Goal: Contribute content: Add original content to the website for others to see

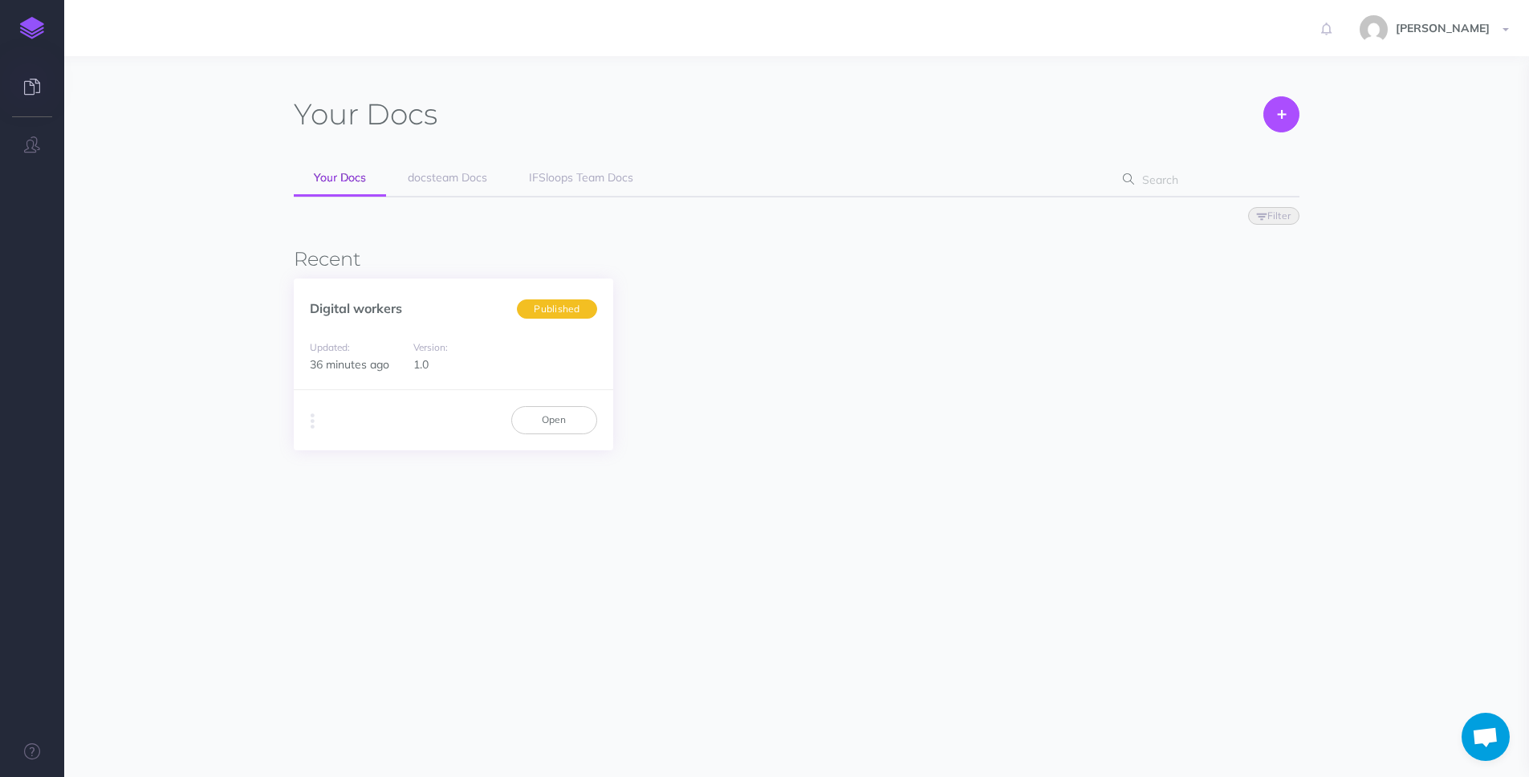
scroll to position [748, 0]
click at [556, 178] on span "IFSloops Team Docs" at bounding box center [581, 177] width 104 height 14
click at [35, 92] on icon at bounding box center [32, 87] width 16 height 16
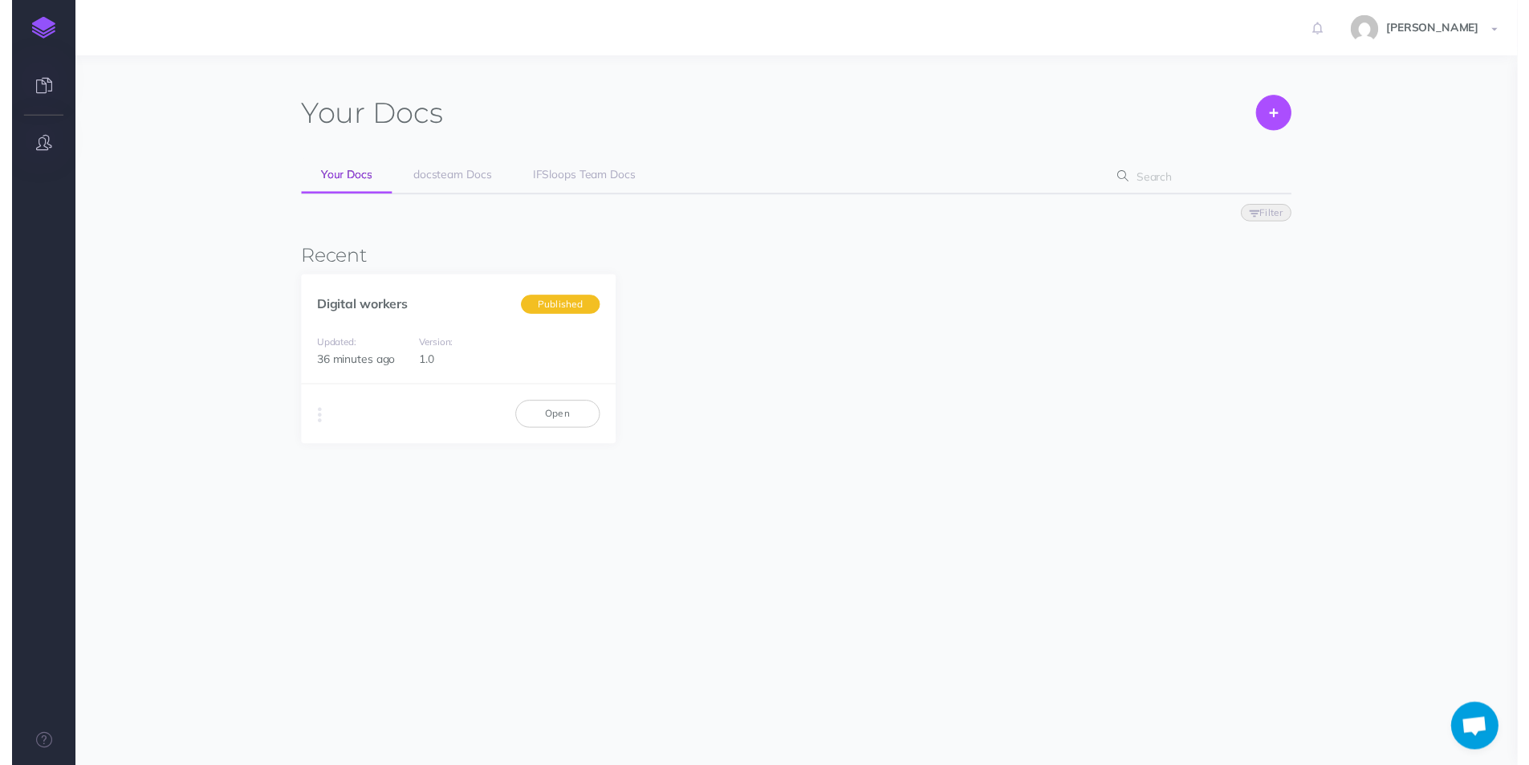
scroll to position [748, 0]
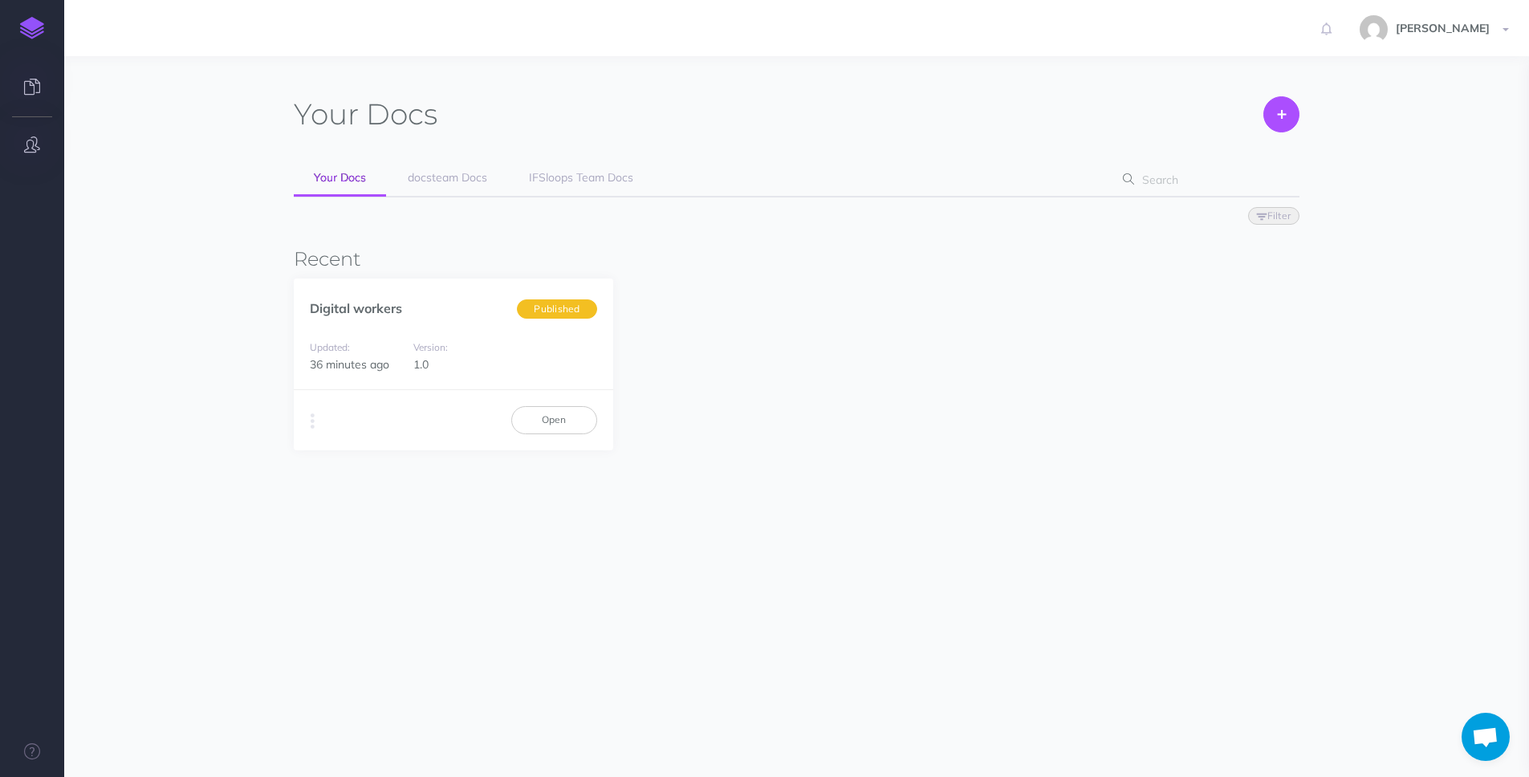
click at [33, 139] on icon "button" at bounding box center [32, 144] width 16 height 16
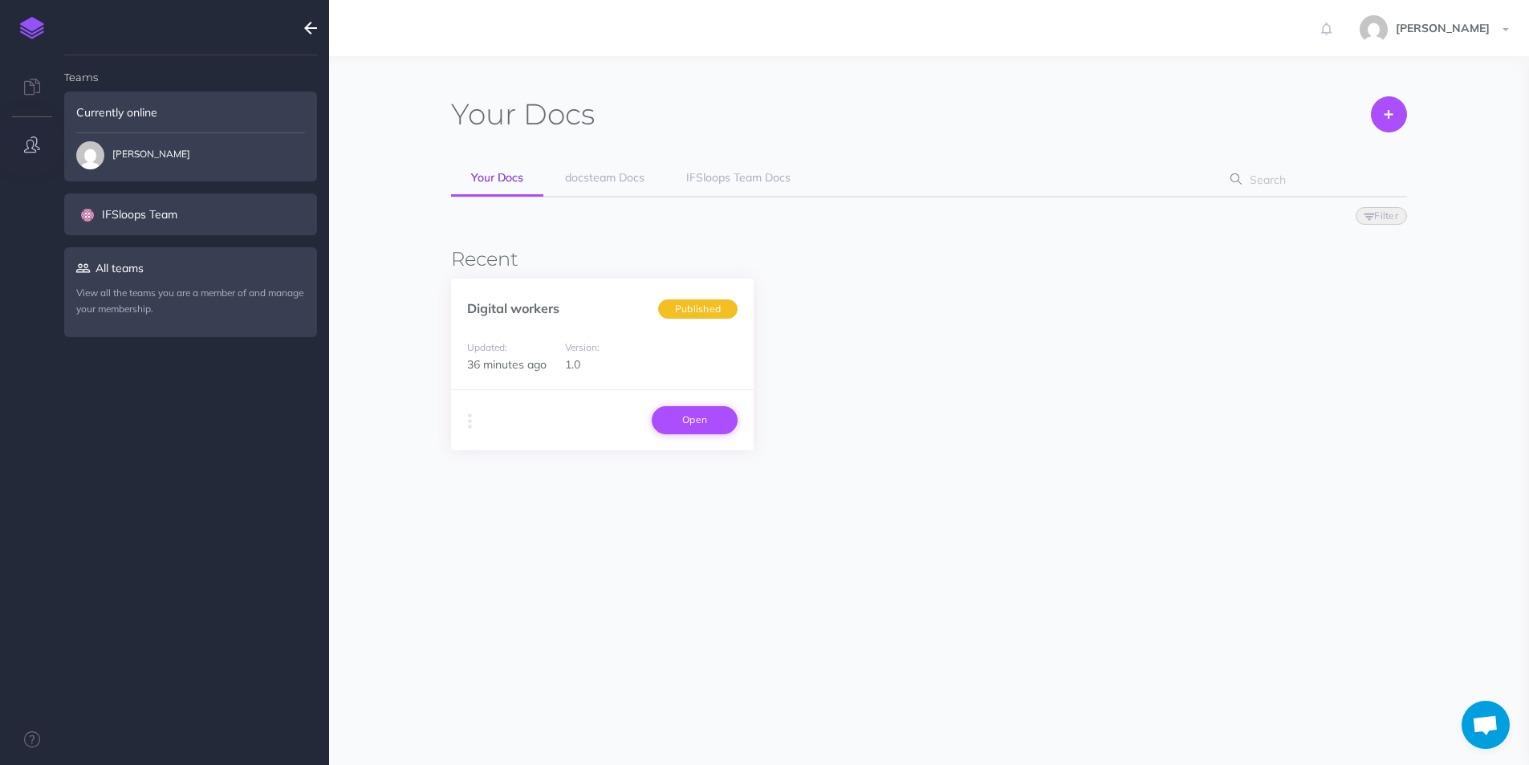
click at [686, 417] on link "Open" at bounding box center [695, 419] width 86 height 27
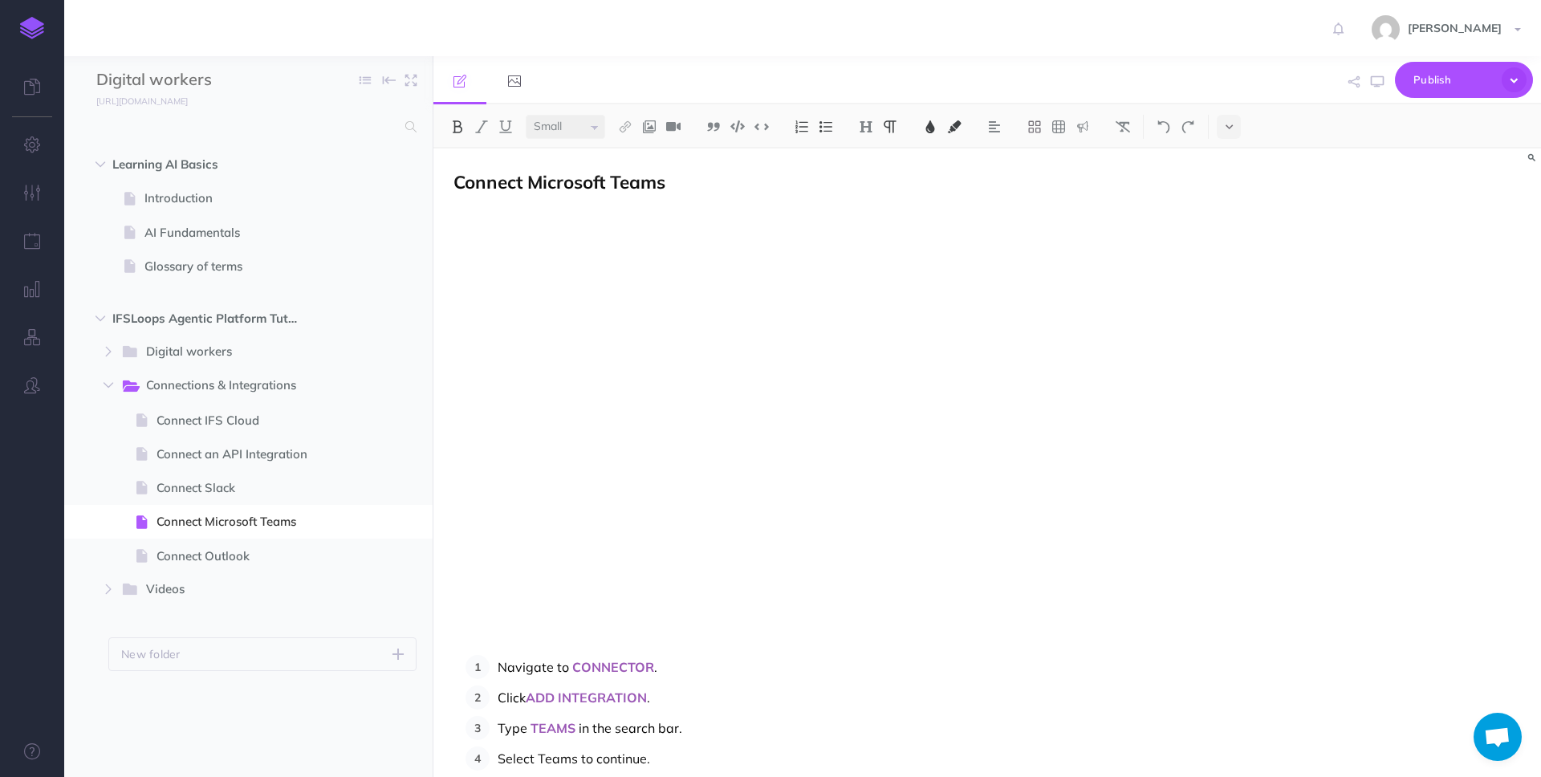
scroll to position [748, 0]
click at [1516, 74] on icon "button" at bounding box center [1514, 79] width 25 height 25
click at [1265, 51] on div "Rachel Datlowe Settings Account Settings Teams docsteam IFSloops Team Support D…" at bounding box center [770, 28] width 1517 height 56
click at [31, 136] on icon "button" at bounding box center [32, 144] width 17 height 16
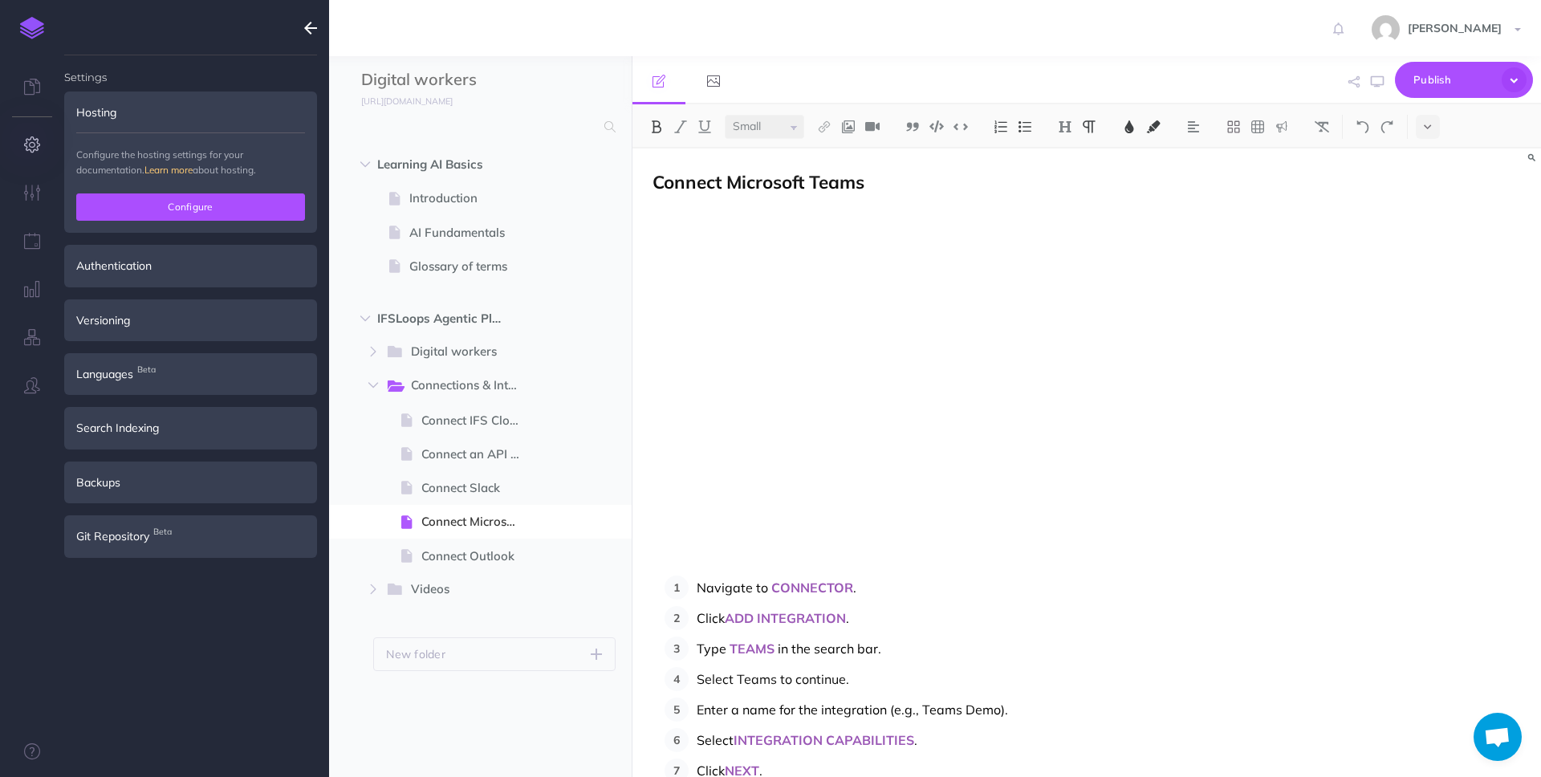
click at [174, 211] on button "Configure" at bounding box center [190, 206] width 229 height 27
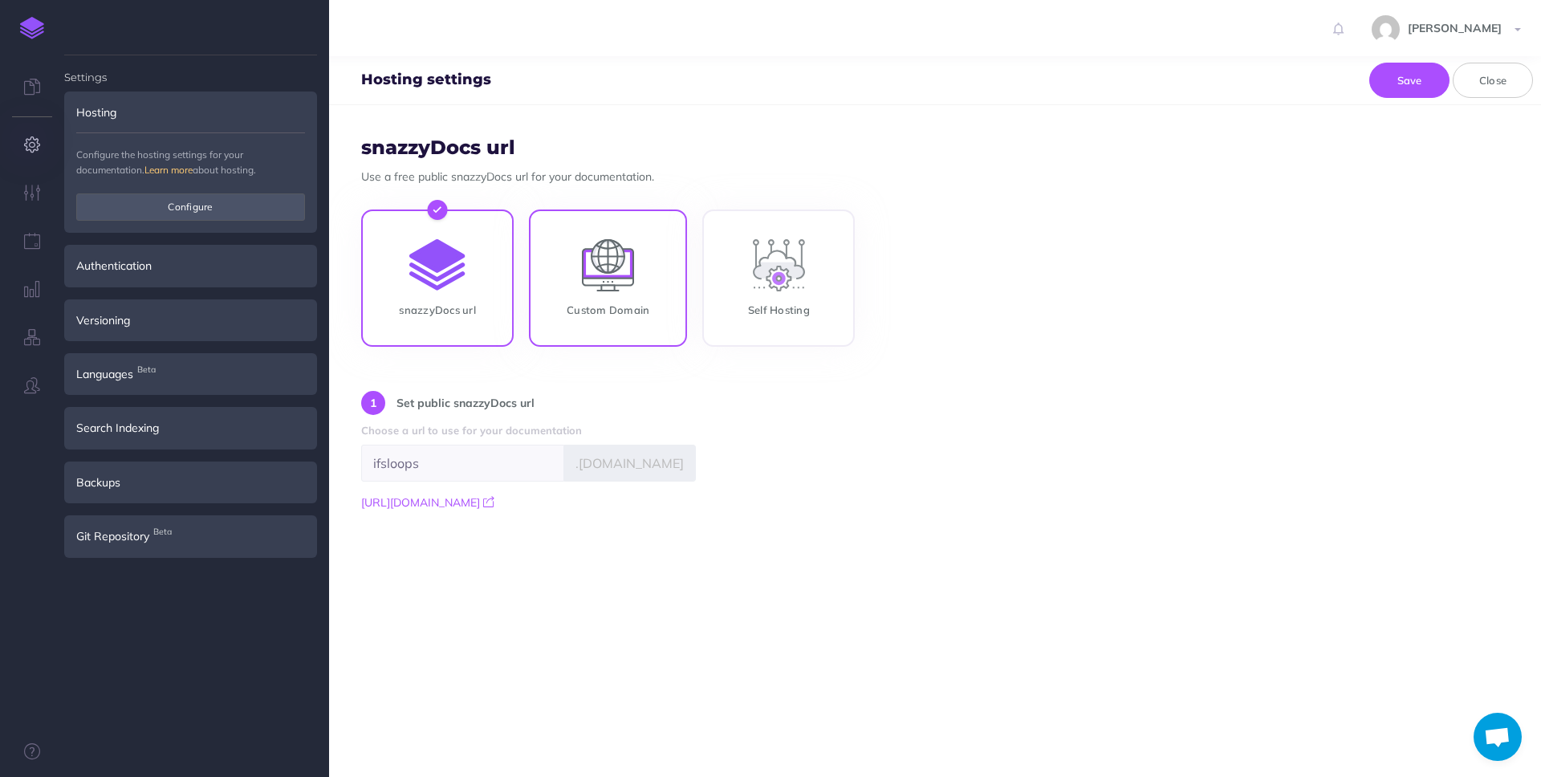
click at [592, 268] on input "Custom Domain" at bounding box center [608, 281] width 158 height 137
radio input "true"
radio input "false"
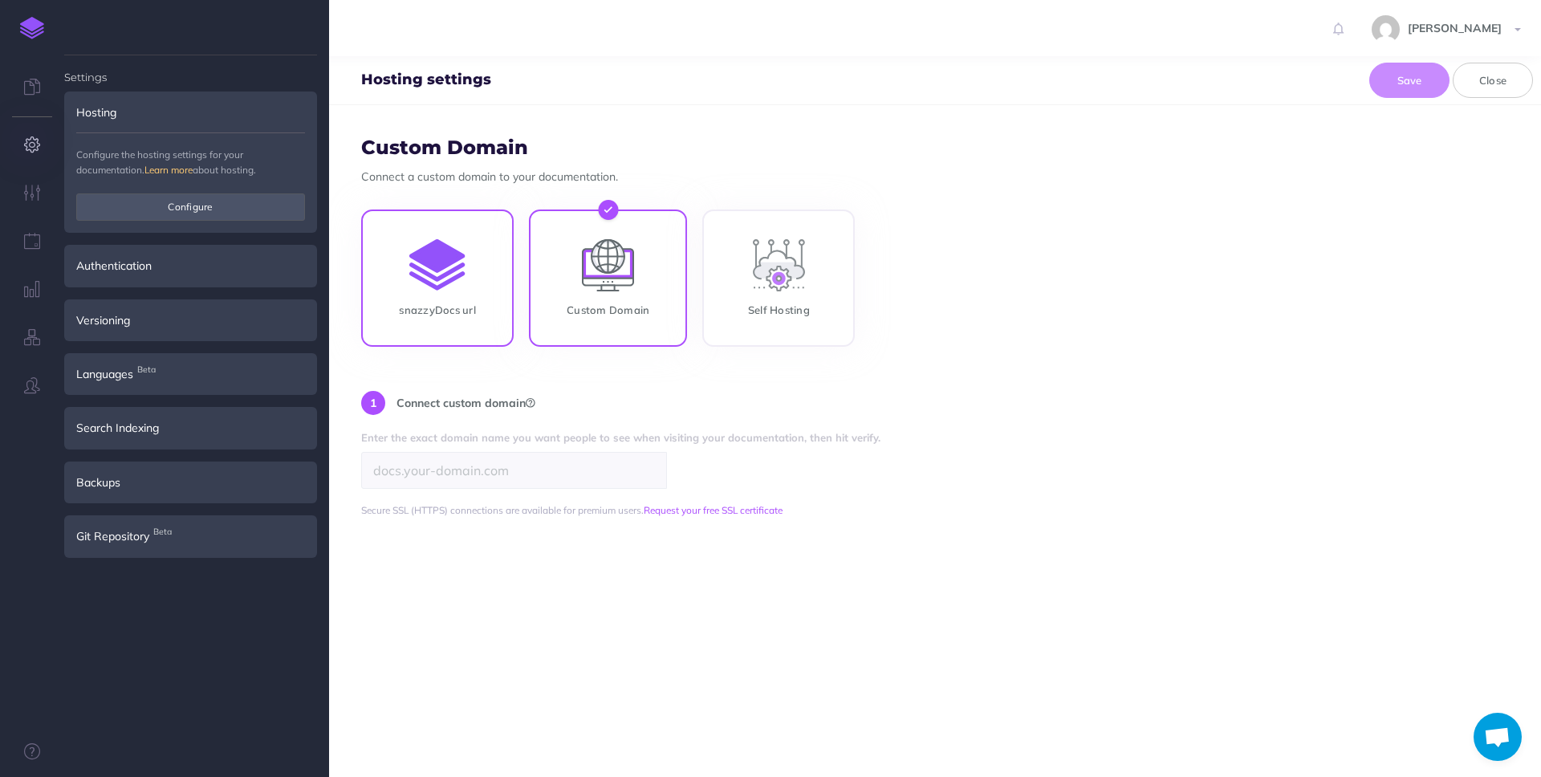
click at [442, 256] on input "snazzyDocs url" at bounding box center [437, 281] width 153 height 137
radio input "true"
radio input "false"
type input "ifsloops"
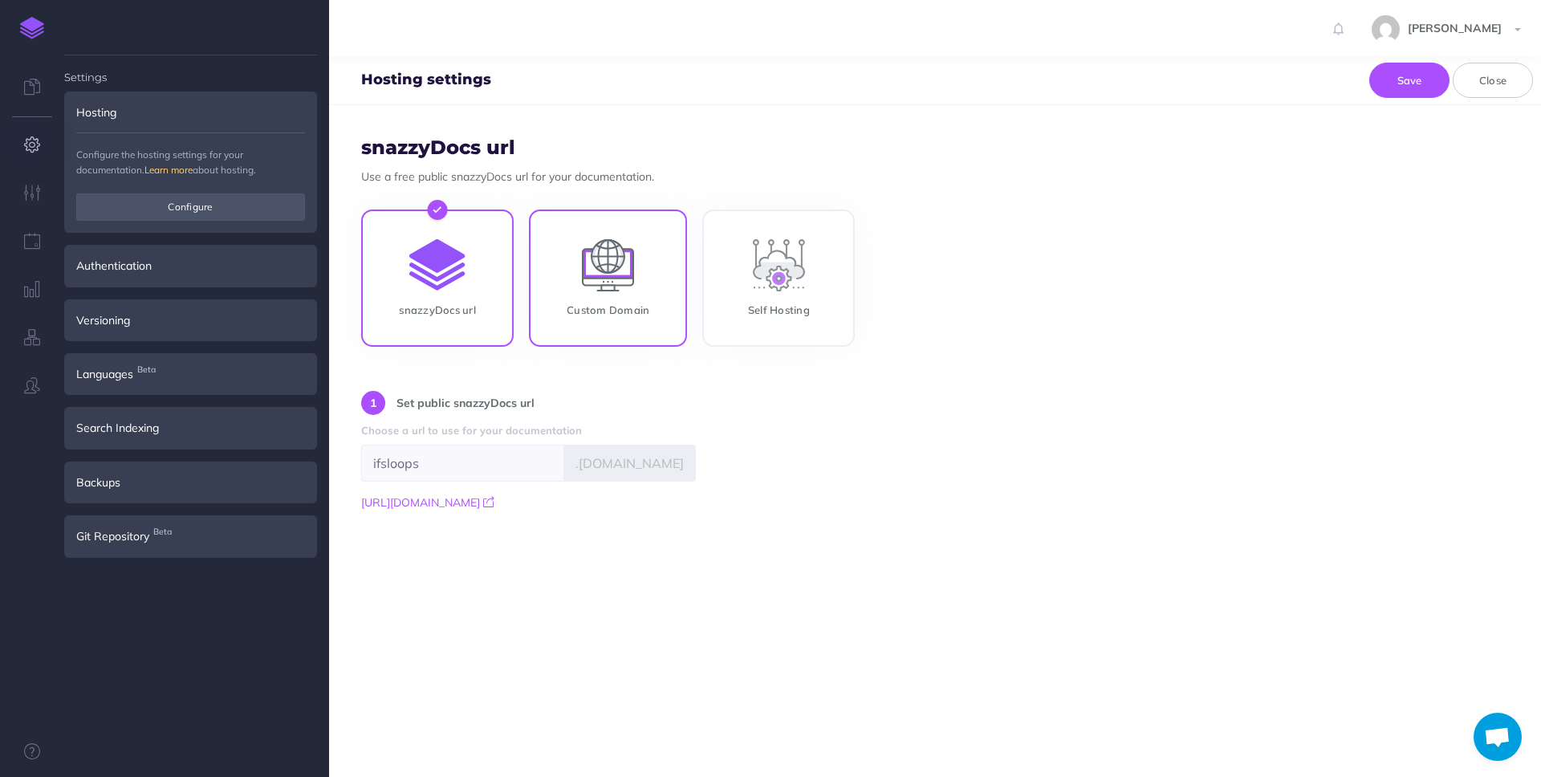
click at [612, 287] on input "Custom Domain" at bounding box center [608, 281] width 158 height 137
radio input "true"
radio input "false"
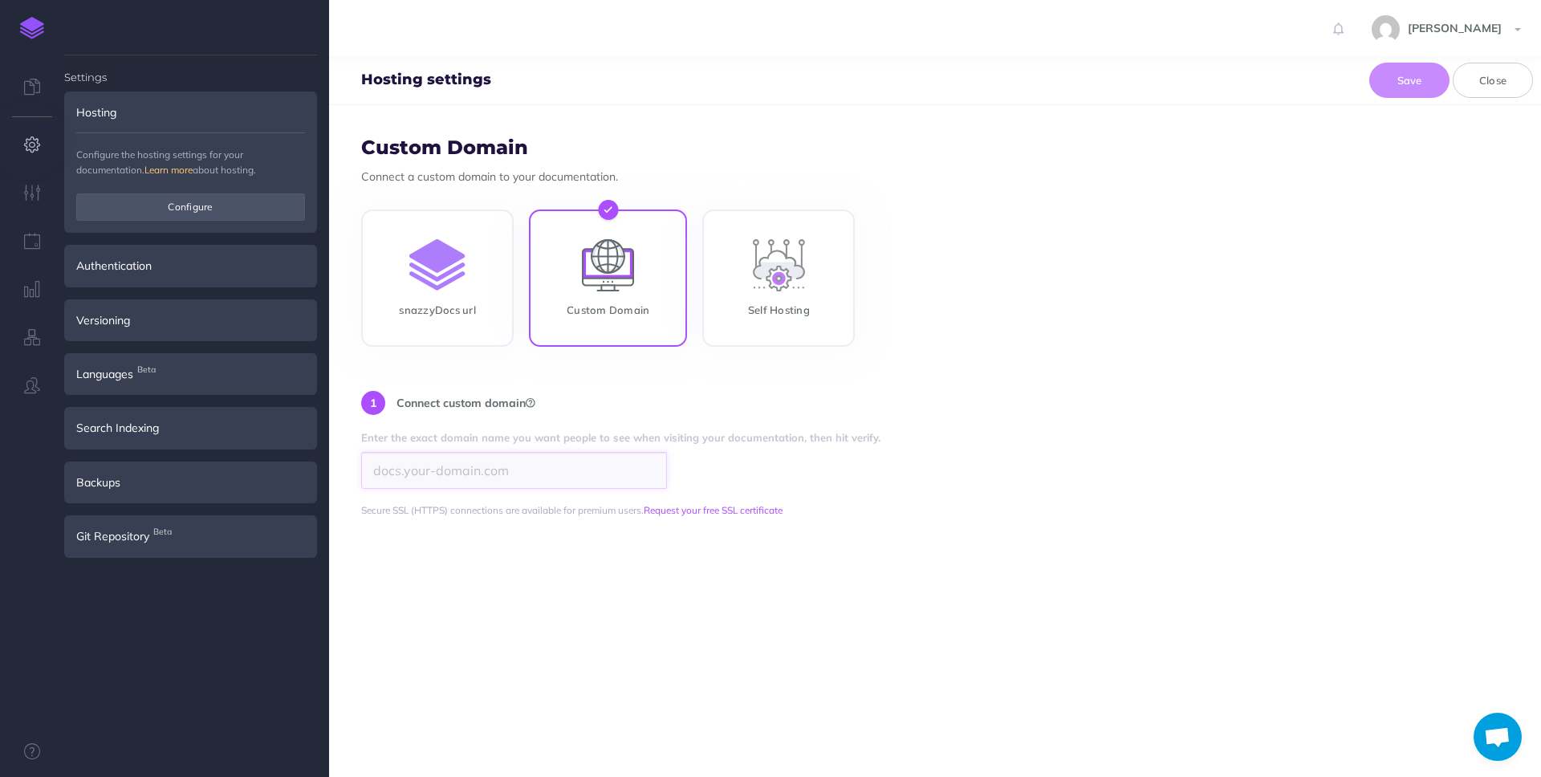
click at [458, 471] on input "search" at bounding box center [514, 470] width 306 height 37
type input "ifsloops.theloops.ai"
click at [702, 462] on span "Verify" at bounding box center [696, 469] width 31 height 14
click at [702, 474] on span "Refresh" at bounding box center [702, 469] width 43 height 14
click at [506, 470] on input "ifsloops.theloops.ai" at bounding box center [514, 470] width 306 height 37
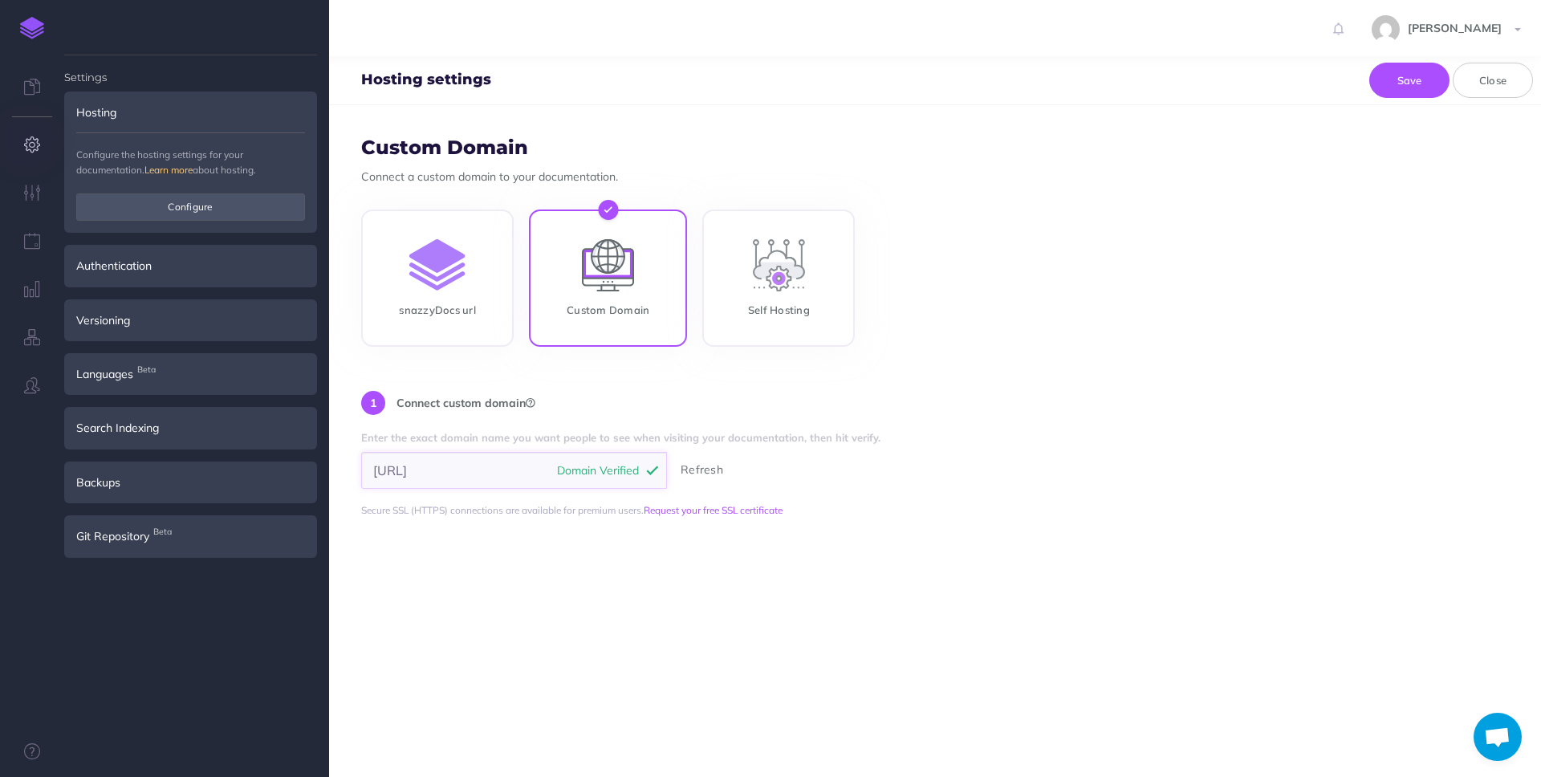
click at [506, 470] on input "ifsloops.theloops.ai" at bounding box center [514, 470] width 306 height 37
click at [1411, 74] on button "Save" at bounding box center [1409, 80] width 80 height 35
click at [1411, 86] on button "Save" at bounding box center [1409, 80] width 80 height 35
click at [507, 461] on input "ifsloops.theloops.ai" at bounding box center [514, 470] width 306 height 37
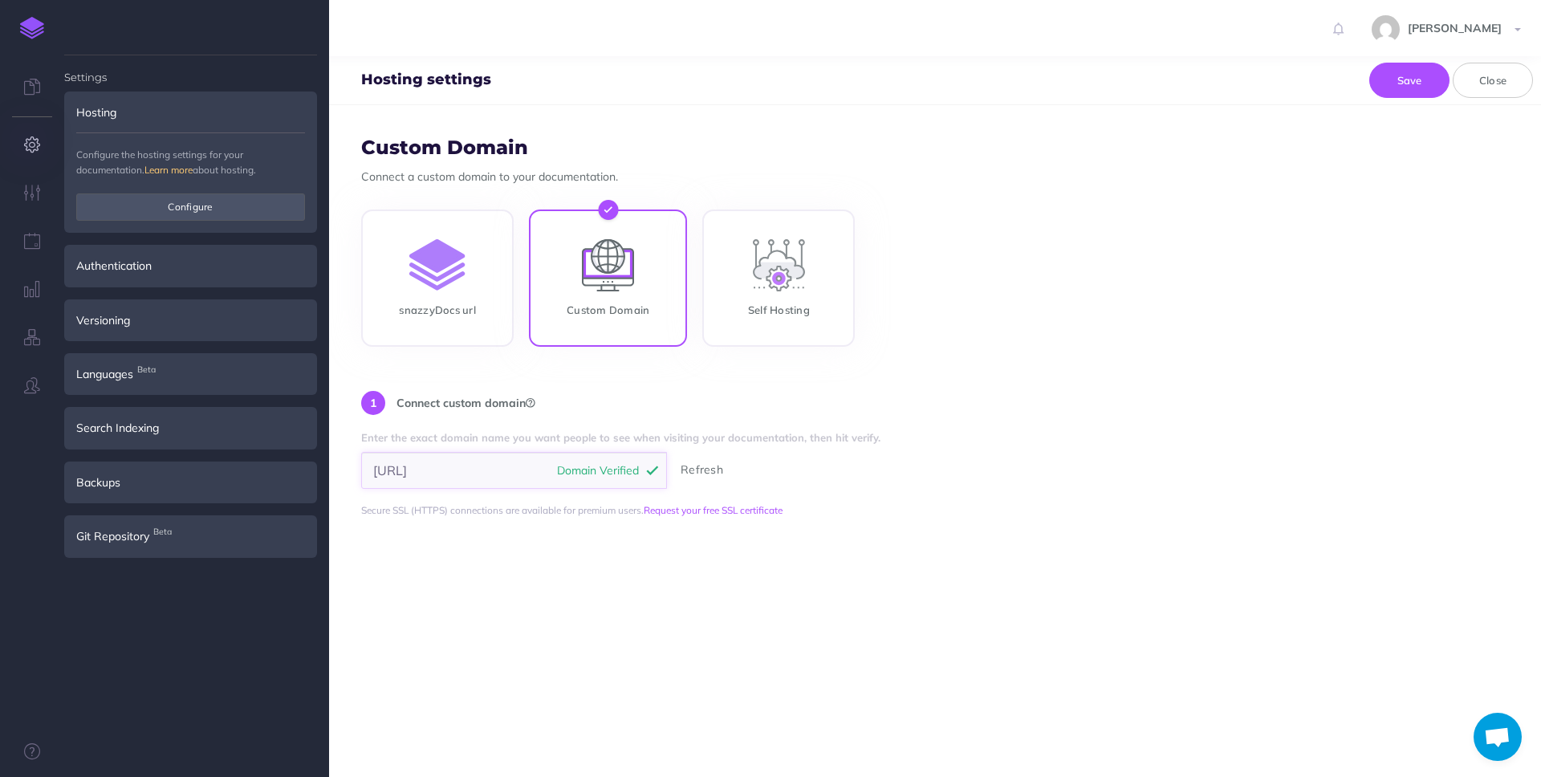
click at [507, 461] on input "[URL]" at bounding box center [514, 470] width 306 height 37
click at [34, 87] on icon at bounding box center [32, 87] width 16 height 16
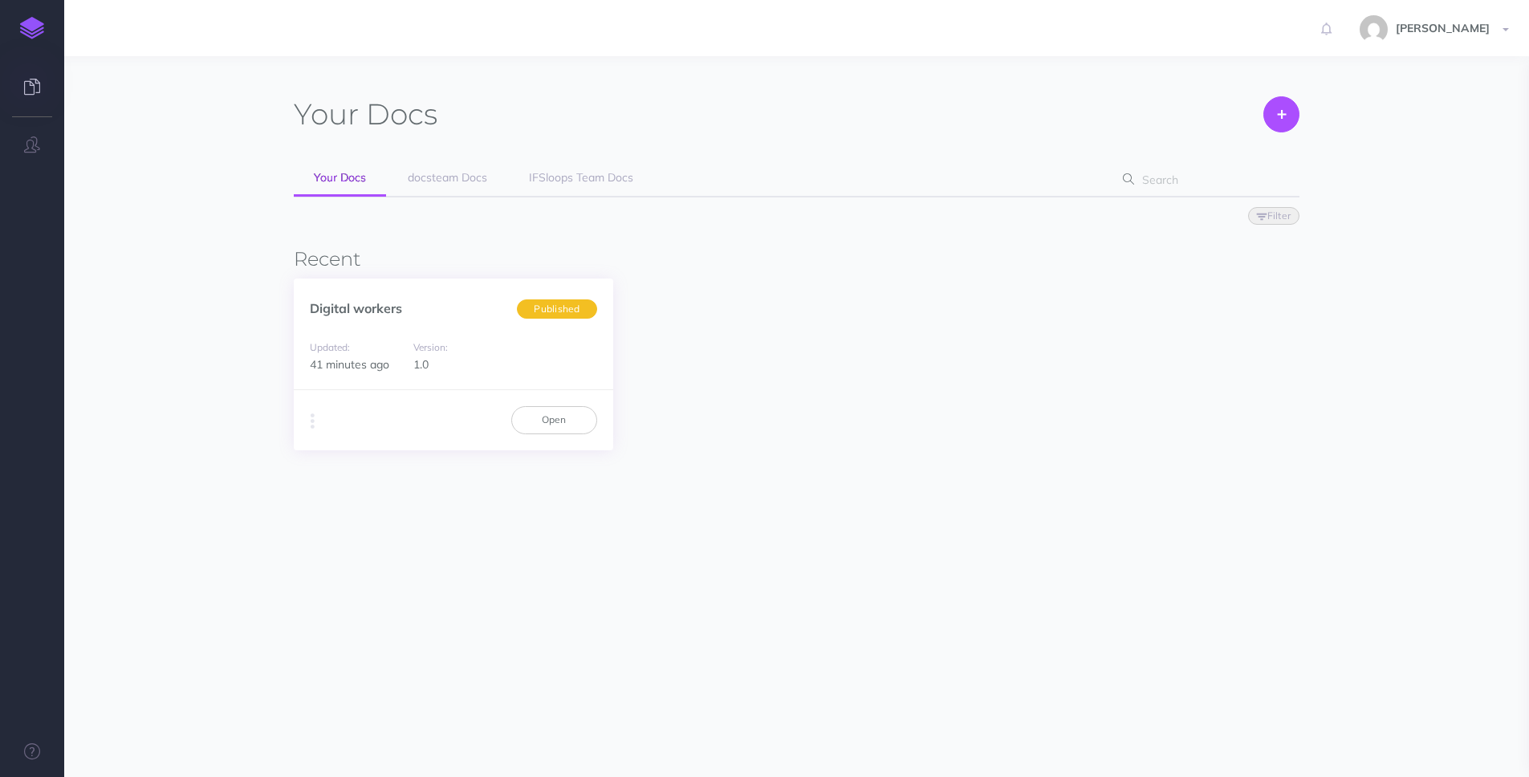
click at [409, 303] on div "Digital workers Published" at bounding box center [453, 300] width 319 height 43
click at [381, 307] on link "Digital workers" at bounding box center [356, 308] width 92 height 16
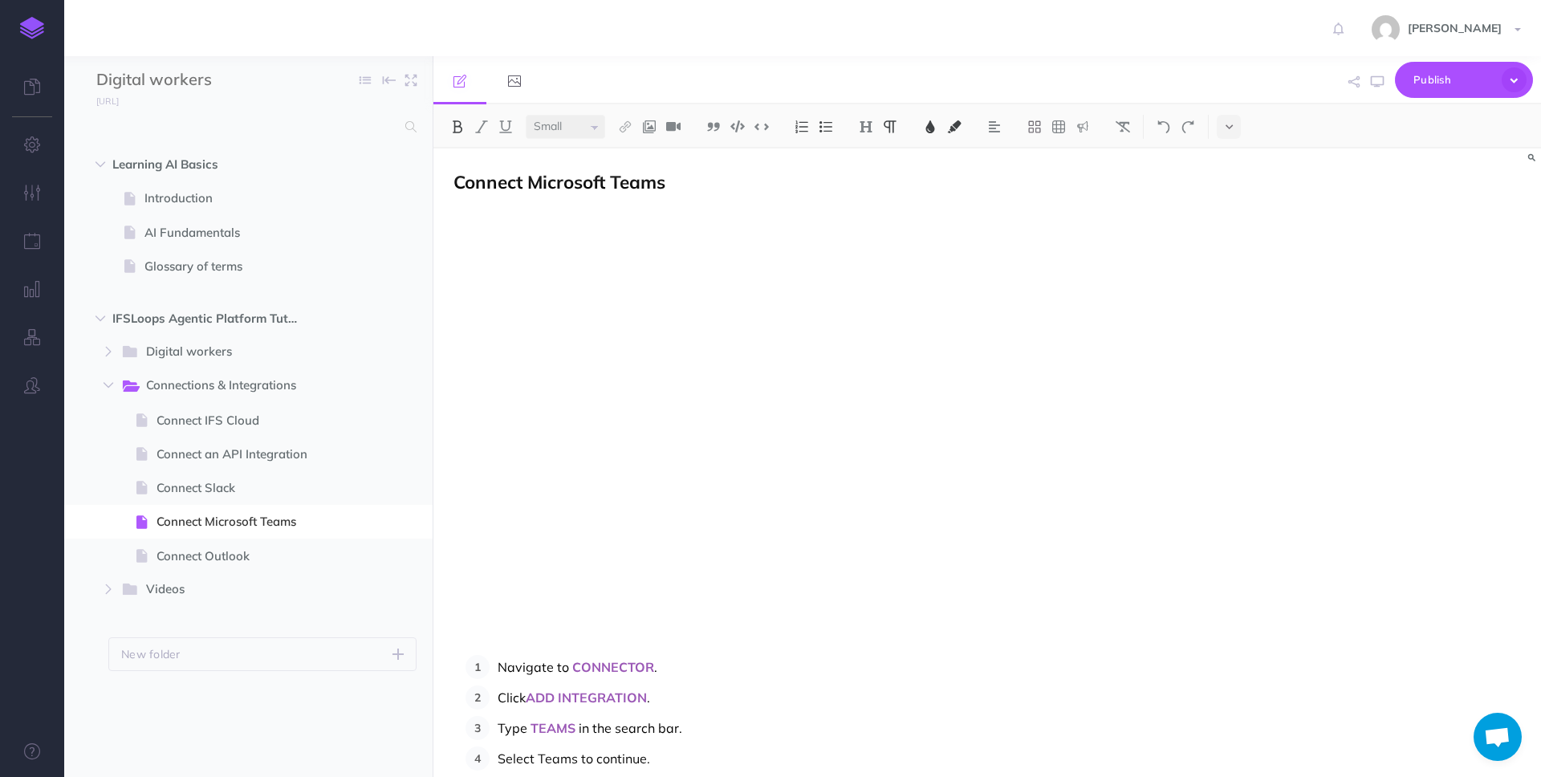
scroll to position [363, 0]
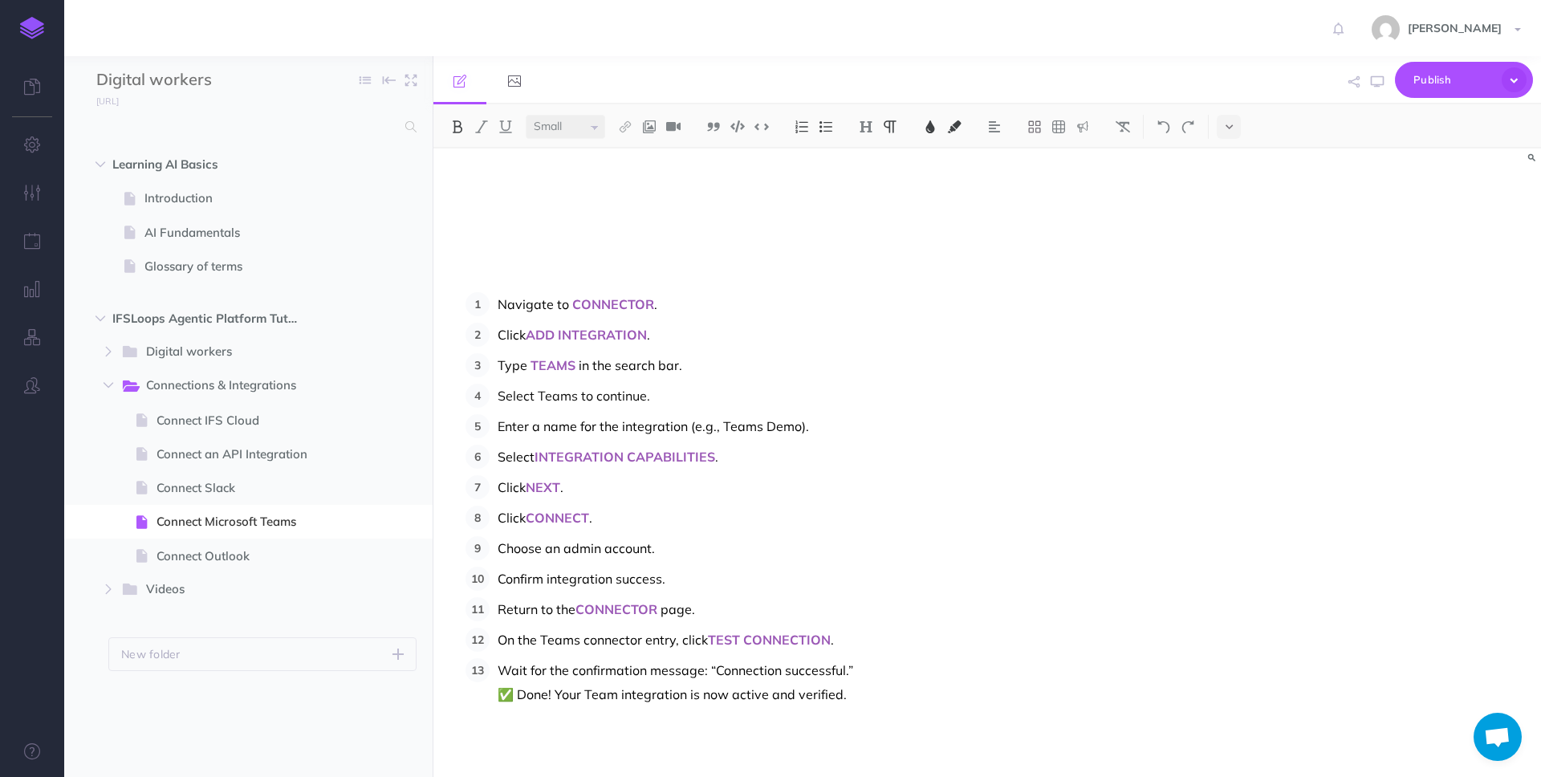
select select "null"
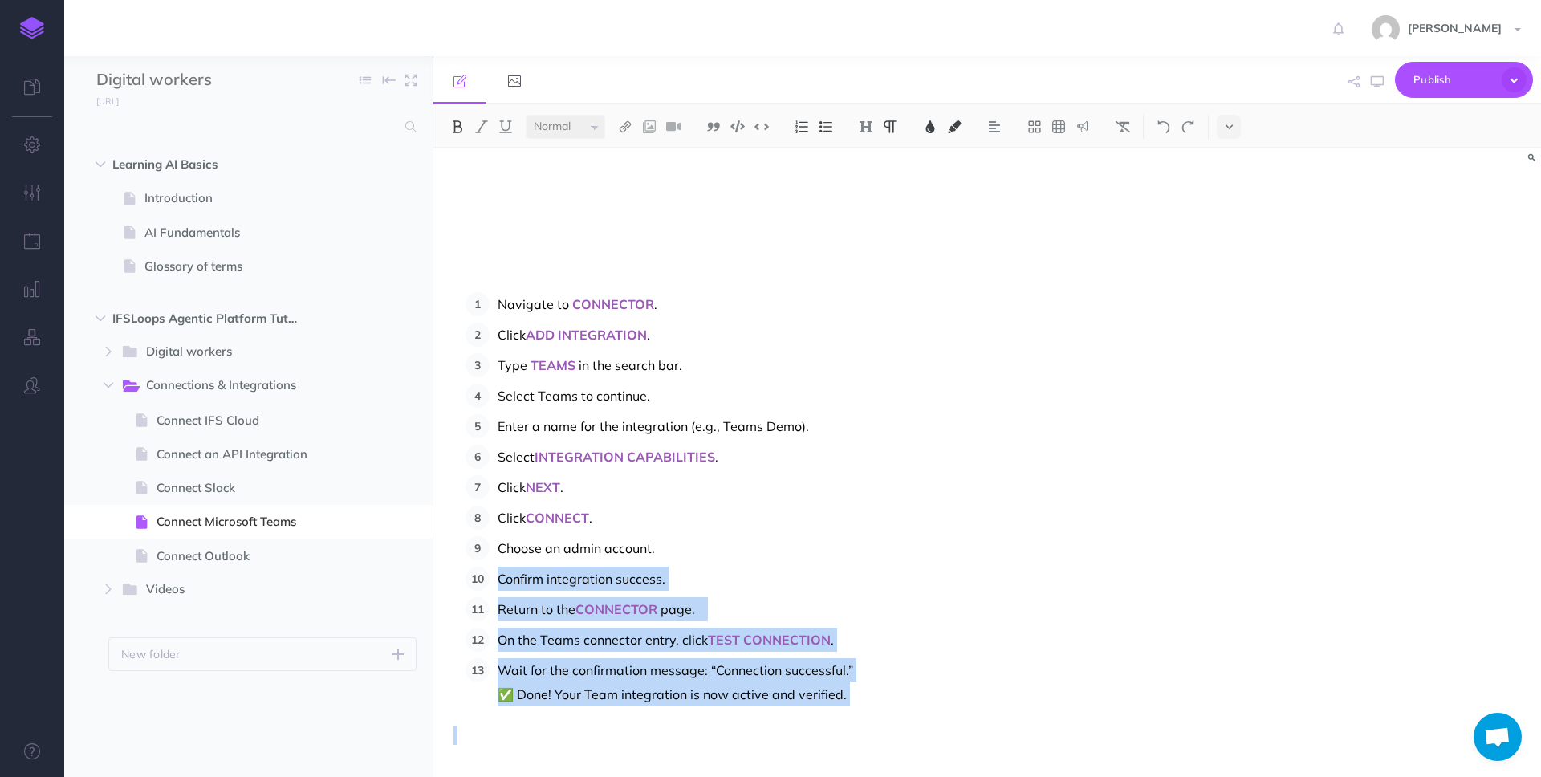
drag, startPoint x: 498, startPoint y: 584, endPoint x: 921, endPoint y: 726, distance: 446.3
click at [921, 726] on div "Connect Microsoft Teams Navigate to CONNECTOR . Click ADD INTEGRATION . Type TE…" at bounding box center [820, 281] width 775 height 991
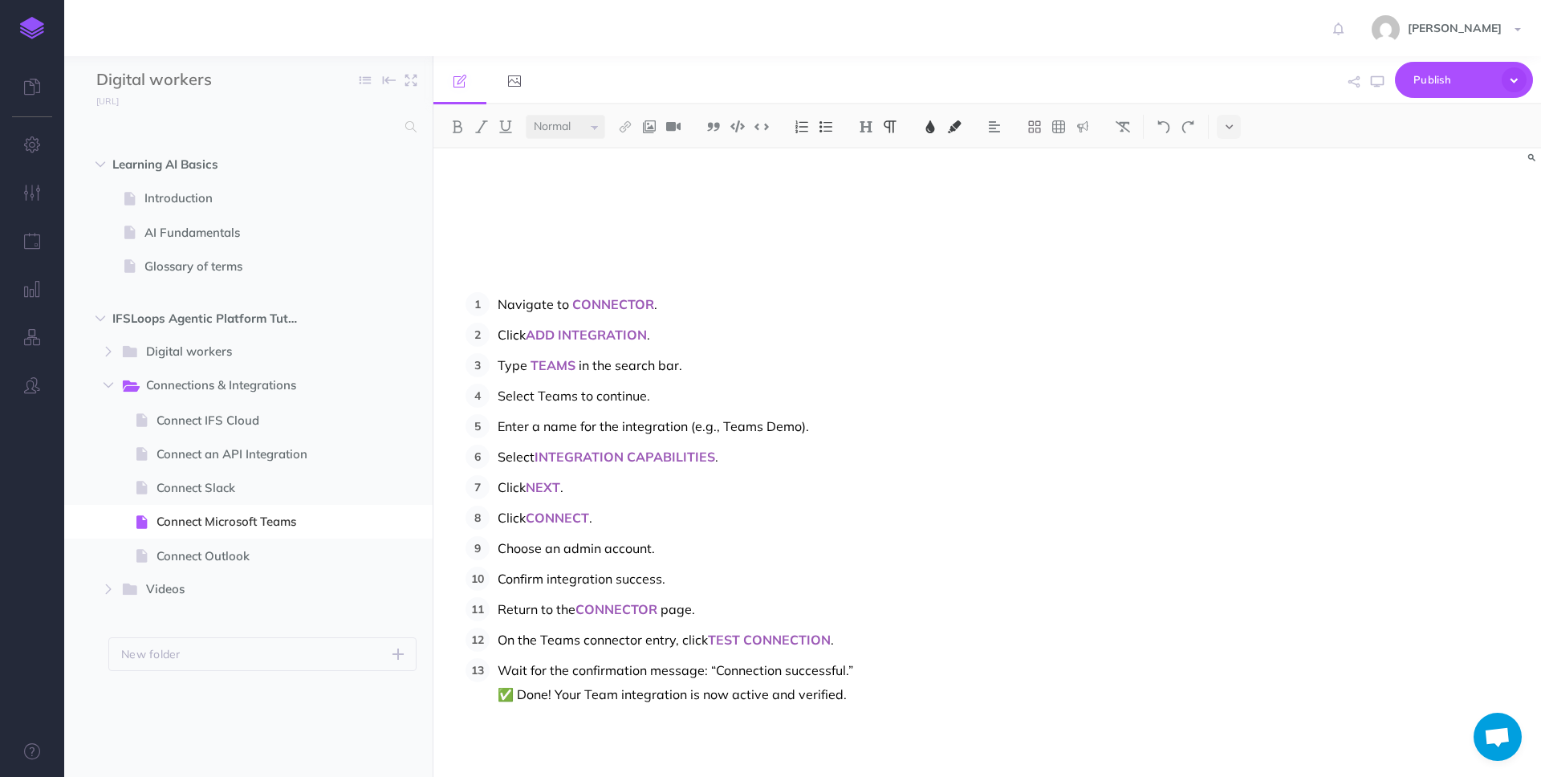
click at [895, 698] on p "Wait for the confirmation message: “Connection successful.” ✅ Done! Your Team i…" at bounding box center [843, 682] width 691 height 48
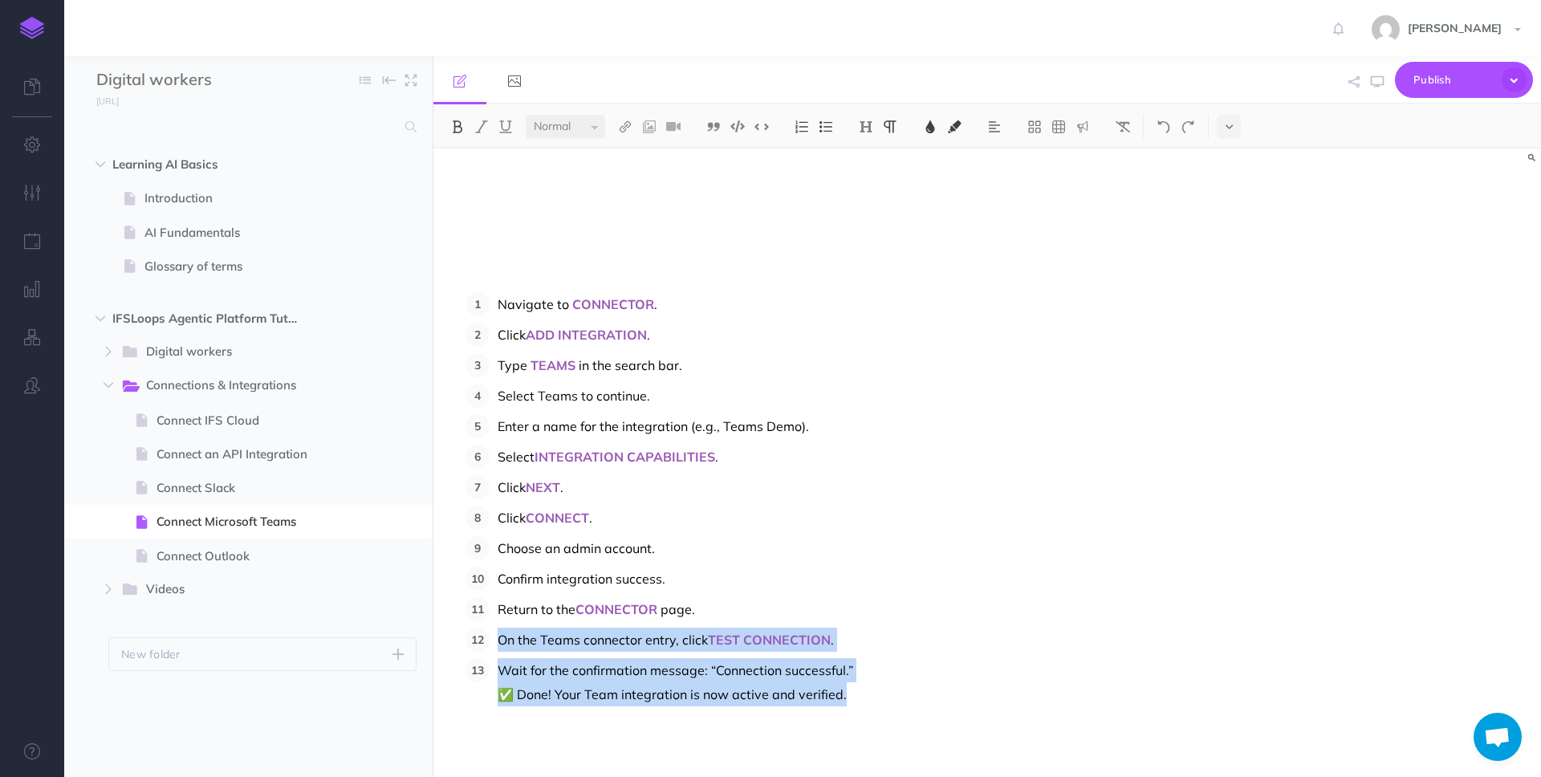
drag, startPoint x: 497, startPoint y: 639, endPoint x: 857, endPoint y: 699, distance: 364.6
click at [857, 699] on ol "Navigate to CONNECTOR . Click ADD INTEGRATION . Type TEAMS in the search bar. S…" at bounding box center [827, 499] width 723 height 414
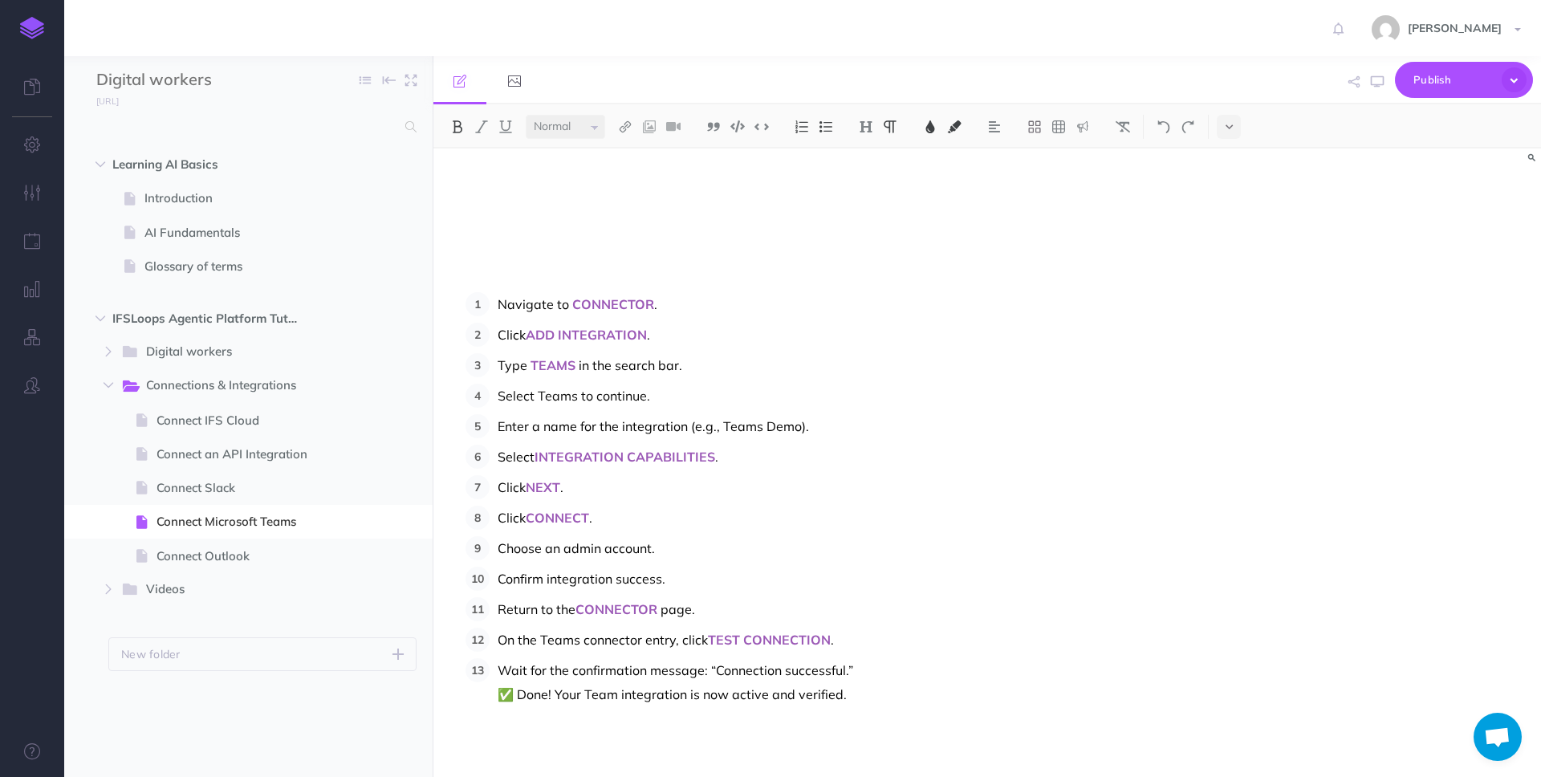
click at [765, 620] on p "Return to the CONNECTOR page." at bounding box center [843, 609] width 691 height 24
click at [222, 564] on span "Connect Outlook" at bounding box center [247, 556] width 180 height 19
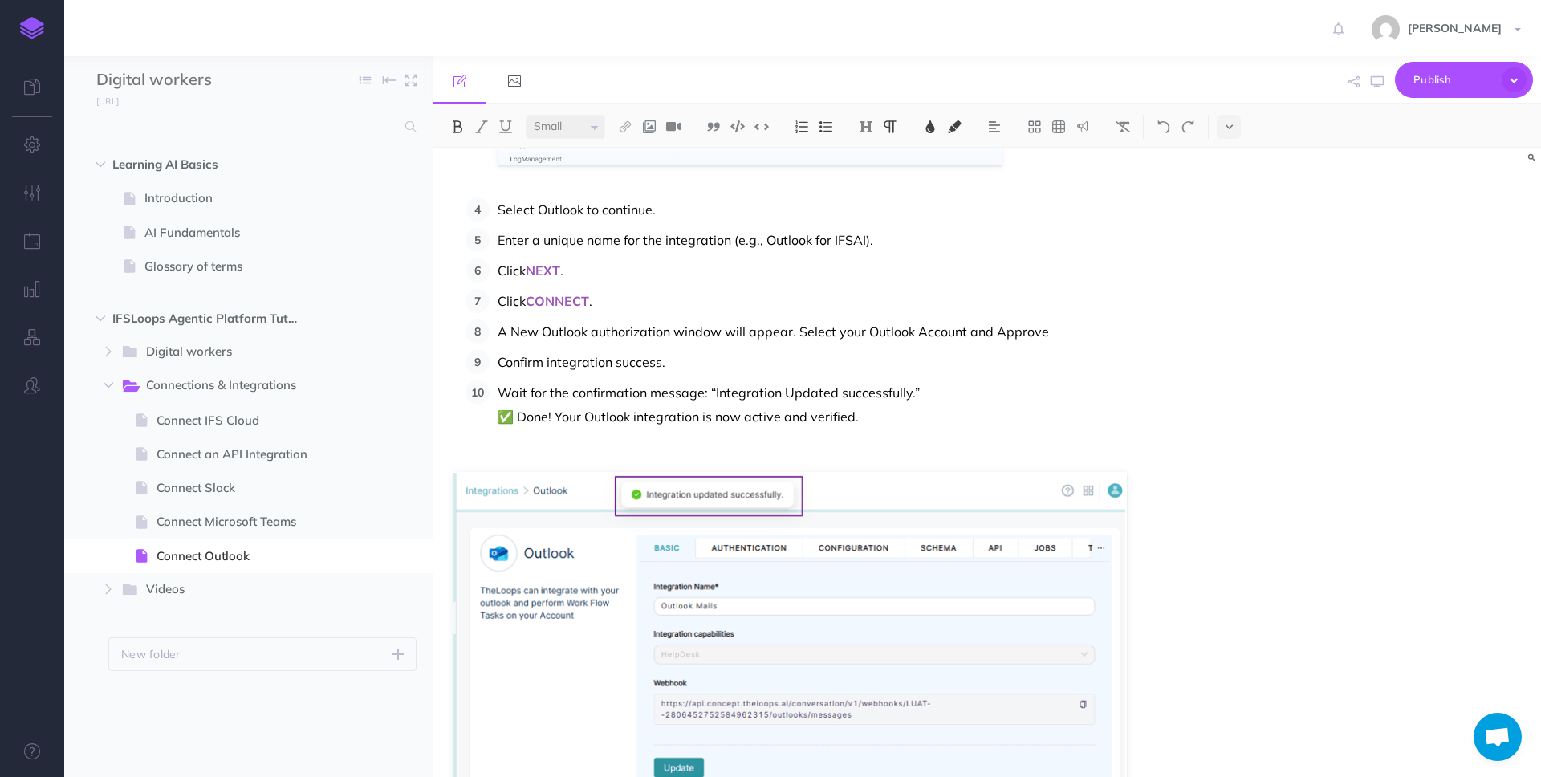
scroll to position [600, 0]
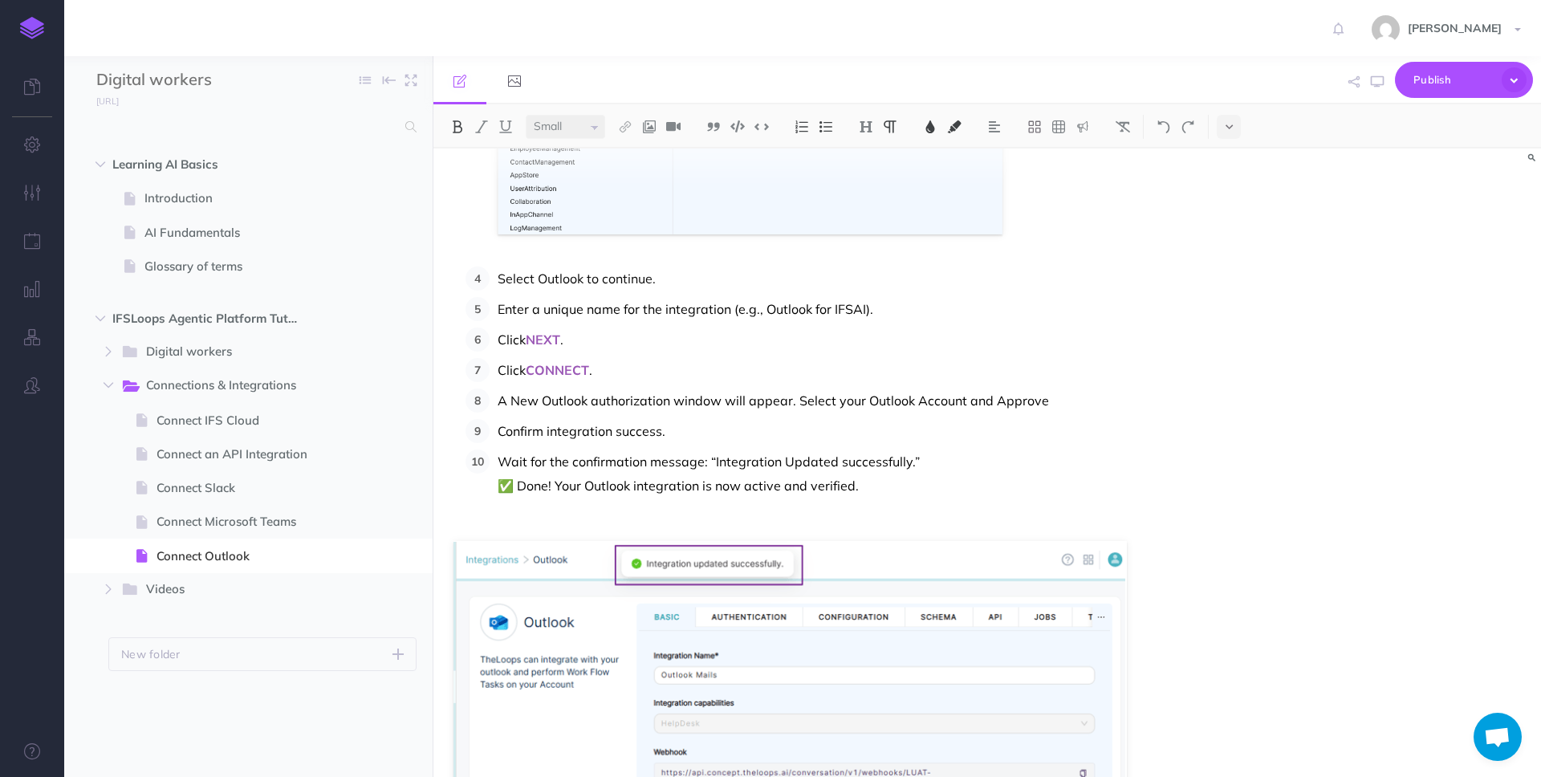
select select "null"
click at [907, 311] on p "Enter a unique name for the integration (e.g., Outlook for IFSAI)." at bounding box center [843, 309] width 691 height 24
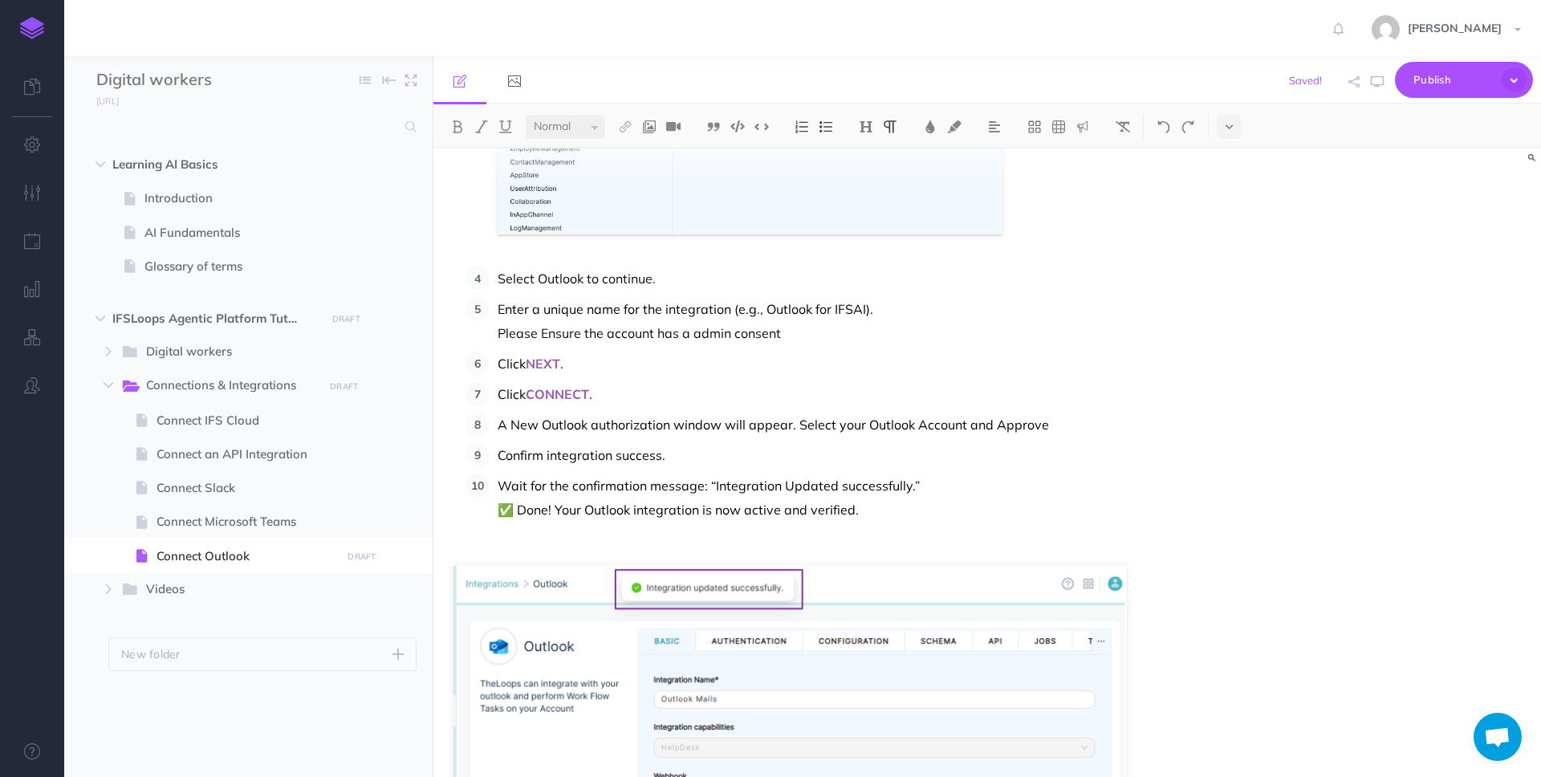
click at [498, 335] on p "Please Ensure the account has a admin consent" at bounding box center [843, 333] width 691 height 24
click at [547, 334] on p "Please Ensure the account has a admin consent" at bounding box center [843, 333] width 691 height 24
click at [496, 332] on li "Enter a unique name for the integration (e.g., Outlook for IFSAI). Please ensur…" at bounding box center [839, 321] width 699 height 48
click at [852, 336] on p "Note: Please ensure the account has a admin consent" at bounding box center [843, 333] width 691 height 24
click at [515, 328] on p "Note: Please ensure the account has a admin consent" at bounding box center [843, 333] width 691 height 24
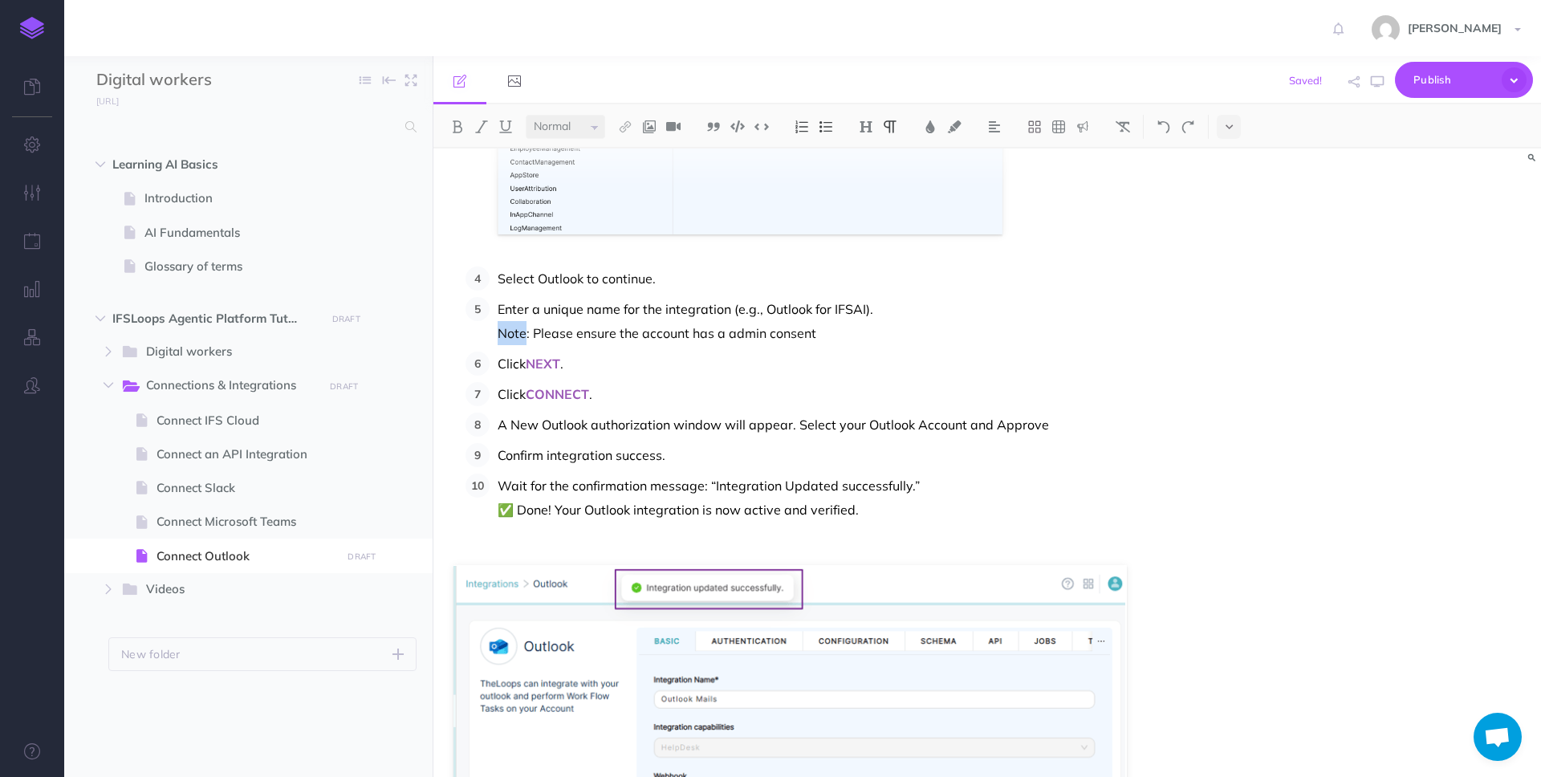
click at [515, 328] on p "Note: Please ensure the account has a admin consent" at bounding box center [843, 333] width 691 height 24
click at [461, 128] on img at bounding box center [457, 126] width 14 height 13
click at [664, 401] on p "Click CONNECT ." at bounding box center [843, 394] width 691 height 24
click at [635, 330] on p "Note : Please ensure the account has a admin consent" at bounding box center [843, 333] width 691 height 24
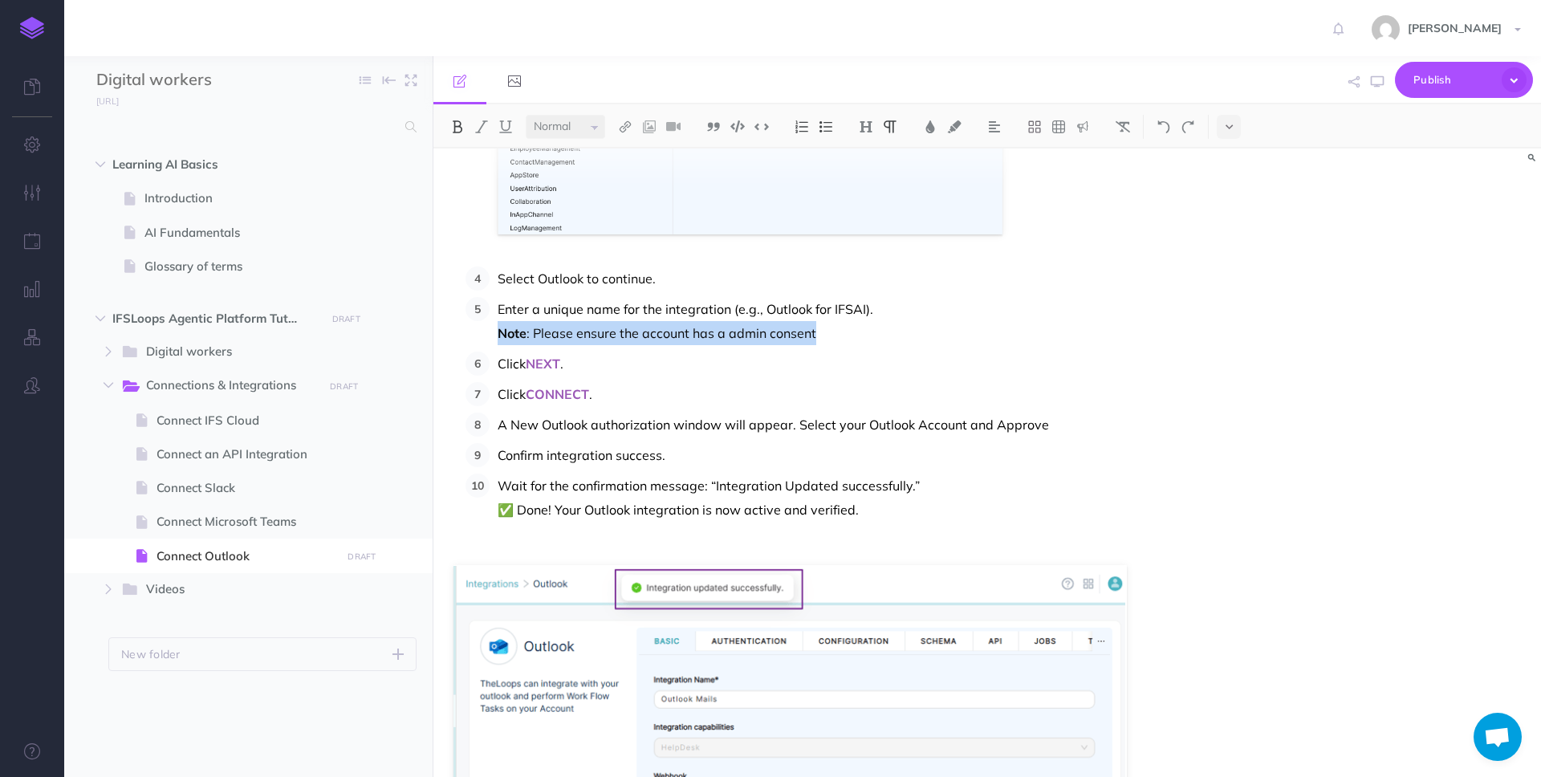
click at [635, 330] on p "Note : Please ensure the account has a admin consent" at bounding box center [843, 333] width 691 height 24
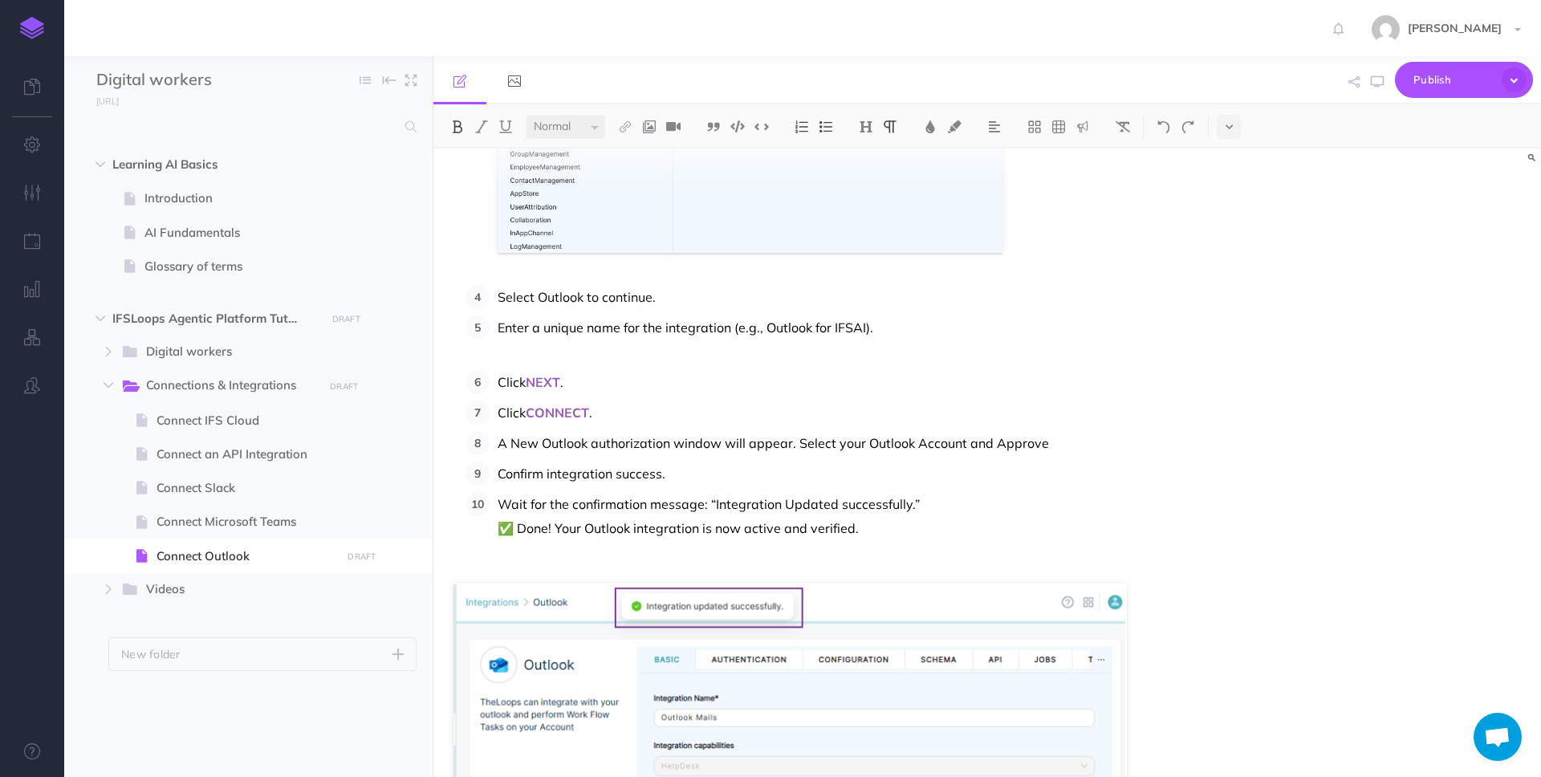
scroll to position [469, 0]
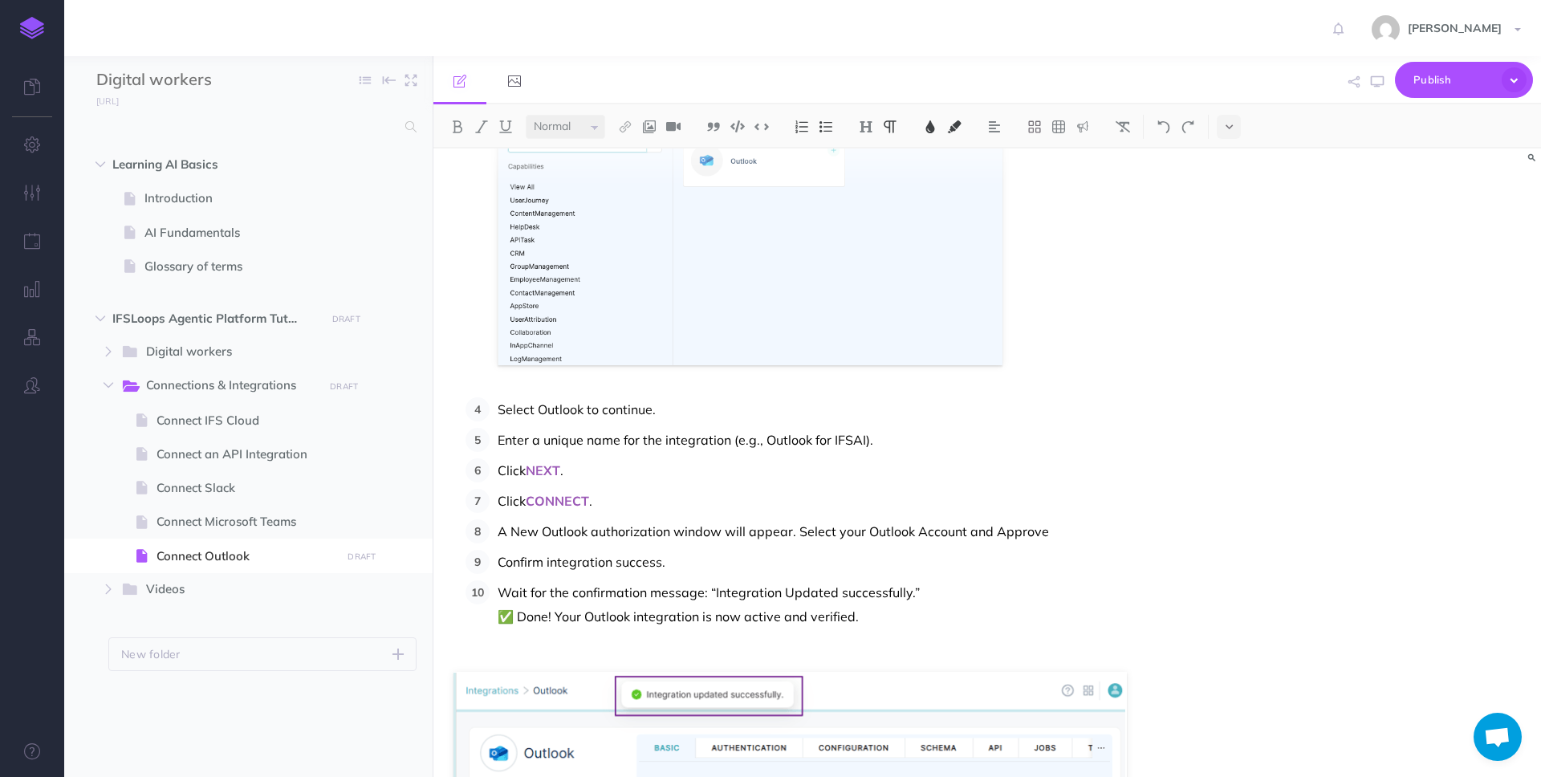
click at [1095, 531] on p "A New Outlook authorization window will appear. Select your Outlook Account and…" at bounding box center [843, 531] width 691 height 24
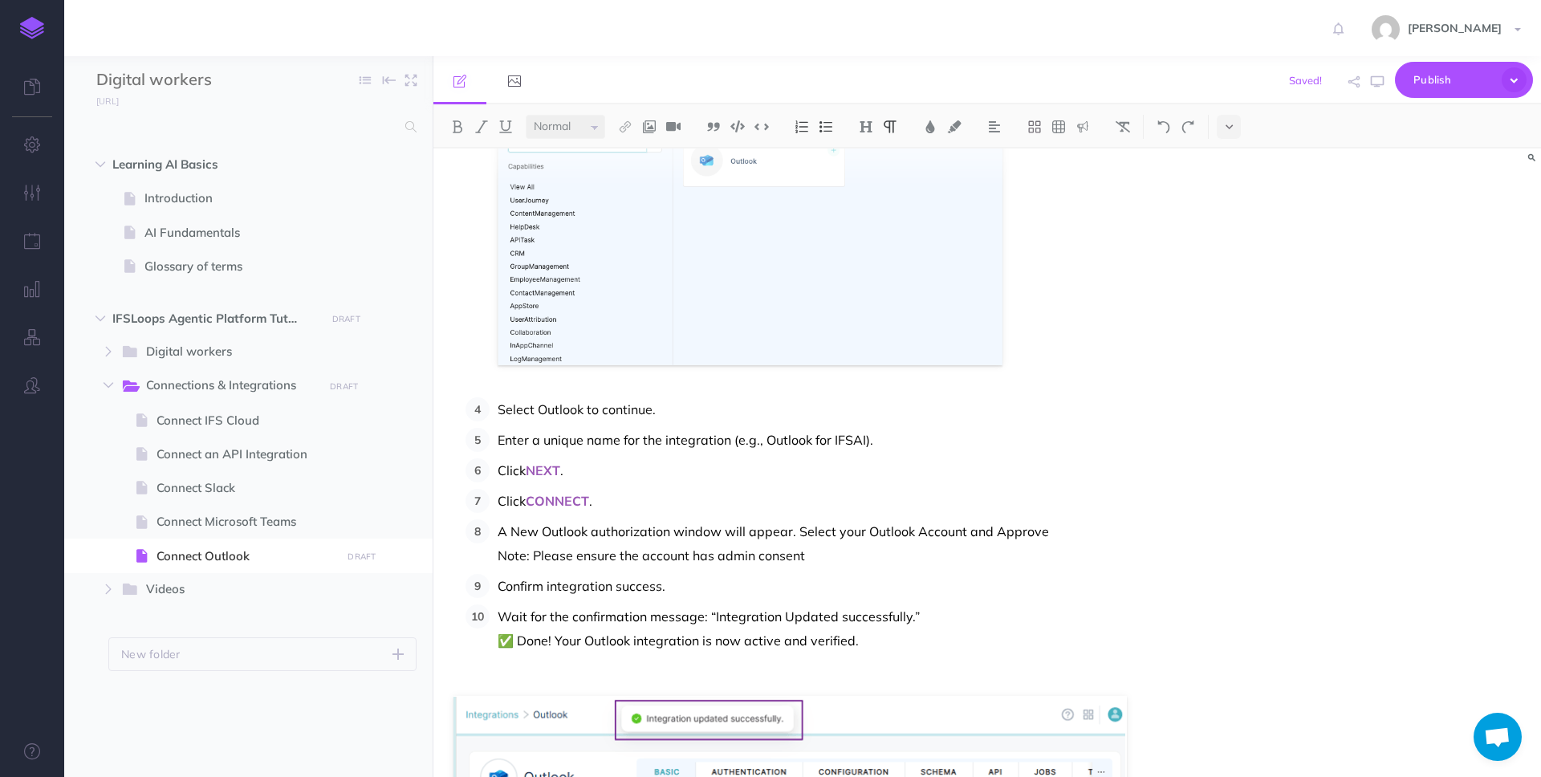
click at [514, 555] on p "Note: Please ensure the account has admin consent" at bounding box center [843, 555] width 691 height 24
click at [1470, 79] on span "Publish" at bounding box center [1454, 79] width 80 height 25
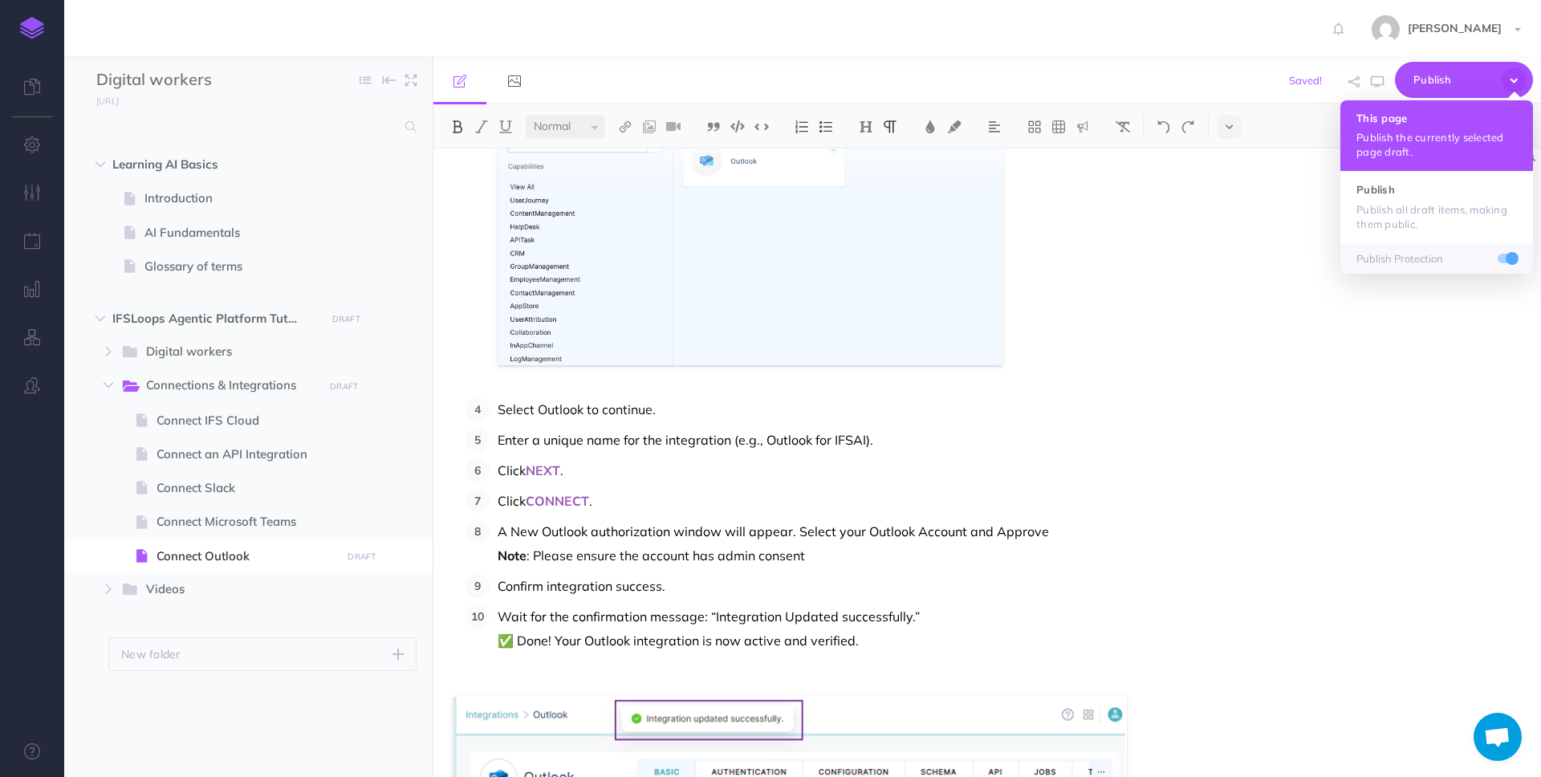
click at [1443, 114] on h4 "This page" at bounding box center [1437, 117] width 161 height 11
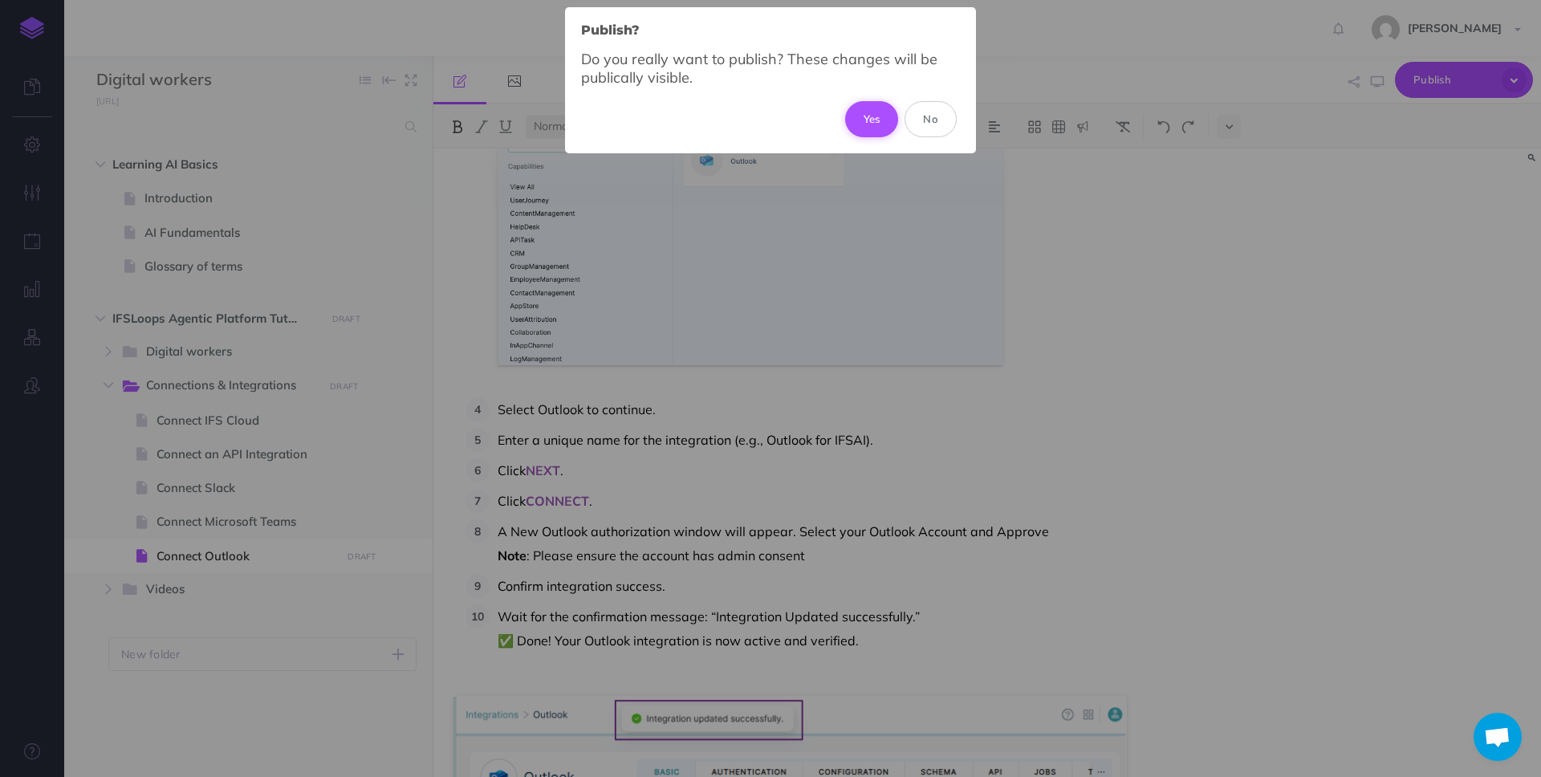
click at [856, 112] on button "Yes" at bounding box center [872, 118] width 54 height 35
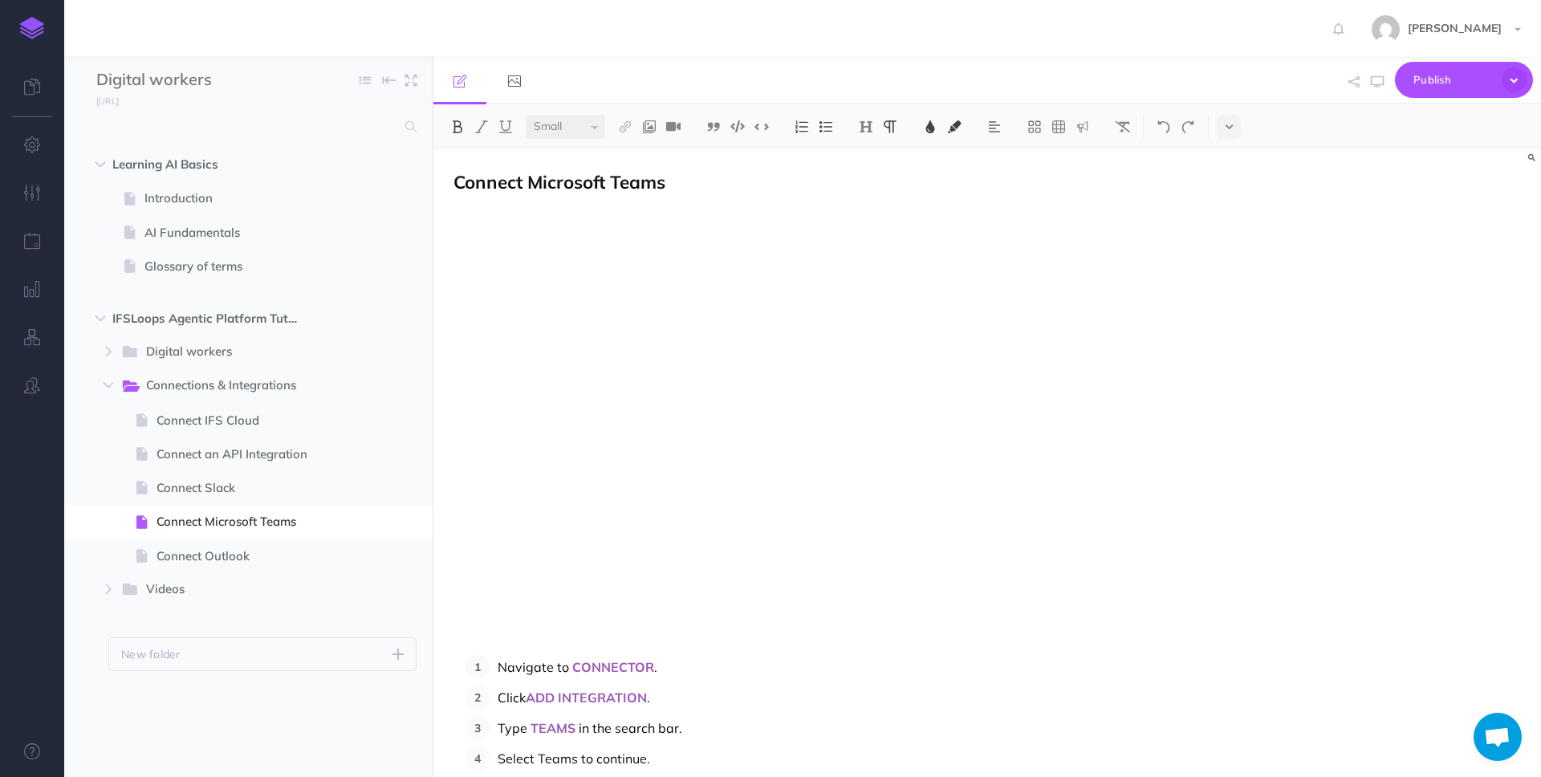
scroll to position [748, 0]
click at [35, 88] on icon at bounding box center [32, 87] width 16 height 16
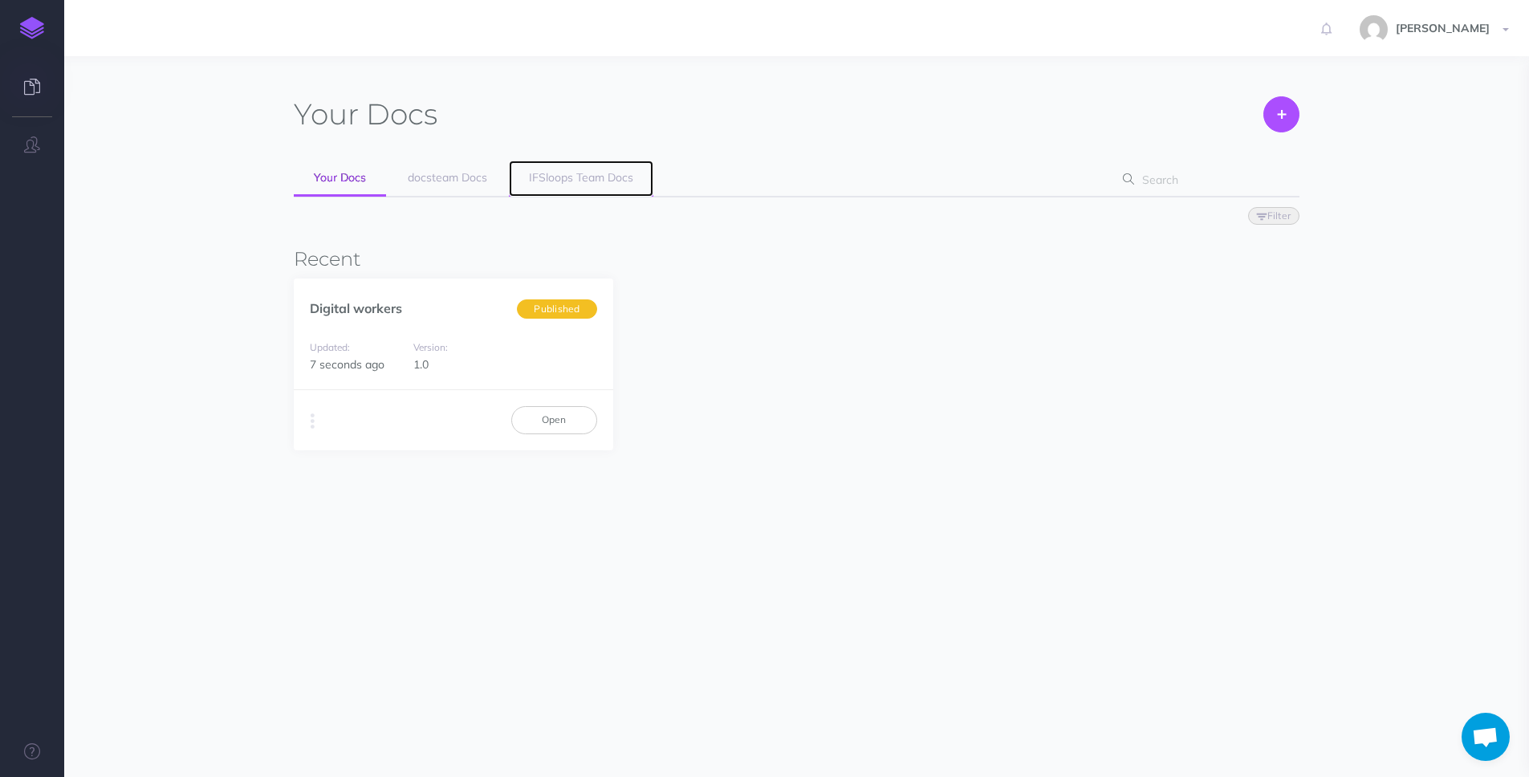
click at [572, 185] on link "IFSloops Team Docs" at bounding box center [581, 179] width 144 height 36
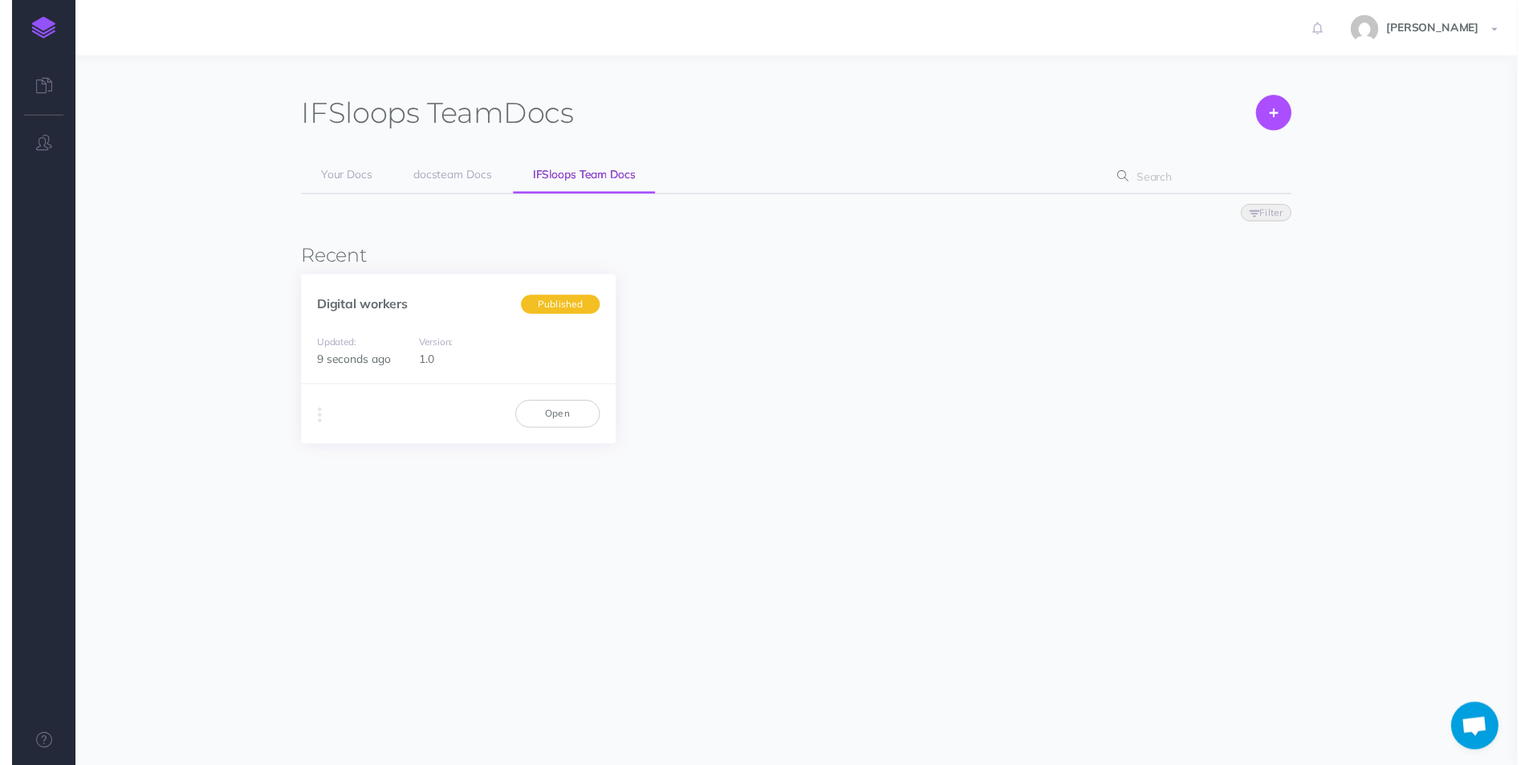
scroll to position [748, 0]
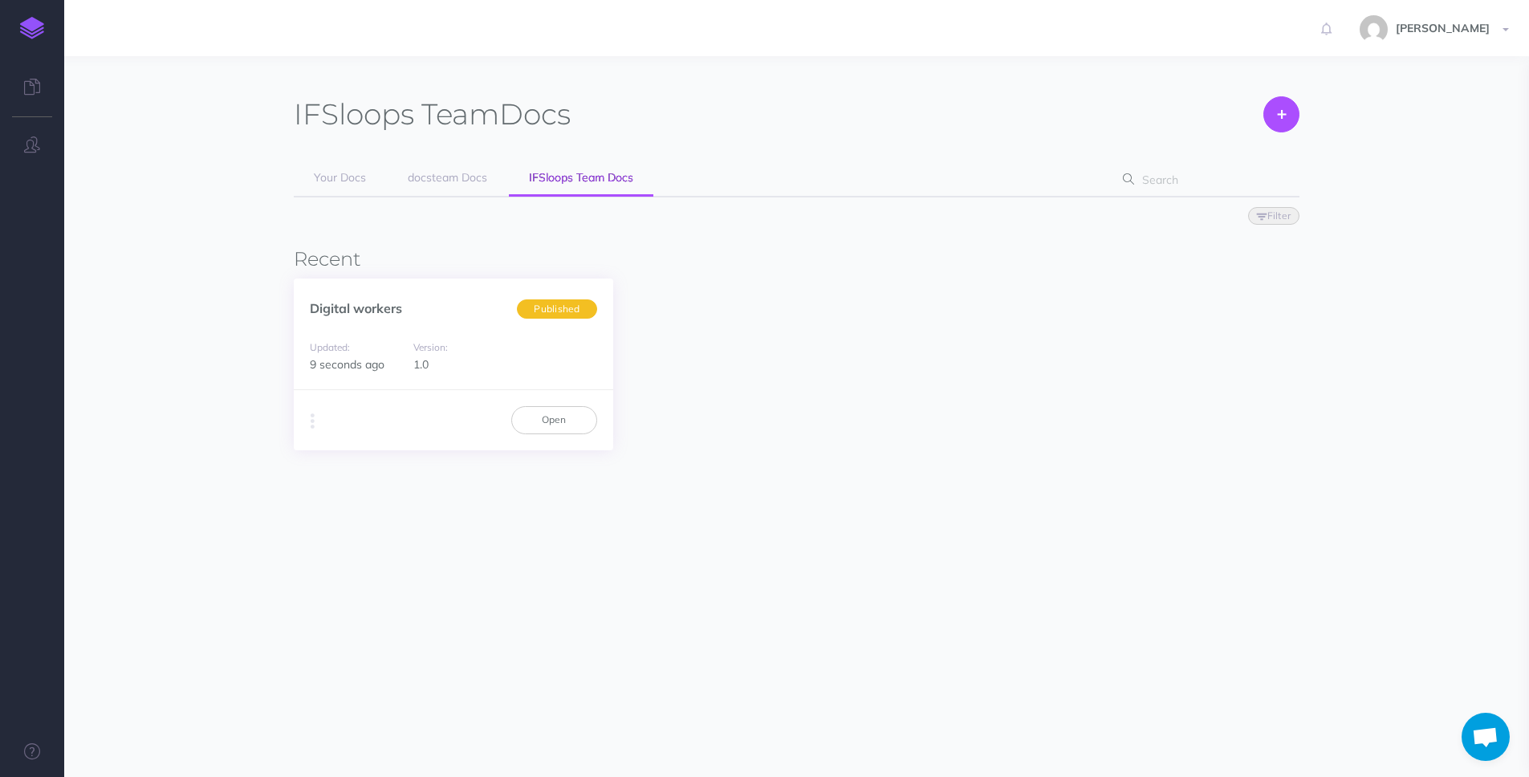
click at [443, 348] on small "Version:" at bounding box center [430, 347] width 35 height 12
click at [25, 147] on icon "button" at bounding box center [32, 144] width 16 height 16
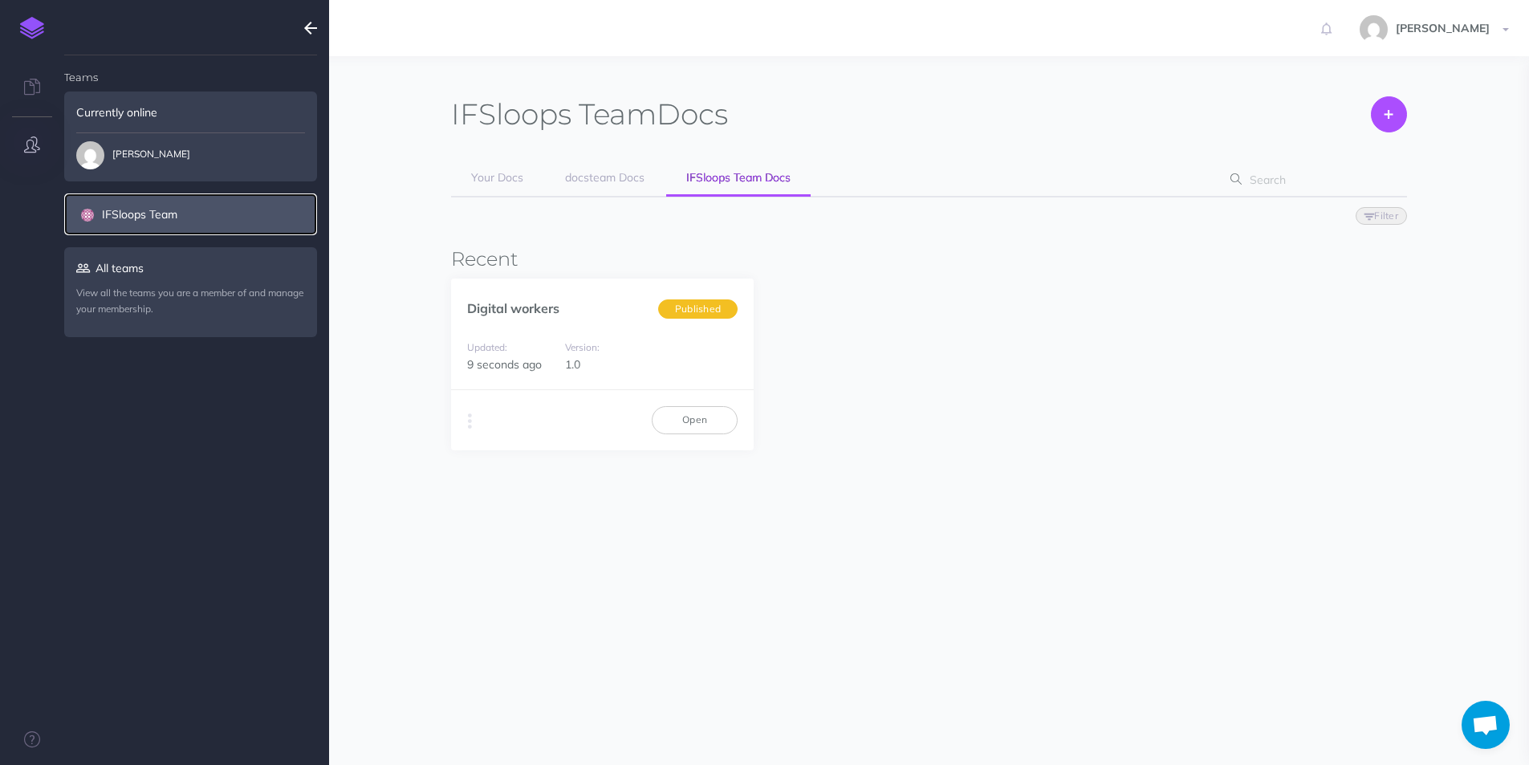
click at [157, 225] on link "IFSloops Team" at bounding box center [190, 214] width 253 height 42
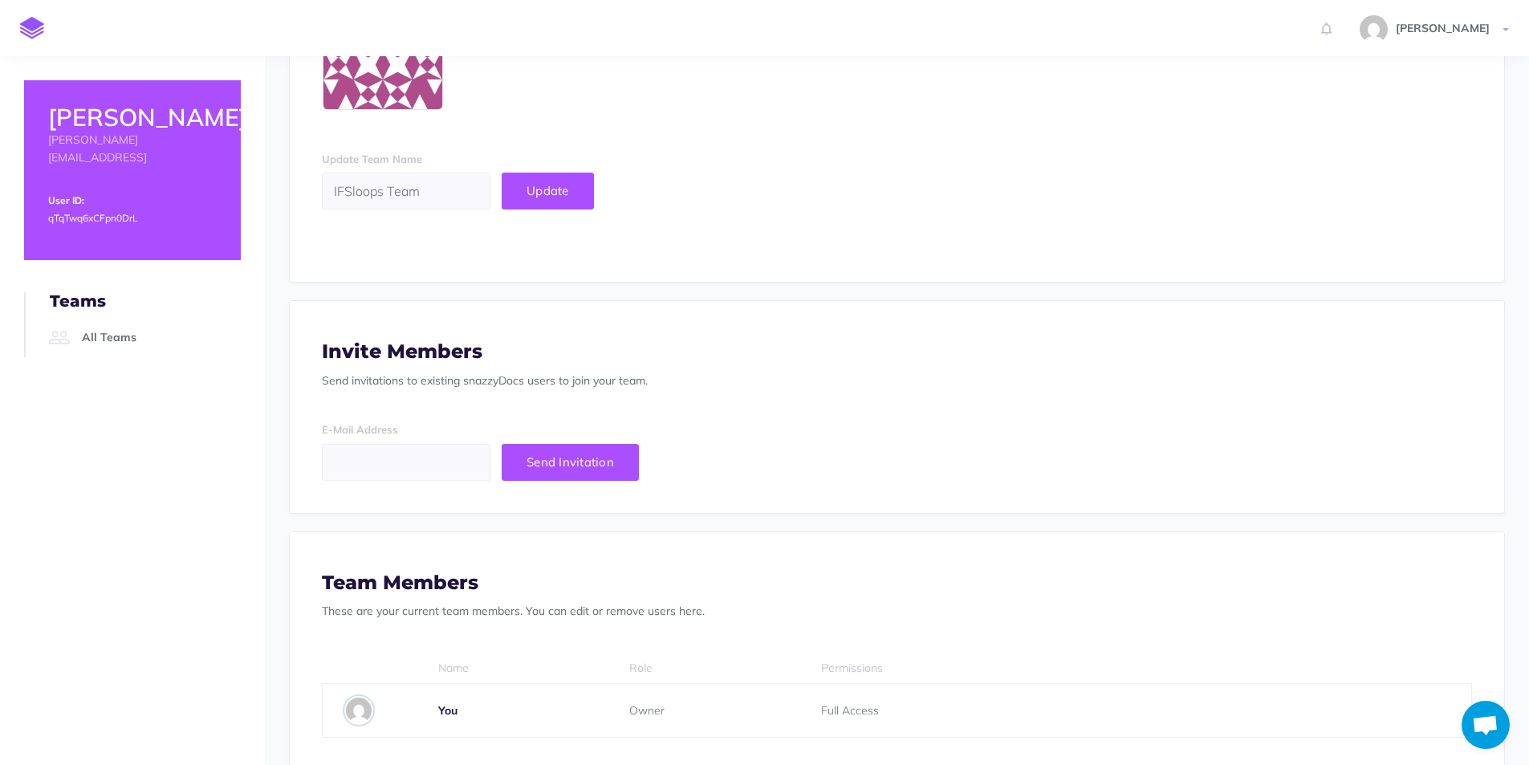
scroll to position [260, 0]
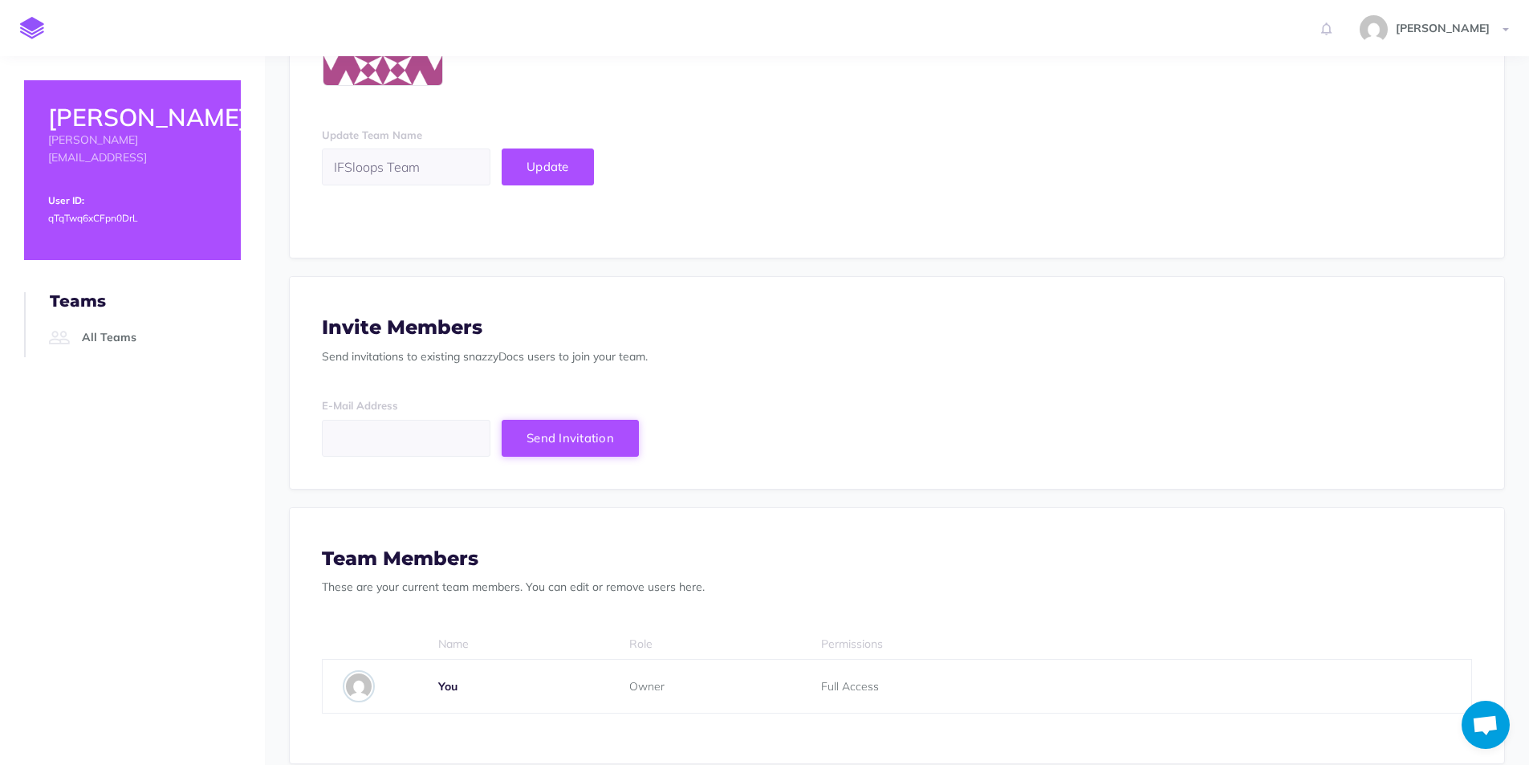
click at [571, 444] on span "Send Invitation" at bounding box center [570, 437] width 87 height 15
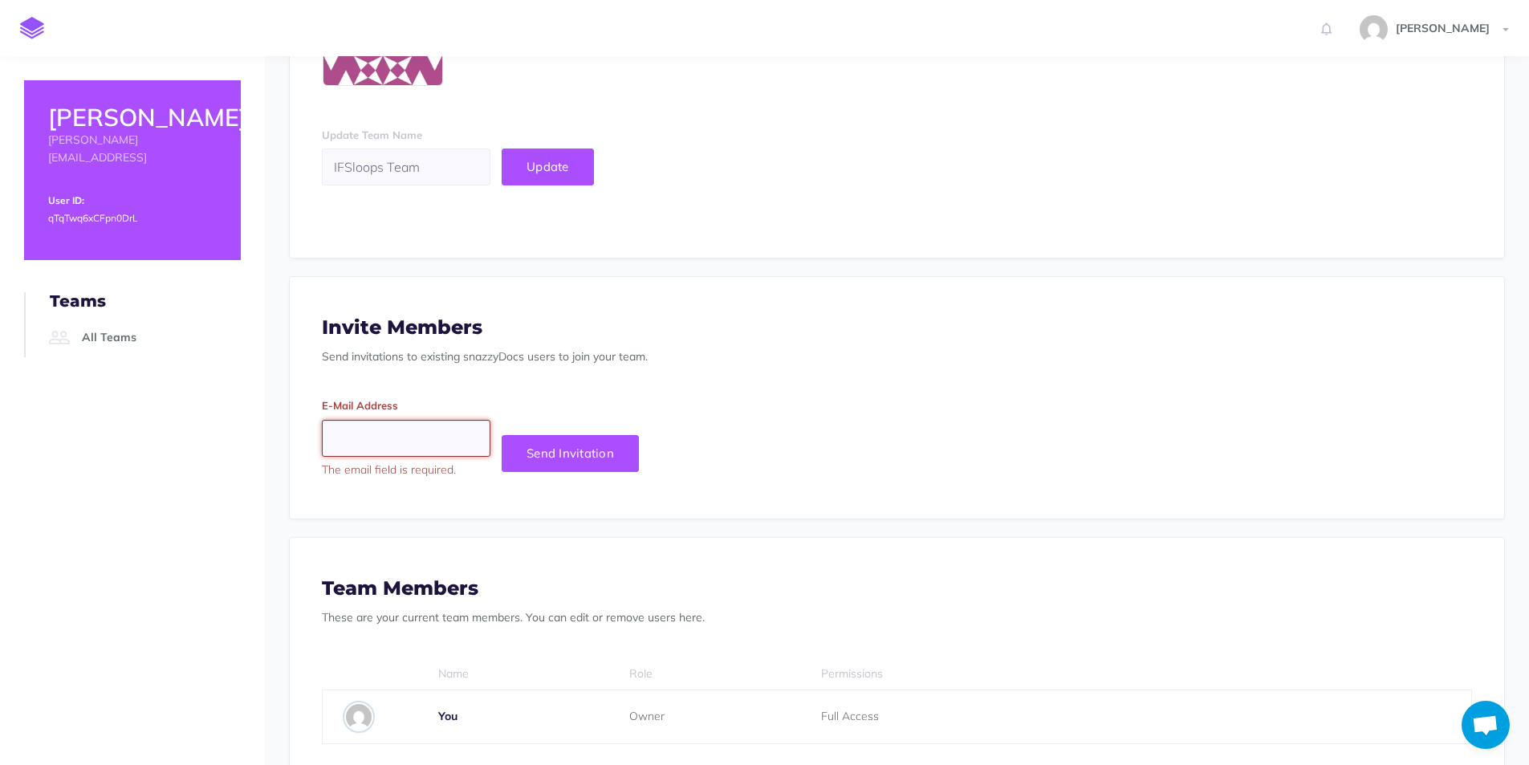
click at [379, 442] on input "email" at bounding box center [406, 438] width 169 height 37
type input "mohan@theloops.ai"
click at [592, 460] on span "Send Invitation" at bounding box center [570, 453] width 87 height 15
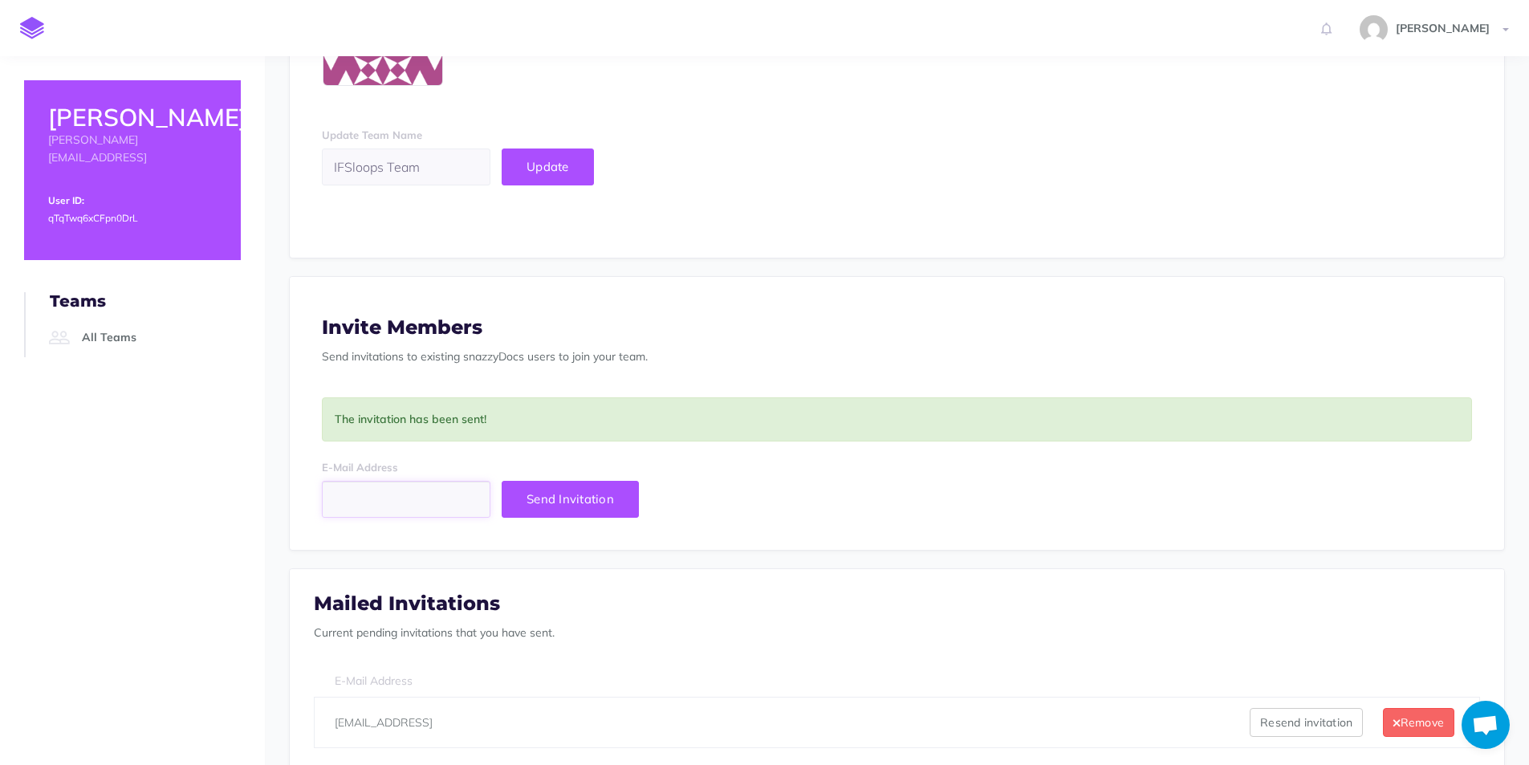
click at [438, 505] on input "email" at bounding box center [406, 499] width 169 height 37
type input "ravi@theloops.ai"
click at [565, 507] on button "Send Invitation" at bounding box center [570, 499] width 137 height 37
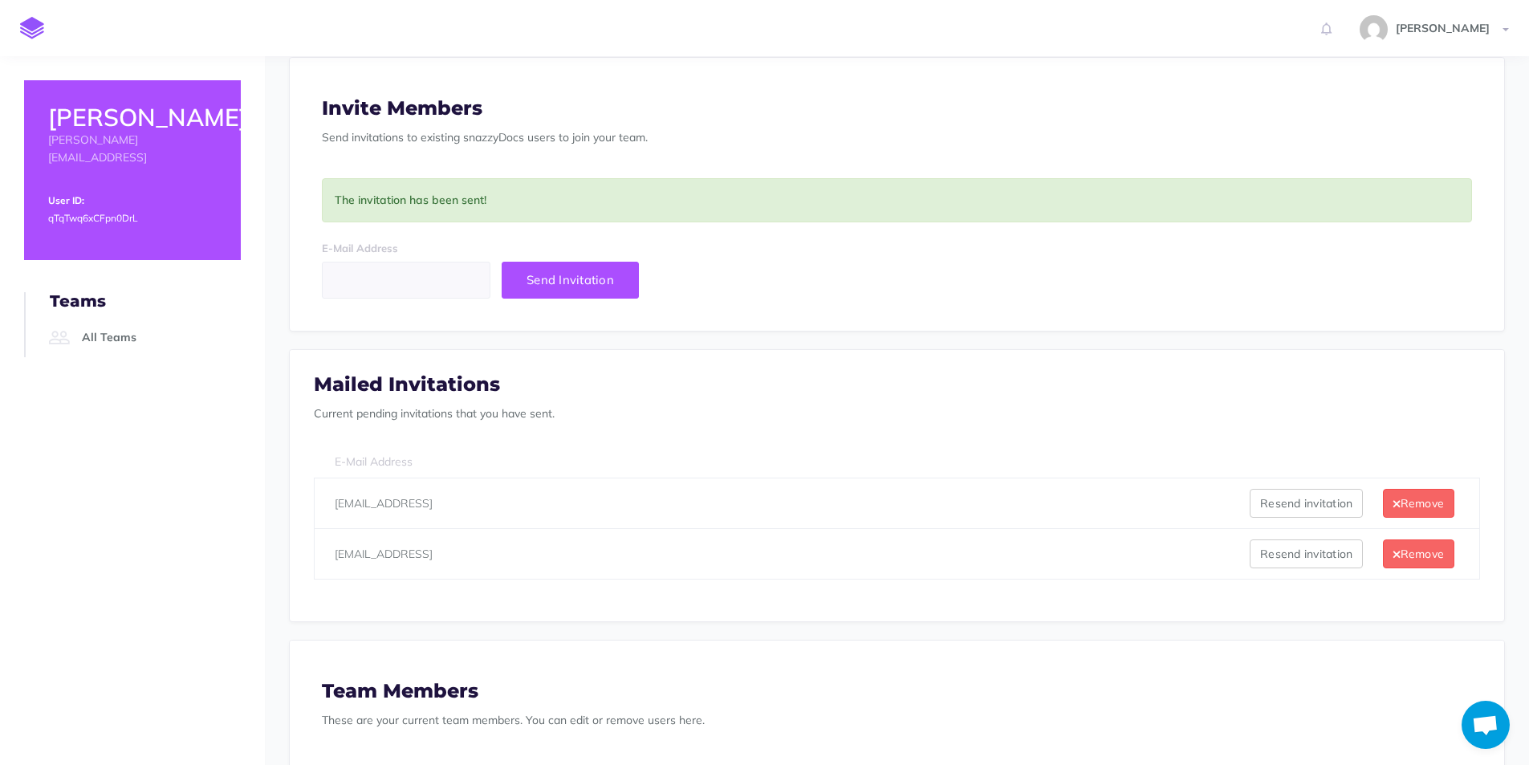
scroll to position [0, 0]
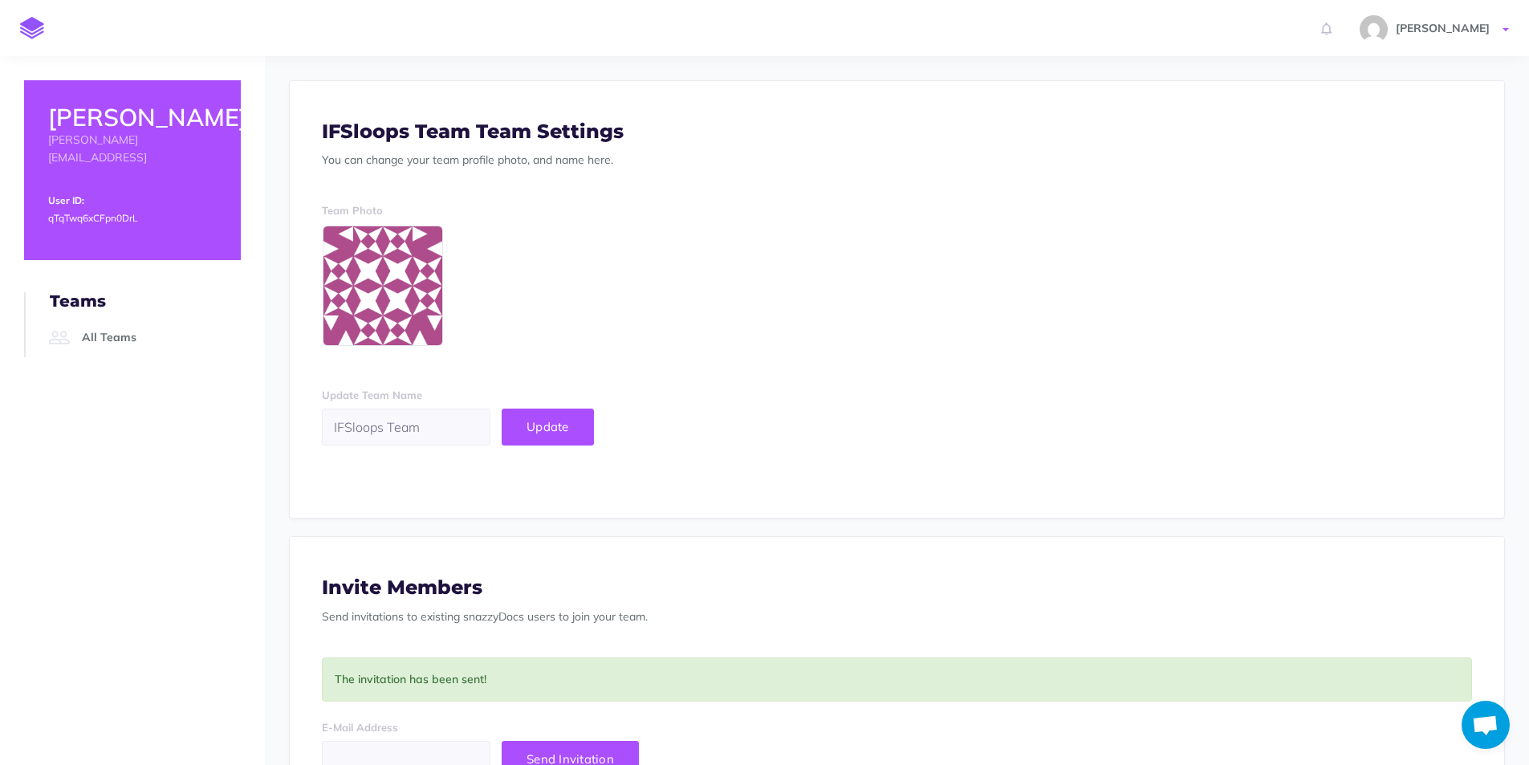
click at [1493, 21] on span "Rachel Datlowe" at bounding box center [1443, 28] width 110 height 14
click at [1378, 278] on link "Logout" at bounding box center [1412, 281] width 201 height 28
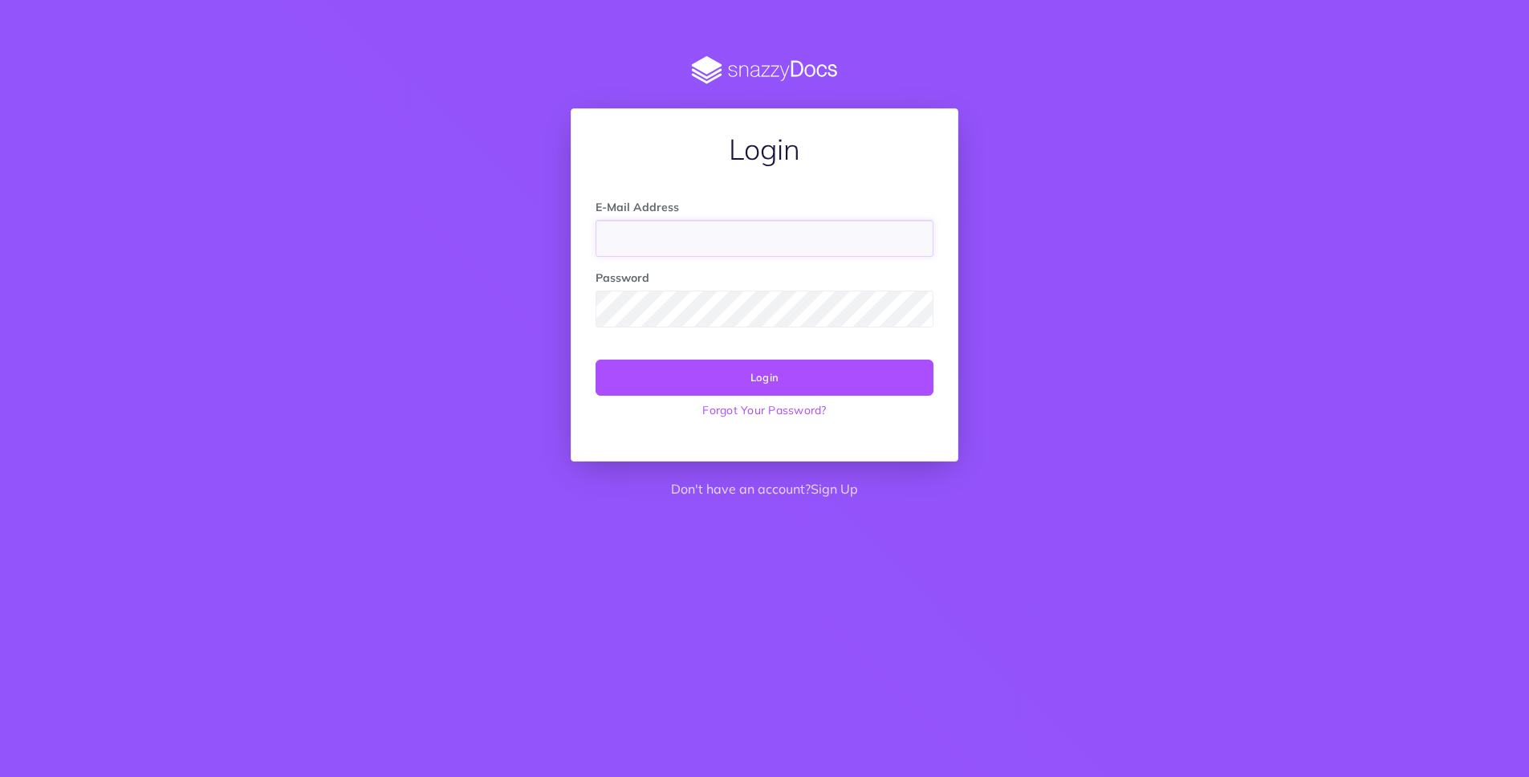
type input "[EMAIL_ADDRESS]"
click at [767, 365] on button "Login" at bounding box center [765, 377] width 338 height 35
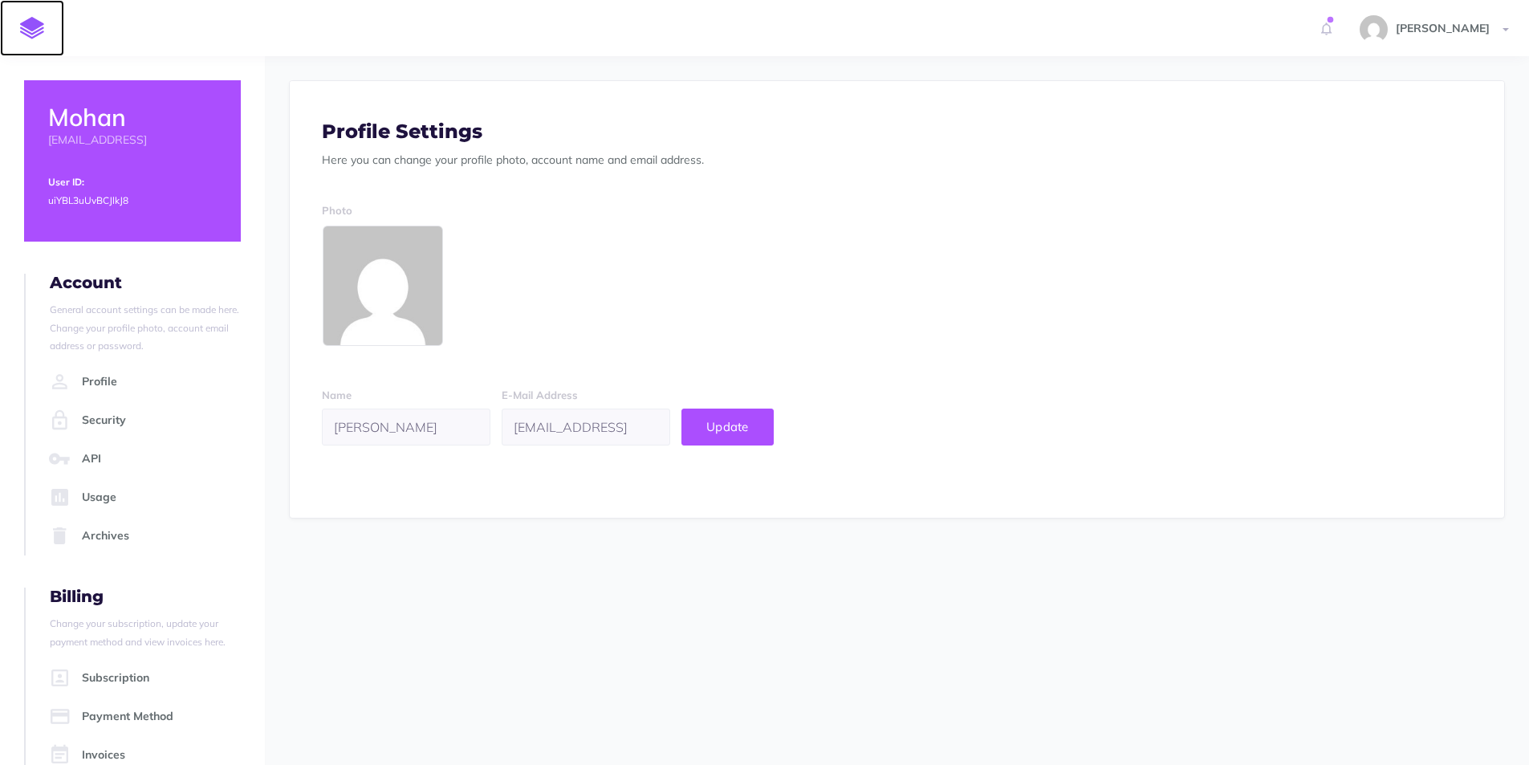
click at [39, 31] on img at bounding box center [32, 28] width 24 height 22
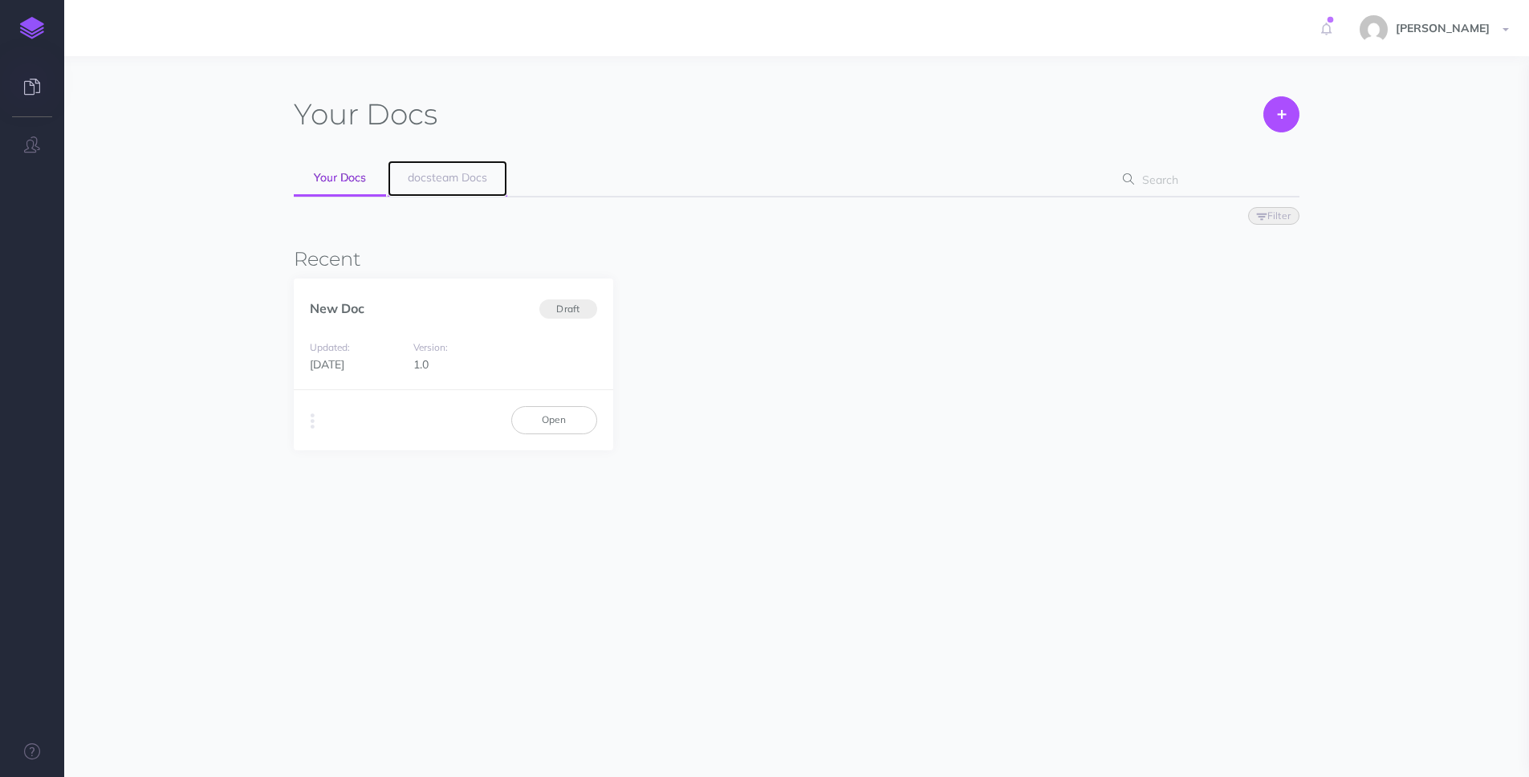
click at [442, 177] on span "docsteam Docs" at bounding box center [447, 177] width 79 height 14
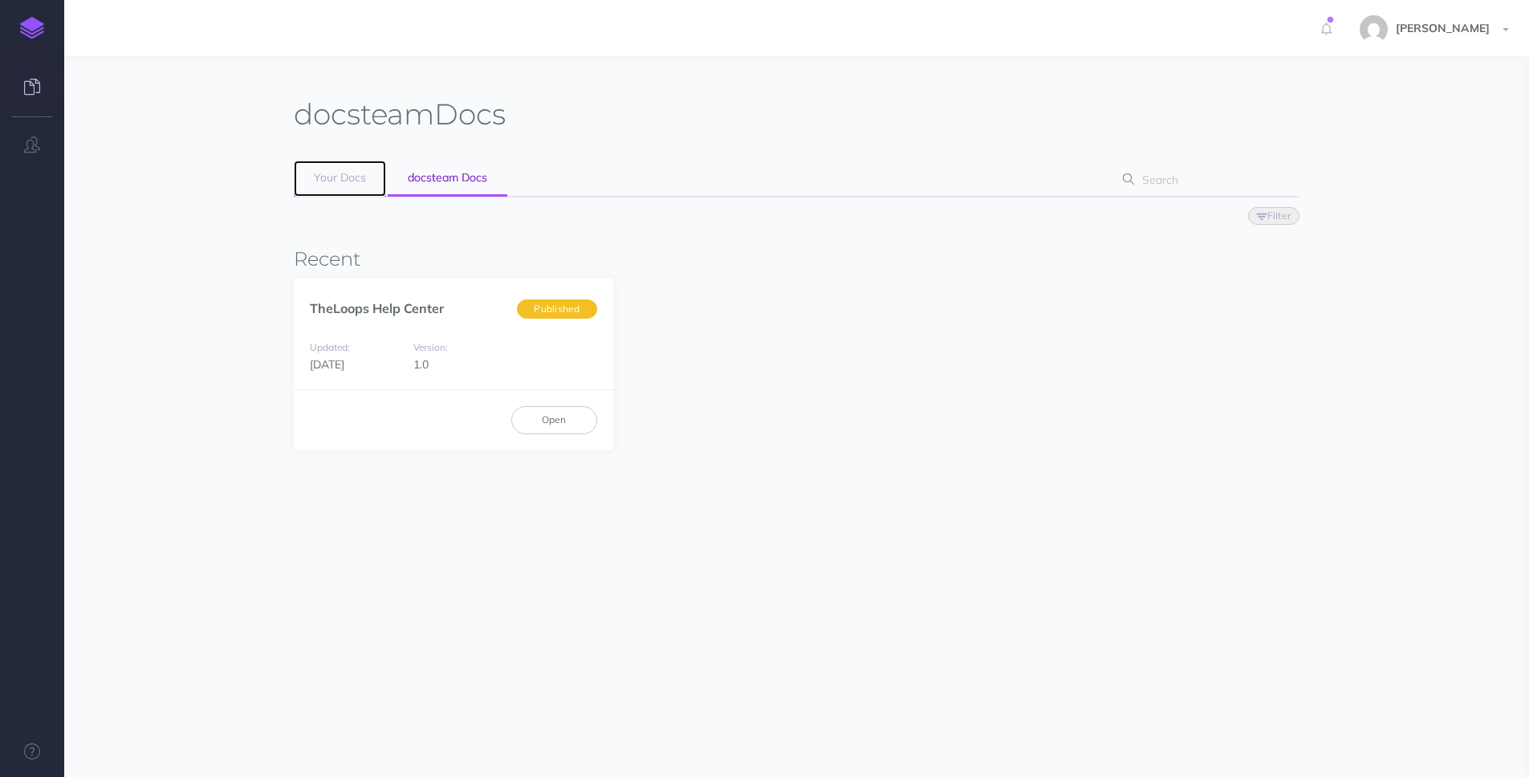
click at [351, 181] on span "Your Docs" at bounding box center [340, 177] width 52 height 14
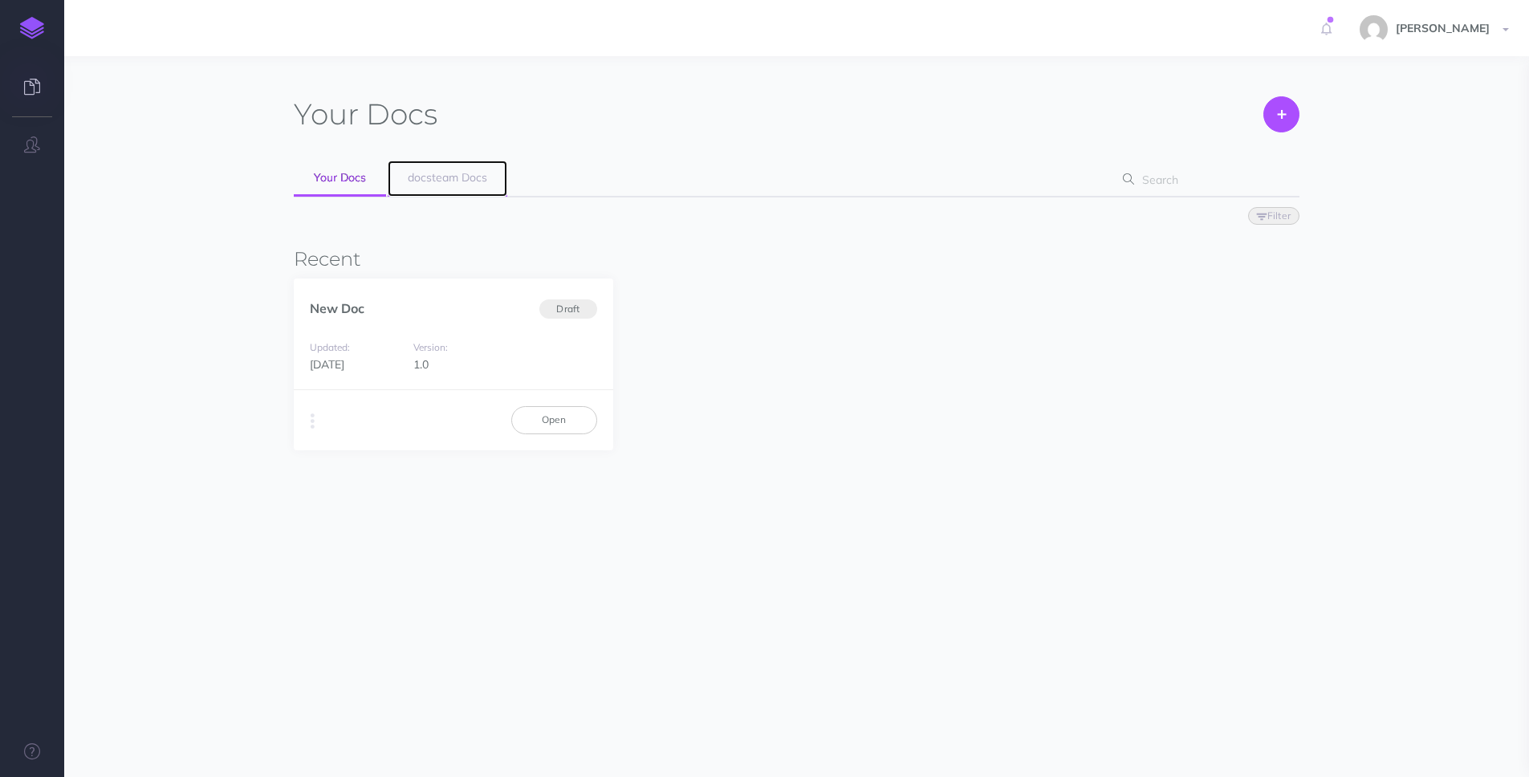
click at [455, 178] on span "docsteam Docs" at bounding box center [447, 177] width 79 height 14
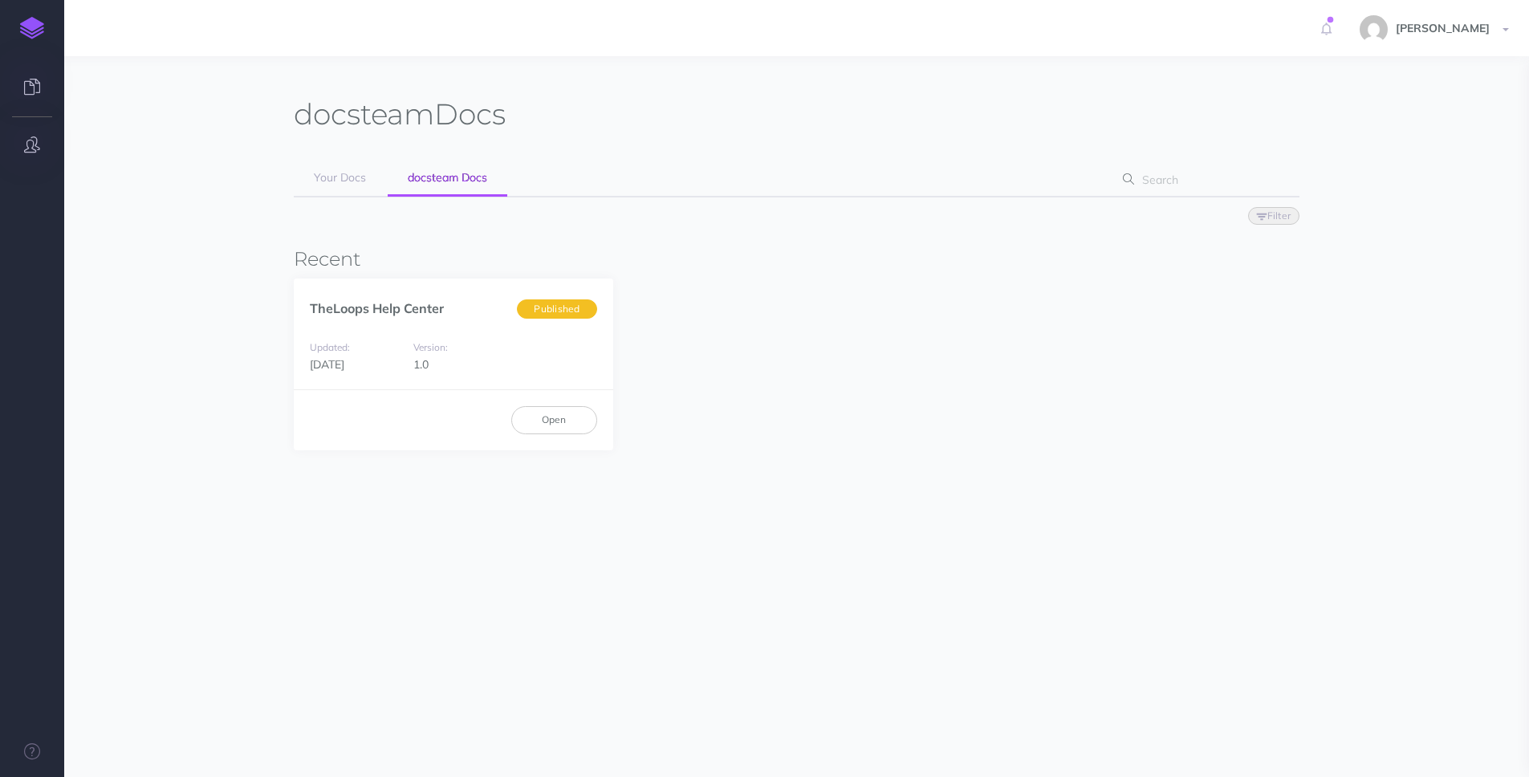
click at [41, 165] on button "button" at bounding box center [32, 145] width 64 height 48
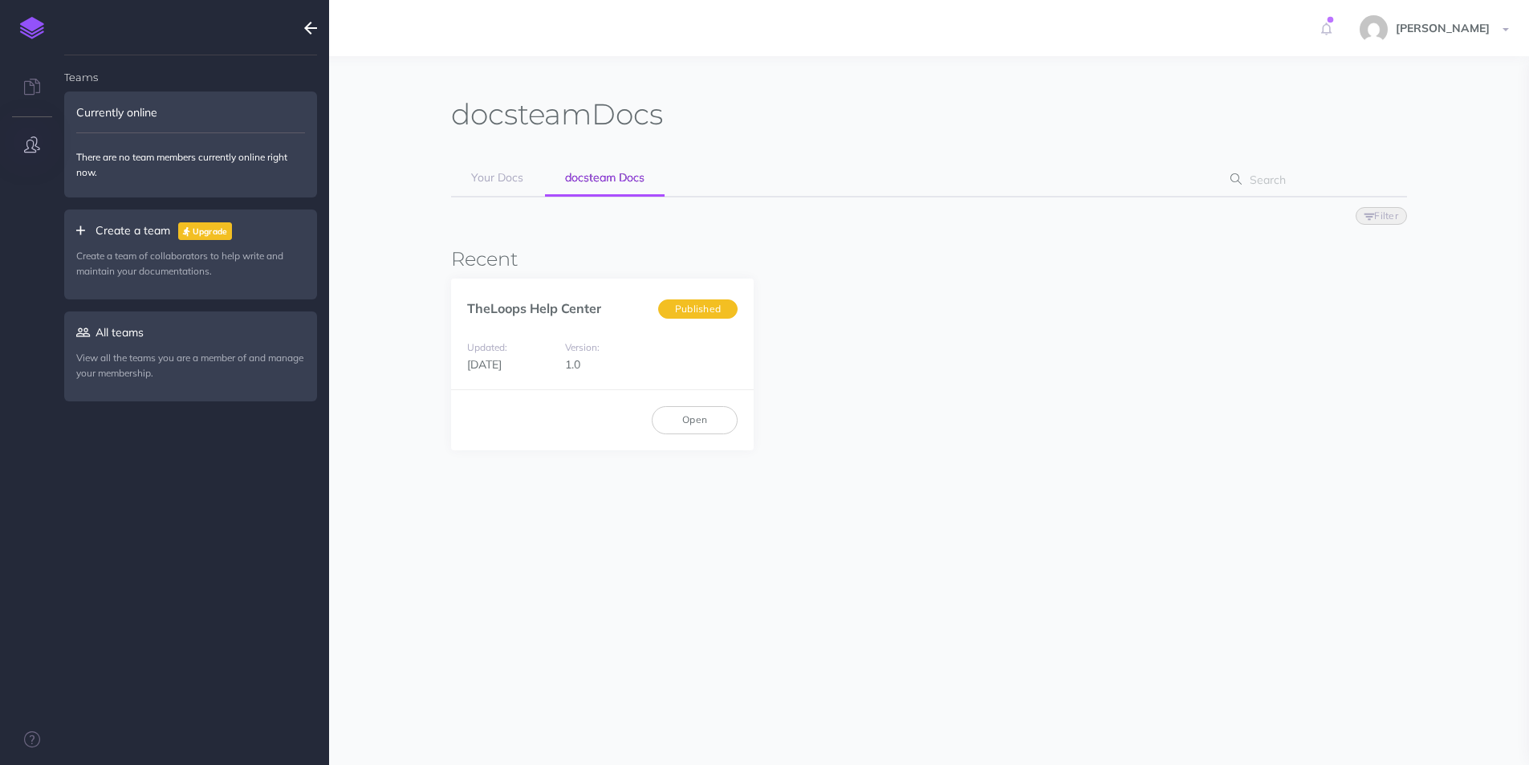
click at [120, 248] on p "Create a team of collaborators to help write and maintain your documentations." at bounding box center [190, 263] width 229 height 31
click at [32, 76] on link at bounding box center [32, 88] width 64 height 48
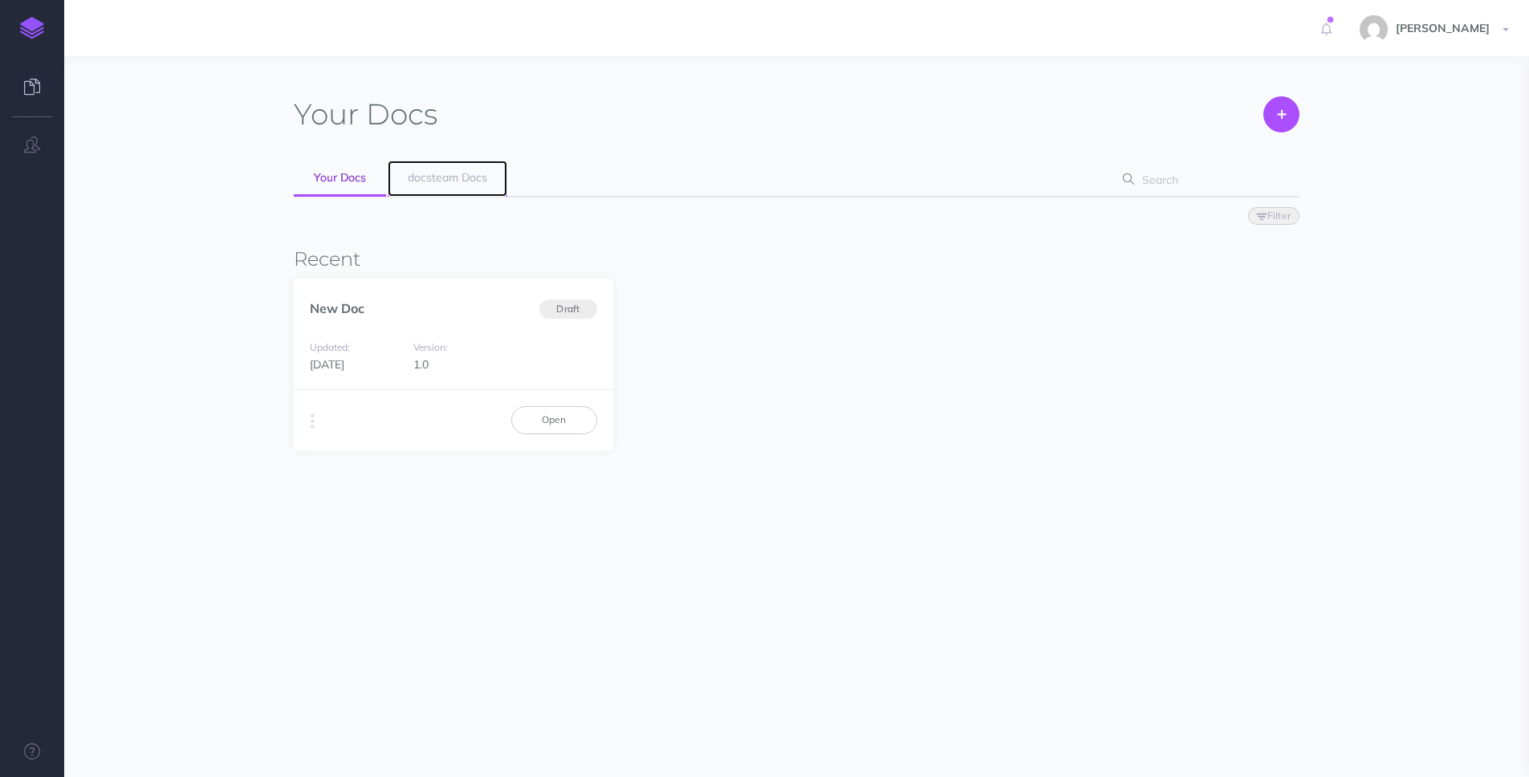
click at [437, 178] on span "docsteam Docs" at bounding box center [447, 177] width 79 height 14
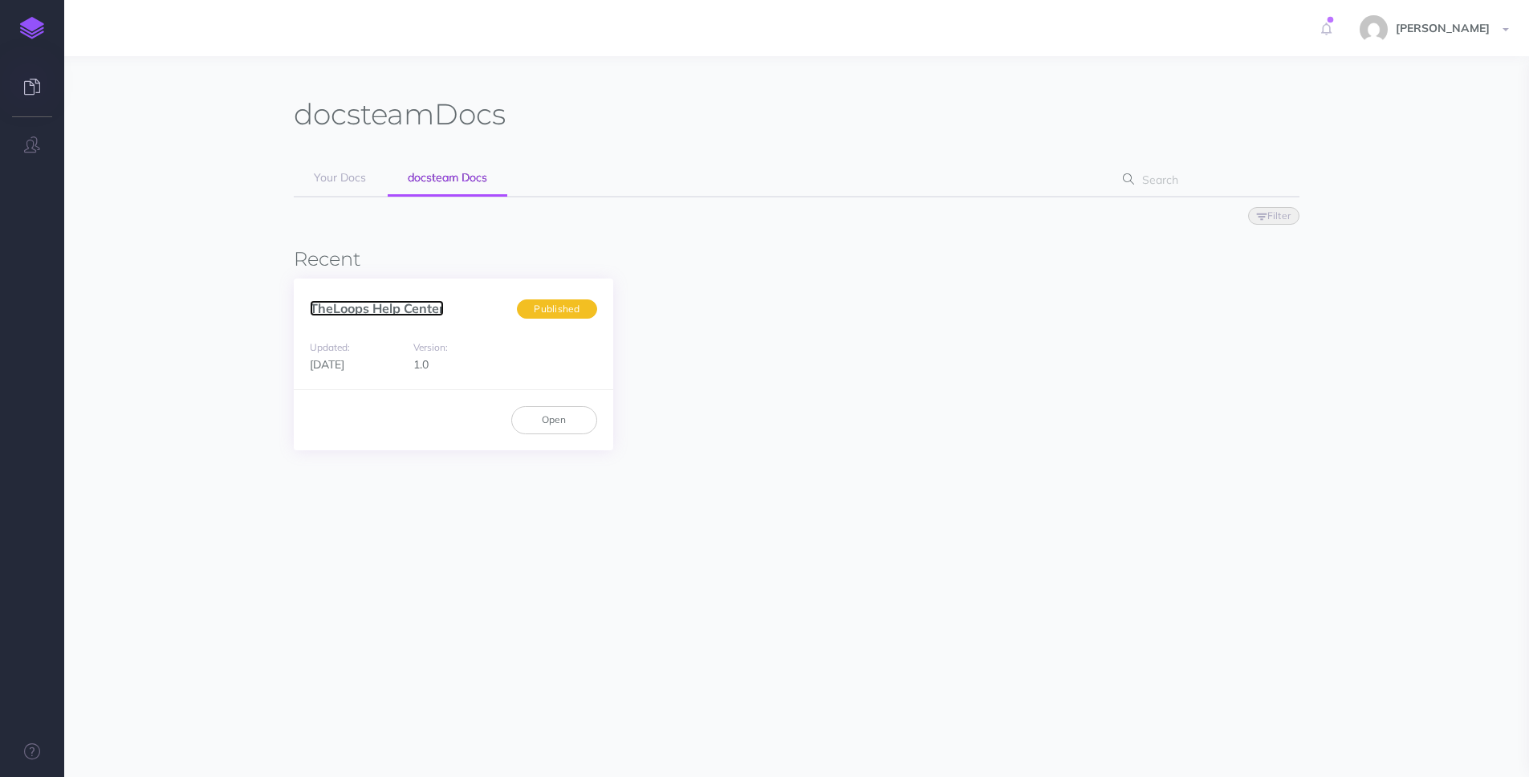
click at [430, 306] on link "TheLoops Help Center" at bounding box center [377, 308] width 134 height 16
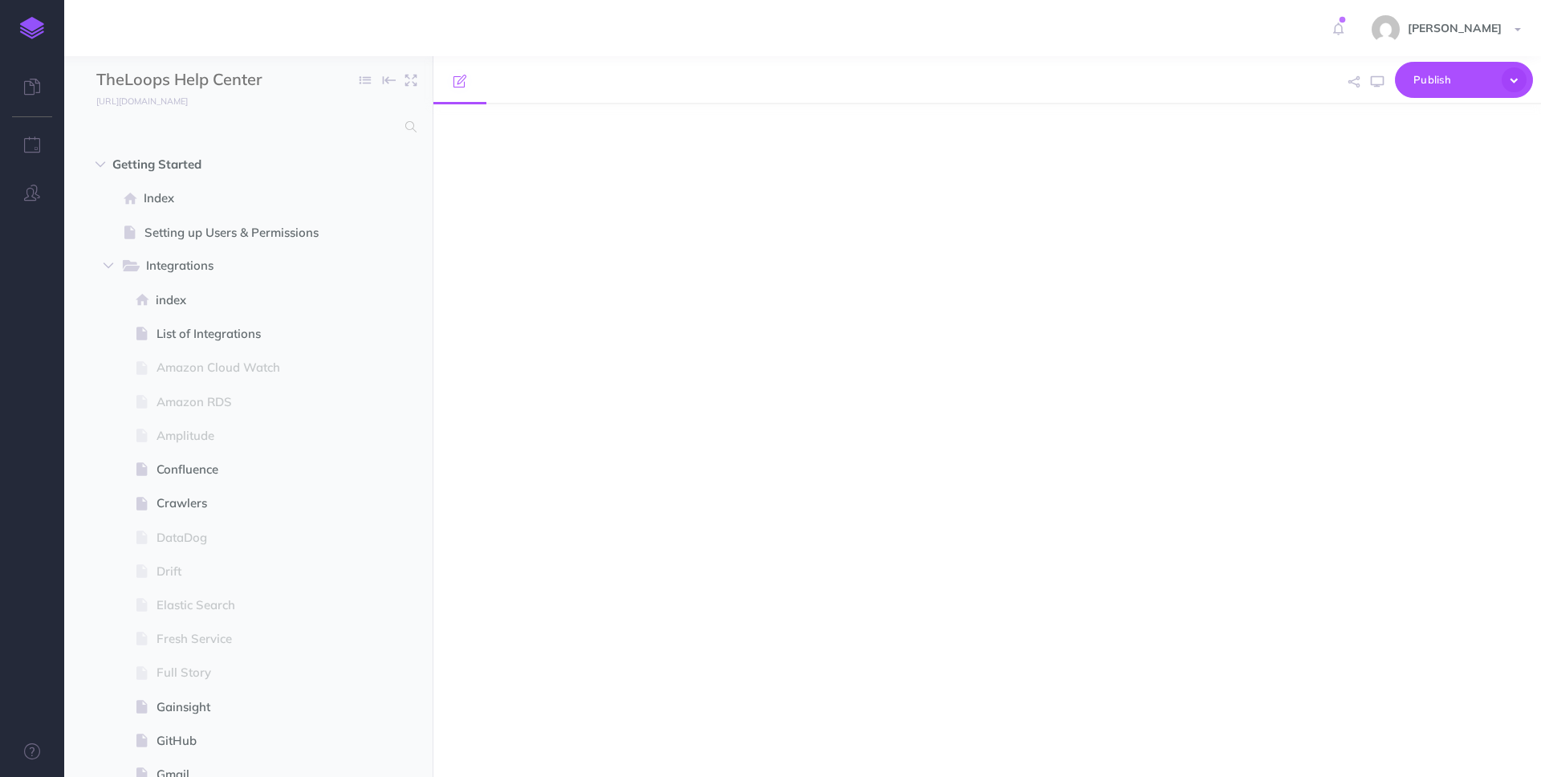
select select "null"
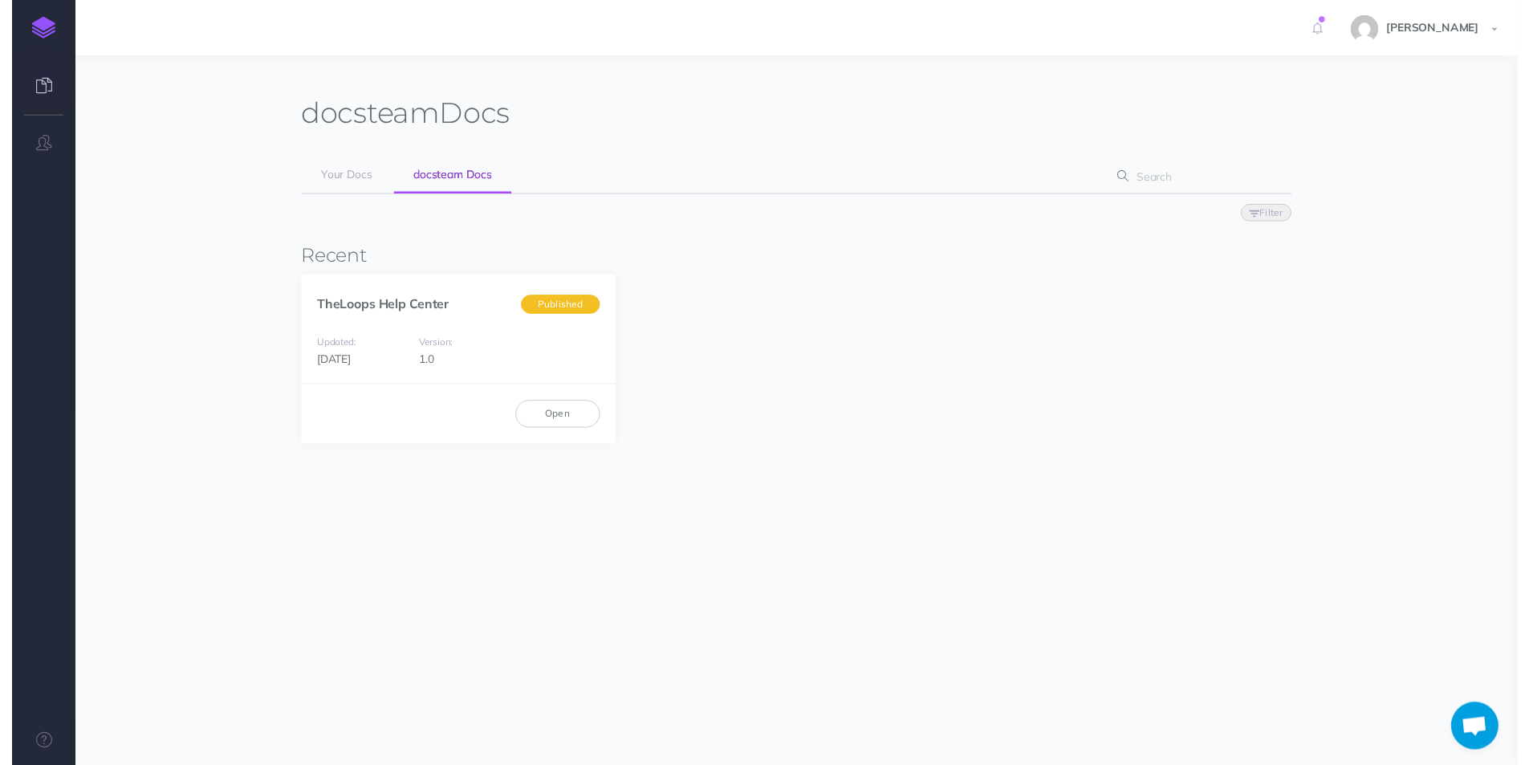
scroll to position [748, 0]
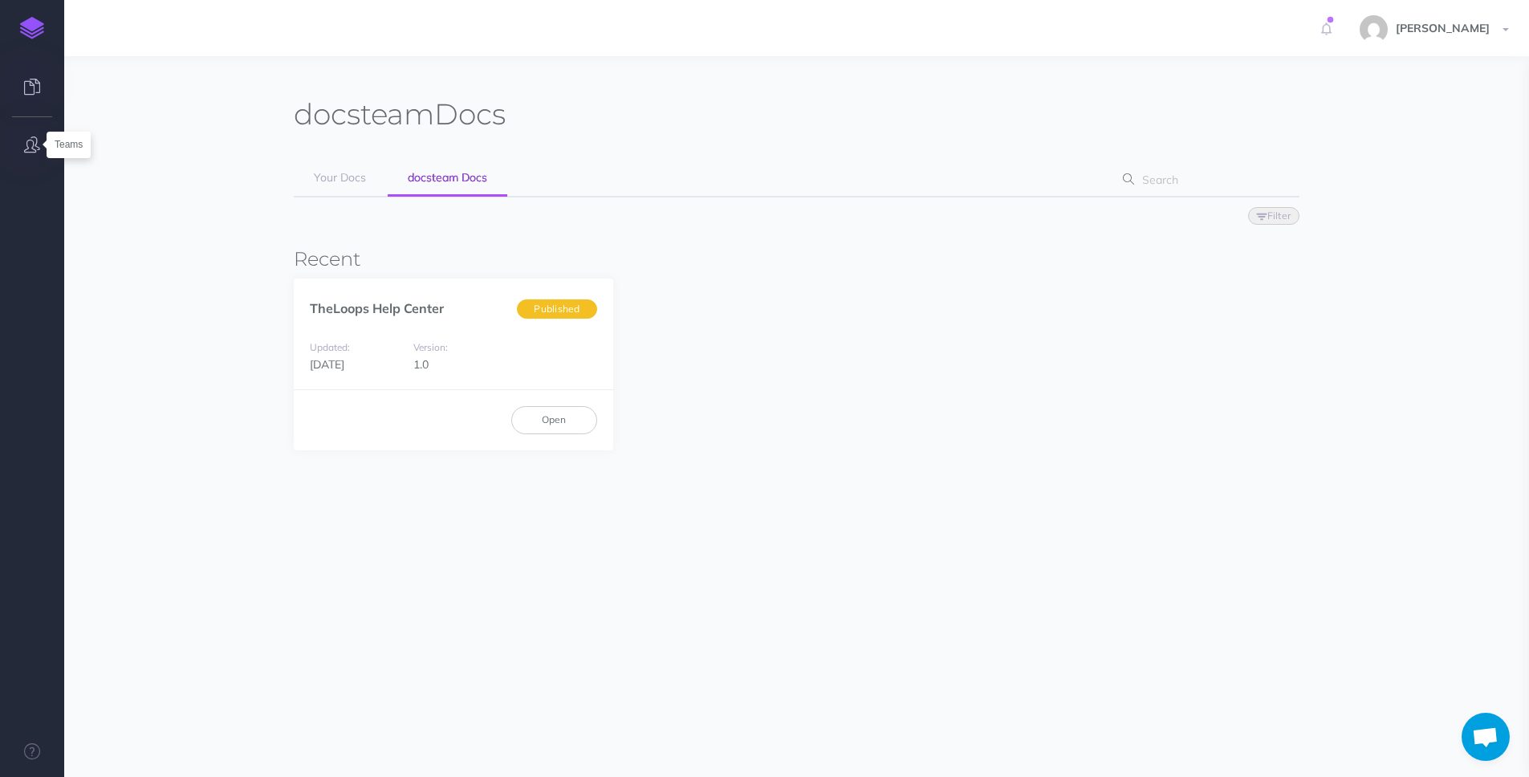
click at [33, 140] on icon "button" at bounding box center [32, 144] width 16 height 16
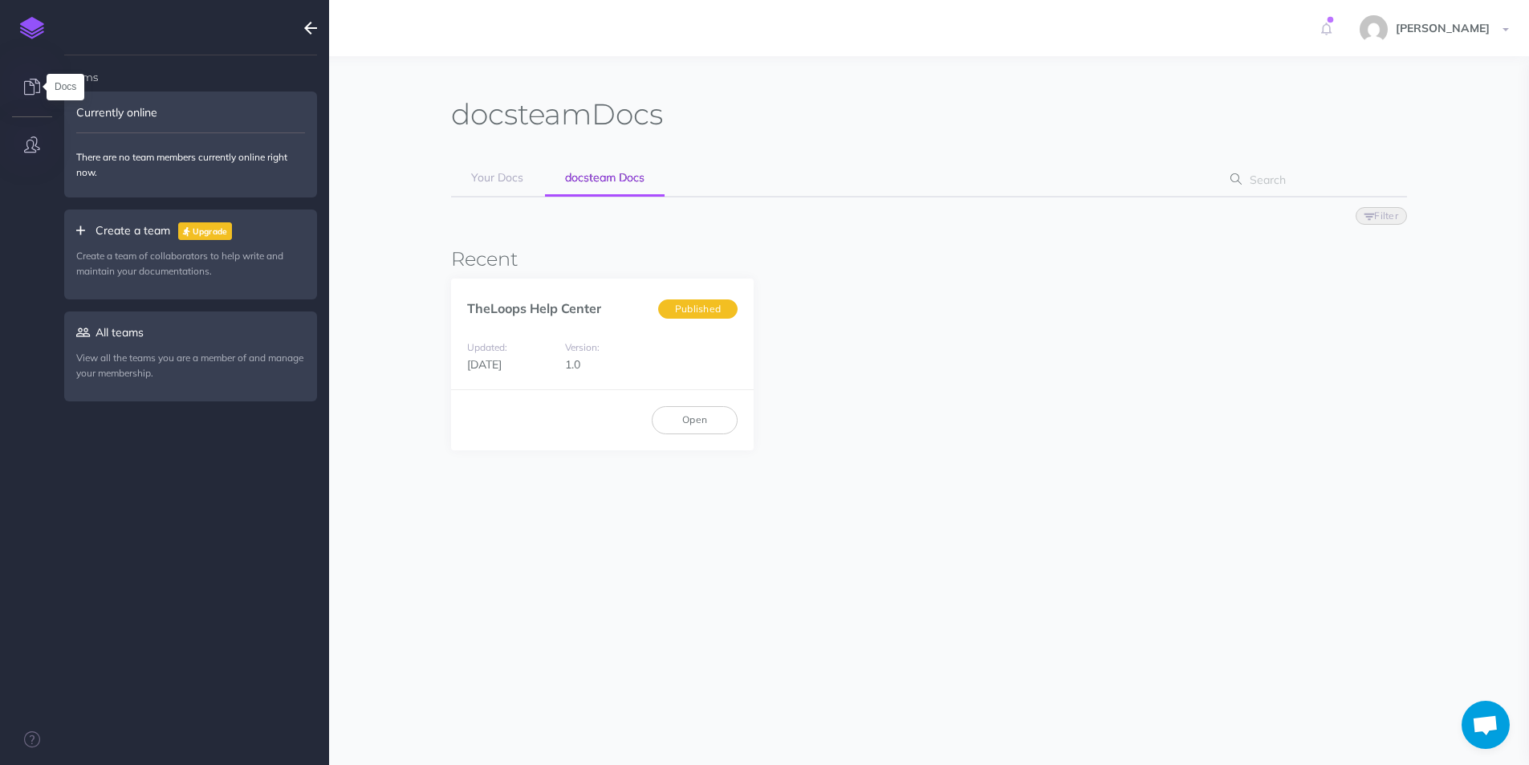
click at [31, 79] on icon at bounding box center [32, 87] width 16 height 16
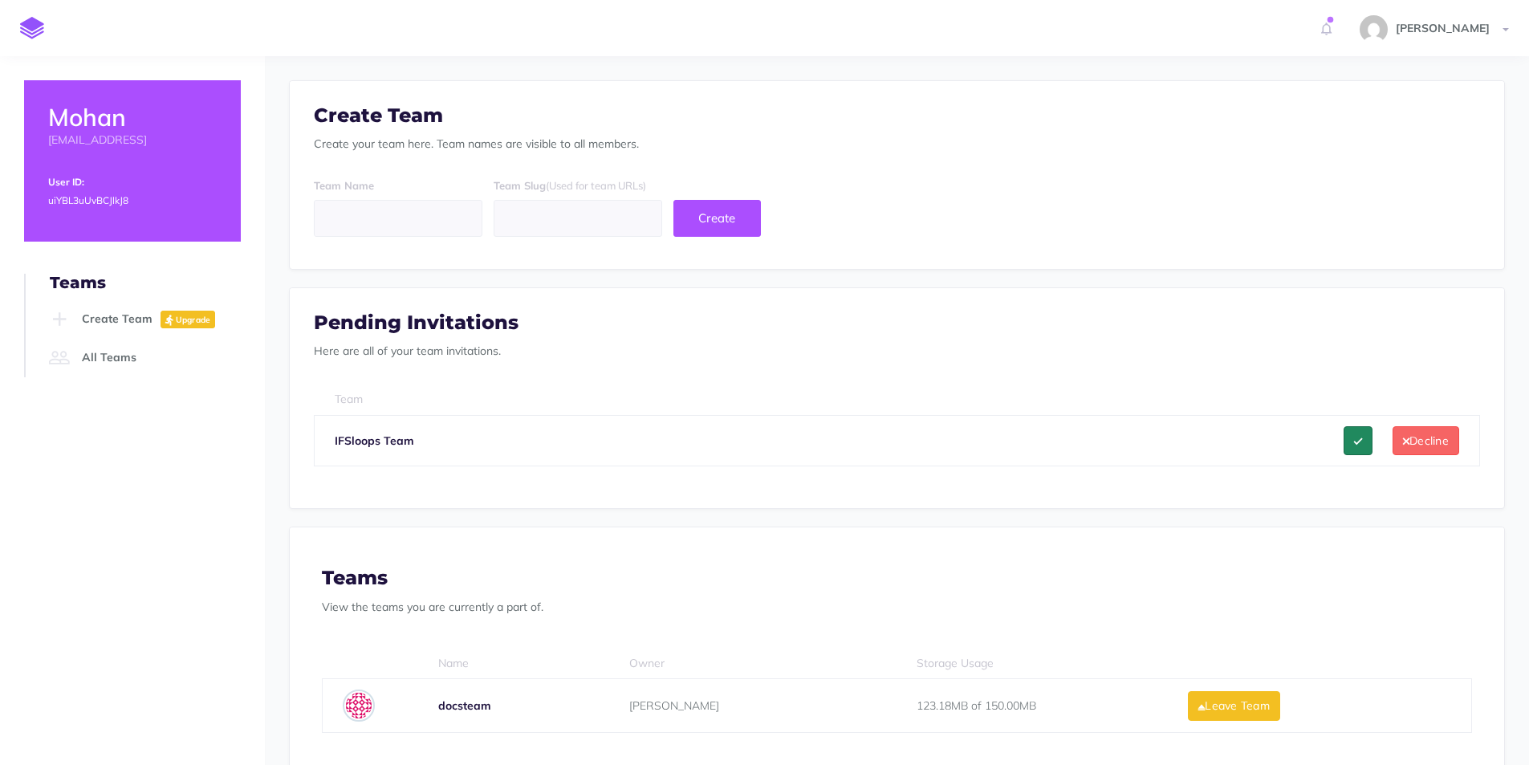
click at [1362, 442] on icon at bounding box center [1358, 441] width 8 height 11
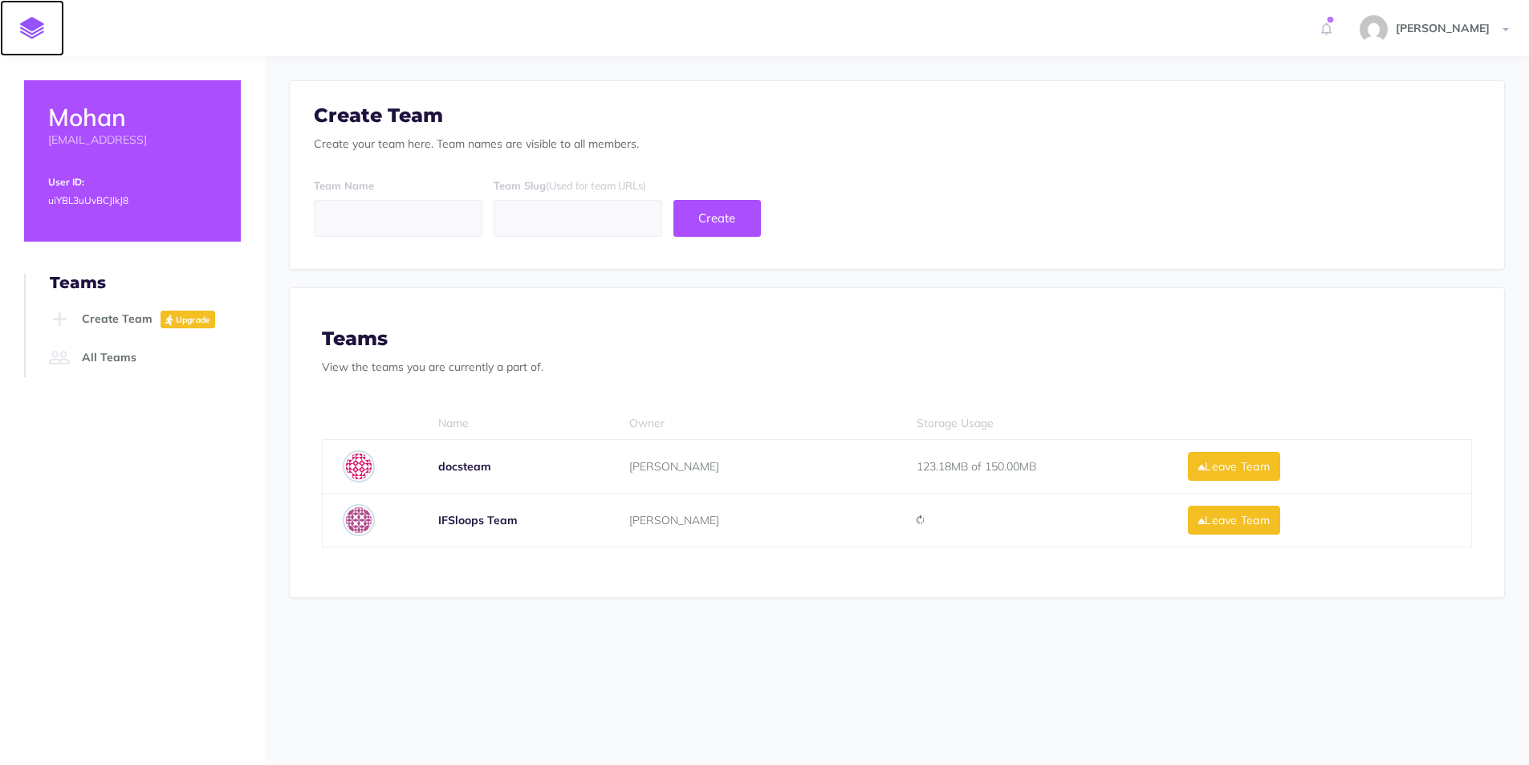
click at [35, 26] on img at bounding box center [32, 28] width 24 height 22
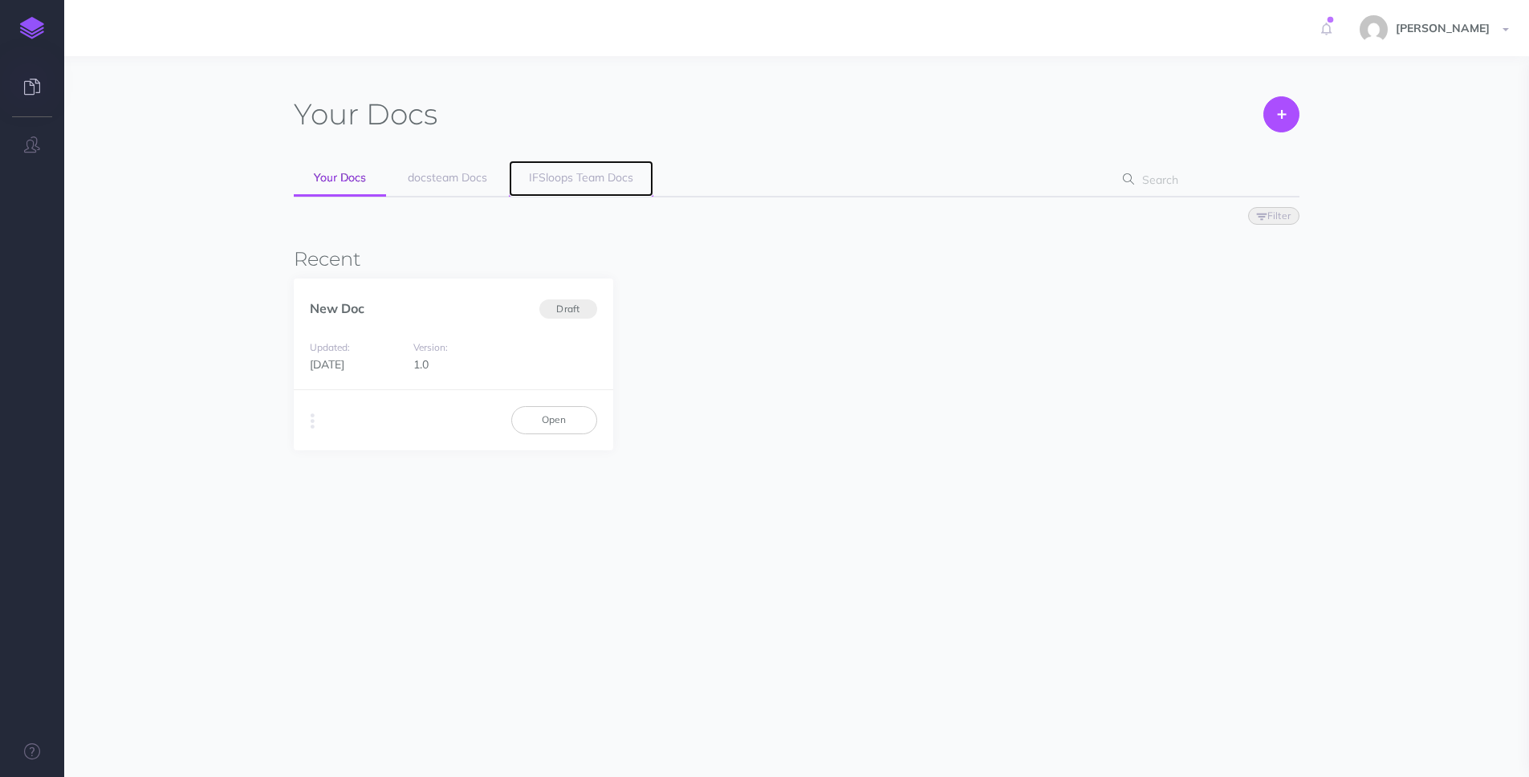
click at [571, 171] on span "IFSloops Team Docs" at bounding box center [581, 177] width 104 height 14
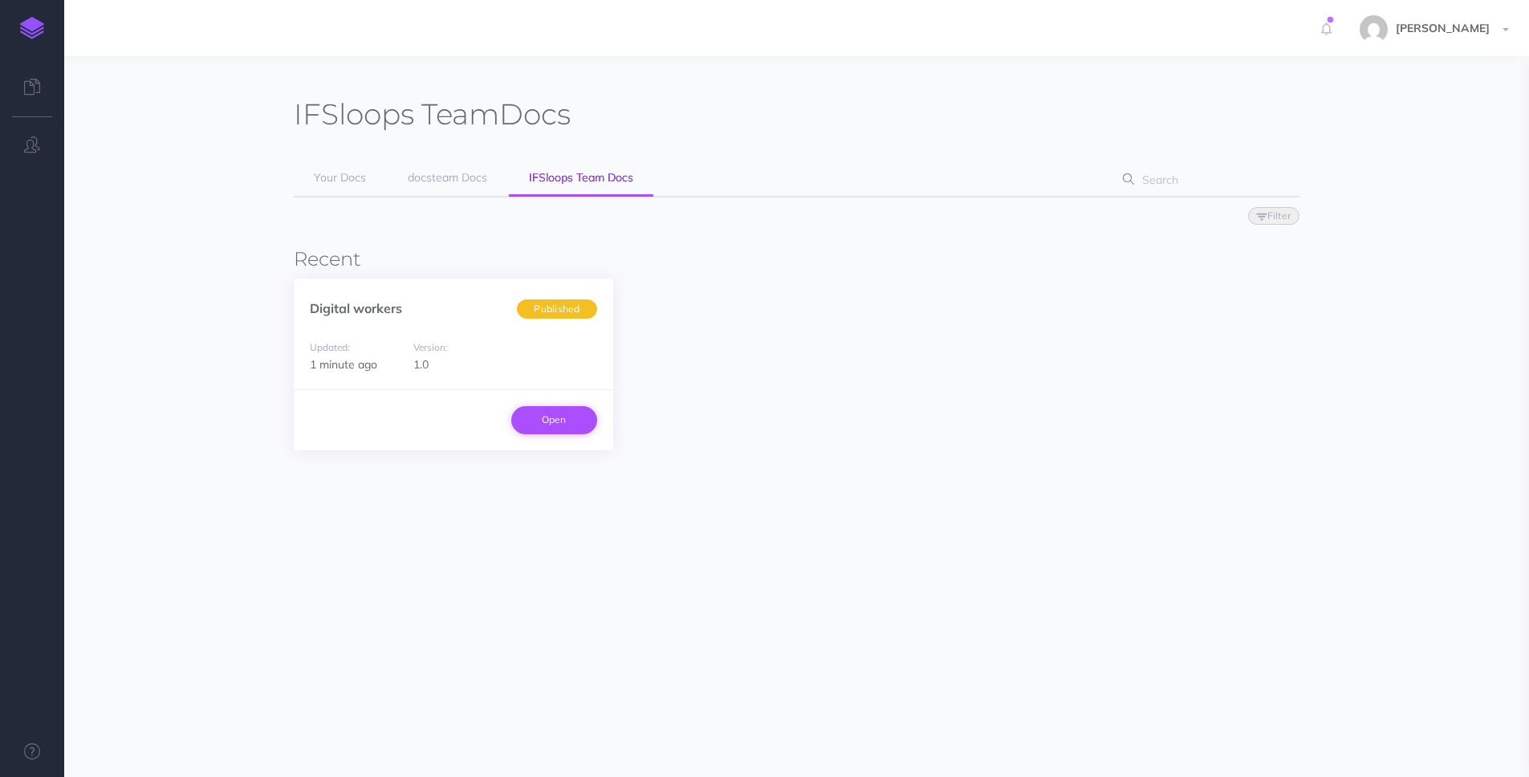
click at [561, 422] on link "Open" at bounding box center [554, 419] width 86 height 27
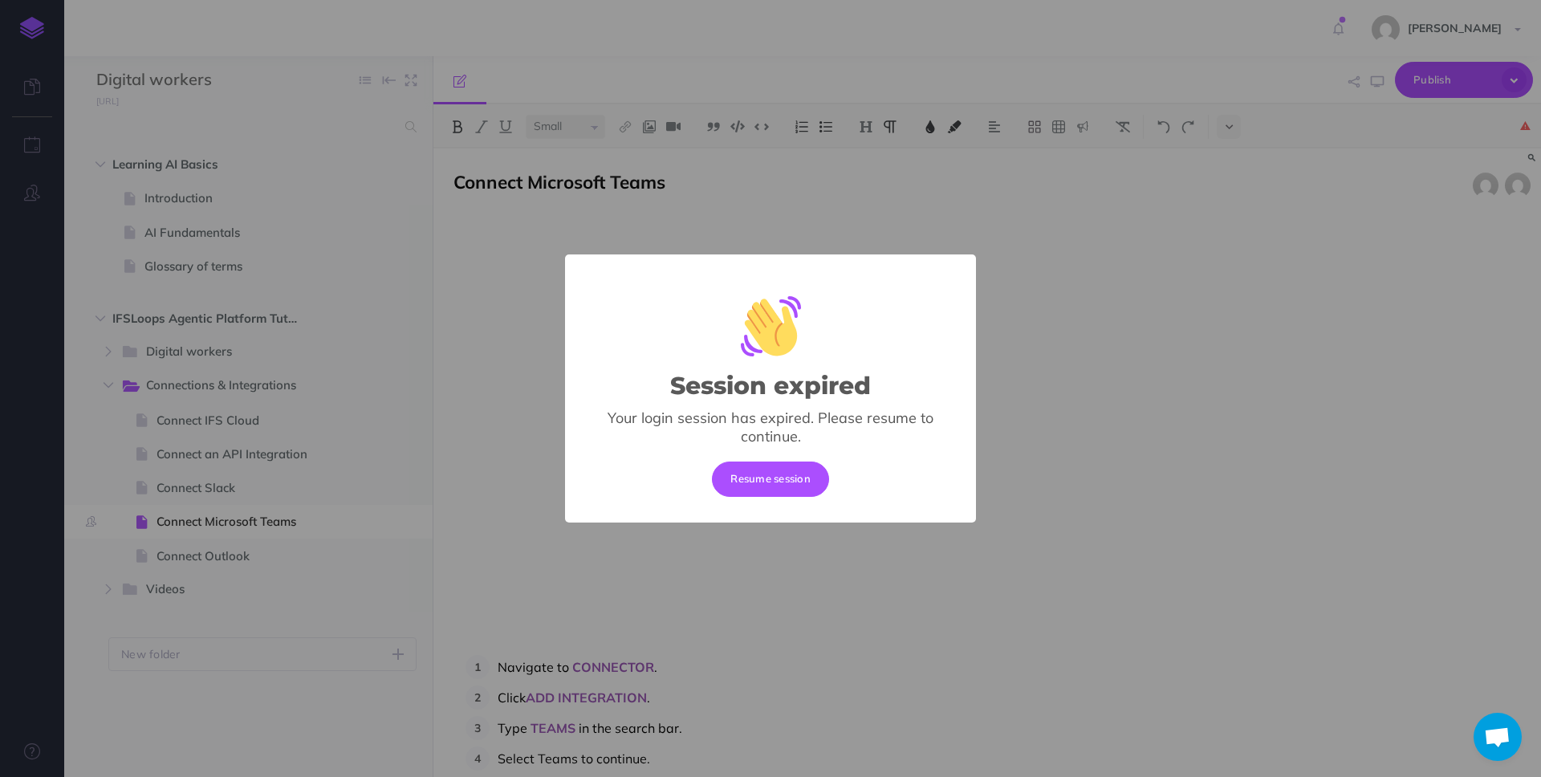
scroll to position [748, 0]
click at [771, 471] on button "Resume session" at bounding box center [770, 479] width 117 height 35
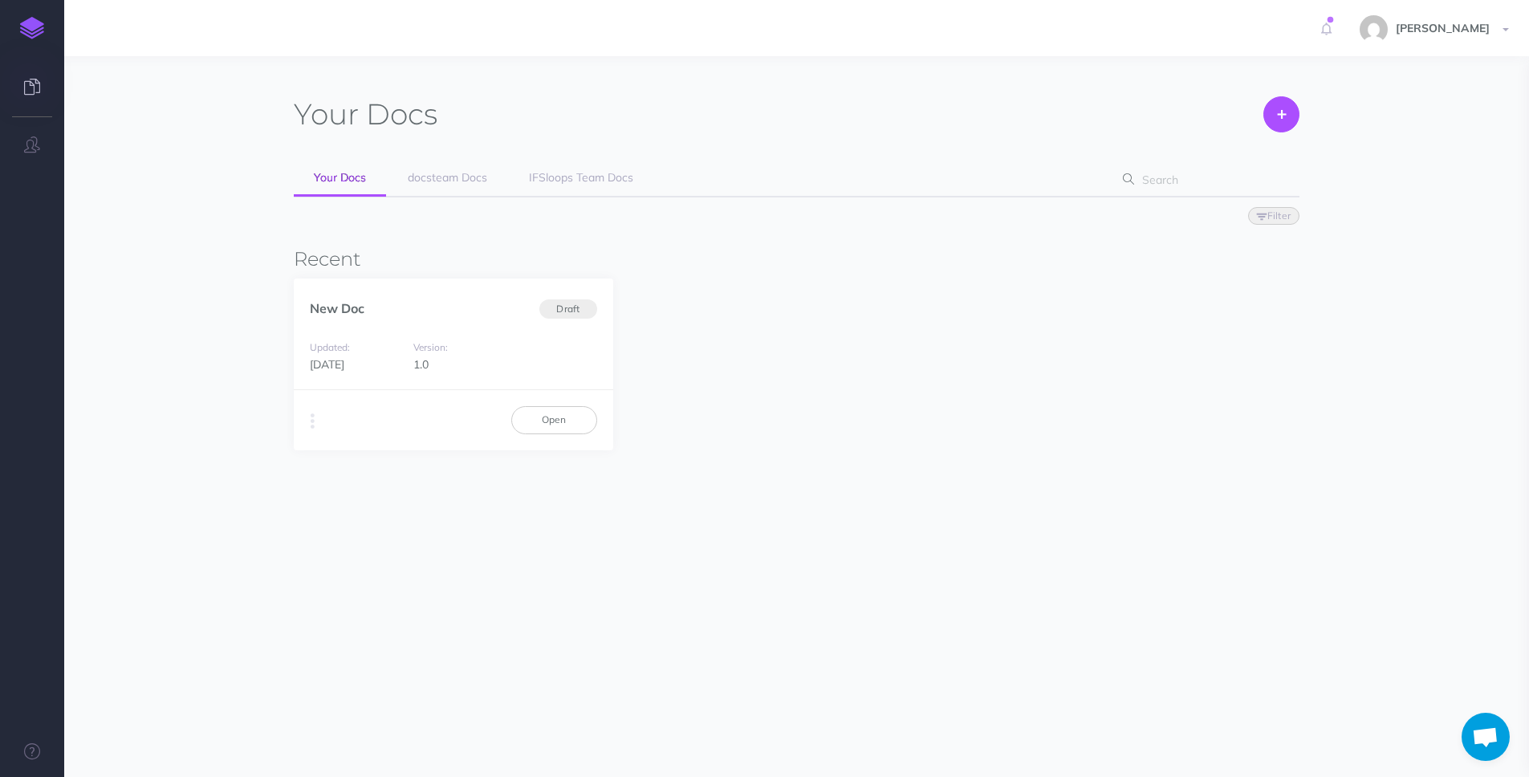
scroll to position [748, 0]
click at [31, 103] on link at bounding box center [32, 88] width 64 height 48
click at [28, 141] on icon "button" at bounding box center [32, 144] width 16 height 16
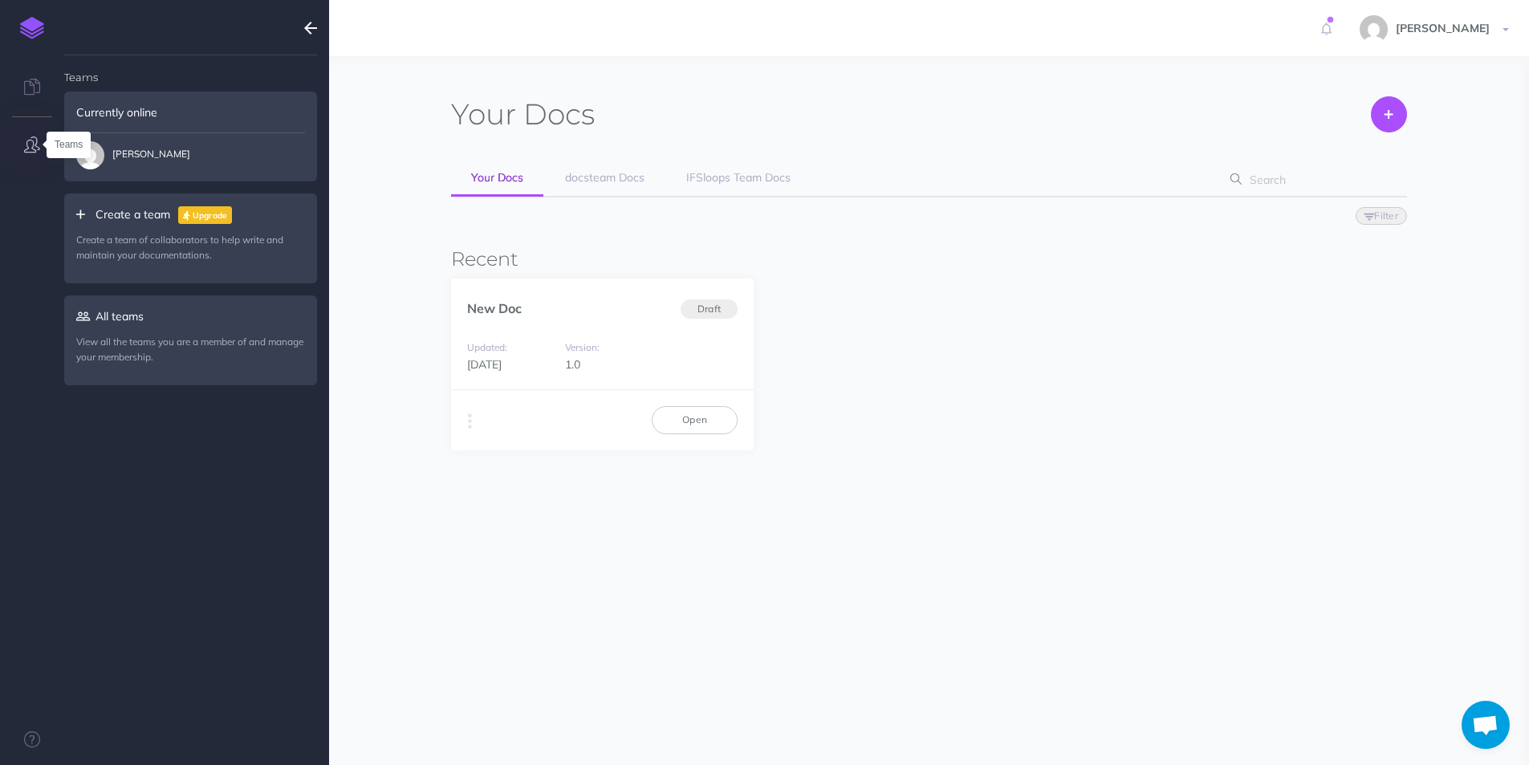
scroll to position [748, 0]
click at [721, 188] on link "IFSloops Team Docs" at bounding box center [738, 179] width 144 height 36
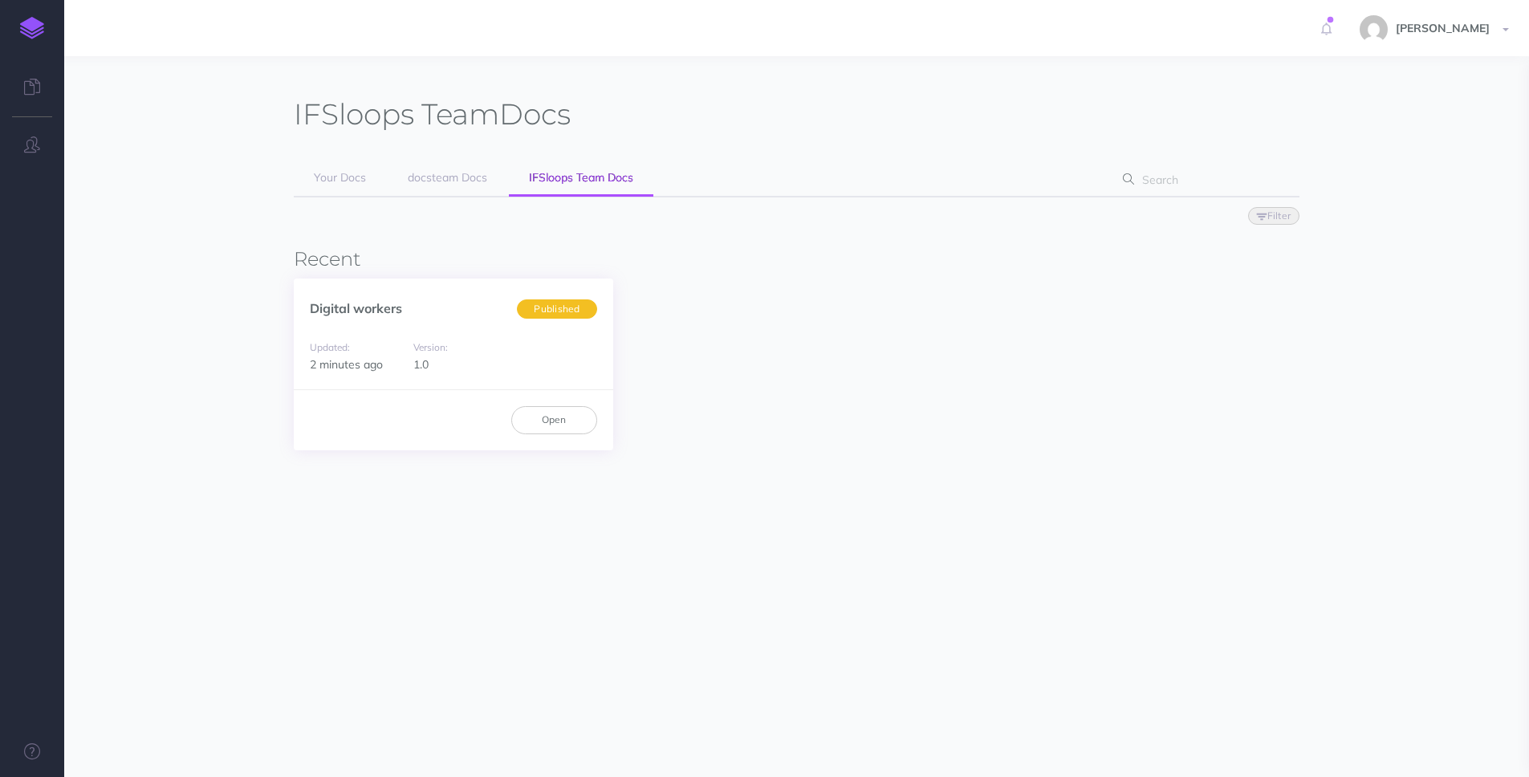
click at [370, 340] on div "Updated: 2 minutes ago" at bounding box center [358, 356] width 96 height 36
click at [568, 425] on link "Open" at bounding box center [554, 419] width 86 height 27
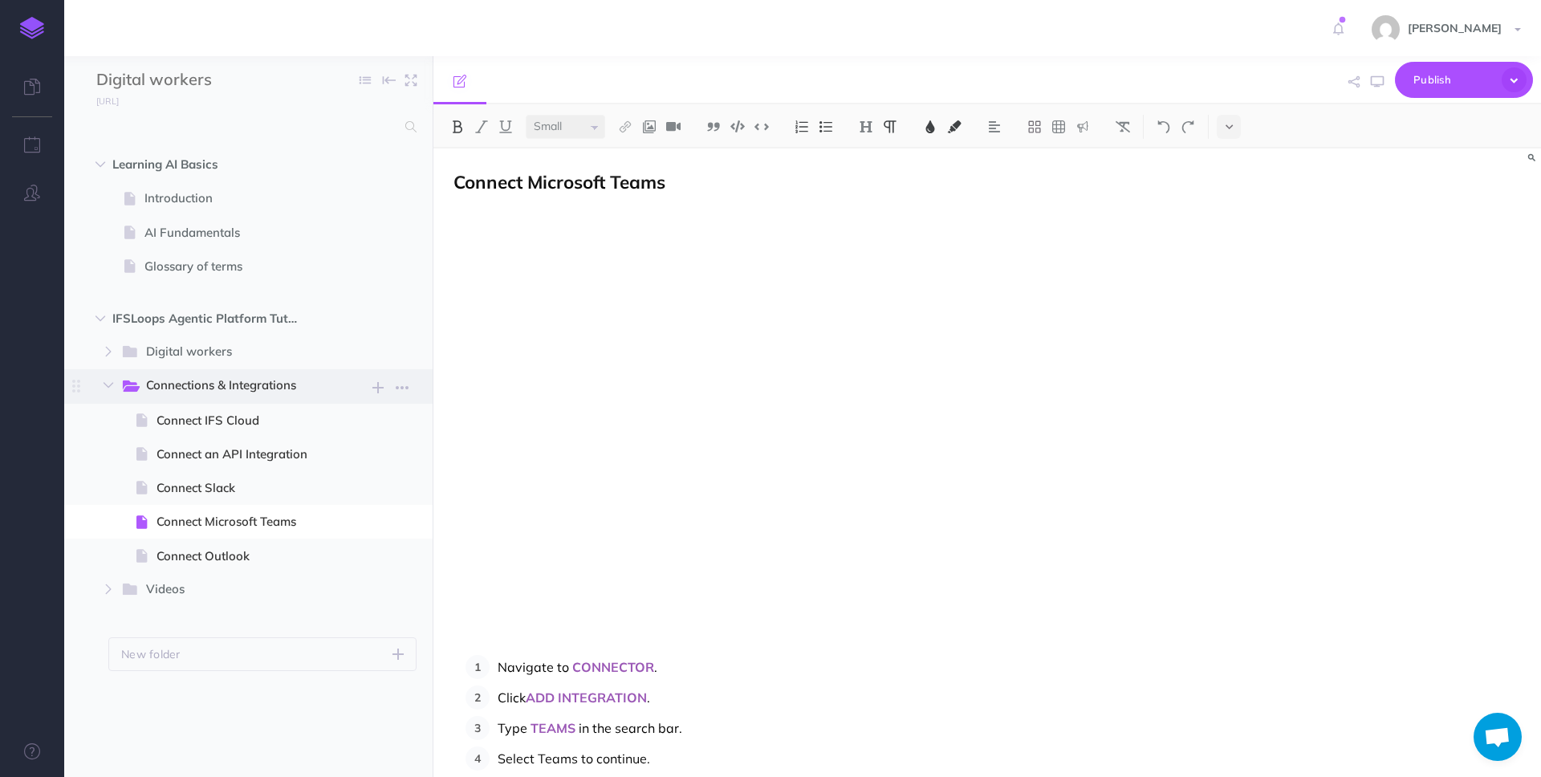
scroll to position [748, 0]
click at [1503, 21] on span "Mohan Achar" at bounding box center [1455, 28] width 110 height 14
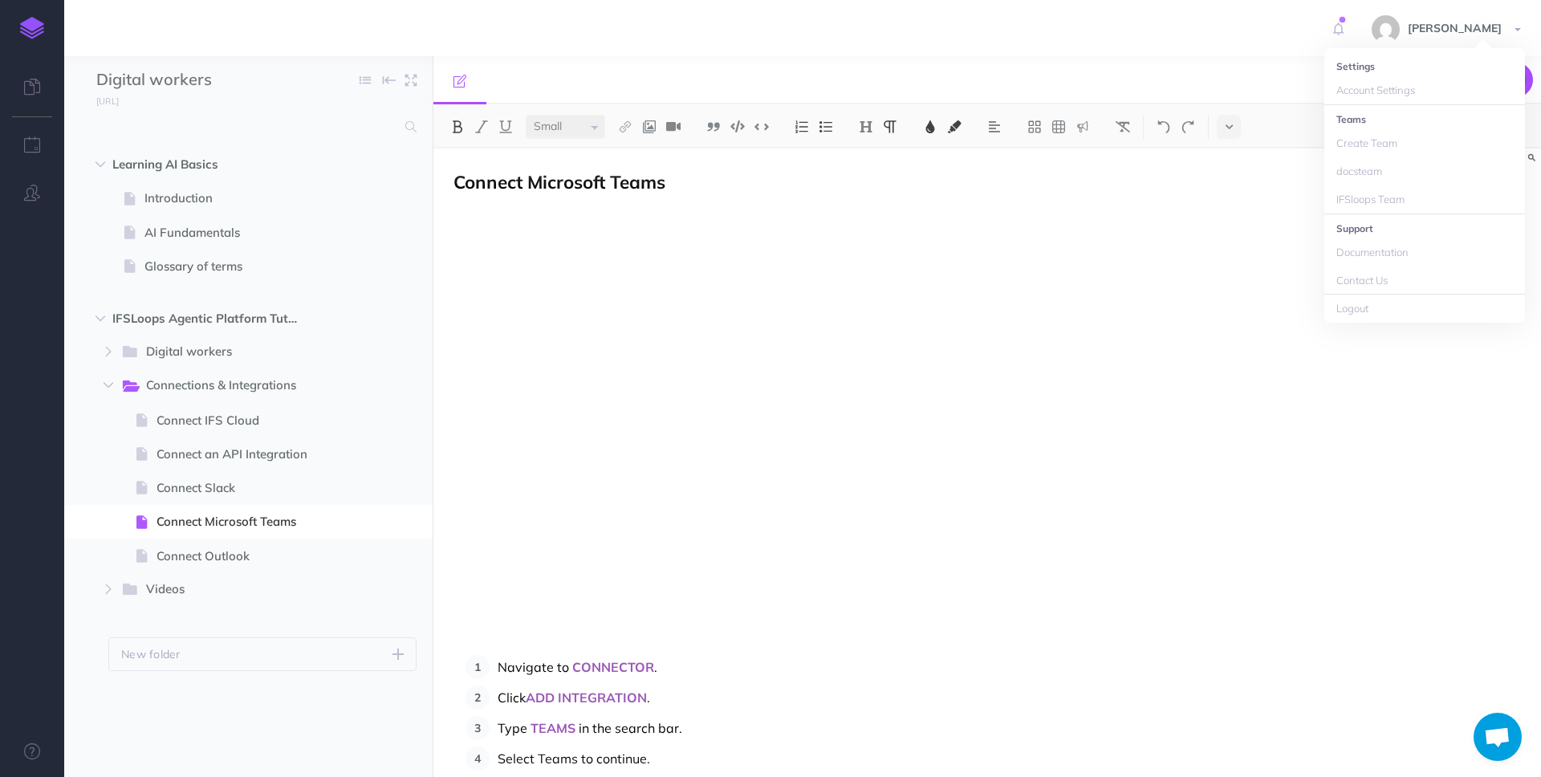
click at [1276, 182] on div "Connect Microsoft Teams Navigate to CONNECTOR . Click ADD INTEGRATION . Type TE…" at bounding box center [987, 463] width 1108 height 629
click at [1490, 22] on span "Mohan Achar" at bounding box center [1455, 28] width 110 height 14
click at [1369, 308] on link "Logout" at bounding box center [1425, 309] width 201 height 28
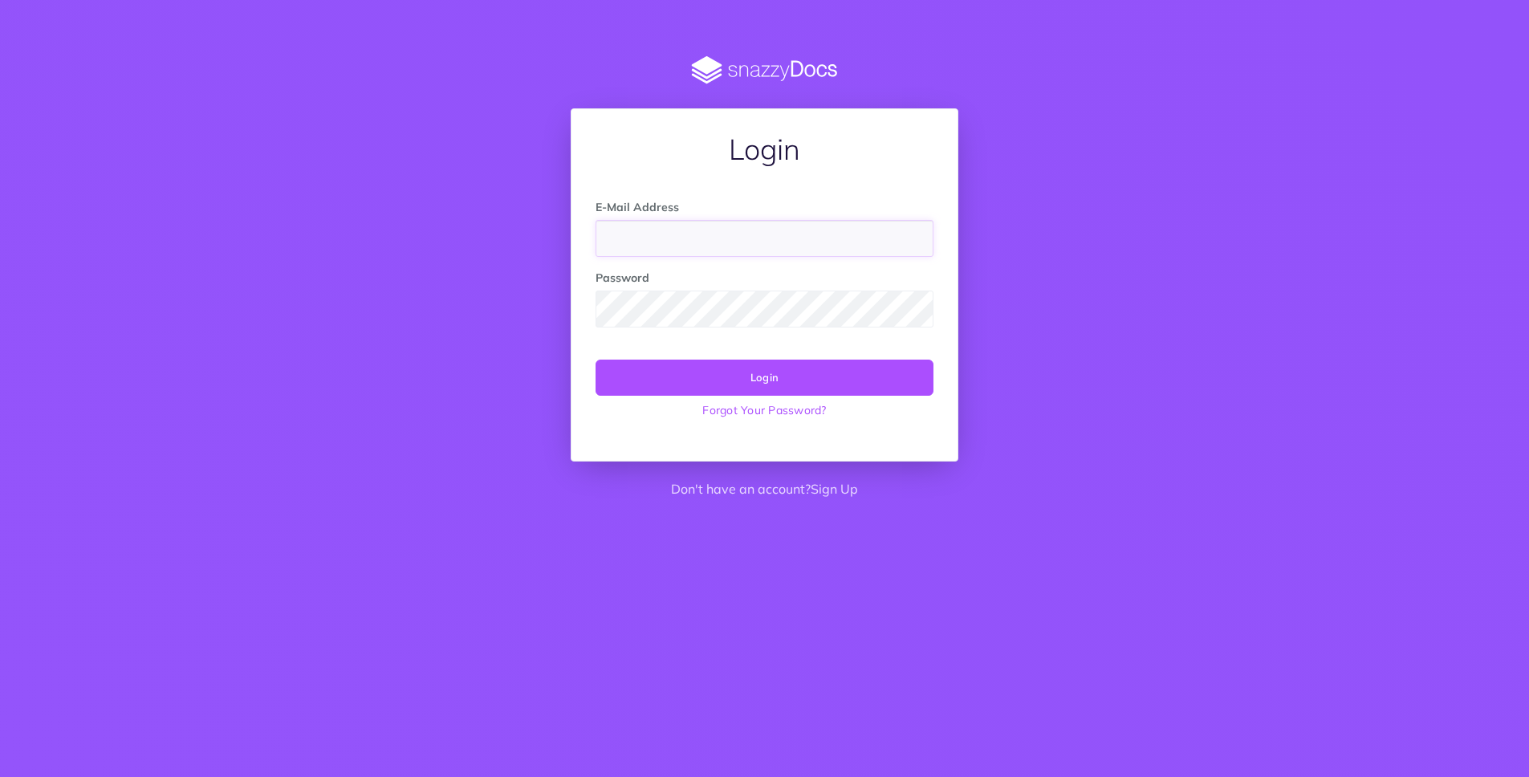
type input "[PERSON_NAME][EMAIL_ADDRESS]"
click at [808, 372] on button "Login" at bounding box center [765, 377] width 338 height 35
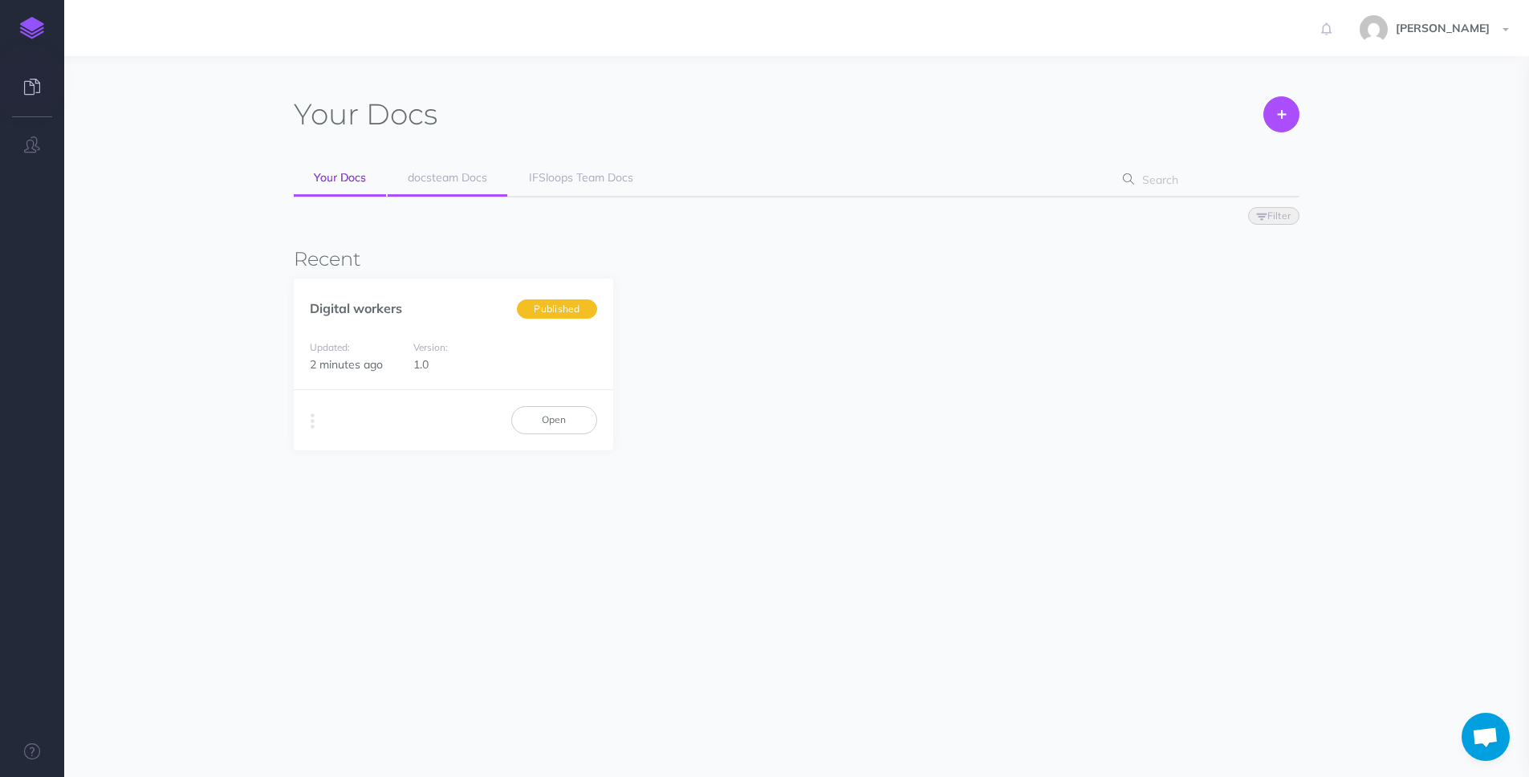
scroll to position [748, 0]
click at [595, 178] on span "IFSloops Team Docs" at bounding box center [581, 177] width 104 height 14
click at [568, 430] on link "Open" at bounding box center [554, 419] width 86 height 27
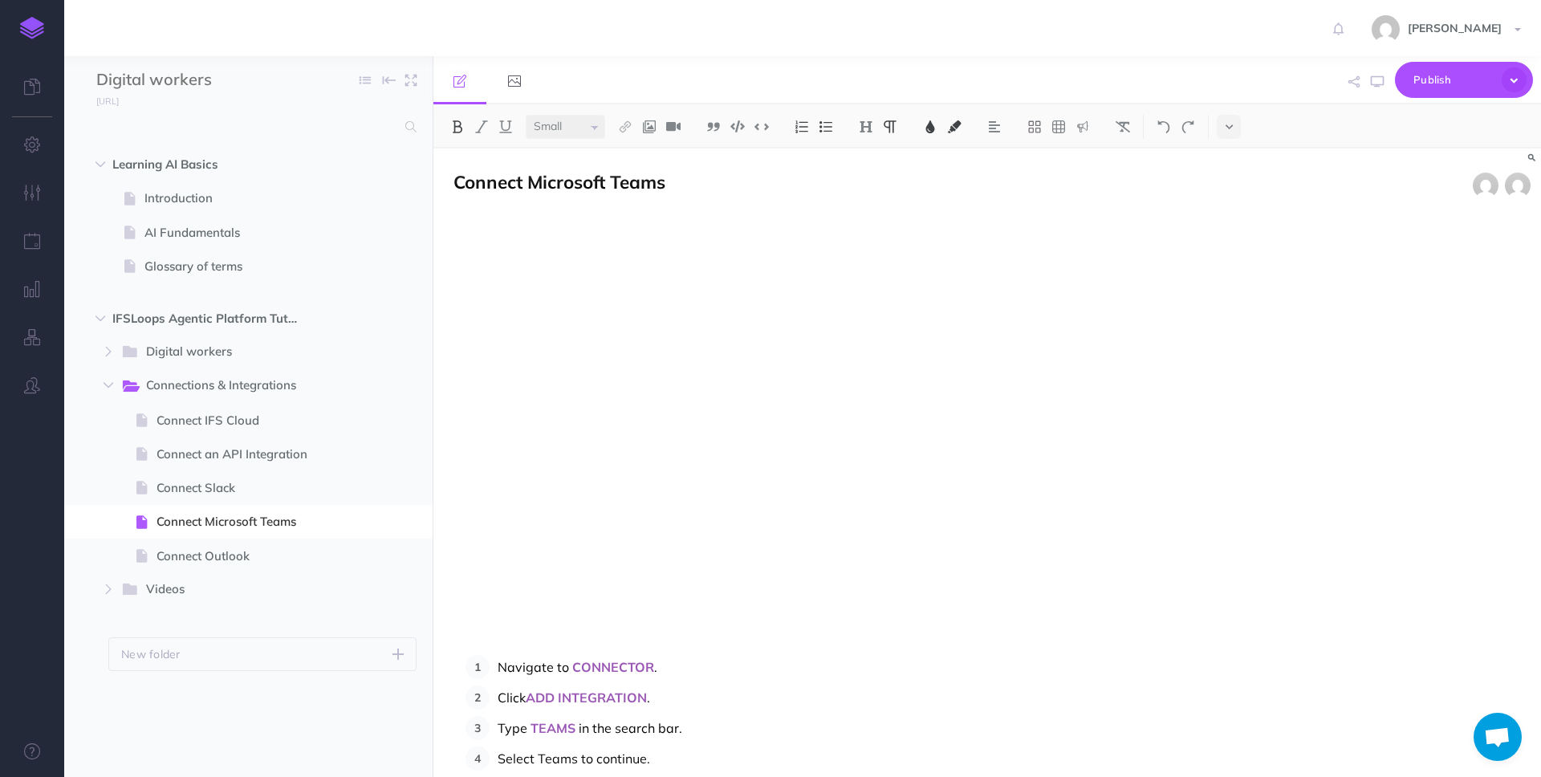
scroll to position [748, 0]
click at [30, 146] on icon "button" at bounding box center [32, 144] width 17 height 16
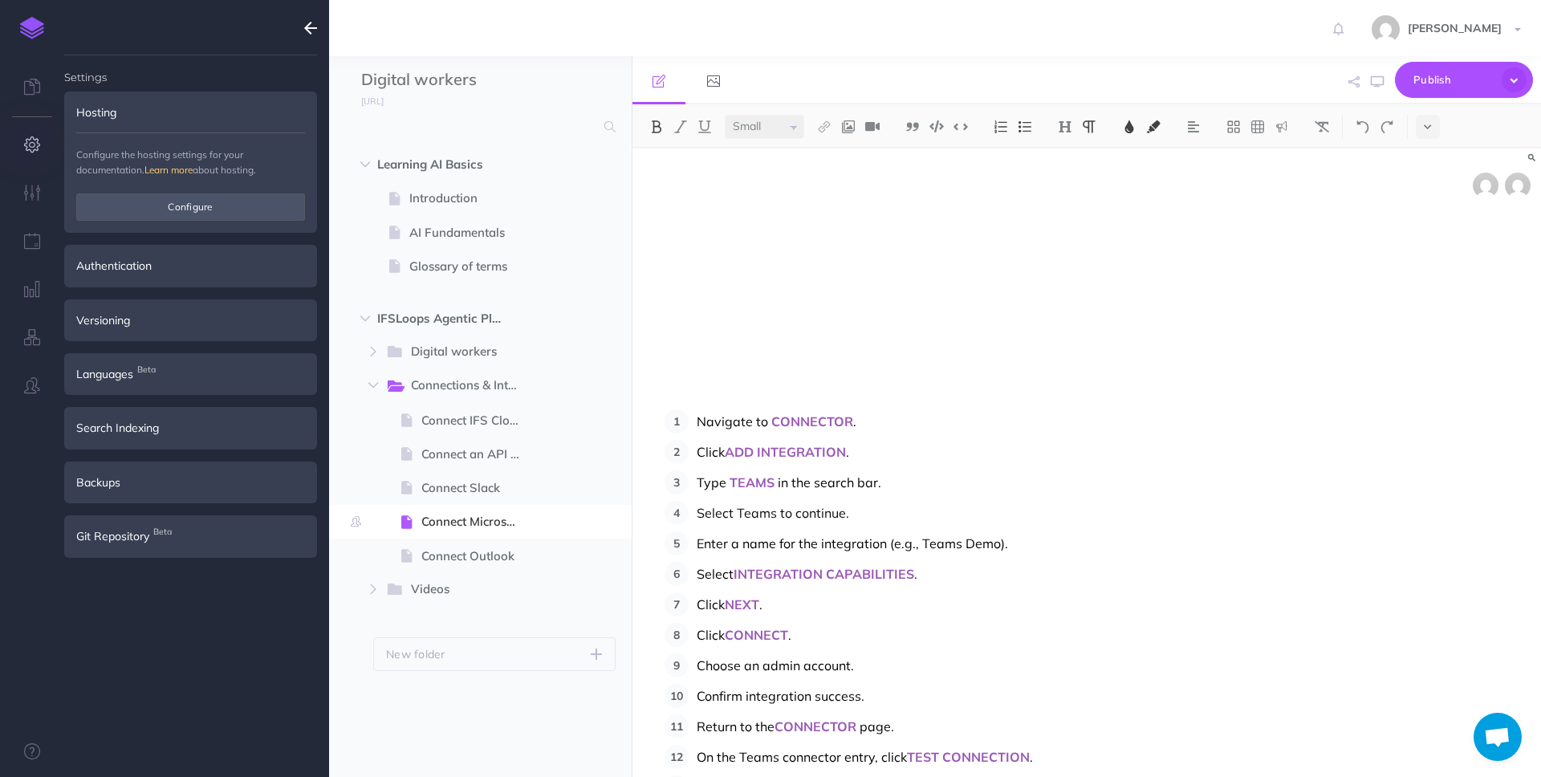
scroll to position [0, 0]
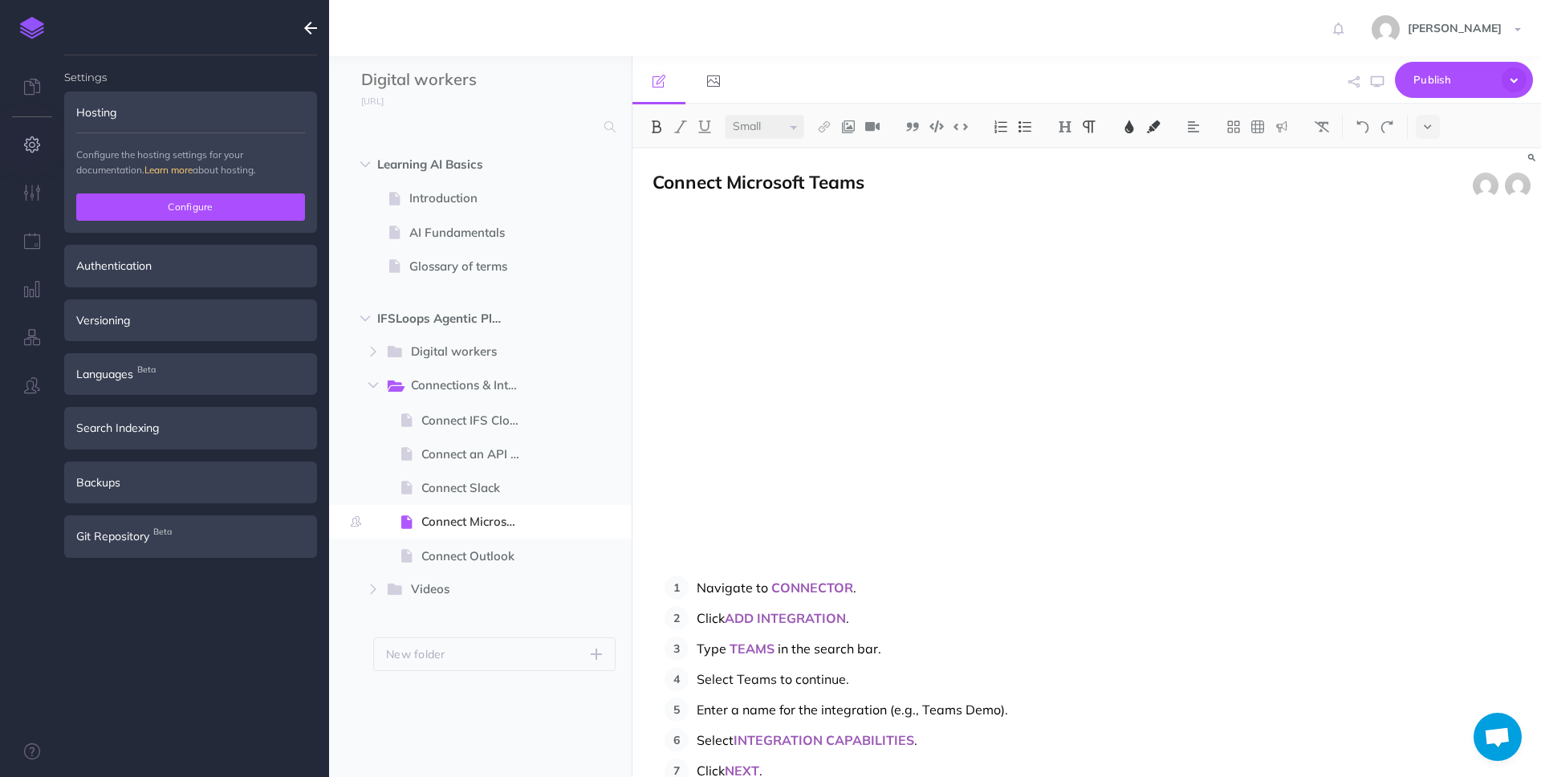
click at [174, 209] on button "Configure" at bounding box center [190, 206] width 229 height 27
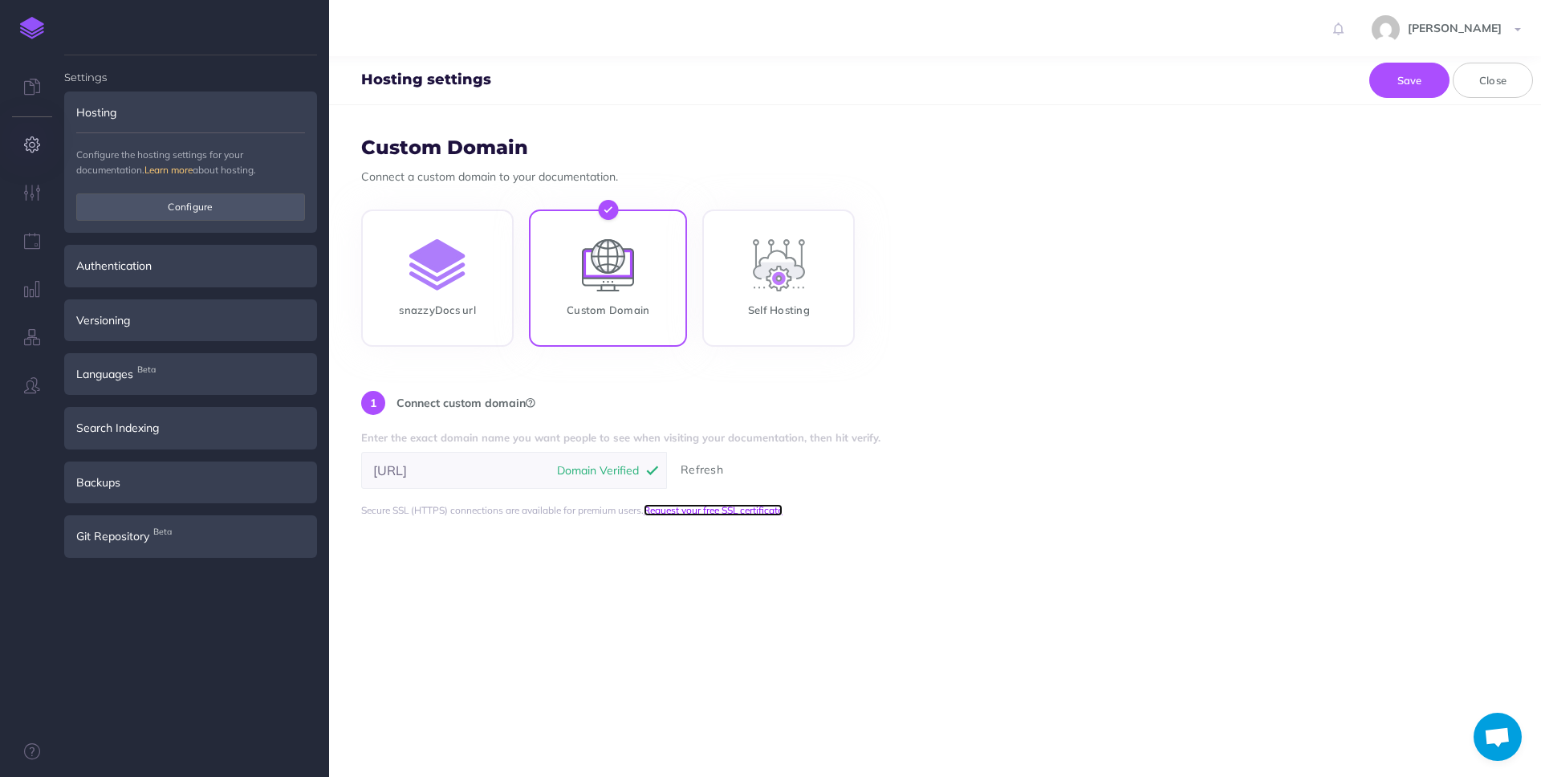
click at [702, 507] on link "Request your free SSL certificate" at bounding box center [713, 510] width 139 height 12
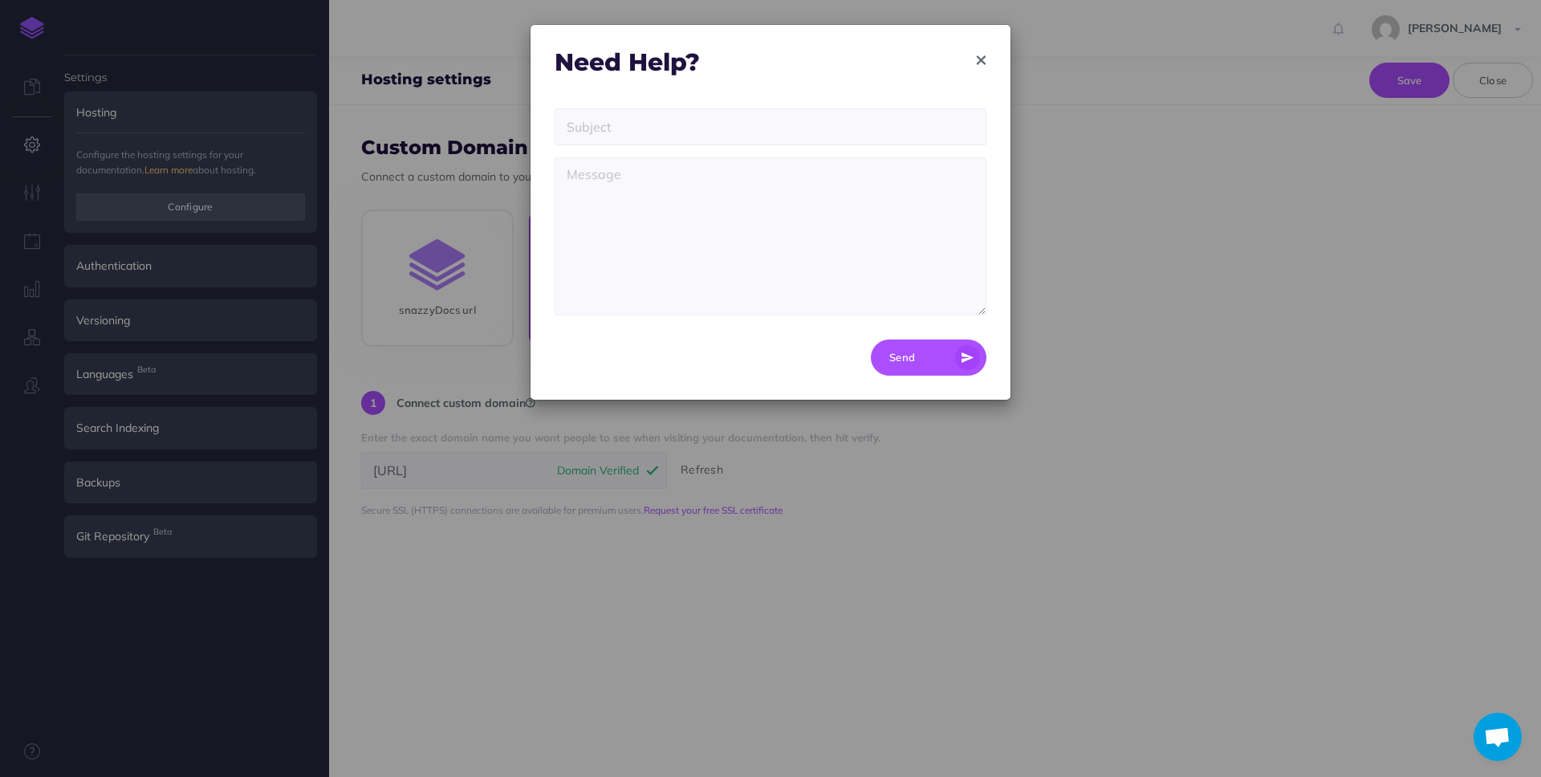
click at [979, 61] on icon "button" at bounding box center [981, 60] width 9 height 11
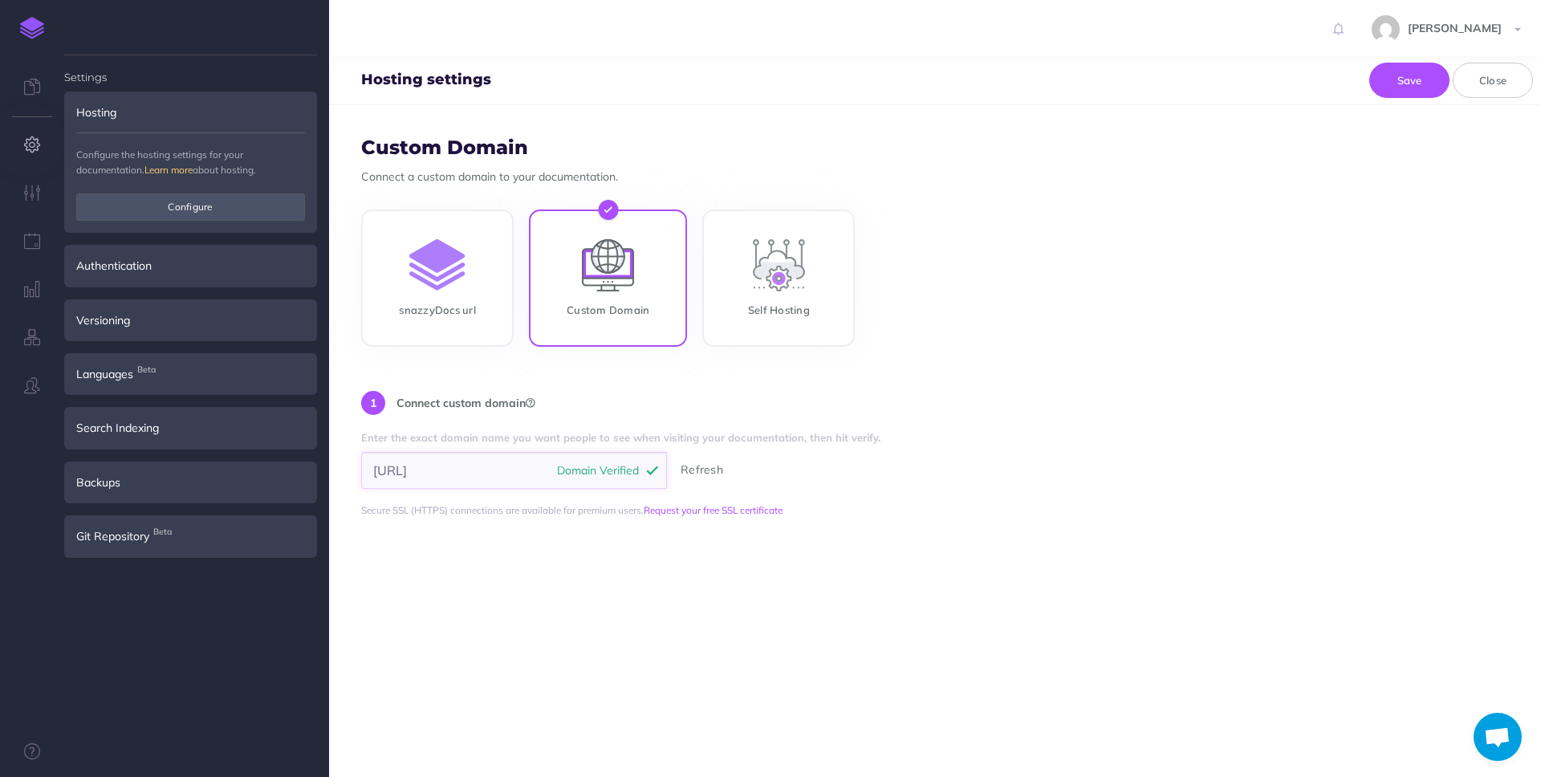
click at [493, 469] on input "[URL]" at bounding box center [514, 470] width 306 height 37
click at [798, 289] on input "Self Hosting" at bounding box center [778, 281] width 153 height 137
radio input "true"
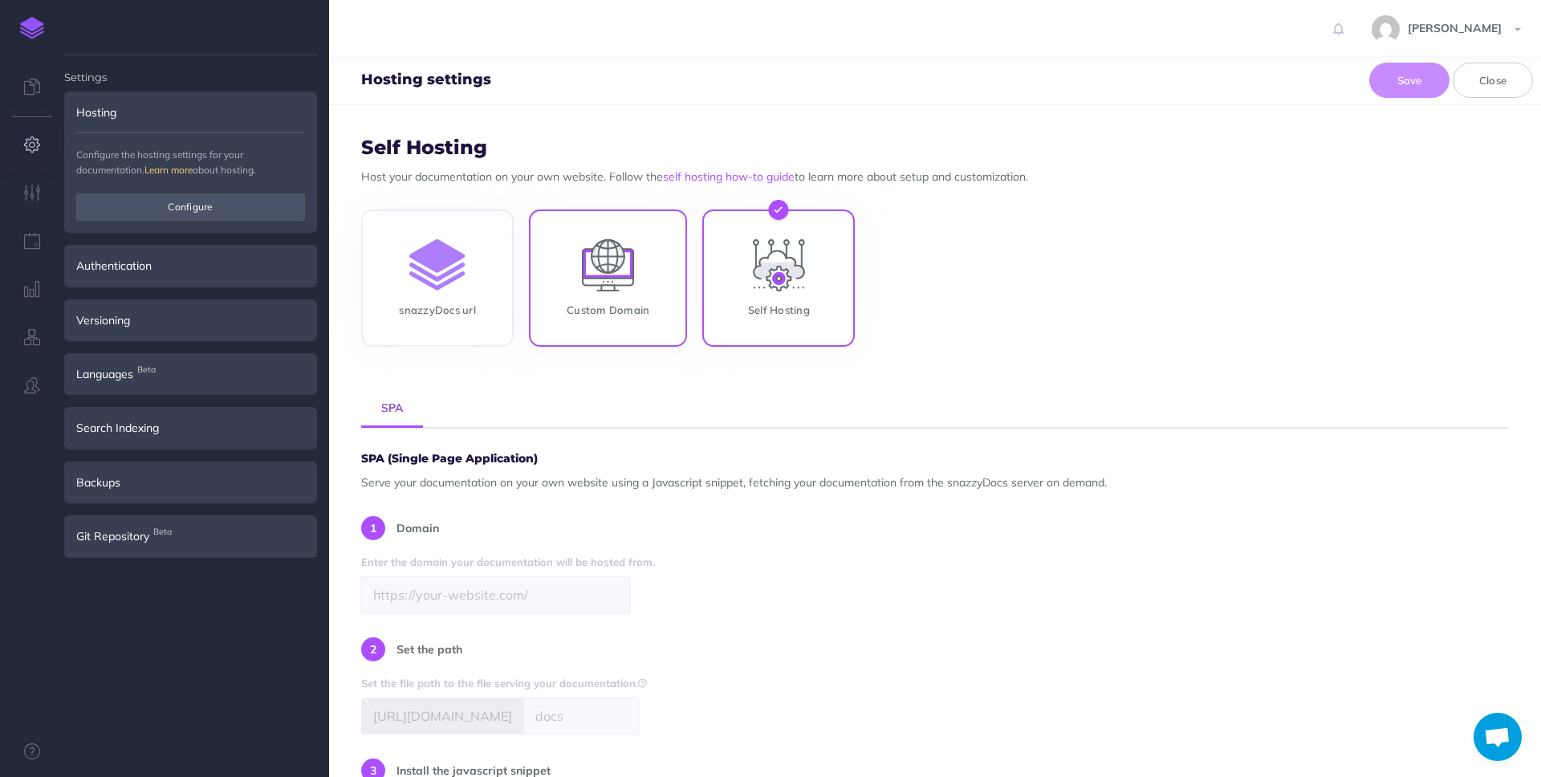
click at [652, 279] on input "Custom Domain" at bounding box center [608, 281] width 158 height 137
radio input "true"
radio input "false"
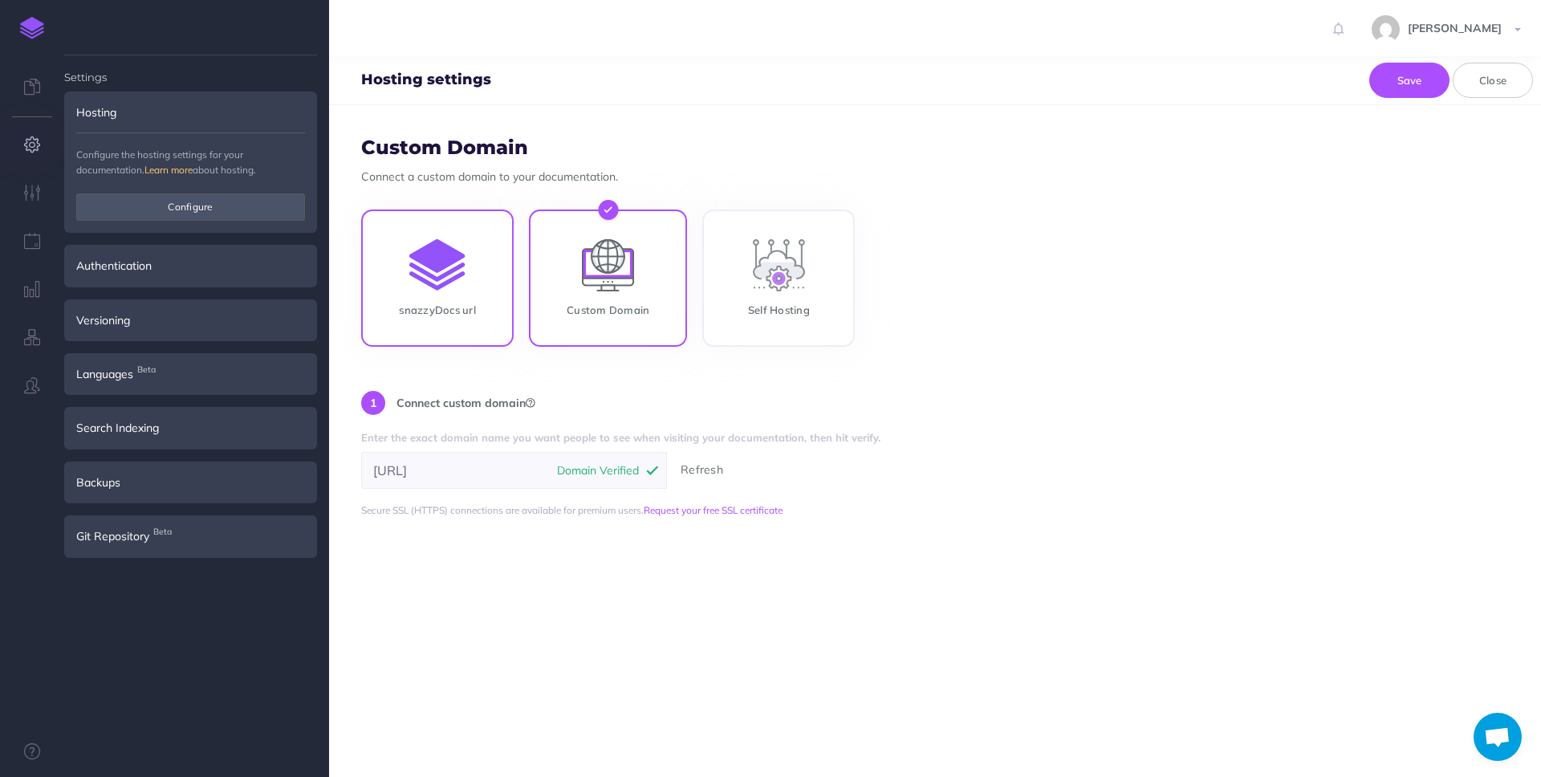
click at [461, 304] on input "snazzyDocs url" at bounding box center [437, 281] width 153 height 137
radio input "true"
radio input "false"
type input "ifsloops"
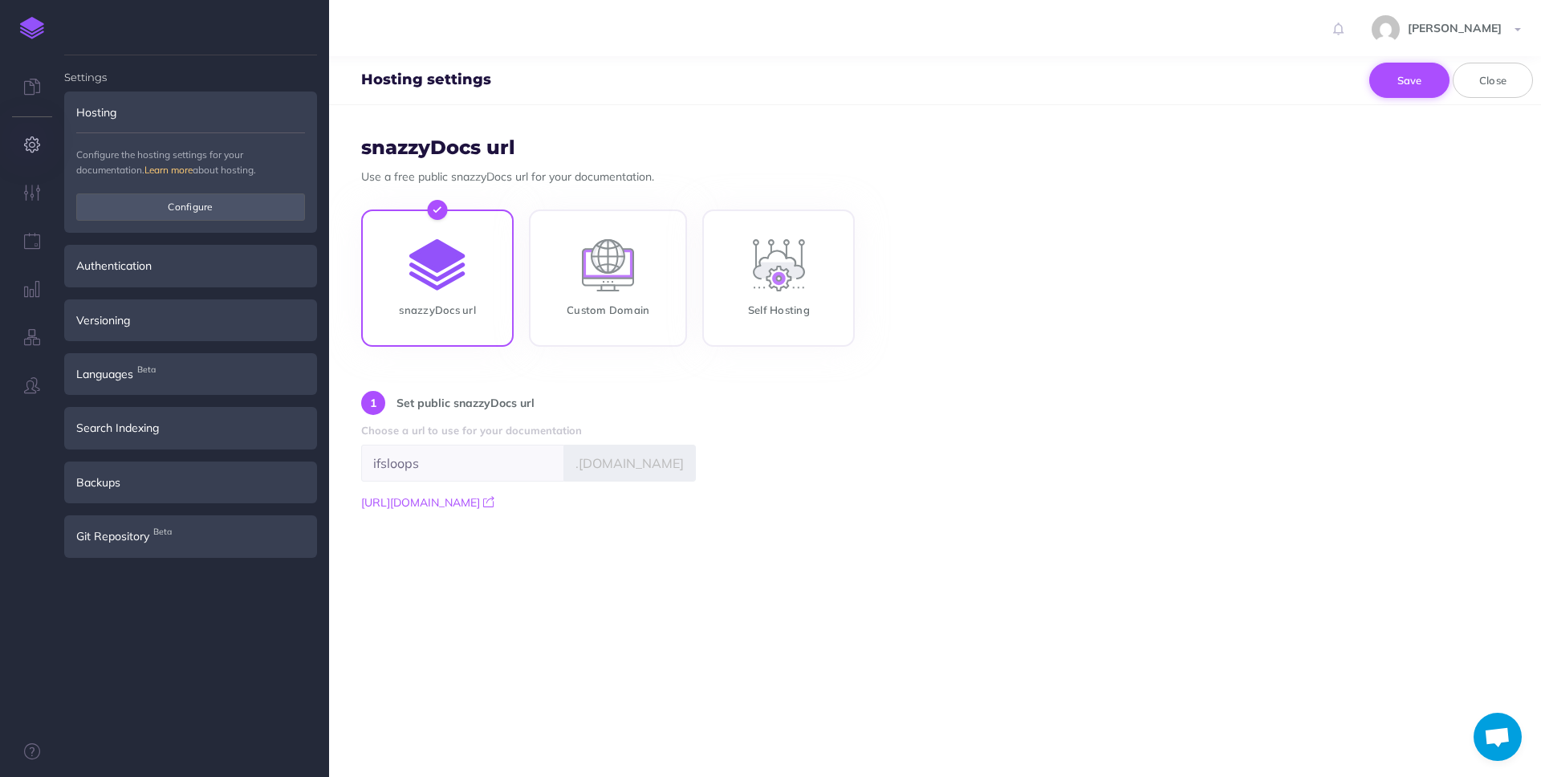
click at [1400, 69] on button "Save" at bounding box center [1409, 80] width 80 height 35
click at [640, 279] on input "Custom Domain" at bounding box center [608, 281] width 158 height 137
radio input "true"
radio input "false"
type input "ifsloops.theloops.ai"
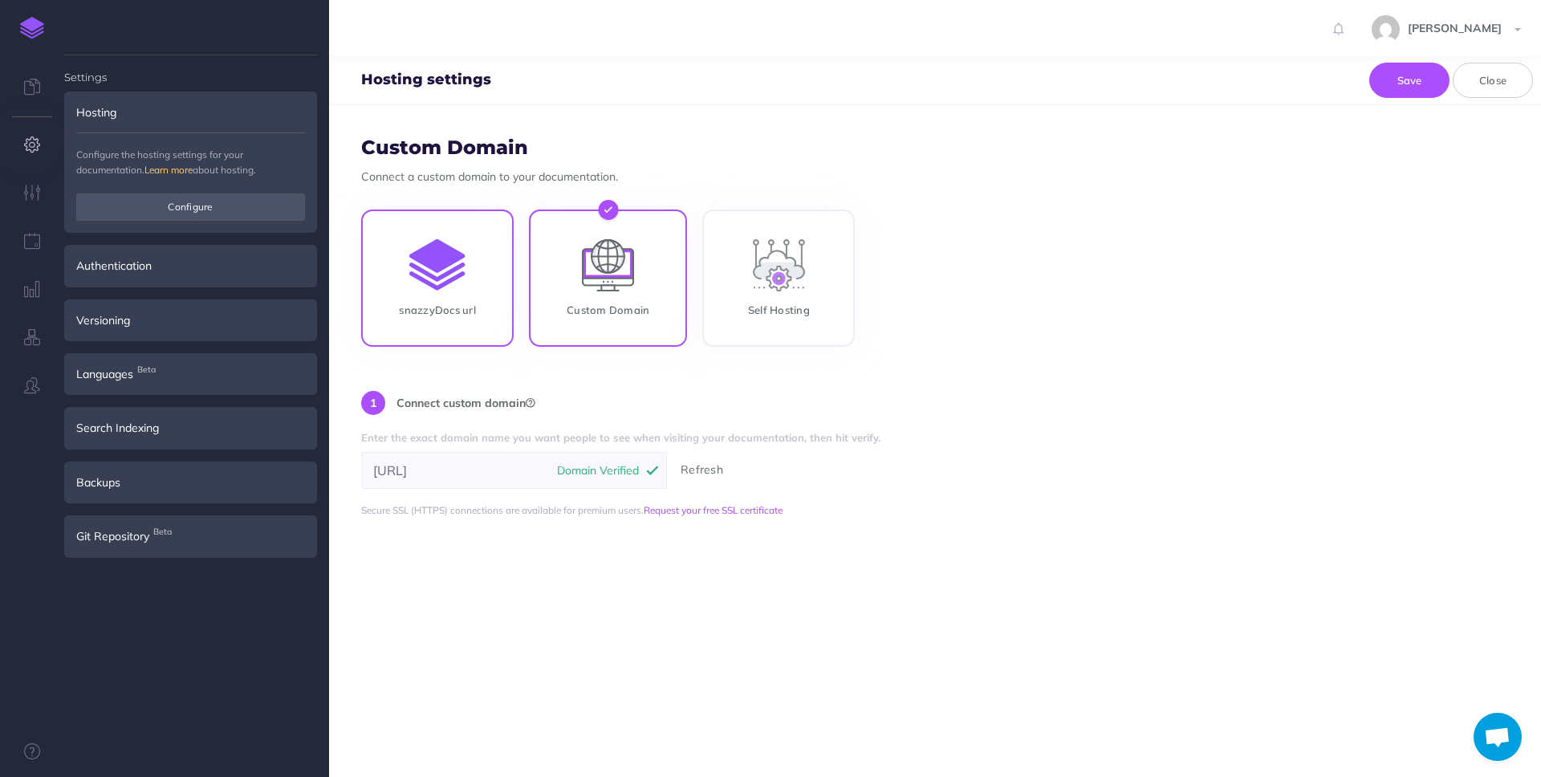
click at [425, 271] on input "snazzyDocs url" at bounding box center [437, 281] width 153 height 137
radio input "true"
radio input "false"
type input "ifsloops"
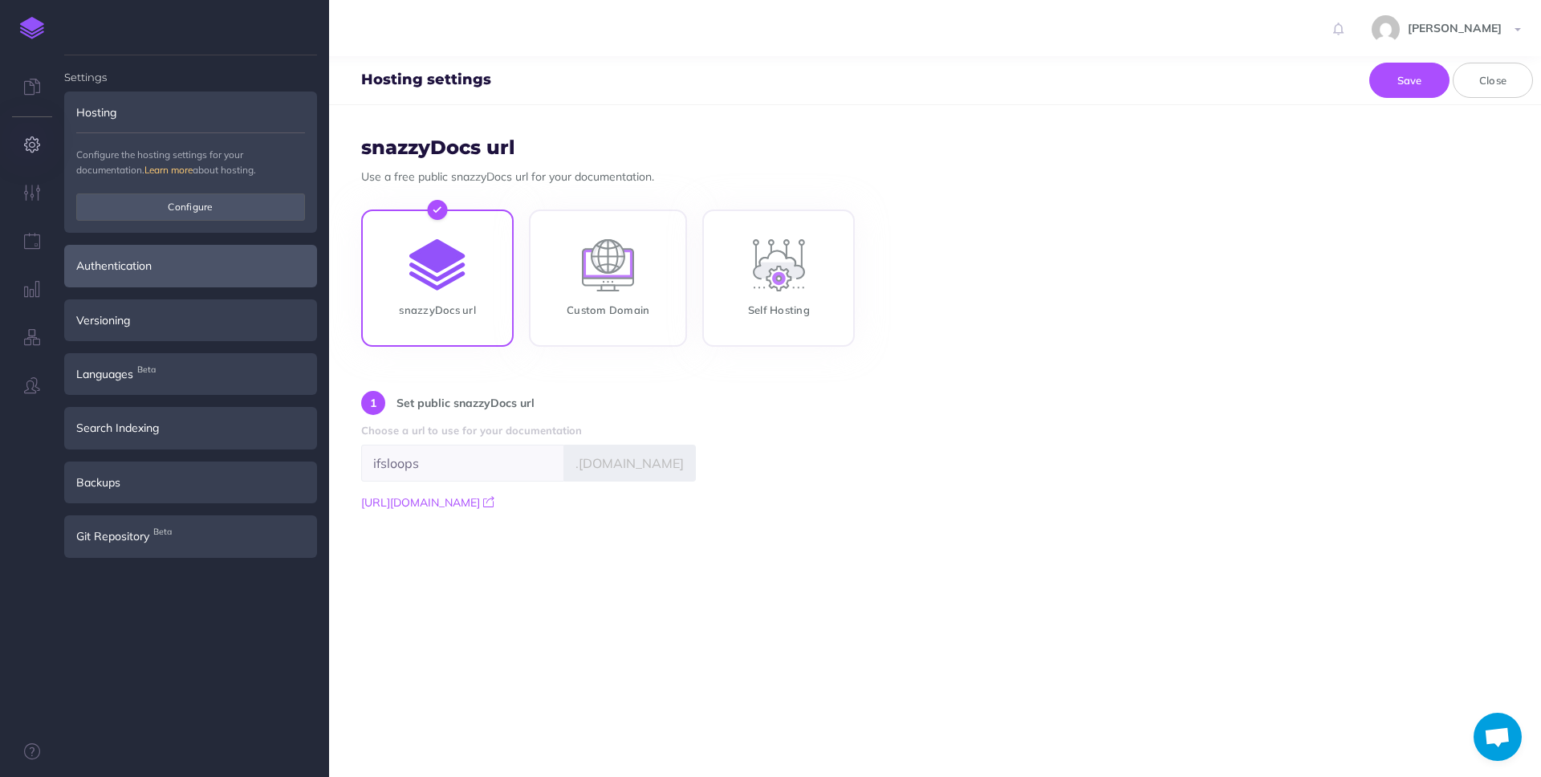
click at [149, 269] on div "Authentication" at bounding box center [190, 266] width 253 height 42
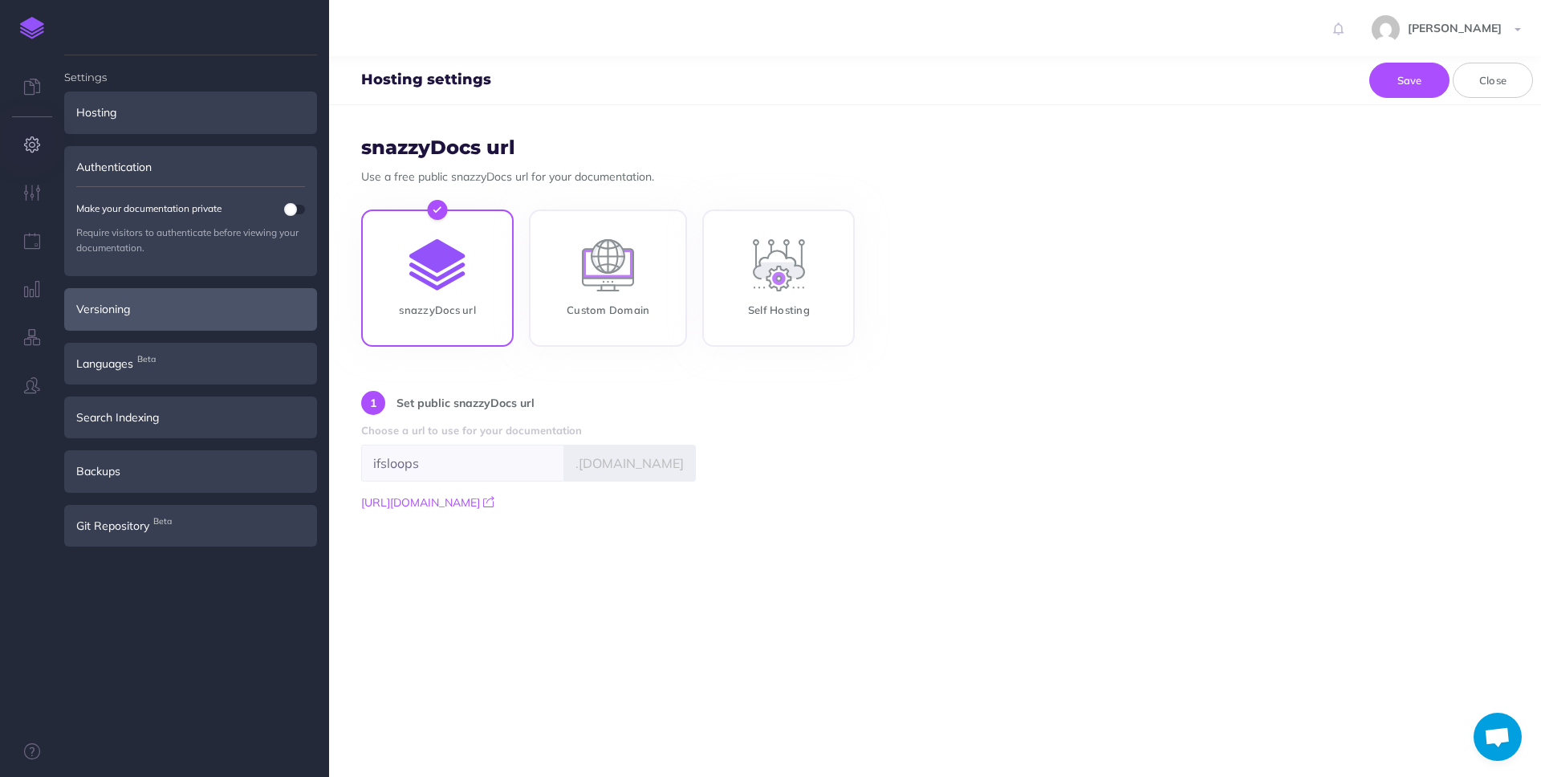
click at [160, 312] on div "Versioning" at bounding box center [190, 309] width 253 height 42
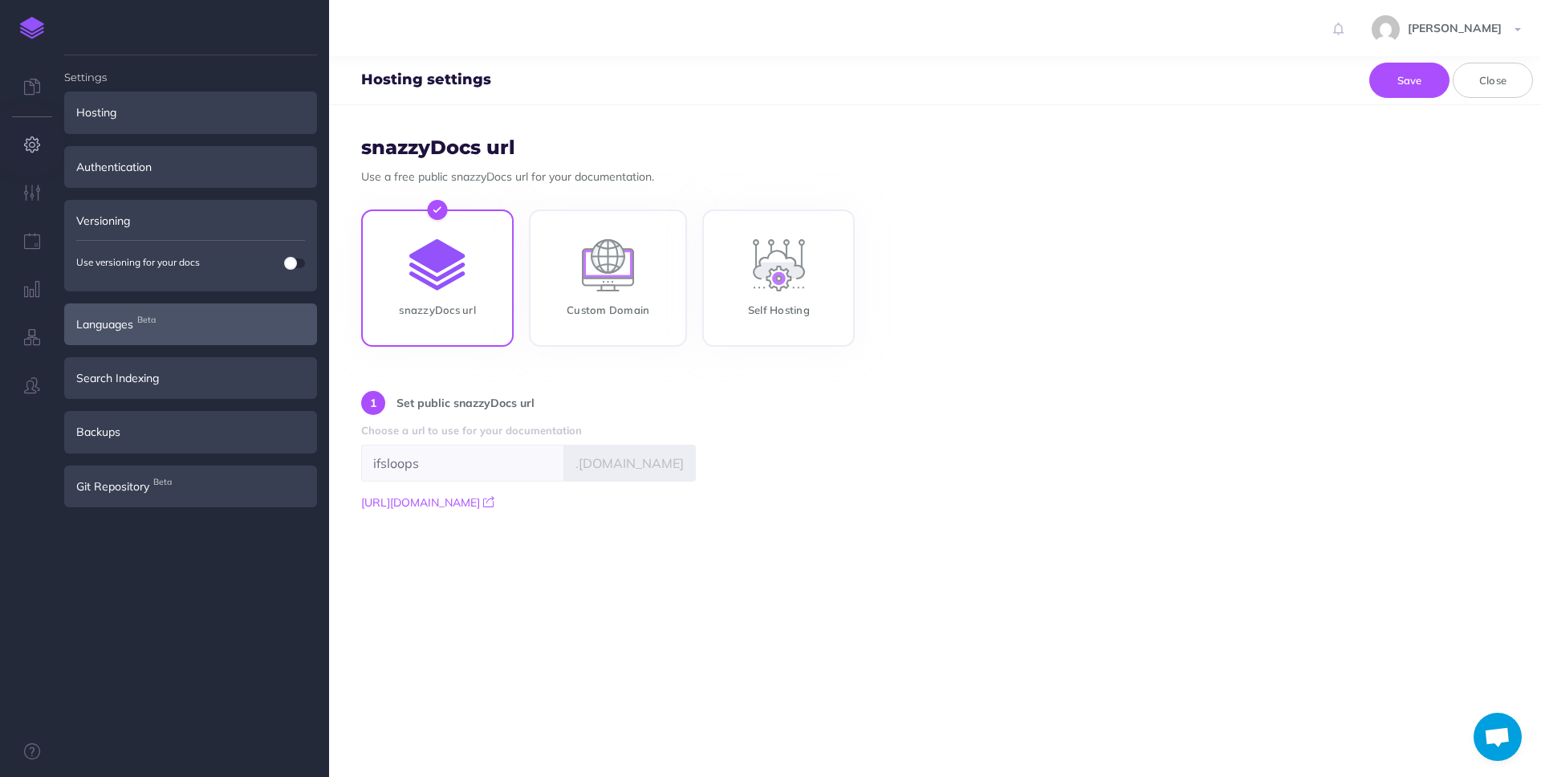
click at [171, 322] on div "Languages Beta" at bounding box center [190, 324] width 253 height 42
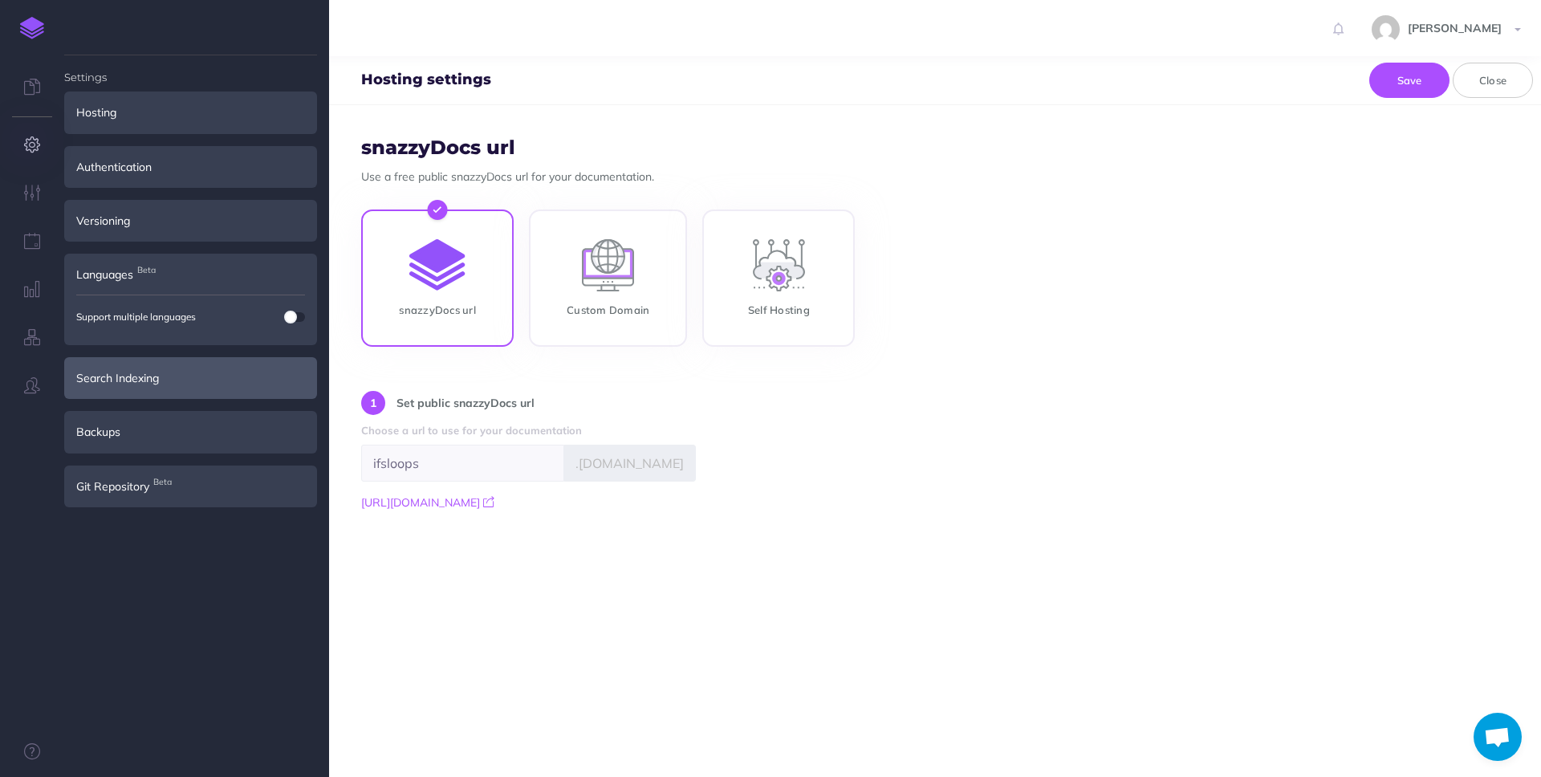
click at [174, 377] on div "Search Indexing" at bounding box center [190, 378] width 253 height 42
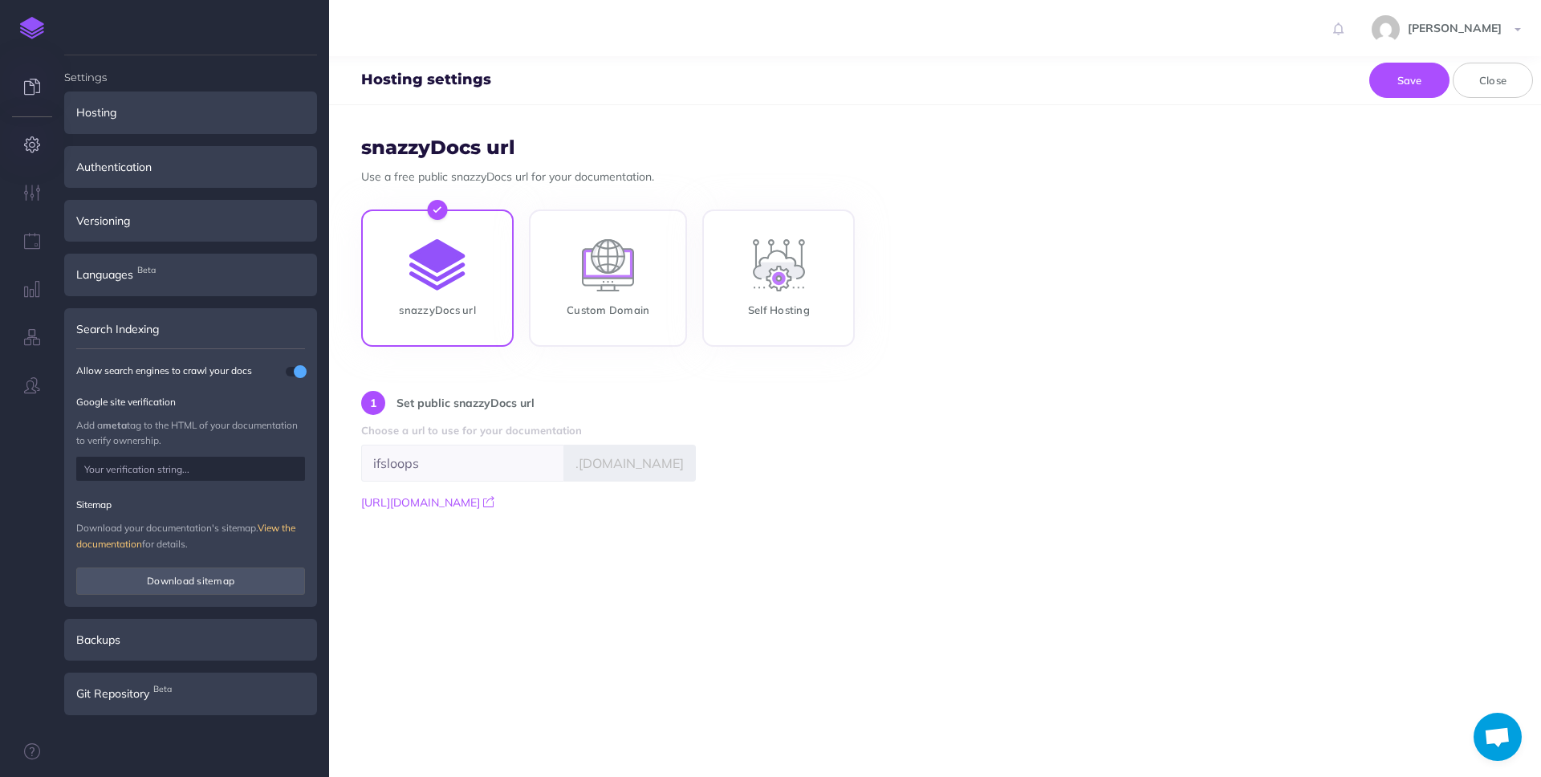
click at [34, 85] on icon at bounding box center [32, 87] width 16 height 16
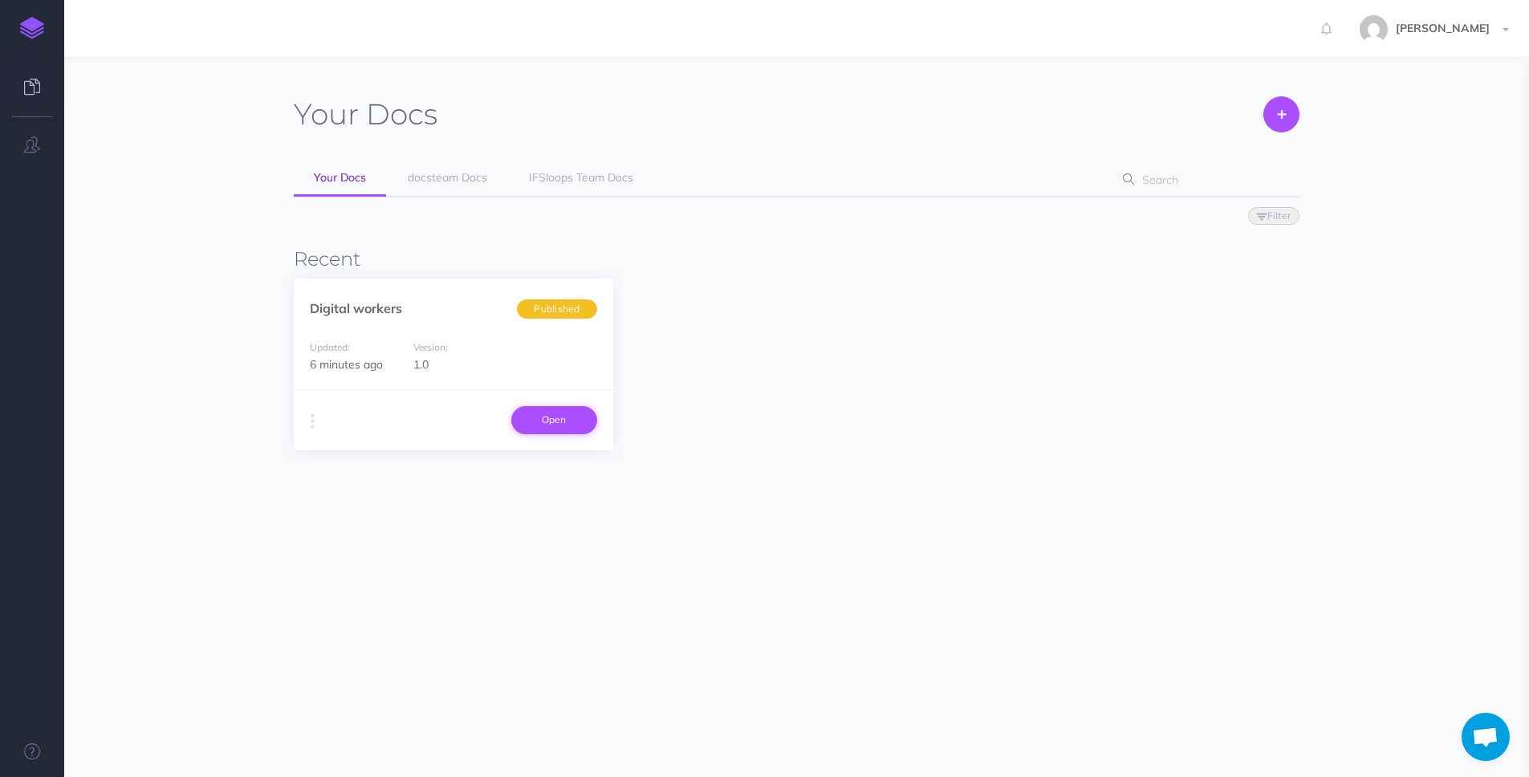
scroll to position [748, 0]
click at [561, 430] on link "Open" at bounding box center [554, 419] width 86 height 27
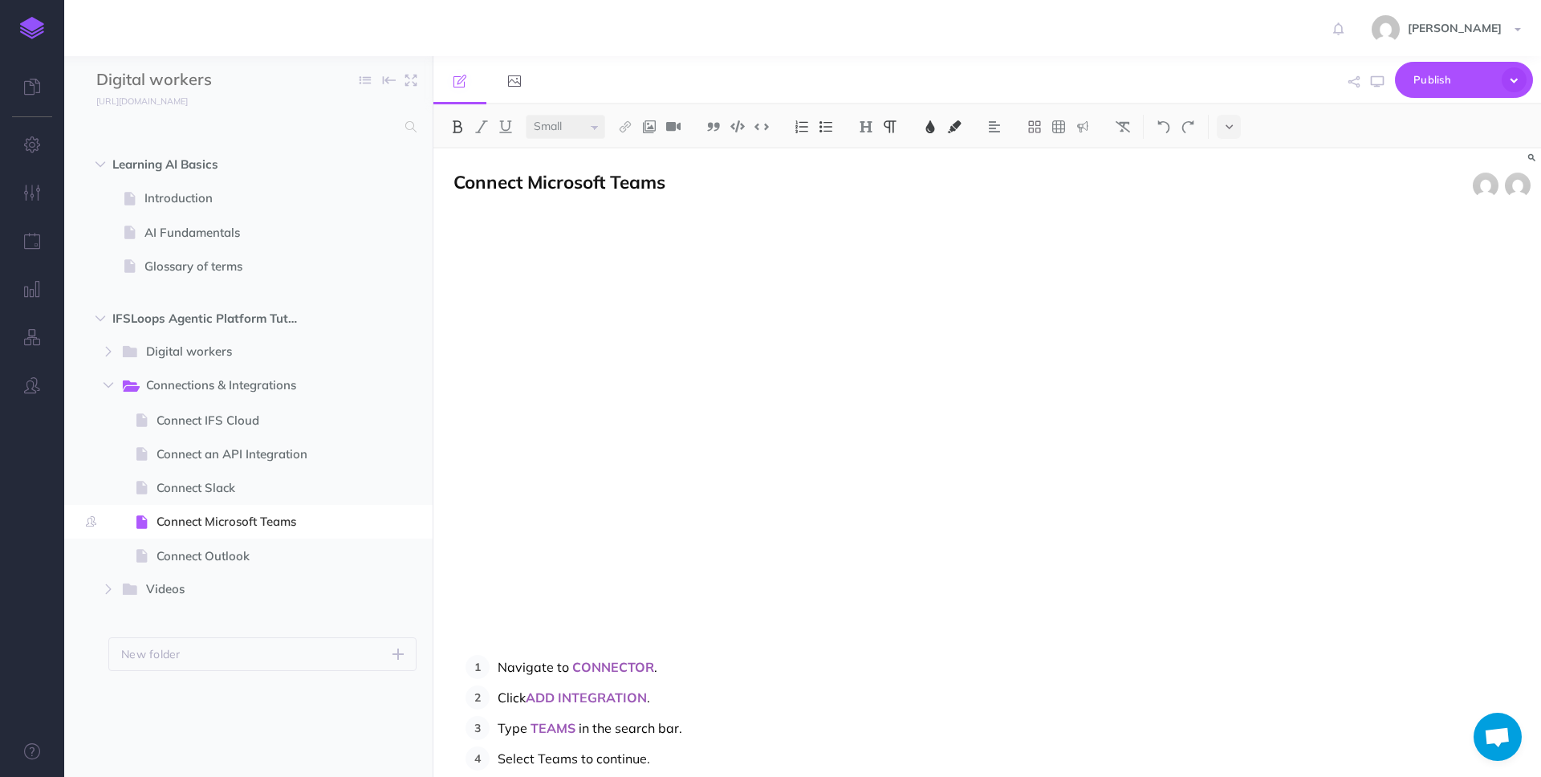
scroll to position [363, 0]
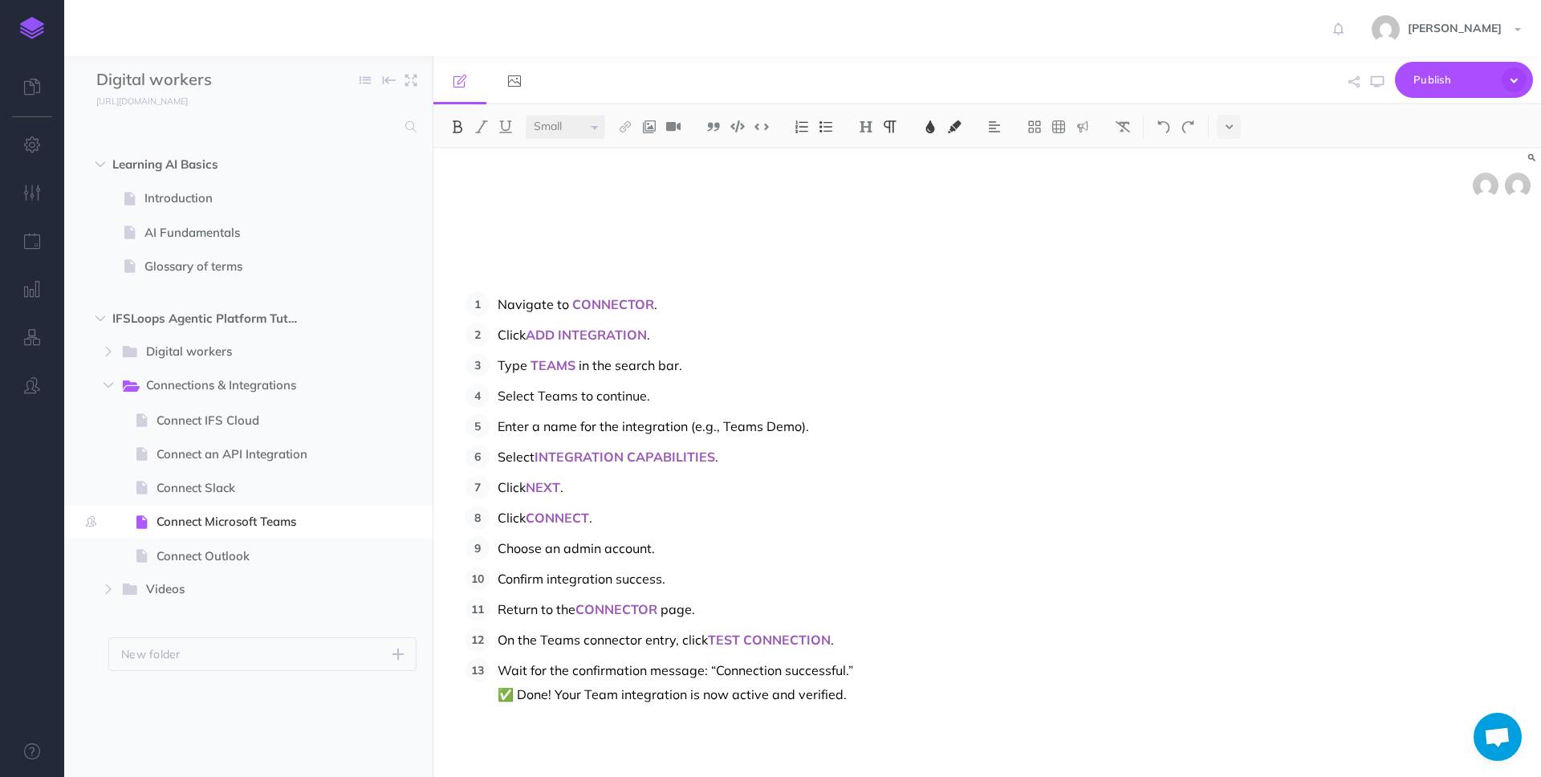
select select "null"
click at [863, 710] on div "Connect Microsoft Teams Navigate to CONNECTOR . Click ADD INTEGRATION . Type TE…" at bounding box center [820, 281] width 775 height 991
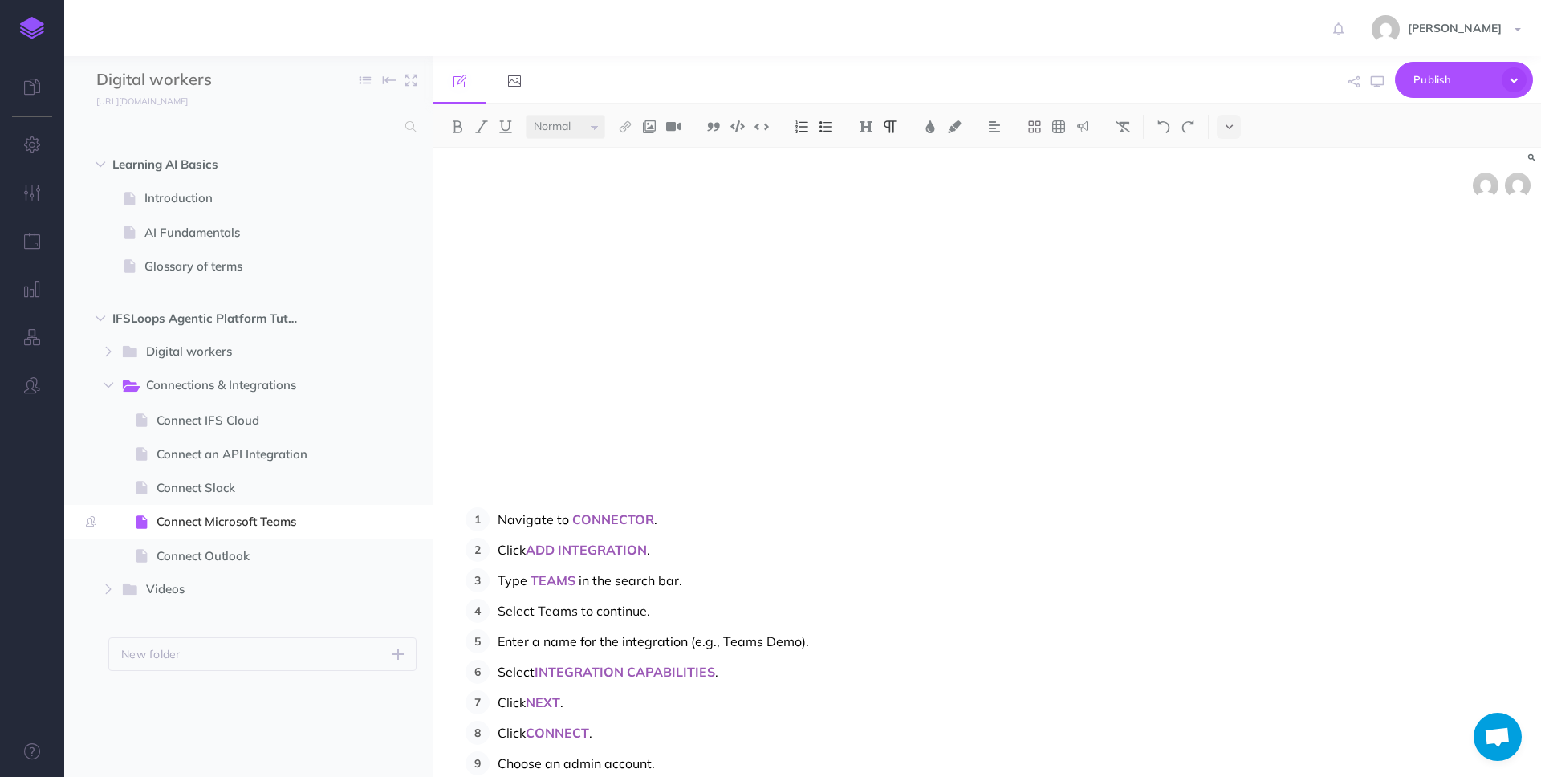
scroll to position [154, 0]
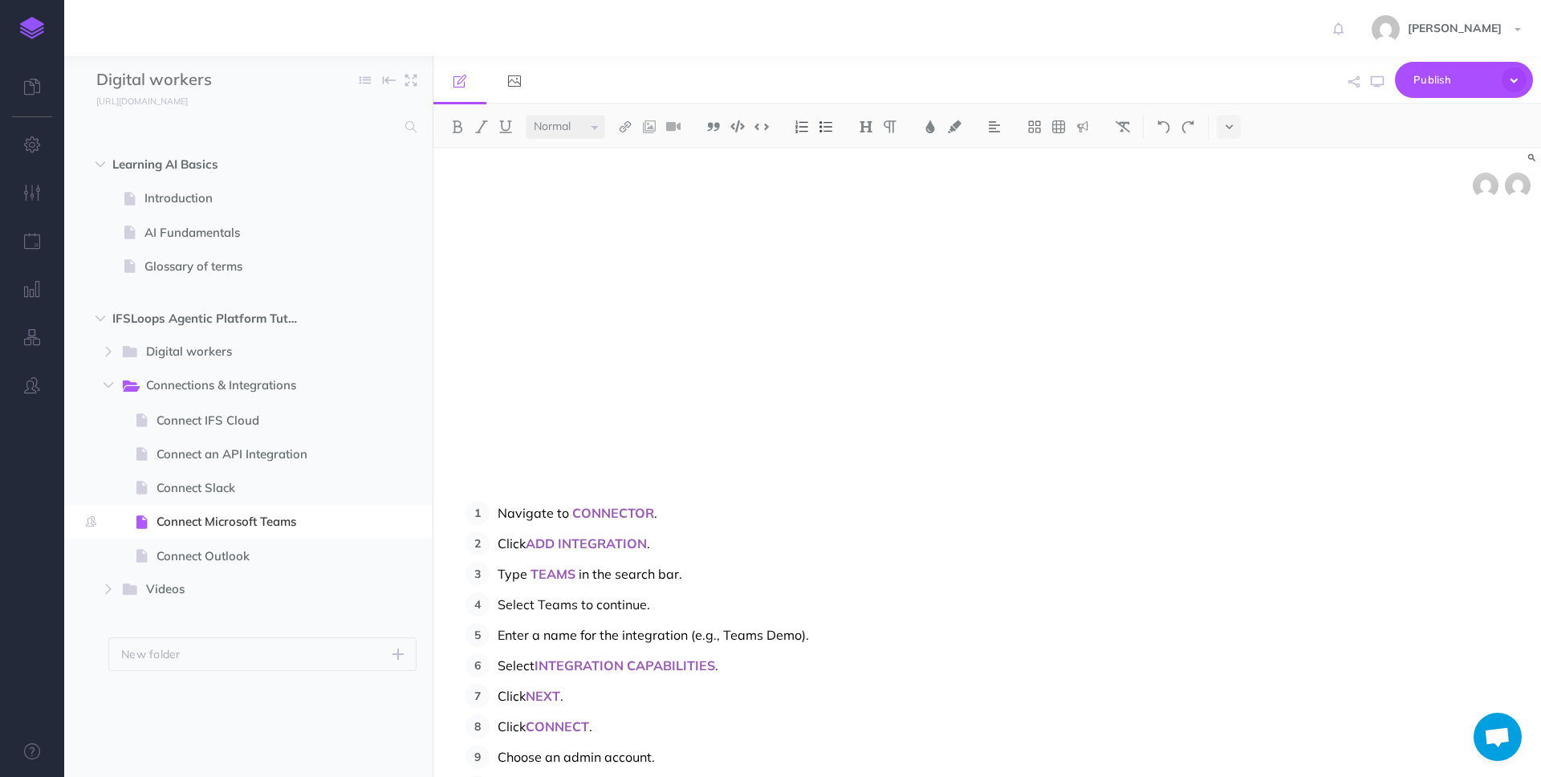
click at [505, 493] on div at bounding box center [821, 274] width 735 height 454
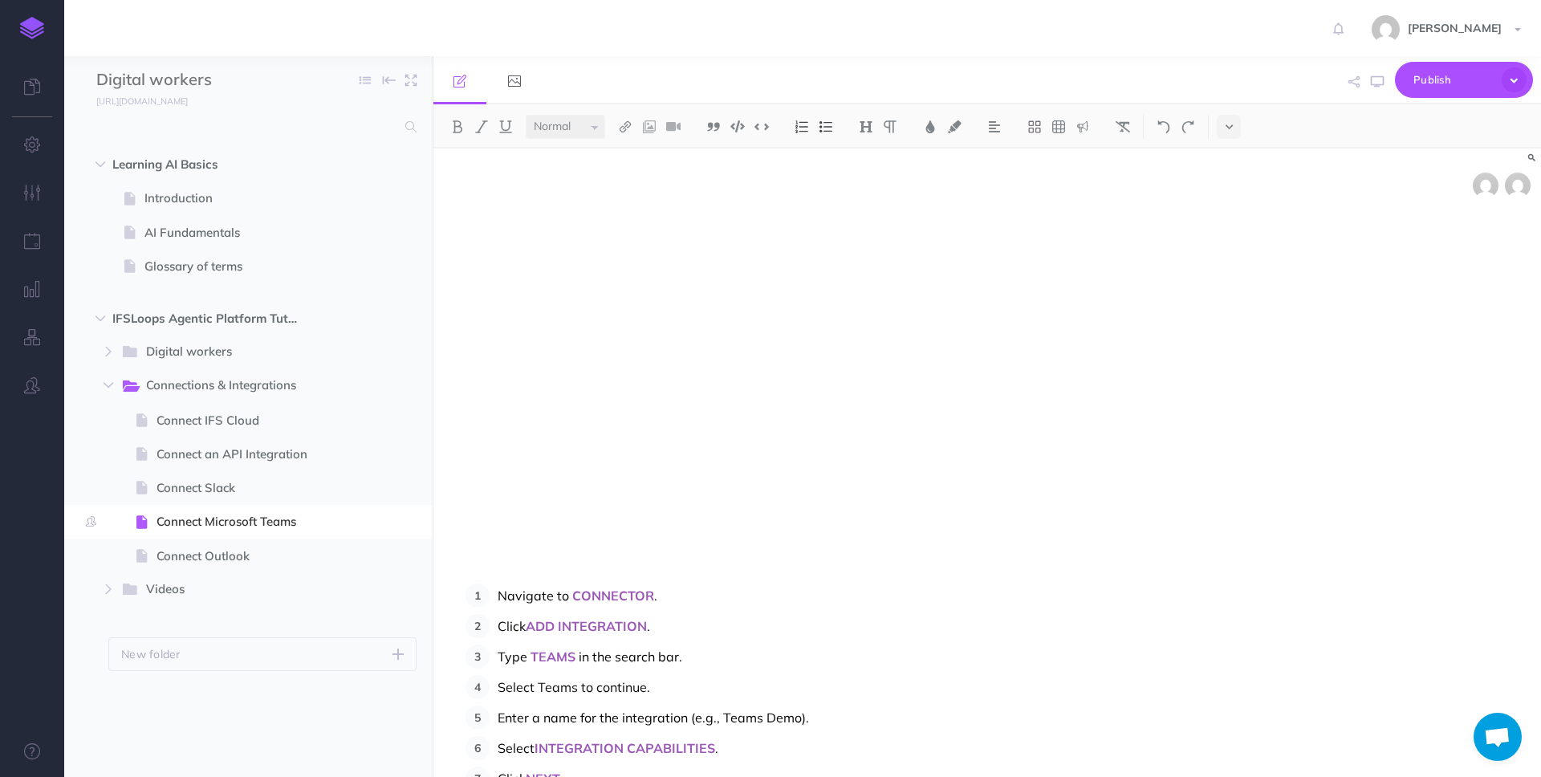
scroll to position [0, 0]
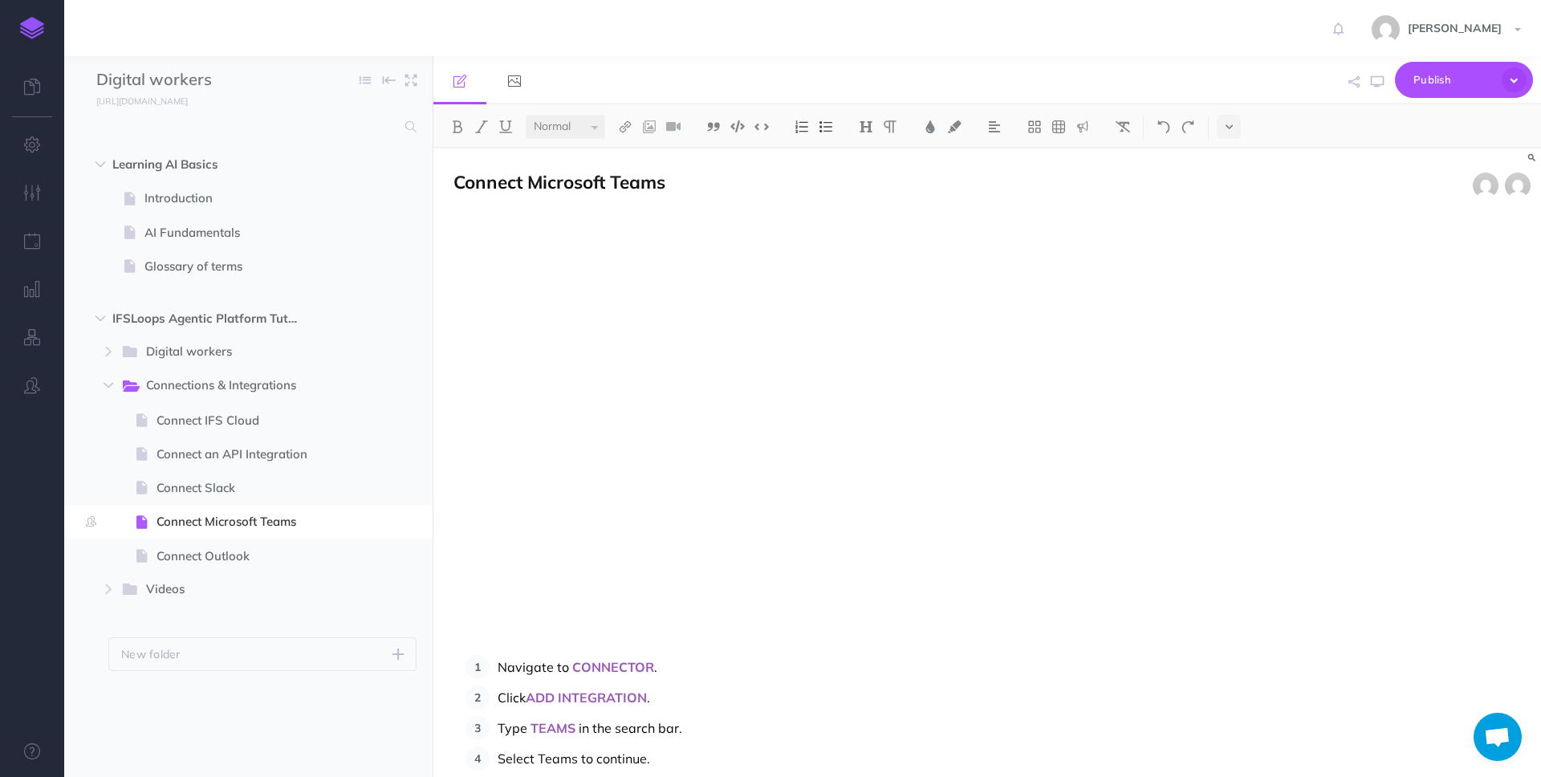
click at [1221, 441] on div "Connect Microsoft Teams Navigate to CONNECTOR . Click ADD INTEGRATION . Type TE…" at bounding box center [987, 463] width 1108 height 629
click at [498, 665] on span "Navigate to" at bounding box center [533, 667] width 71 height 16
click at [707, 663] on p "Integration Teams is a two step process" at bounding box center [821, 664] width 735 height 19
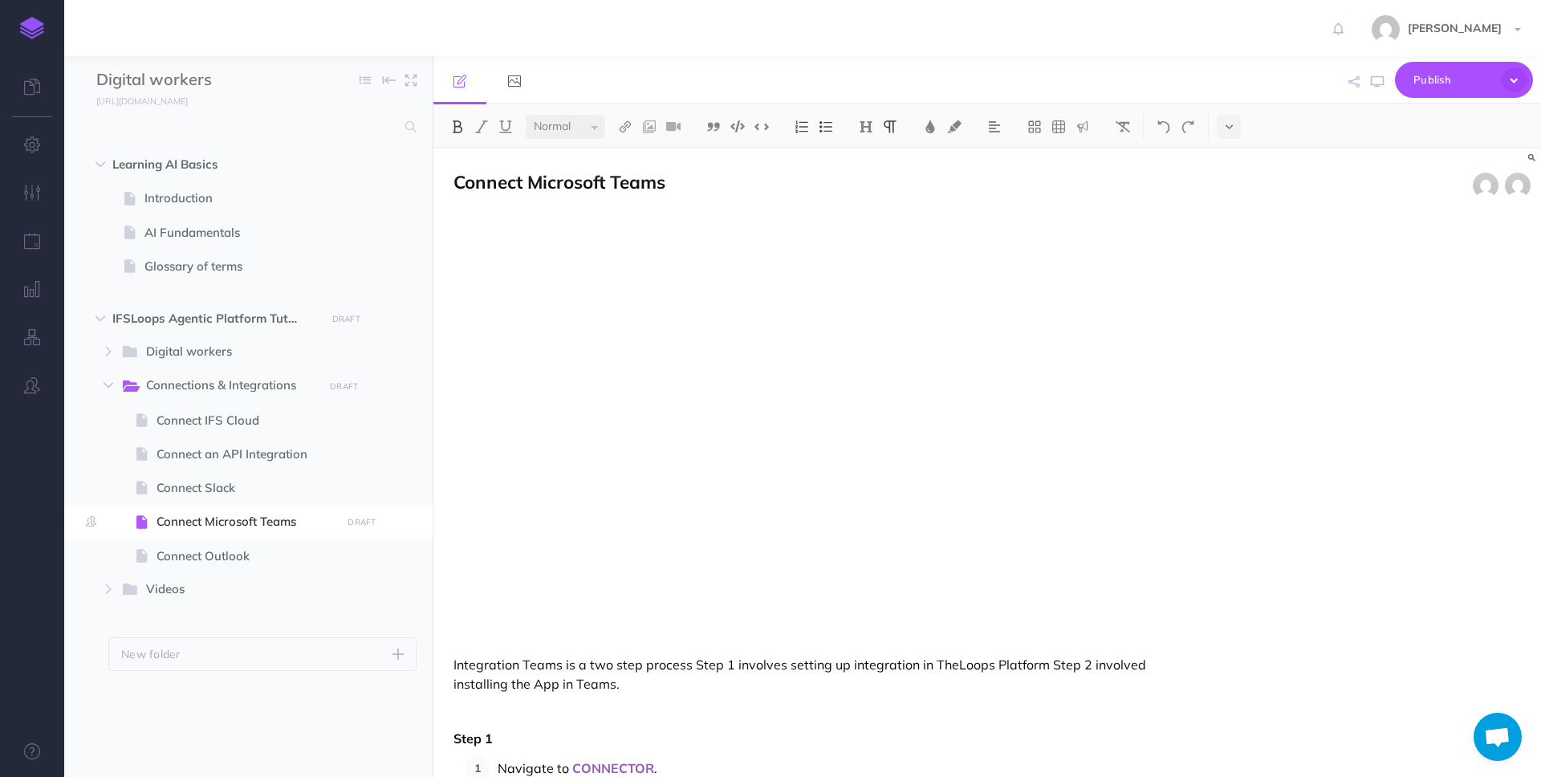
click at [513, 738] on p "Step 1" at bounding box center [821, 738] width 735 height 19
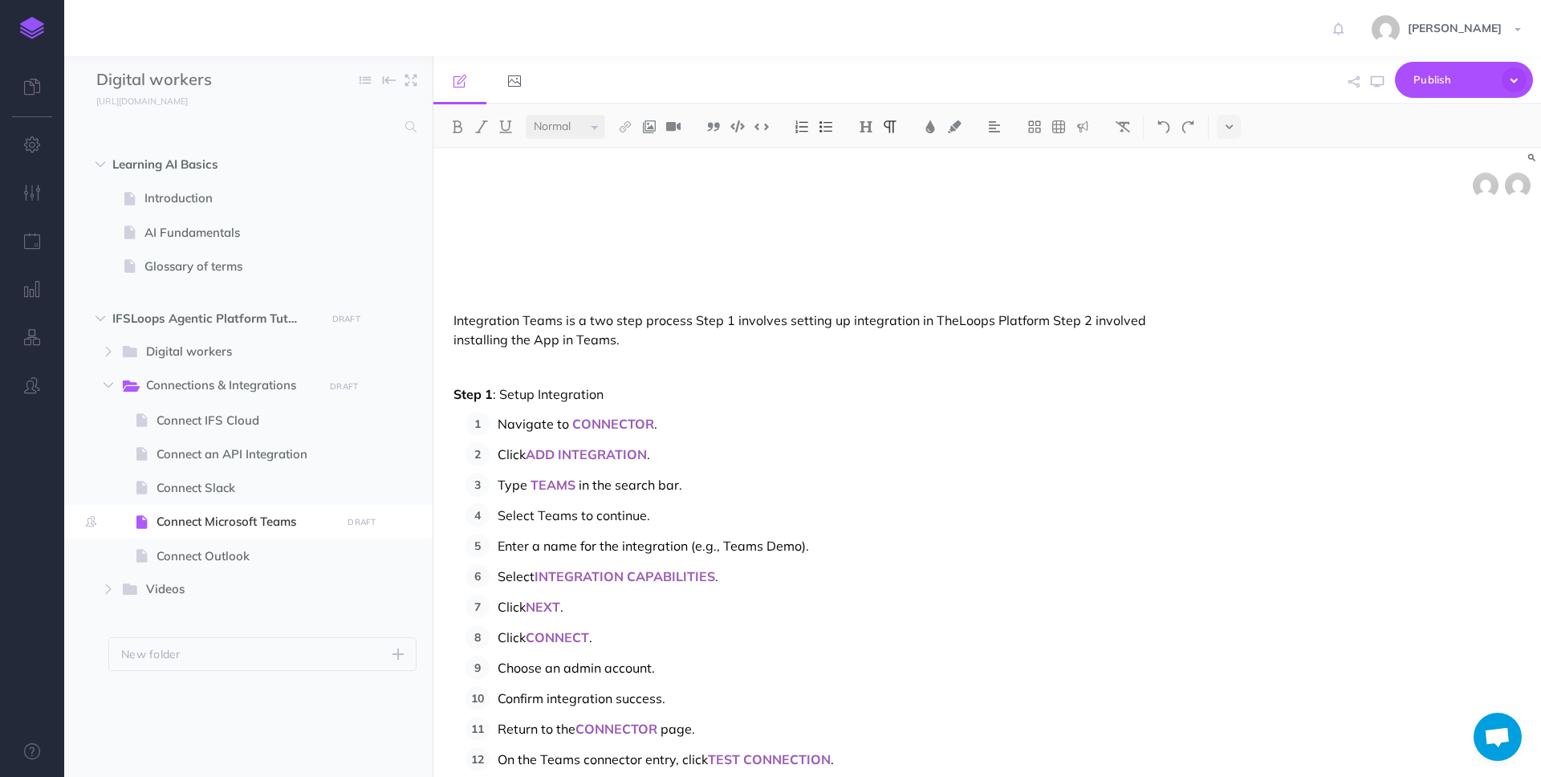
scroll to position [464, 0]
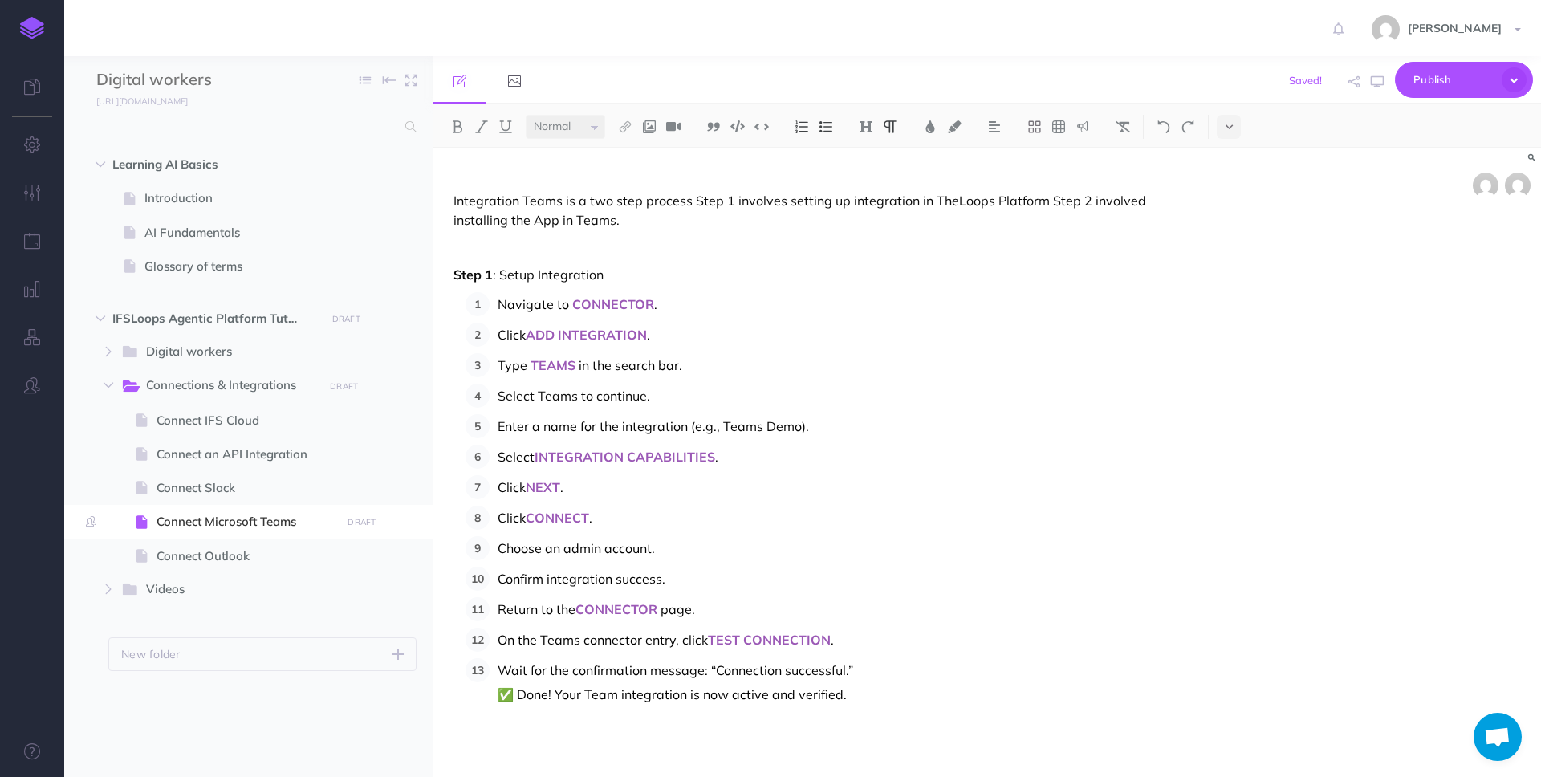
click at [873, 698] on p "Wait for the confirmation message: “Connection successful.” ✅ Done! Your Team i…" at bounding box center [843, 682] width 691 height 48
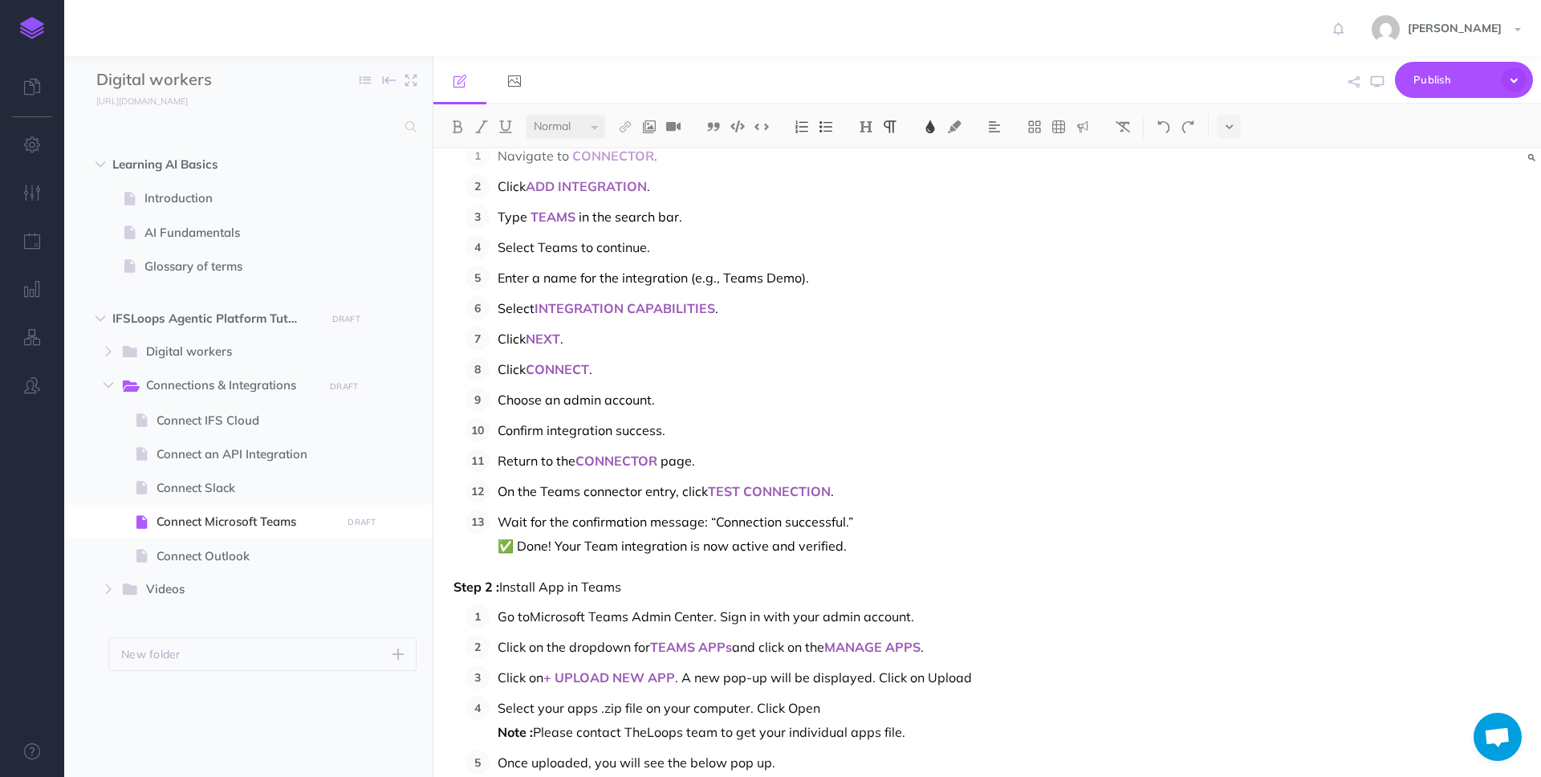
scroll to position [883, 0]
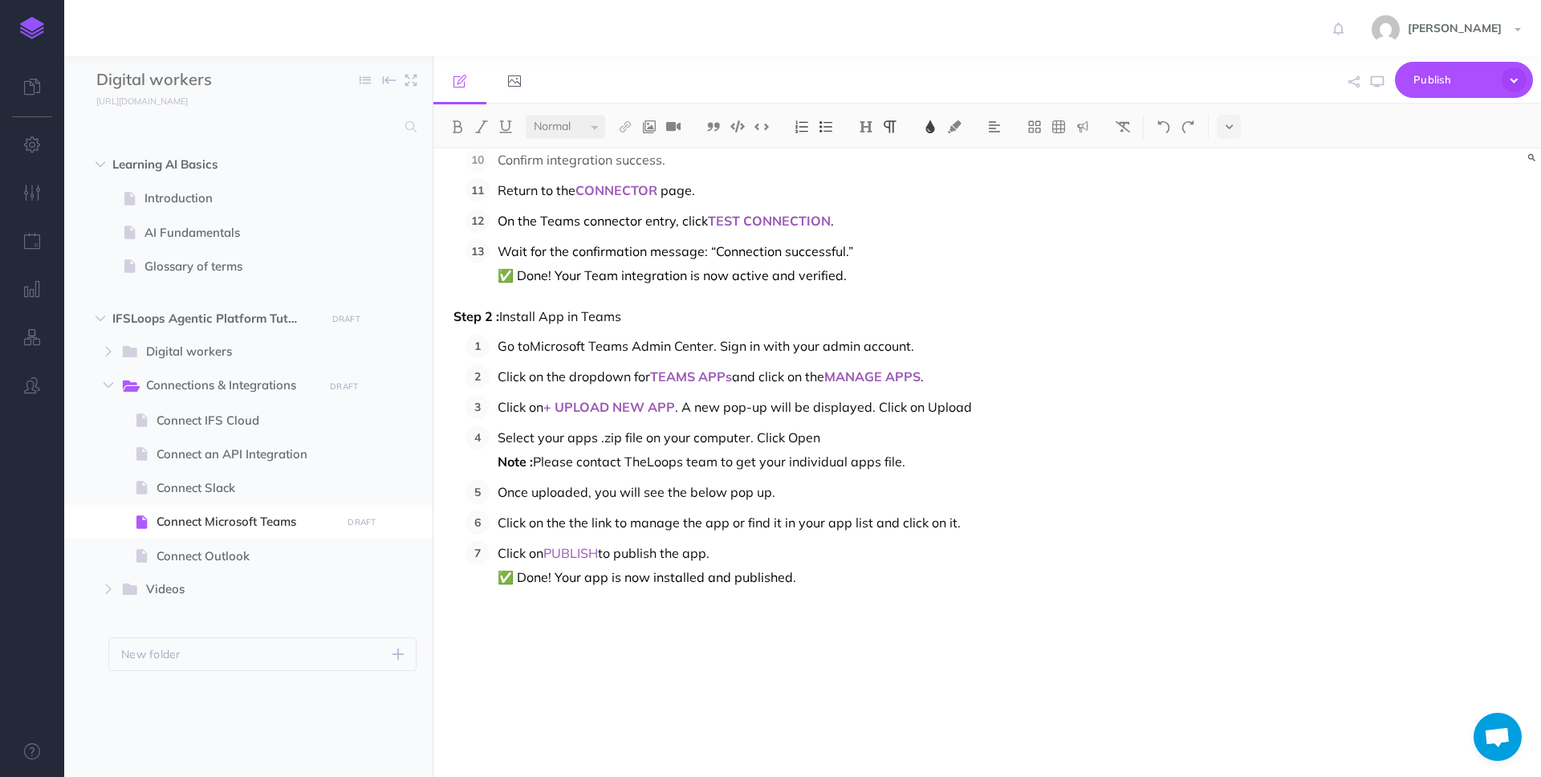
click at [656, 488] on span "Once uploaded, you will see the below pop up." at bounding box center [637, 492] width 278 height 16
click at [674, 490] on span "Once uploaded, you will see the below pop up." at bounding box center [637, 492] width 278 height 16
click at [739, 493] on p "Once uploaded, you will see a pop up." at bounding box center [843, 492] width 691 height 24
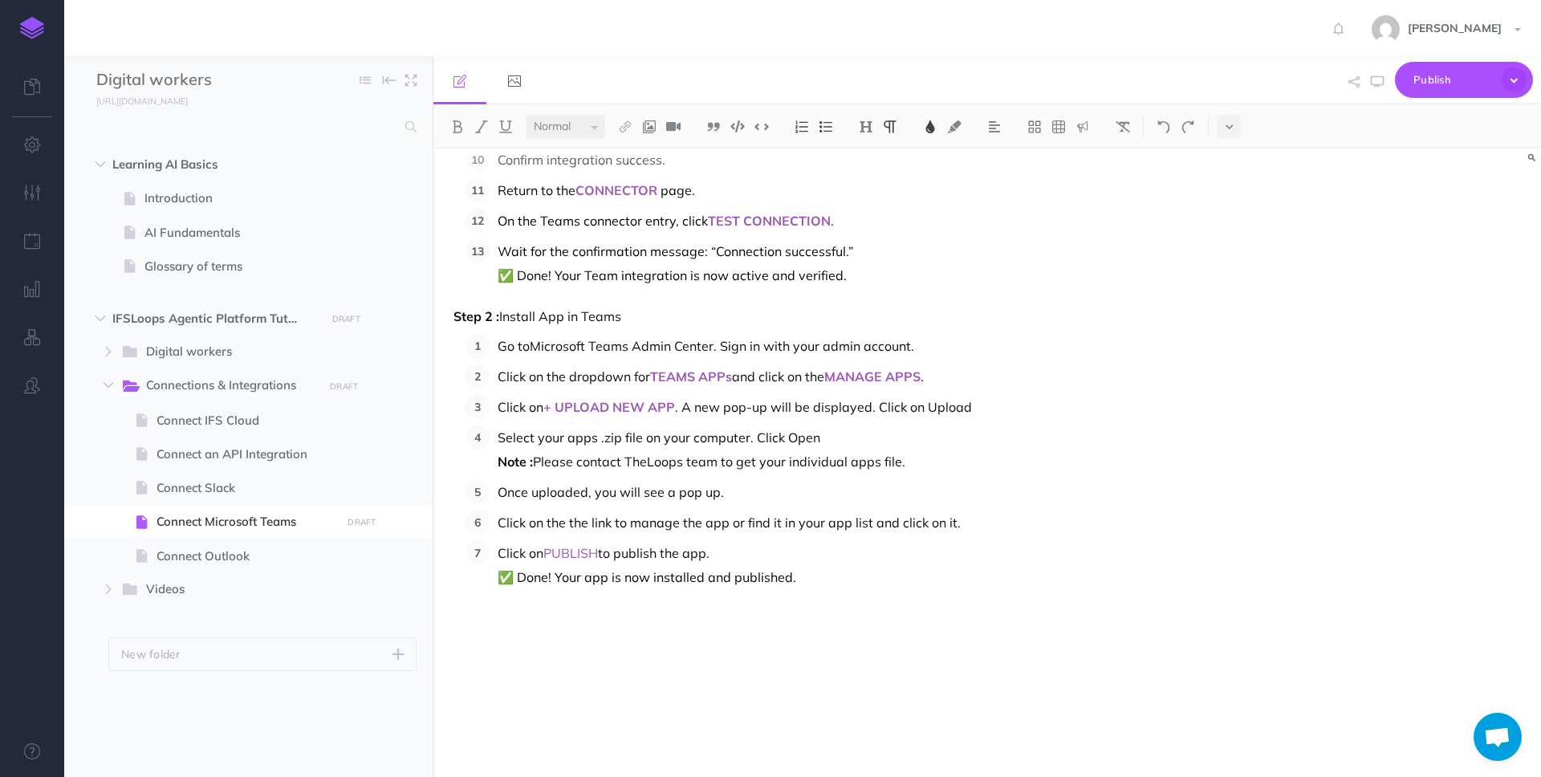
scroll to position [888, 0]
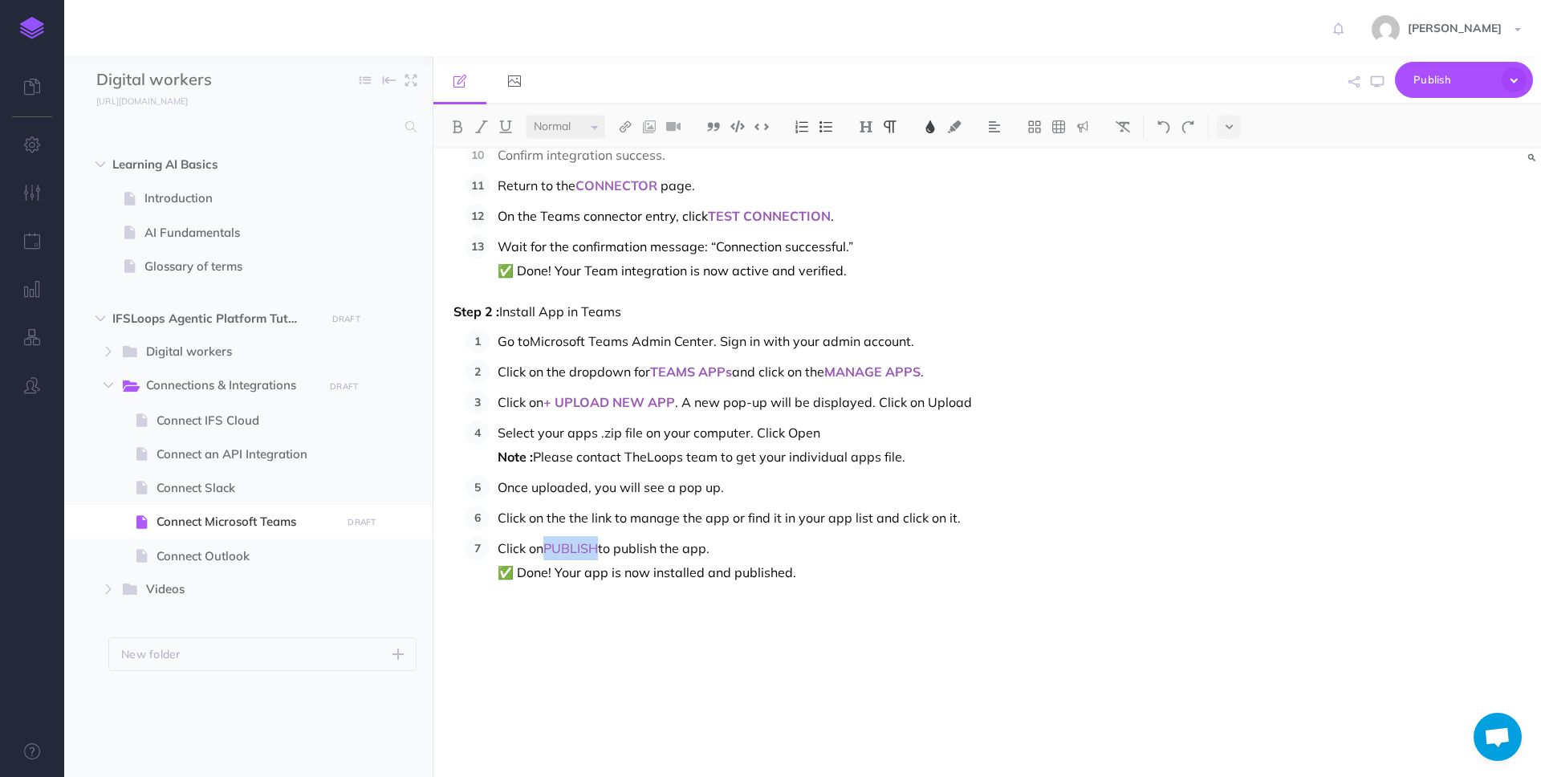
drag, startPoint x: 600, startPoint y: 550, endPoint x: 545, endPoint y: 548, distance: 54.6
click at [545, 548] on p "Click on PUBLISH to publish the app." at bounding box center [843, 548] width 691 height 24
click at [462, 128] on img at bounding box center [457, 126] width 14 height 13
click at [853, 480] on p "Once uploaded, you will see a pop up." at bounding box center [843, 487] width 691 height 24
click at [1437, 74] on span "Publish" at bounding box center [1454, 79] width 80 height 25
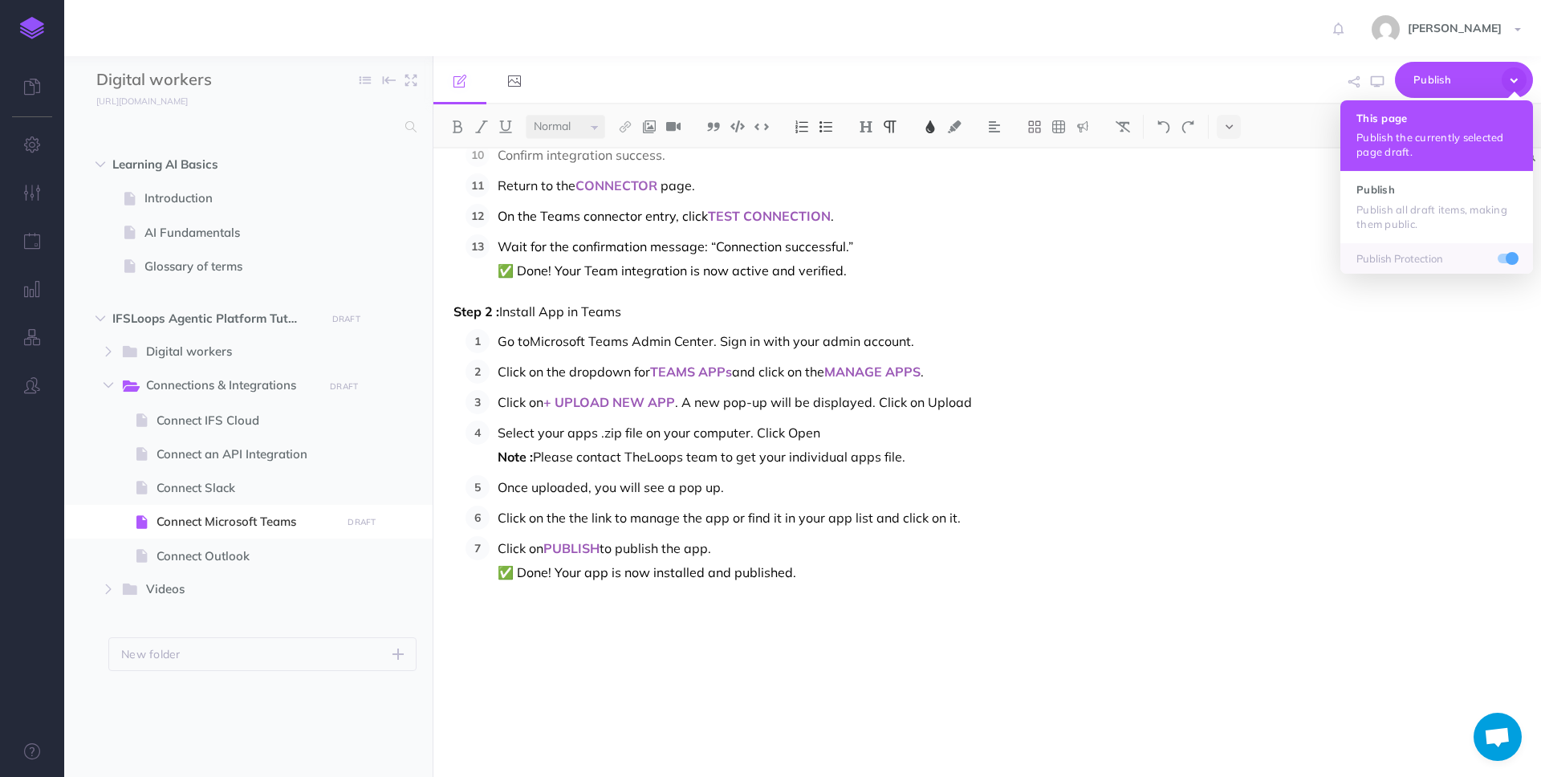
click at [1398, 112] on h4 "This page" at bounding box center [1437, 117] width 161 height 11
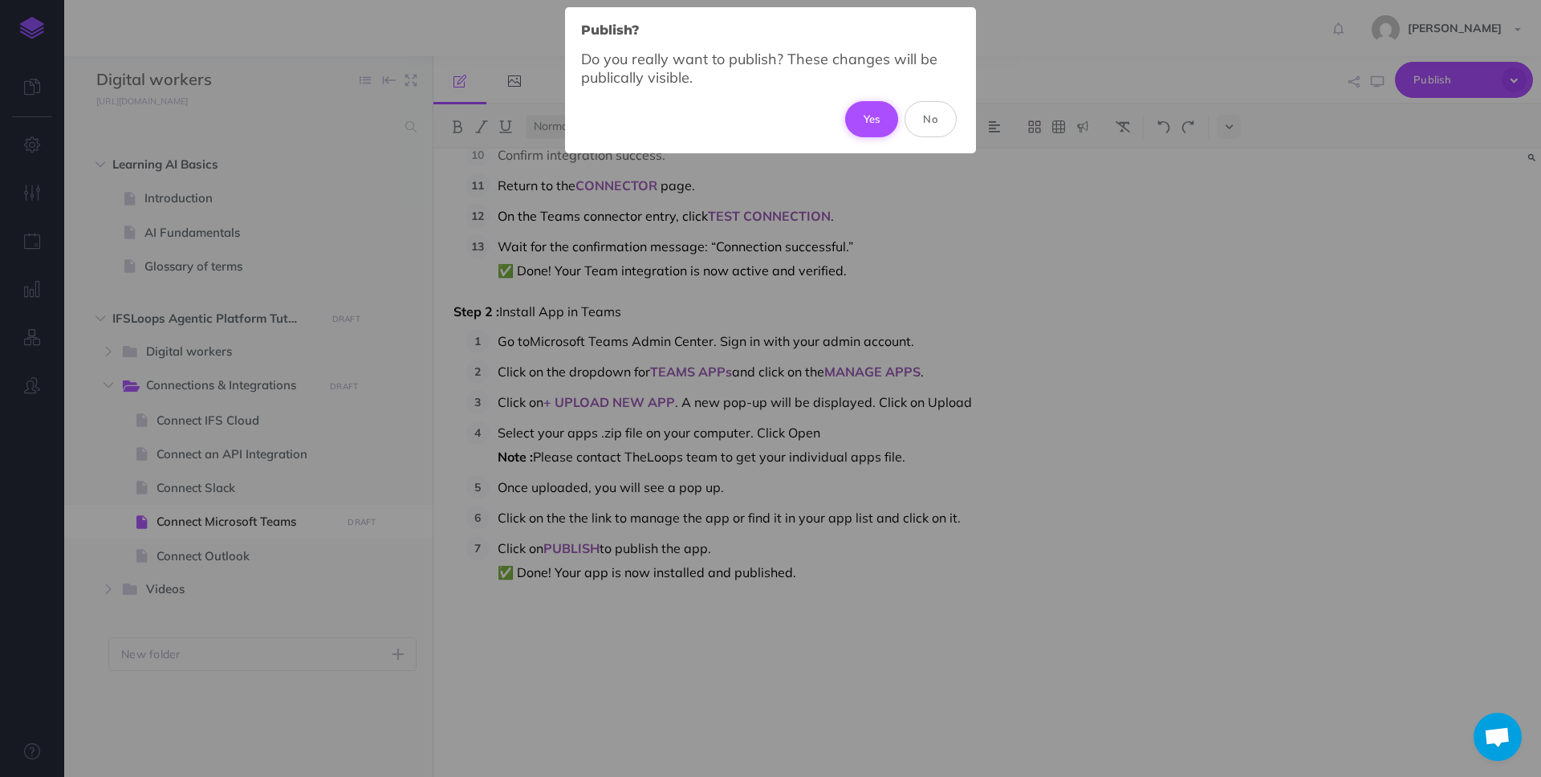
click at [864, 120] on button "Yes" at bounding box center [872, 118] width 54 height 35
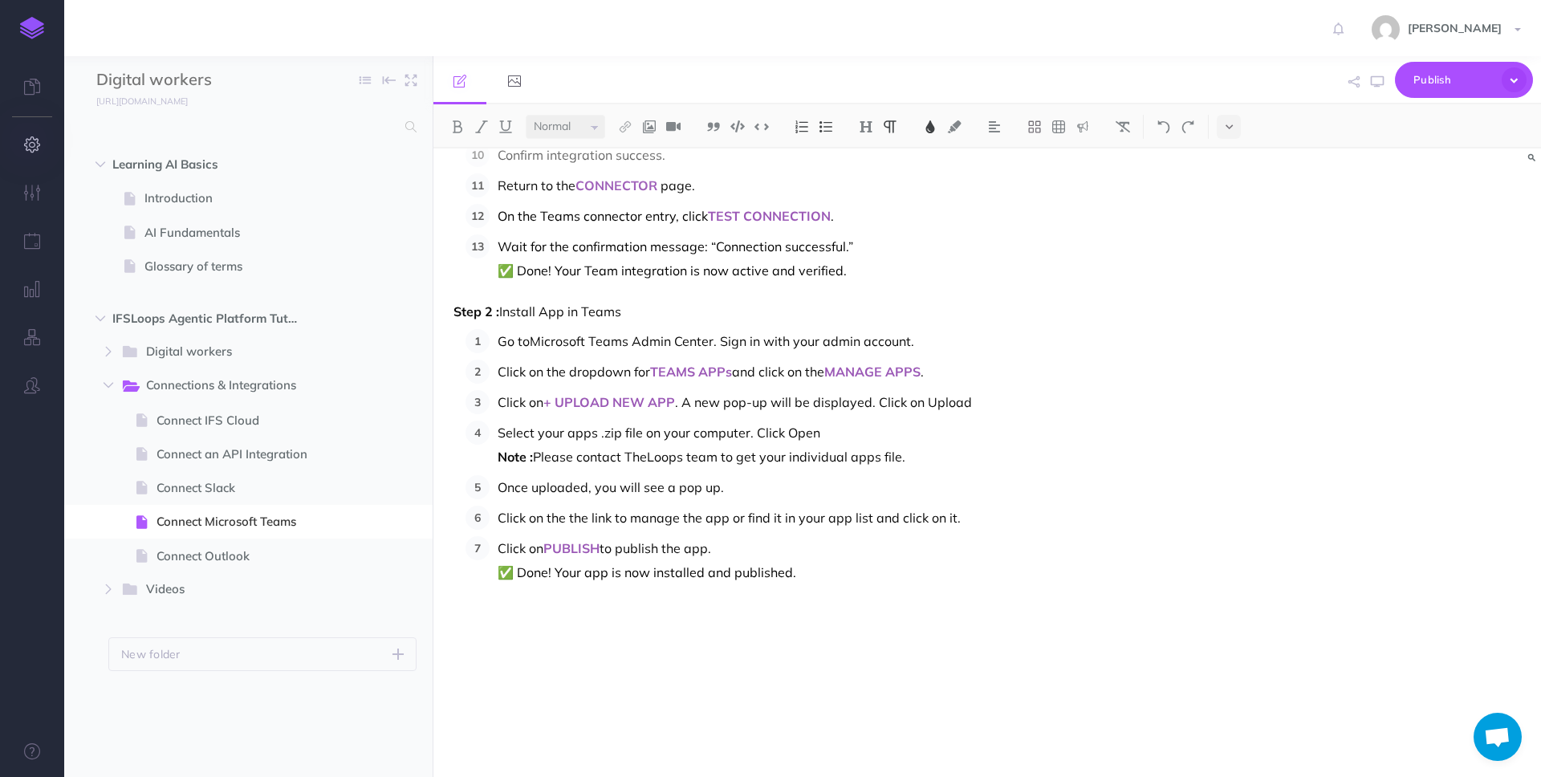
click at [38, 134] on button "button" at bounding box center [32, 145] width 64 height 48
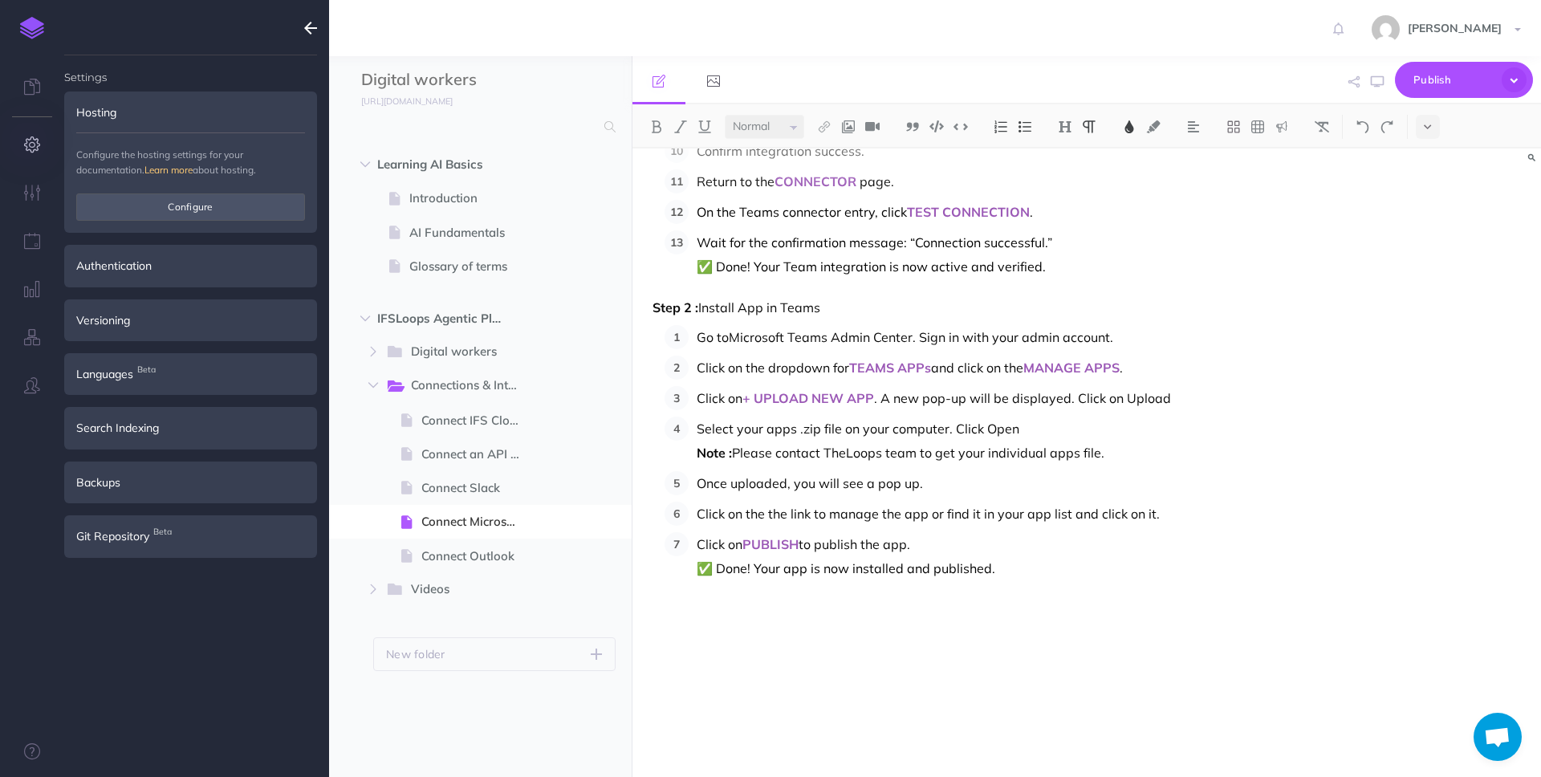
scroll to position [808, 0]
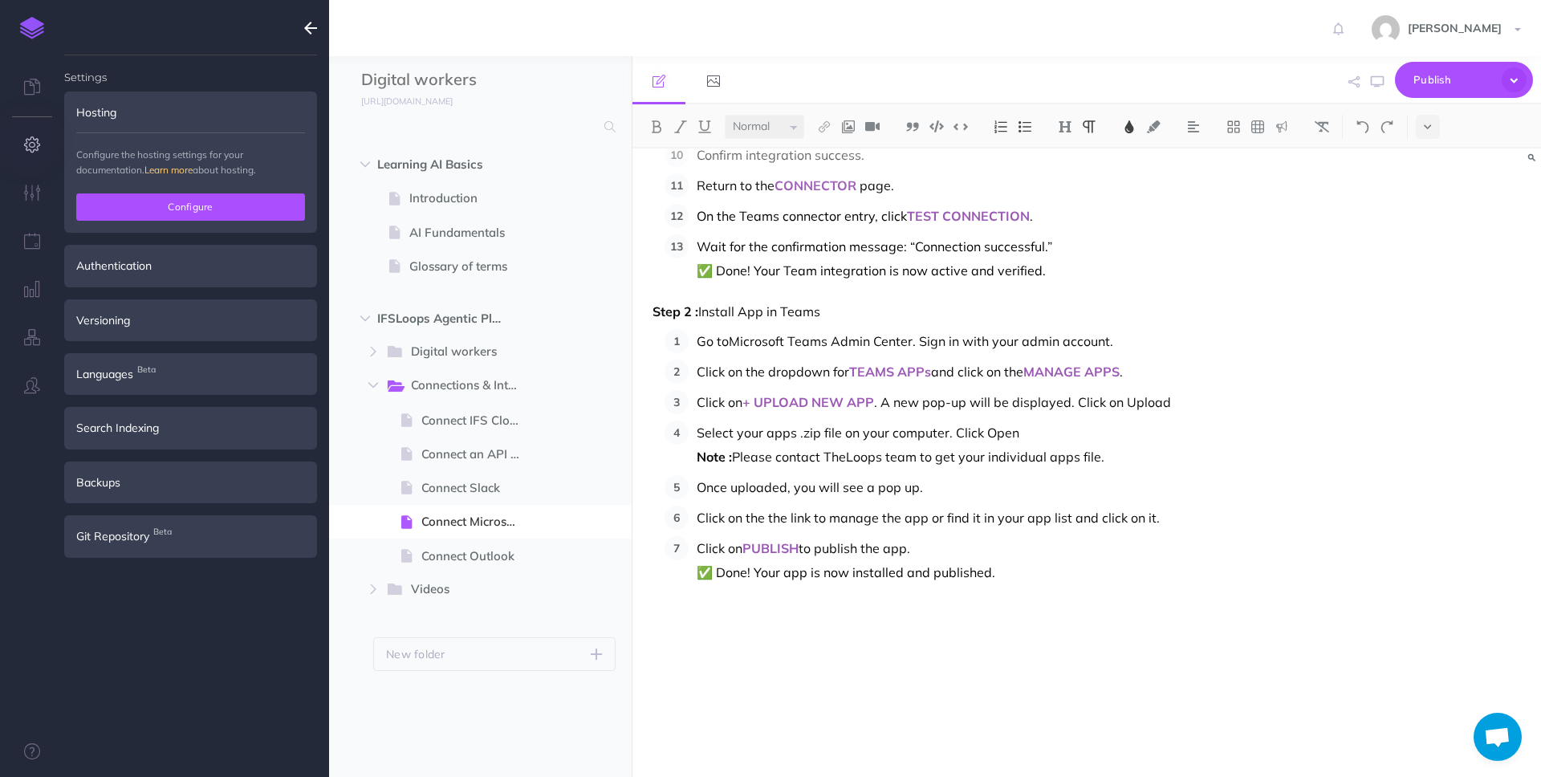
click at [165, 204] on button "Configure" at bounding box center [190, 206] width 229 height 27
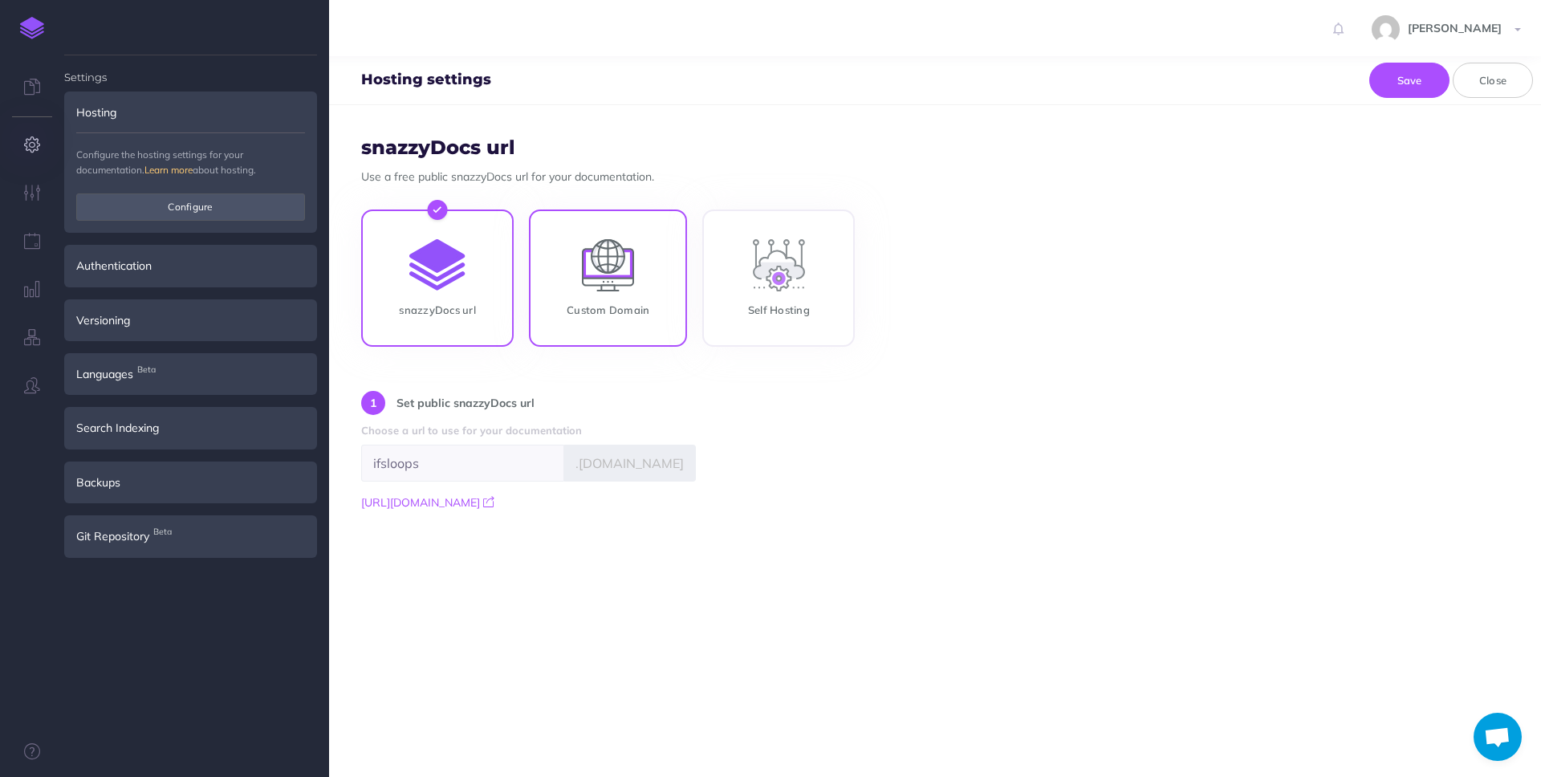
click at [580, 280] on input "Custom Domain" at bounding box center [608, 281] width 158 height 137
radio input "true"
radio input "false"
type input "ifsloops.theloops.ai"
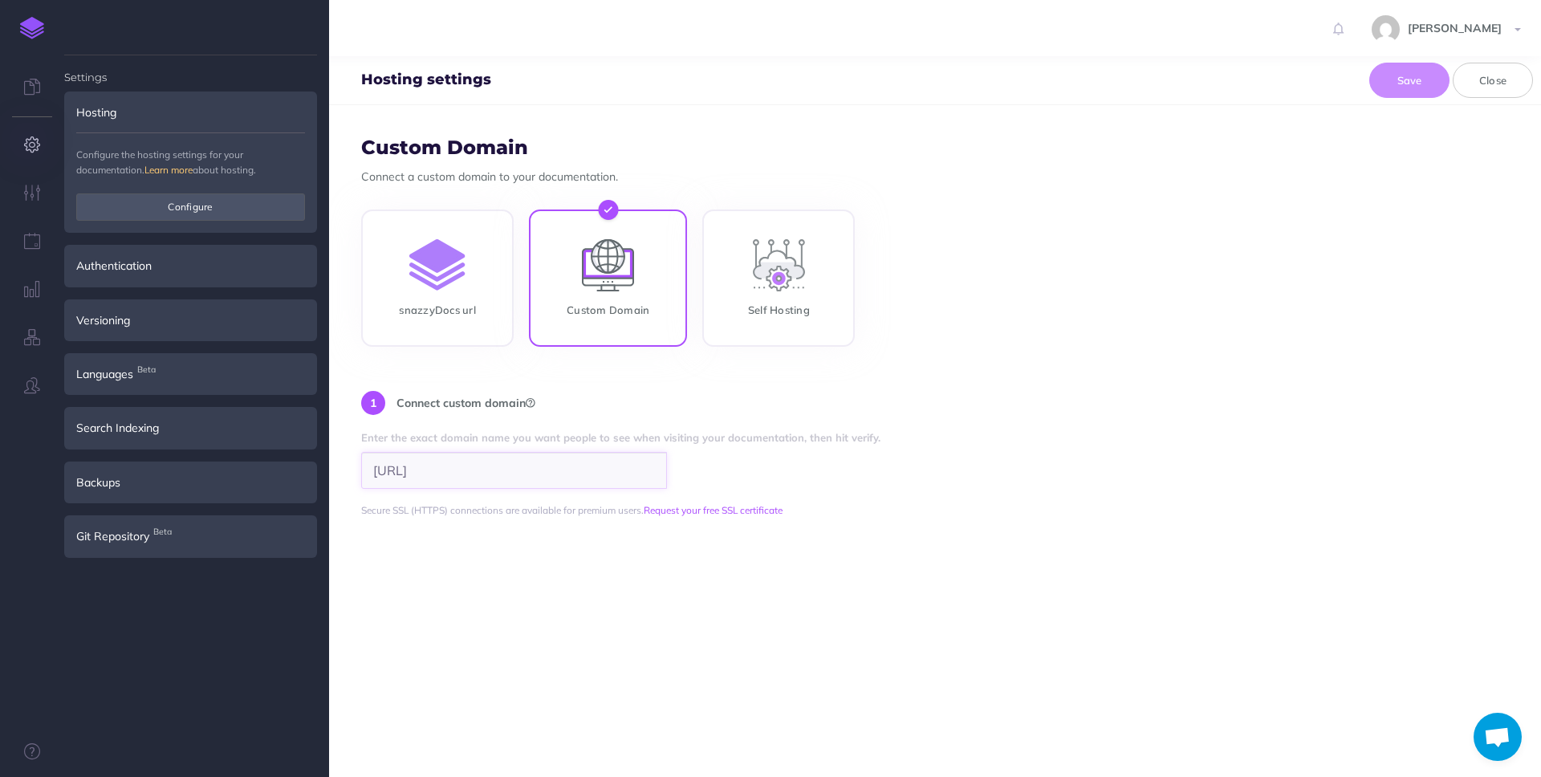
click at [552, 463] on input "ifsloops.theloops.ai" at bounding box center [514, 470] width 306 height 37
click at [1332, 255] on div "snazzyDocs url Custom Domain Self Hosting" at bounding box center [935, 280] width 1148 height 141
click at [611, 467] on input "ifsloops.theloops.ai" at bounding box center [514, 470] width 306 height 37
type input "ifsloops.theloops.ai"
click at [702, 463] on span "Verify" at bounding box center [696, 469] width 31 height 14
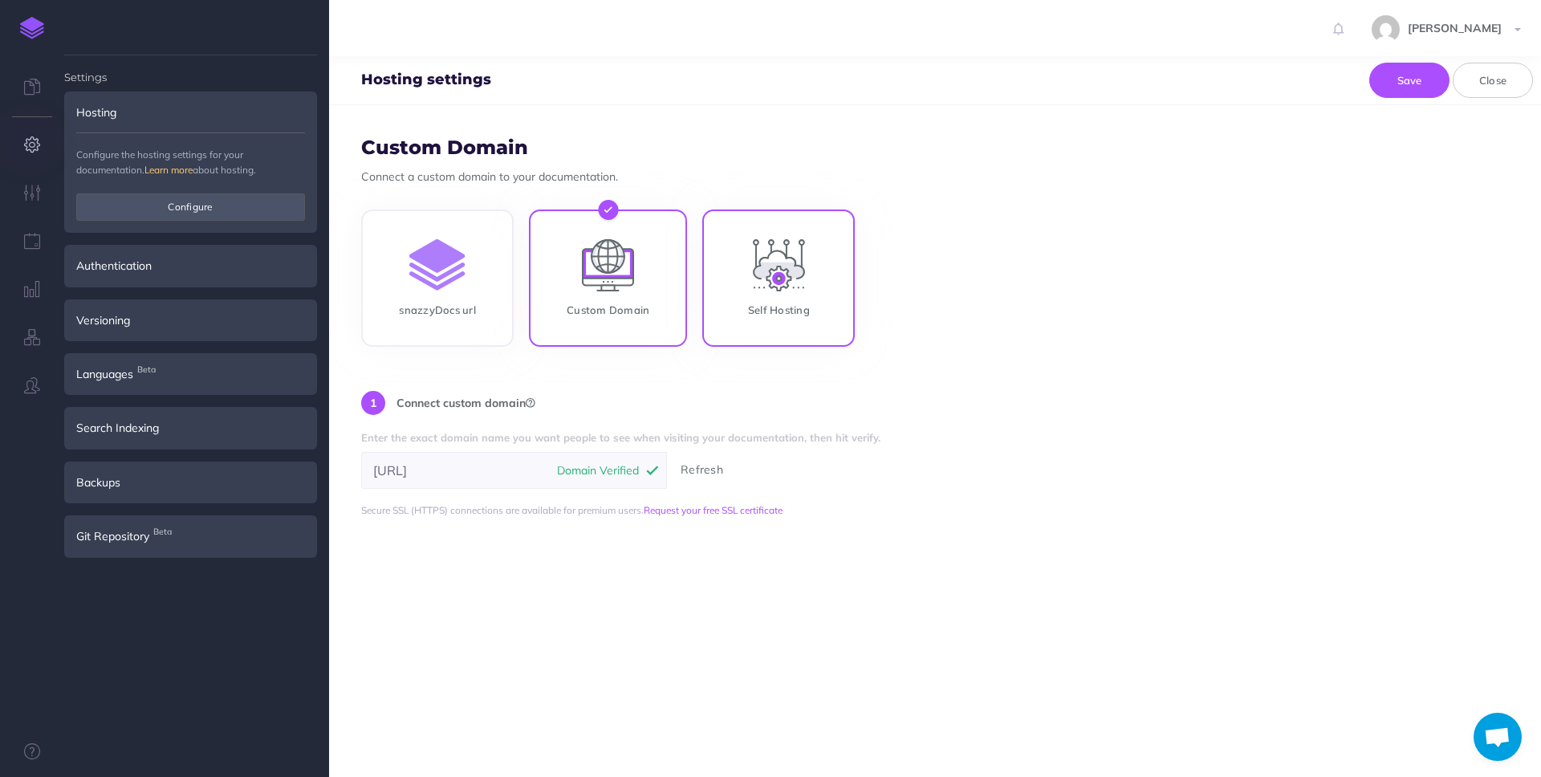
click at [740, 279] on input "Self Hosting" at bounding box center [778, 281] width 153 height 137
radio input "true"
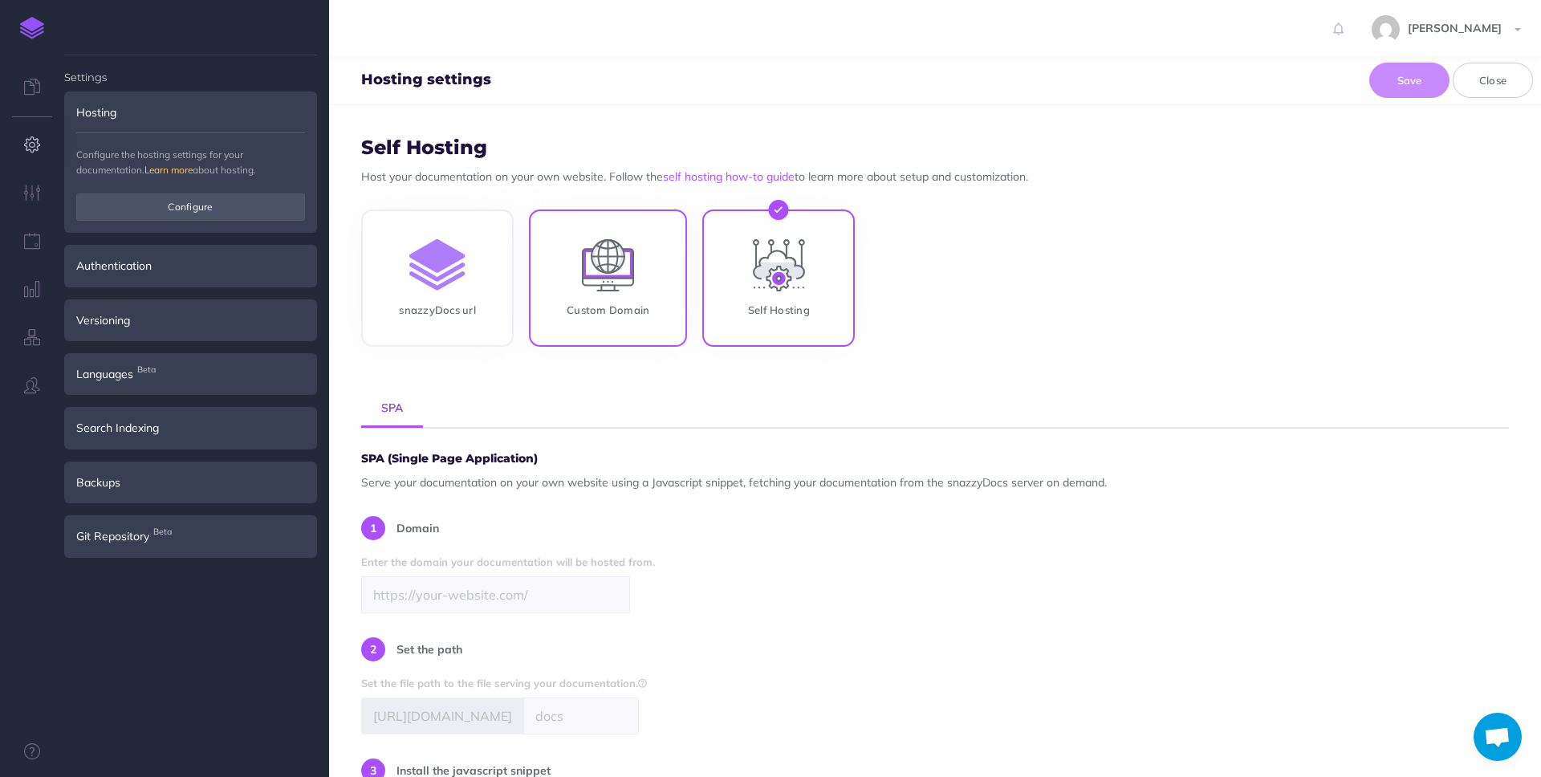
click at [629, 273] on input "Custom Domain" at bounding box center [608, 281] width 158 height 137
radio input "true"
radio input "false"
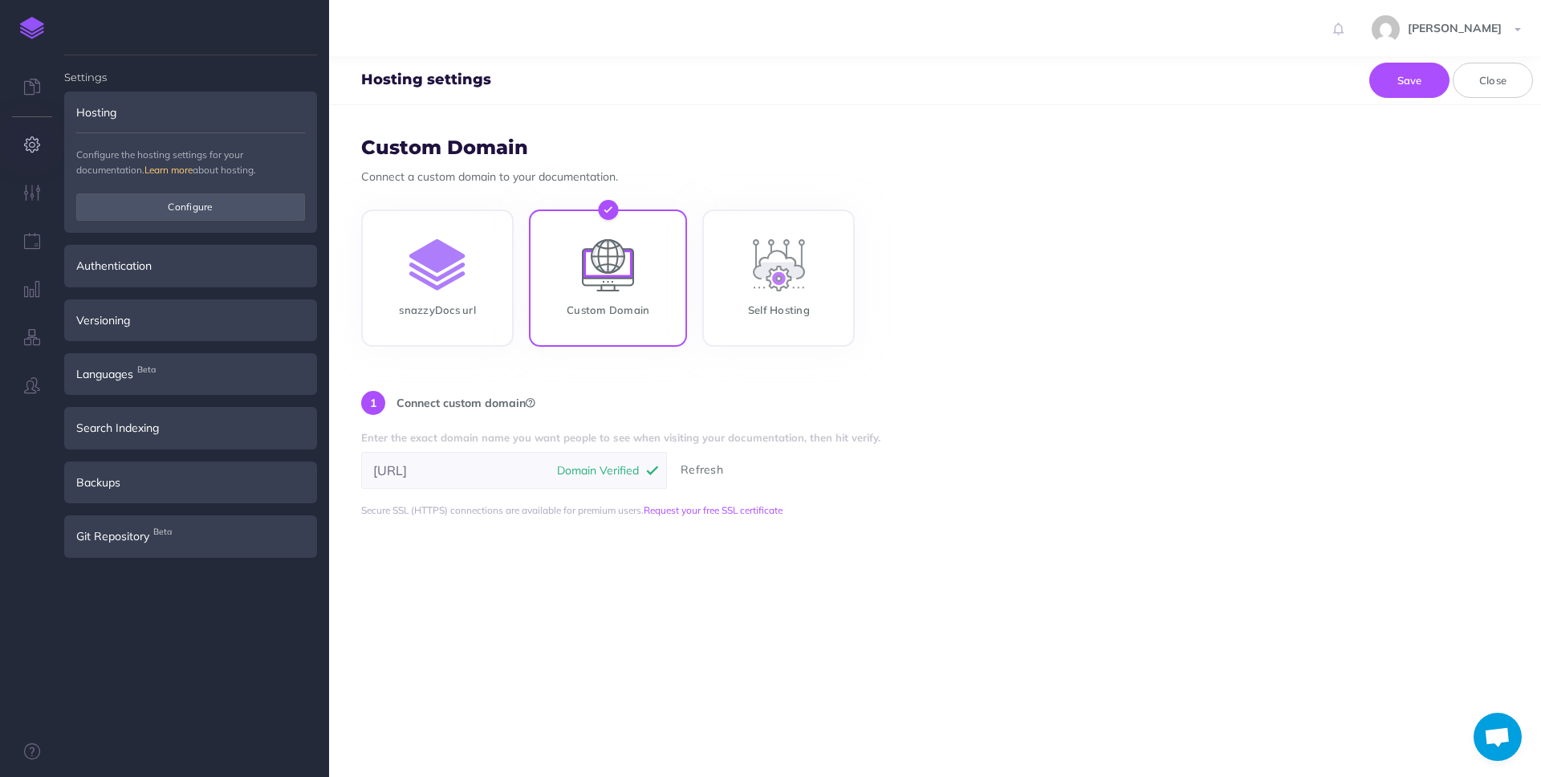
click at [35, 27] on img at bounding box center [32, 28] width 24 height 22
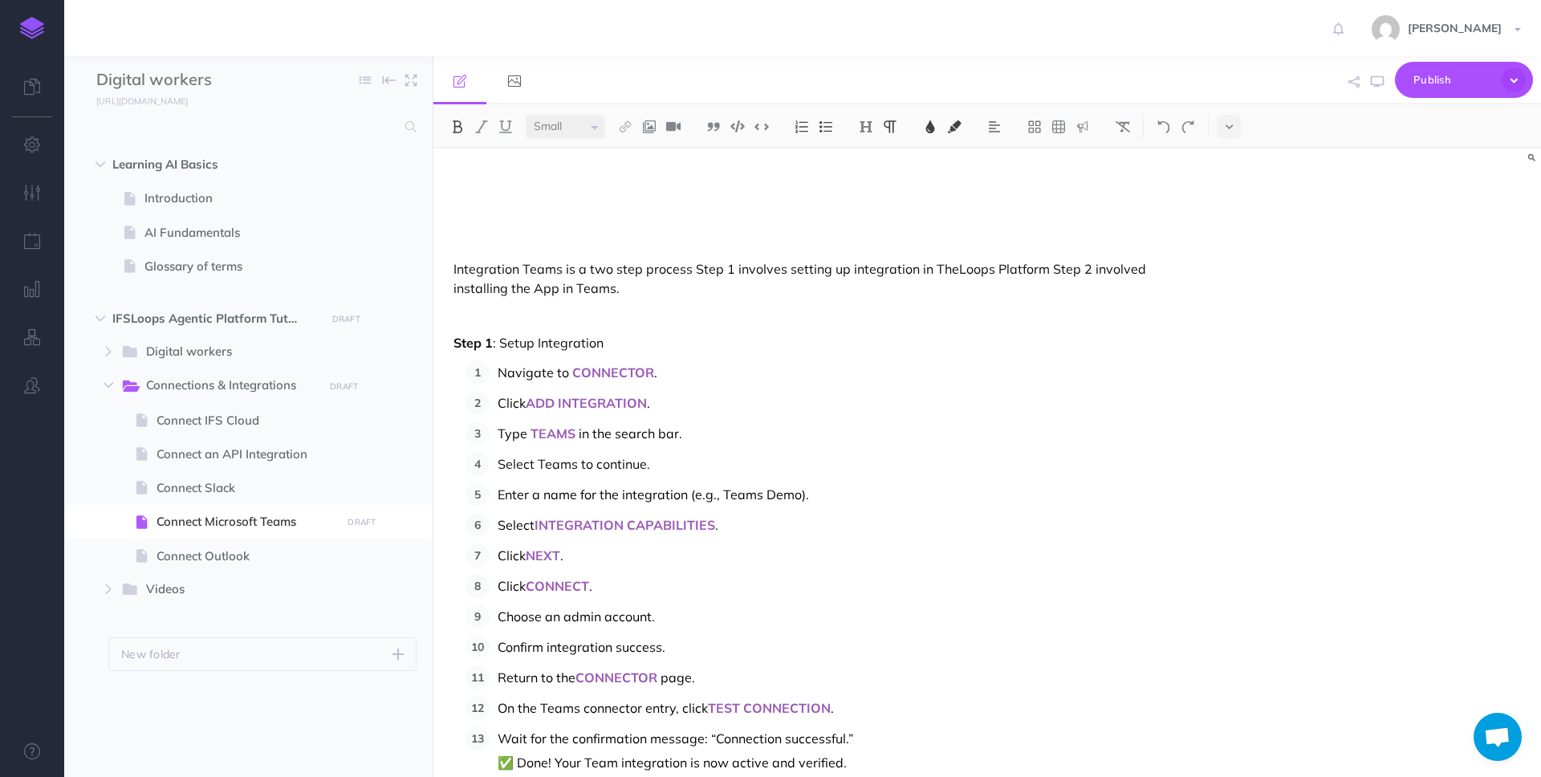
scroll to position [519, 0]
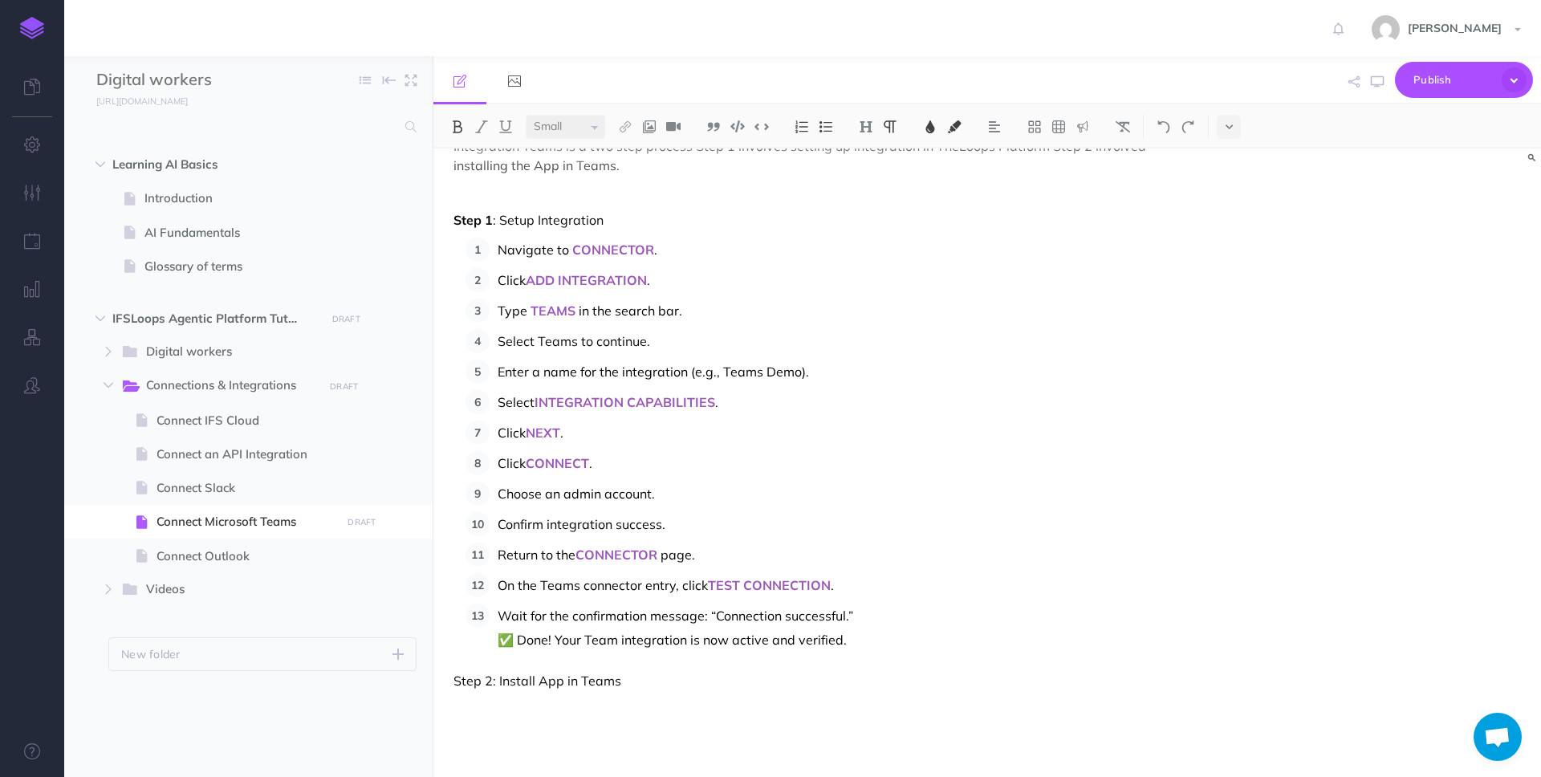
select select "null"
drag, startPoint x: 495, startPoint y: 682, endPoint x: 419, endPoint y: 680, distance: 76.3
click at [418, 679] on div "Digital workers Collapse all Expand all Expand to root folders https://ifsloops…" at bounding box center [802, 416] width 1477 height 721
click at [651, 681] on p "Step 2 : Install App in Teams" at bounding box center [821, 680] width 735 height 19
drag, startPoint x: 519, startPoint y: 708, endPoint x: 420, endPoint y: 706, distance: 98.7
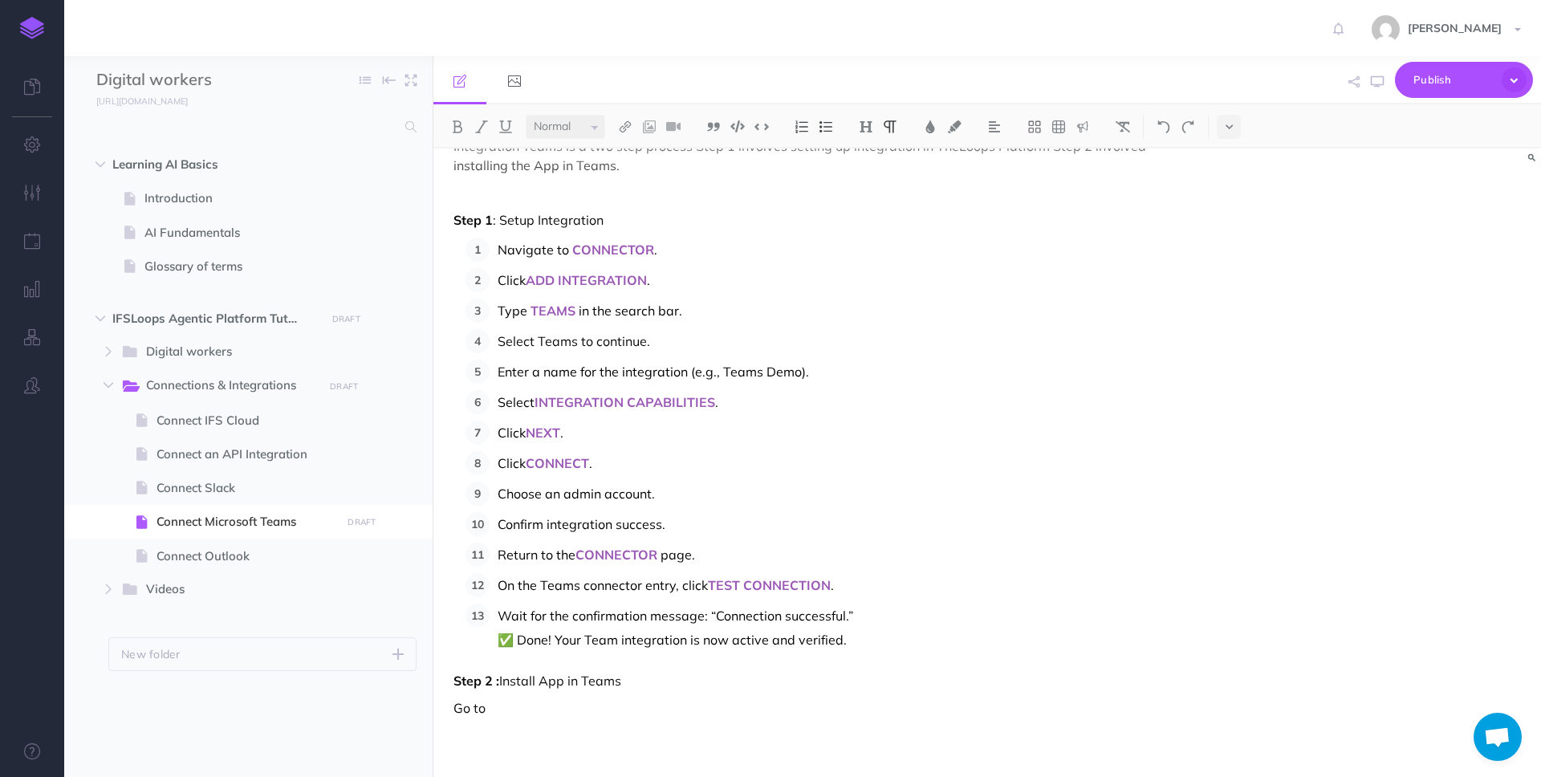
click at [420, 706] on div "Digital workers Collapse all Expand all Expand to root folders https://ifsloops…" at bounding box center [802, 416] width 1477 height 721
click at [505, 718] on div "Connect Microsoft Teams Integration Teams is a two step process Step 1 involves…" at bounding box center [820, 217] width 775 height 1174
click at [505, 710] on span "Go to Microsoft Teams Admin Center. Sign in with your admin account." at bounding box center [664, 708] width 420 height 16
click at [511, 722] on div "Connect Microsoft Teams Integration Teams is a two step process Step 1 involves…" at bounding box center [820, 217] width 775 height 1174
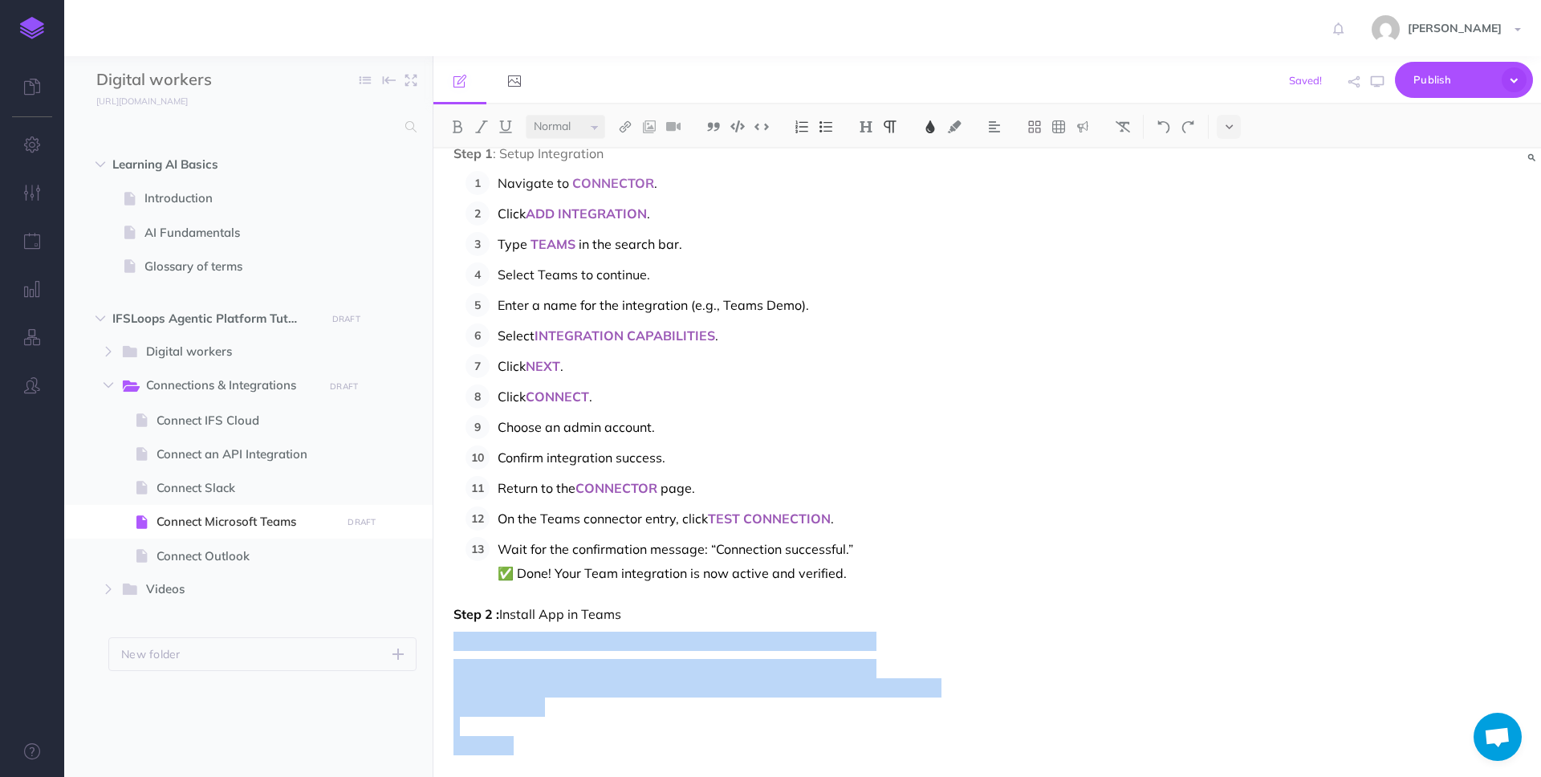
drag, startPoint x: 512, startPoint y: 751, endPoint x: 444, endPoint y: 639, distance: 131.5
click at [444, 639] on div "Connect Microsoft Teams Integration Teams is a two step process Step 1 involves…" at bounding box center [820, 198] width 775 height 1271
click at [932, 129] on img at bounding box center [930, 126] width 14 height 13
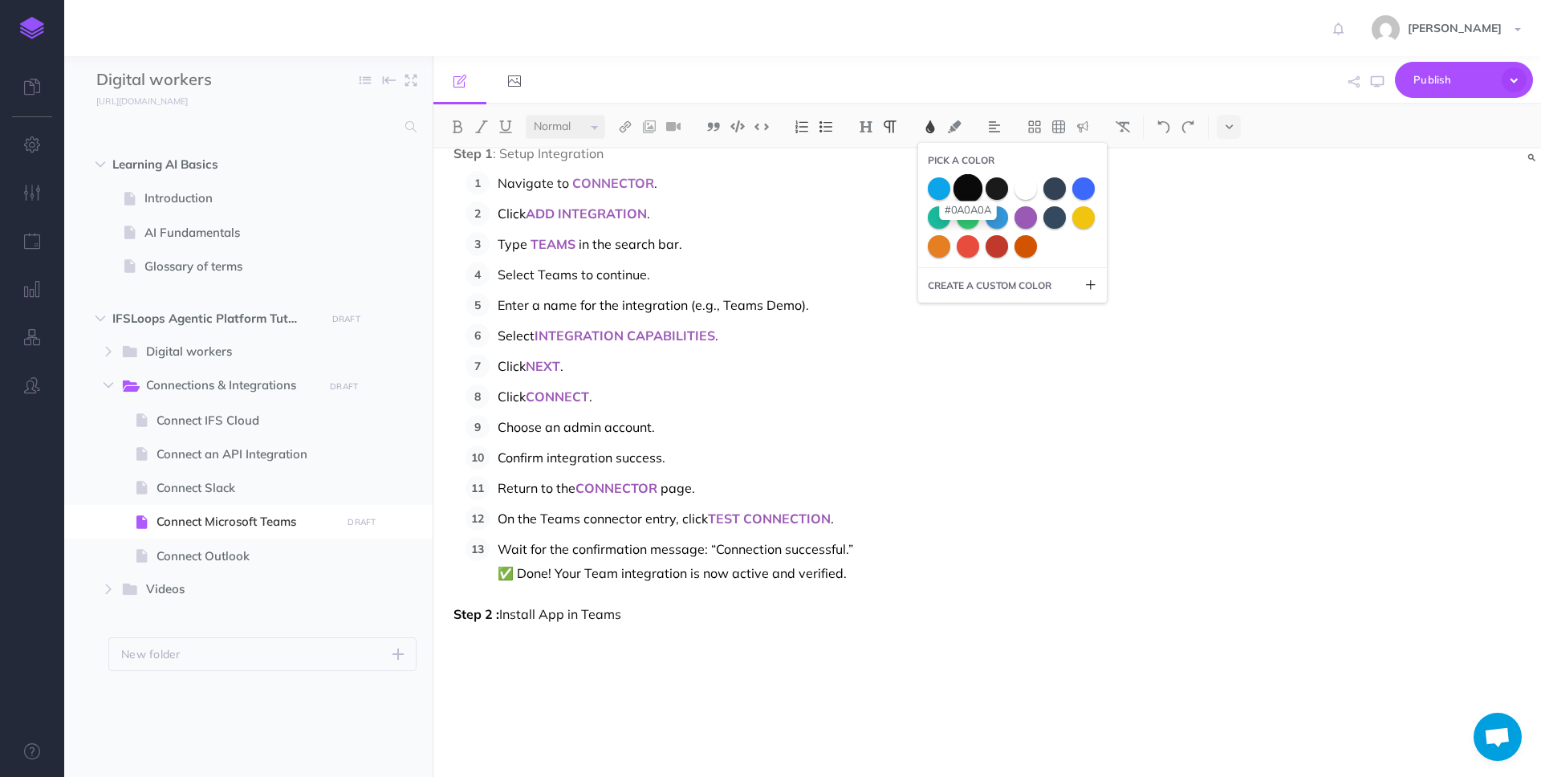
click at [972, 187] on span at bounding box center [968, 187] width 29 height 29
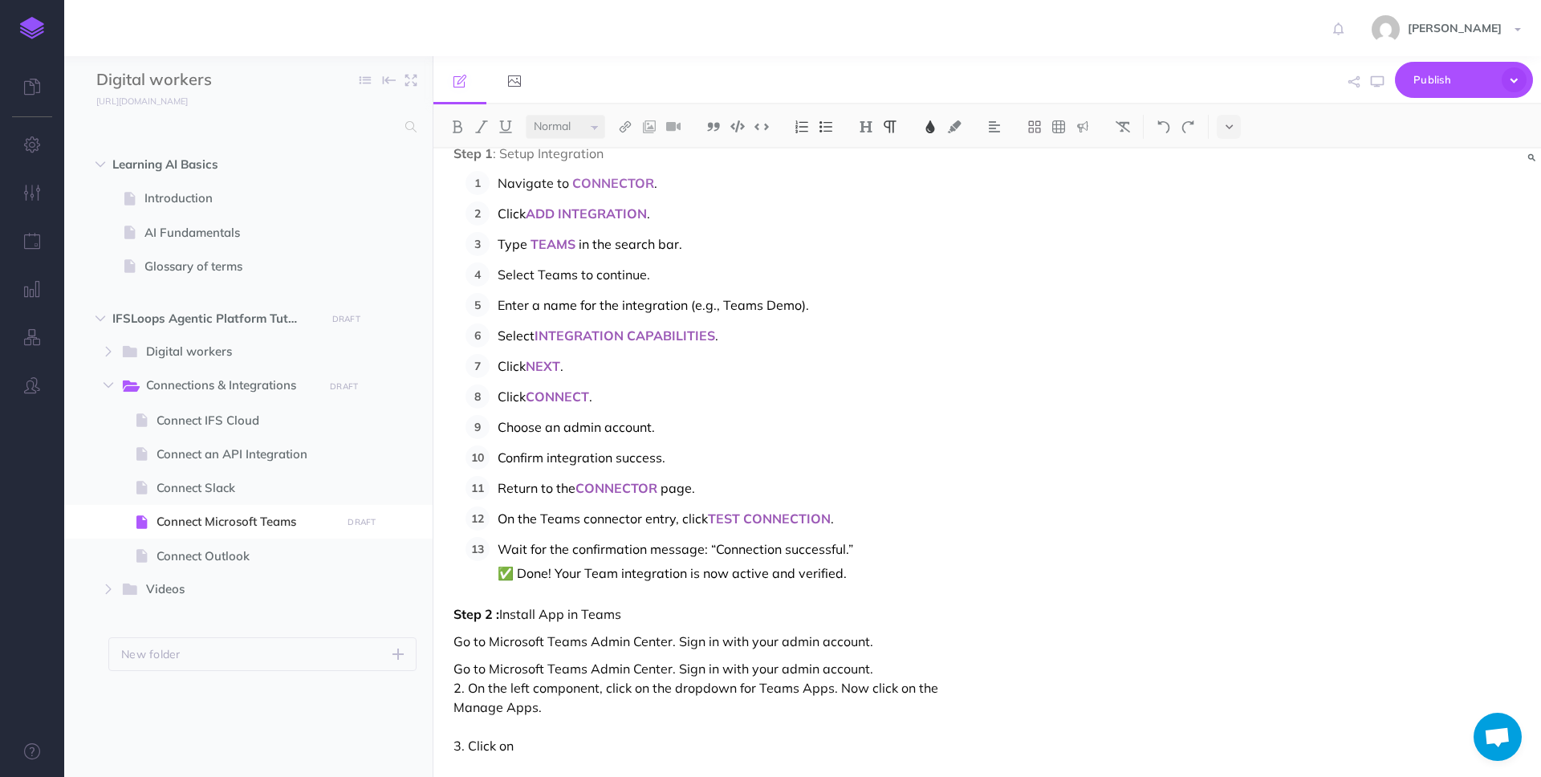
click at [597, 538] on p "Wait for the confirmation message: “Connection successful.” ✅ Done! Your Team i…" at bounding box center [843, 561] width 691 height 48
click at [454, 642] on span "Go to Microsoft Teams Admin Center. Sign in with your admin account." at bounding box center [664, 641] width 420 height 16
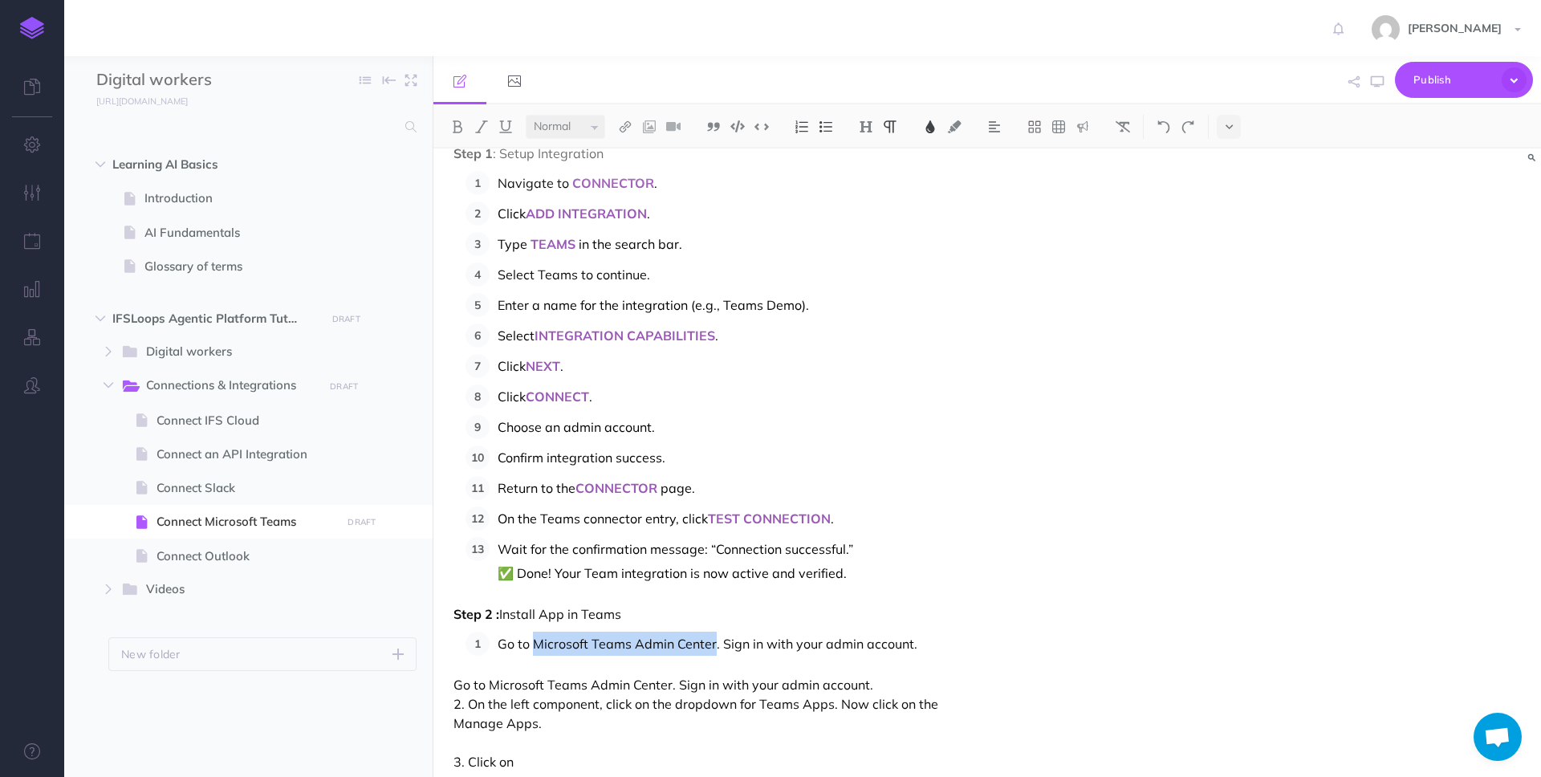
drag, startPoint x: 535, startPoint y: 643, endPoint x: 715, endPoint y: 637, distance: 179.9
click at [715, 637] on span "Go to Microsoft Teams Admin Center. Sign in with your admin account." at bounding box center [708, 644] width 420 height 16
click at [625, 128] on img at bounding box center [625, 126] width 14 height 13
click at [625, 153] on icon at bounding box center [625, 154] width 13 height 11
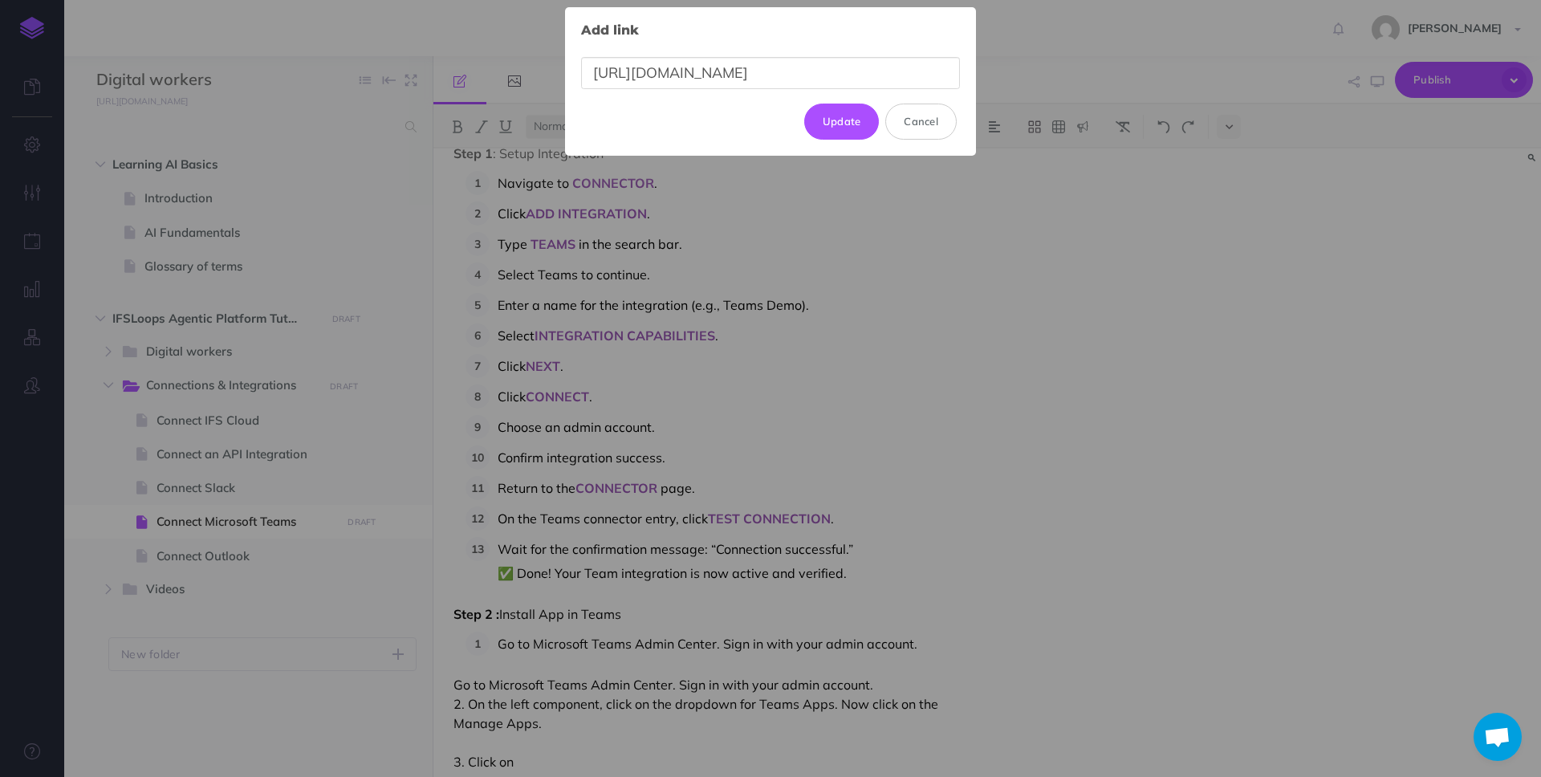
scroll to position [0, 22]
type input "https://admin.teams.microsoft.com/policies/manage-apps"
click at [855, 128] on button "Update" at bounding box center [841, 121] width 75 height 35
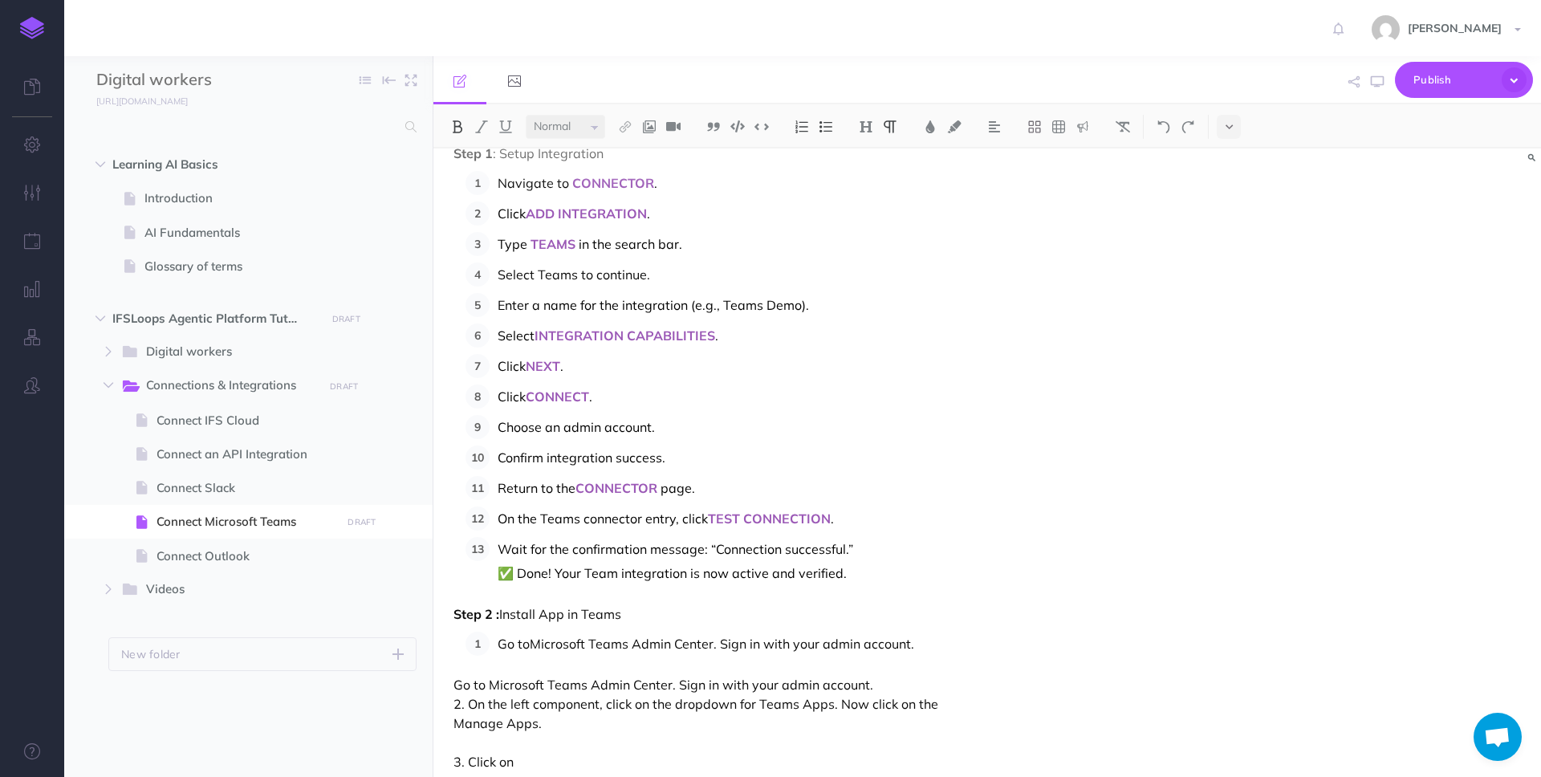
click at [873, 594] on div "Connect Microsoft Teams Integration Teams is a two step process Step 1 involves…" at bounding box center [820, 206] width 775 height 1287
click at [452, 690] on div "Connect Microsoft Teams Integration Teams is a two step process Step 1 involves…" at bounding box center [820, 206] width 775 height 1287
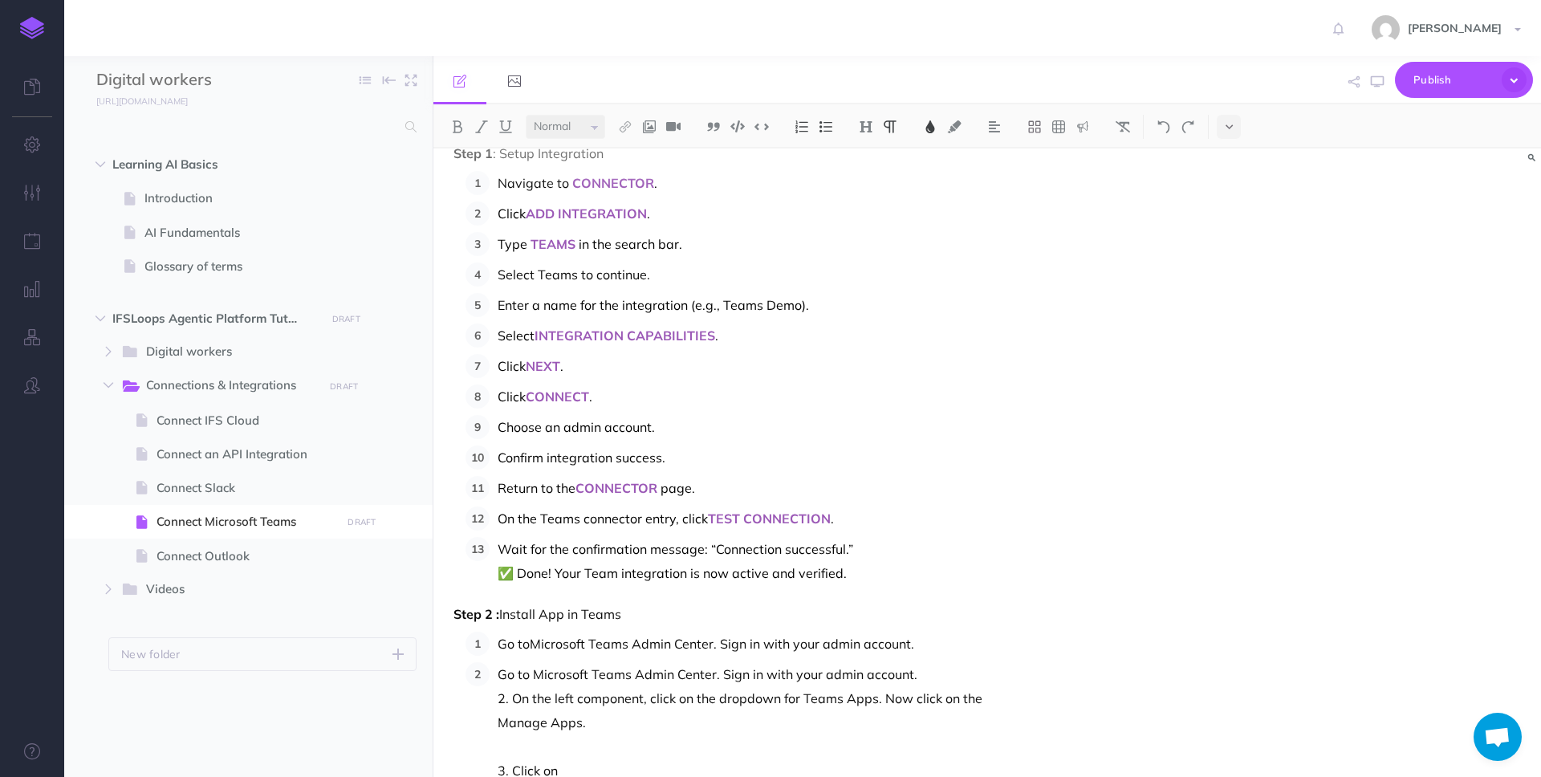
click at [775, 676] on span "Go to Microsoft Teams Admin Center. Sign in with your admin account. 2. On the …" at bounding box center [740, 722] width 485 height 112
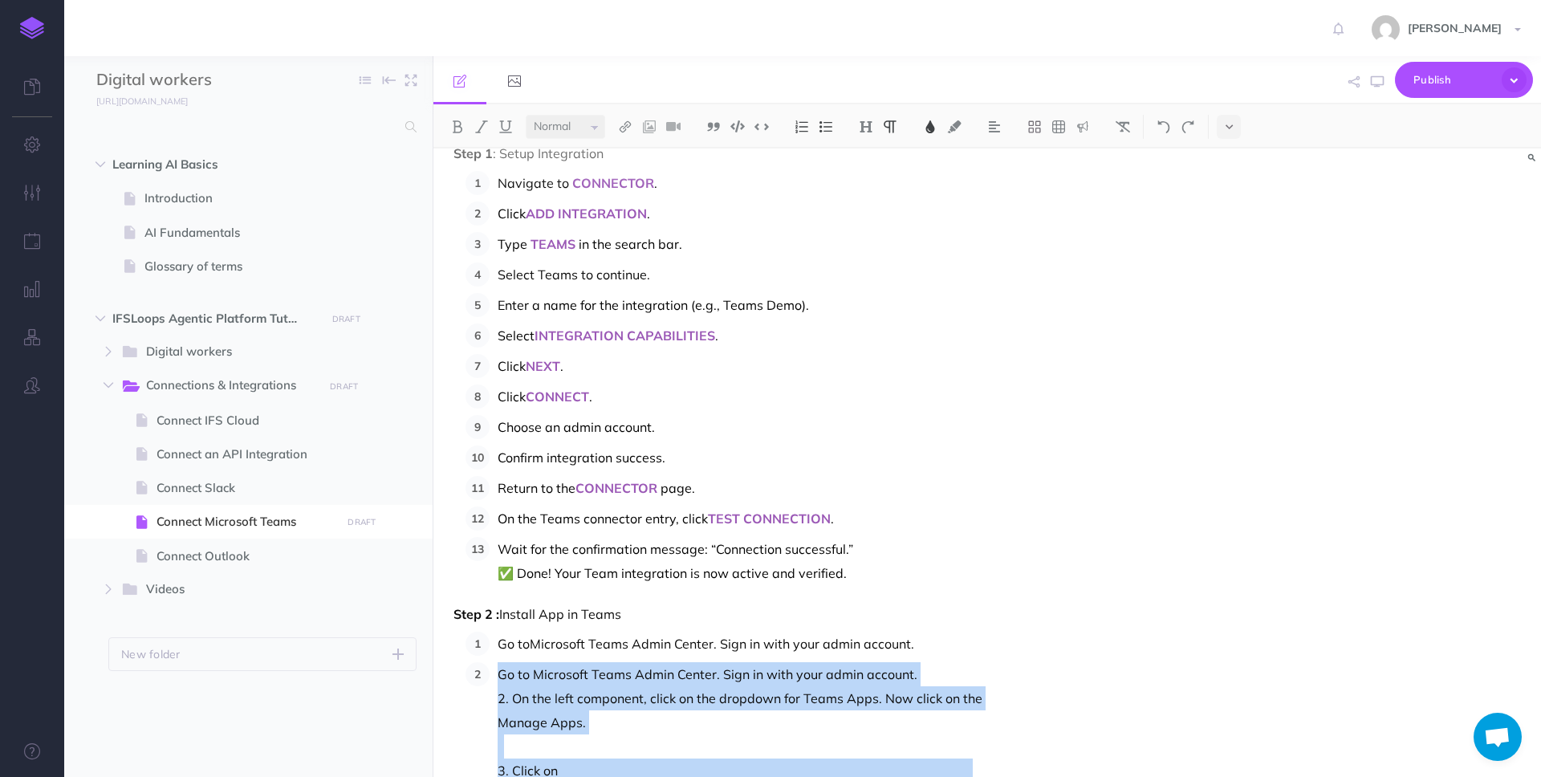
click at [775, 676] on span "Go to Microsoft Teams Admin Center. Sign in with your admin account. 2. On the …" at bounding box center [740, 722] width 485 height 112
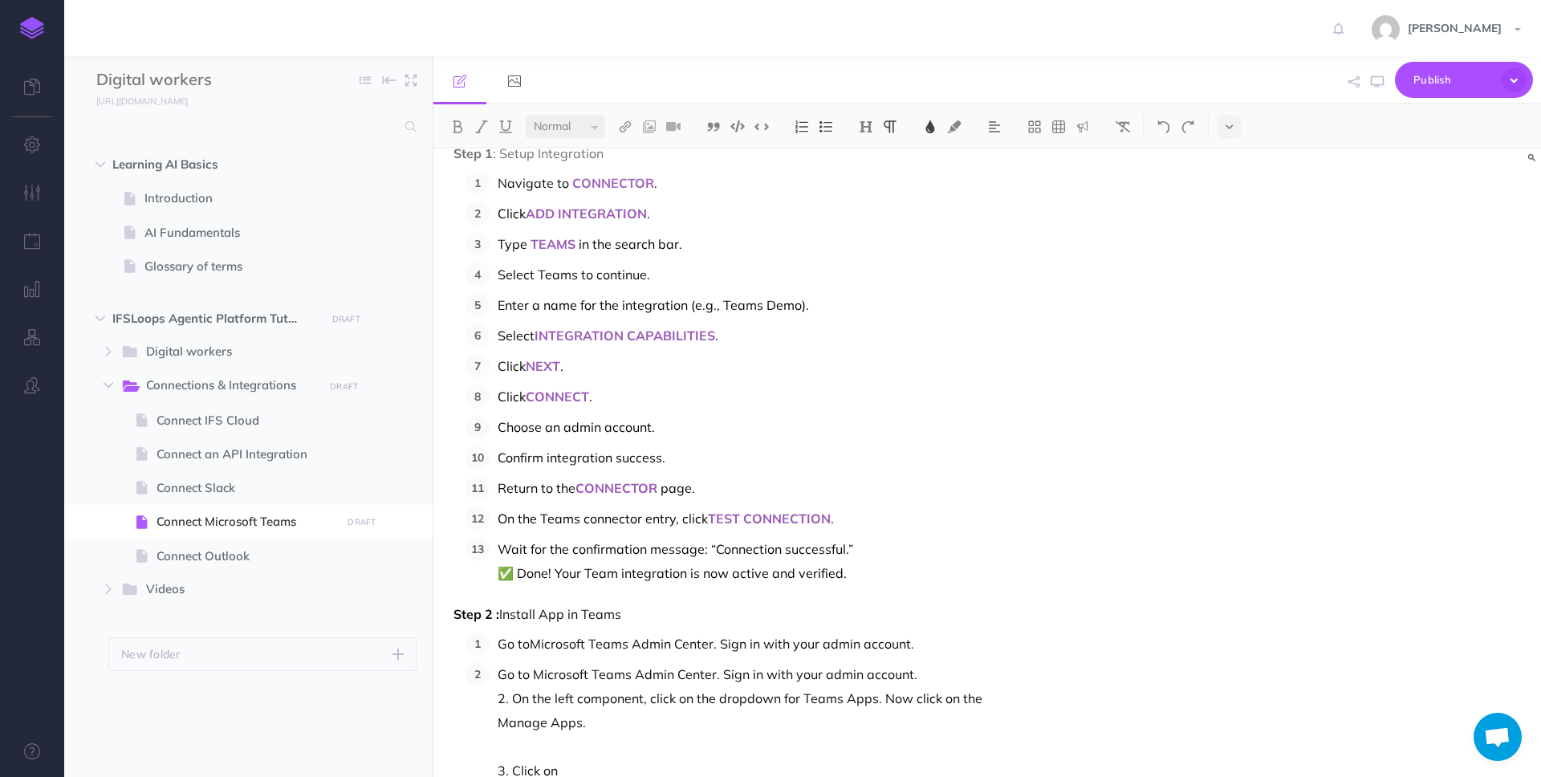
click at [771, 674] on span "Go to Microsoft Teams Admin Center. Sign in with your admin account. 2. On the …" at bounding box center [740, 722] width 485 height 112
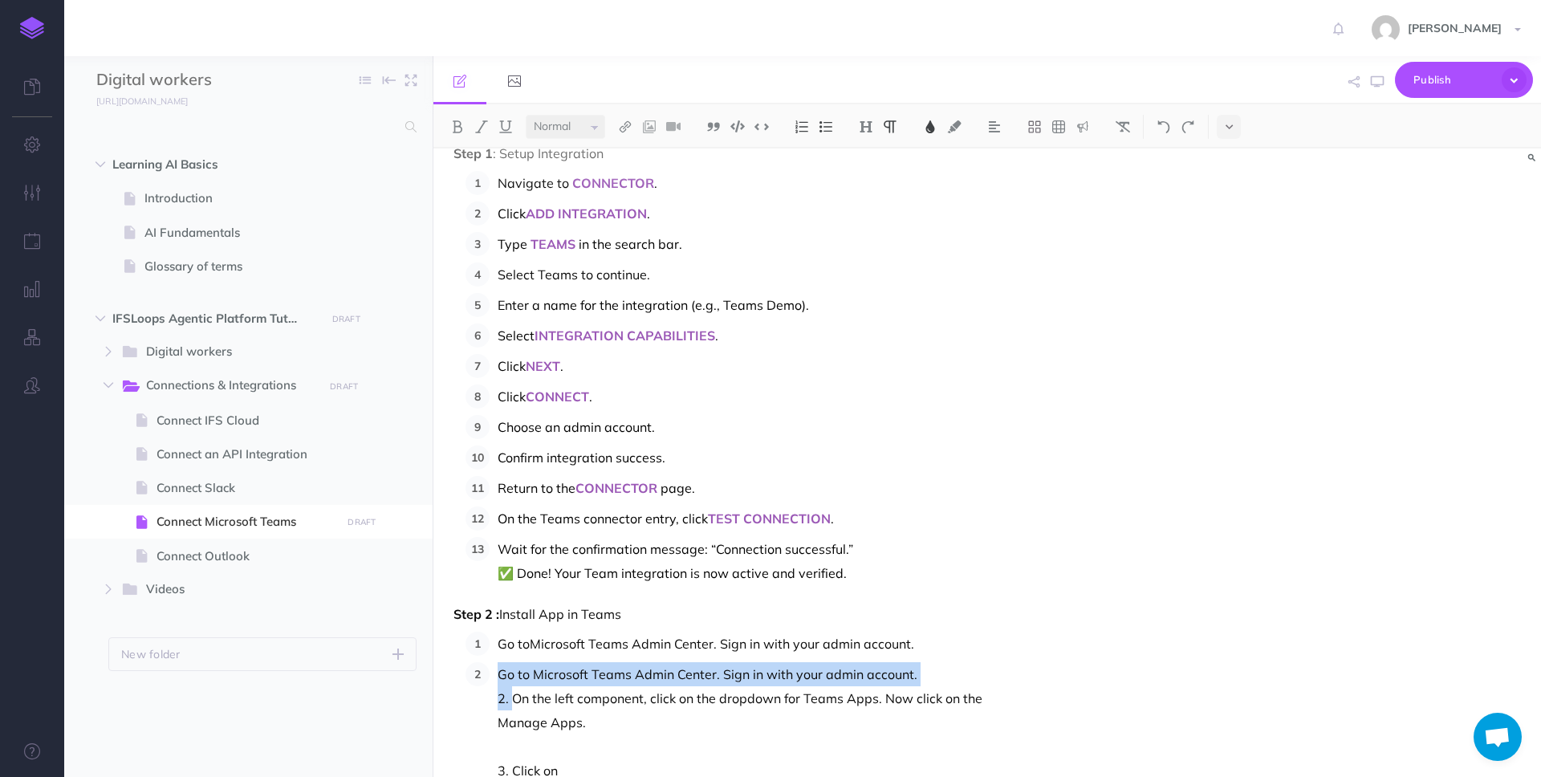
drag, startPoint x: 512, startPoint y: 699, endPoint x: 496, endPoint y: 673, distance: 30.3
click at [495, 673] on li "Go to Microsoft Teams Admin Center. Sign in with your admin account. 2. On the …" at bounding box center [839, 734] width 699 height 144
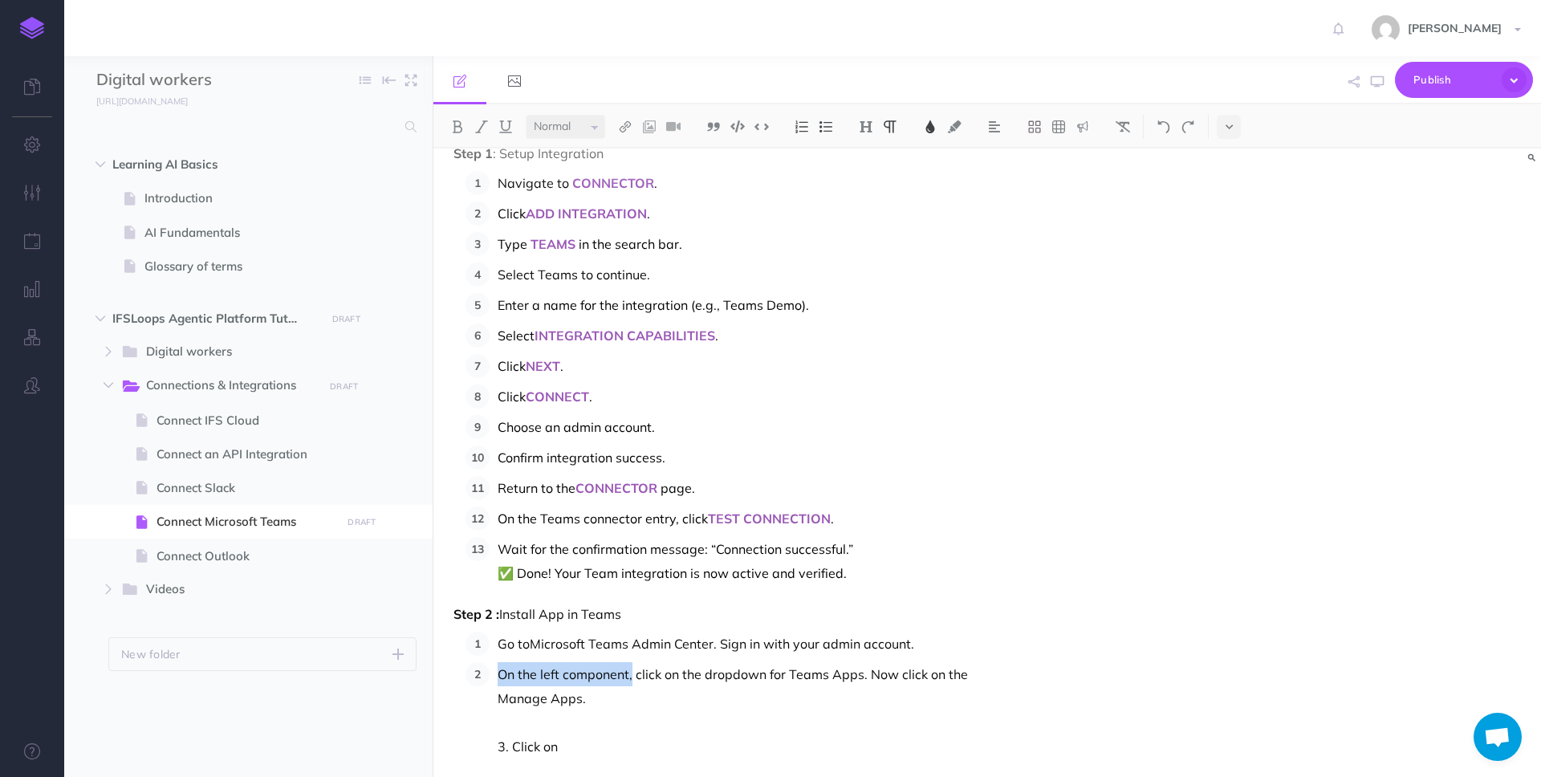
drag, startPoint x: 500, startPoint y: 677, endPoint x: 633, endPoint y: 669, distance: 133.5
click at [633, 669] on span "On the left component, click on the dropdown for Teams Apps. Now click on the M…" at bounding box center [733, 710] width 470 height 88
drag, startPoint x: 732, startPoint y: 678, endPoint x: 763, endPoint y: 678, distance: 31.3
click at [763, 678] on span "Click on the dropdown for Teams Apps. Now click on the Manage Apps. 3. Click on" at bounding box center [665, 710] width 335 height 88
click at [736, 678] on span "Click on the dropdown for Teams Apps. and click on the Manage Apps. 3. Click on" at bounding box center [663, 710] width 330 height 88
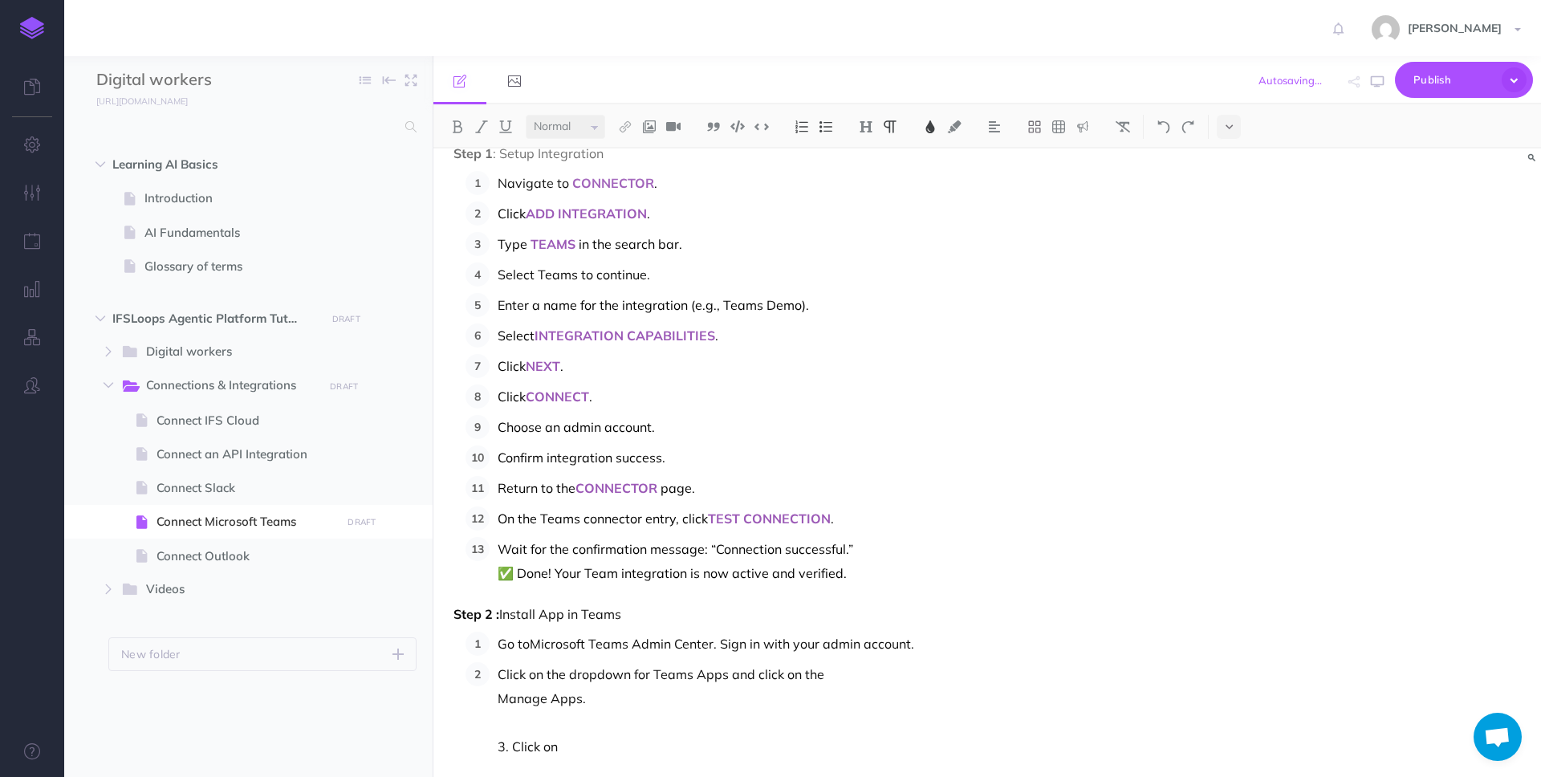
click at [494, 695] on li "Click on the dropdown for Teams Apps and click on the Manage Apps. 3. Click on …" at bounding box center [839, 722] width 699 height 120
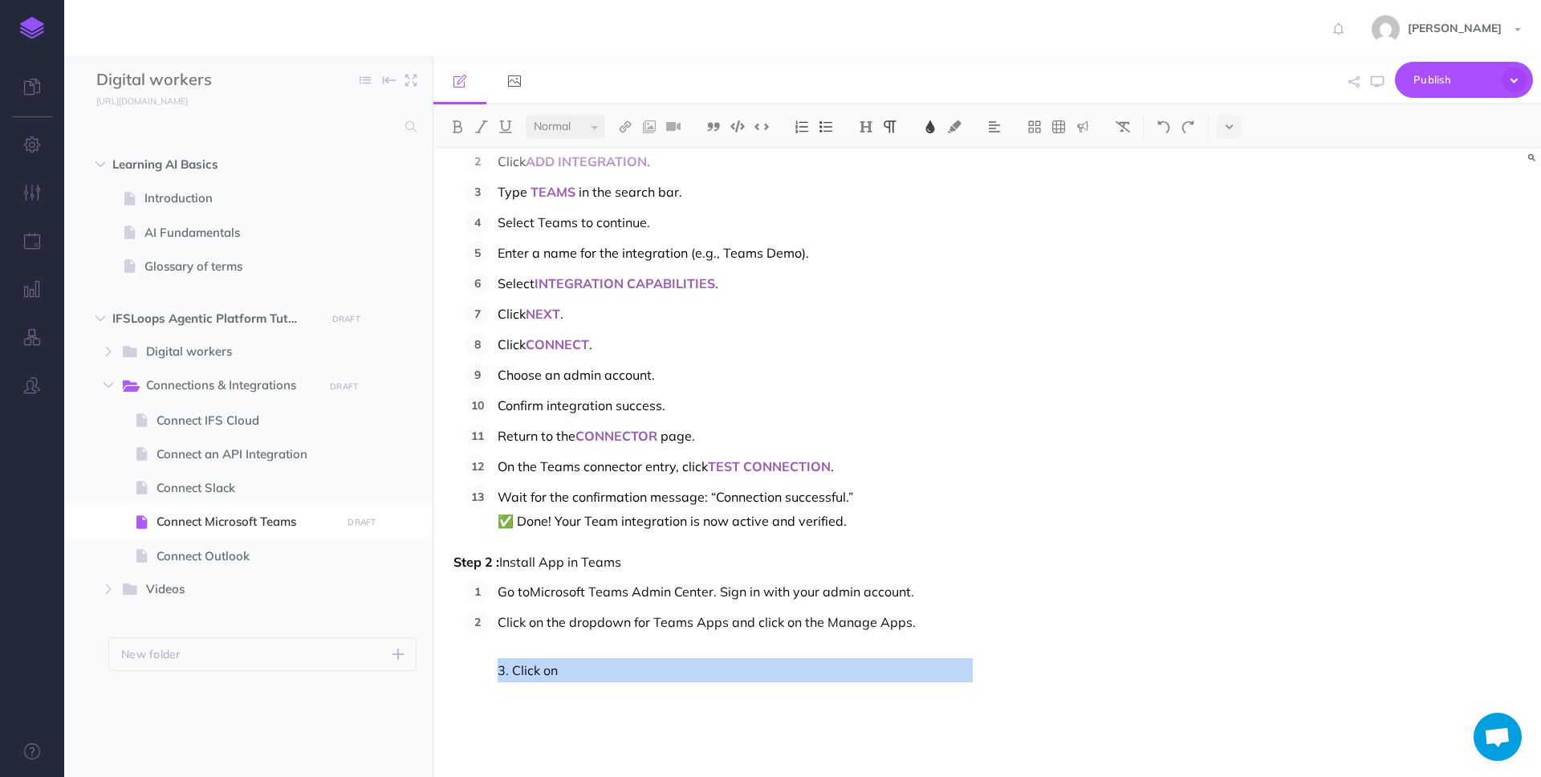
drag, startPoint x: 486, startPoint y: 669, endPoint x: 577, endPoint y: 702, distance: 97.5
click at [577, 702] on ol "Go to Microsoft Teams Admin Center . Sign in with your admin account. Click on …" at bounding box center [827, 643] width 723 height 127
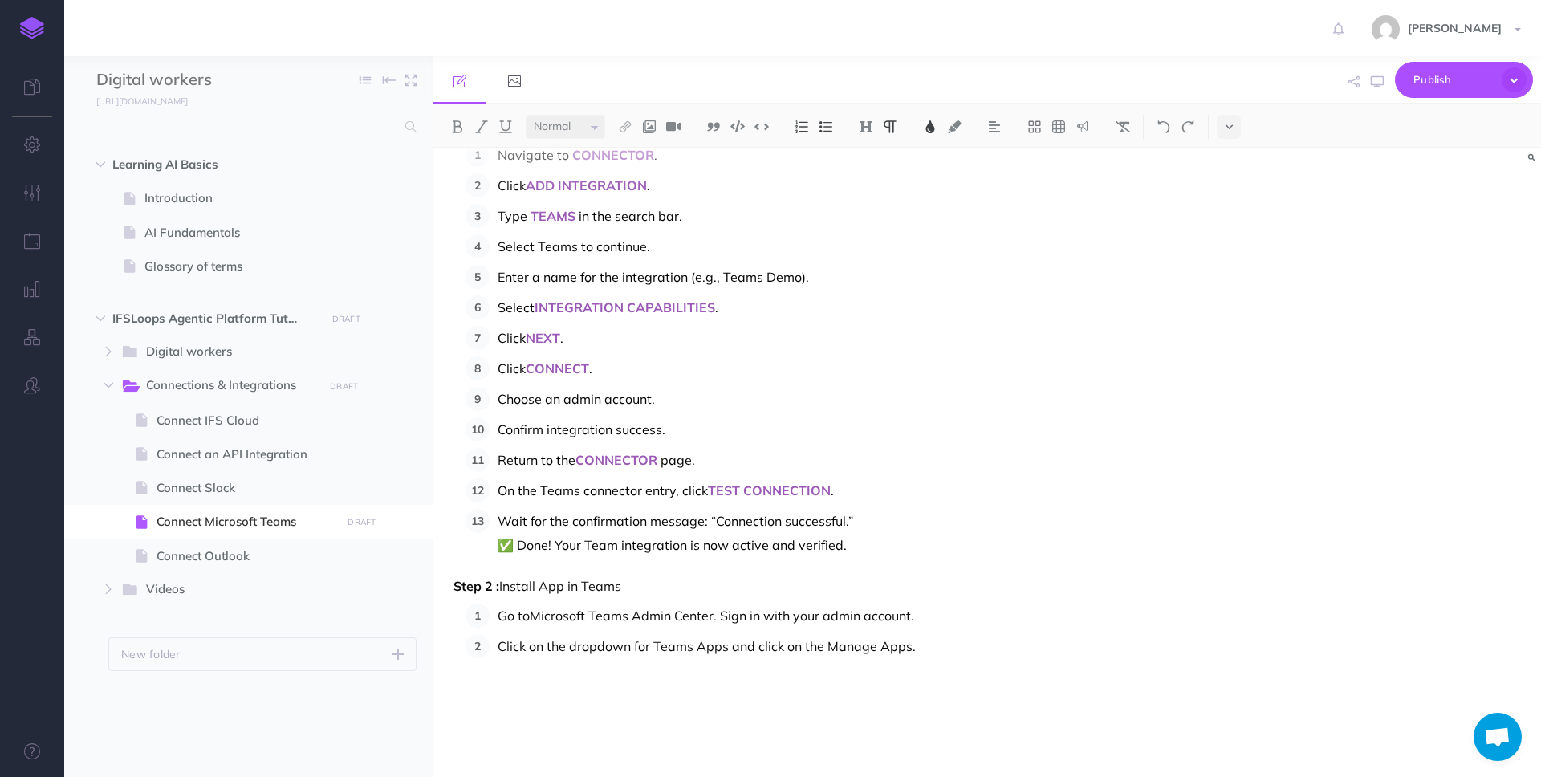
scroll to position [613, 0]
click at [920, 647] on p "Click on the dropdown for Teams Apps and click on the Manage Apps." at bounding box center [843, 670] width 691 height 72
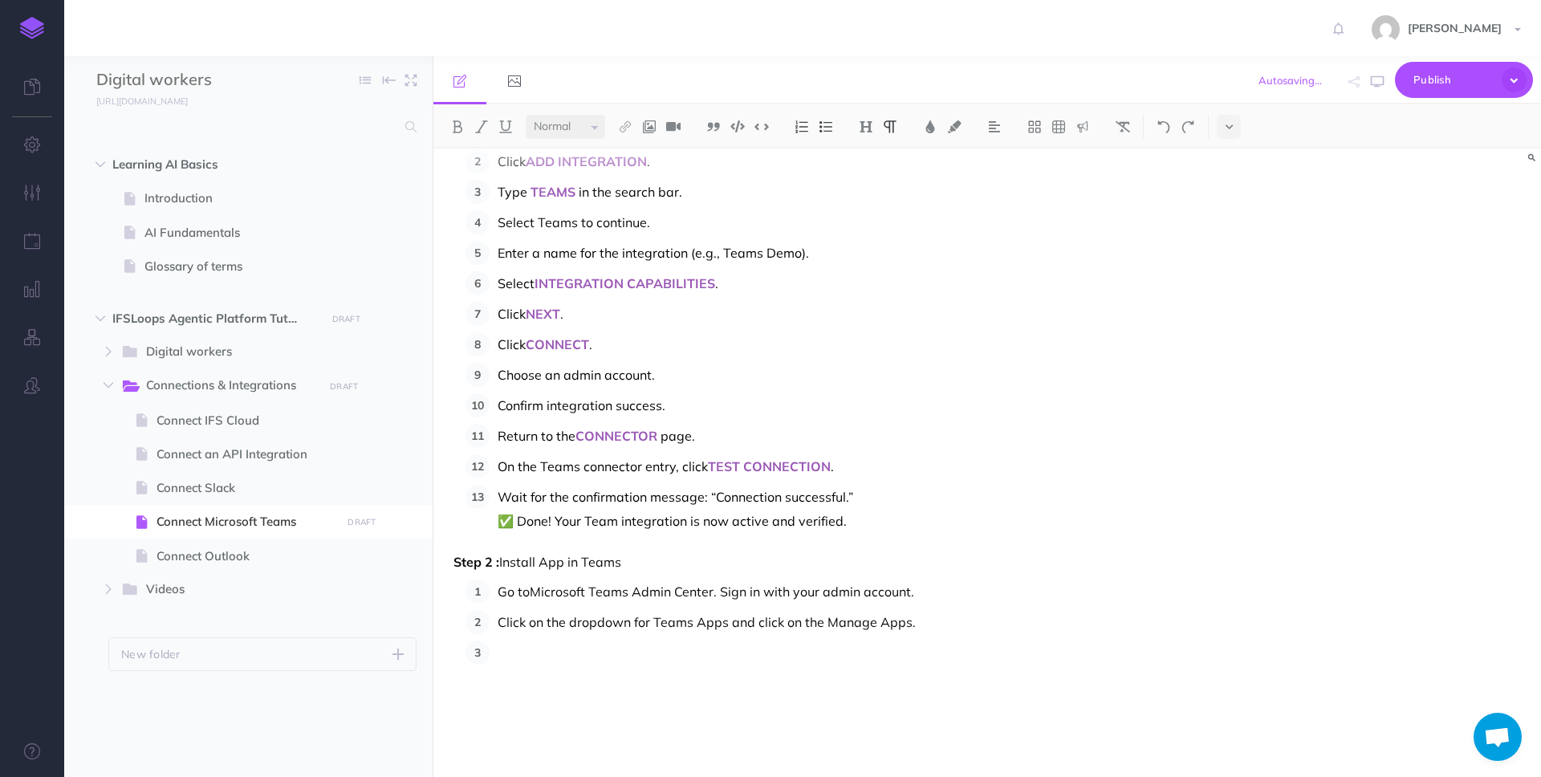
click at [530, 654] on span "Click on + Upload new app. A new pop-up will be displayed. Click on Upload" at bounding box center [727, 653] width 458 height 16
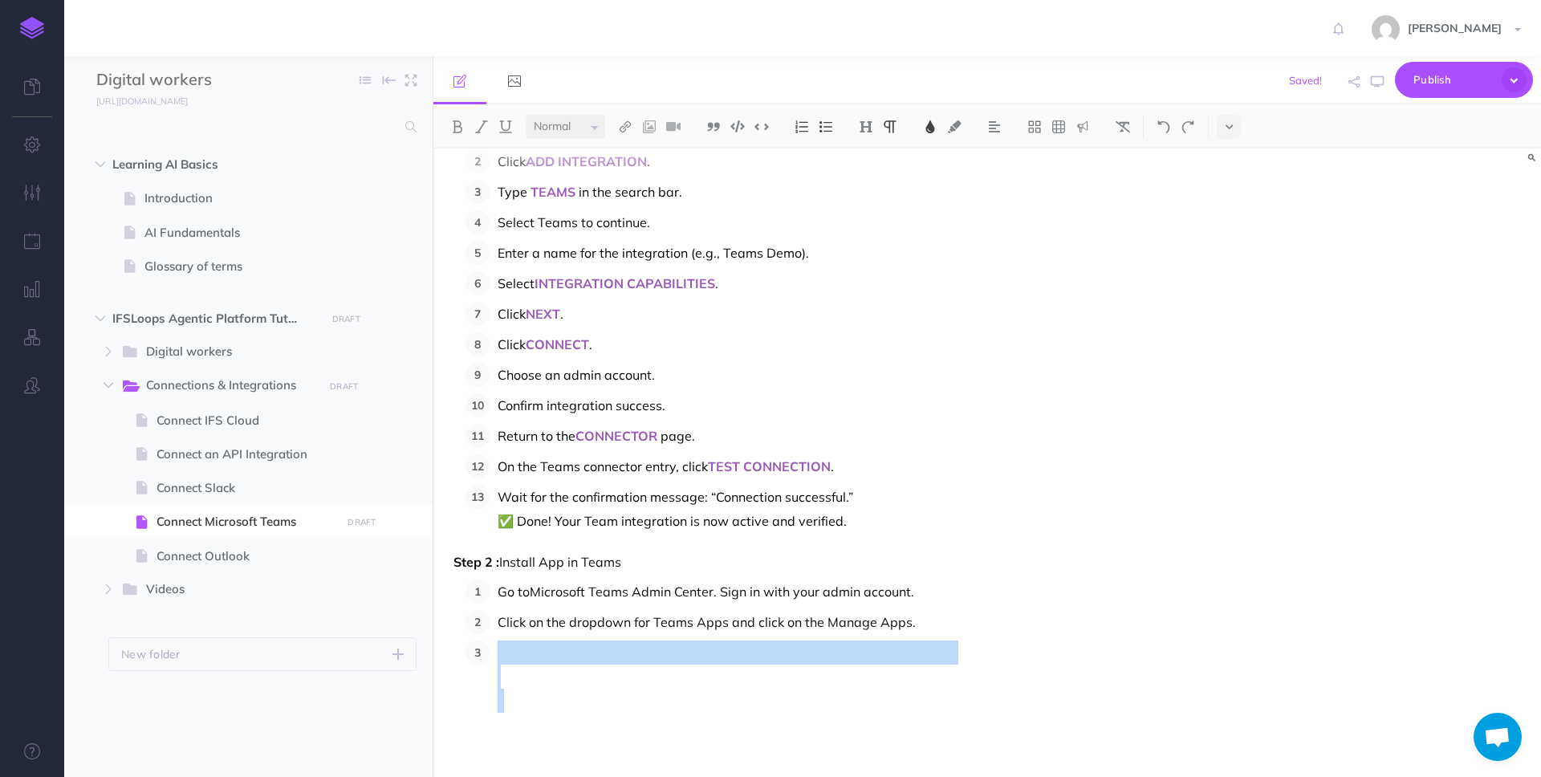
click at [530, 654] on span "Click on + Upload new app. A new pop-up will be displayed. Click on Upload" at bounding box center [727, 653] width 458 height 16
click at [932, 127] on img at bounding box center [930, 126] width 14 height 13
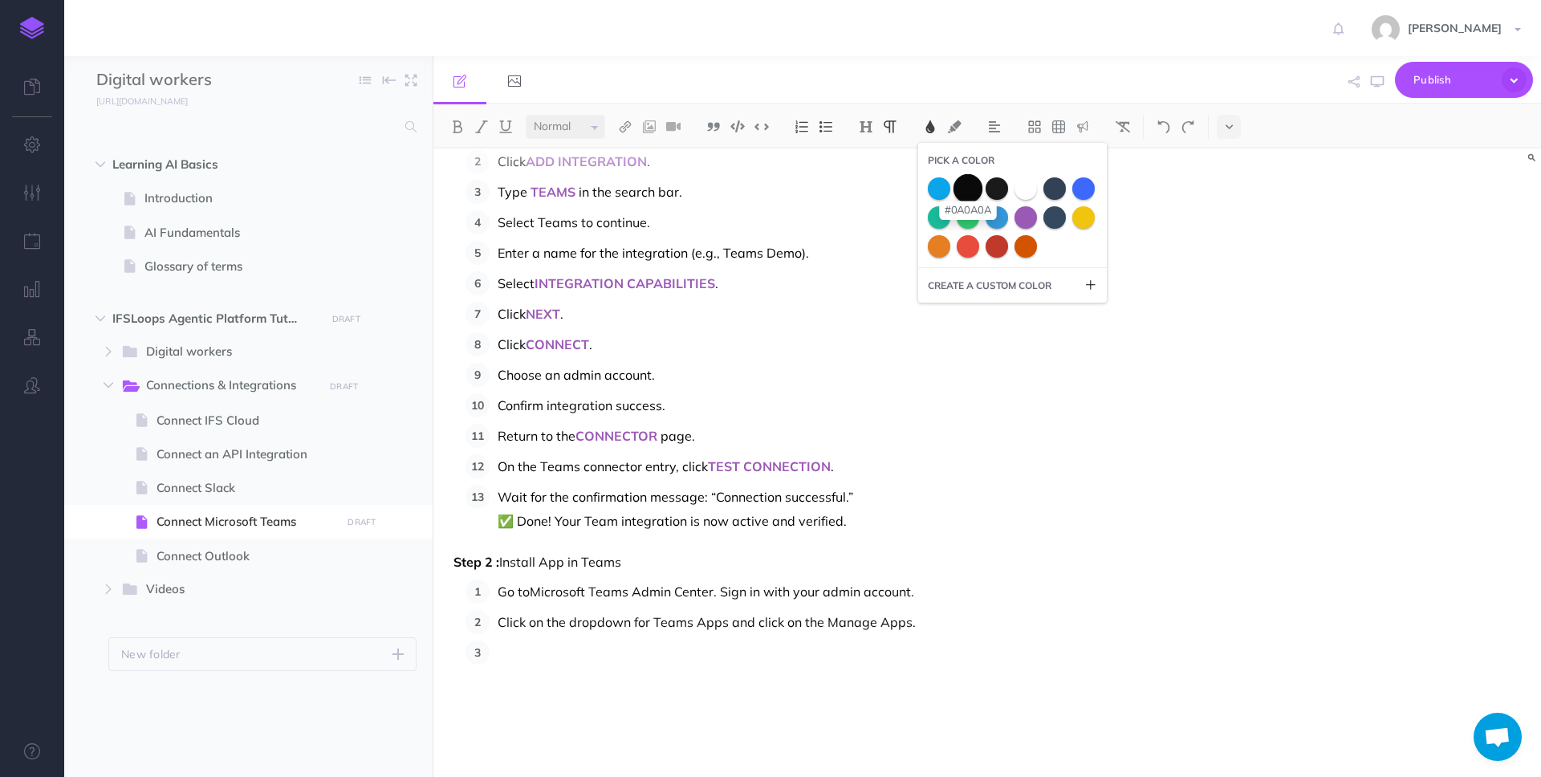
click at [968, 187] on span at bounding box center [968, 187] width 29 height 29
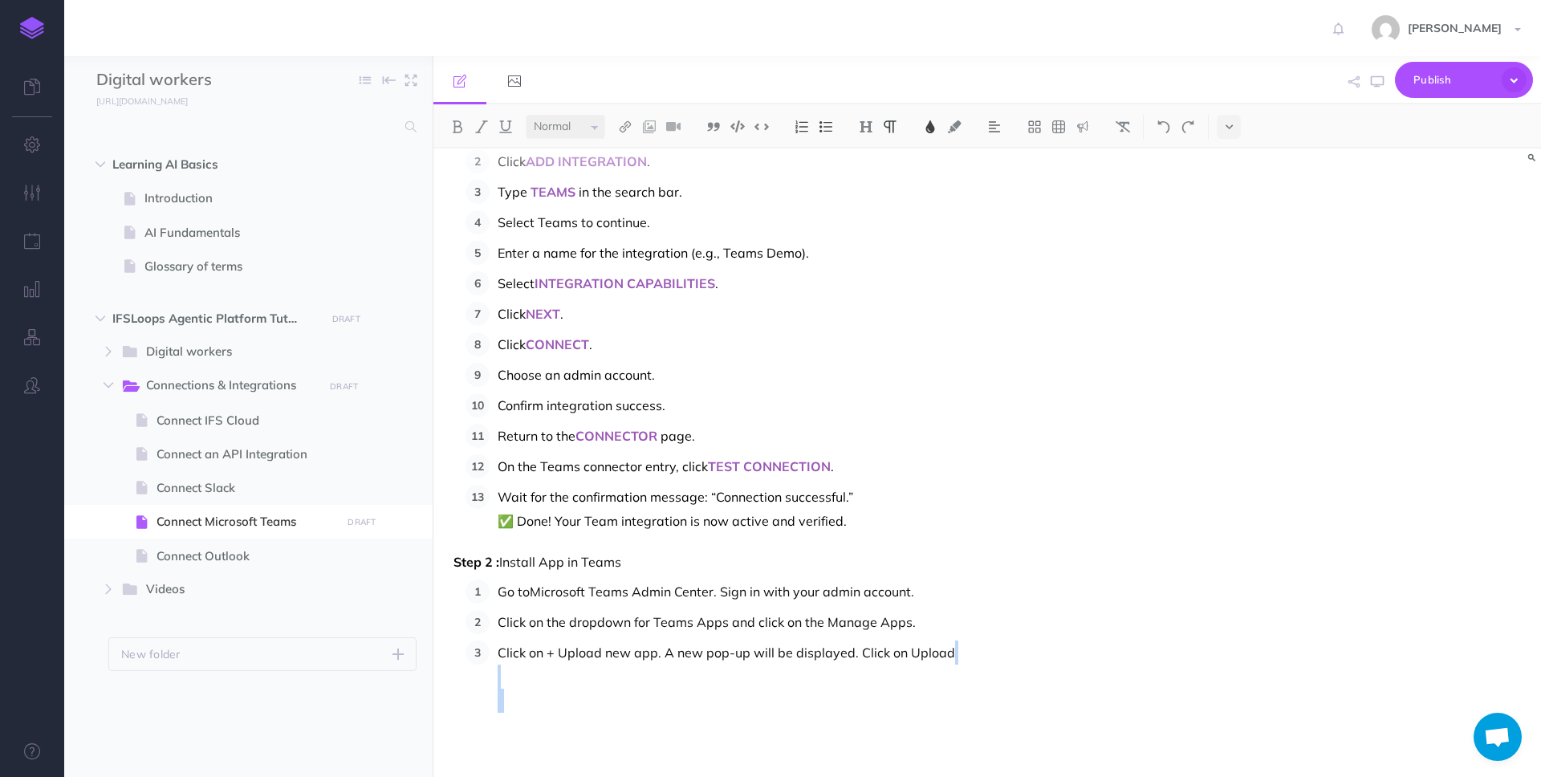
click at [579, 697] on p "Click on + Upload new app. A new pop-up will be displayed. Click on Upload" at bounding box center [843, 689] width 691 height 96
drag, startPoint x: 547, startPoint y: 654, endPoint x: 653, endPoint y: 658, distance: 106.0
click at [653, 658] on span "Click on + Upload new app. A new pop-up will be displayed. Click on Upload" at bounding box center [727, 653] width 458 height 16
click at [559, 283] on span "INTEGRATION CAPABILITIES" at bounding box center [625, 283] width 181 height 16
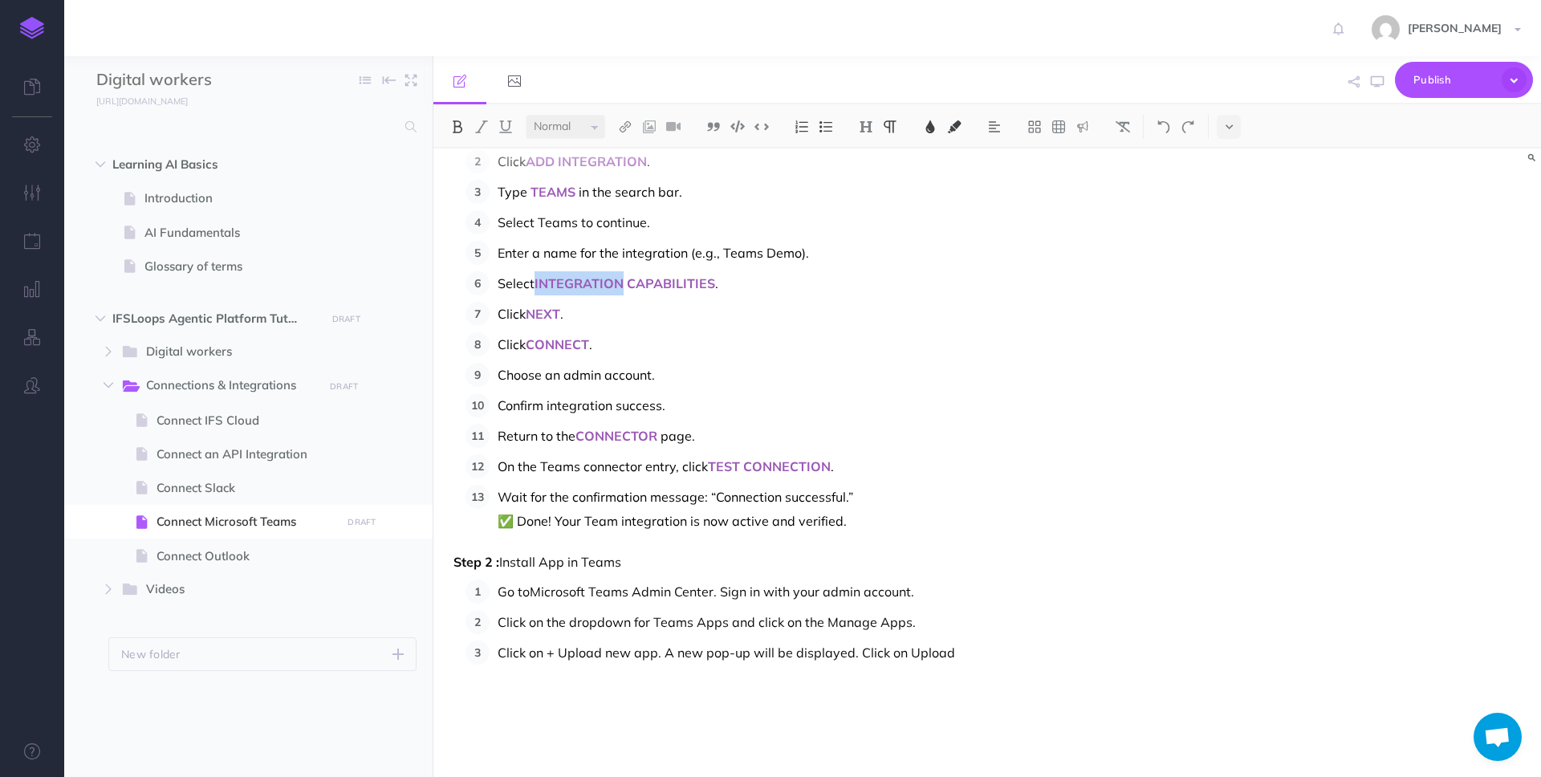
click at [559, 283] on span "INTEGRATION CAPABILITIES" at bounding box center [625, 283] width 181 height 16
drag, startPoint x: 548, startPoint y: 653, endPoint x: 653, endPoint y: 658, distance: 104.5
click at [653, 658] on span "Click on + Upload new app. A new pop-up will be displayed. Click on Upload" at bounding box center [727, 653] width 458 height 16
click at [936, 128] on img at bounding box center [930, 126] width 14 height 13
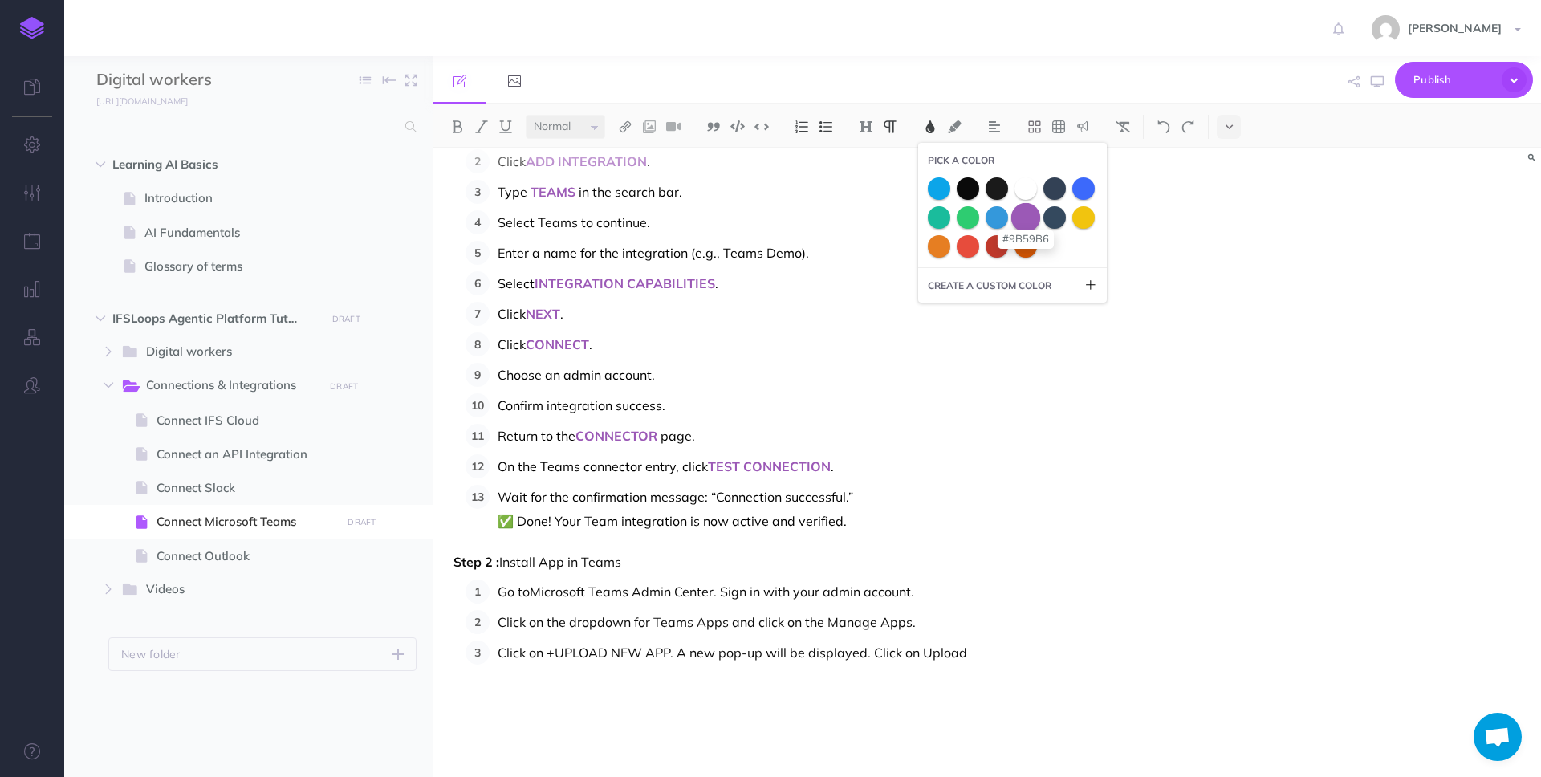
click at [1028, 220] on span at bounding box center [1025, 216] width 29 height 29
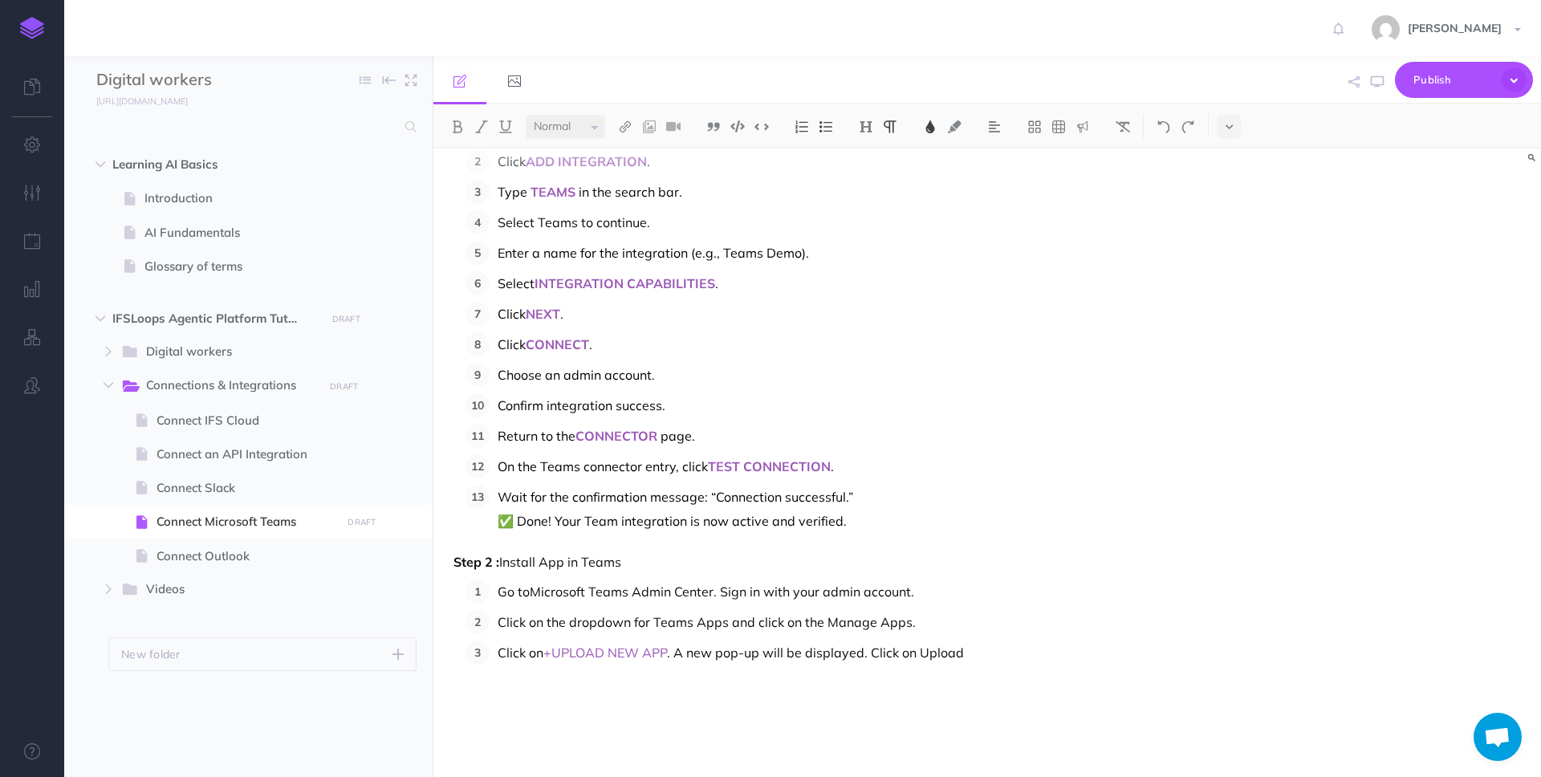
click at [552, 649] on span "+UPLOAD NEW APP" at bounding box center [605, 653] width 124 height 16
drag, startPoint x: 674, startPoint y: 652, endPoint x: 546, endPoint y: 649, distance: 128.5
click at [546, 649] on p "Click on + UPLOAD NEW APP . A new pop-up will be displayed. Click on Upload" at bounding box center [843, 677] width 691 height 72
click at [634, 693] on p "Click on + UPLOAD NEW APP . A new pop-up will be displayed. Click on Upload" at bounding box center [843, 677] width 691 height 72
drag, startPoint x: 658, startPoint y: 623, endPoint x: 730, endPoint y: 625, distance: 71.5
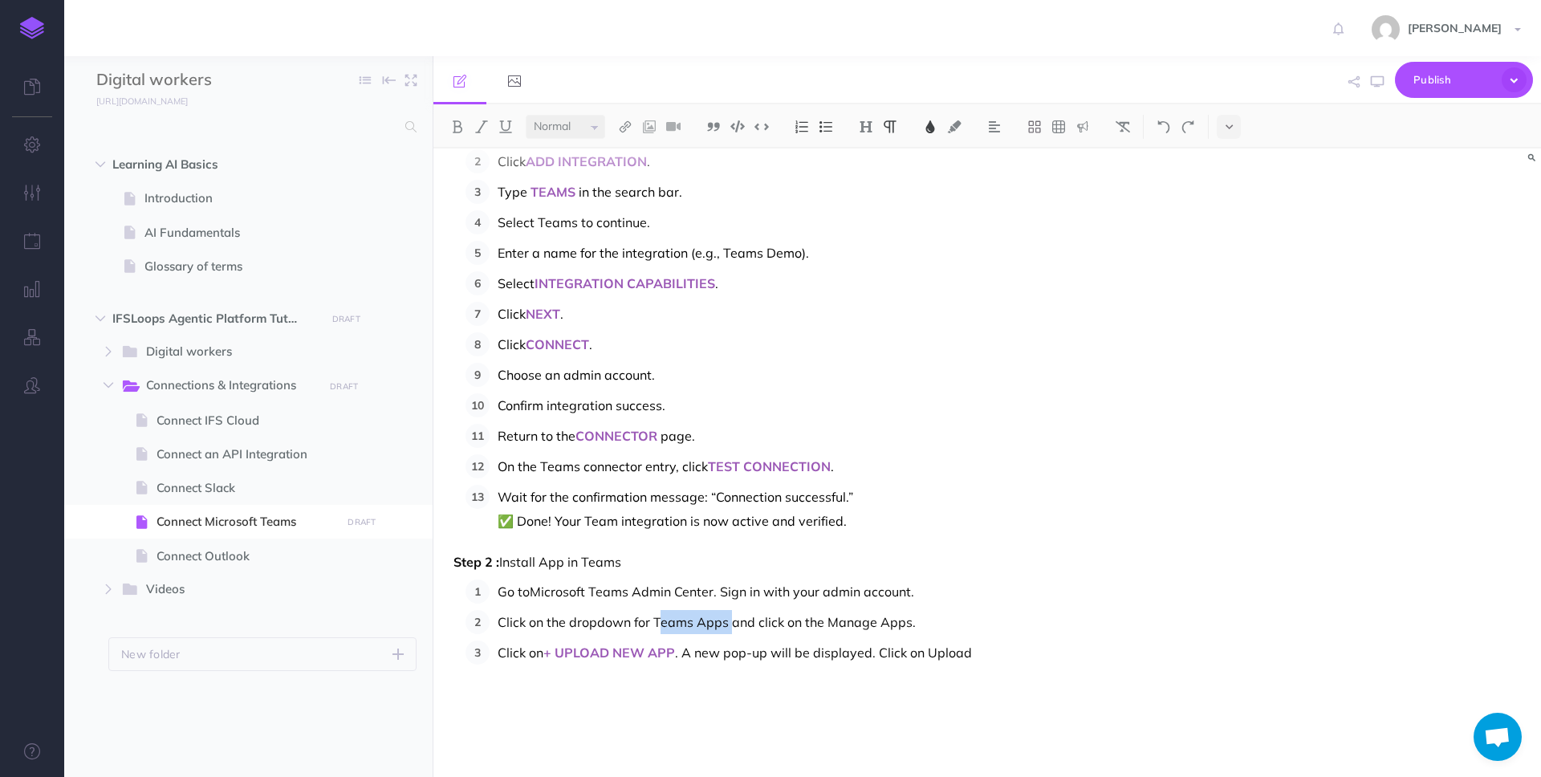
click at [730, 625] on span "Click on the dropdown for Teams Apps and click on the Manage Apps." at bounding box center [707, 622] width 418 height 16
click at [931, 126] on img at bounding box center [930, 126] width 14 height 13
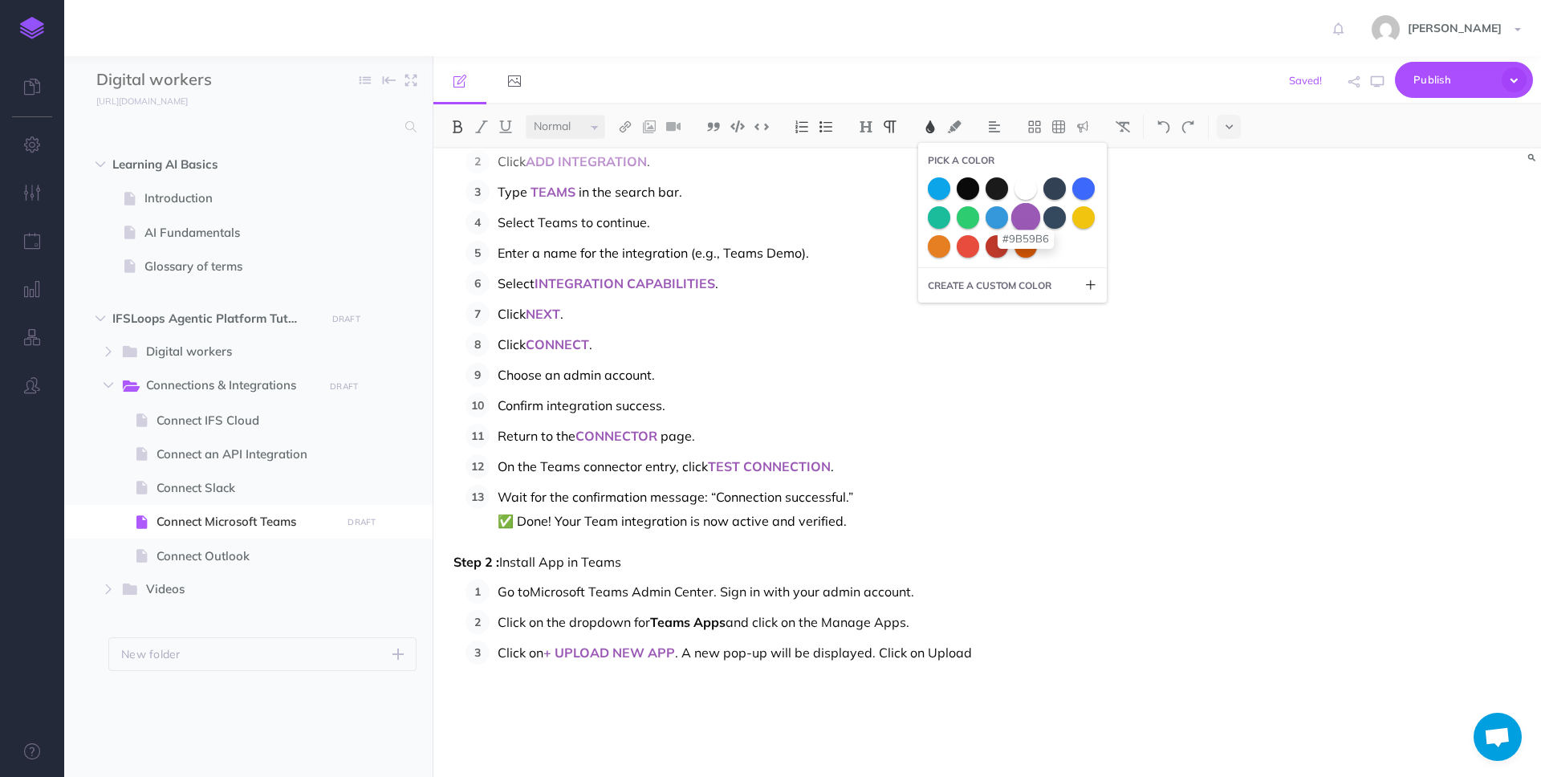
click at [1023, 215] on span at bounding box center [1025, 216] width 29 height 29
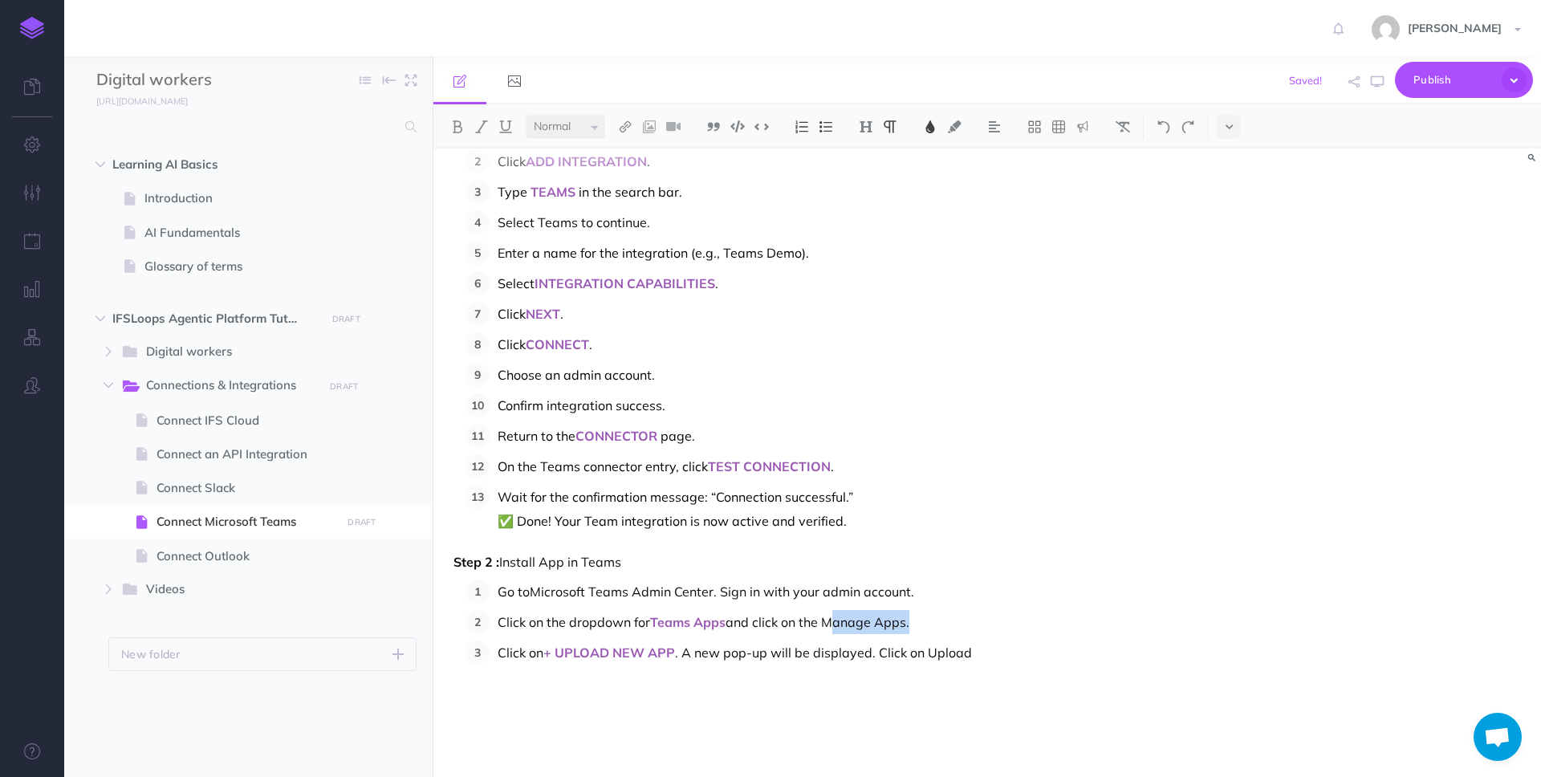
drag, startPoint x: 833, startPoint y: 622, endPoint x: 913, endPoint y: 625, distance: 79.5
click at [910, 625] on span "and click on the Manage Apps." at bounding box center [818, 622] width 184 height 16
click at [932, 132] on img at bounding box center [930, 126] width 14 height 13
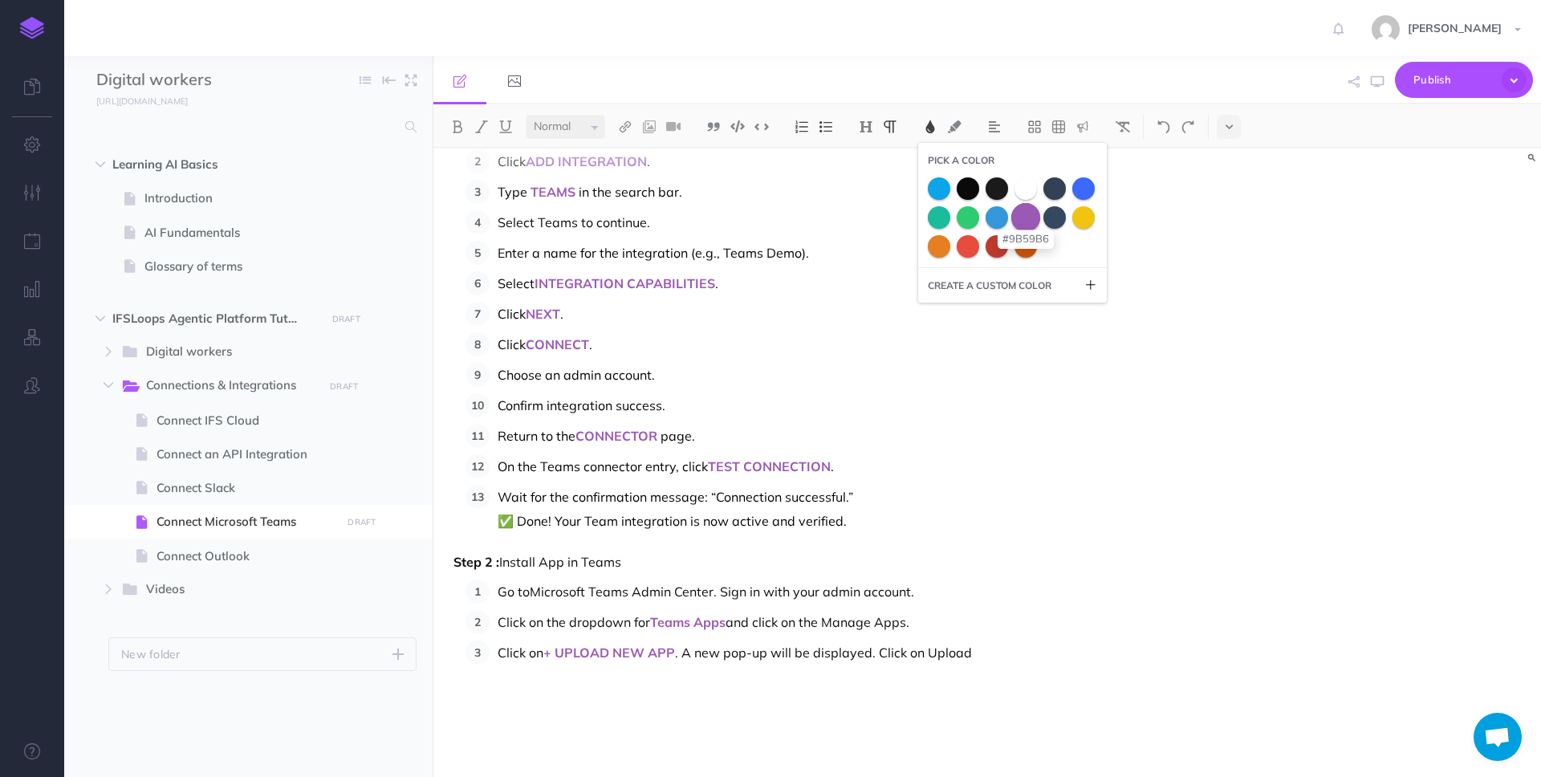
click at [1024, 216] on span at bounding box center [1025, 216] width 29 height 29
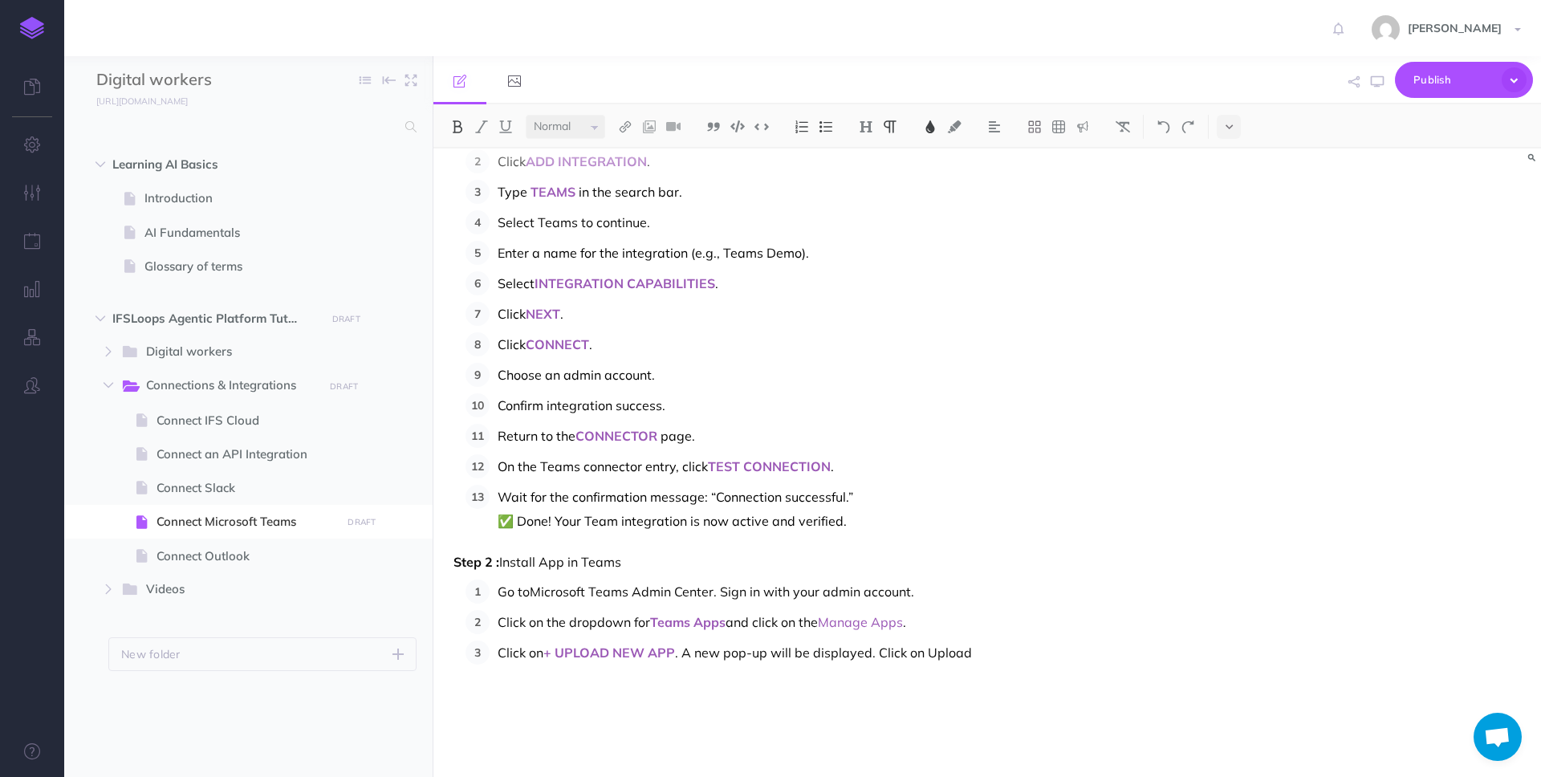
click at [458, 131] on img at bounding box center [457, 126] width 14 height 13
click at [660, 623] on span "Teams Apps" at bounding box center [687, 622] width 75 height 16
click at [848, 624] on span "Manage Apps" at bounding box center [867, 622] width 86 height 16
click at [946, 589] on p "Go to Microsoft Teams Admin Center . Sign in with your admin account." at bounding box center [843, 592] width 691 height 24
click at [981, 641] on p "Click on + UPLOAD NEW APP . A new pop-up will be displayed. Click on Upload" at bounding box center [843, 677] width 691 height 72
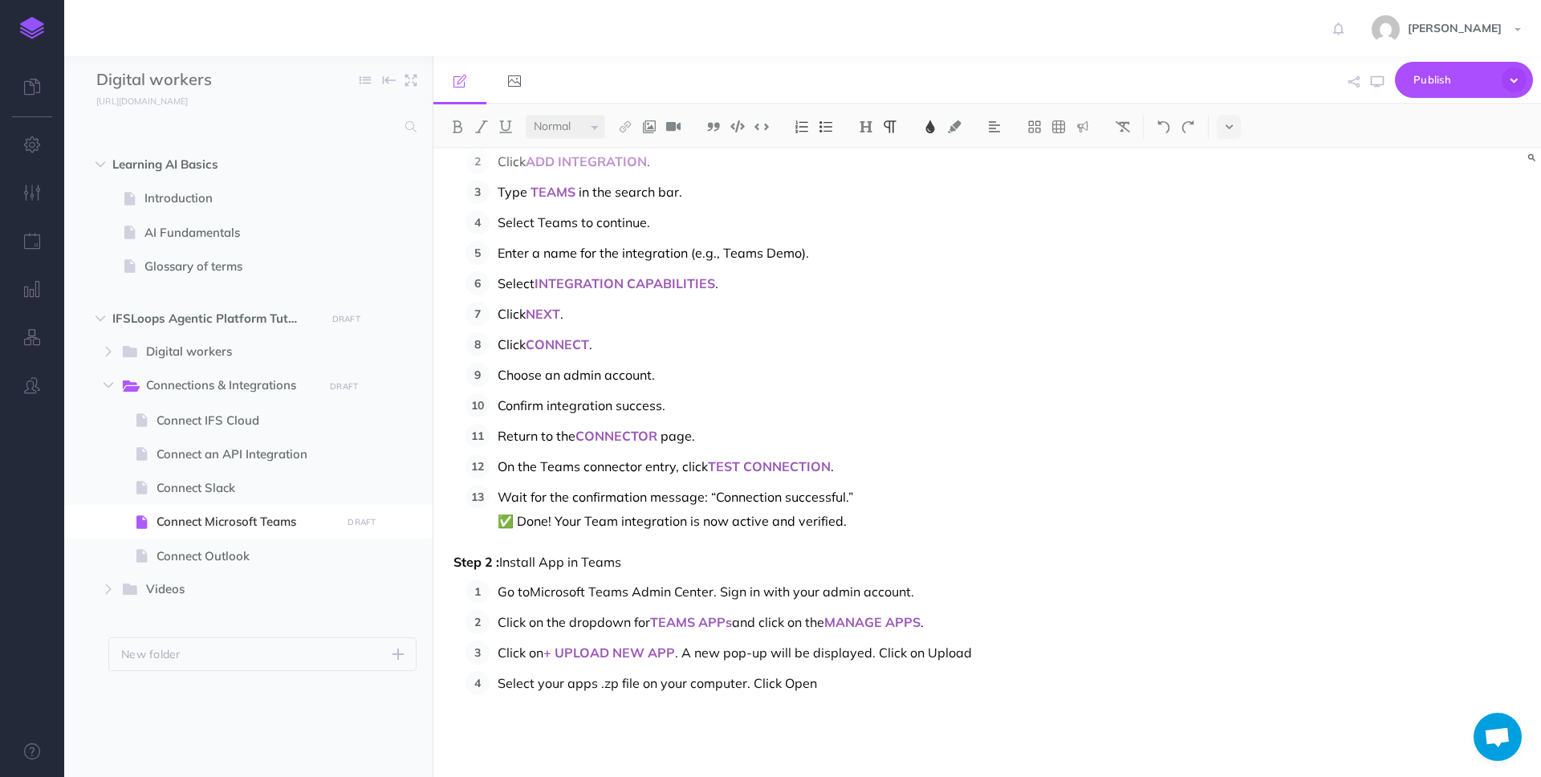
click at [859, 684] on p "Select your apps .zp file on your computer. Click Open" at bounding box center [843, 707] width 691 height 72
click at [515, 706] on span "Note : Please contact TheLoops team to get your apps file via email." at bounding box center [701, 707] width 407 height 16
click at [539, 711] on span "Note : Please contact TheLoops team to get your apps file via email." at bounding box center [701, 707] width 407 height 16
drag, startPoint x: 532, startPoint y: 710, endPoint x: 482, endPoint y: 710, distance: 50.6
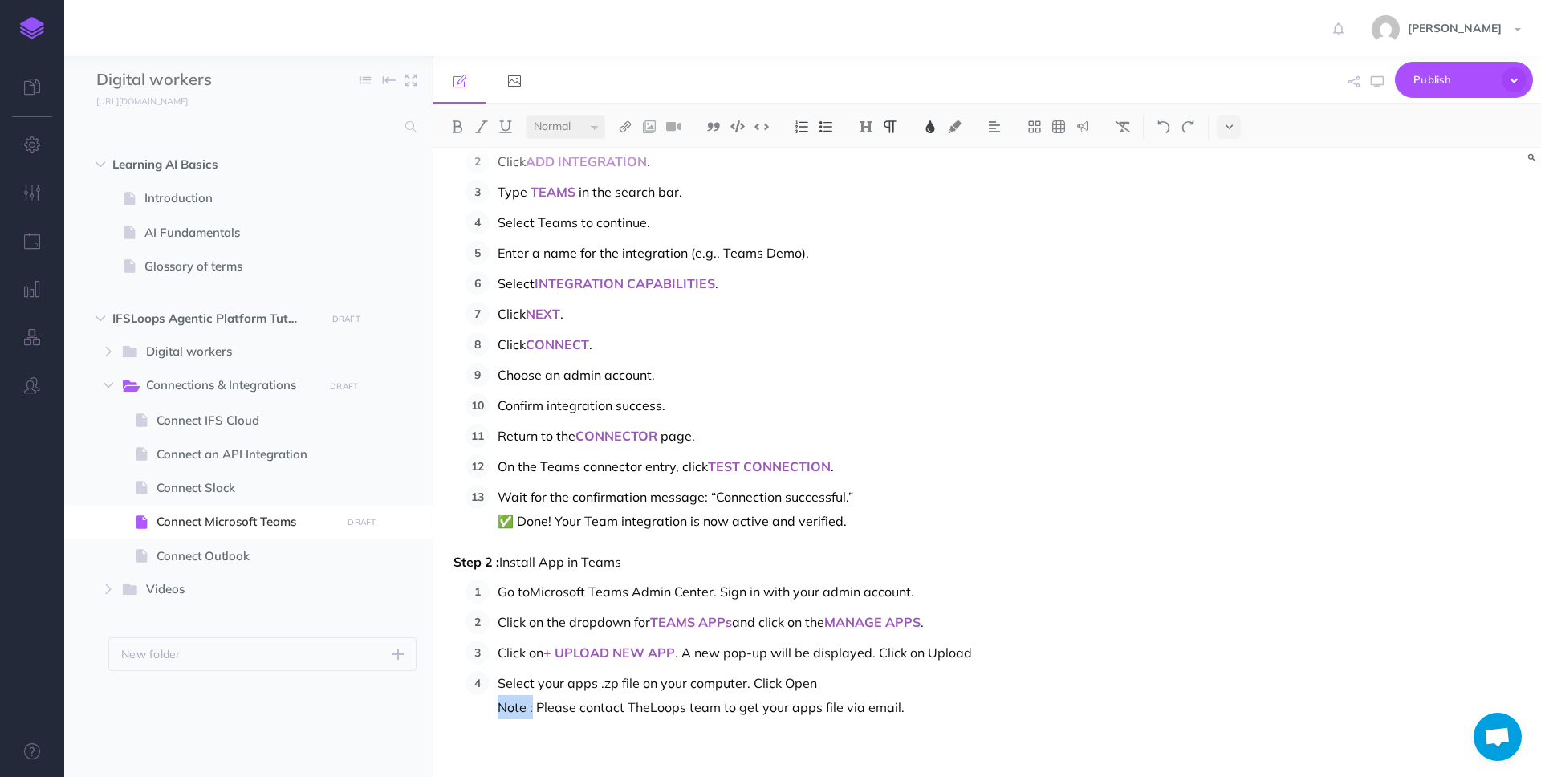
click at [482, 710] on ol "Go to Microsoft Teams Admin Center . Sign in with your admin account. Click on …" at bounding box center [827, 674] width 723 height 188
drag, startPoint x: 902, startPoint y: 709, endPoint x: 820, endPoint y: 709, distance: 81.9
click at [820, 709] on p "Note : Please contact TheLoops team to get your apps file via email." at bounding box center [843, 731] width 691 height 72
click at [610, 685] on span "Select your apps .zp file on your computer. Click Open" at bounding box center [657, 683] width 319 height 16
click at [832, 712] on p "Note : Please contact TheLoops team to get your apps" at bounding box center [843, 731] width 691 height 72
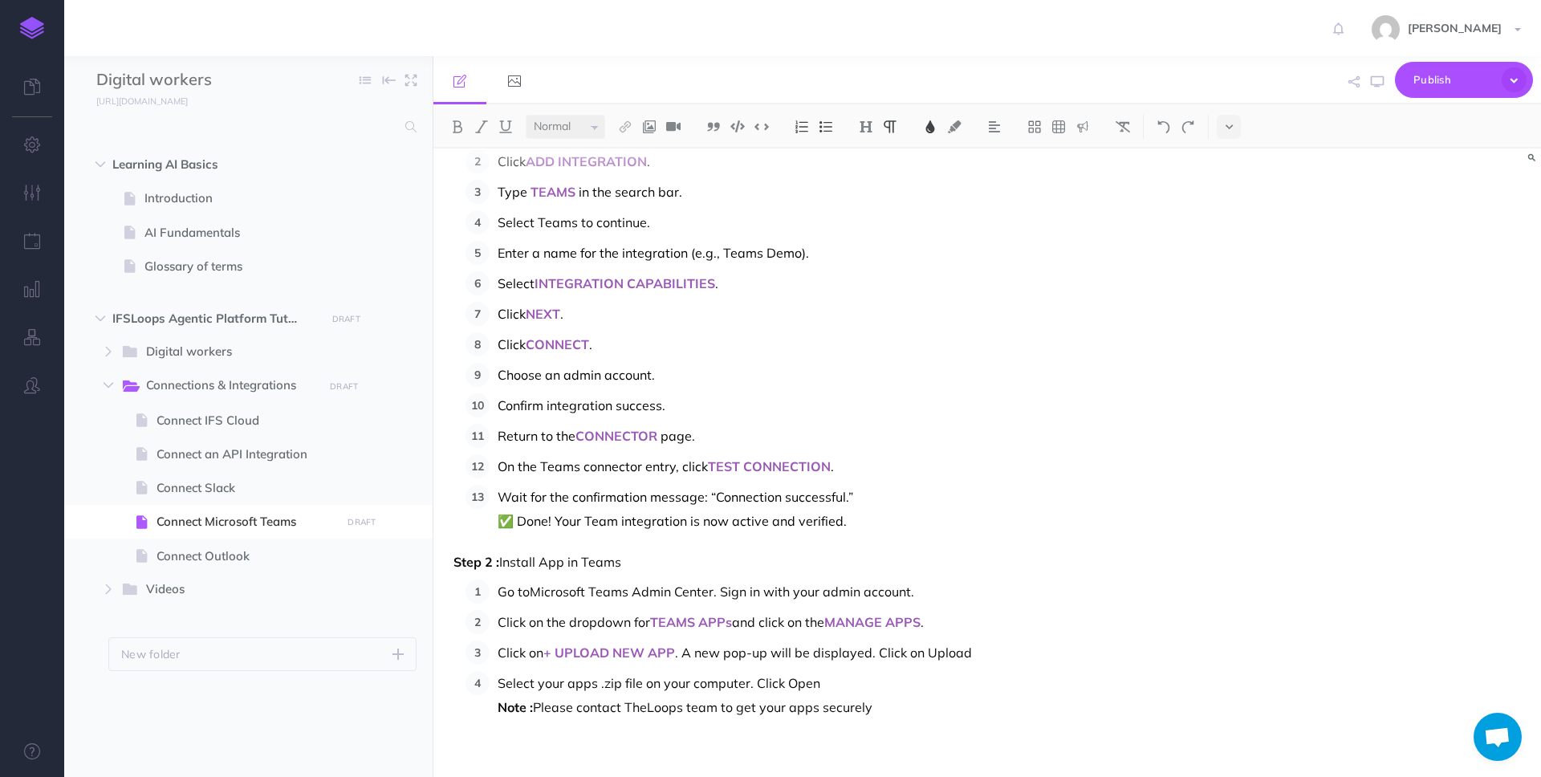
click at [824, 706] on span "Please contact TheLoops team to get your apps securely" at bounding box center [703, 707] width 340 height 16
click at [790, 707] on span "Please contact TheLoops team to get your apps file securely" at bounding box center [713, 707] width 360 height 16
drag, startPoint x: 905, startPoint y: 710, endPoint x: 951, endPoint y: 709, distance: 46.6
click at [951, 709] on span "Please contact TheLoops team to get your individual apps file securely" at bounding box center [744, 707] width 422 height 16
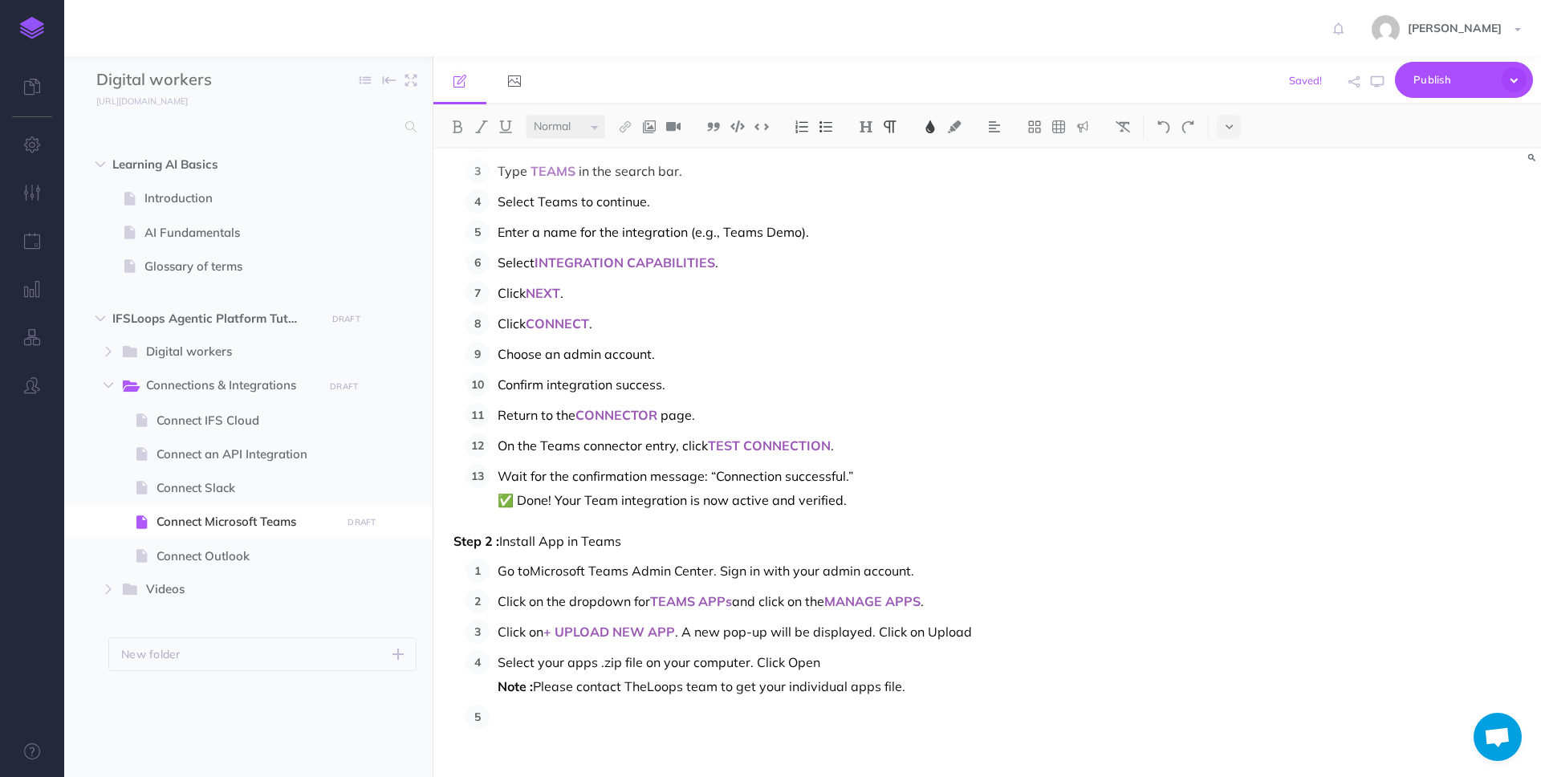
click at [533, 718] on span "Once uploaded, you will see the below pop up." at bounding box center [637, 729] width 278 height 40
click at [934, 124] on img at bounding box center [930, 126] width 14 height 13
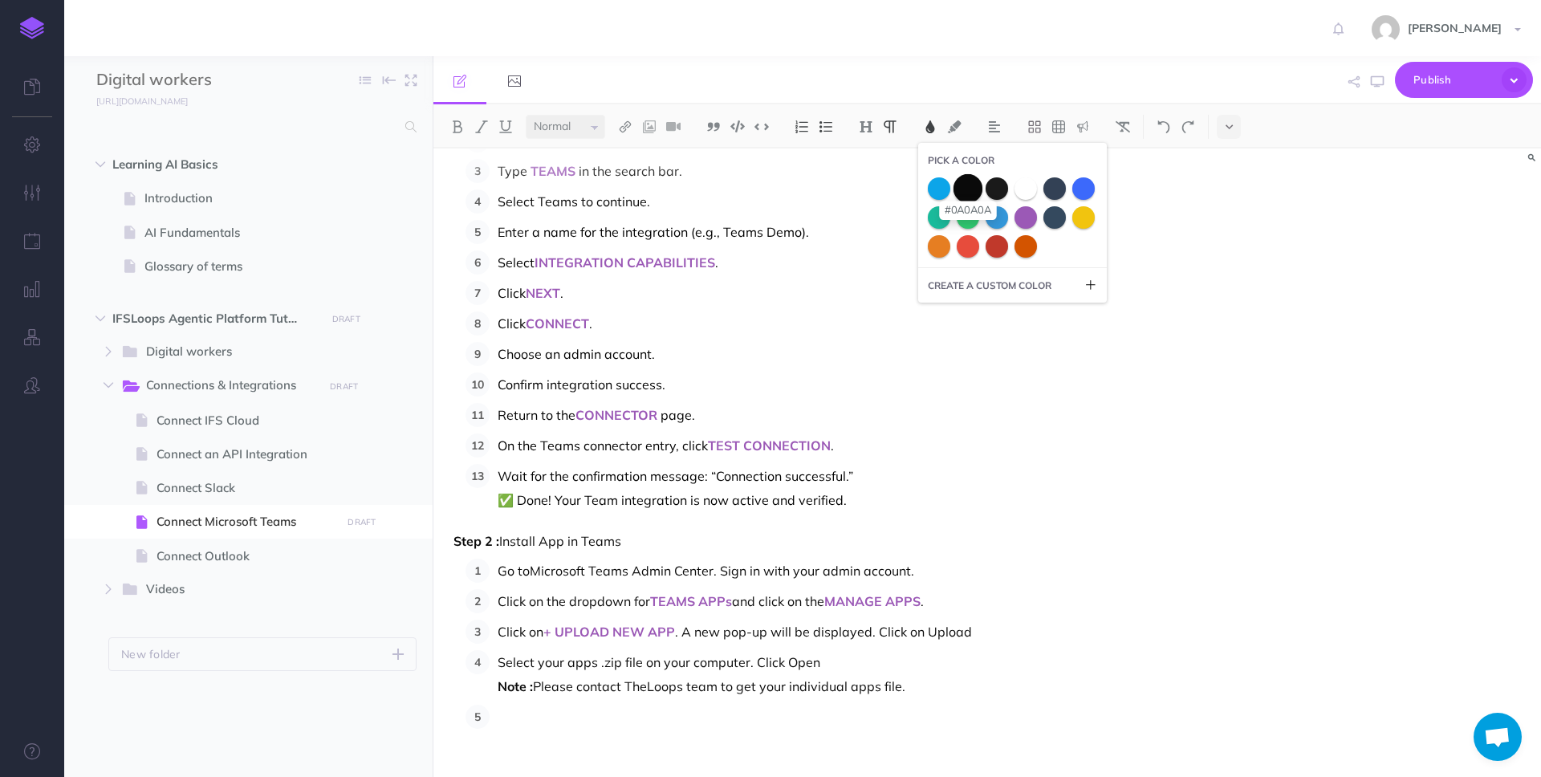
click at [971, 189] on span at bounding box center [968, 187] width 29 height 29
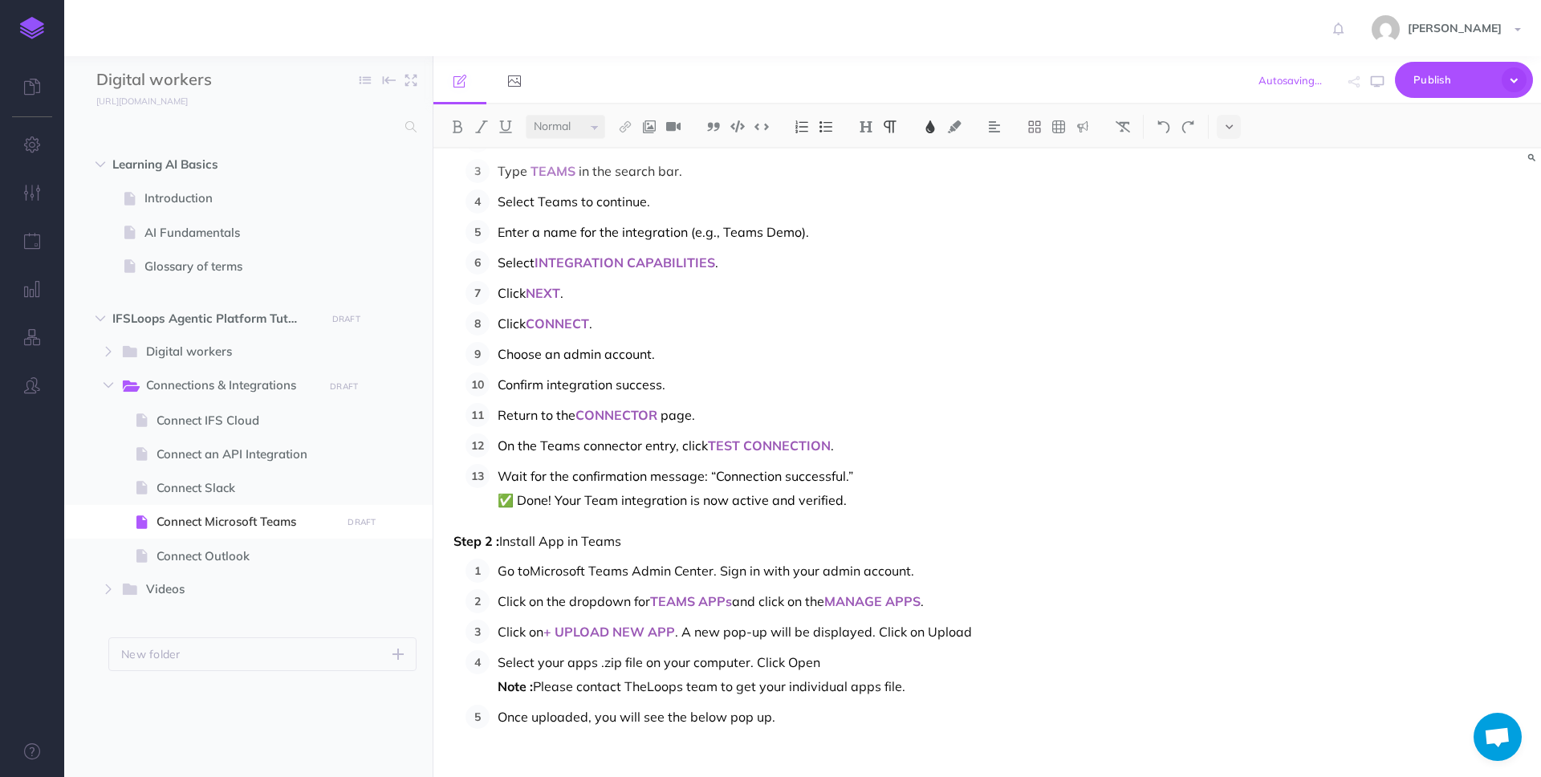
click at [832, 710] on p "Once uploaded, you will see the below pop up." at bounding box center [843, 765] width 691 height 120
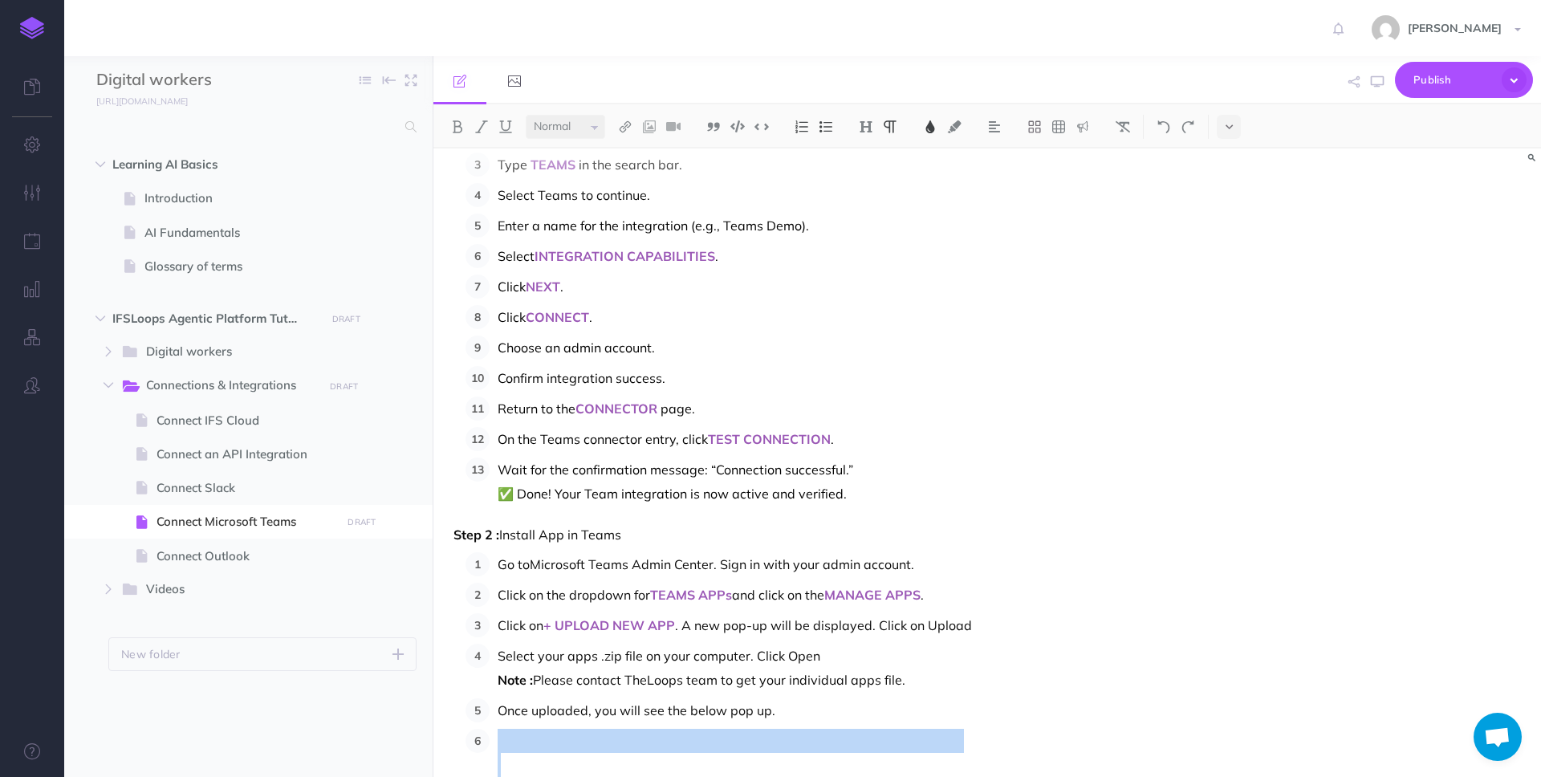
click at [926, 132] on button at bounding box center [930, 127] width 24 height 24
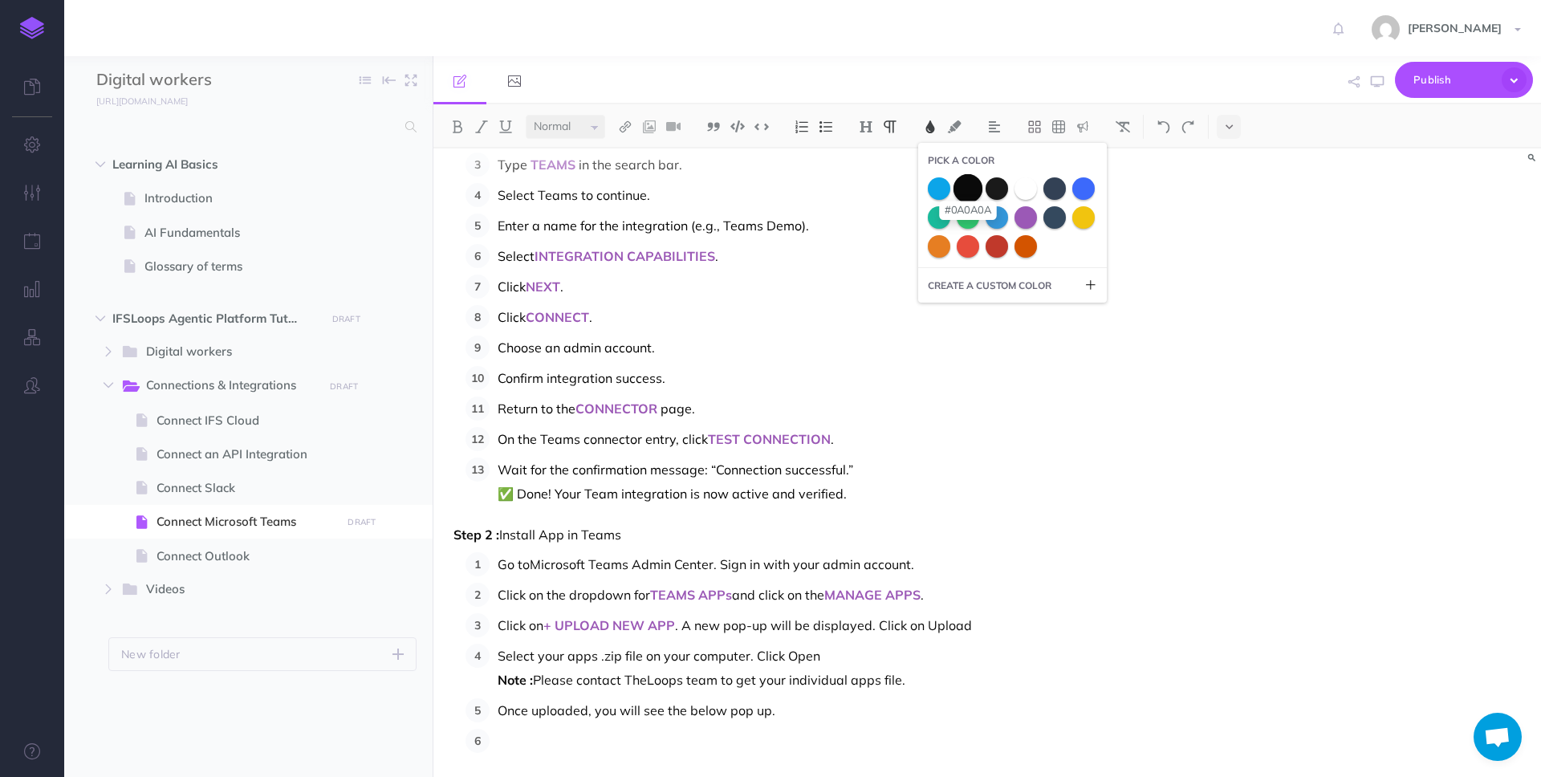
click at [964, 185] on span at bounding box center [968, 187] width 29 height 29
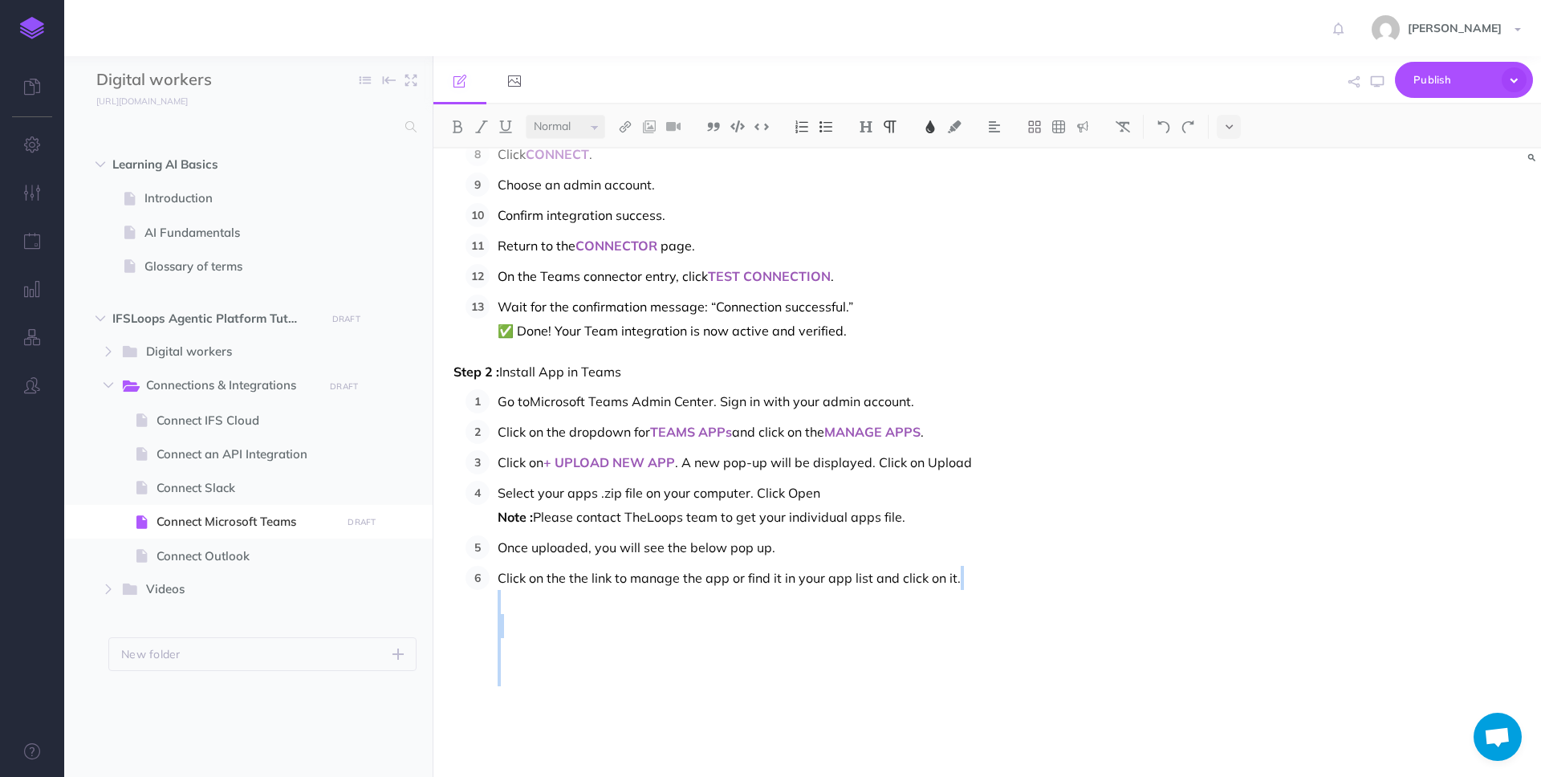
scroll to position [832, 0]
click at [979, 566] on p "Click on the the link to manage the app or find it in your app list and click o…" at bounding box center [843, 634] width 691 height 144
click at [535, 592] on p "Click on Publish to publish the app." at bounding box center [843, 676] width 691 height 169
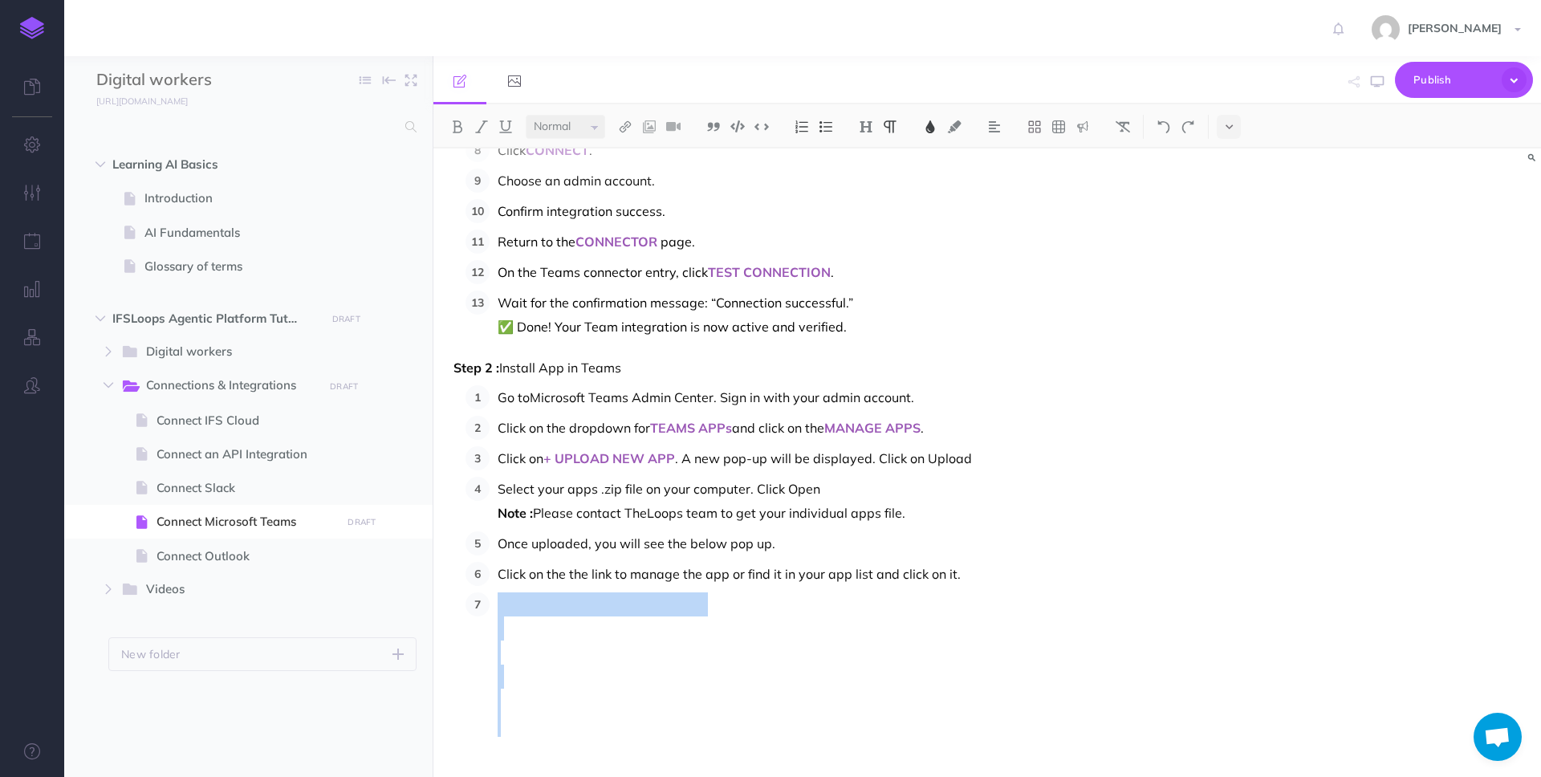
click at [535, 592] on p "Click on Publish to publish the app." at bounding box center [843, 676] width 691 height 169
click at [938, 120] on img at bounding box center [930, 126] width 14 height 13
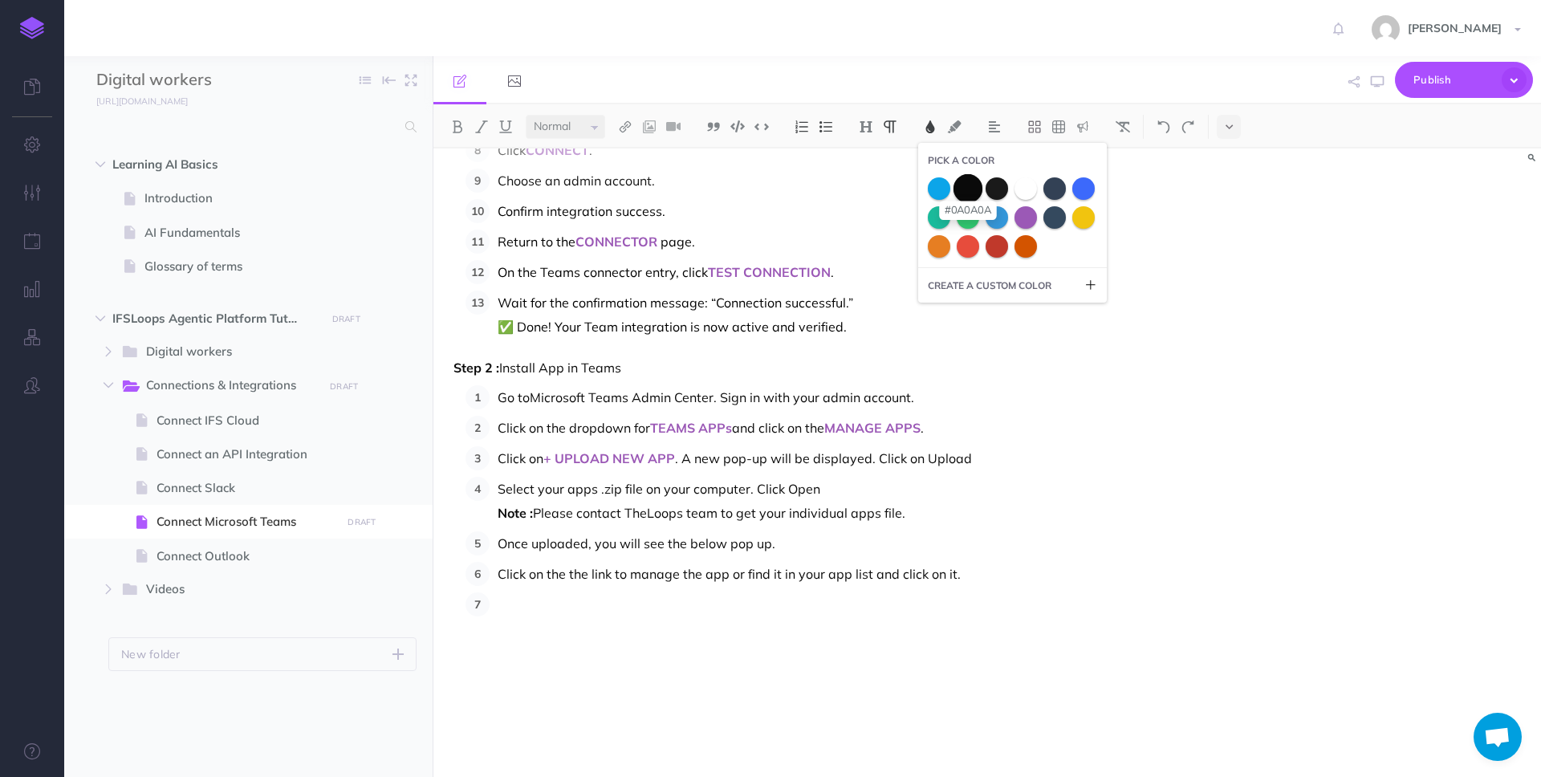
click at [979, 185] on span at bounding box center [968, 187] width 29 height 29
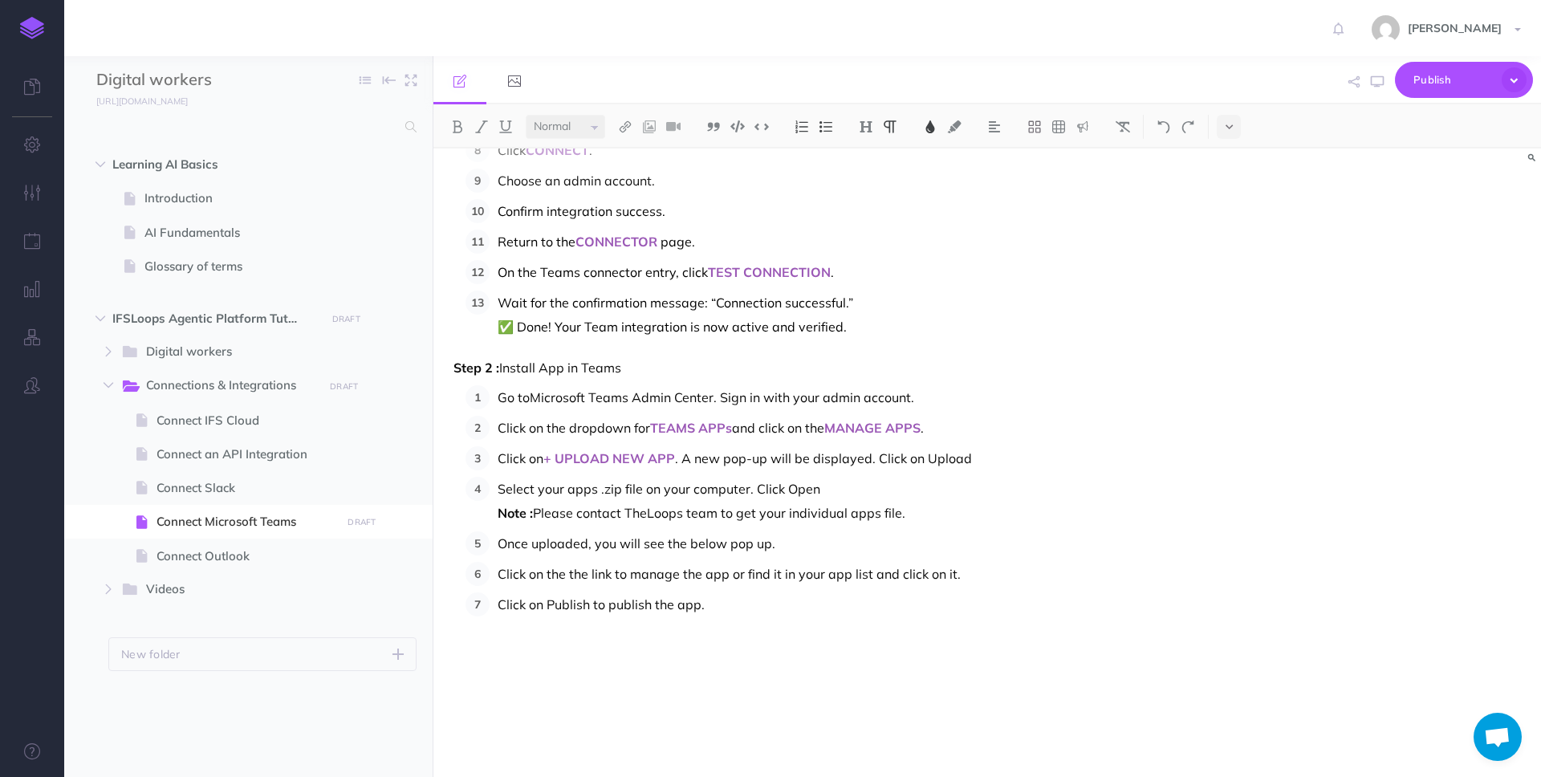
click at [580, 622] on p "Click on Publish to publish the app." at bounding box center [843, 676] width 691 height 169
click at [572, 602] on span "Click on Publish to publish the app." at bounding box center [601, 640] width 207 height 88
click at [580, 602] on span "Click on PUBLISH to publish the app." at bounding box center [607, 640] width 218 height 88
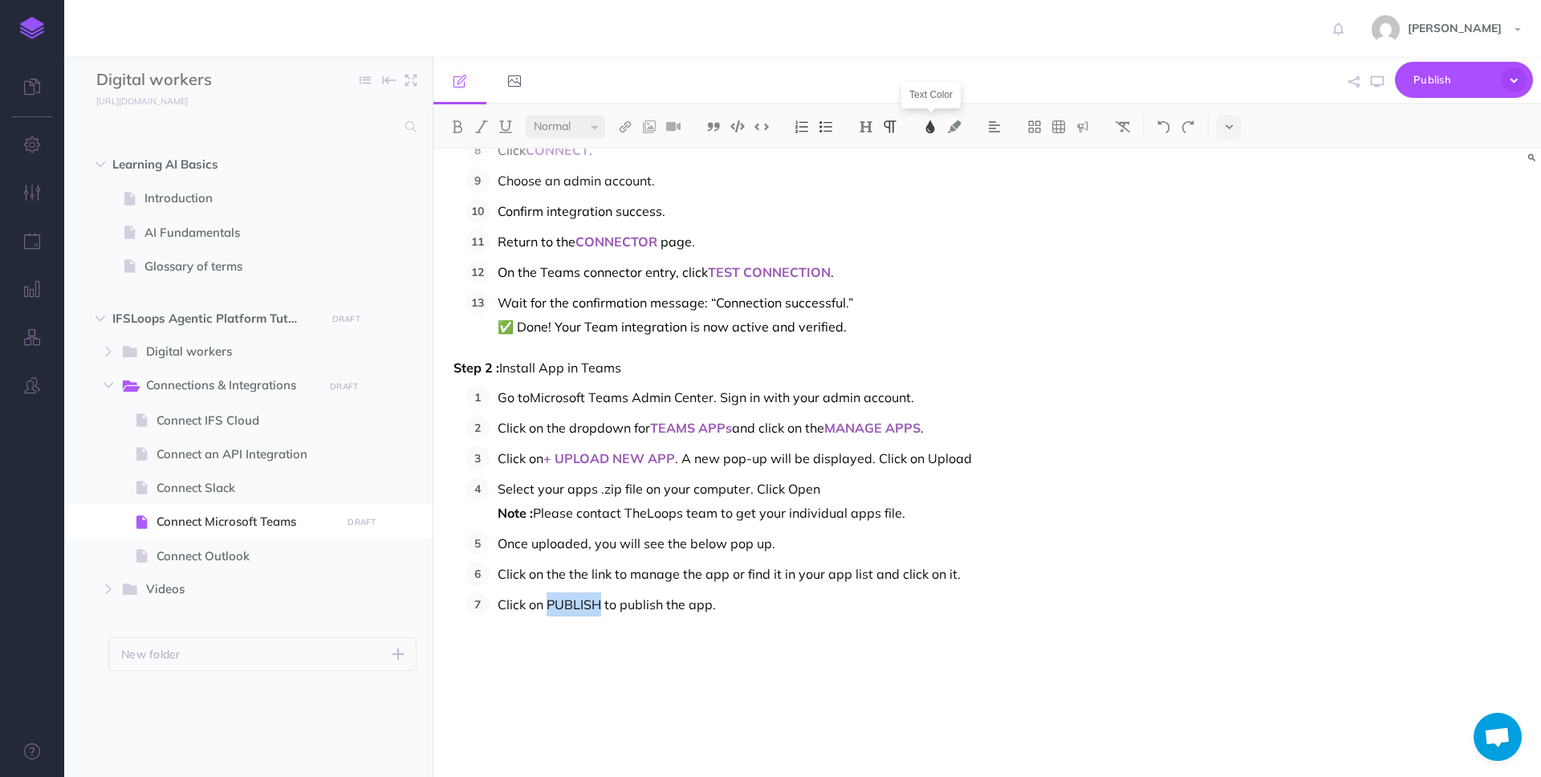
click at [931, 124] on img at bounding box center [930, 126] width 14 height 13
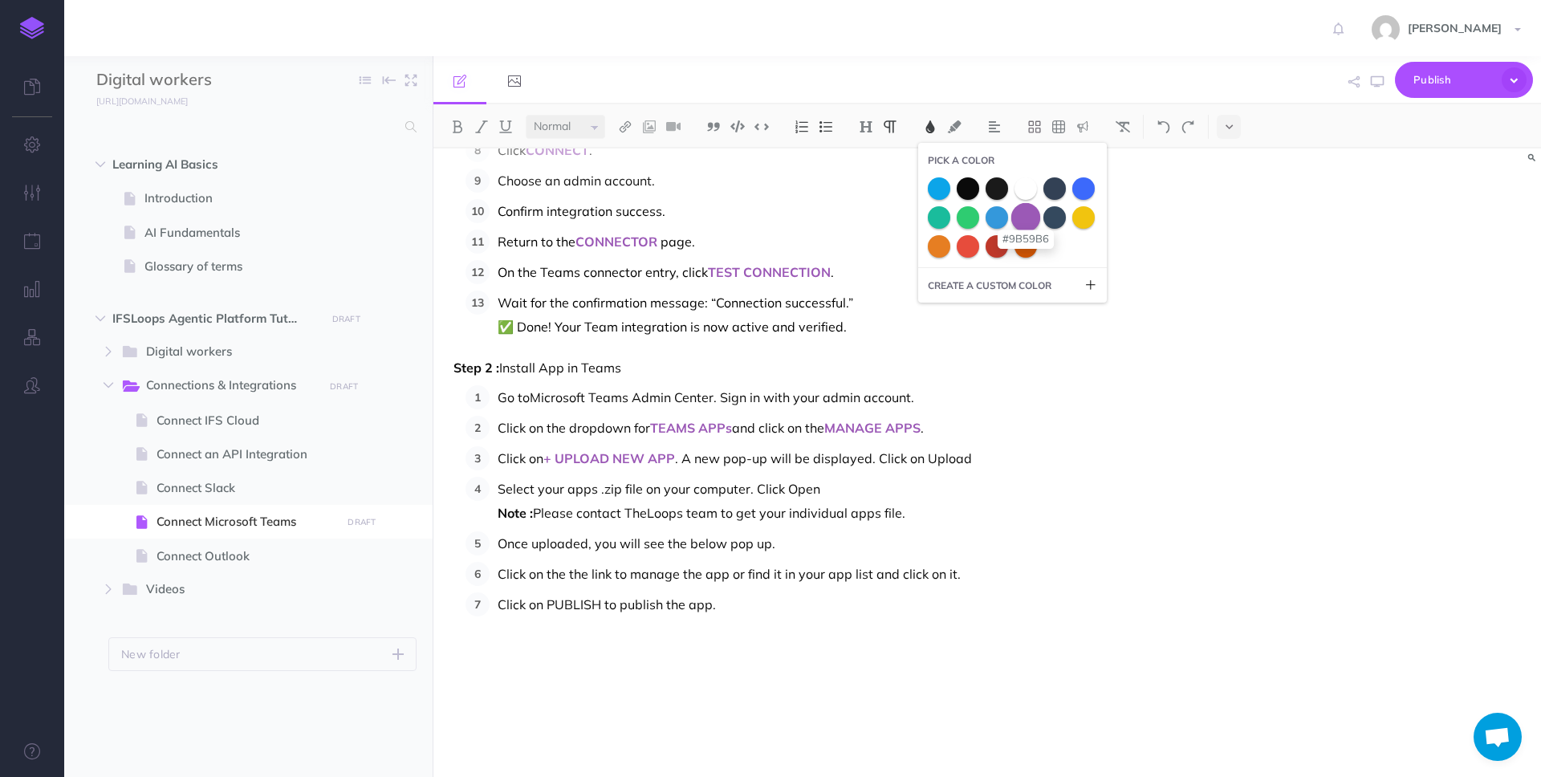
click at [1033, 220] on span at bounding box center [1025, 216] width 29 height 29
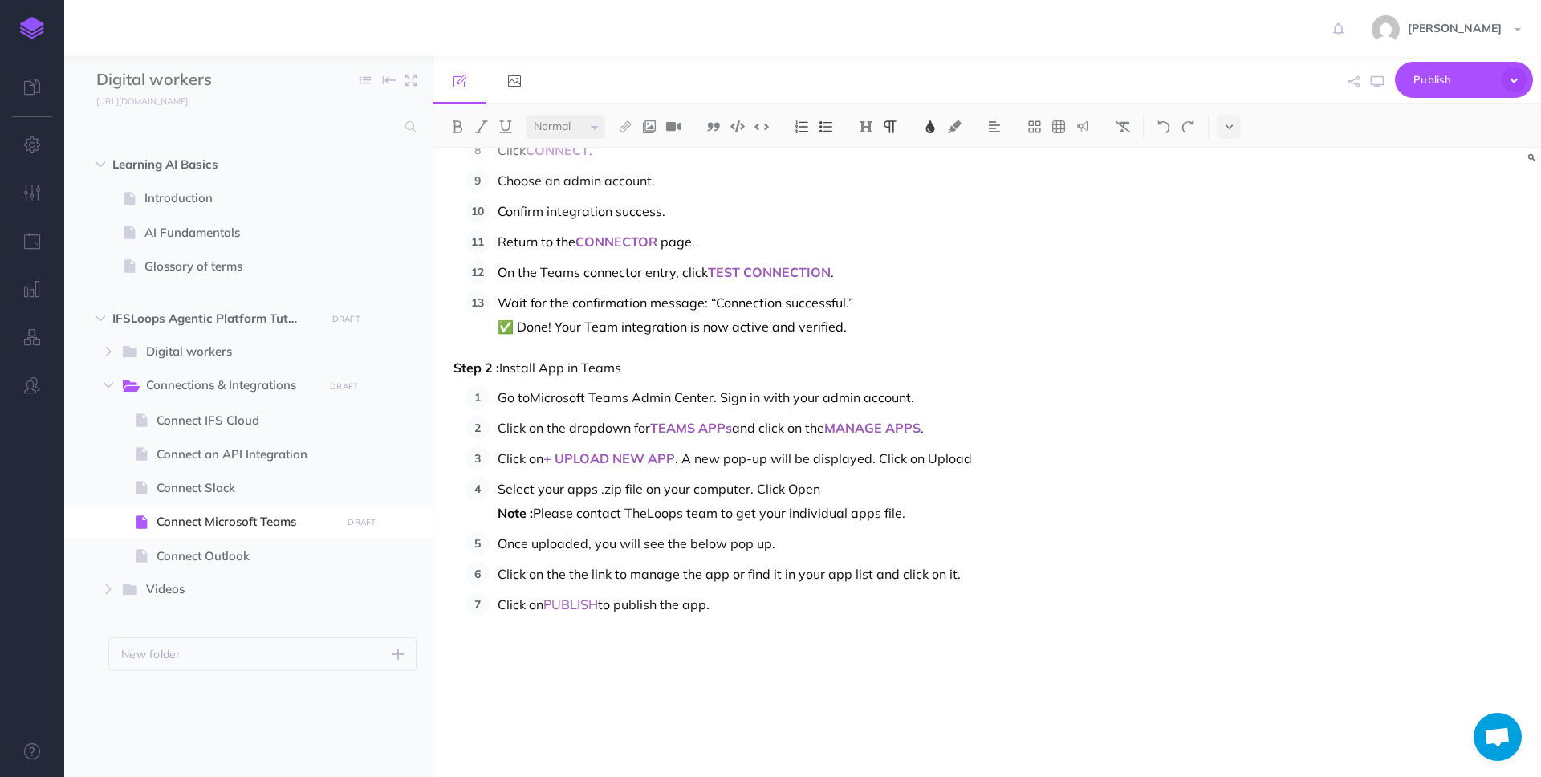
click at [710, 591] on ol "Go to Microsoft Teams Admin Center . Sign in with your admin account. Click on …" at bounding box center [827, 573] width 723 height 376
click at [683, 320] on span "Wait for the confirmation message: “Connection successful.” ✅ Done! Your Team i…" at bounding box center [676, 315] width 356 height 40
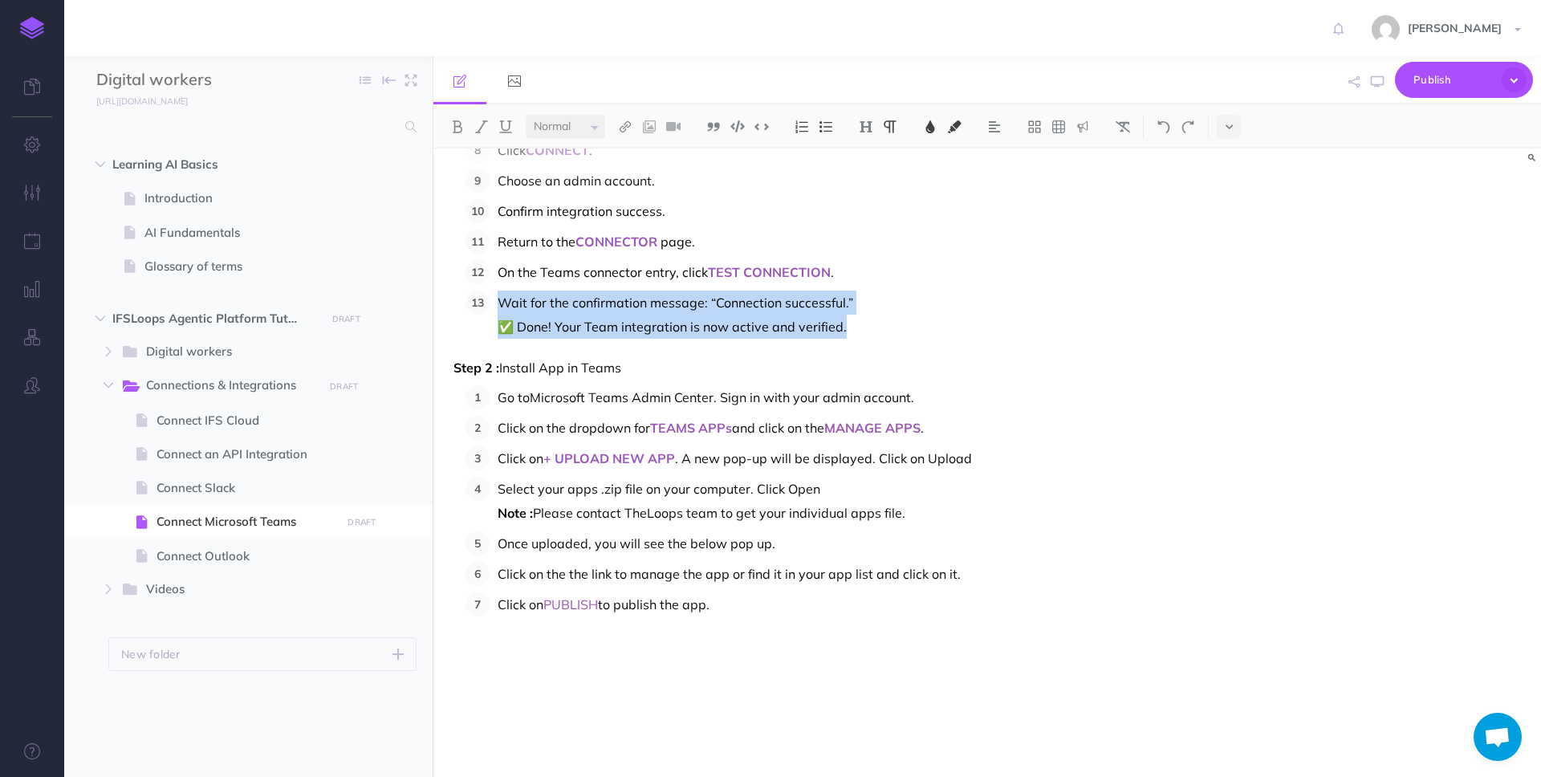
click at [683, 320] on span "Wait for the confirmation message: “Connection successful.” ✅ Done! Your Team i…" at bounding box center [676, 315] width 356 height 40
click at [686, 327] on span "Wait for the confirmation message: “Connection successful.” ✅ Done! Your Team i…" at bounding box center [676, 315] width 356 height 40
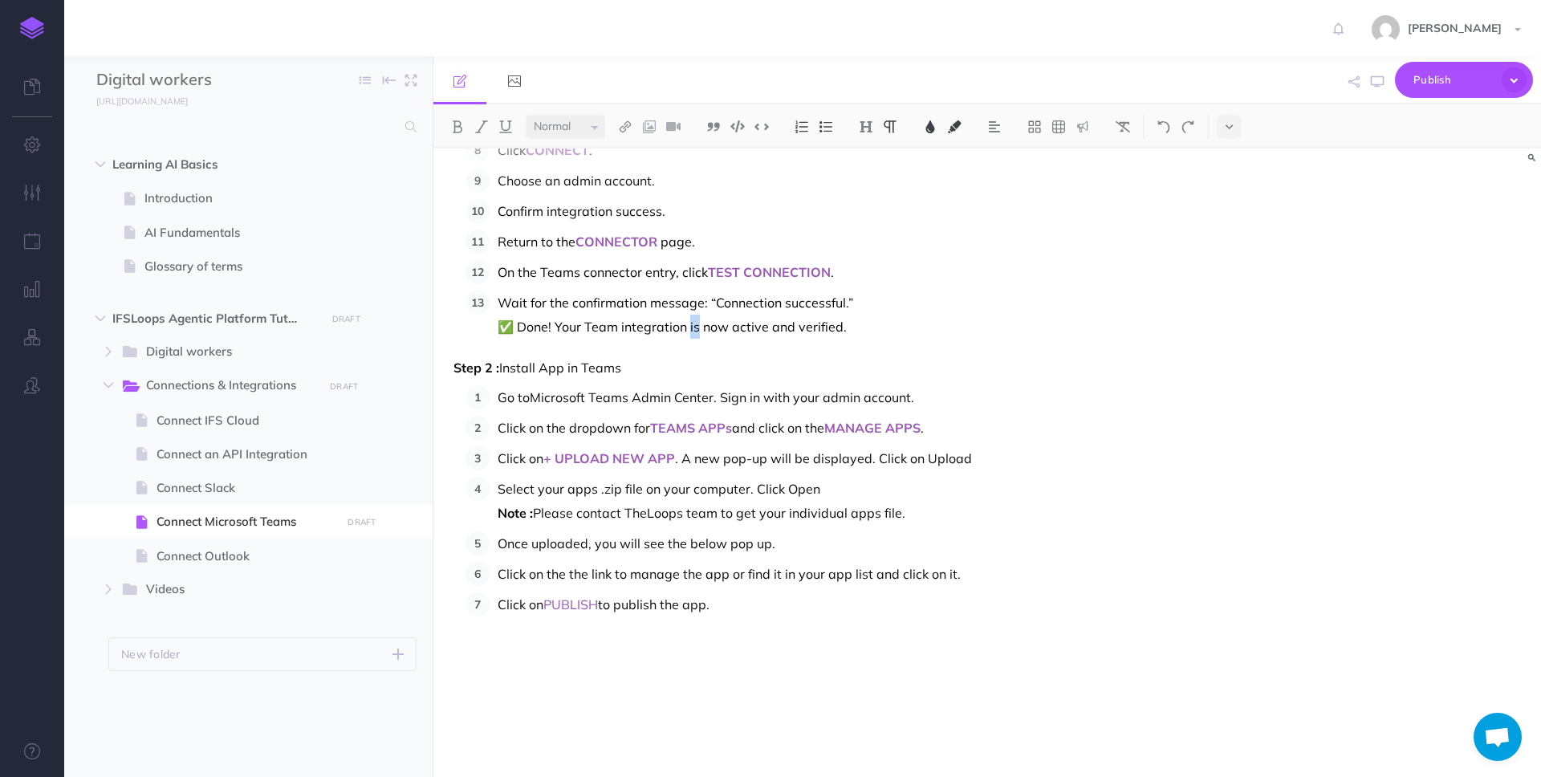
click at [686, 327] on span "Wait for the confirmation message: “Connection successful.” ✅ Done! Your Team i…" at bounding box center [676, 315] width 356 height 40
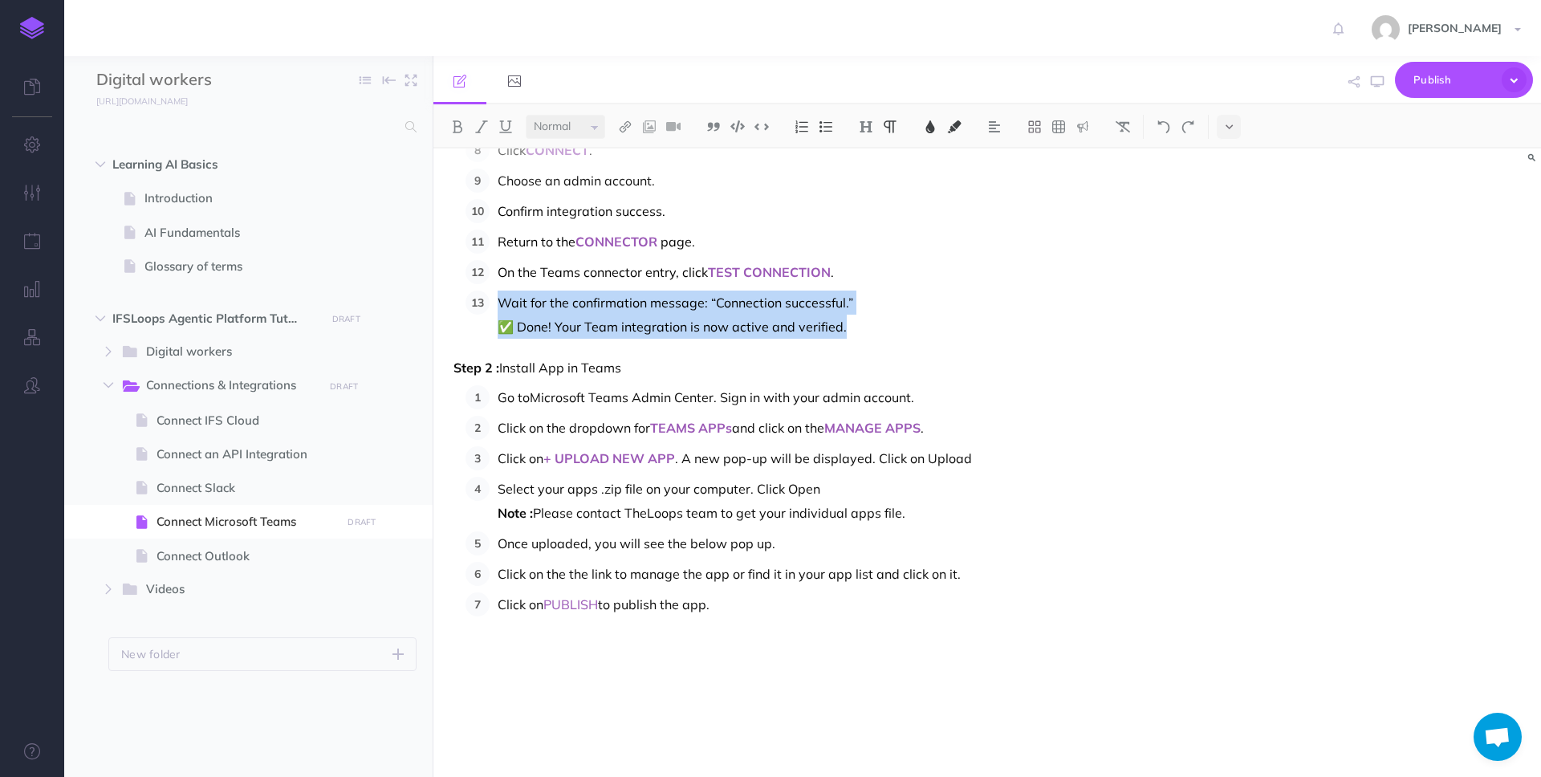
click at [686, 327] on span "Wait for the confirmation message: “Connection successful.” ✅ Done! Your Team i…" at bounding box center [676, 315] width 356 height 40
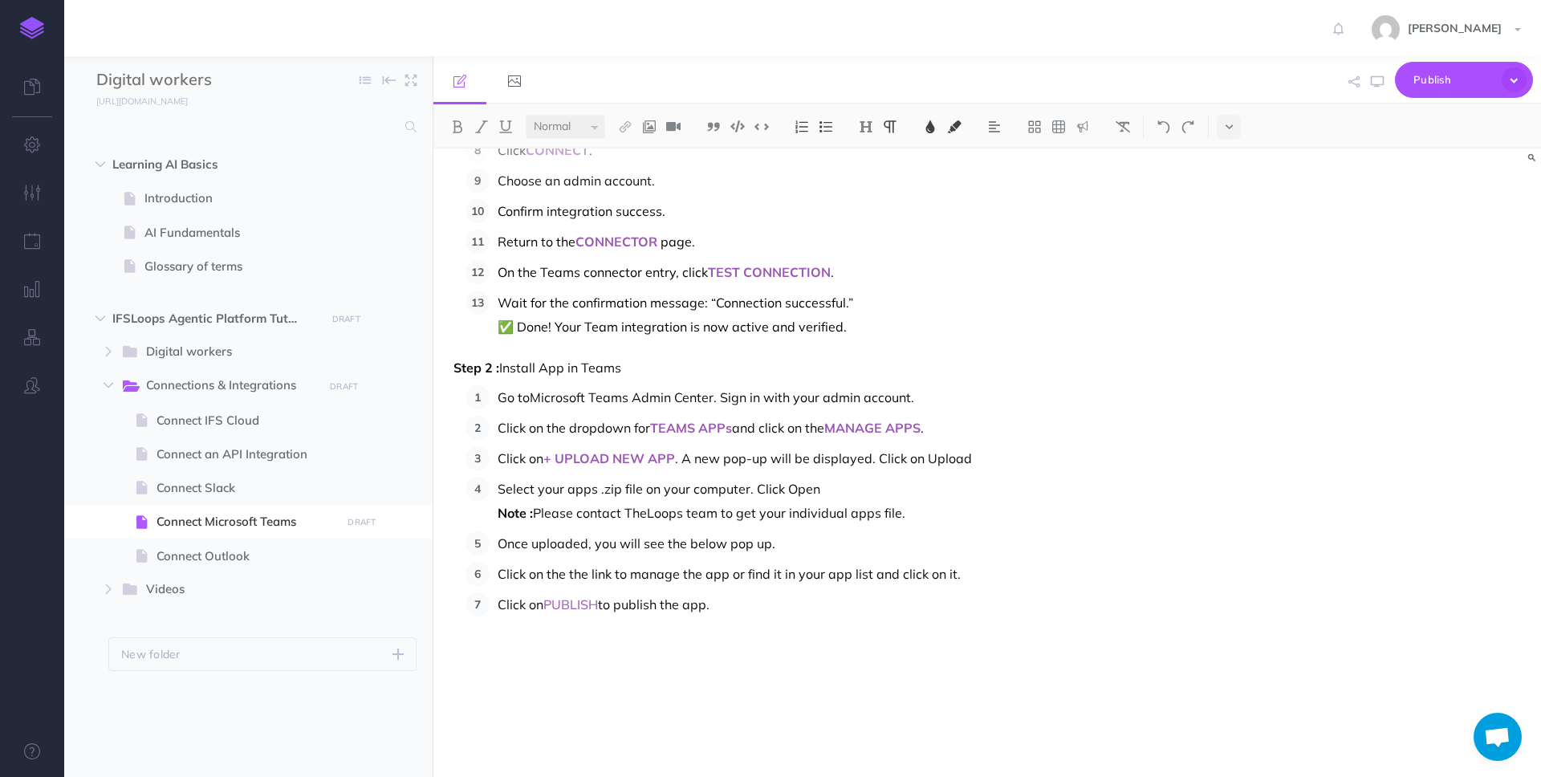
click at [767, 334] on span "Wait for the confirmation message: “Connection successful.” ✅ Done! Your Team i…" at bounding box center [676, 315] width 356 height 40
drag, startPoint x: 848, startPoint y: 326, endPoint x: 476, endPoint y: 331, distance: 371.7
click at [476, 331] on ol "Navigate to CONNECTOR . Click ADD INTEGRATION . Type TEAMS in the search bar. S…" at bounding box center [827, 132] width 723 height 414
copy span "✅ Done! Your Team integration is now active and verified."
click at [812, 616] on p "Click on PUBLISH to publish the app." at bounding box center [843, 676] width 691 height 169
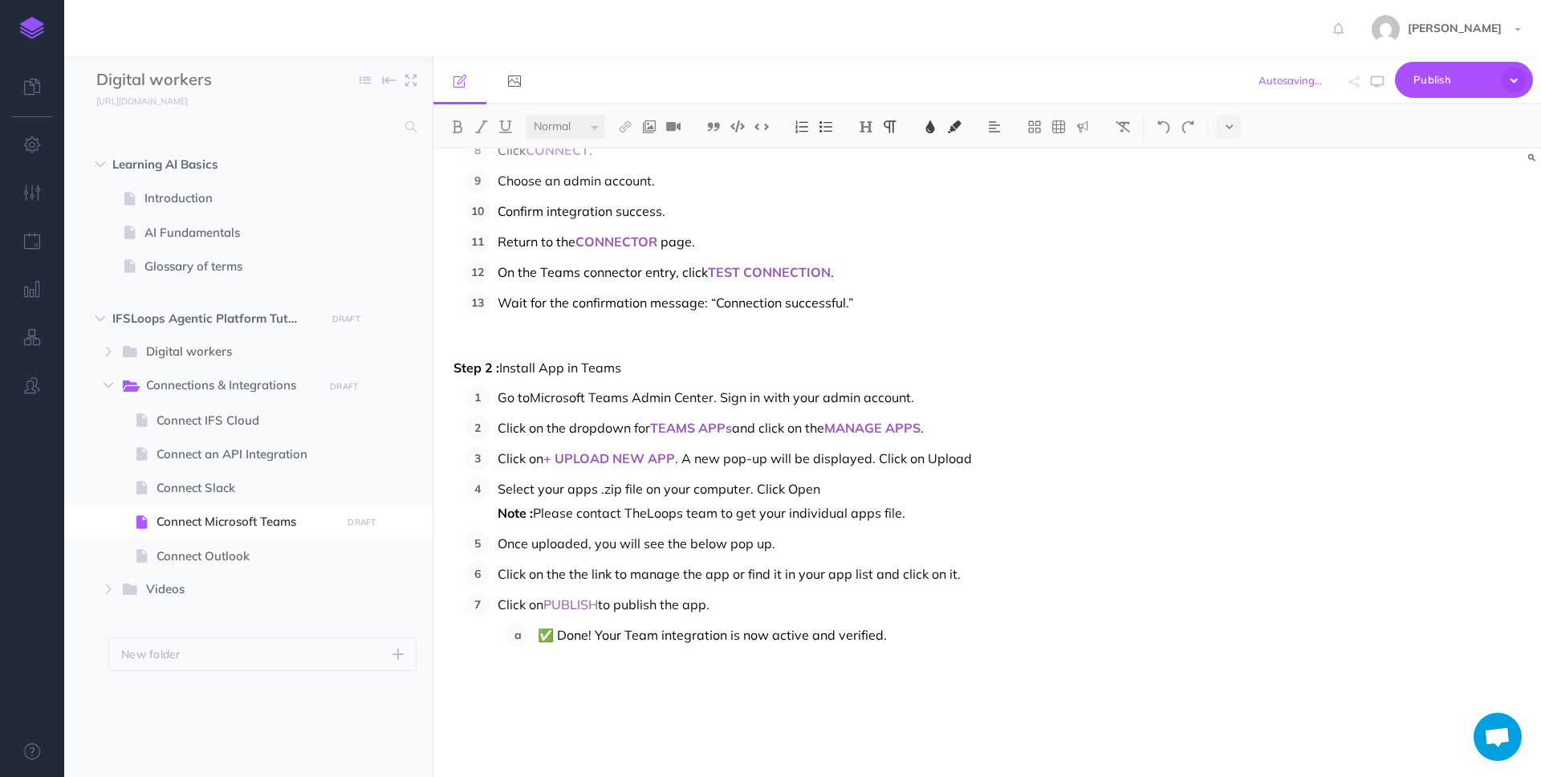
click at [531, 633] on li "✅ Done! Your Team integration is now active and verified." at bounding box center [859, 707] width 659 height 169
click at [615, 629] on span "✅ Done! Your Team integration is now active and verified." at bounding box center [672, 629] width 349 height 16
drag, startPoint x: 777, startPoint y: 629, endPoint x: 843, endPoint y: 629, distance: 65.8
click at [843, 629] on span "✅ Done! Your Teams integration is now active and verified." at bounding box center [676, 629] width 356 height 16
click at [889, 652] on p "✅ Done! Your Teams integration is now active." at bounding box center [843, 701] width 691 height 169
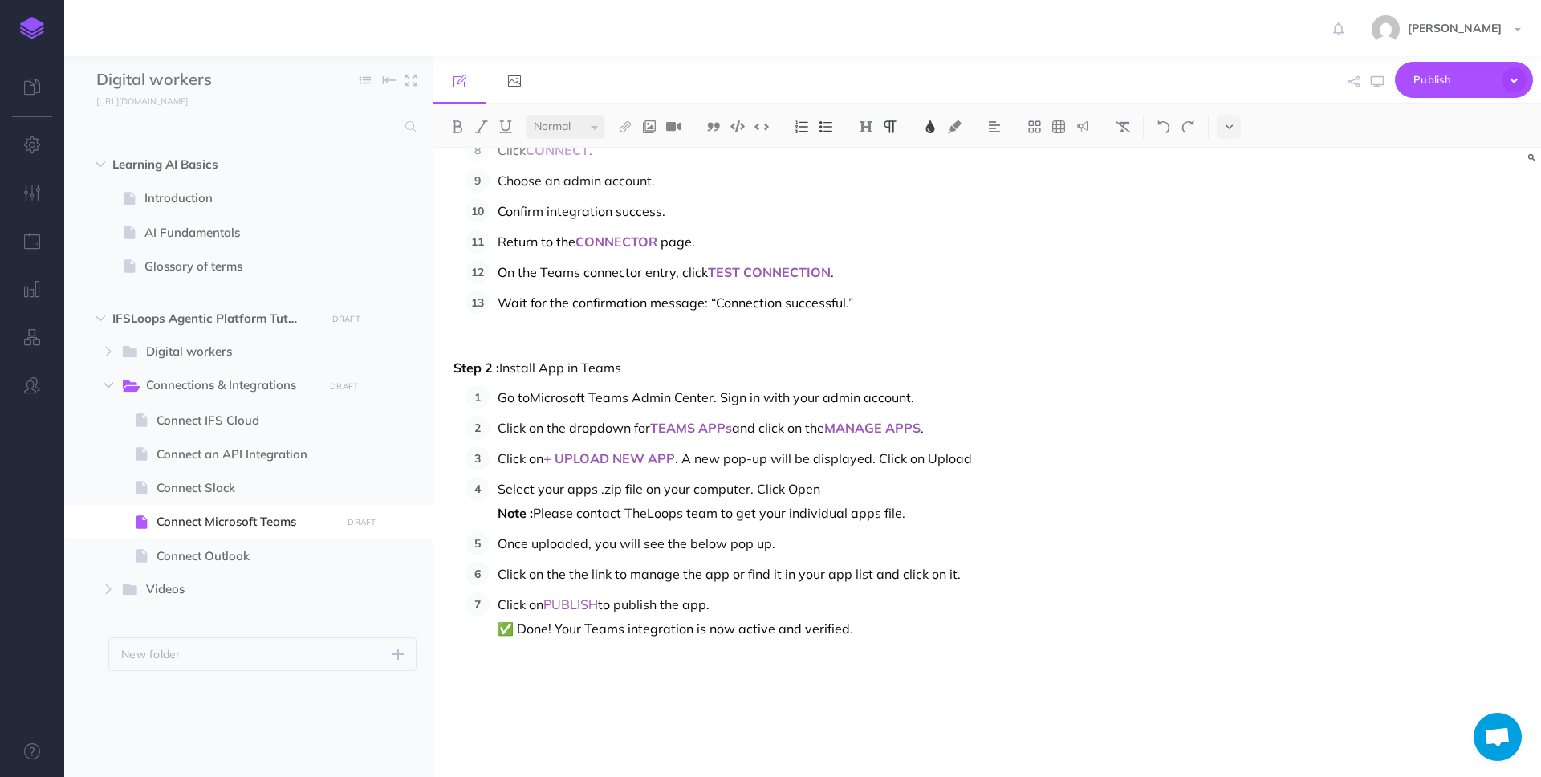
click at [889, 652] on p "✅ Done! Your Teams integration is now active and verified." at bounding box center [843, 701] width 691 height 169
click at [597, 626] on span "✅ Done! Your Teams integration is now active and verified." at bounding box center [676, 629] width 356 height 16
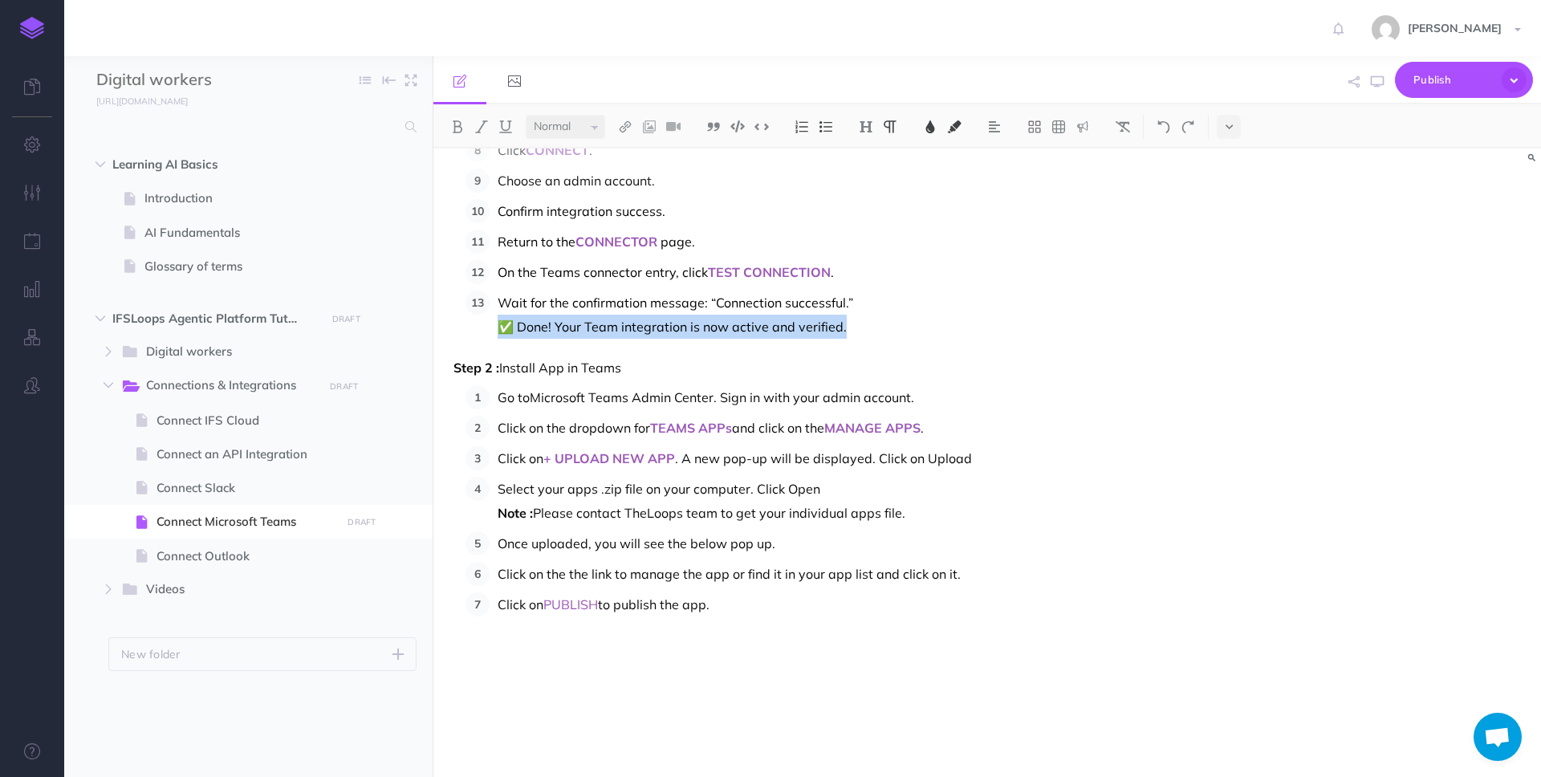
copy span "✅ Done! Your Team integration is now active and verified."
click at [735, 606] on p "Click on PUBLISH to publish the app." at bounding box center [843, 676] width 691 height 169
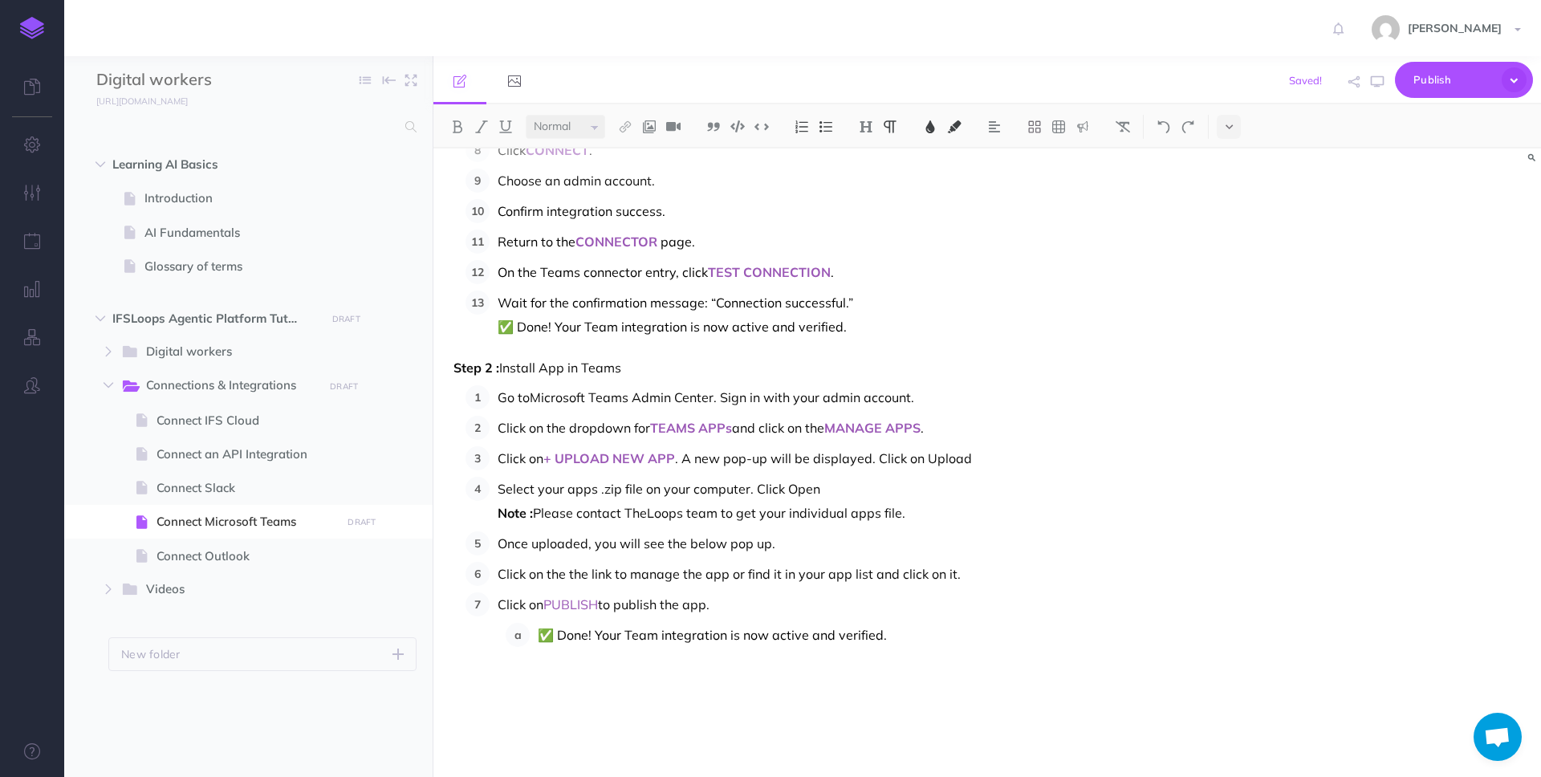
click at [533, 630] on li "✅ Done! Your Team integration is now active and verified." at bounding box center [859, 707] width 659 height 169
click at [592, 630] on span "✅ Done! Your Team integration is now active and verified." at bounding box center [672, 629] width 349 height 16
click at [665, 623] on span "✅ Done! Your app is now active and verified." at bounding box center [633, 629] width 271 height 16
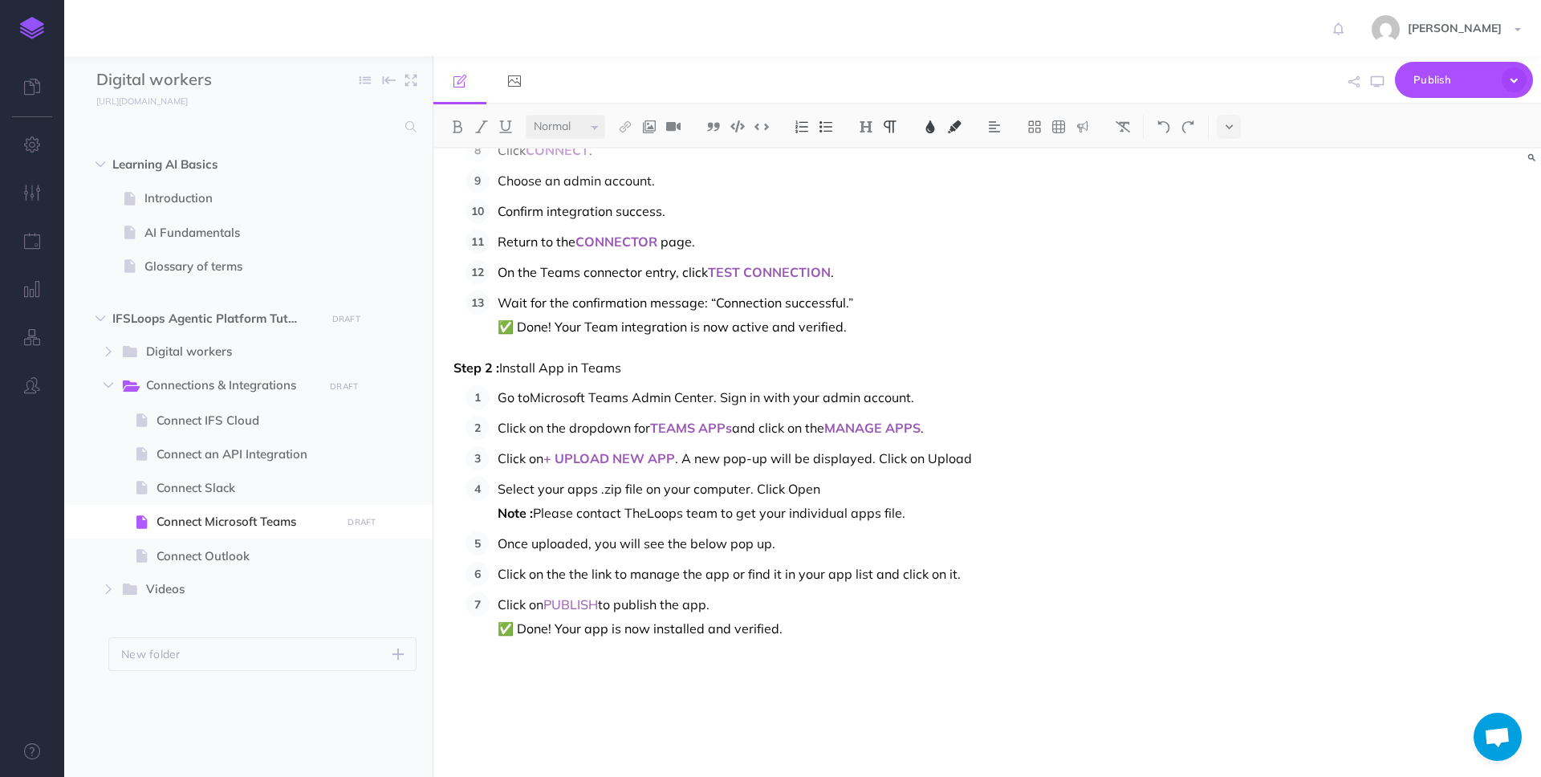
click at [752, 627] on span "✅ Done! Your app is now installed and verified." at bounding box center [640, 629] width 285 height 16
click at [818, 630] on p "✅ Done! Your app is now installed and published." at bounding box center [843, 701] width 691 height 169
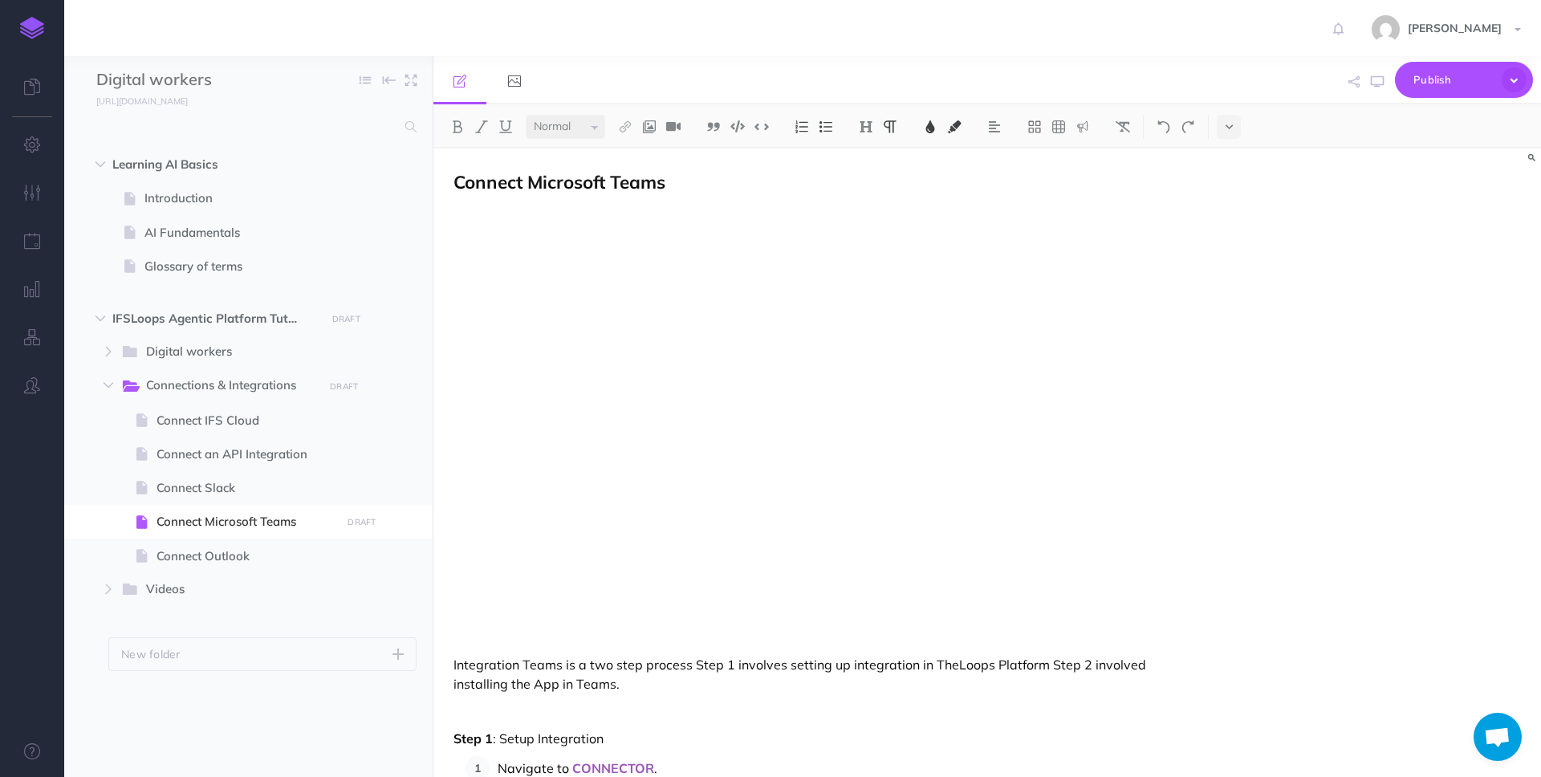
select select "null"
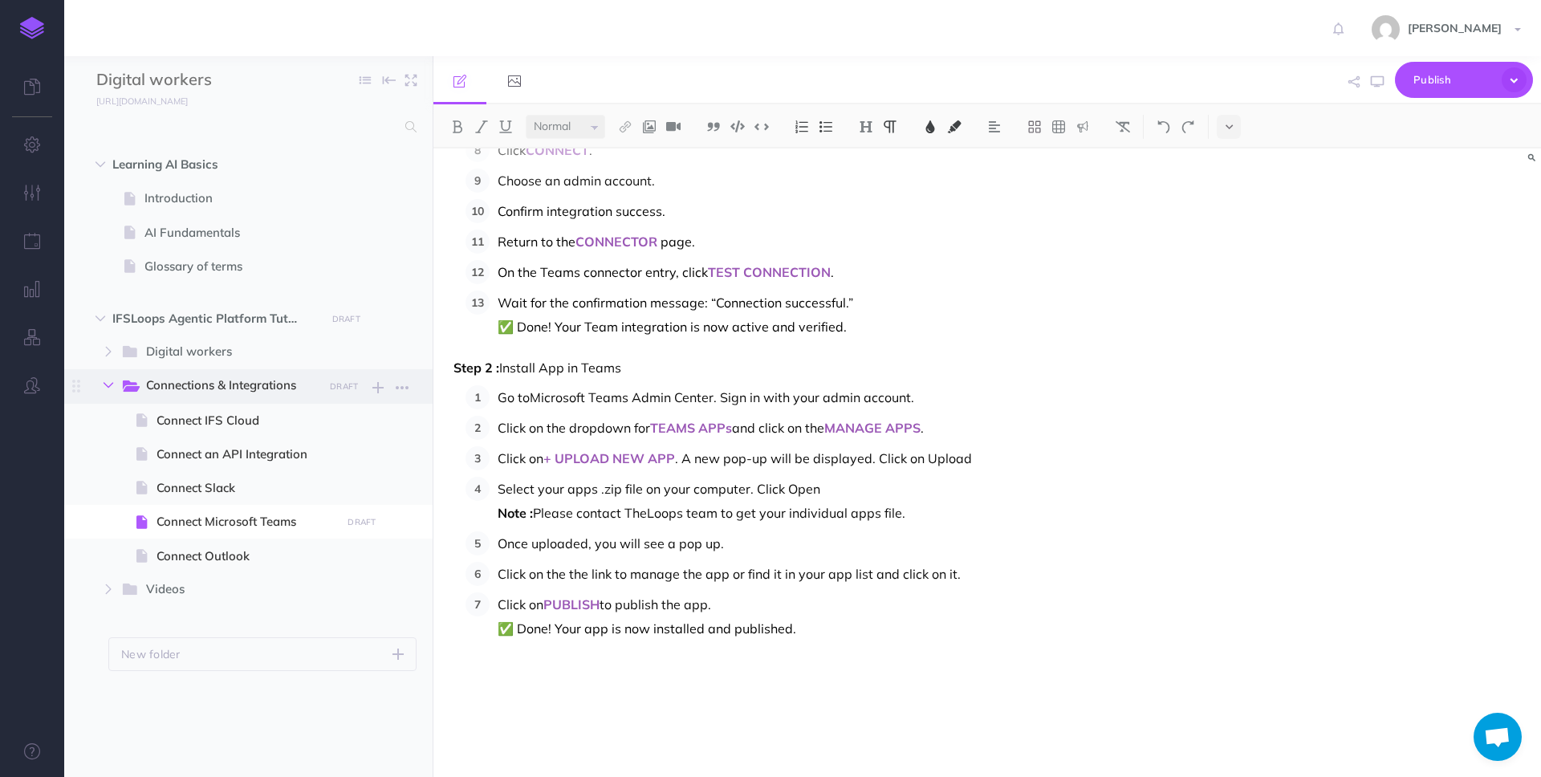
click at [106, 380] on icon "button" at bounding box center [109, 385] width 10 height 10
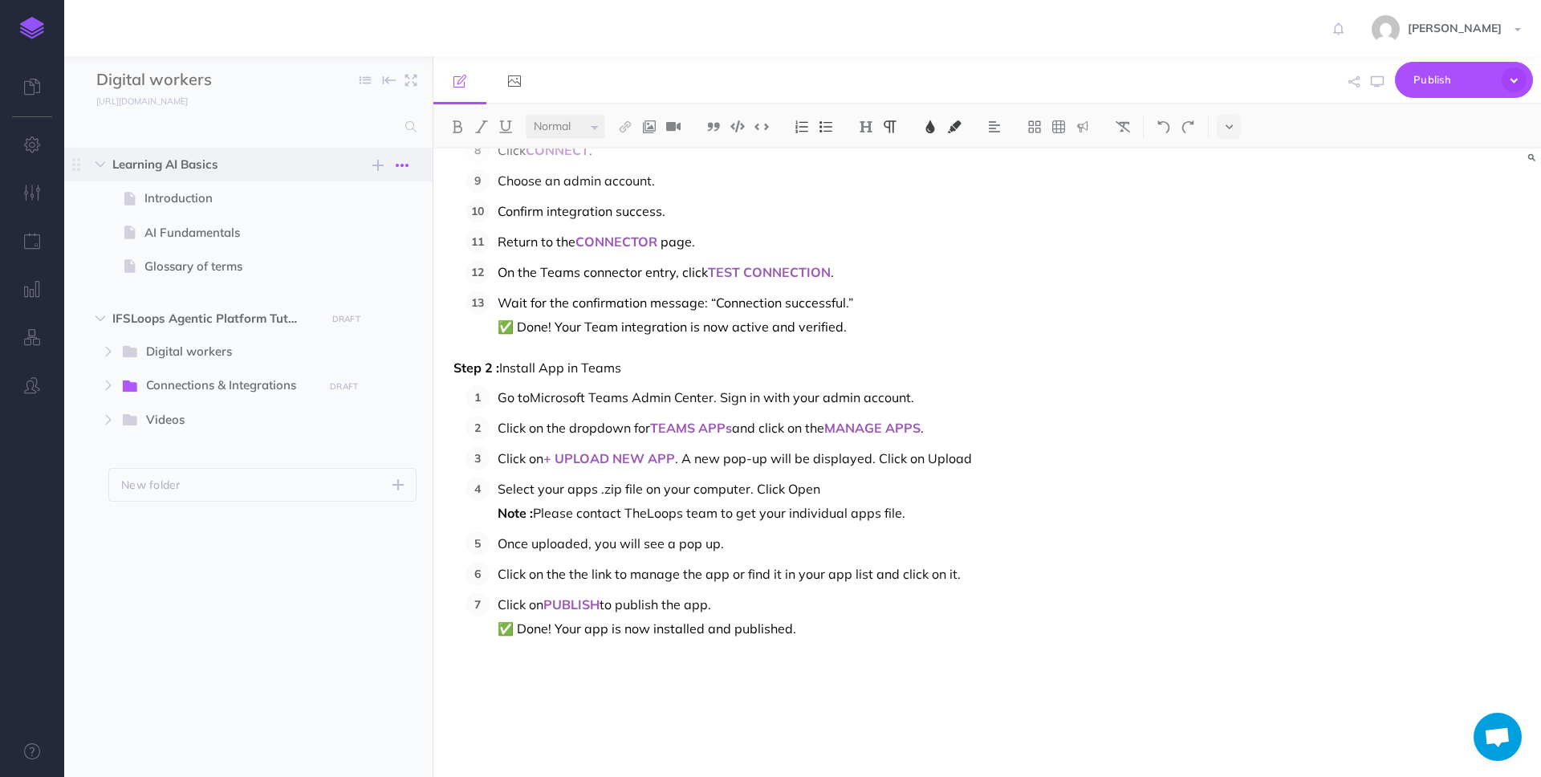
click at [406, 159] on icon "button" at bounding box center [402, 165] width 13 height 19
click at [797, 639] on p "✅ Done! Your app is now installed and published." at bounding box center [843, 701] width 691 height 169
click at [252, 198] on span "Introduction" at bounding box center [240, 198] width 192 height 19
select select "null"
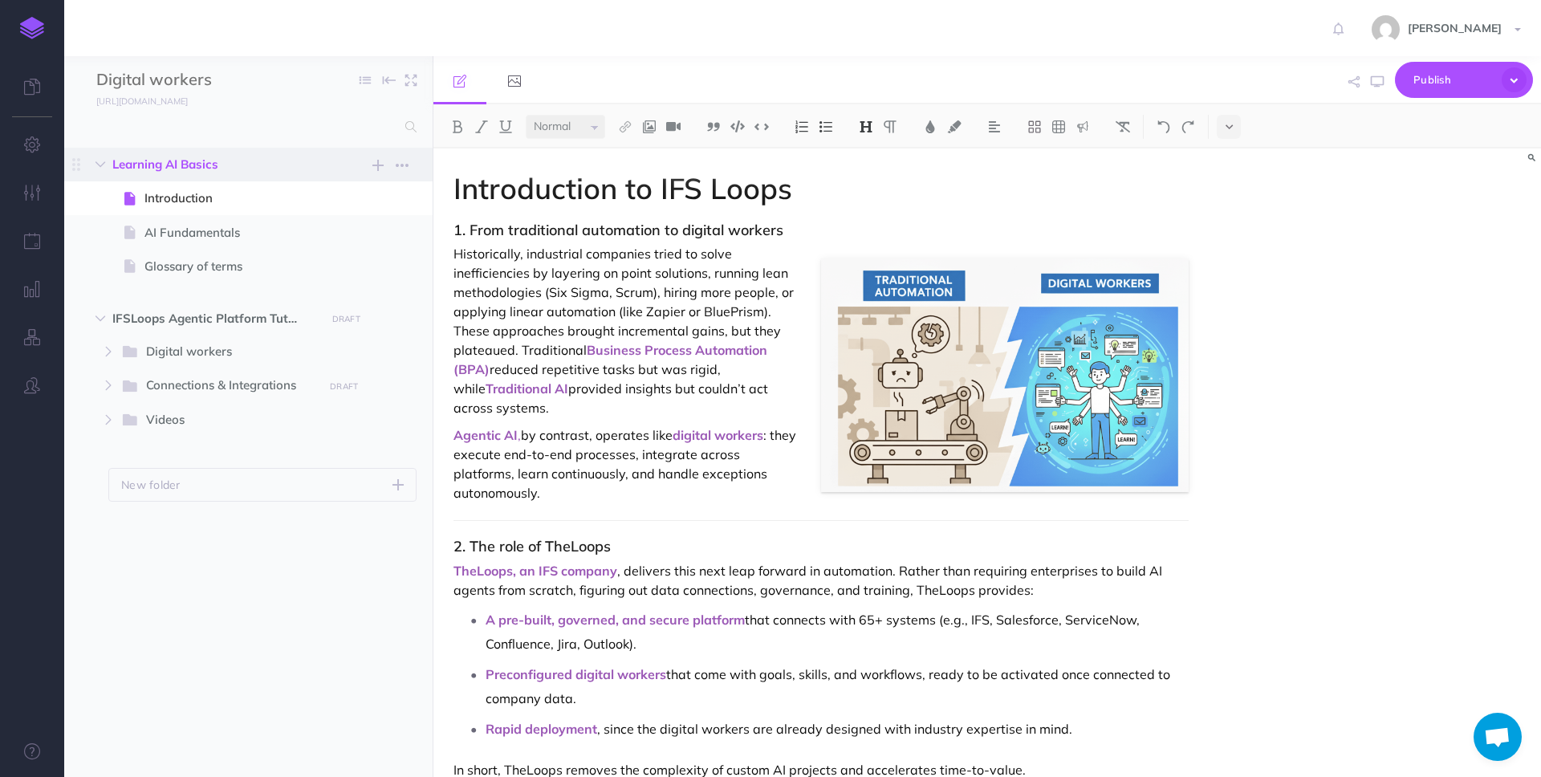
click at [223, 167] on span "Learning AI Basics" at bounding box center [214, 164] width 204 height 19
click at [188, 197] on span "Introduction" at bounding box center [240, 198] width 192 height 19
click at [185, 163] on span "Learning AI Basics" at bounding box center [214, 164] width 204 height 19
click at [179, 194] on span "Introduction" at bounding box center [240, 198] width 192 height 19
click at [228, 165] on span "Learning AI Basics" at bounding box center [214, 164] width 204 height 19
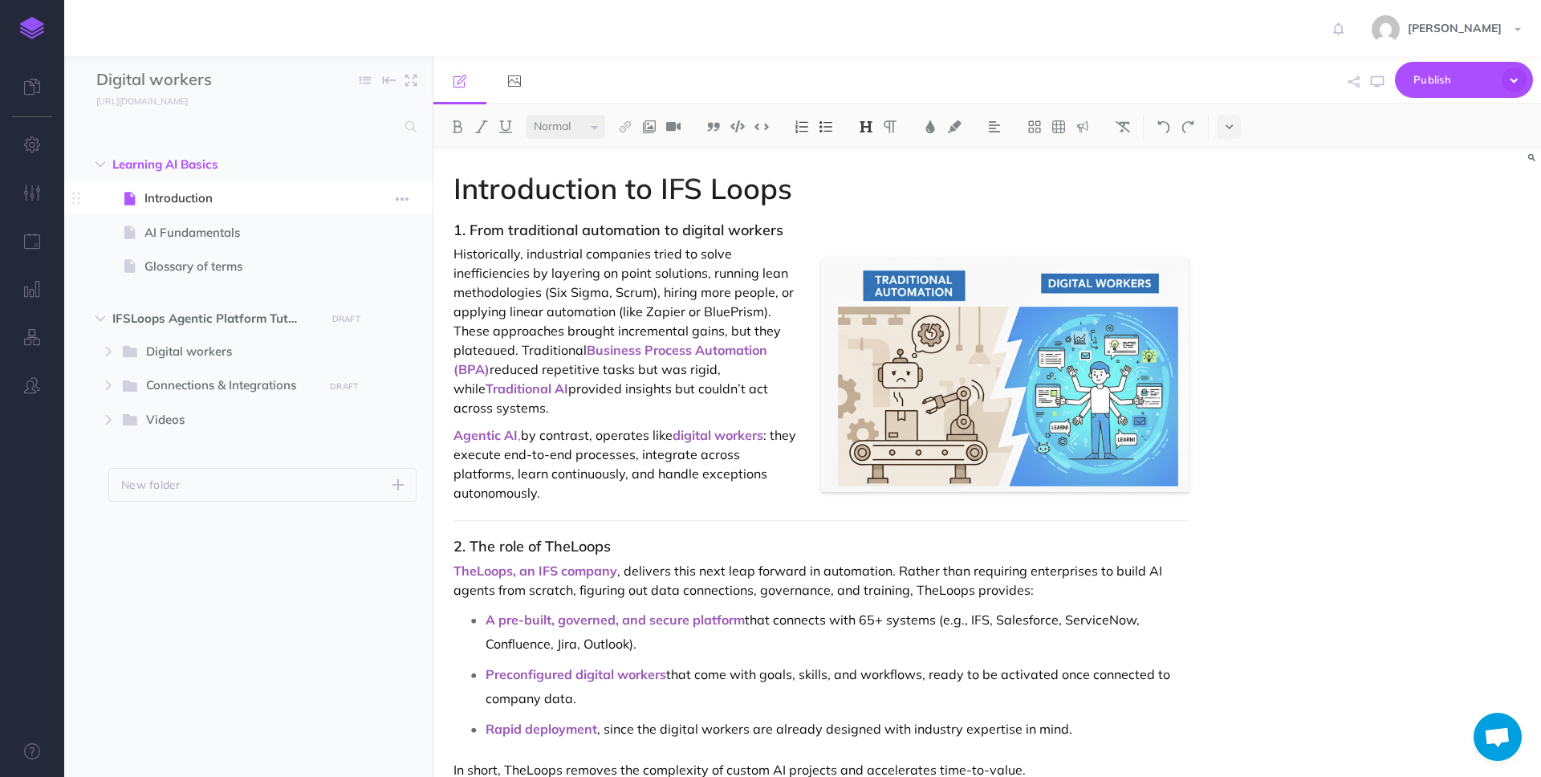
click at [221, 193] on span "Introduction" at bounding box center [240, 198] width 192 height 19
click at [646, 291] on p "Historically, industrial companies tried to solve inefficiencies by layering on…" at bounding box center [821, 330] width 735 height 173
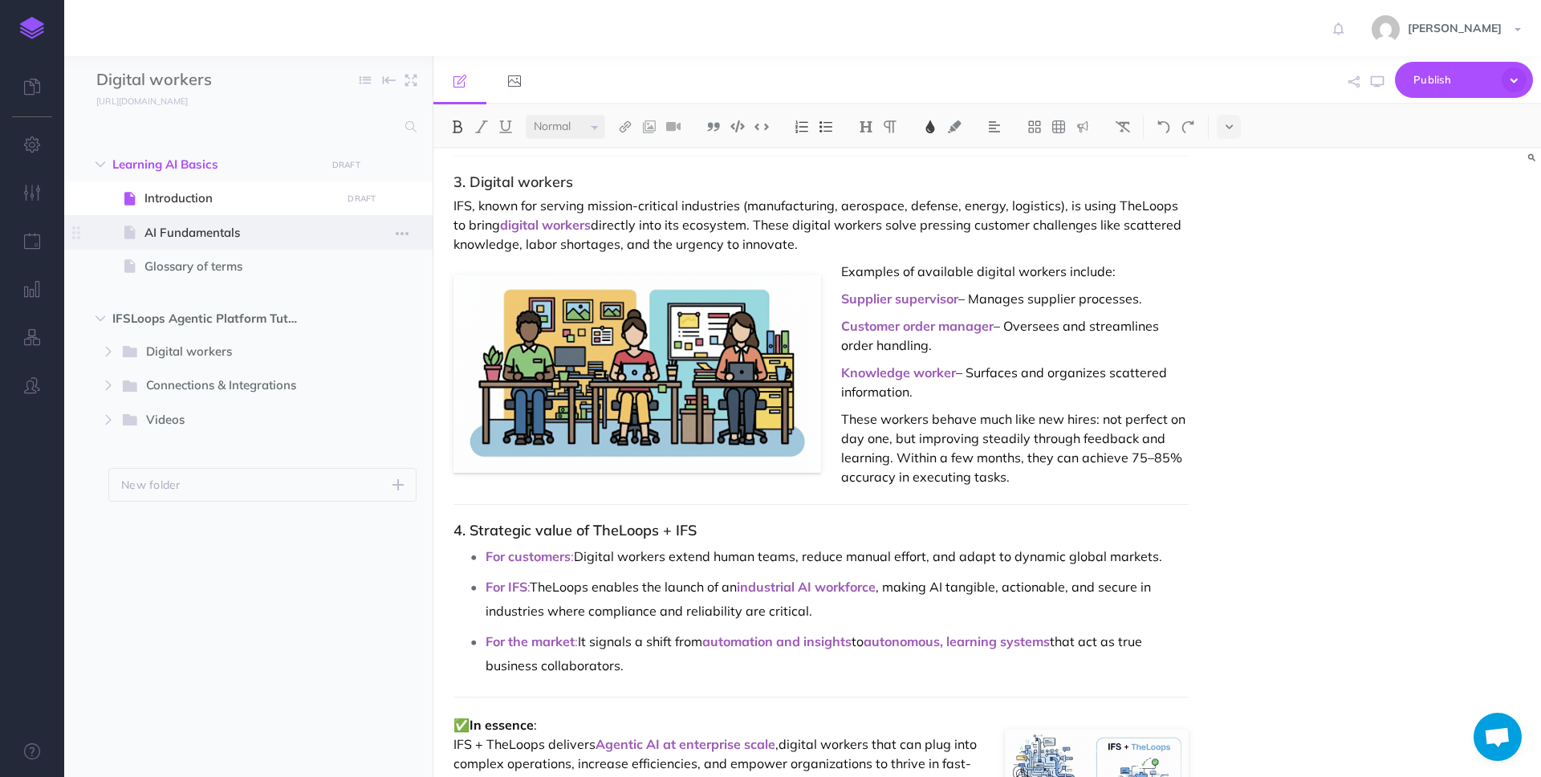
click at [166, 233] on span "AI Fundamentals" at bounding box center [240, 232] width 192 height 19
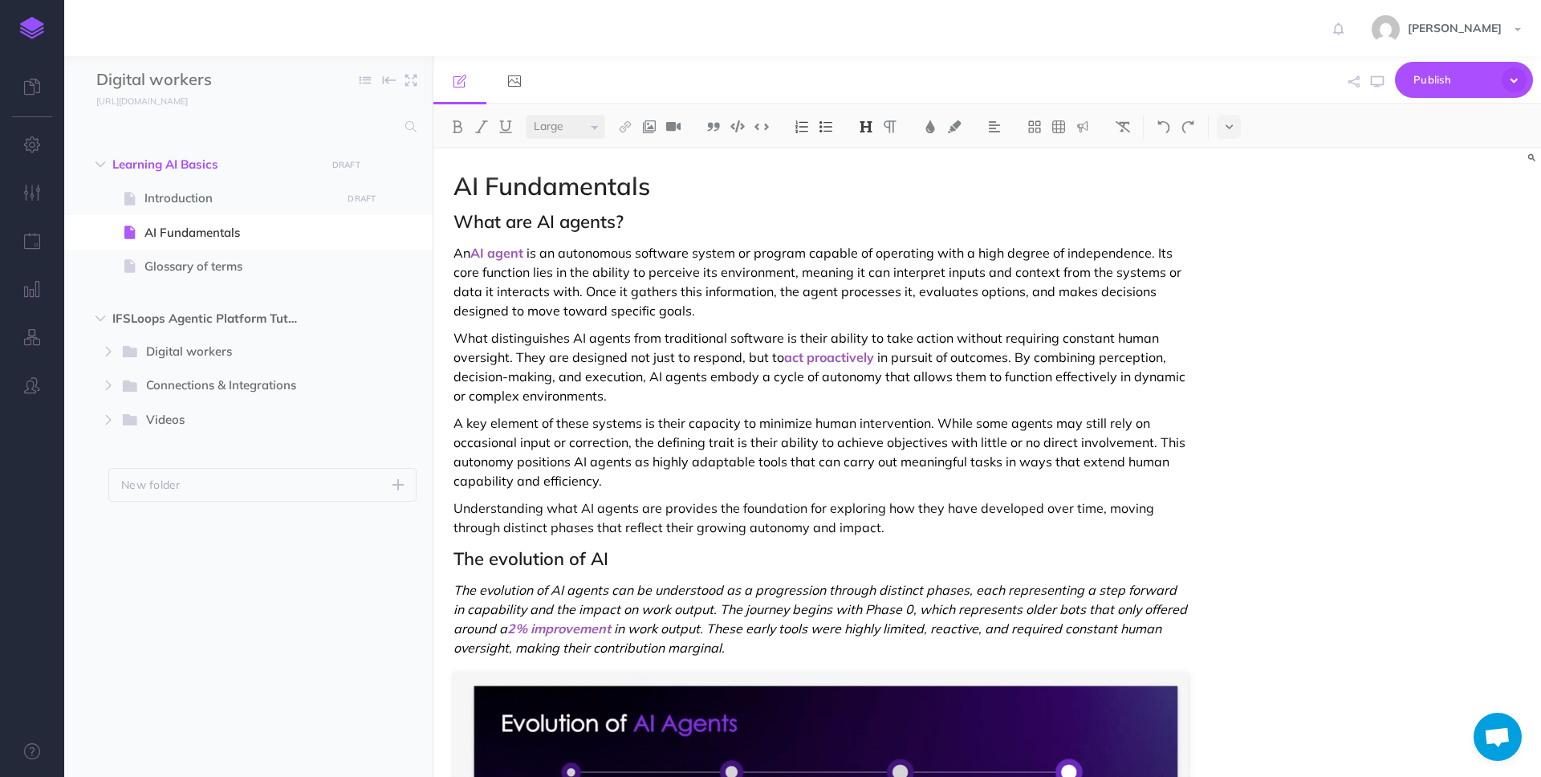
click at [559, 180] on span "AI Fundamentals" at bounding box center [552, 185] width 197 height 31
copy span "AI Fundamentals"
click at [564, 303] on span "is an autonomous software system or program capable of operating with a high de…" at bounding box center [819, 282] width 731 height 74
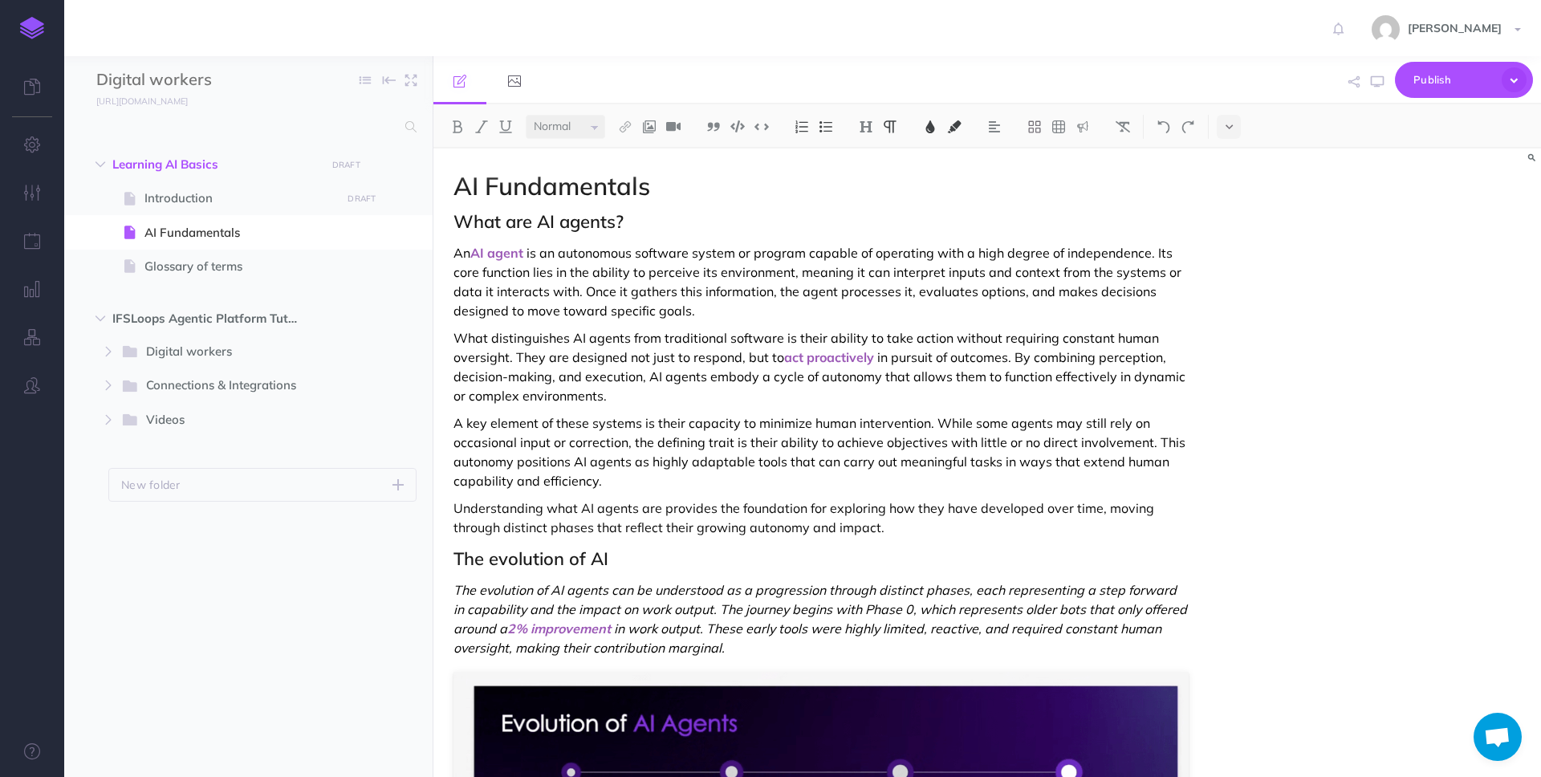
select select "large"
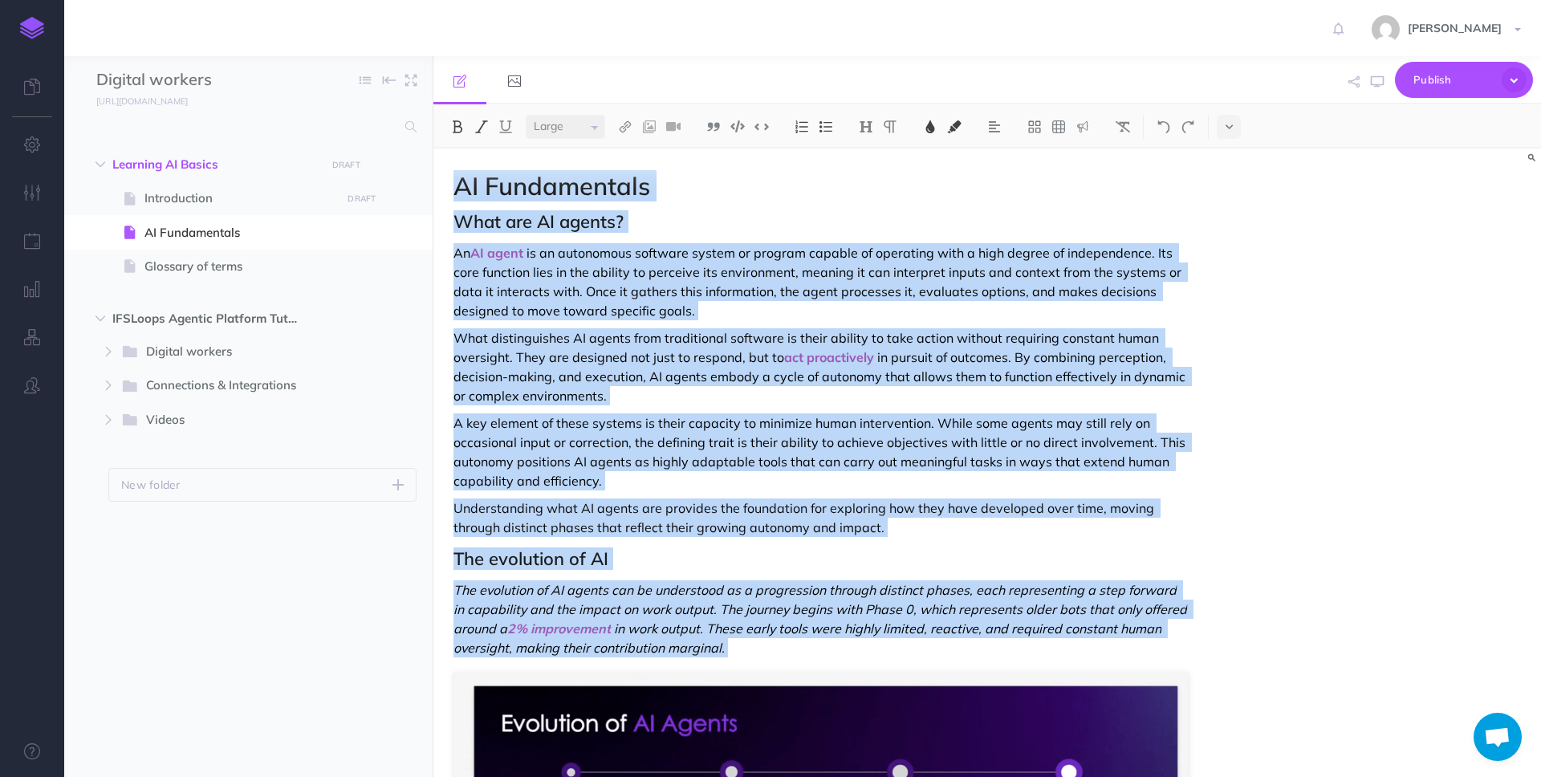
copy div "AI Fundamentals What are AI agents? An AI agent is an autonomous software syste…"
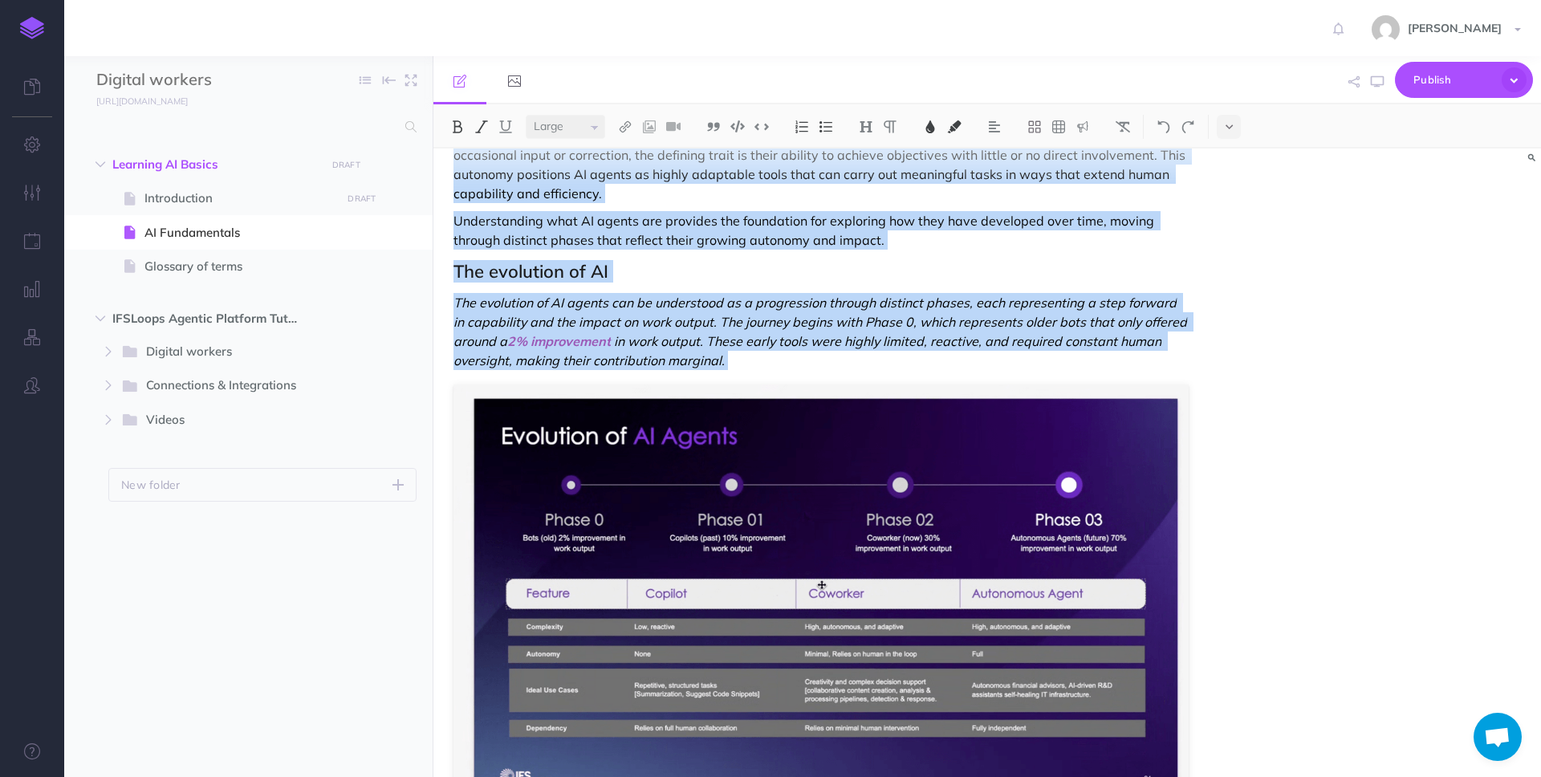
scroll to position [206, 0]
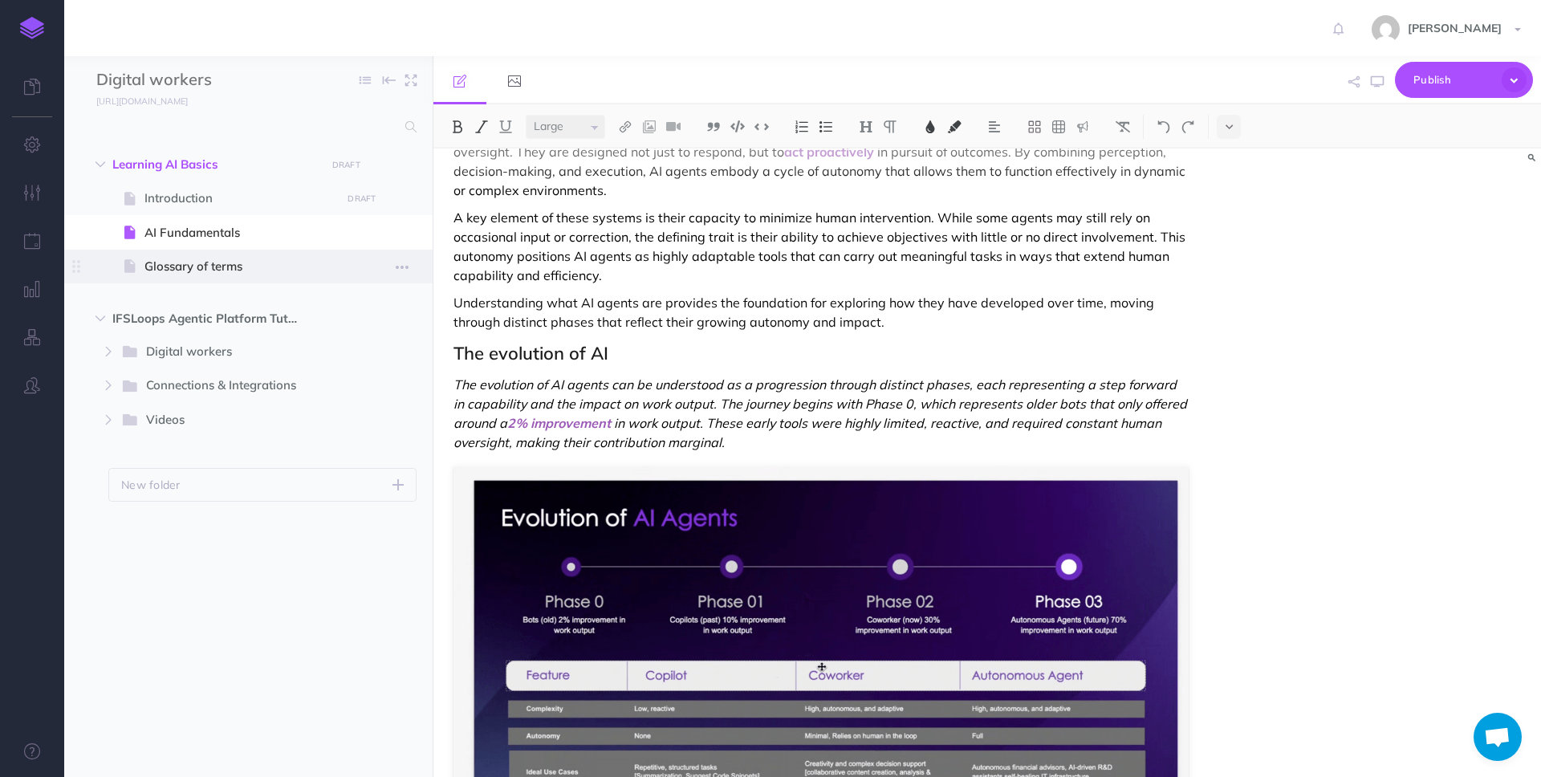
click at [210, 262] on span "Glossary of terms" at bounding box center [240, 266] width 192 height 19
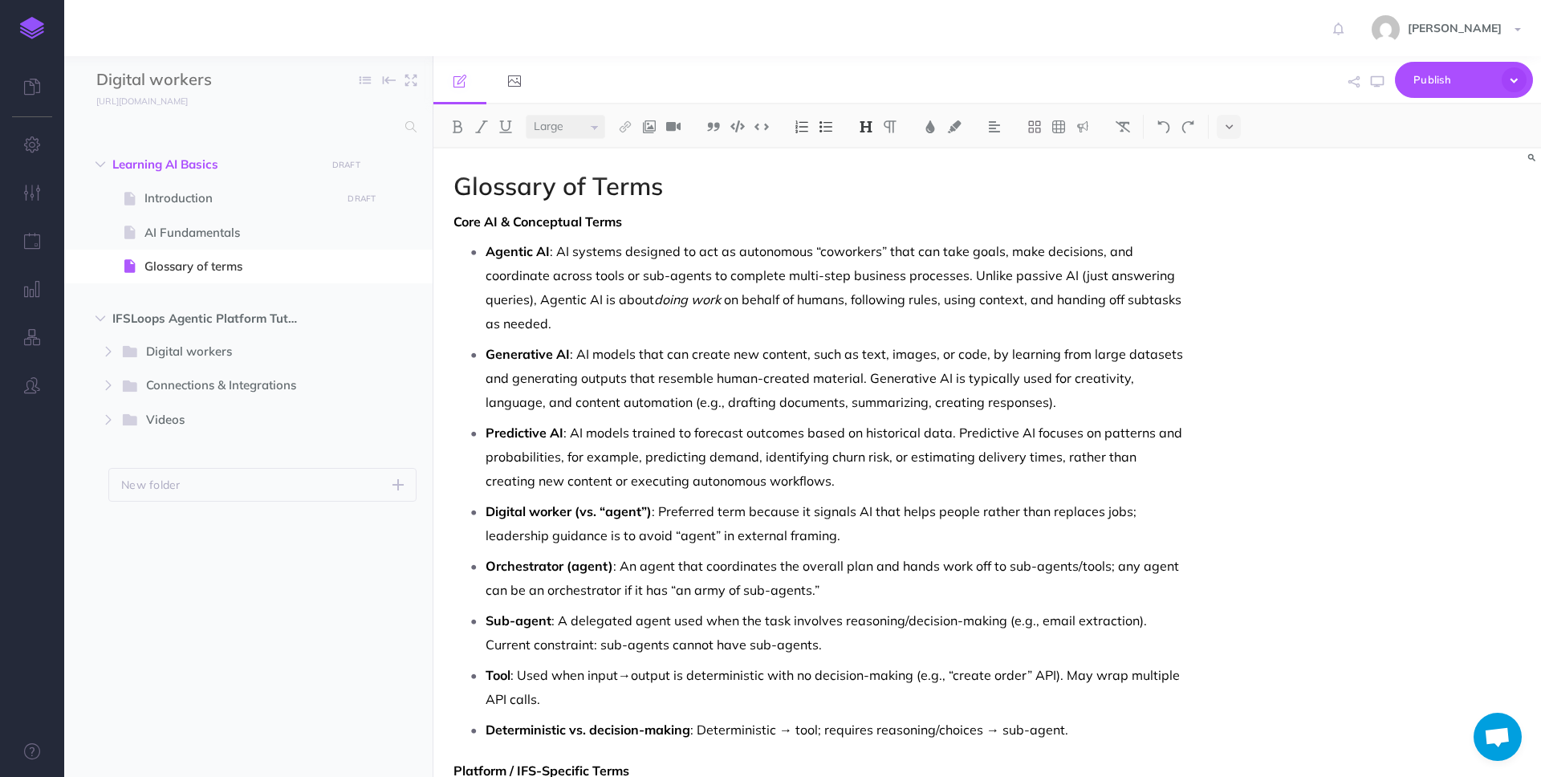
click at [563, 189] on span "Glossary of Terms" at bounding box center [559, 185] width 210 height 31
copy span "Glossary of Terms"
click at [707, 391] on p "Generative AI : AI models that can create new content, such as text, images, or…" at bounding box center [837, 378] width 703 height 72
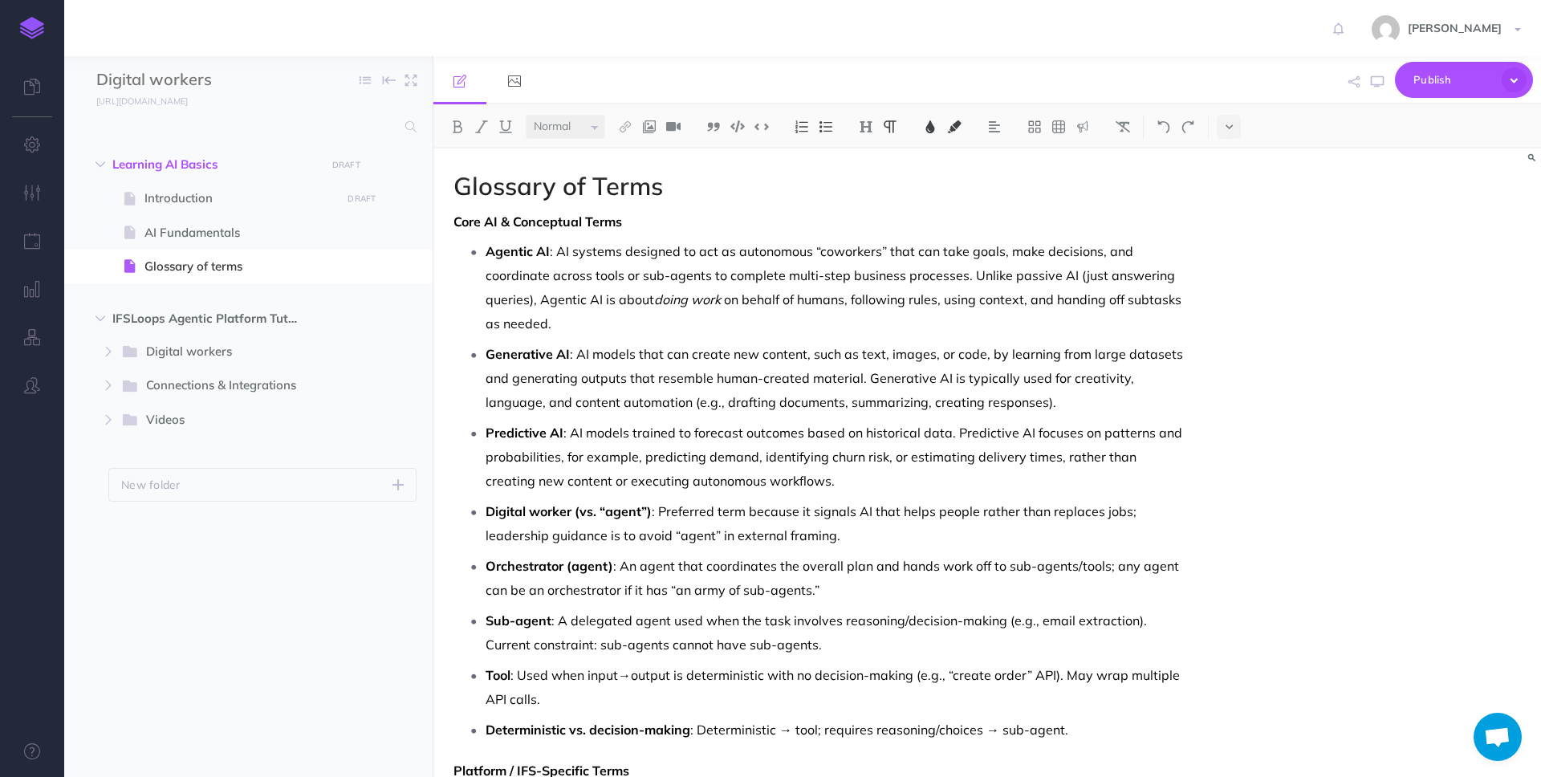
select select "large"
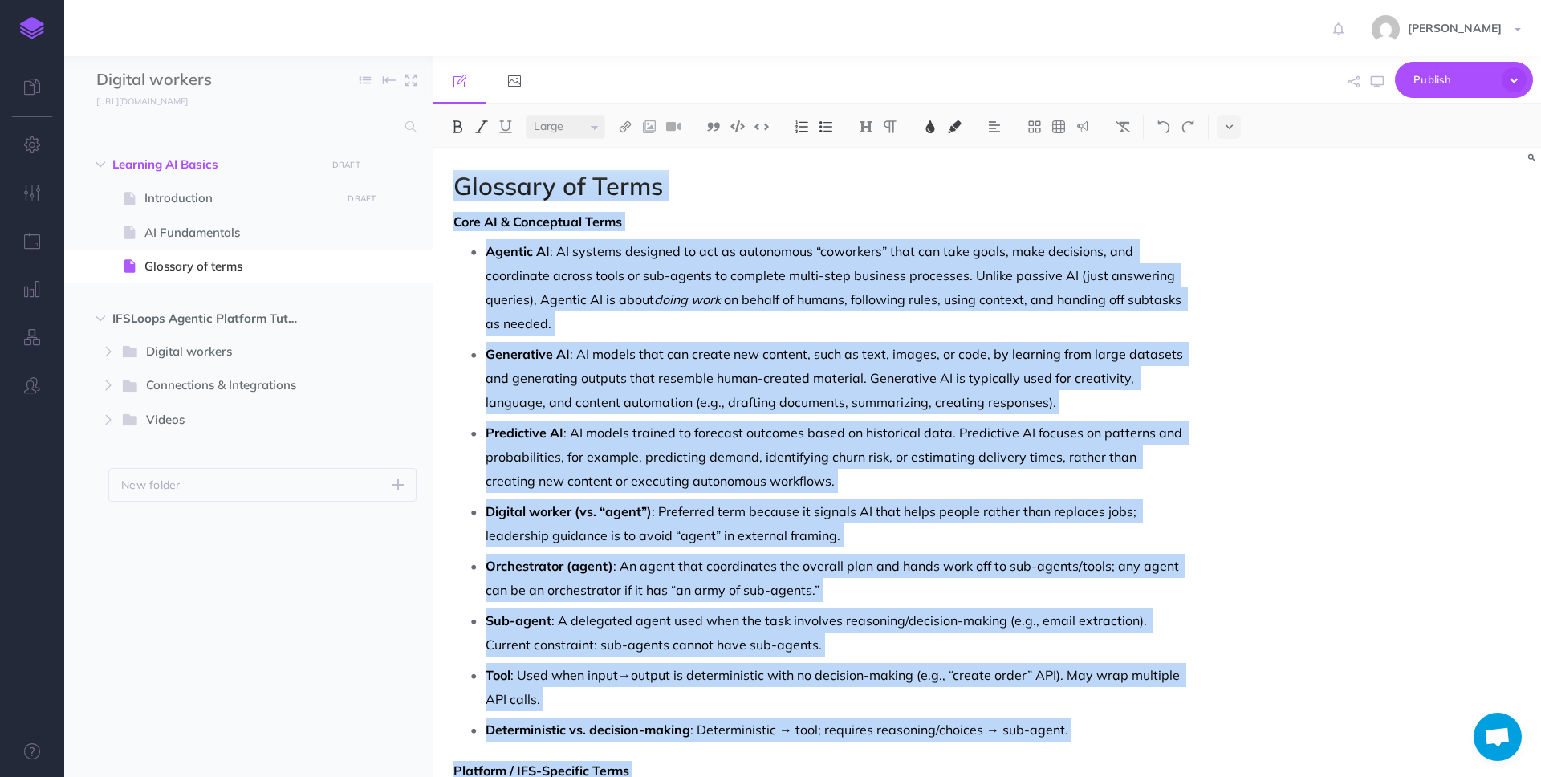
copy div "Glossary of Terms Core AI & Conceptual Terms Agentic AI : AI systems designed t…"
click at [105, 355] on icon "button" at bounding box center [109, 352] width 10 height 10
click at [106, 379] on button "button" at bounding box center [108, 385] width 29 height 19
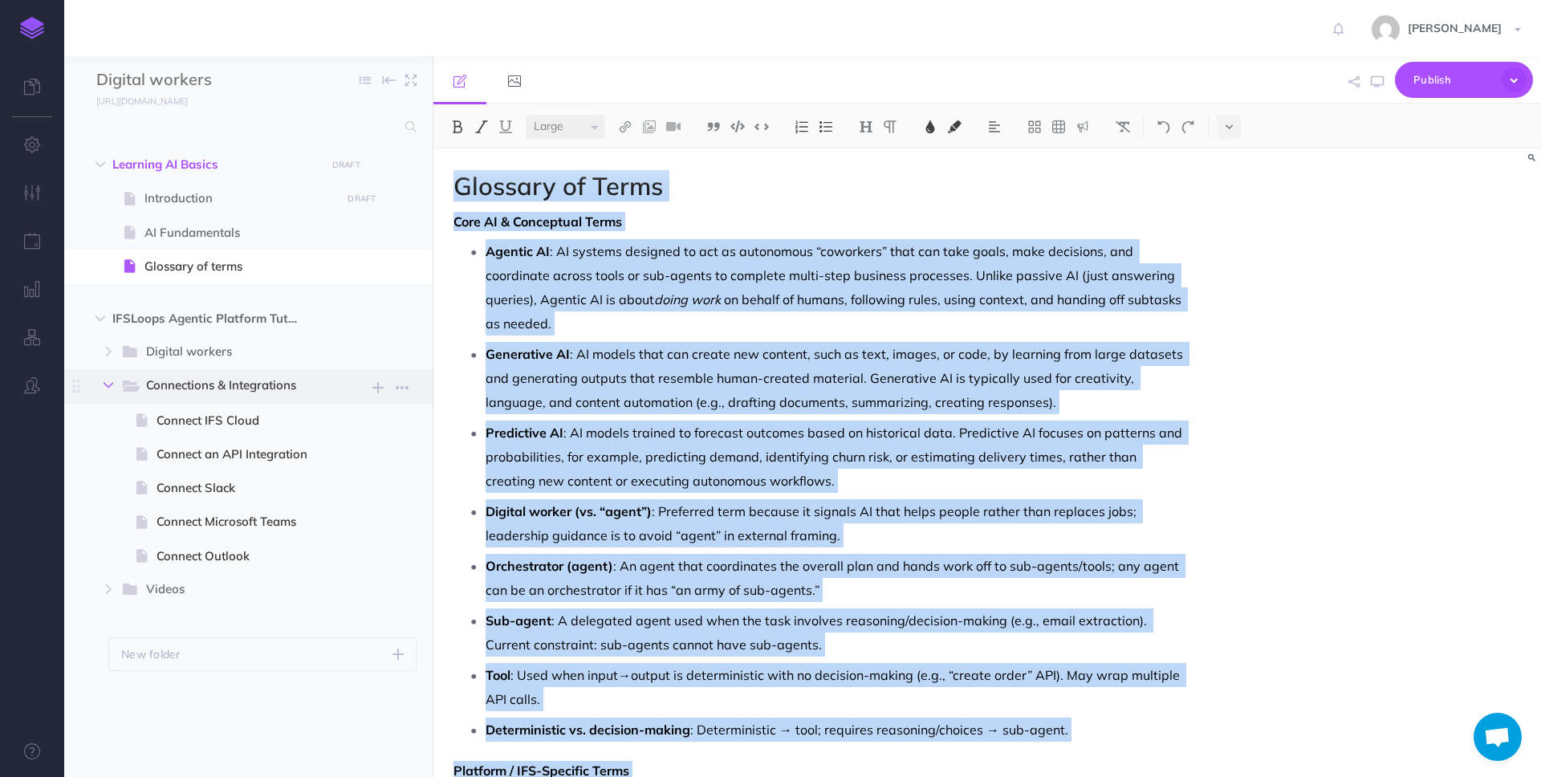
click at [106, 379] on button "button" at bounding box center [108, 385] width 29 height 19
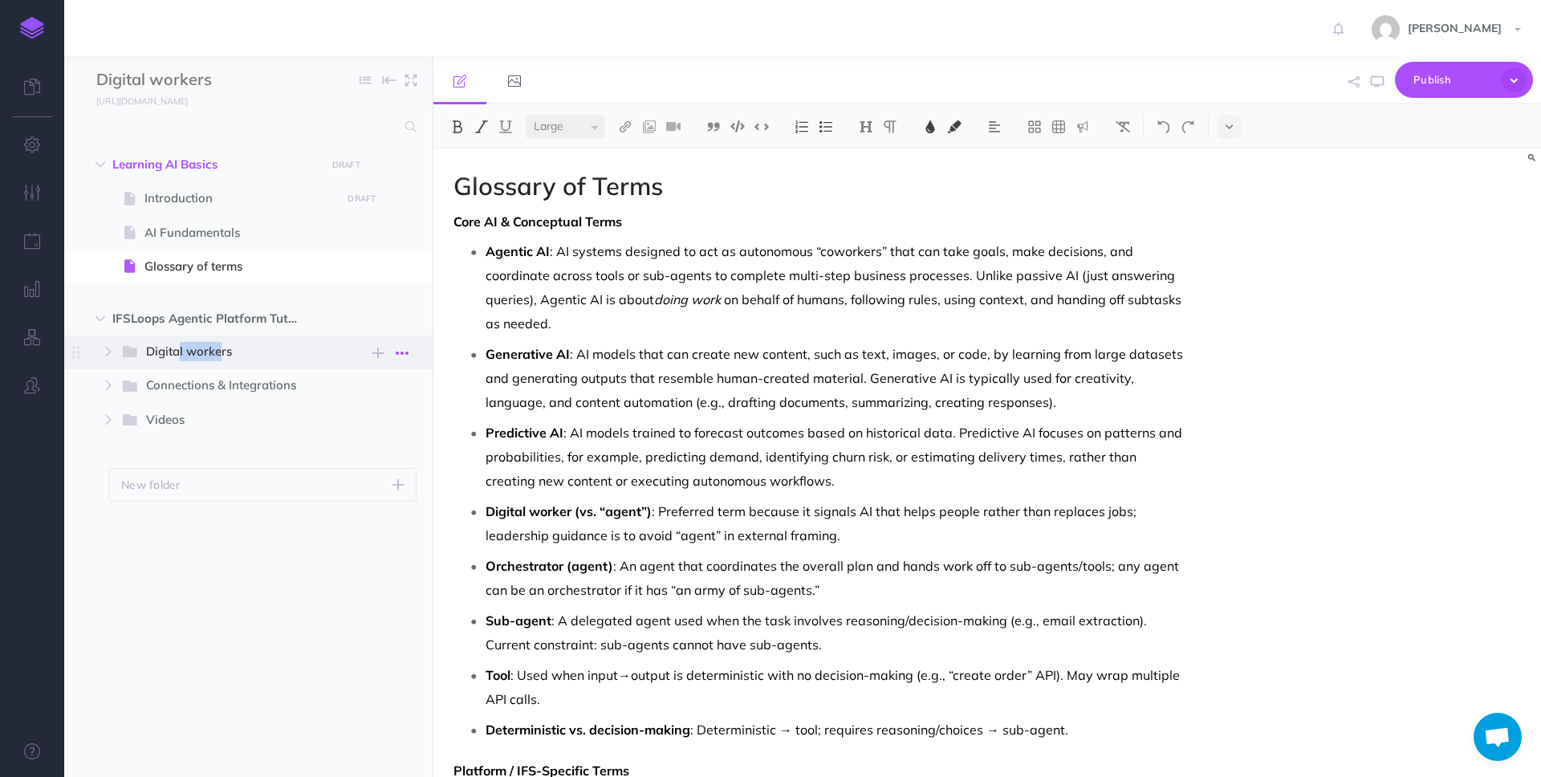
click at [406, 356] on icon "button" at bounding box center [402, 353] width 13 height 19
click at [356, 556] on ul "Learning AI Basics DRAFT Publish these changes Nevermind Publish New folder Add…" at bounding box center [248, 442] width 368 height 588
click at [152, 352] on span "Digital workers" at bounding box center [229, 352] width 166 height 21
select select "null"
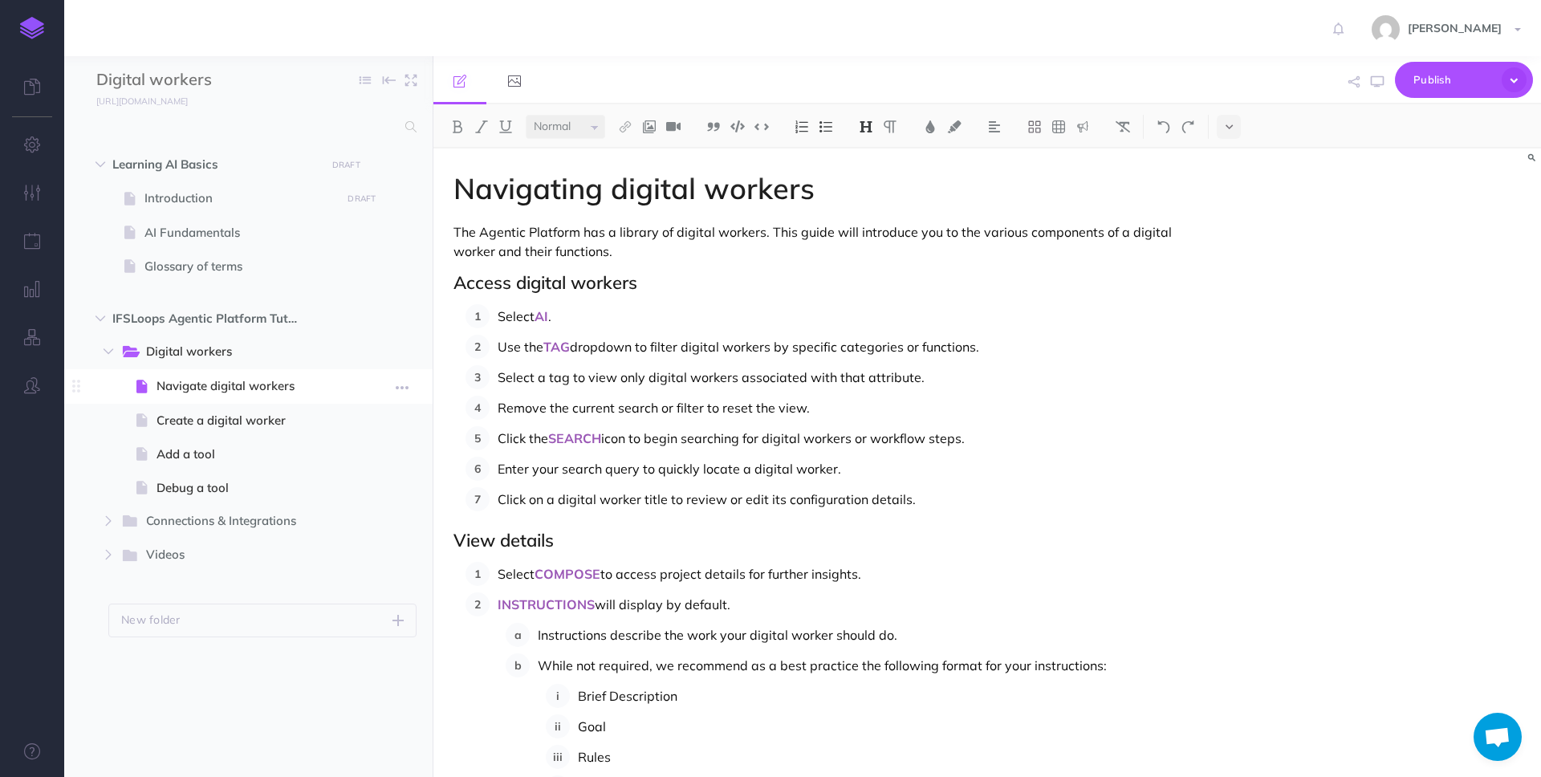
click at [197, 394] on span "Navigate digital workers" at bounding box center [247, 385] width 180 height 19
click at [201, 388] on span "Navigate digital workers" at bounding box center [247, 385] width 180 height 19
click at [198, 344] on span "Digital workers" at bounding box center [229, 352] width 166 height 21
click at [628, 193] on h1 "Navigating digital workers" at bounding box center [821, 189] width 735 height 32
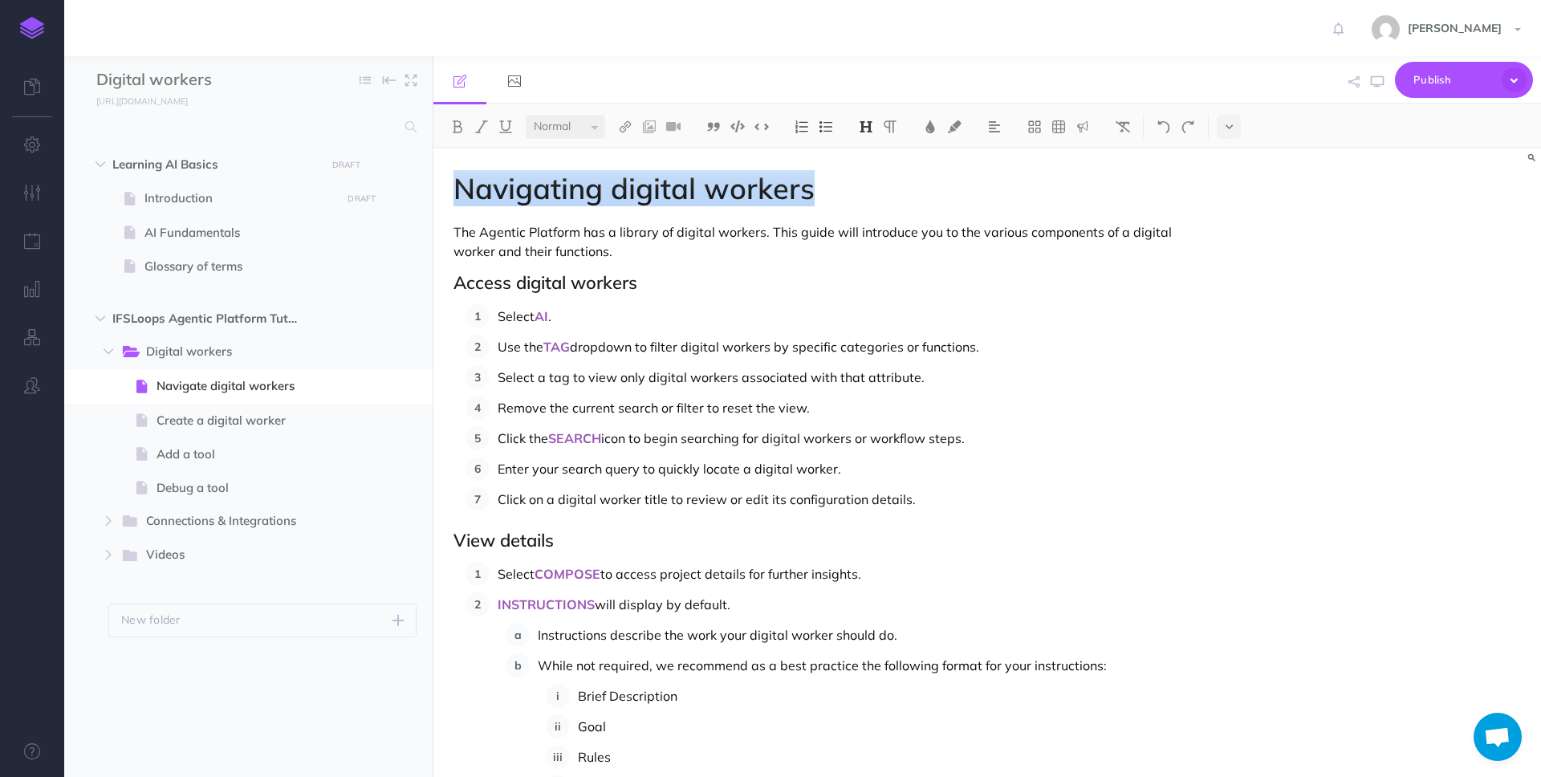
click at [628, 193] on h1 "Navigating digital workers" at bounding box center [821, 189] width 735 height 32
copy h1 "Navigating digital workers"
click at [626, 313] on p "Select AI ." at bounding box center [843, 316] width 691 height 24
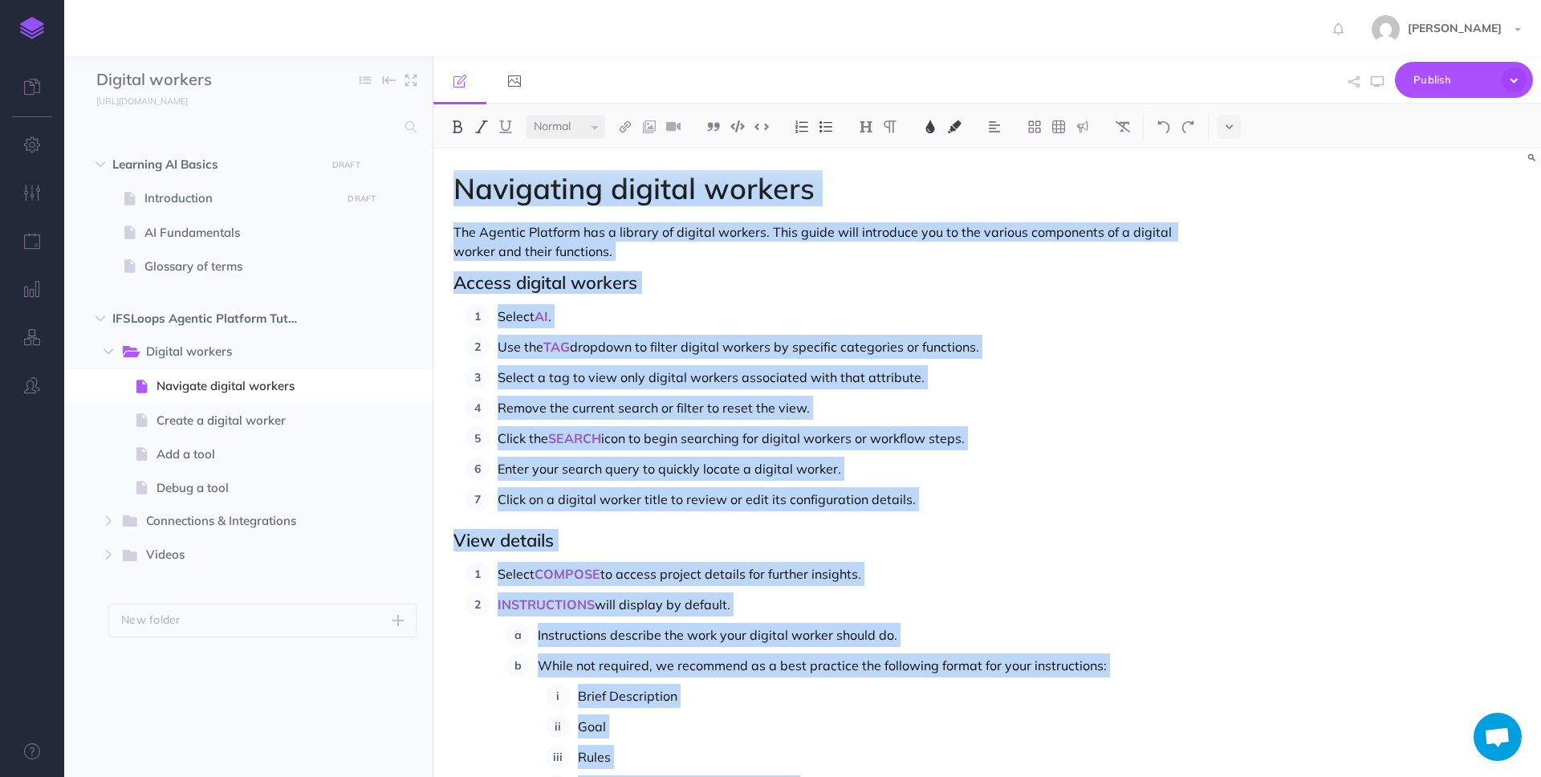
copy div "Navigating digital workers The Agentic Platform has a library of digital worker…"
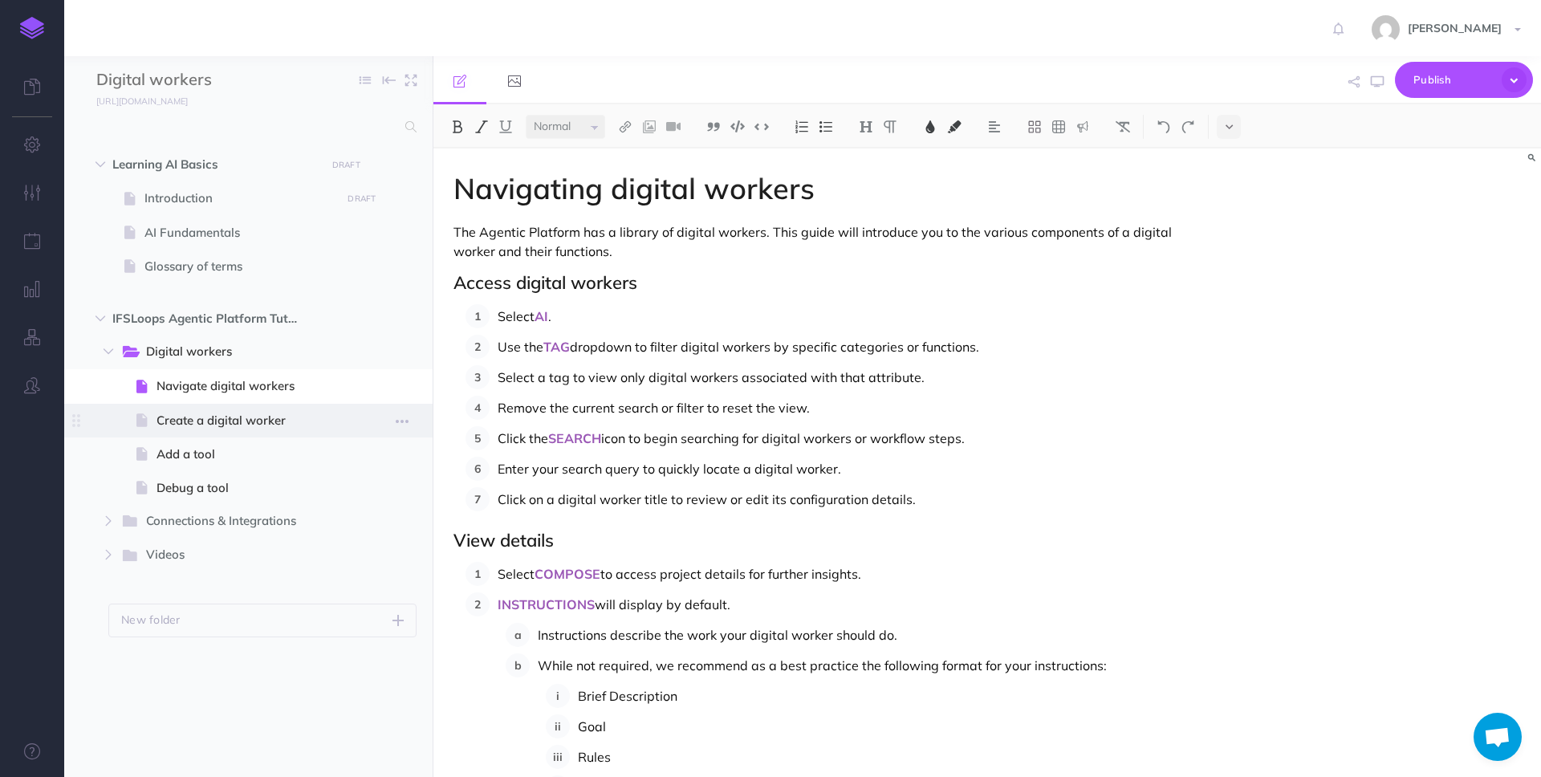
click at [238, 421] on span "Create a digital worker" at bounding box center [247, 420] width 180 height 19
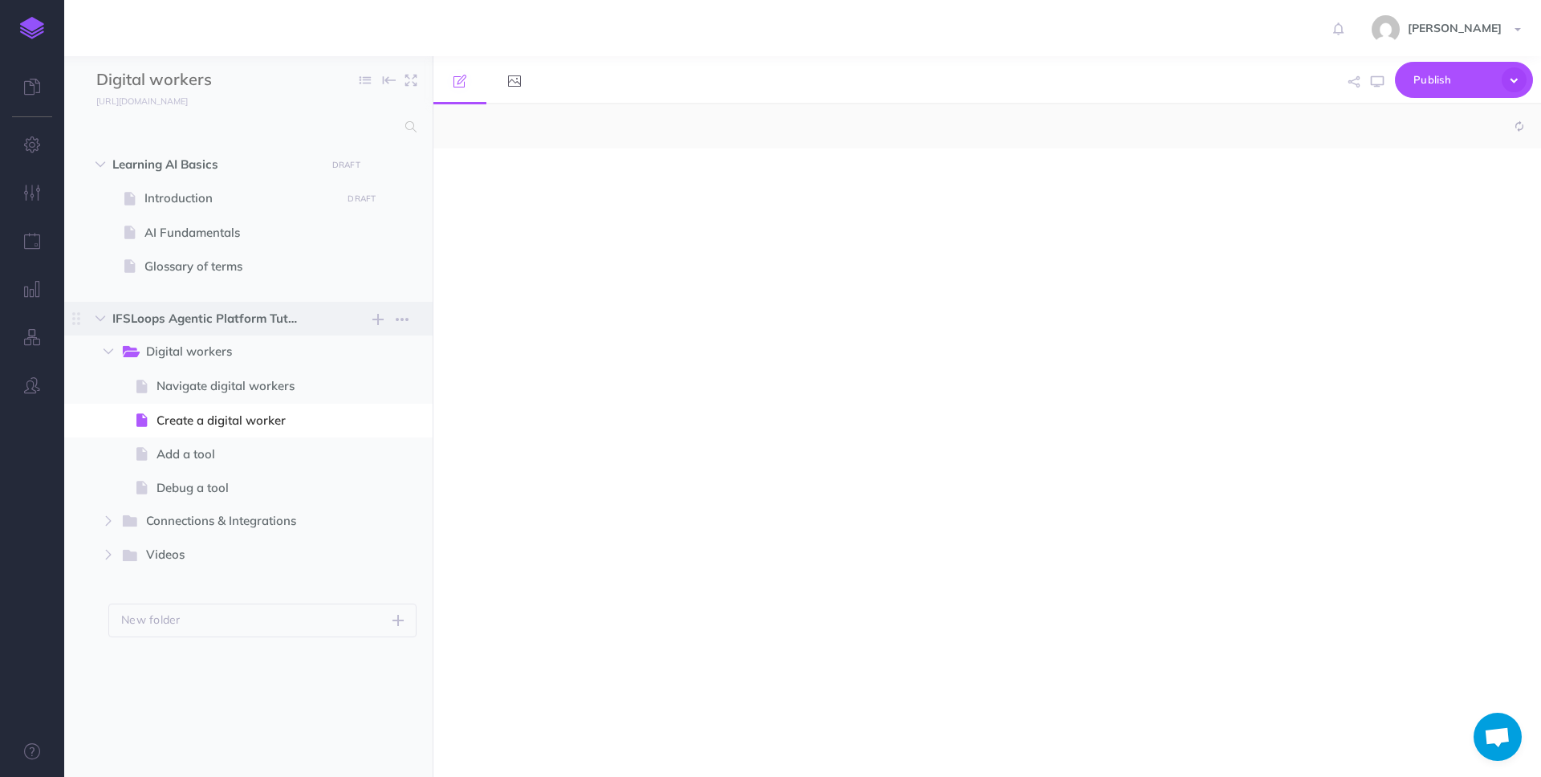
select select "null"
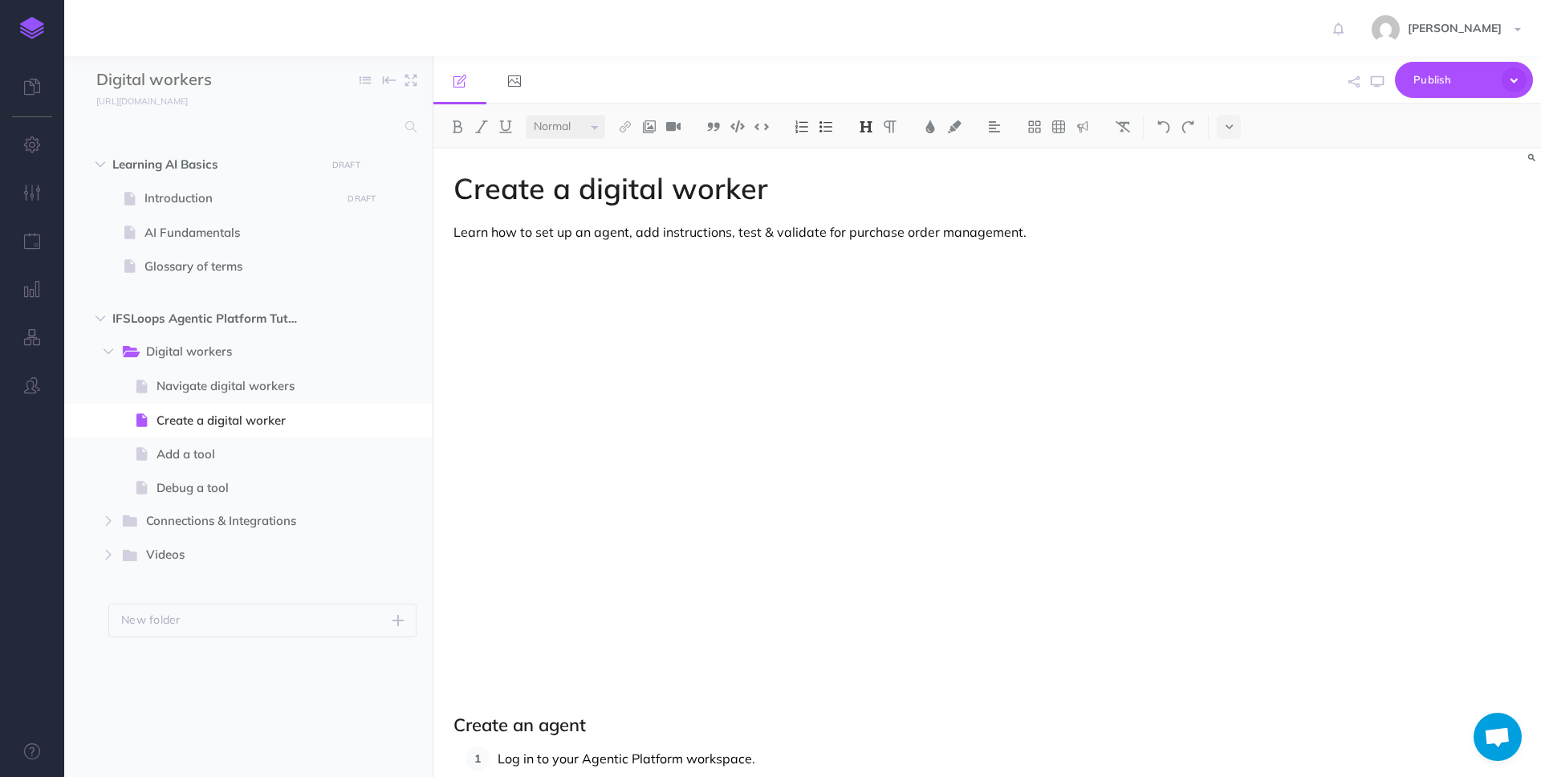
click at [599, 190] on h1 "Create a digital worker" at bounding box center [821, 189] width 735 height 32
copy h1 "Create a digital worker"
click at [1346, 376] on div "Create a digital worker Learn how to set up an agent, add instructions, test & …" at bounding box center [987, 463] width 1108 height 629
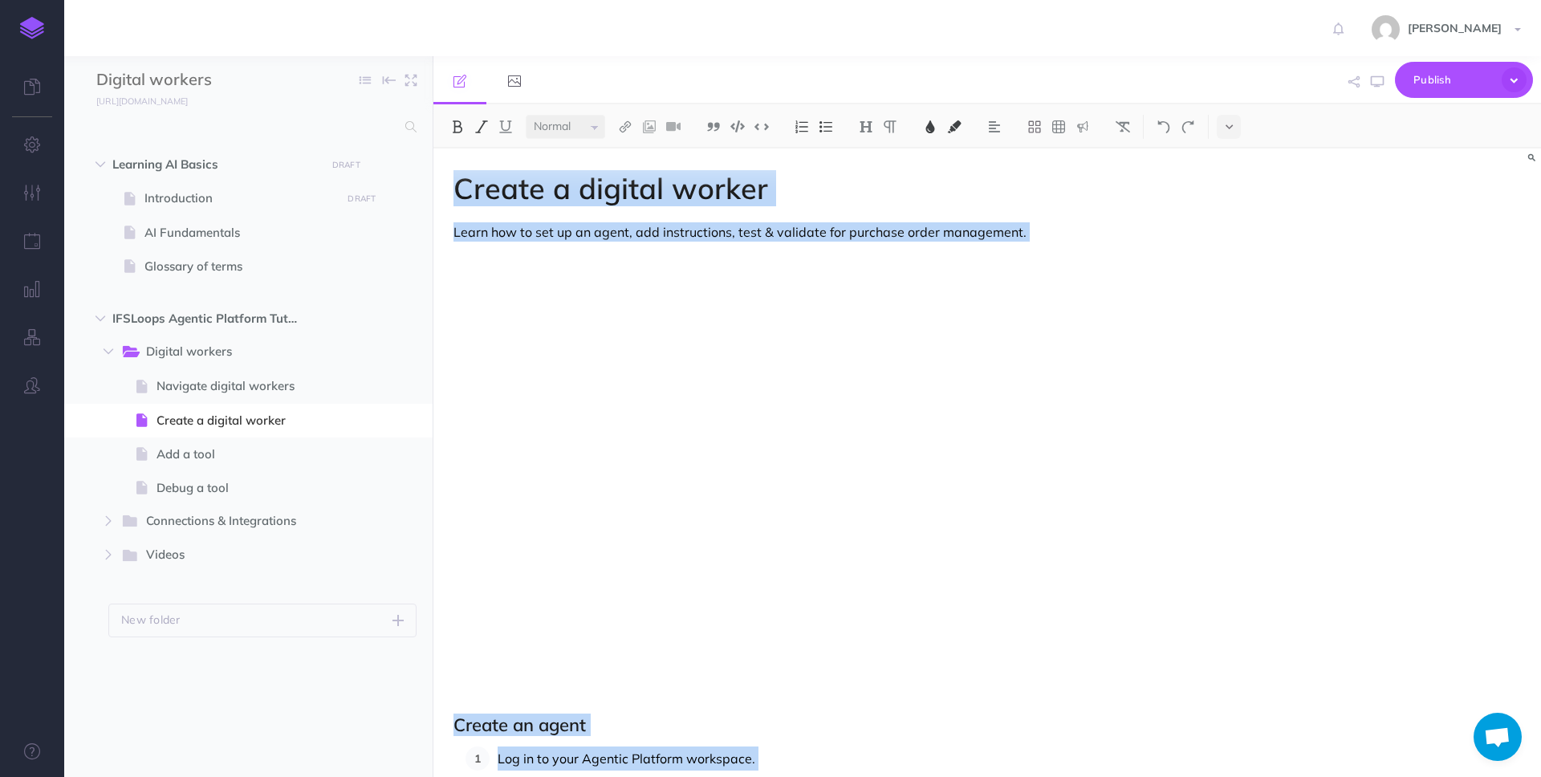
copy div "Create a digital worker Learn how to set up an agent, add instructions, test & …"
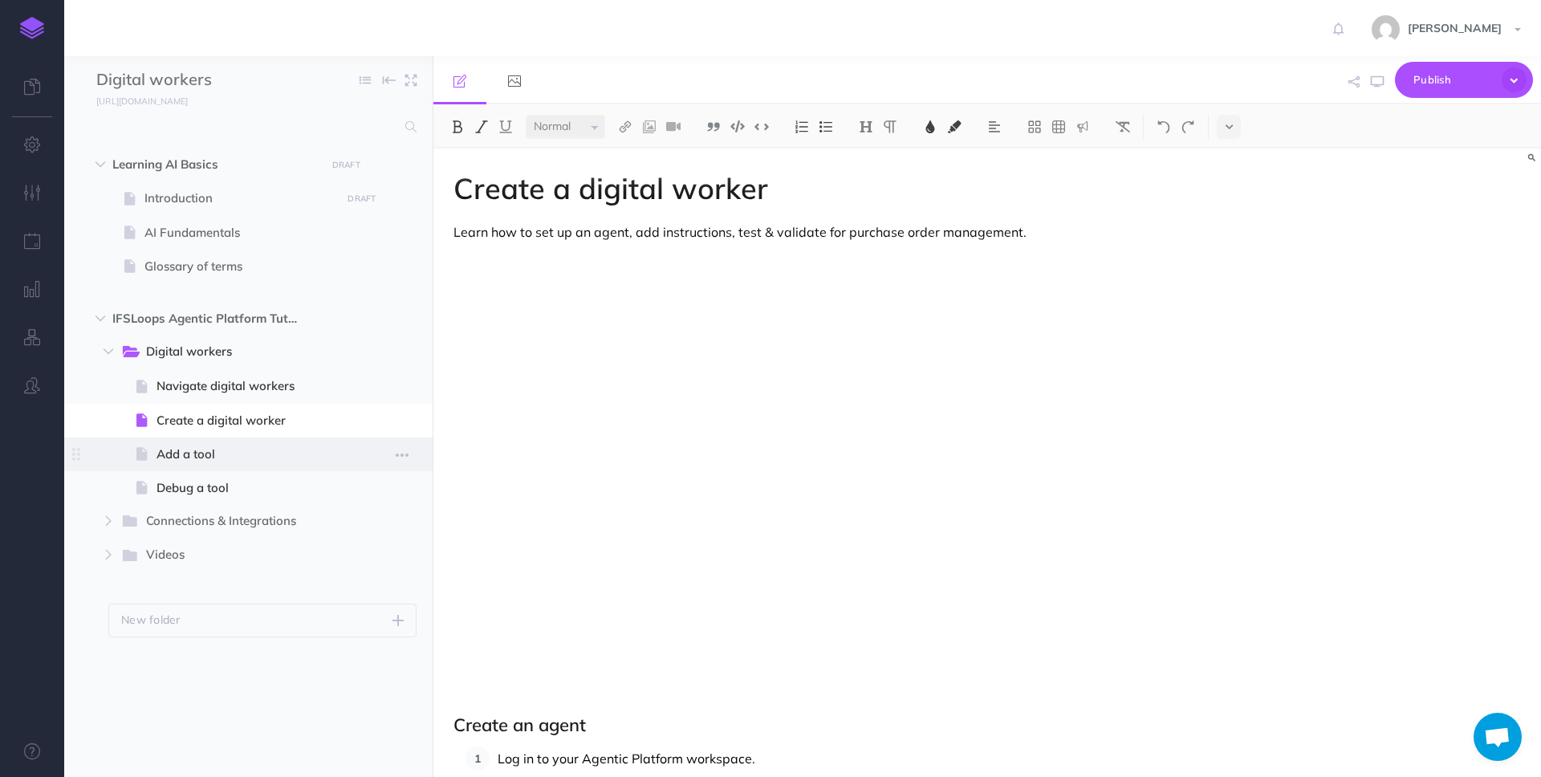
click at [233, 450] on span "Add a tool" at bounding box center [247, 454] width 180 height 19
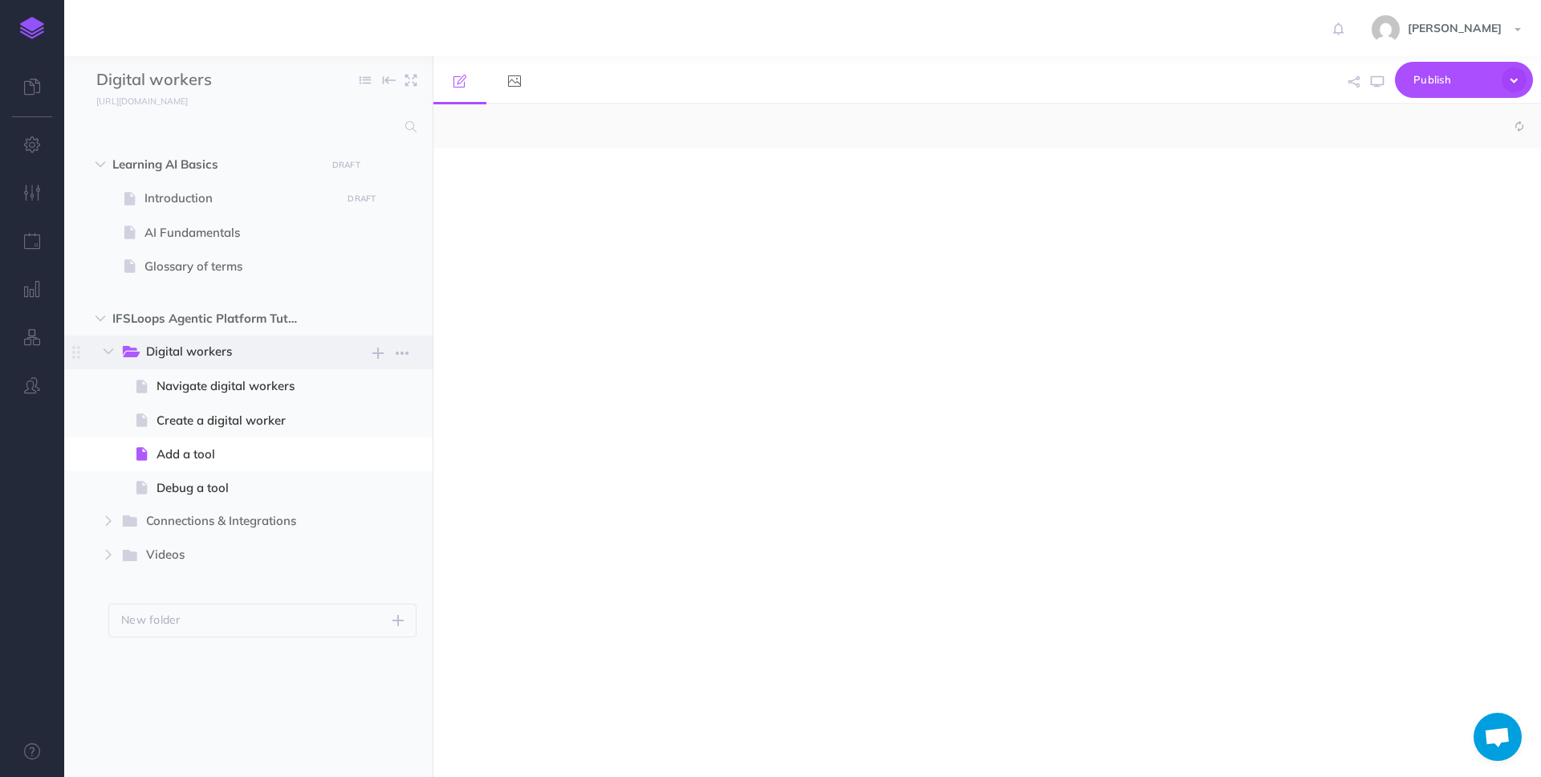
select select "null"
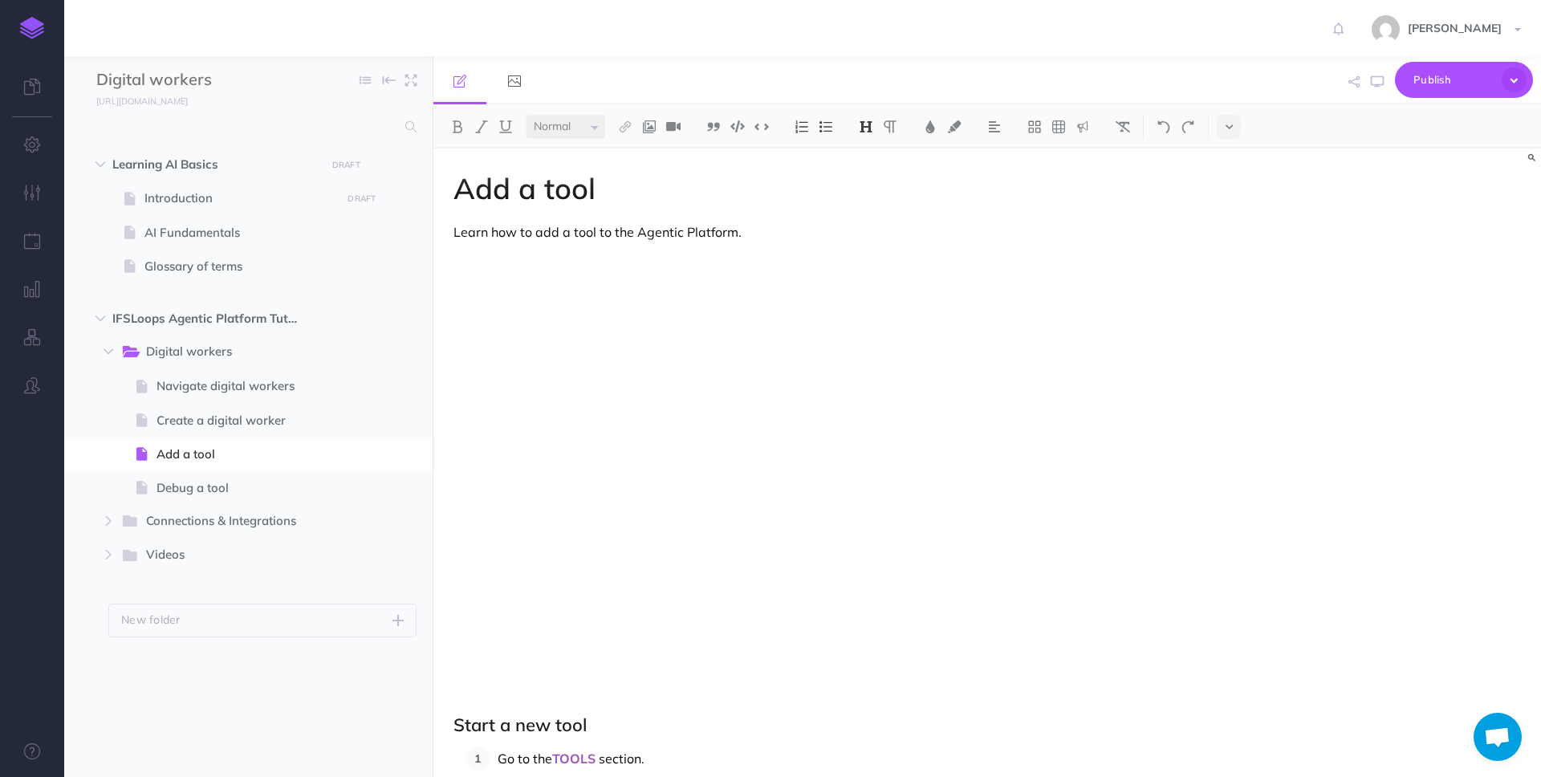
click at [549, 185] on h1 "Add a tool" at bounding box center [821, 189] width 735 height 32
copy h1 "Add a tool"
click at [731, 200] on h1 "Add a tool" at bounding box center [821, 189] width 735 height 32
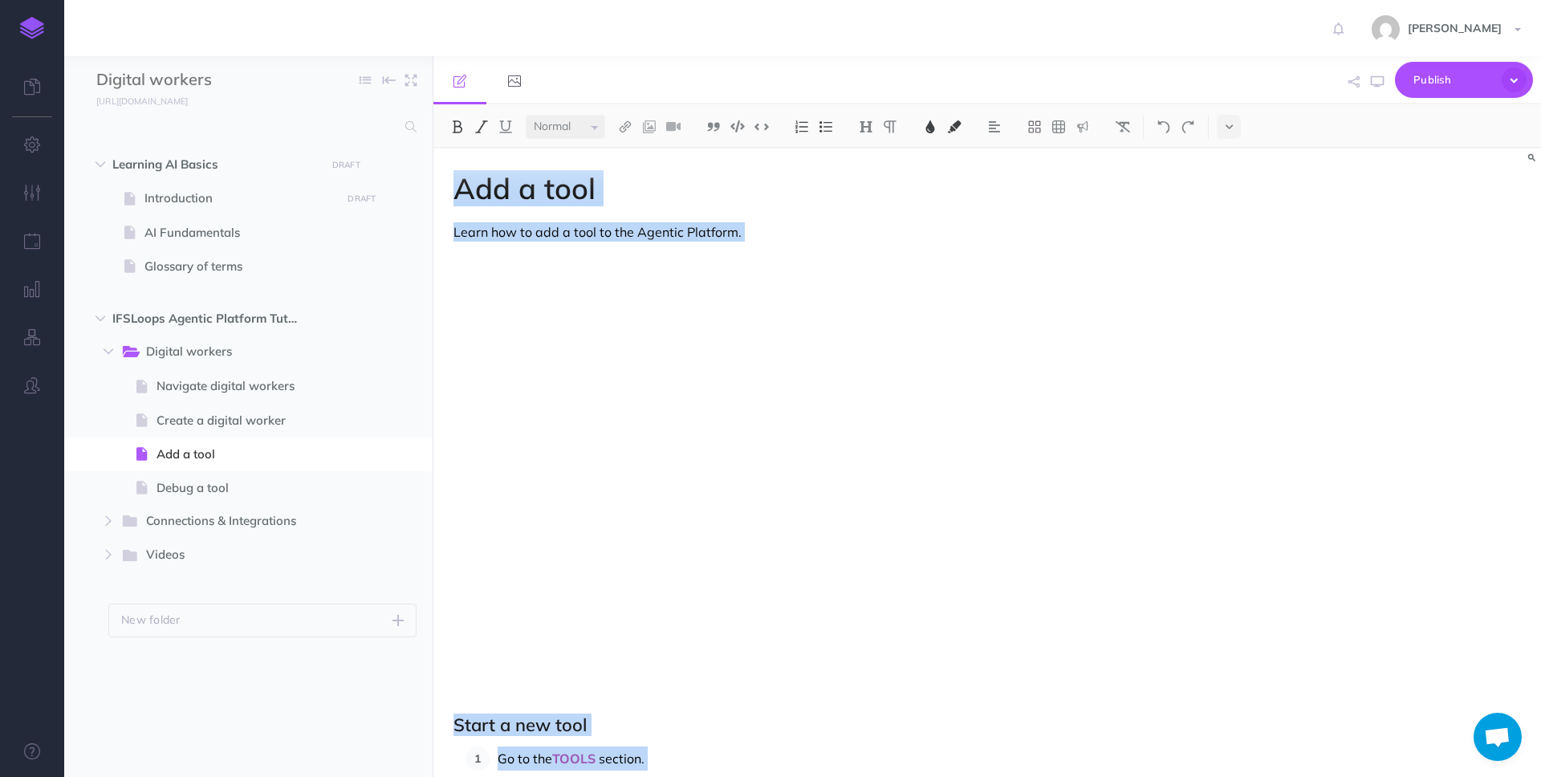
copy div "Add a tool Learn how to add a tool to the Agentic Platform. Start a new tool Go…"
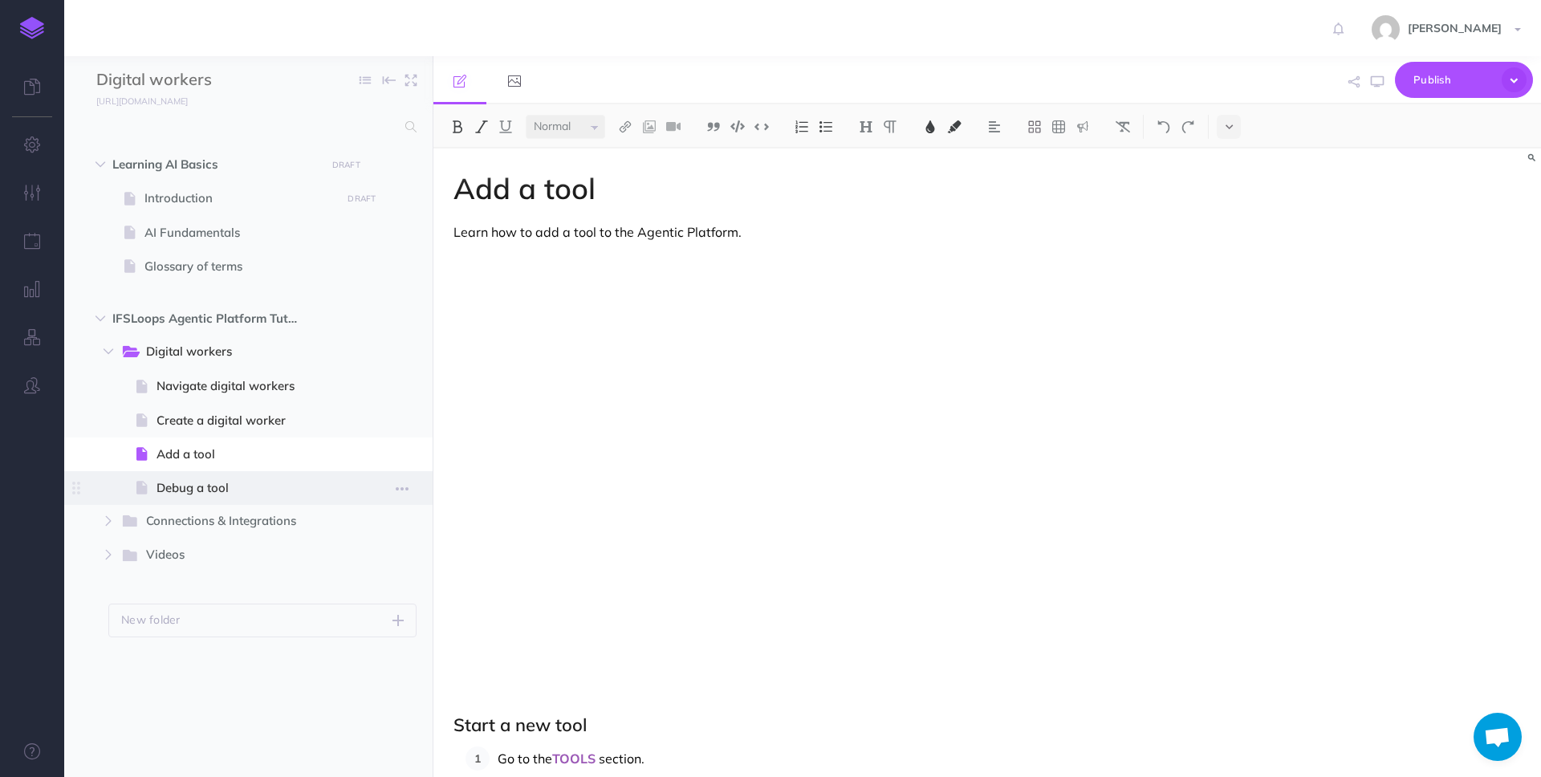
click at [221, 478] on span "Debug a tool" at bounding box center [247, 487] width 180 height 19
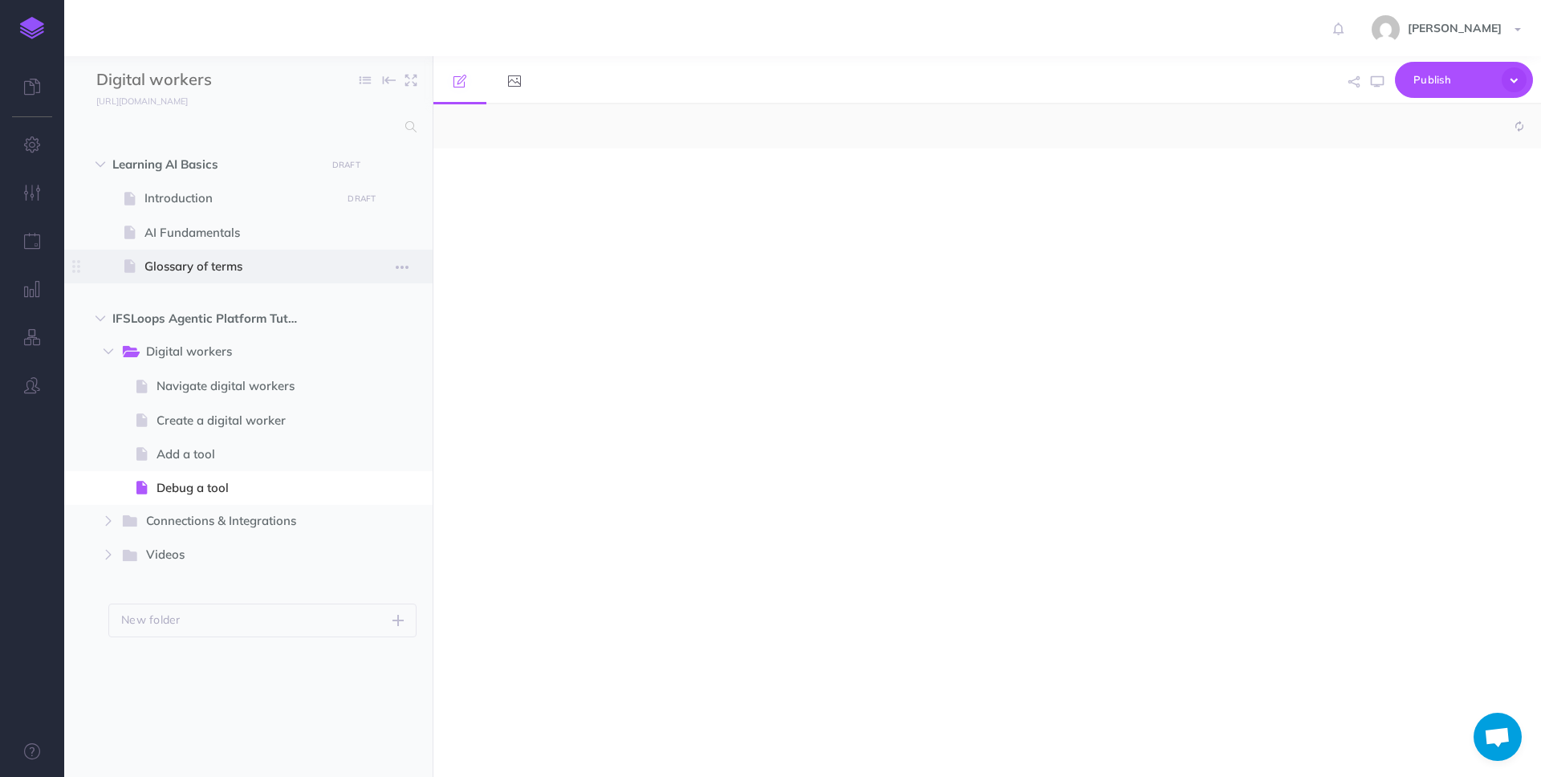
select select "null"
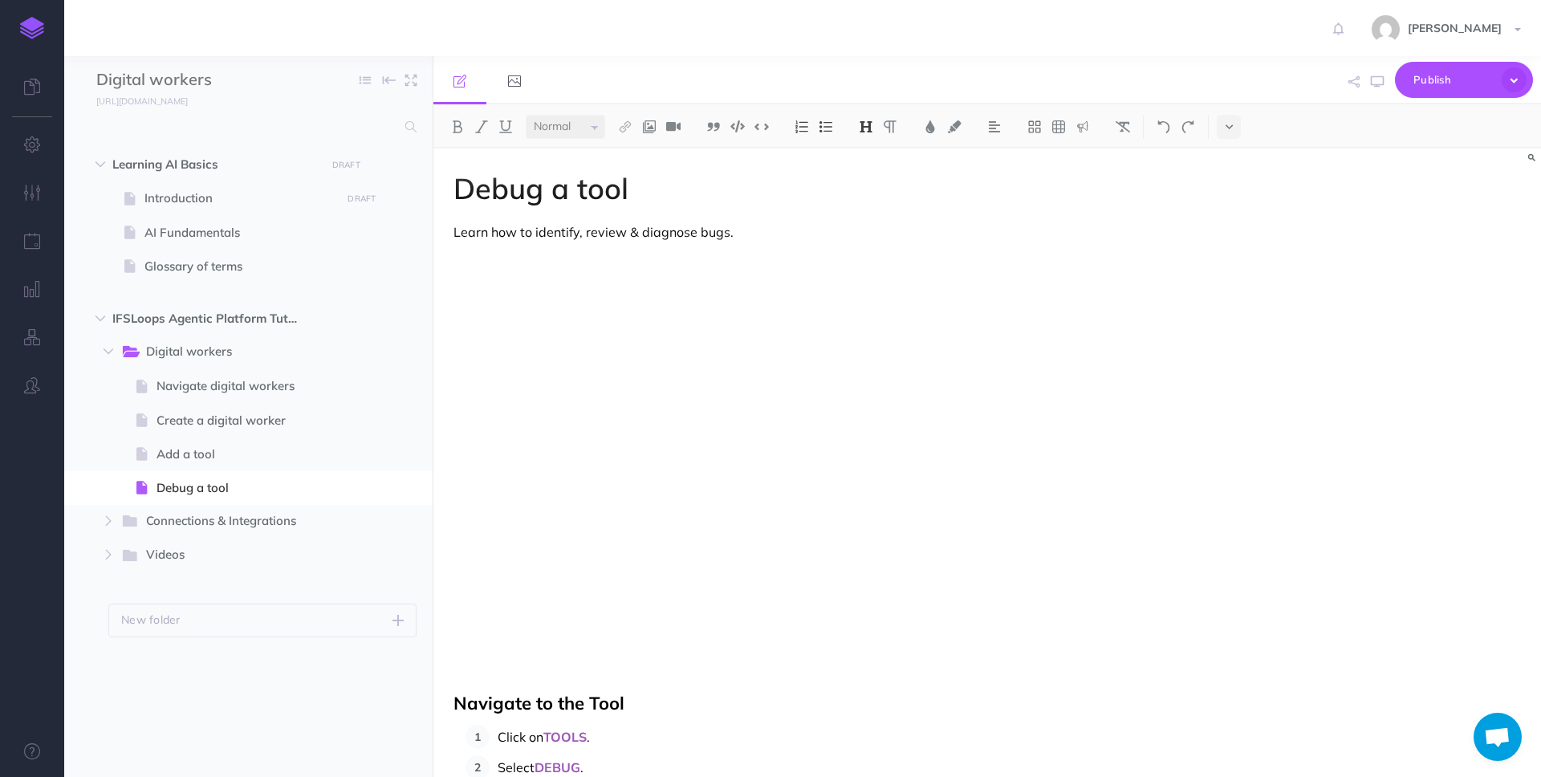
click at [555, 179] on h1 "Debug a tool" at bounding box center [821, 189] width 735 height 32
click at [698, 188] on h1 "Debug a tool" at bounding box center [821, 189] width 735 height 32
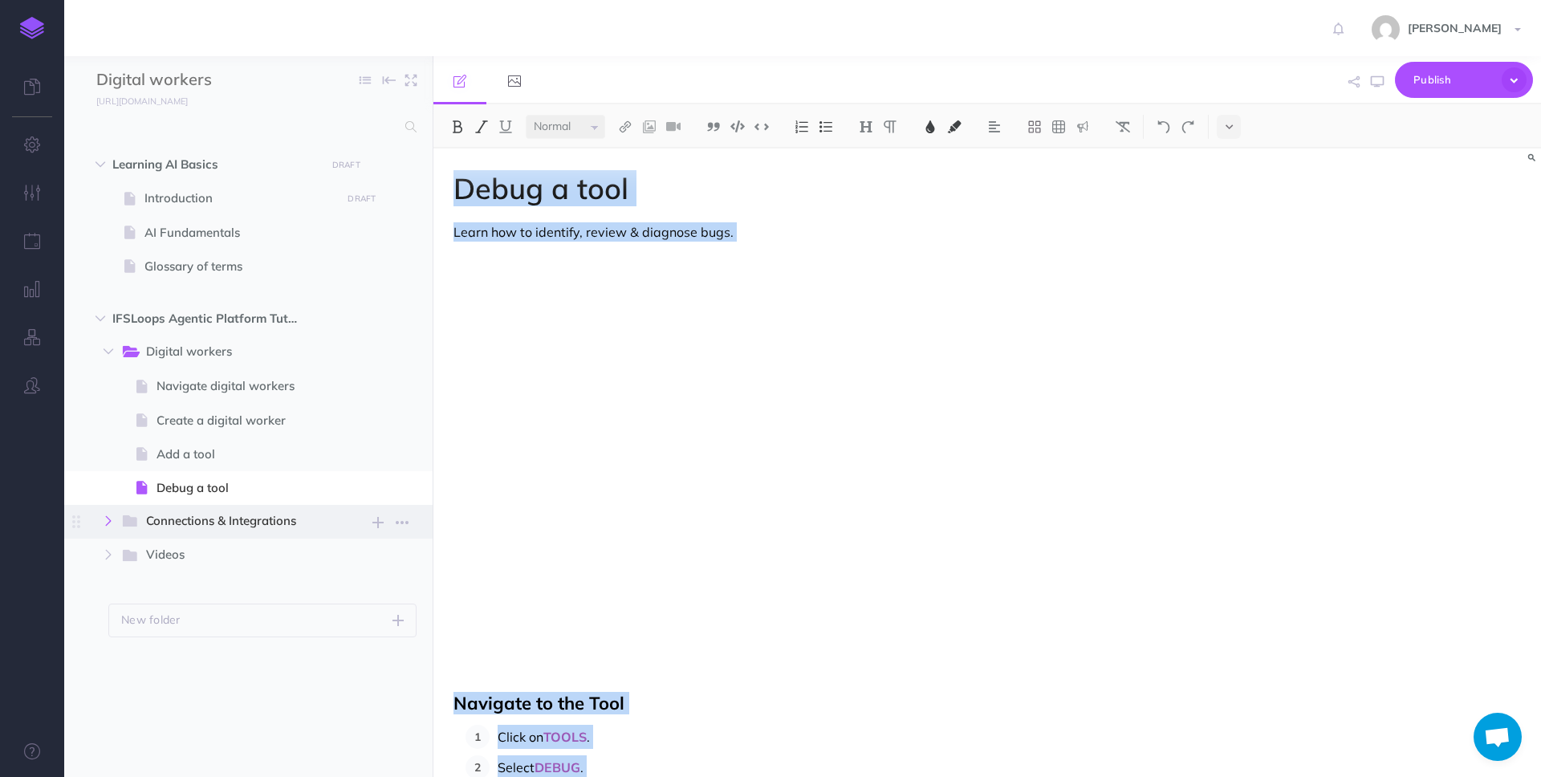
click at [108, 518] on icon "button" at bounding box center [109, 521] width 10 height 10
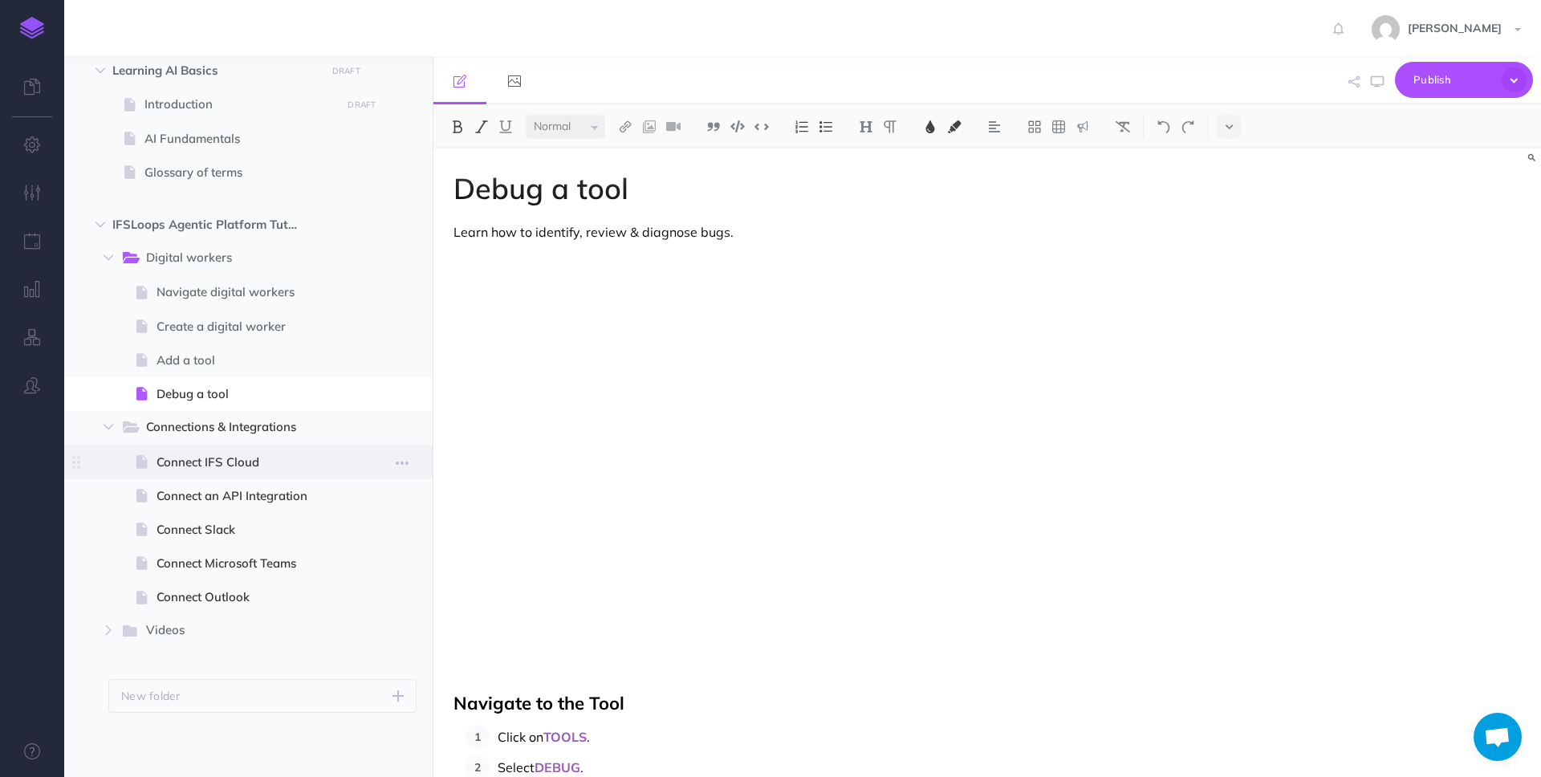
click at [243, 446] on span at bounding box center [248, 462] width 368 height 34
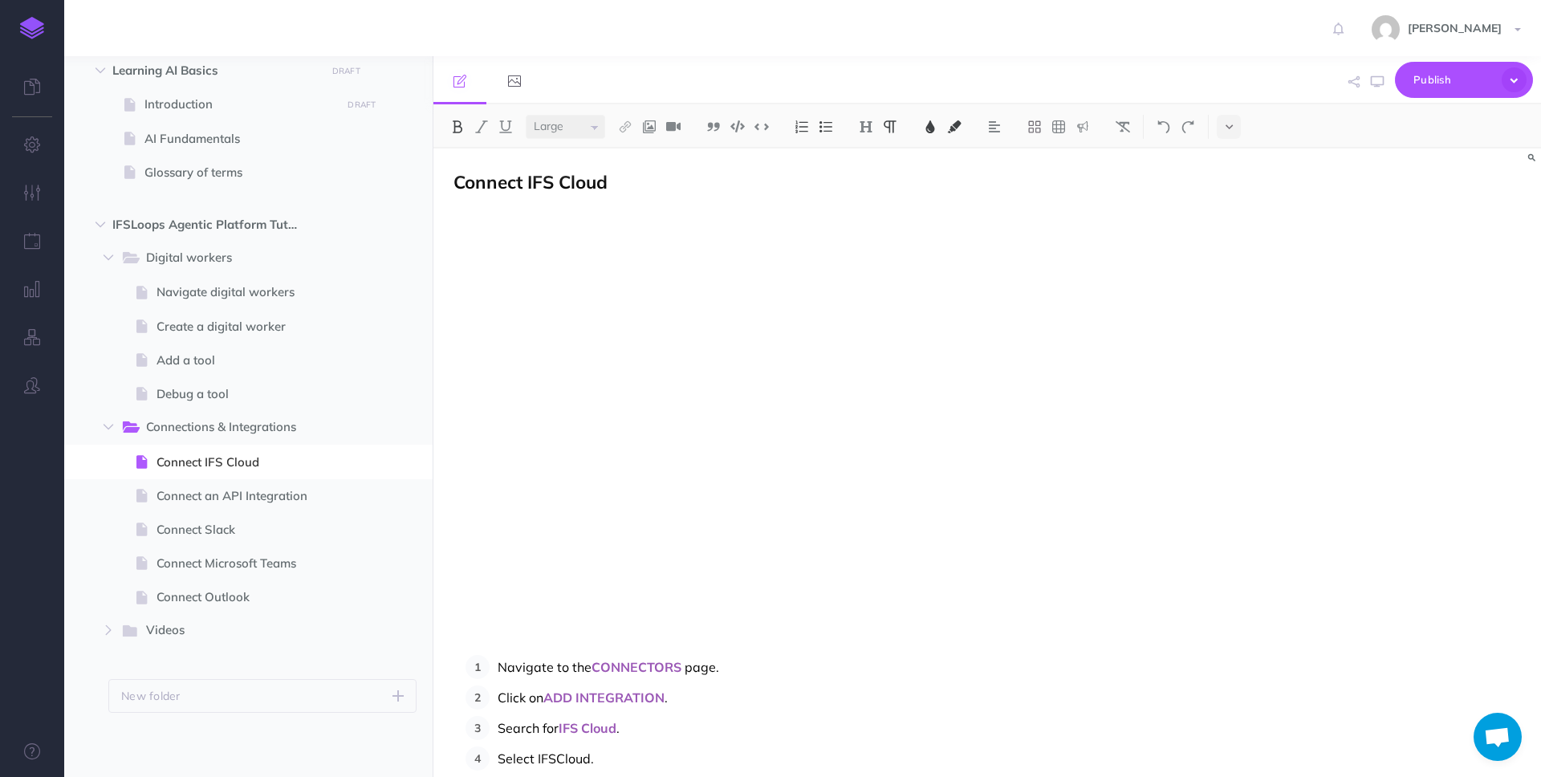
click at [573, 185] on span "Connect IFS Cloud" at bounding box center [531, 181] width 154 height 23
click at [640, 181] on p "Connect IFS Cloud" at bounding box center [821, 183] width 735 height 21
select select "large"
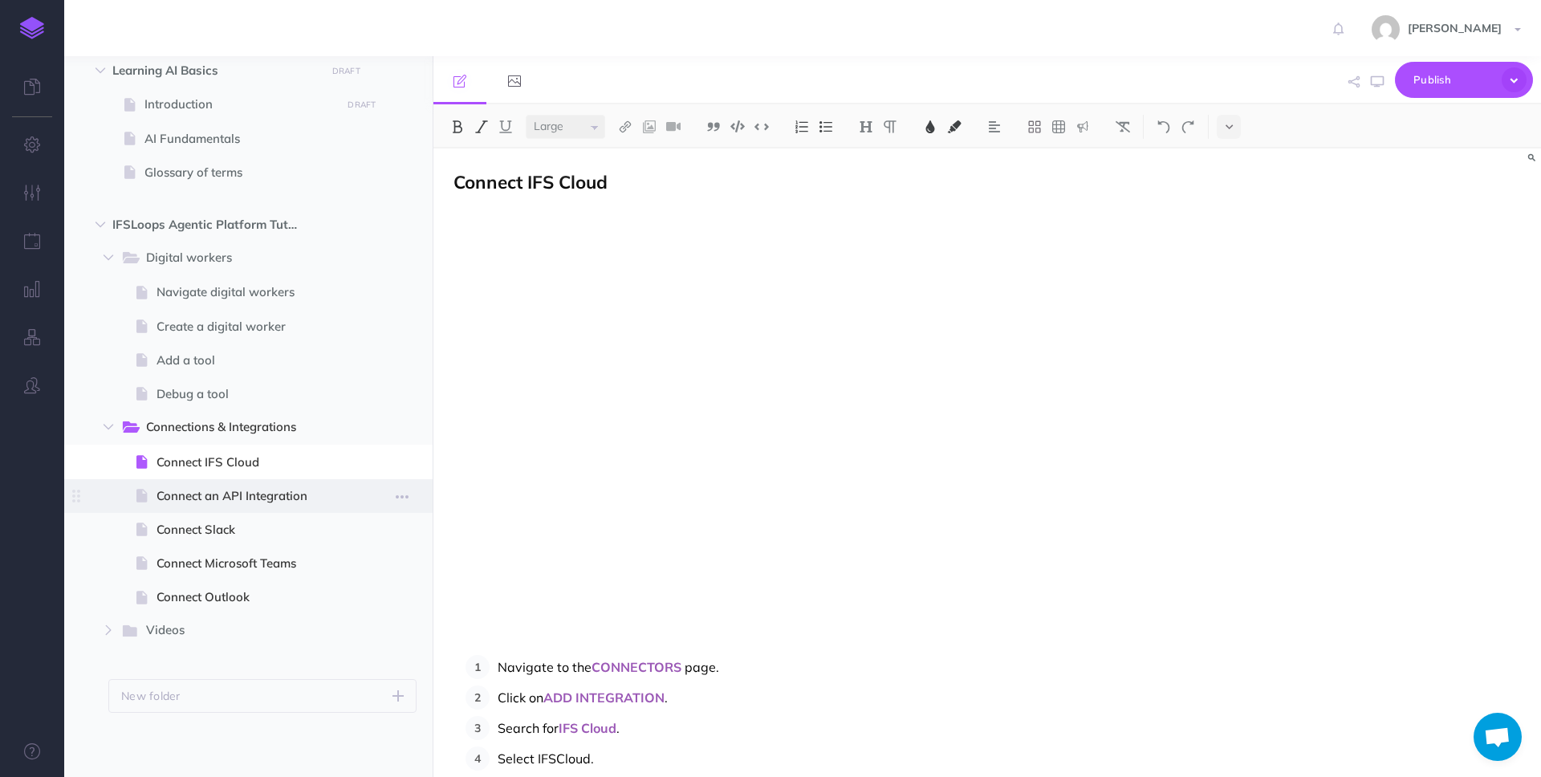
click at [242, 494] on span "Connect an API Integration" at bounding box center [247, 495] width 180 height 19
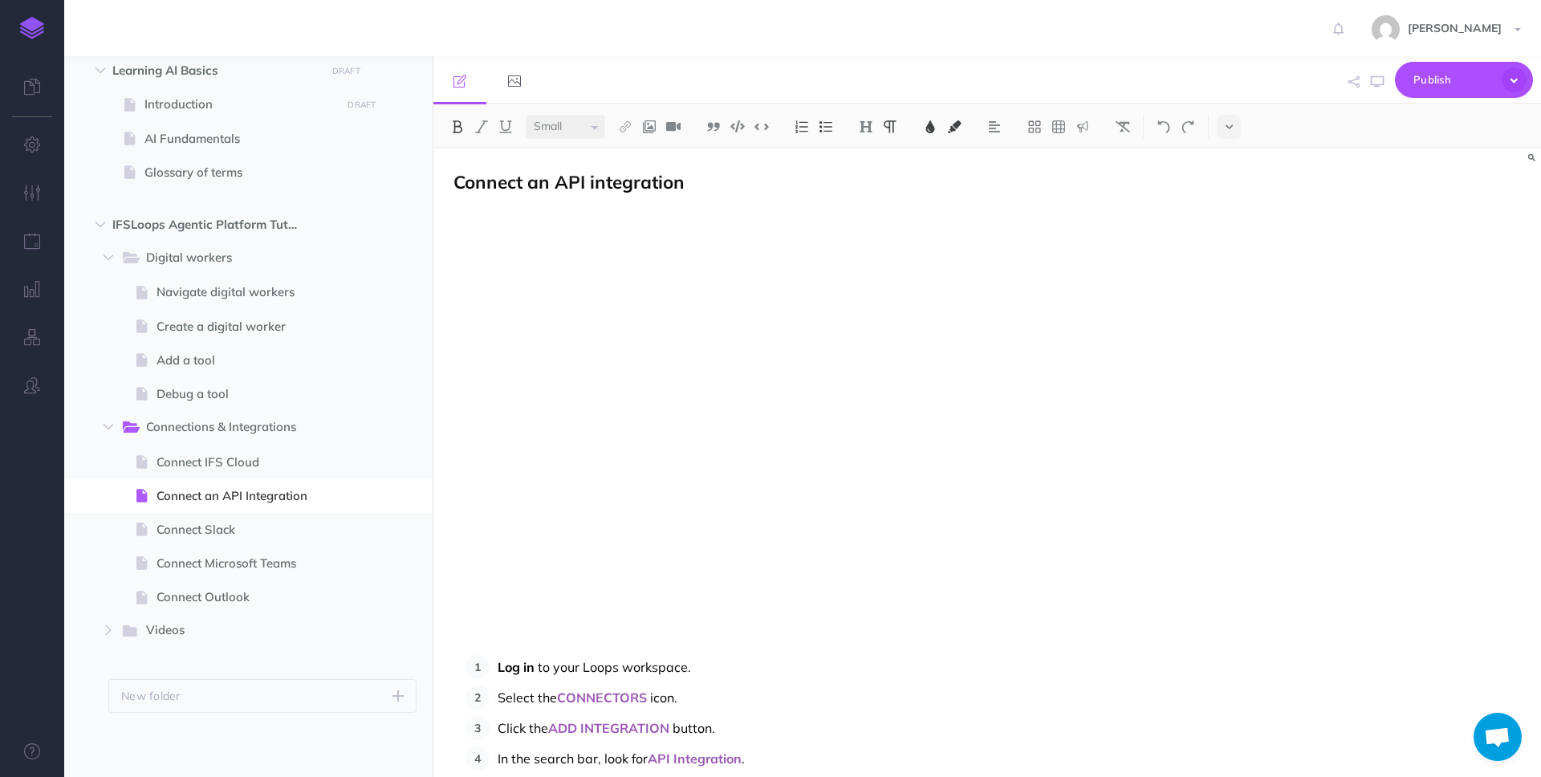
select select "large"
click at [530, 181] on span "Connect an API integration" at bounding box center [569, 181] width 231 height 23
click at [578, 173] on span "Connect an API integration" at bounding box center [569, 181] width 231 height 23
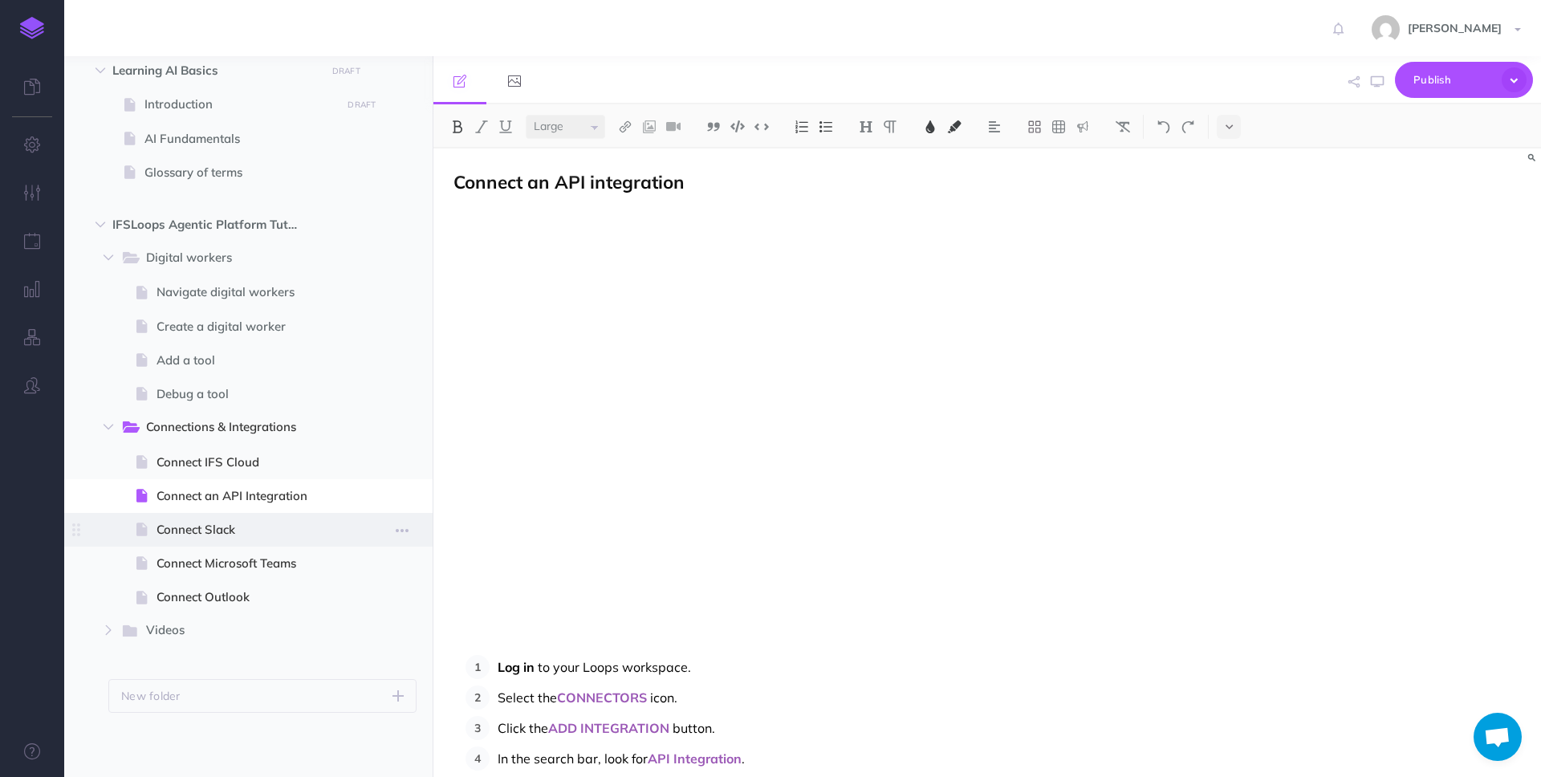
click at [237, 524] on span "Connect Slack" at bounding box center [247, 529] width 180 height 19
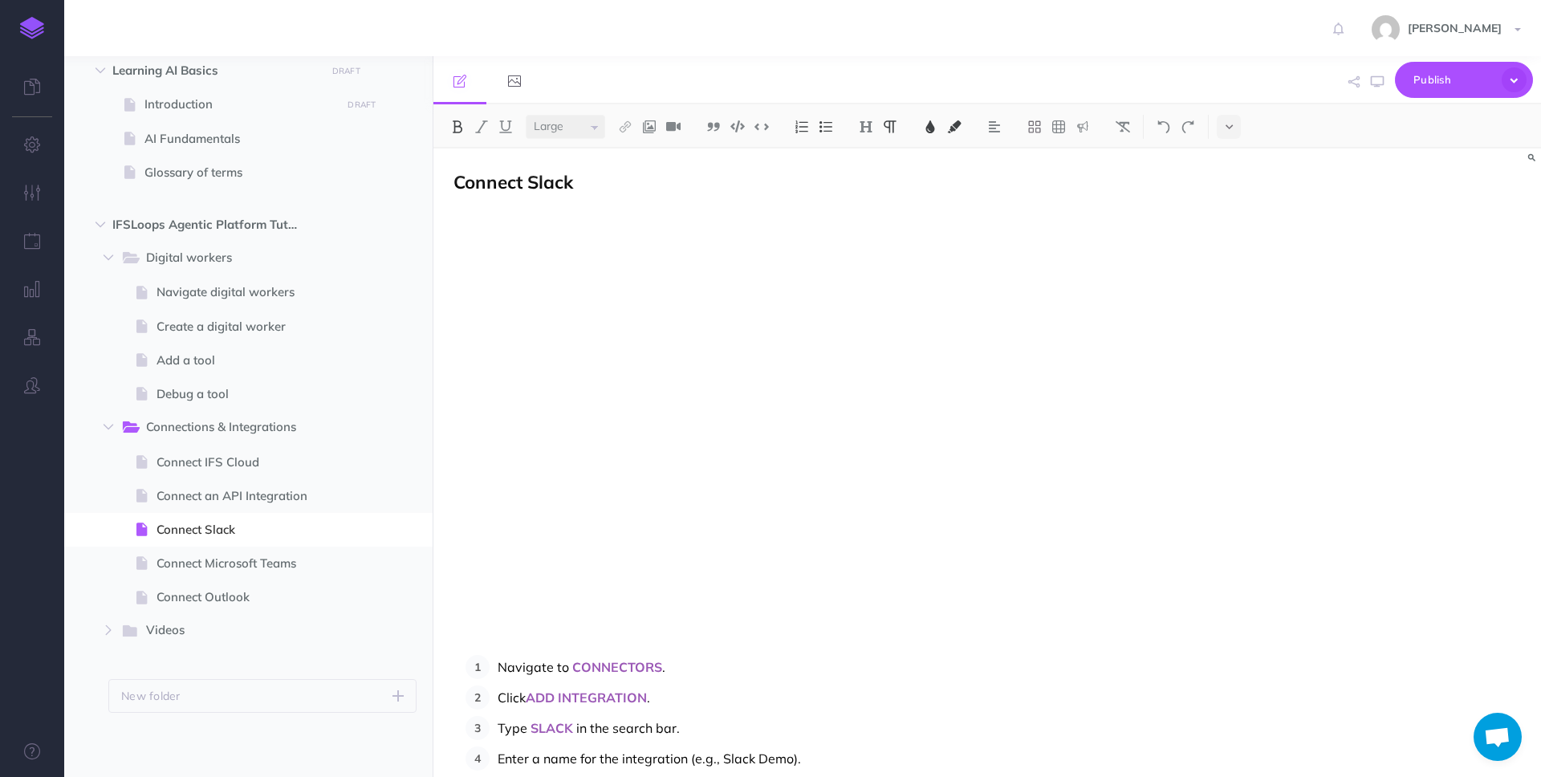
click at [515, 181] on span "Connect Slack" at bounding box center [514, 181] width 120 height 23
click at [641, 174] on p "Connect Slack" at bounding box center [821, 183] width 735 height 21
select select "large"
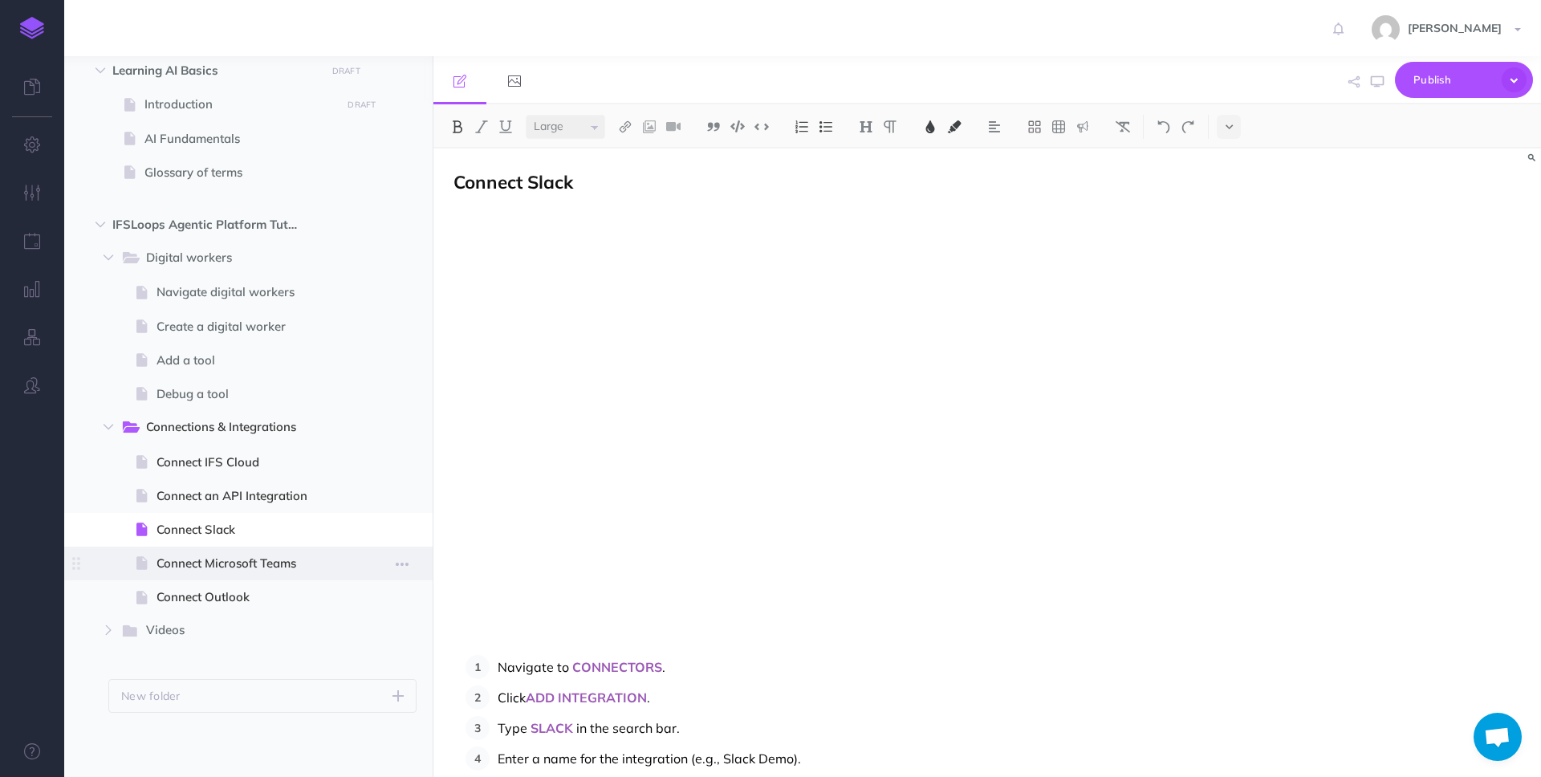
click at [245, 562] on span "Connect Microsoft Teams" at bounding box center [247, 563] width 180 height 19
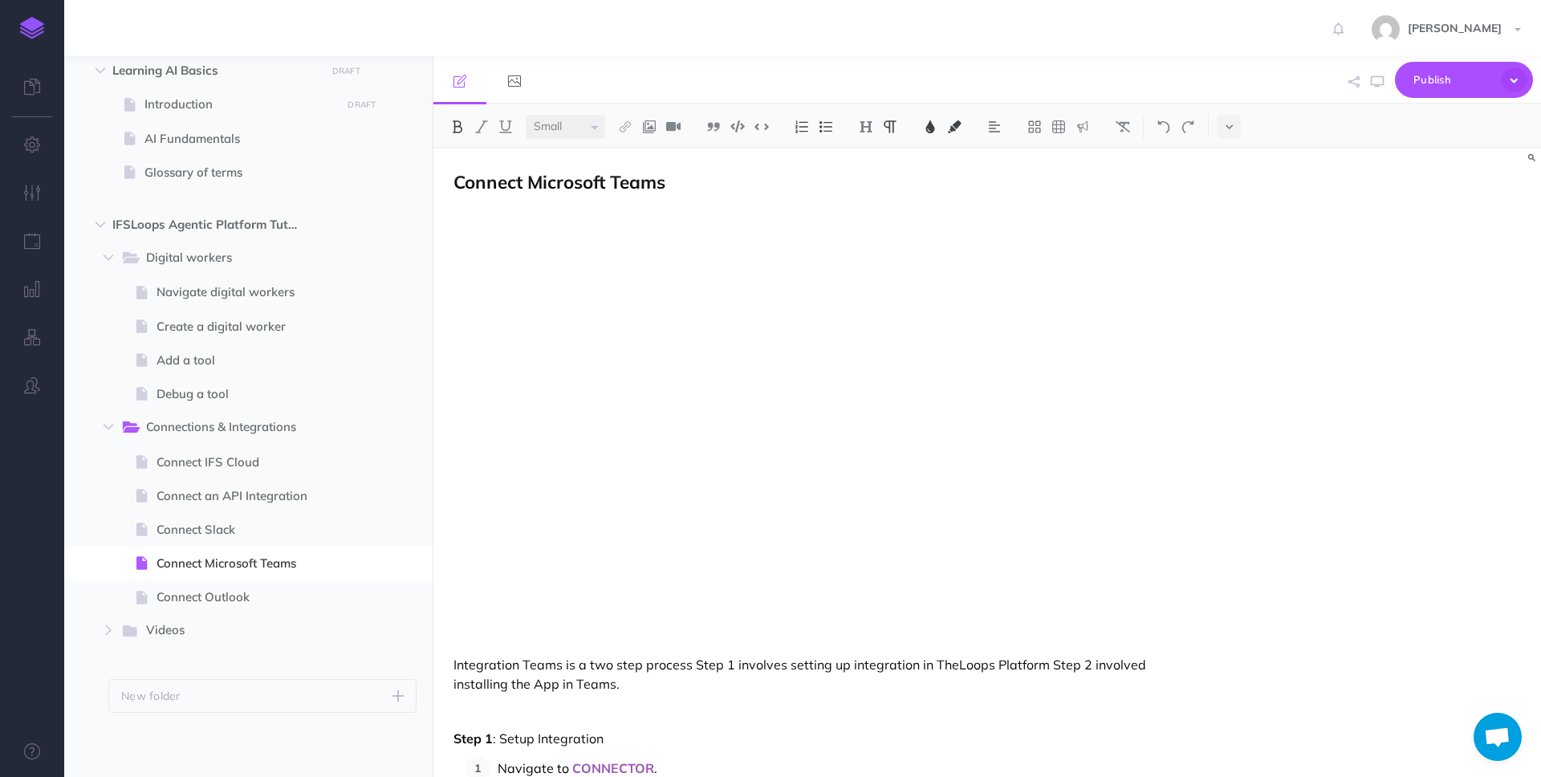
select select "large"
click at [497, 186] on span "Connect Microsoft Teams" at bounding box center [560, 181] width 212 height 23
click at [555, 178] on span "Connect Microsoft Teams" at bounding box center [560, 181] width 212 height 23
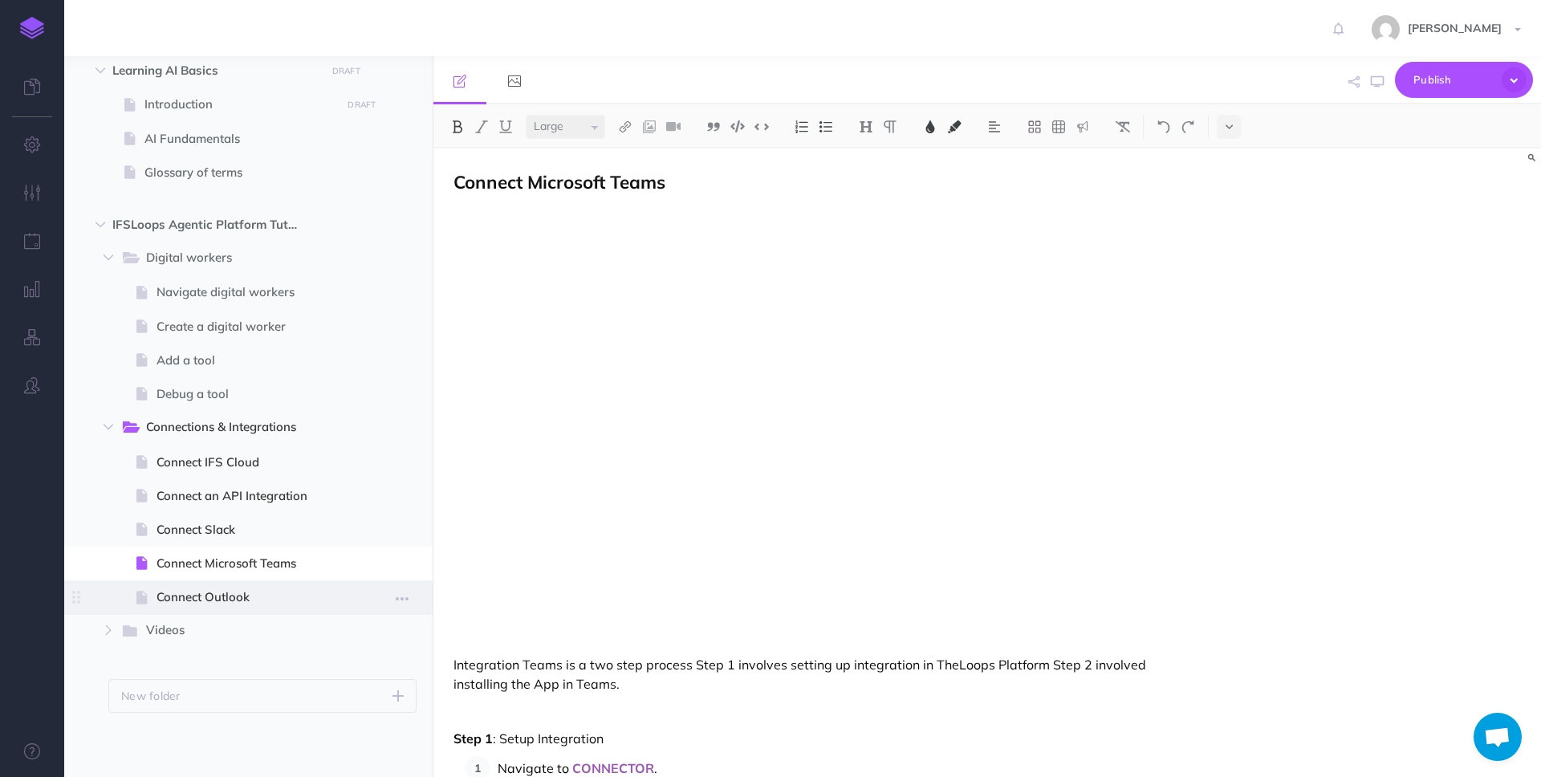
click at [234, 599] on span "Connect Outlook" at bounding box center [247, 597] width 180 height 19
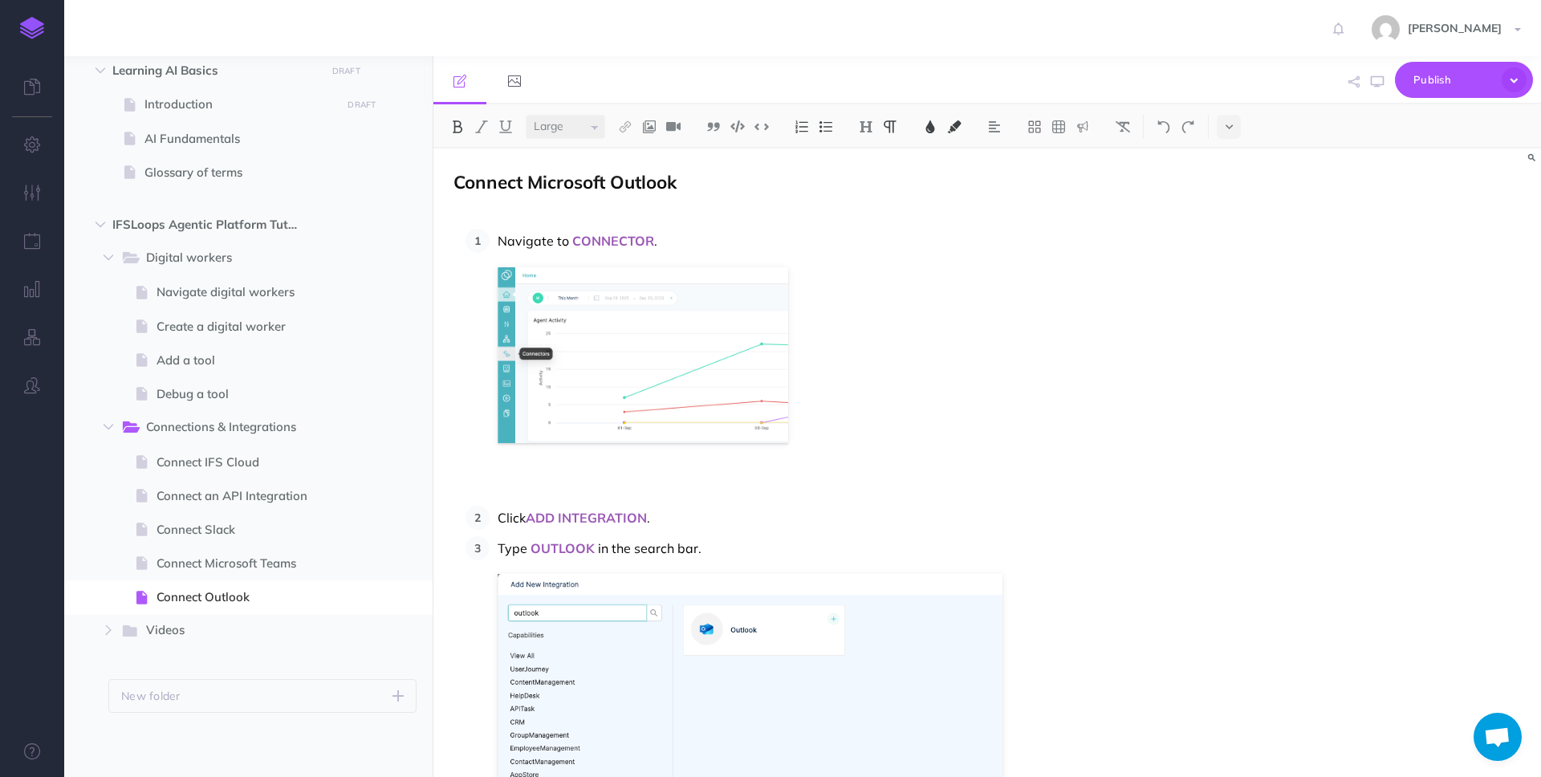
click at [610, 183] on span "Connect Microsoft Outlook" at bounding box center [565, 181] width 223 height 23
click at [403, 632] on icon "button" at bounding box center [402, 632] width 13 height 19
select select "null"
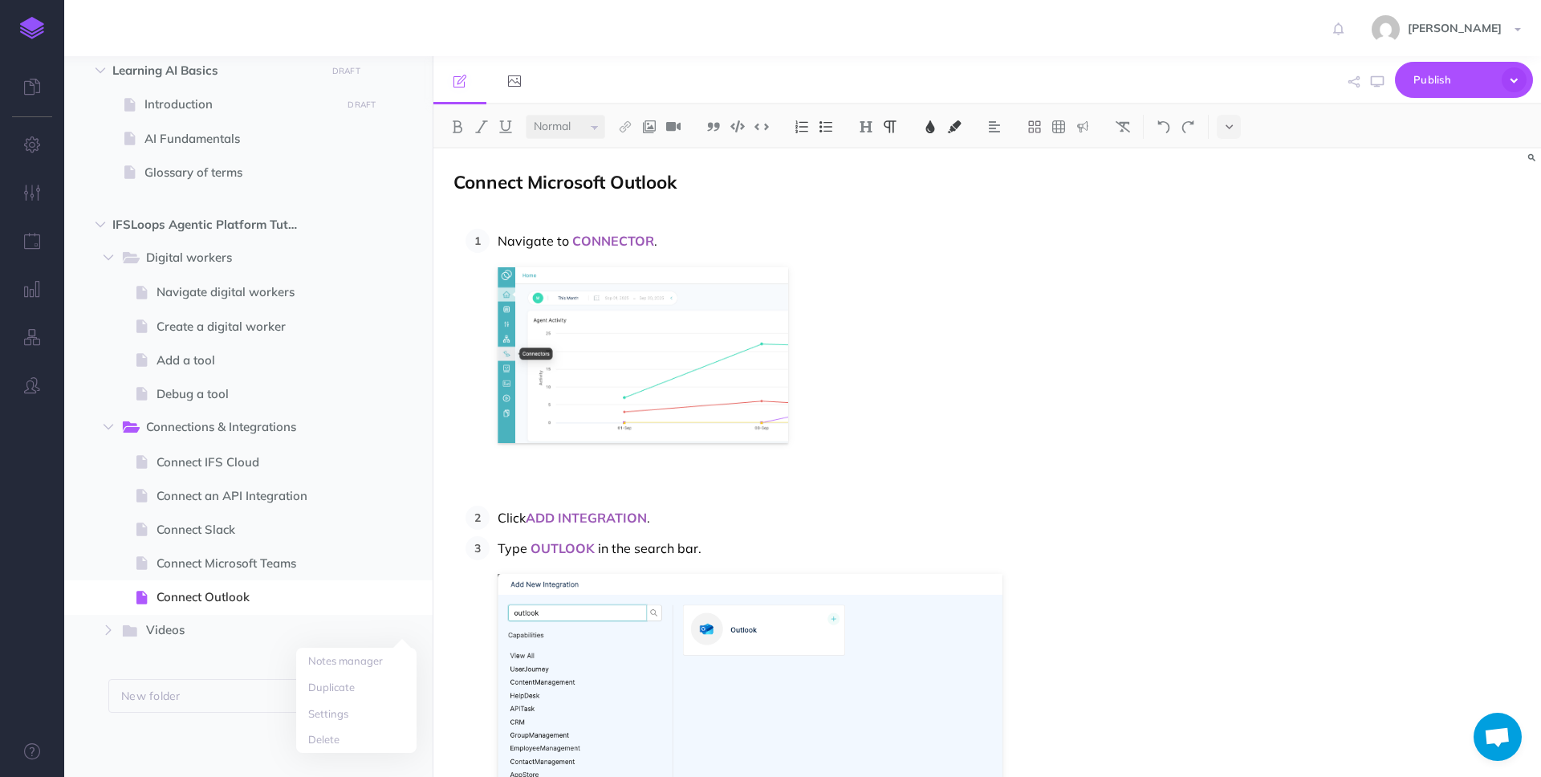
click at [104, 629] on icon "button" at bounding box center [109, 630] width 10 height 10
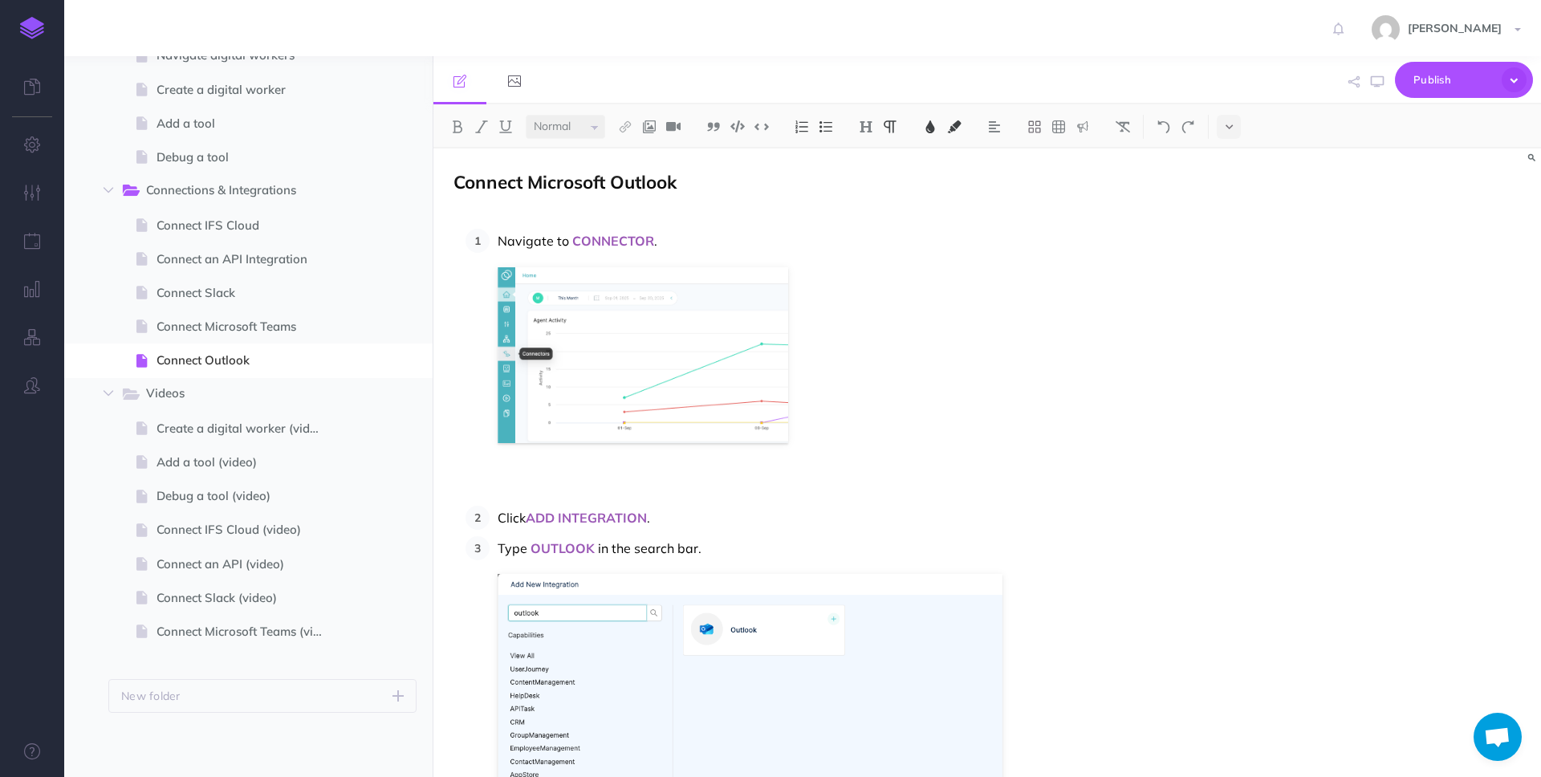
scroll to position [748, 0]
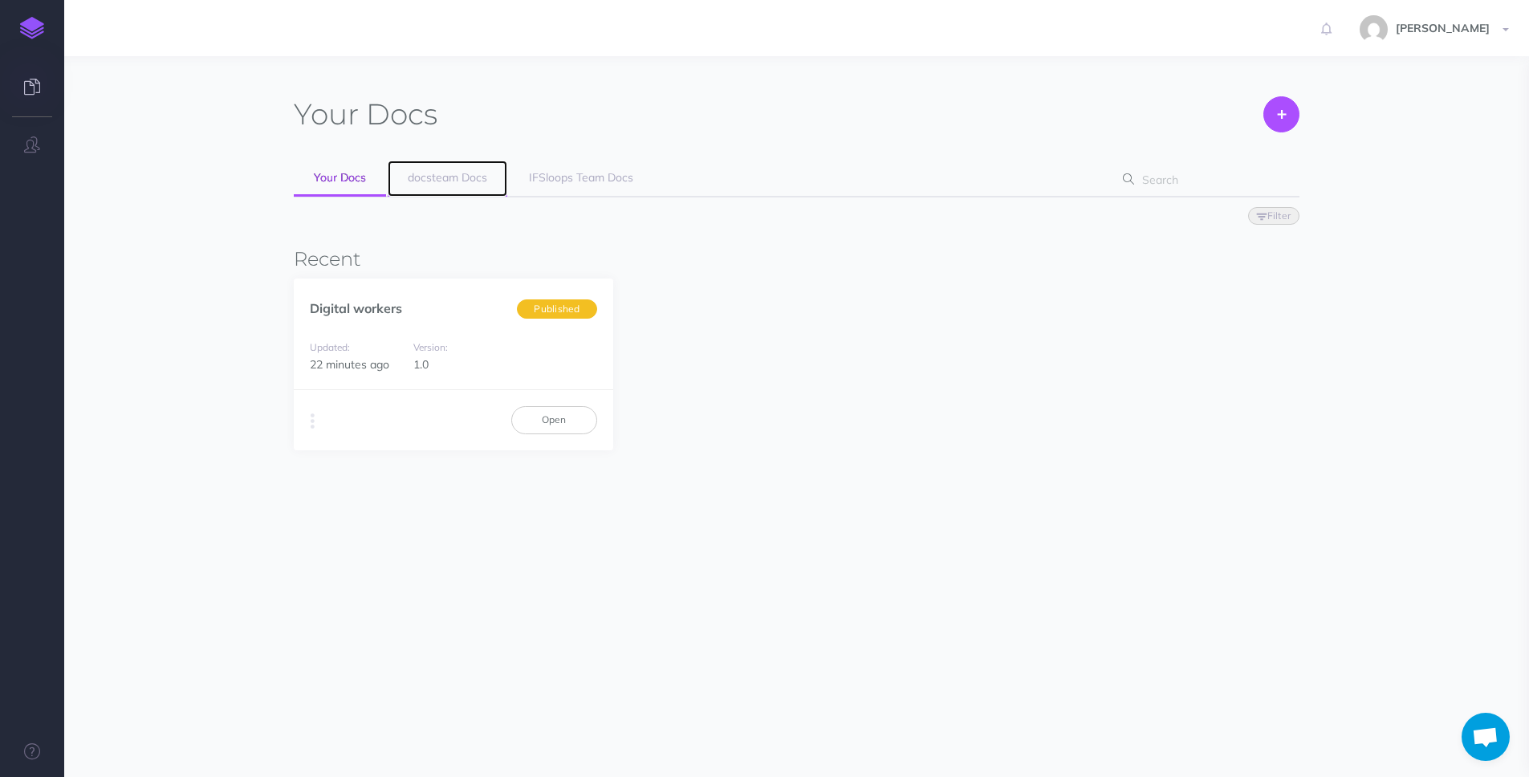
click at [440, 170] on span "docsteam Docs" at bounding box center [447, 177] width 79 height 14
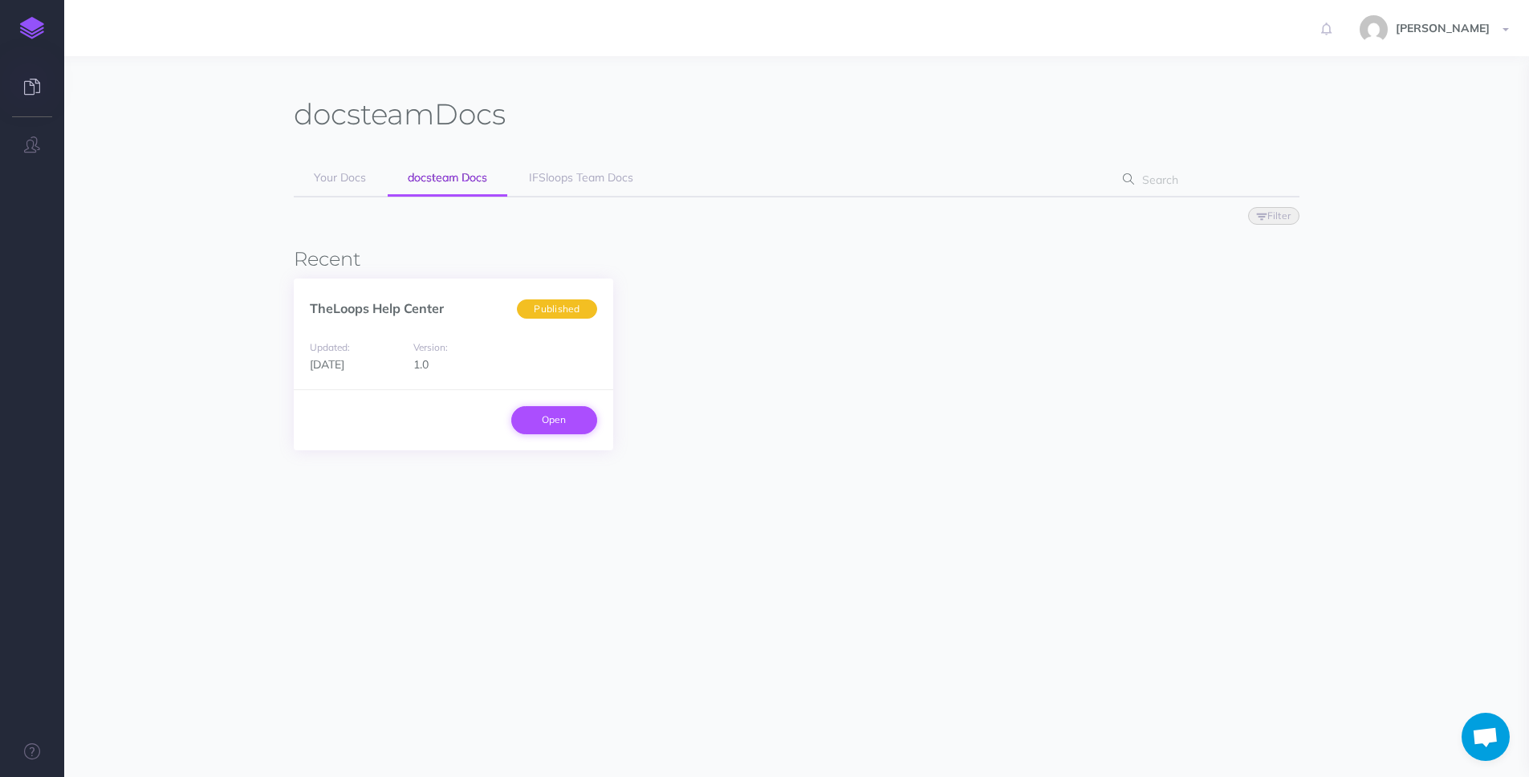
click at [558, 419] on link "Open" at bounding box center [554, 419] width 86 height 27
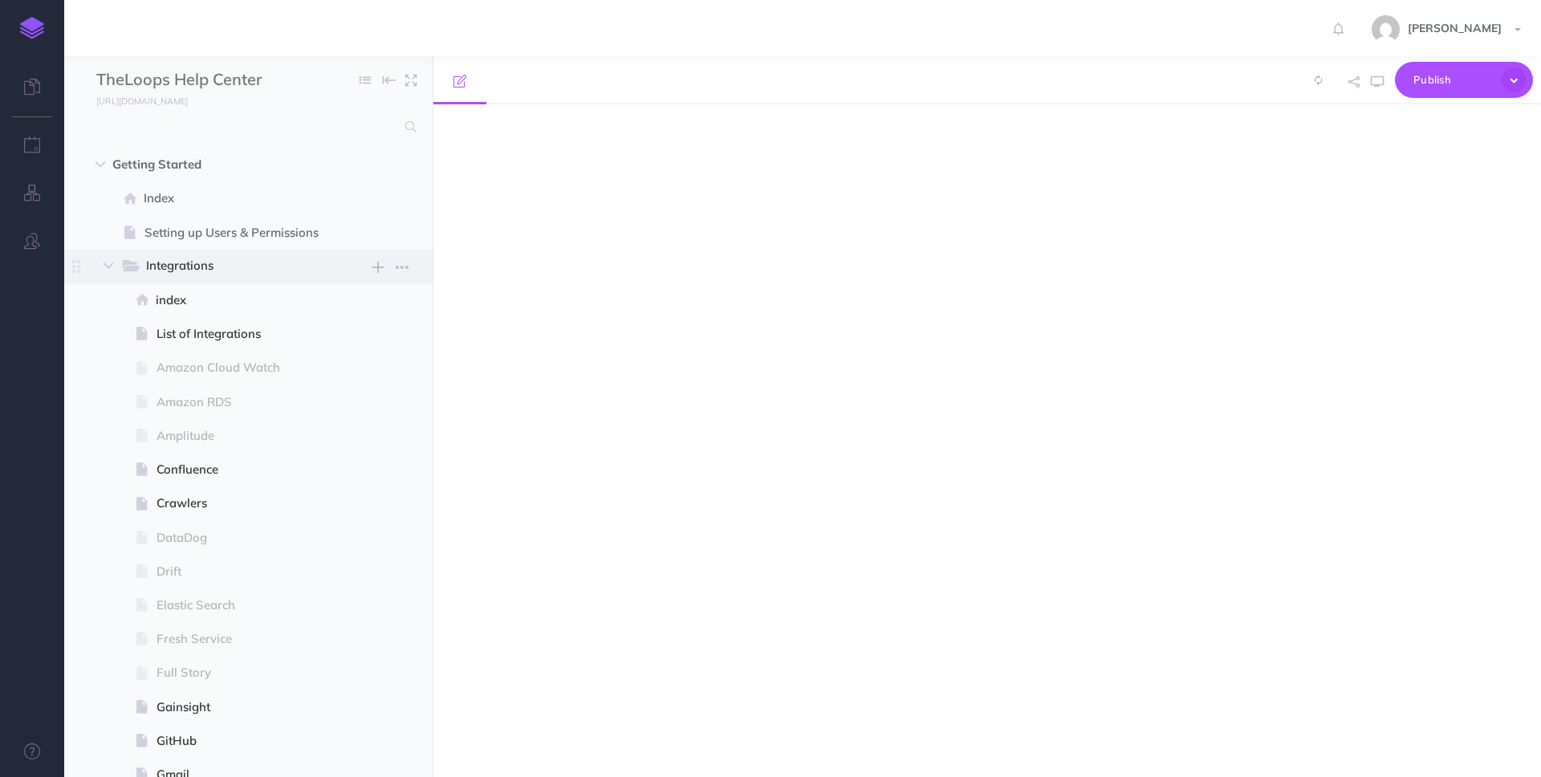
select select "null"
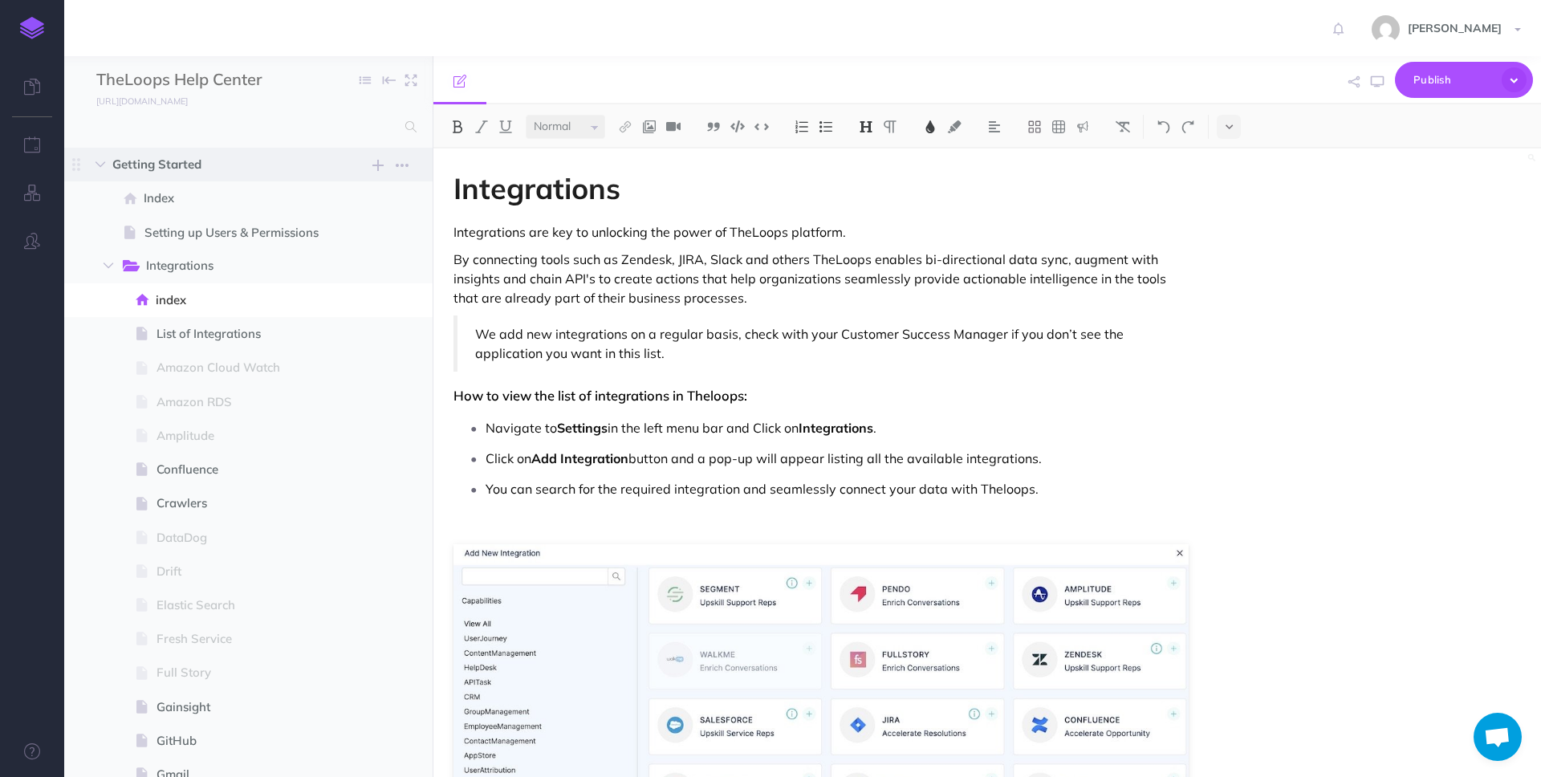
scroll to position [748, 0]
click at [397, 164] on icon "button" at bounding box center [402, 165] width 13 height 19
click at [351, 238] on link "Settings" at bounding box center [356, 246] width 120 height 26
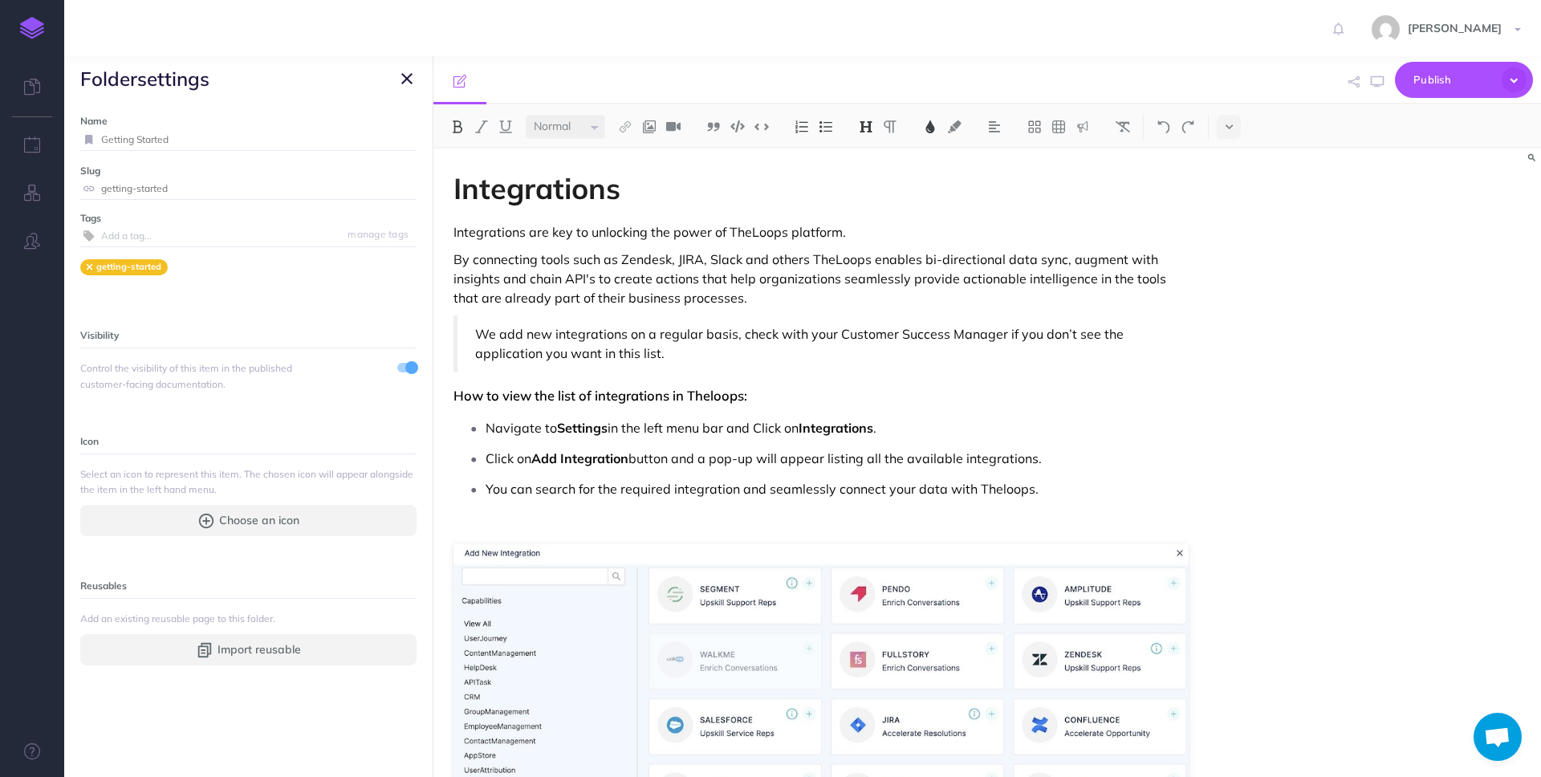
click at [210, 136] on input "Getting Started" at bounding box center [258, 139] width 315 height 21
type input "CX Platform"
click at [316, 39] on div "[PERSON_NAME] Settings Account Settings Teams docsteam IFSloops Team Support Do…" at bounding box center [770, 28] width 1517 height 56
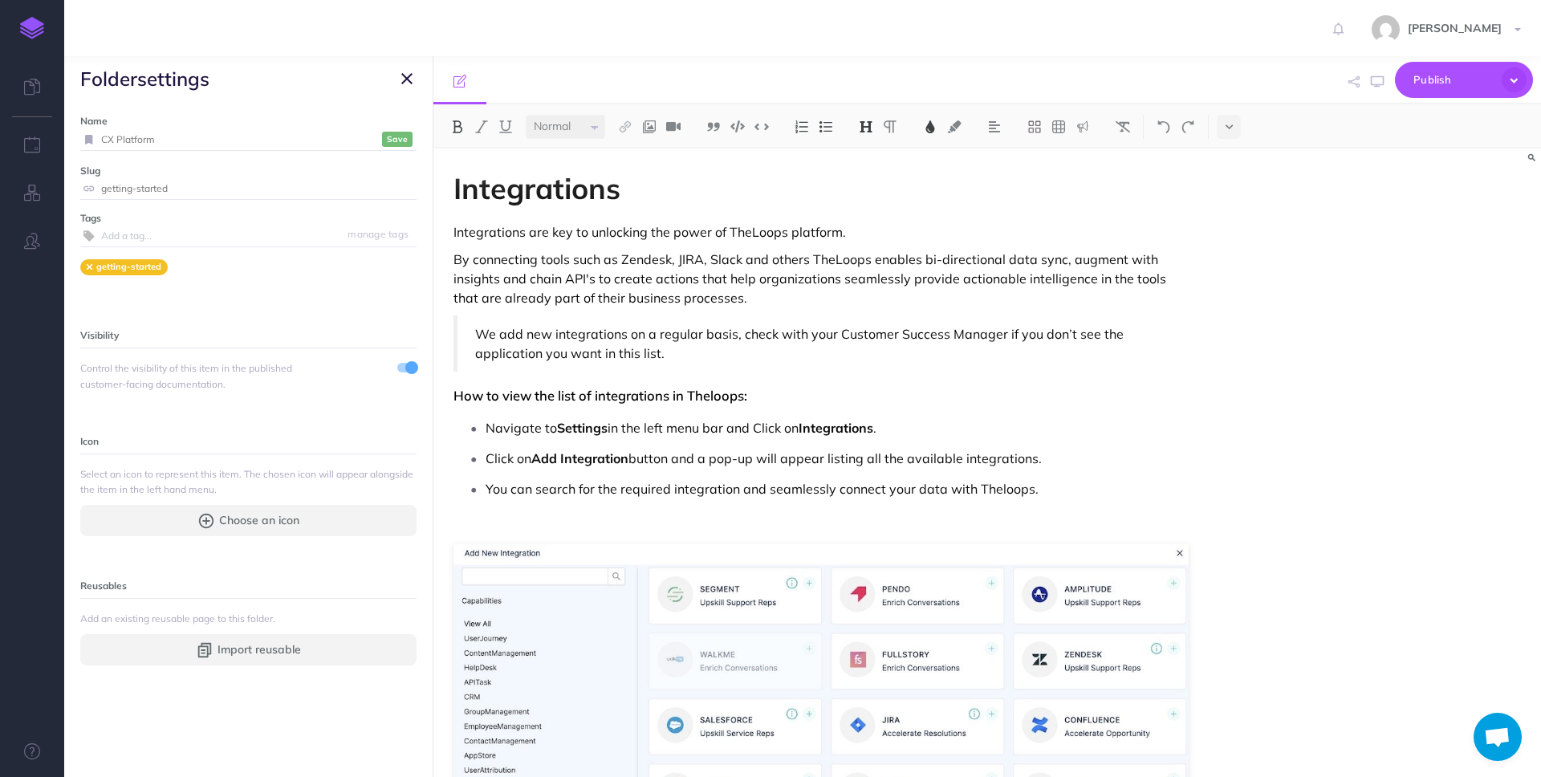
click at [387, 134] on small "Save" at bounding box center [397, 139] width 21 height 12
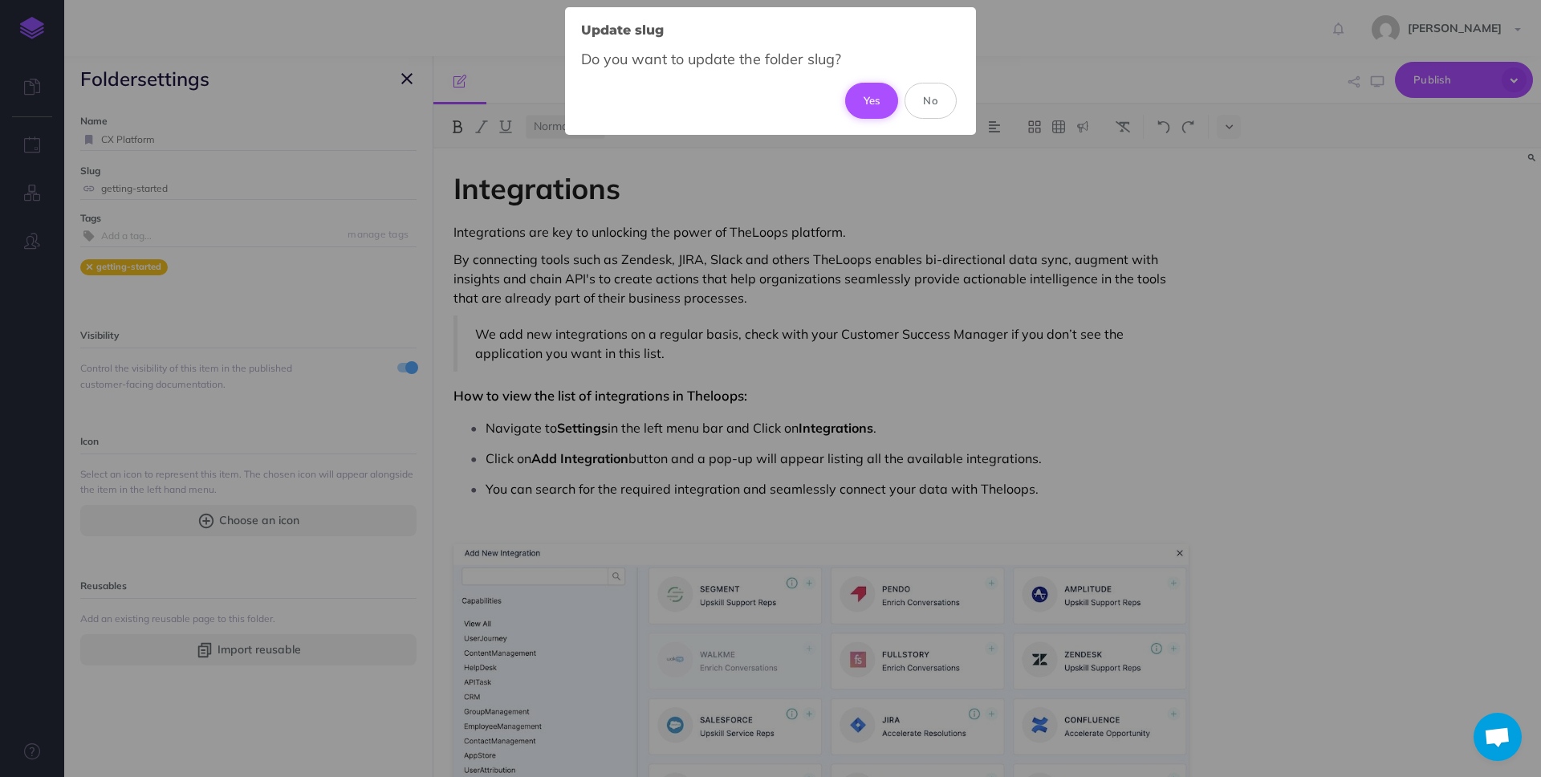
click at [877, 107] on button "Yes" at bounding box center [872, 100] width 54 height 35
type input "cx-platform"
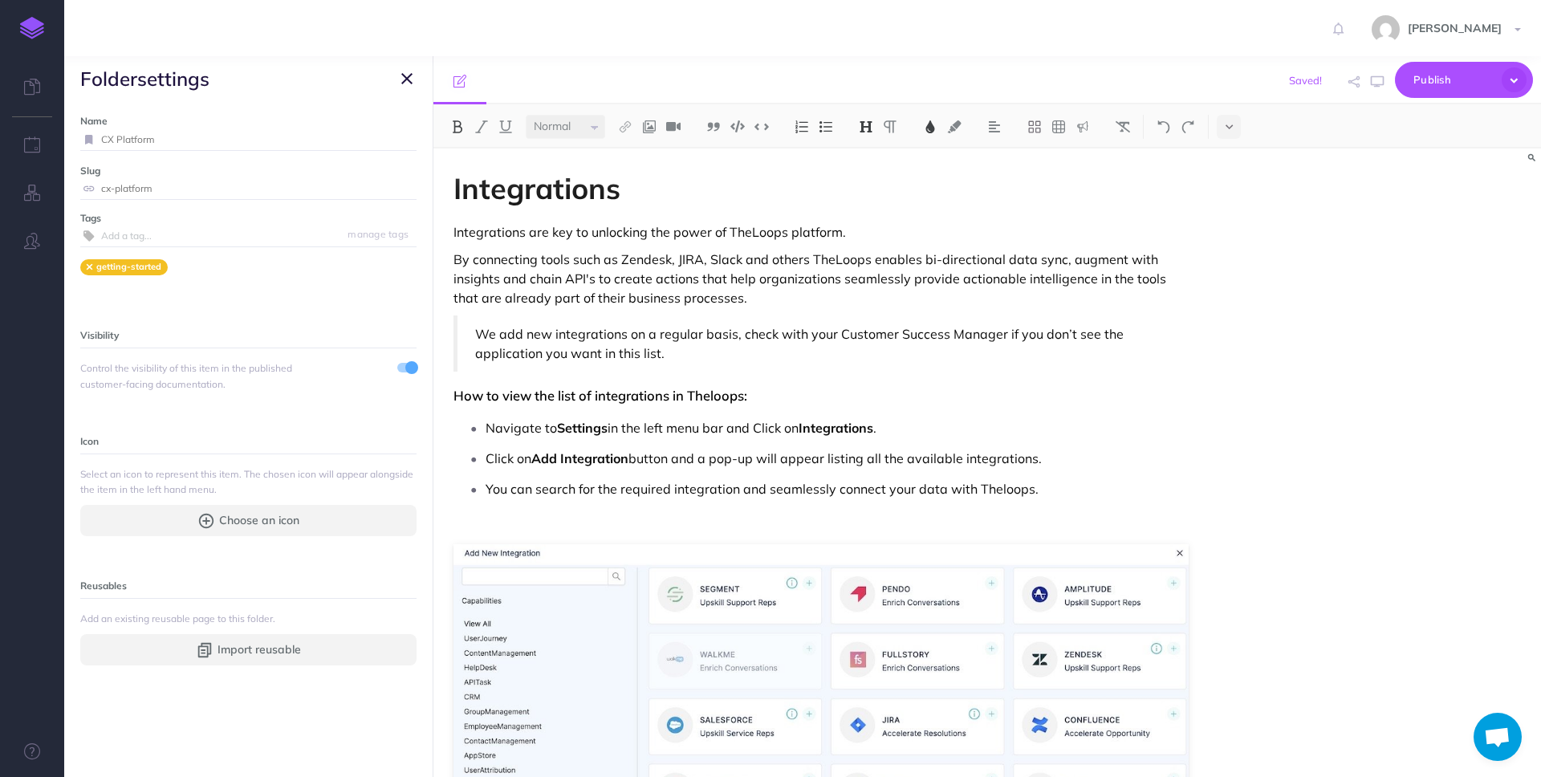
click at [410, 76] on icon "button" at bounding box center [406, 78] width 11 height 19
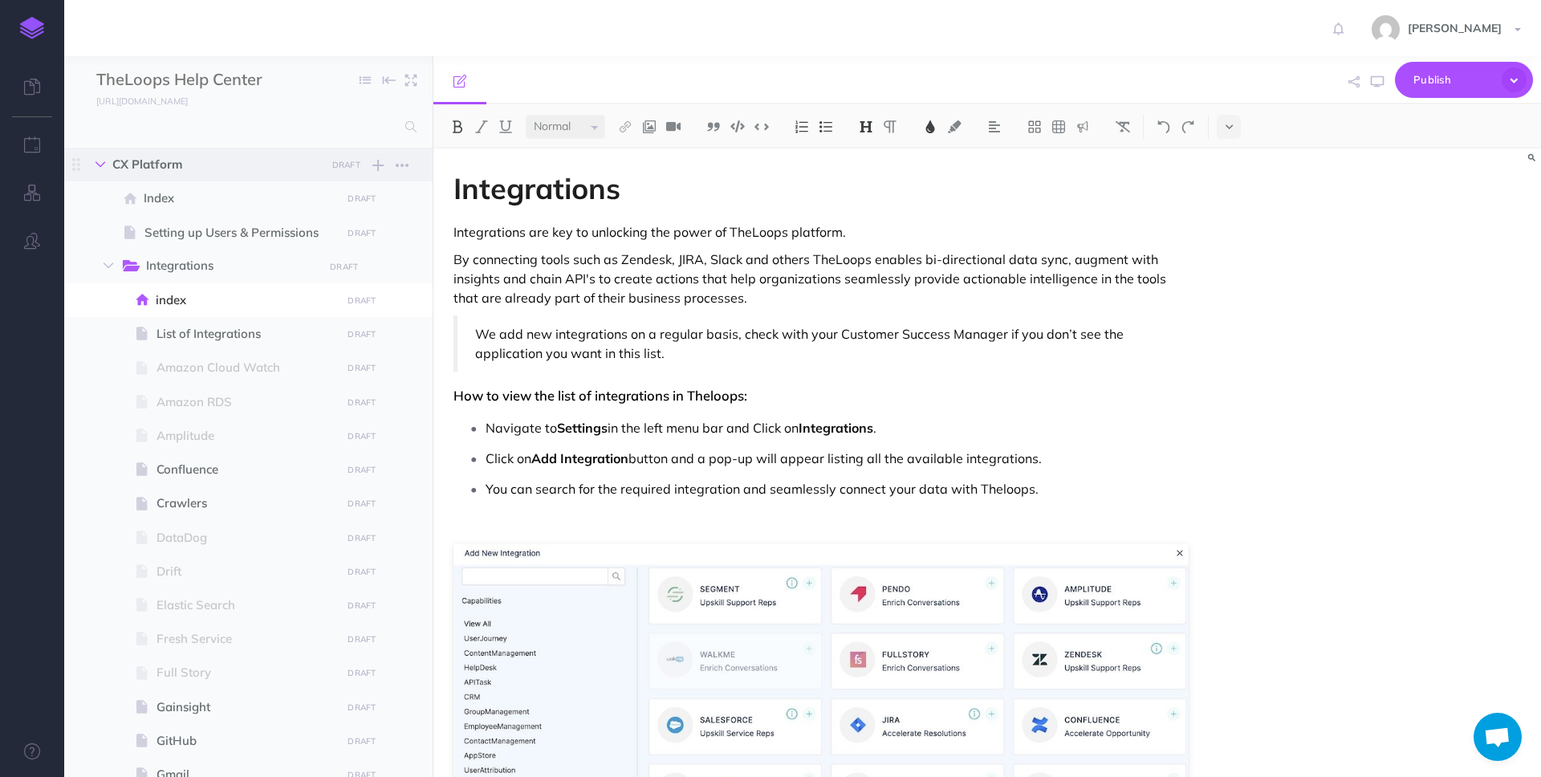
click at [103, 162] on icon "button" at bounding box center [101, 165] width 10 height 10
click at [403, 170] on icon "button" at bounding box center [402, 165] width 13 height 19
click at [372, 245] on link "Settings" at bounding box center [356, 246] width 120 height 26
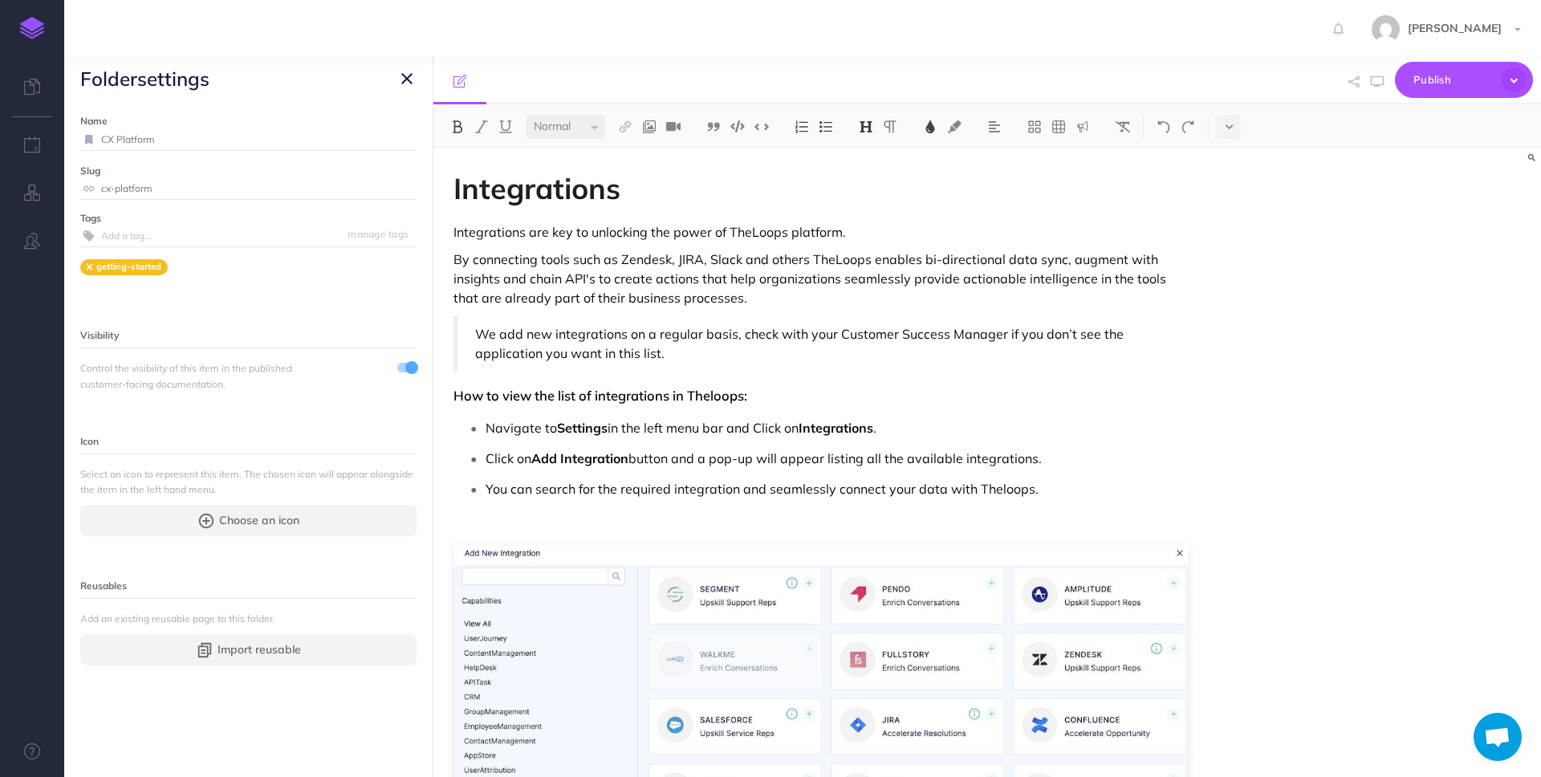
click at [409, 72] on icon "button" at bounding box center [406, 78] width 11 height 19
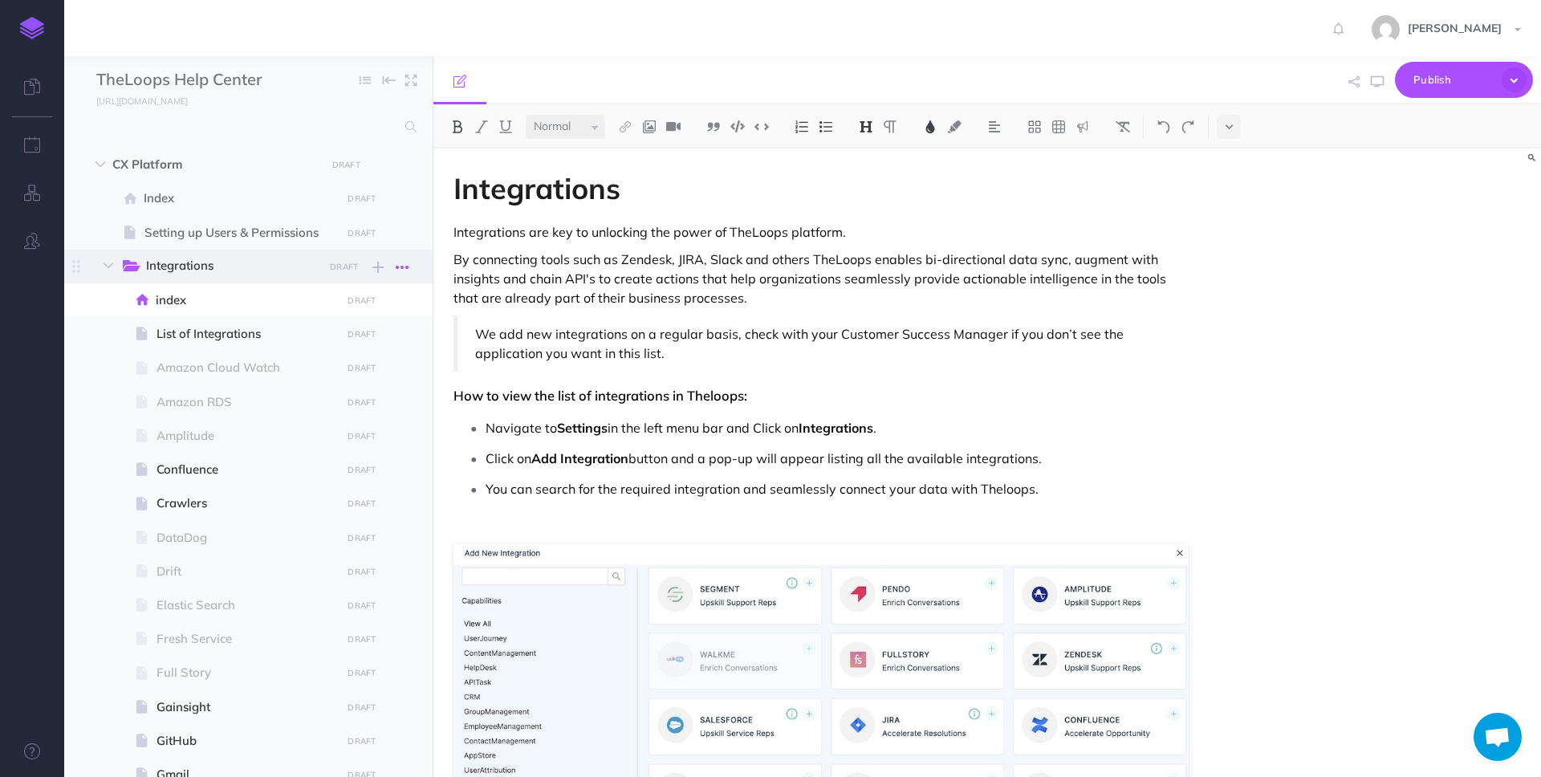
click at [405, 264] on icon "button" at bounding box center [402, 267] width 13 height 19
drag, startPoint x: 149, startPoint y: 267, endPoint x: 108, endPoint y: 268, distance: 40.2
click at [120, 268] on span "Integrations" at bounding box center [220, 266] width 200 height 21
click at [108, 268] on icon "button" at bounding box center [109, 266] width 10 height 10
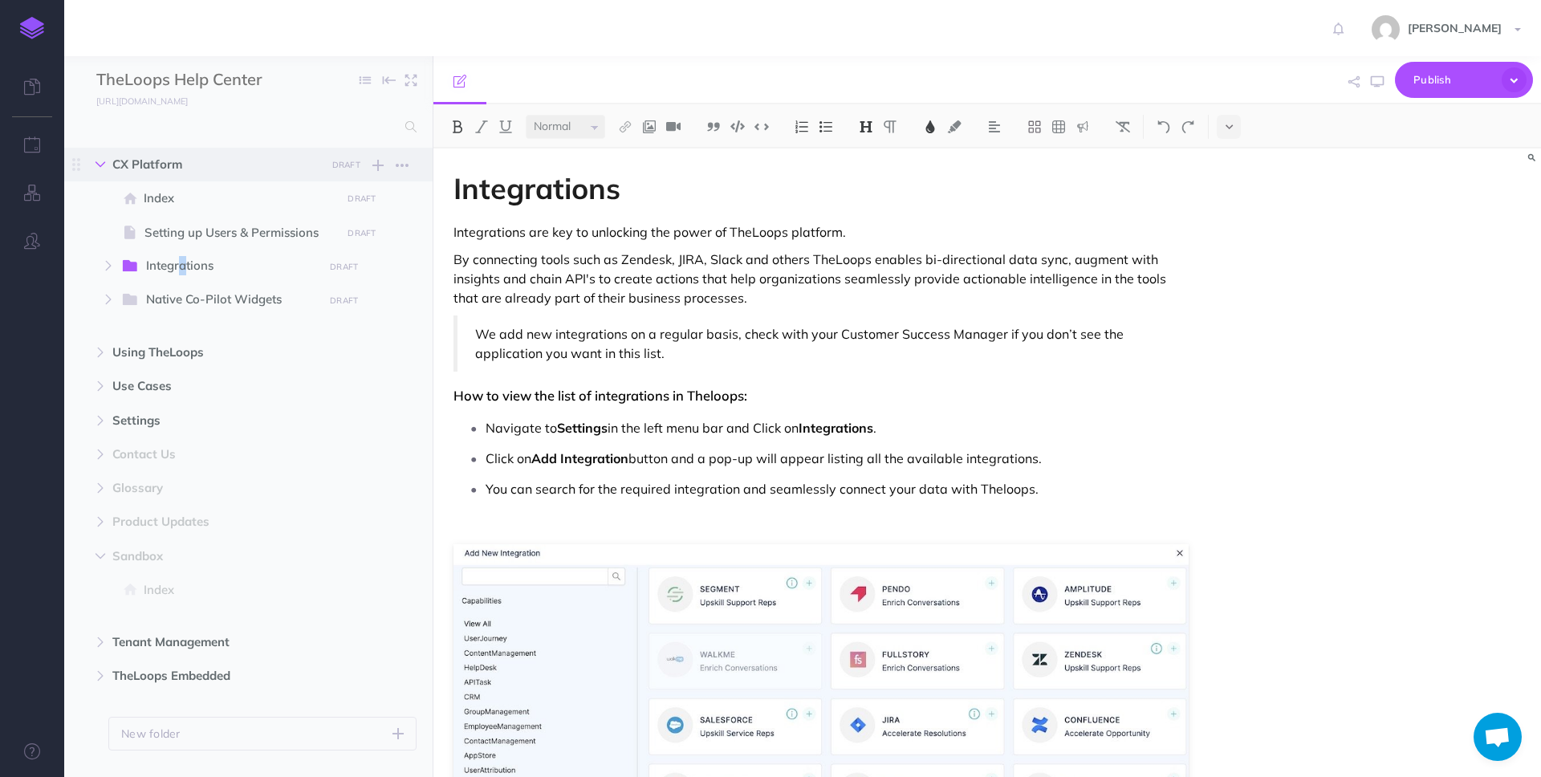
click at [97, 160] on icon "button" at bounding box center [101, 165] width 10 height 10
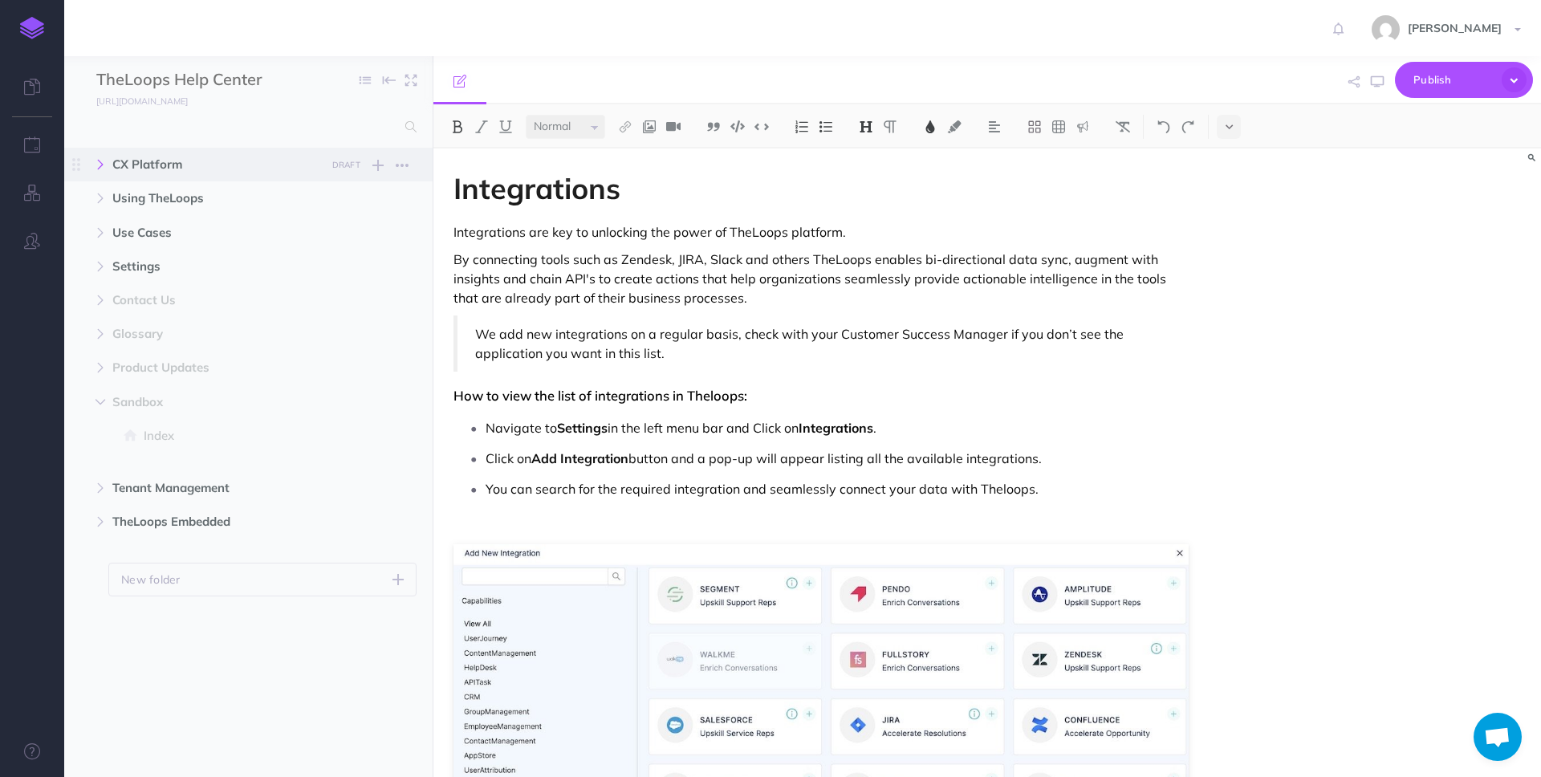
click at [97, 160] on icon "button" at bounding box center [101, 165] width 10 height 10
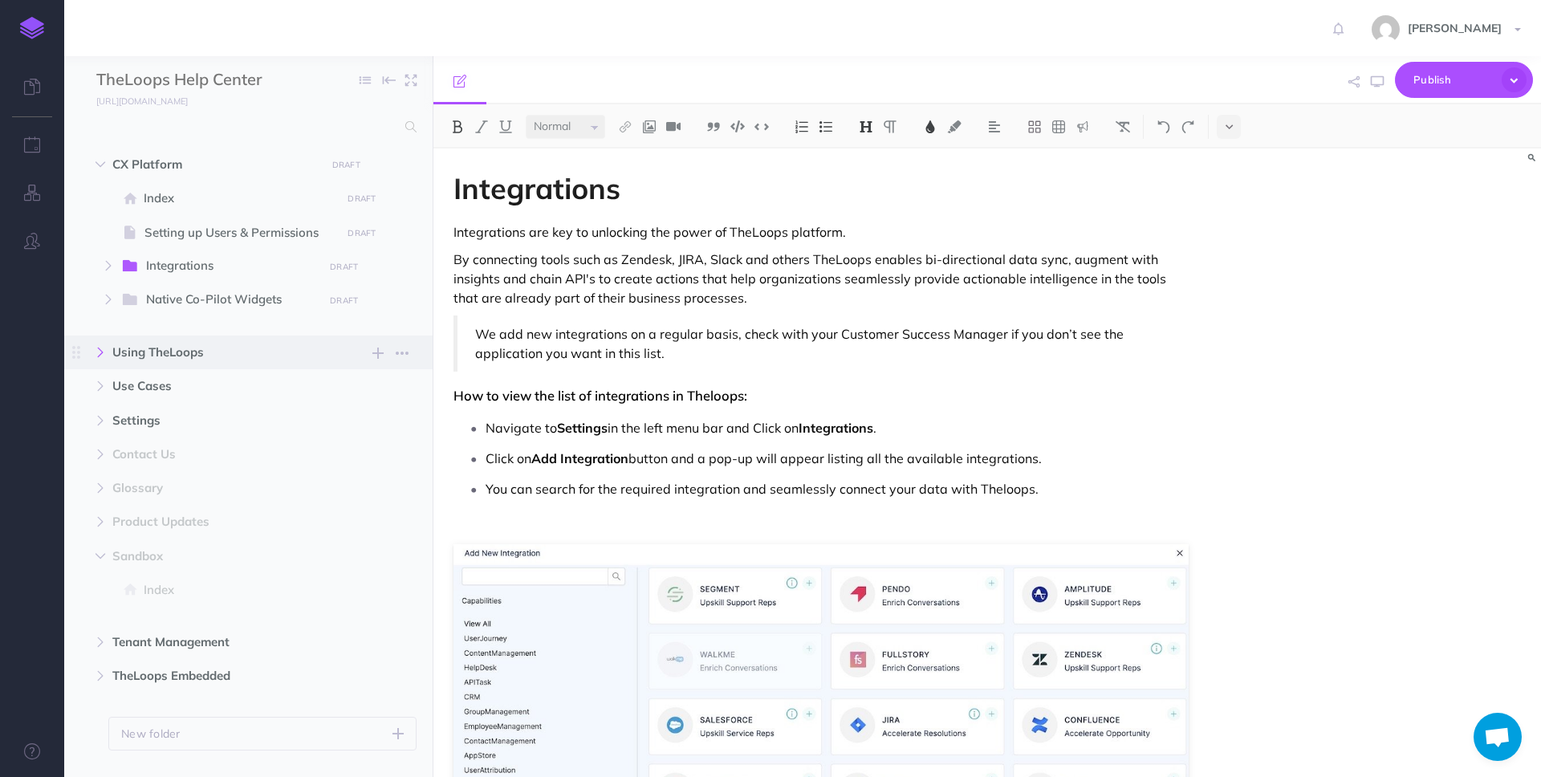
click at [100, 358] on button "button" at bounding box center [100, 352] width 29 height 19
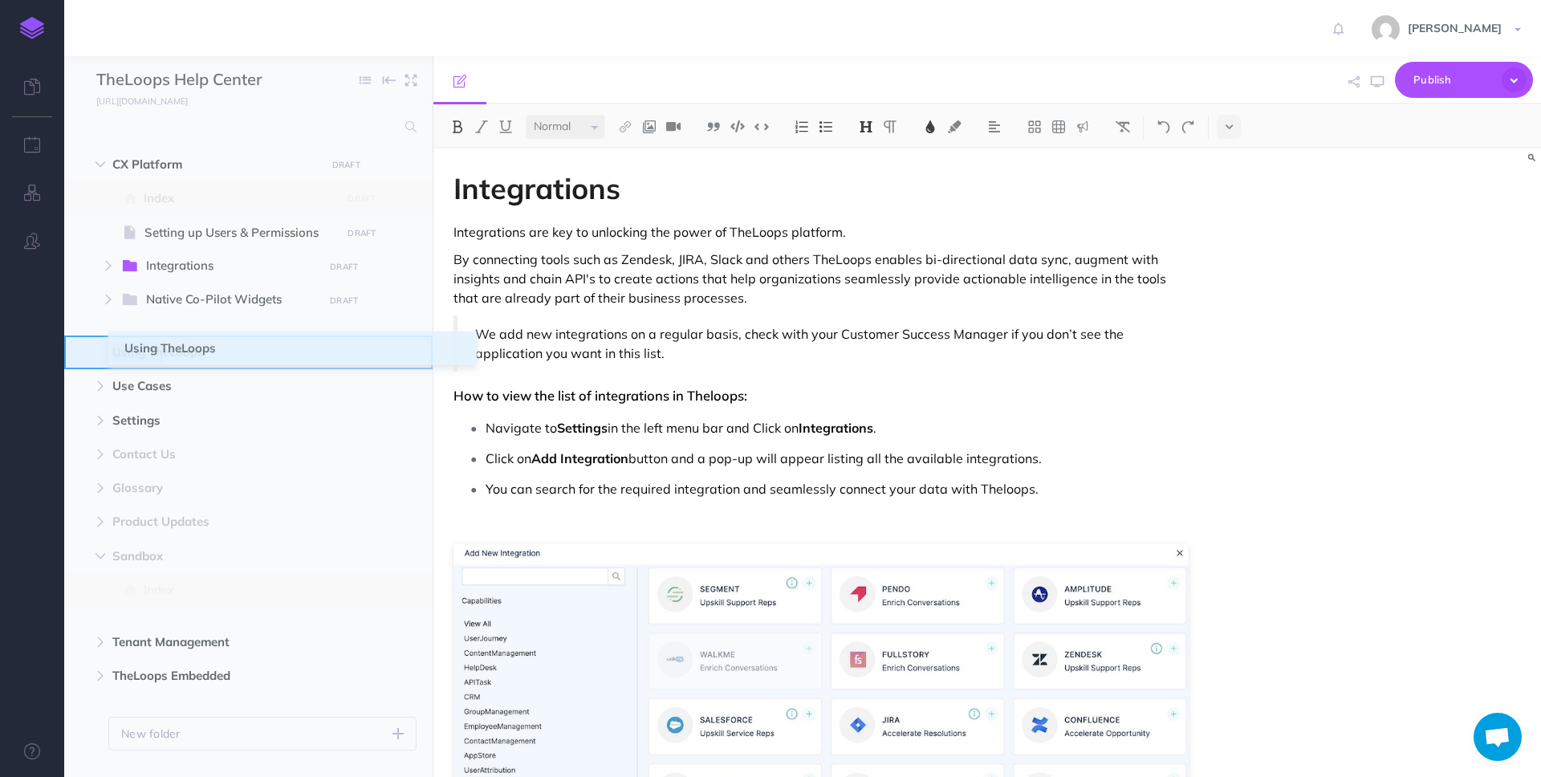
drag, startPoint x: 79, startPoint y: 352, endPoint x: 125, endPoint y: 348, distance: 45.9
click at [125, 348] on span "Using TheLoops New folder Add a new folder inside this folder New page Add a ne…" at bounding box center [296, 353] width 368 height 34
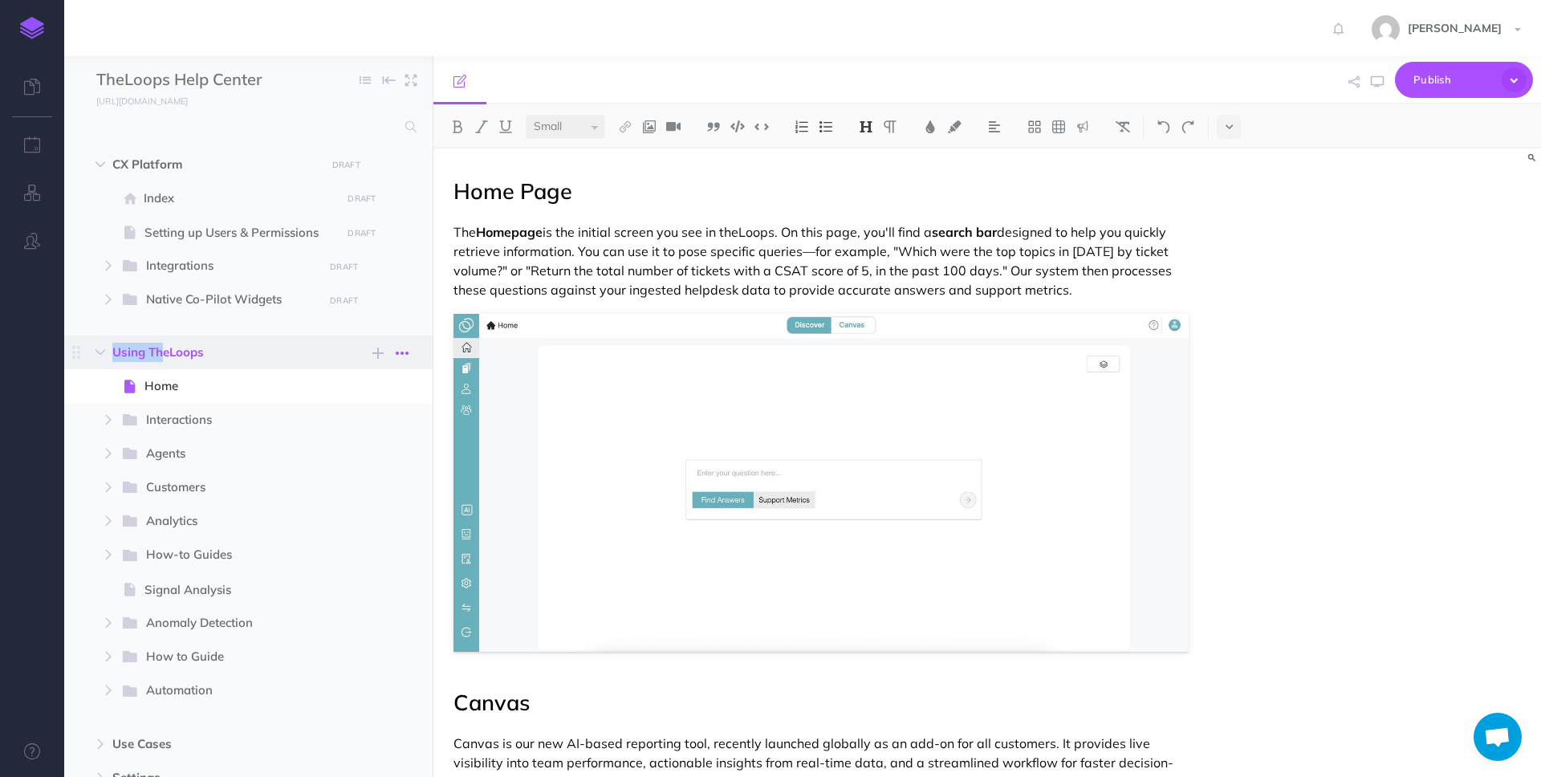
click at [401, 355] on icon "button" at bounding box center [402, 353] width 13 height 19
click at [347, 426] on link "Settings" at bounding box center [356, 434] width 120 height 26
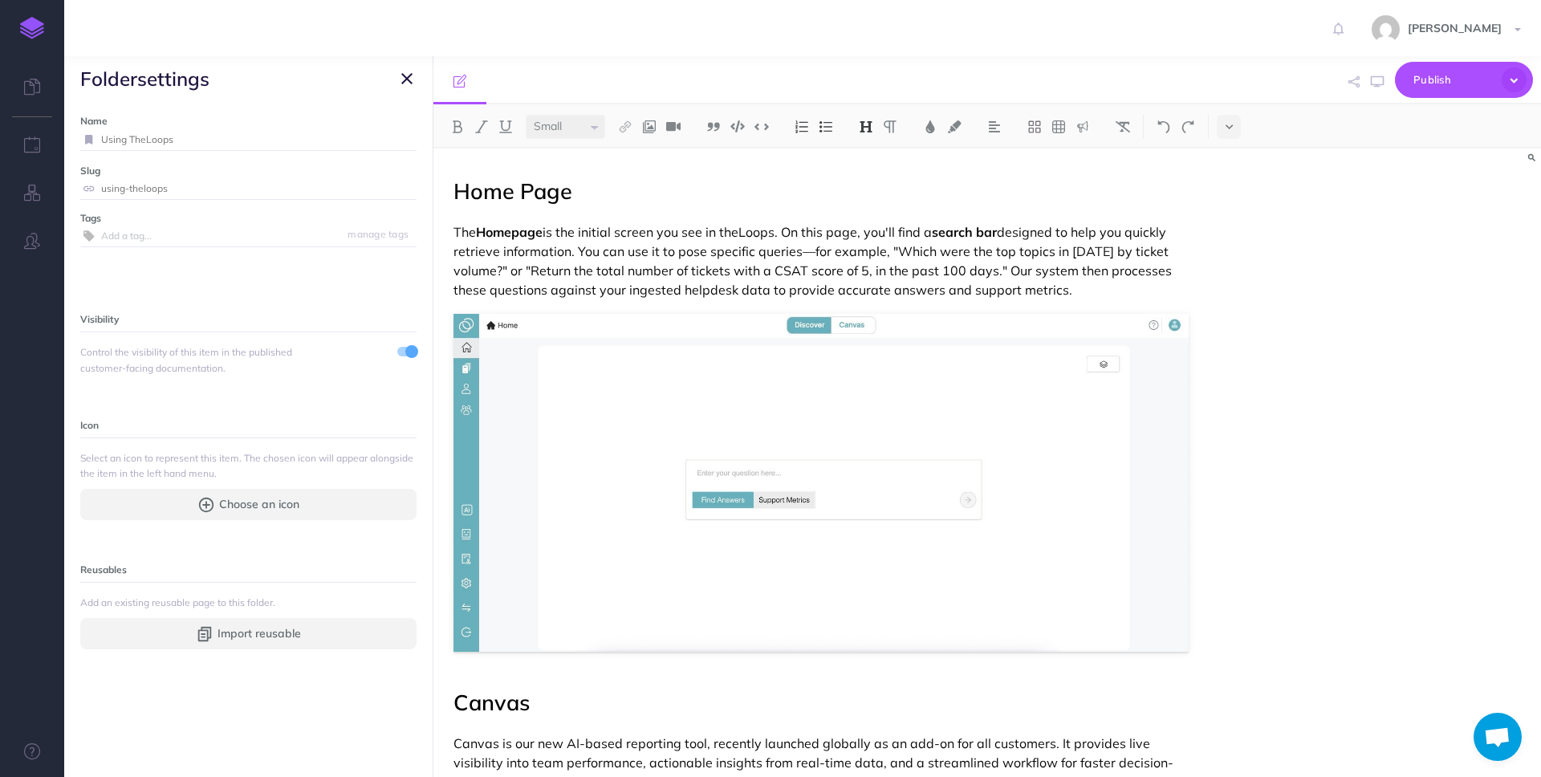
click at [184, 148] on input "Using TheLoops" at bounding box center [258, 139] width 315 height 21
type input "Using TheLoops CX Platform"
click at [387, 140] on small "Save" at bounding box center [397, 139] width 21 height 12
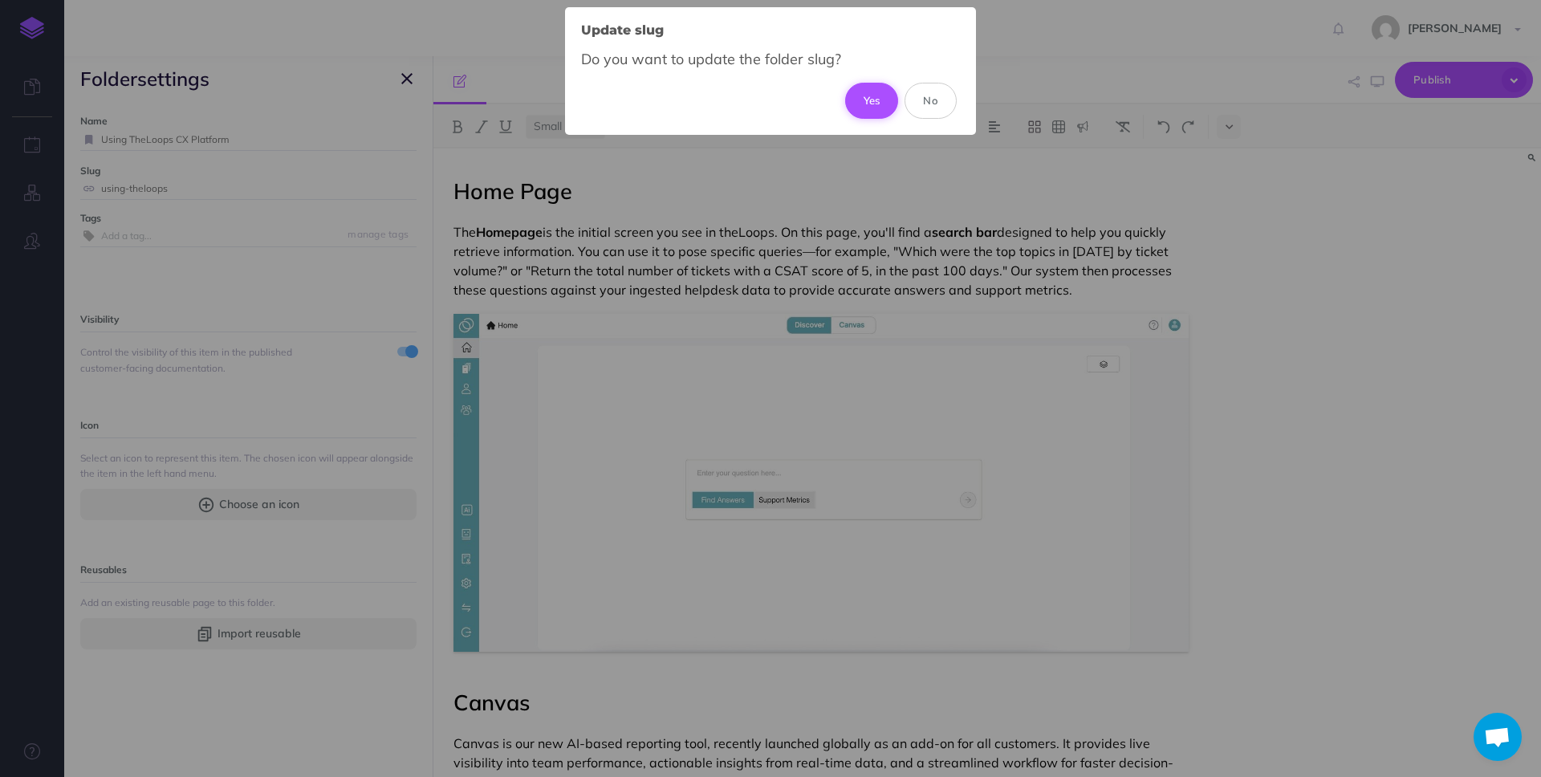
click at [866, 96] on button "Yes" at bounding box center [872, 100] width 54 height 35
type input "using-theloops-cx-platform"
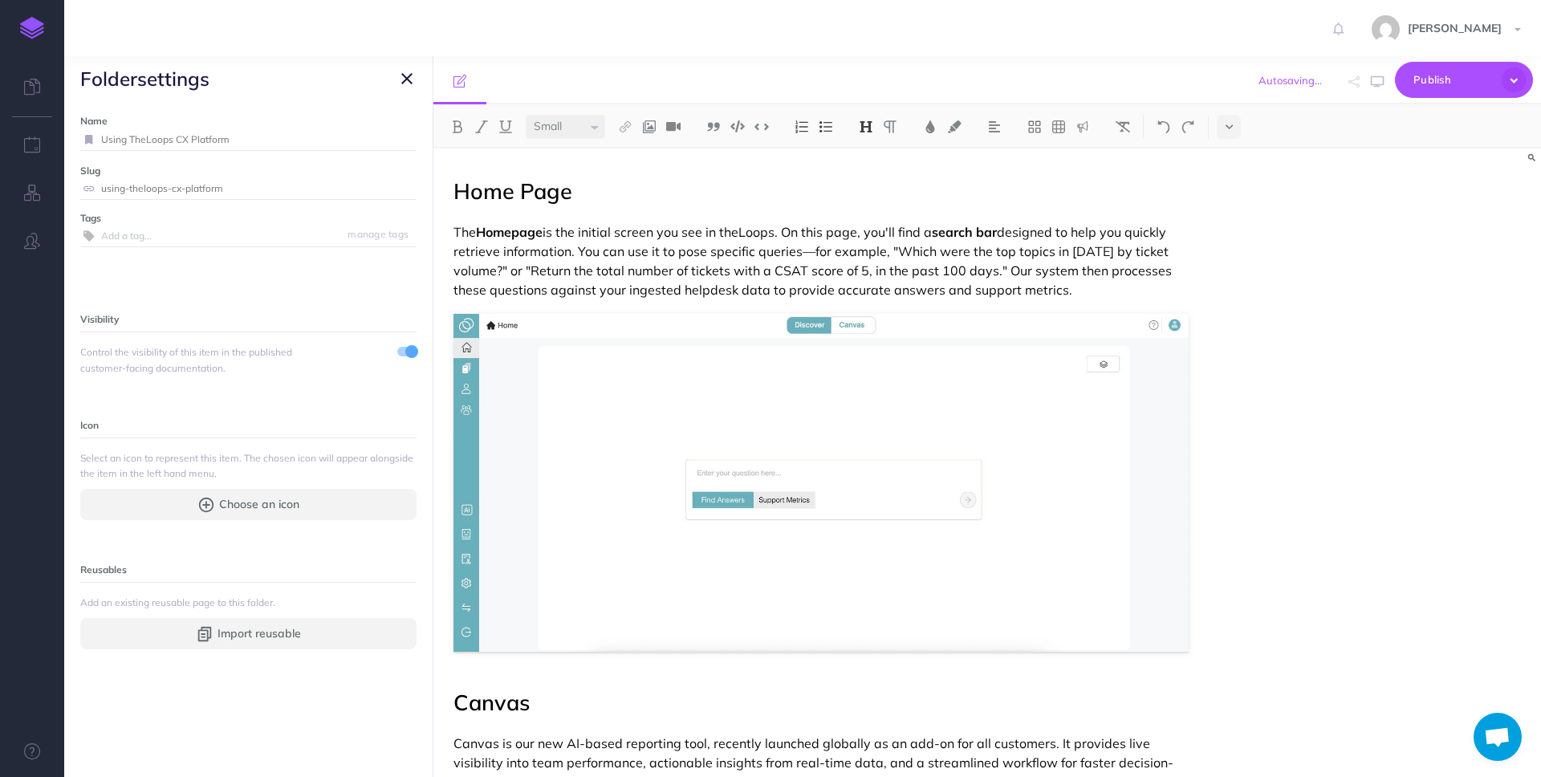
click at [405, 76] on icon "button" at bounding box center [406, 78] width 11 height 19
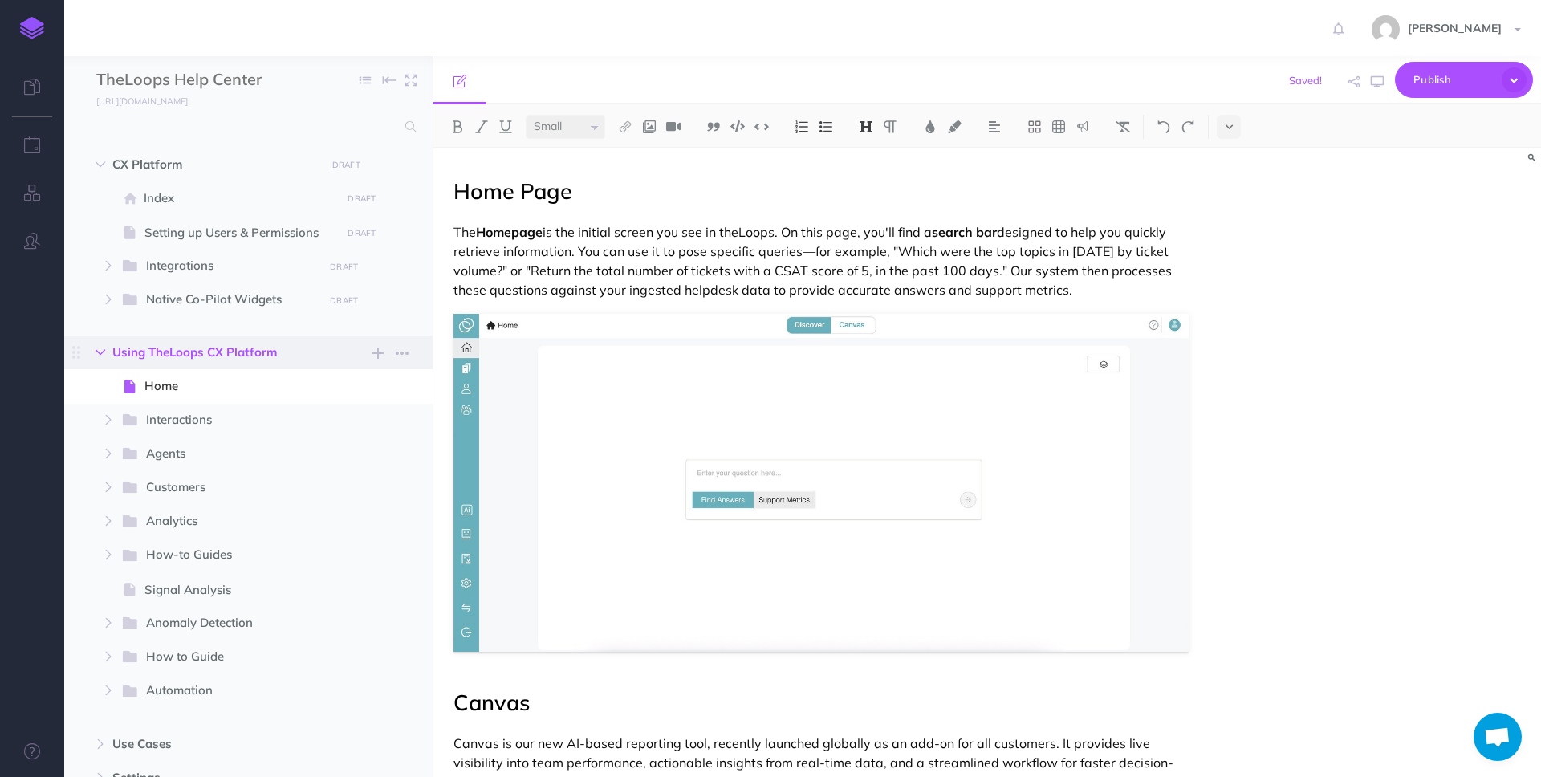
click at [100, 344] on button "button" at bounding box center [100, 352] width 29 height 19
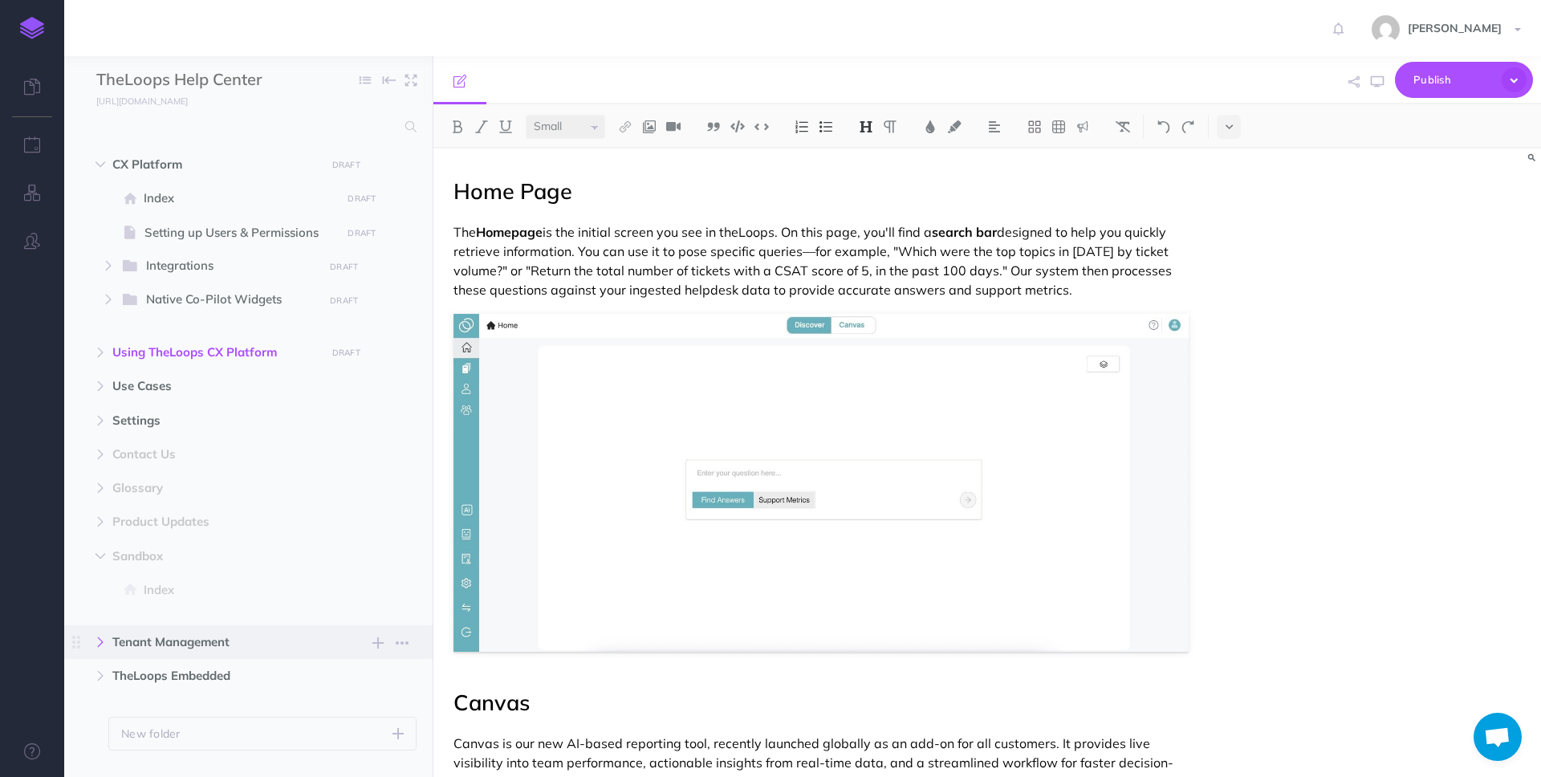
click at [102, 637] on icon "button" at bounding box center [101, 642] width 10 height 10
click at [104, 163] on icon "button" at bounding box center [101, 165] width 10 height 10
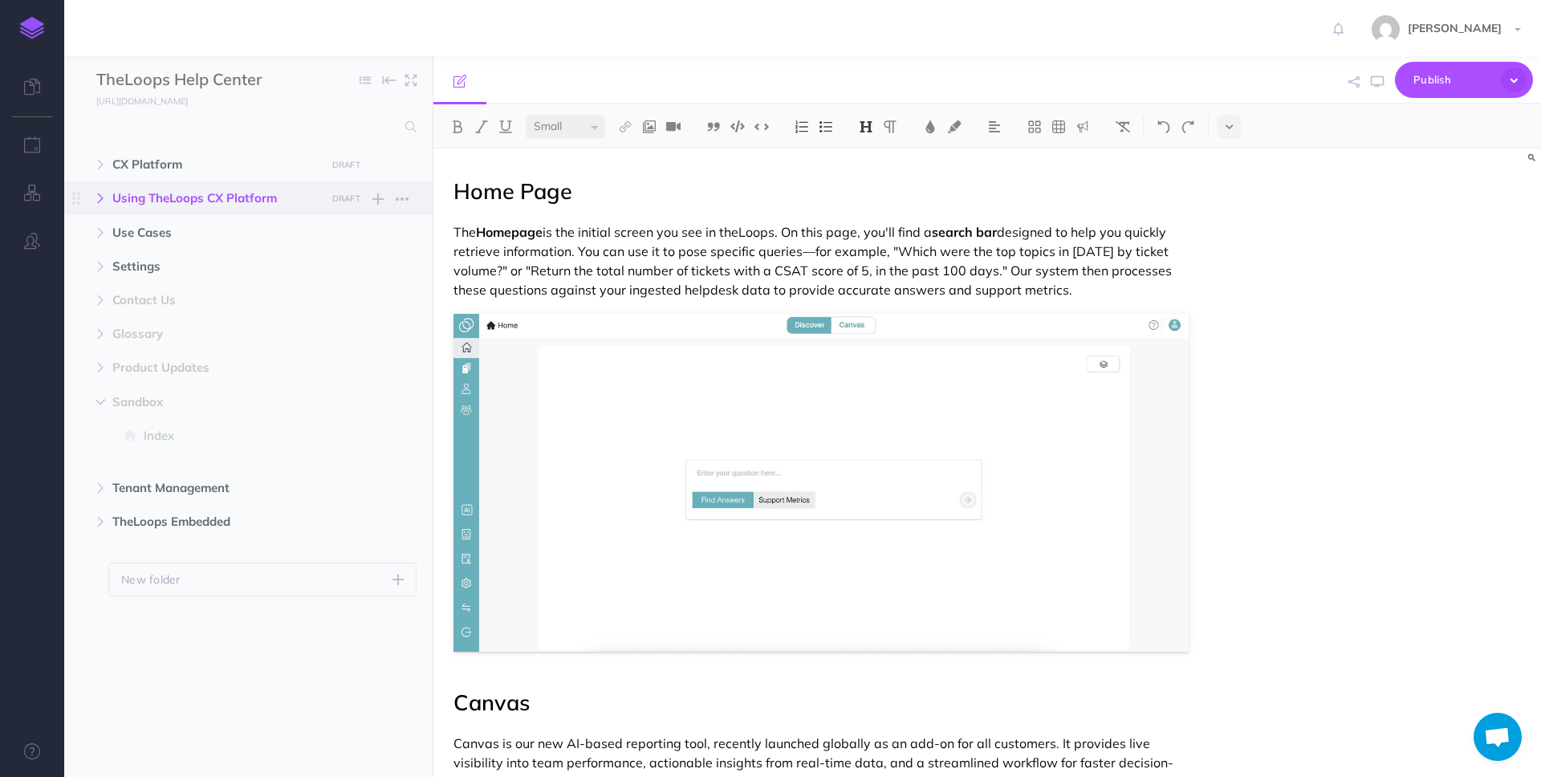
click at [101, 201] on icon "button" at bounding box center [101, 198] width 10 height 10
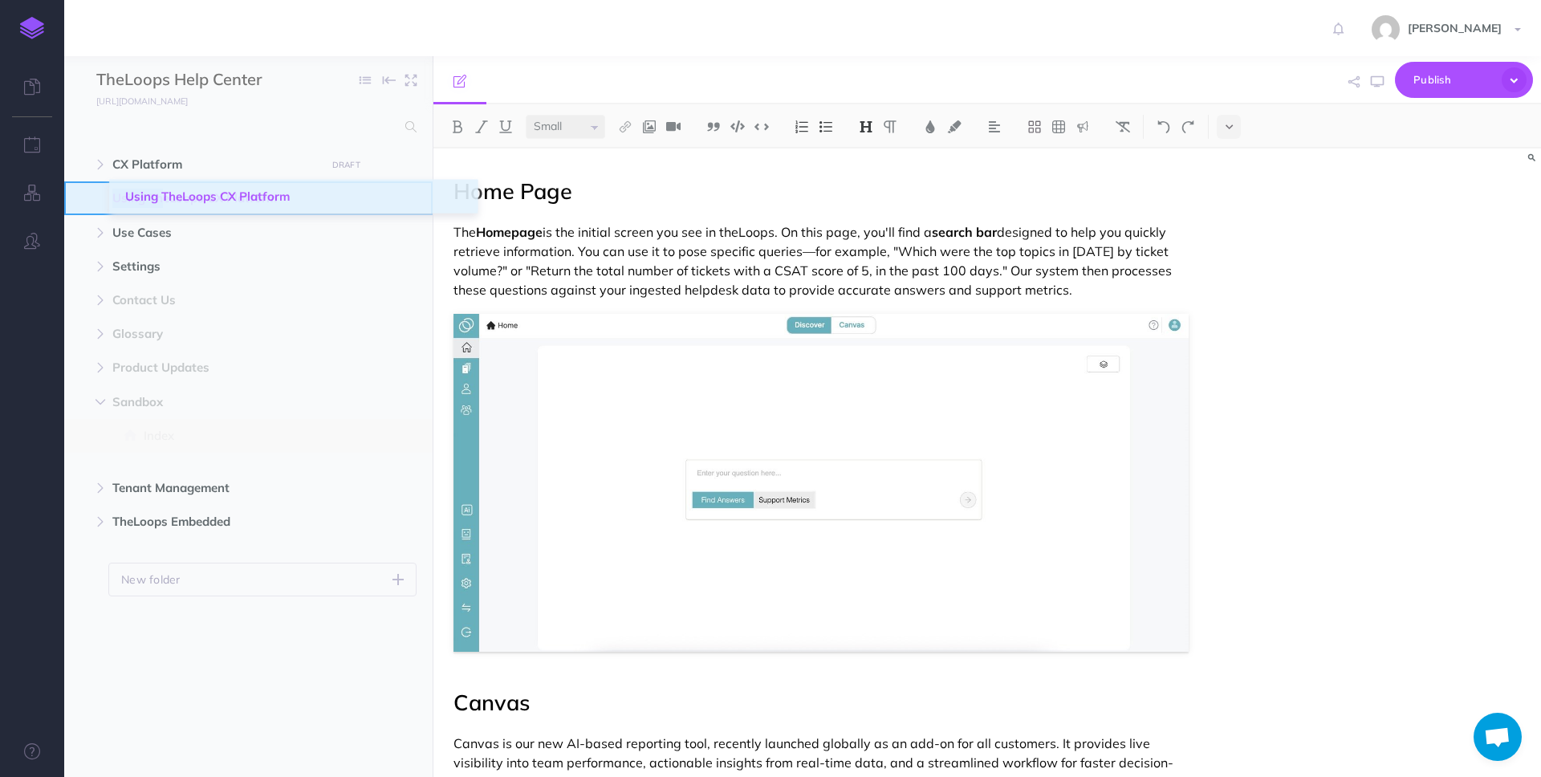
drag, startPoint x: 76, startPoint y: 202, endPoint x: 126, endPoint y: 200, distance: 49.8
click at [126, 200] on span "Using TheLoops CX Platform DRAFT Submit changes for review Nevermind Publish Ne…" at bounding box center [296, 198] width 368 height 34
drag, startPoint x: 79, startPoint y: 201, endPoint x: 181, endPoint y: 201, distance: 101.9
click at [181, 201] on span "Using TheLoops CX Platform DRAFT Submit changes for review Nevermind Publish Ne…" at bounding box center [296, 198] width 368 height 34
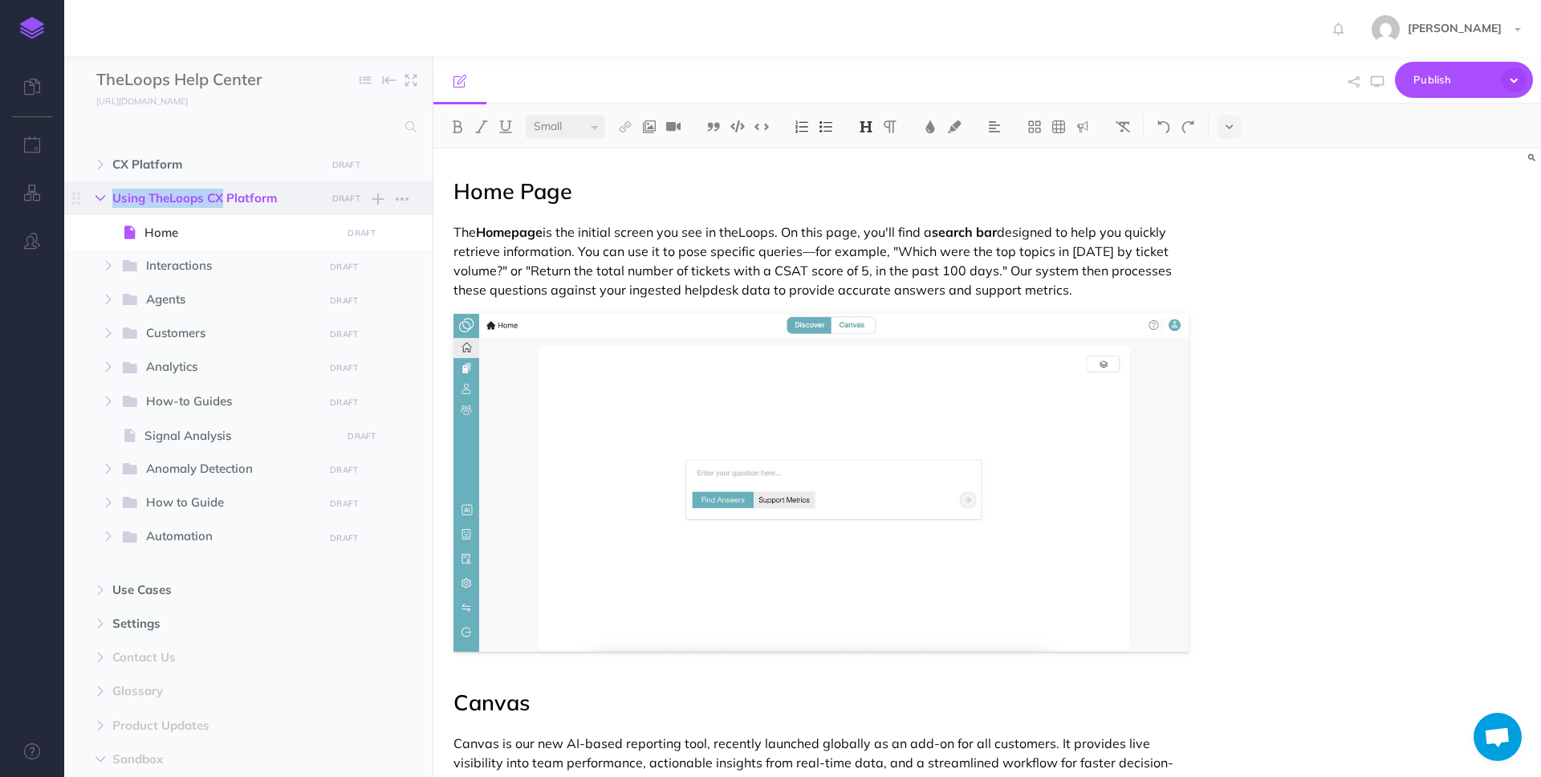
click at [103, 200] on icon "button" at bounding box center [101, 198] width 10 height 10
click at [95, 190] on button "button" at bounding box center [100, 198] width 29 height 19
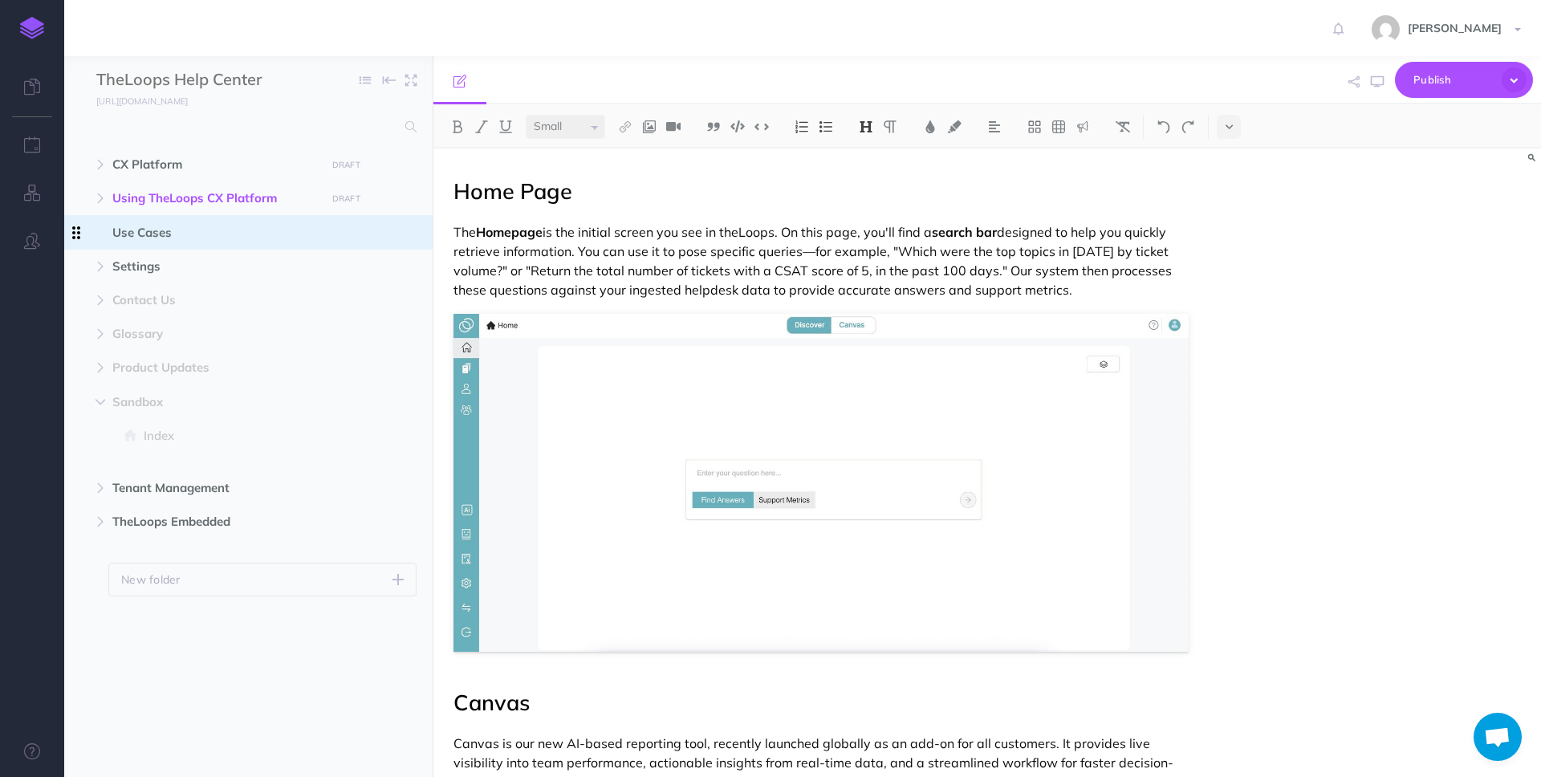
click at [82, 233] on span at bounding box center [76, 232] width 24 height 34
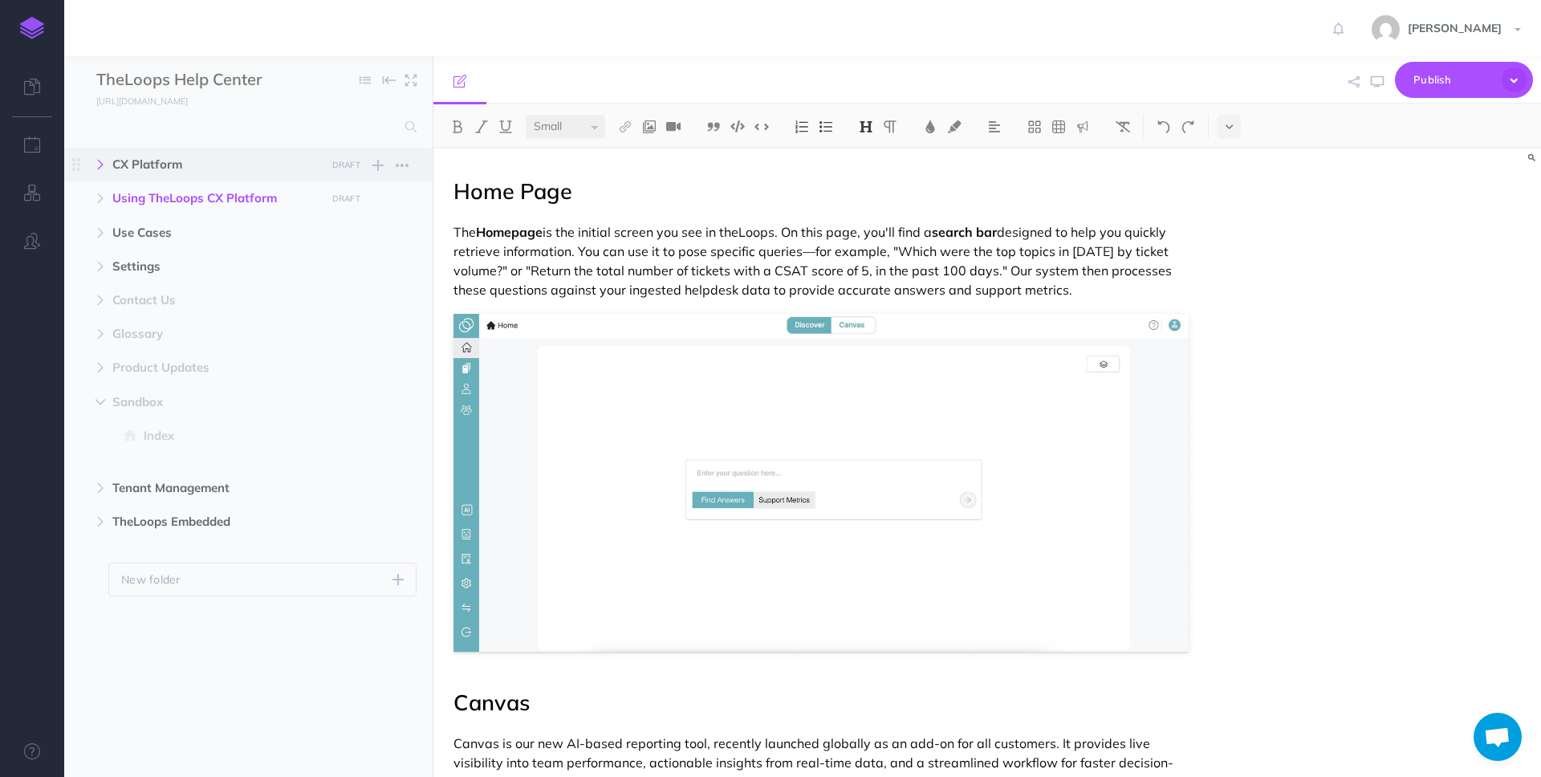
click at [102, 163] on icon "button" at bounding box center [101, 165] width 10 height 10
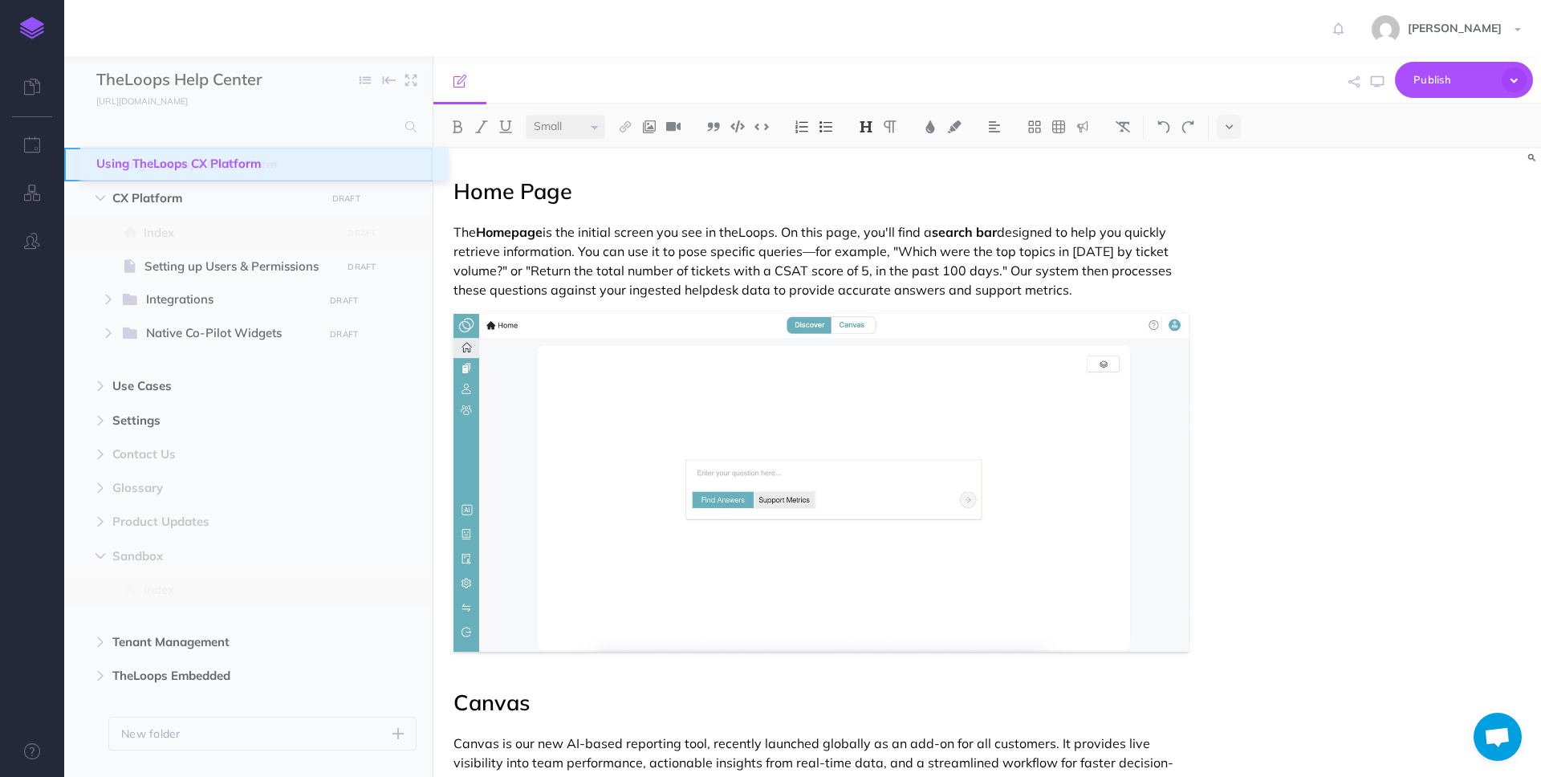
drag, startPoint x: 79, startPoint y: 355, endPoint x: 97, endPoint y: 168, distance: 187.9
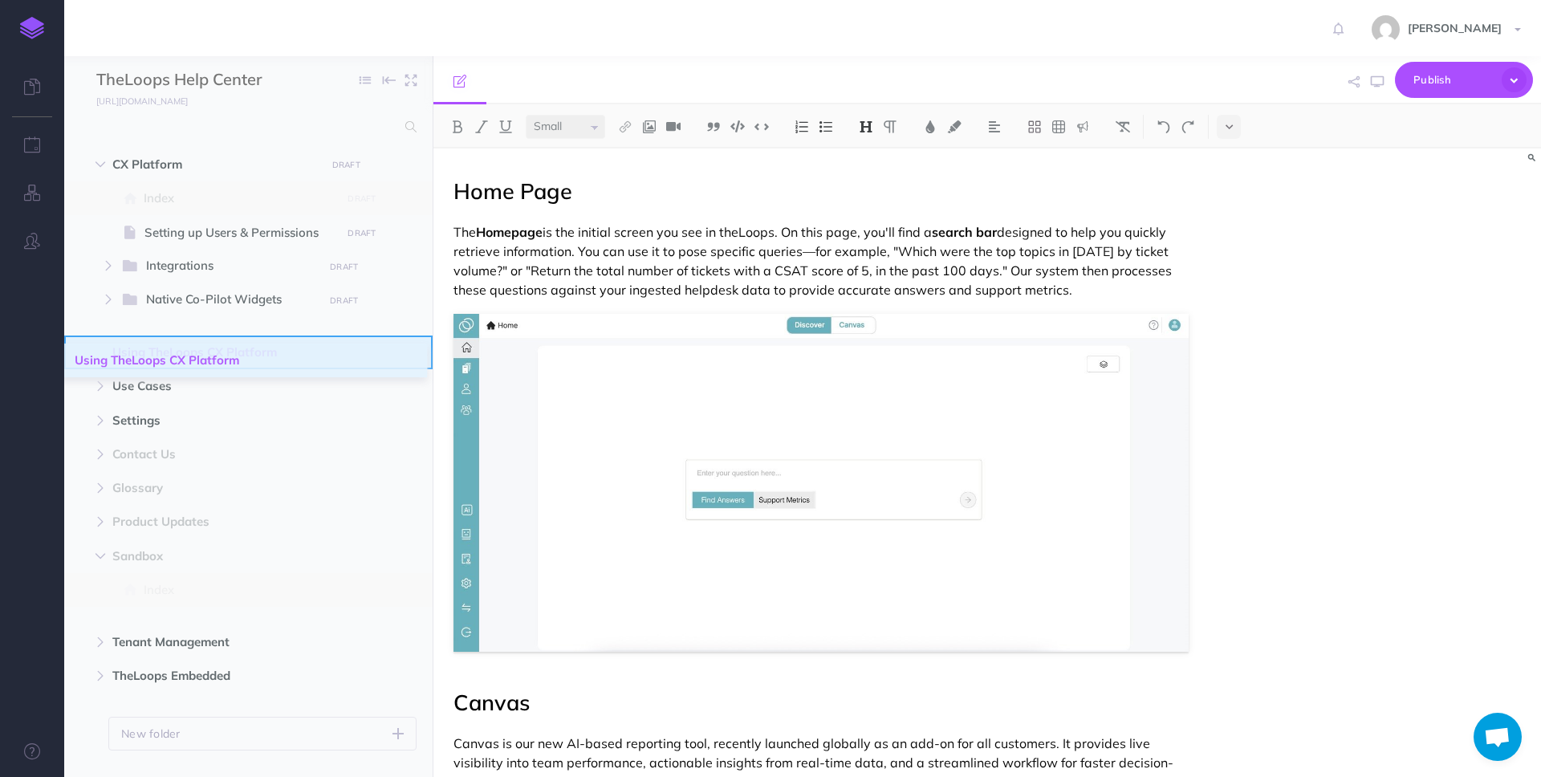
drag, startPoint x: 78, startPoint y: 163, endPoint x: 76, endPoint y: 359, distance: 195.9
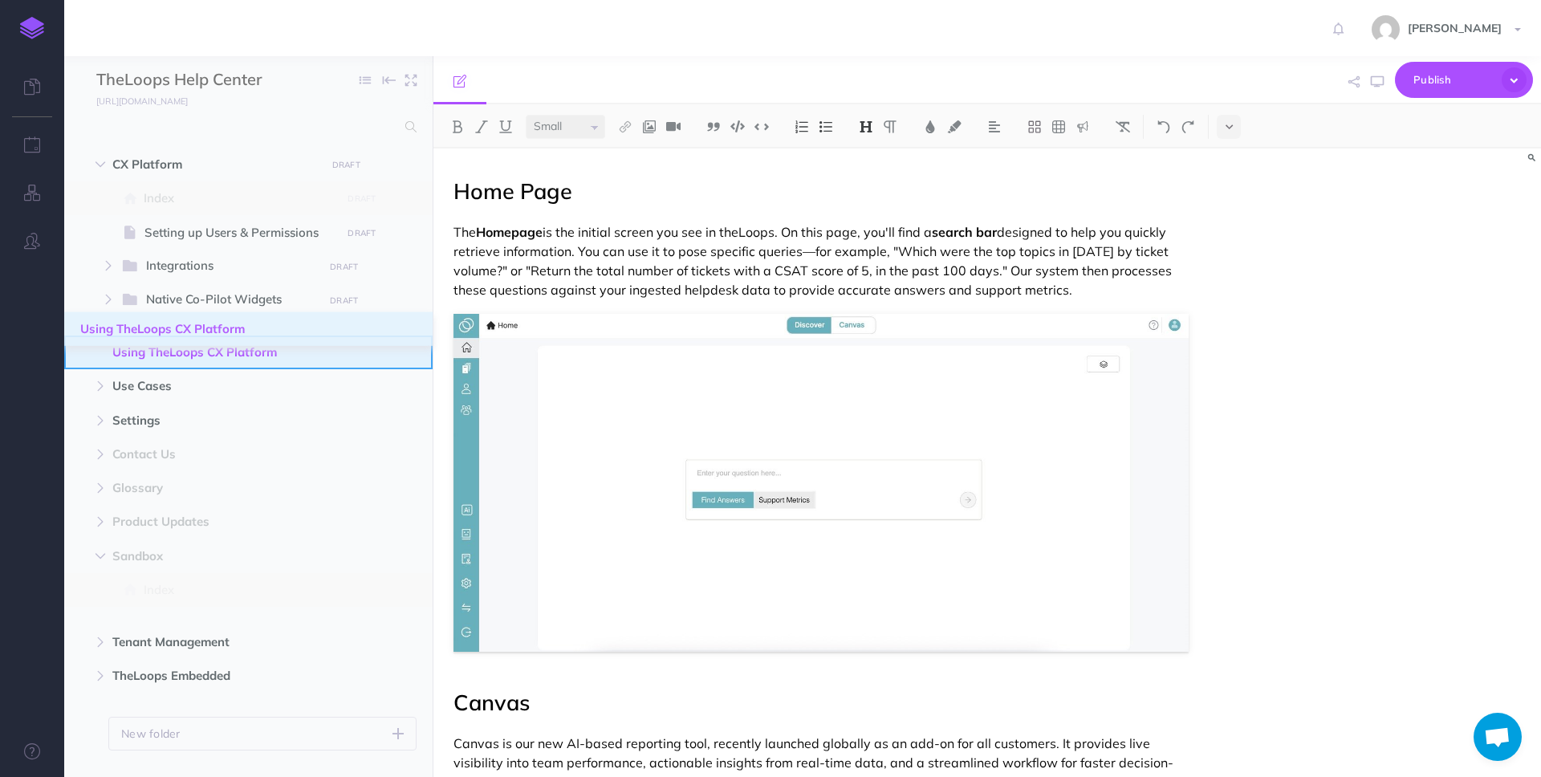
drag, startPoint x: 83, startPoint y: 351, endPoint x: 82, endPoint y: 328, distance: 22.5
click at [82, 328] on ul "CX Platform DRAFT Submit changes for review Nevermind Publish New folder Add a …" at bounding box center [248, 449] width 368 height 603
drag, startPoint x: 78, startPoint y: 353, endPoint x: 149, endPoint y: 349, distance: 71.6
click at [149, 349] on span "Using TheLoops CX Platform DRAFT Submit changes for review Nevermind Publish Ne…" at bounding box center [296, 353] width 368 height 34
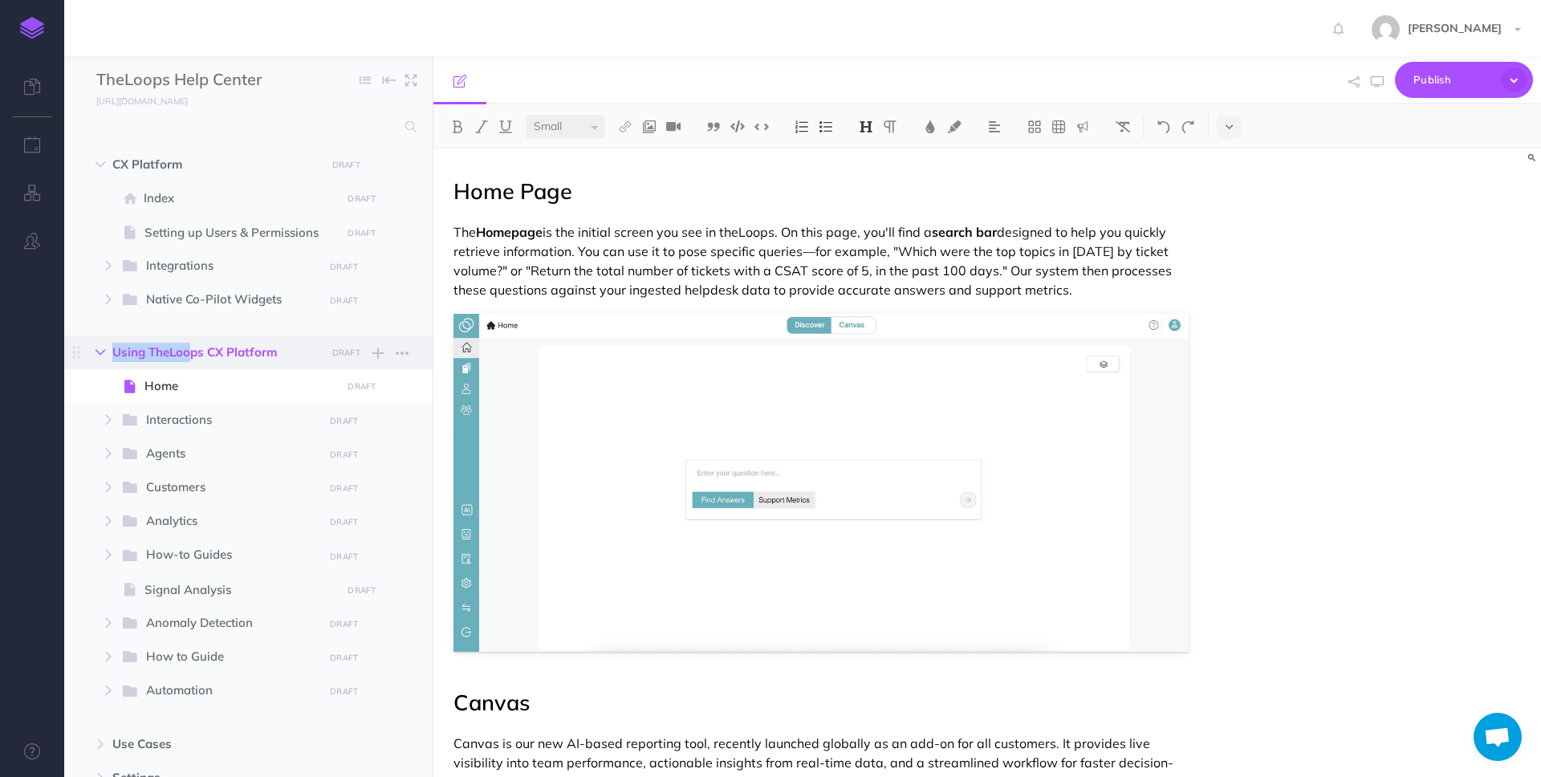
click at [99, 348] on icon "button" at bounding box center [101, 353] width 10 height 10
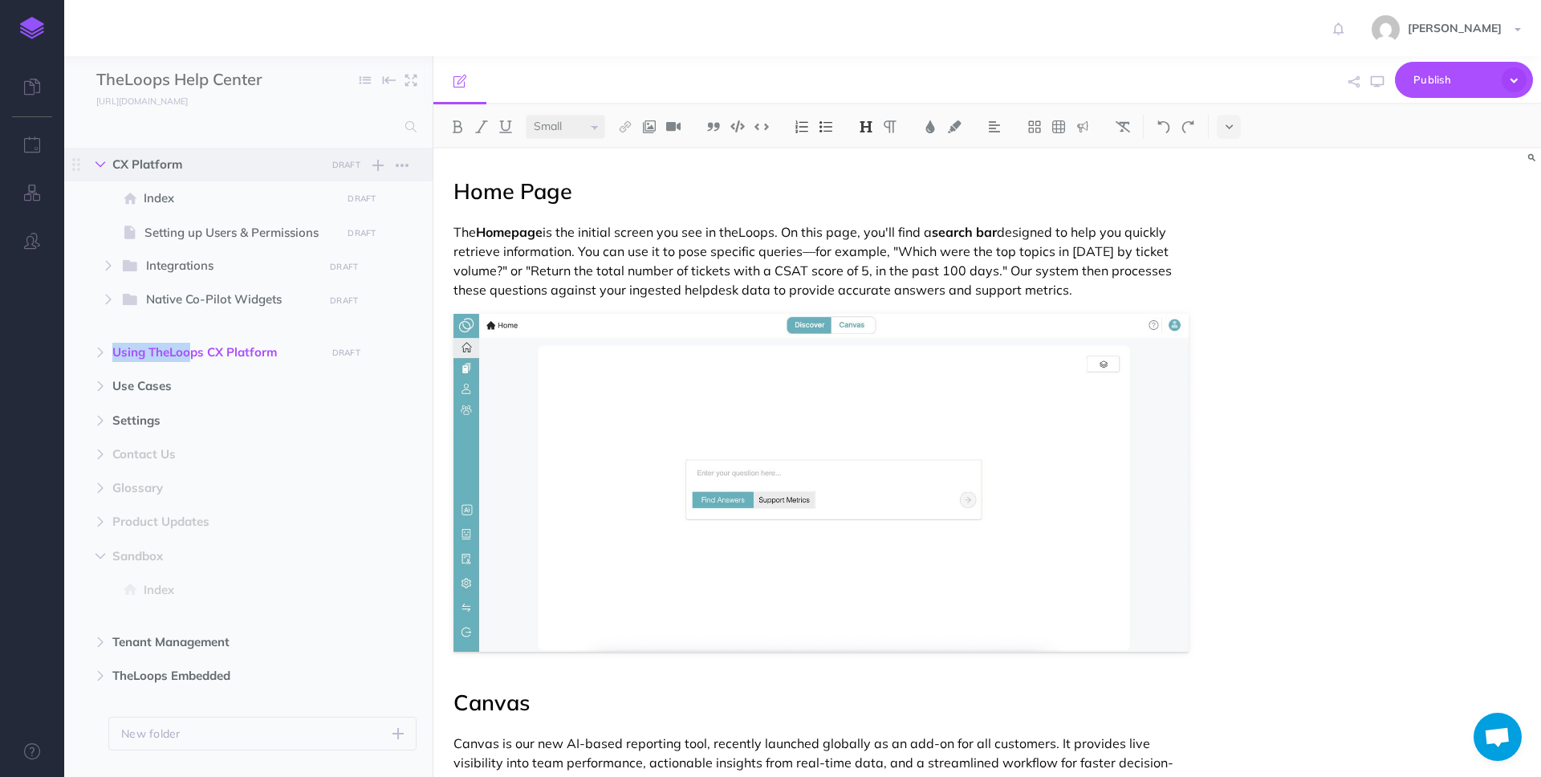
click at [100, 166] on icon "button" at bounding box center [101, 165] width 10 height 10
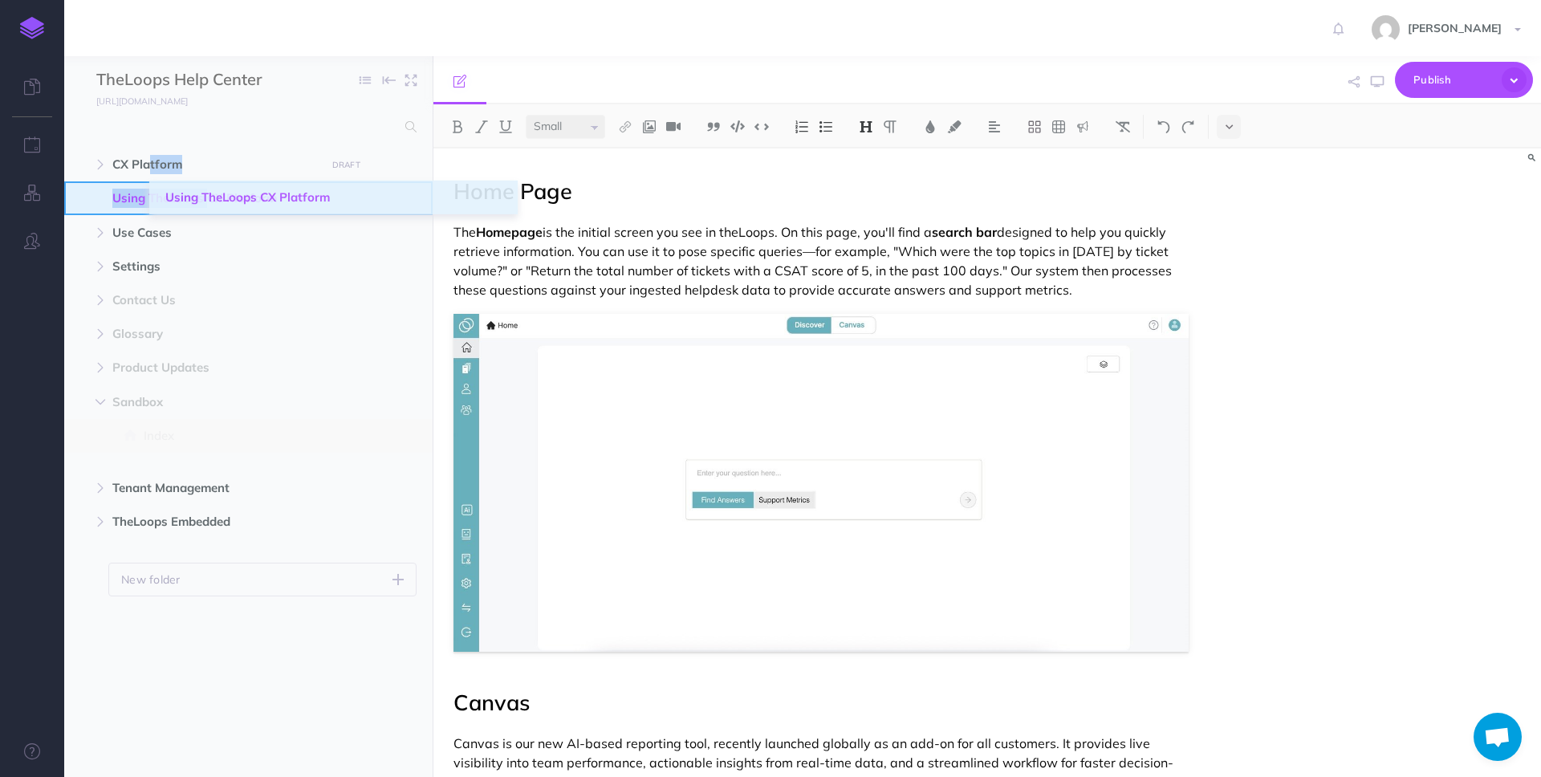
drag, startPoint x: 75, startPoint y: 202, endPoint x: 166, endPoint y: 201, distance: 91.5
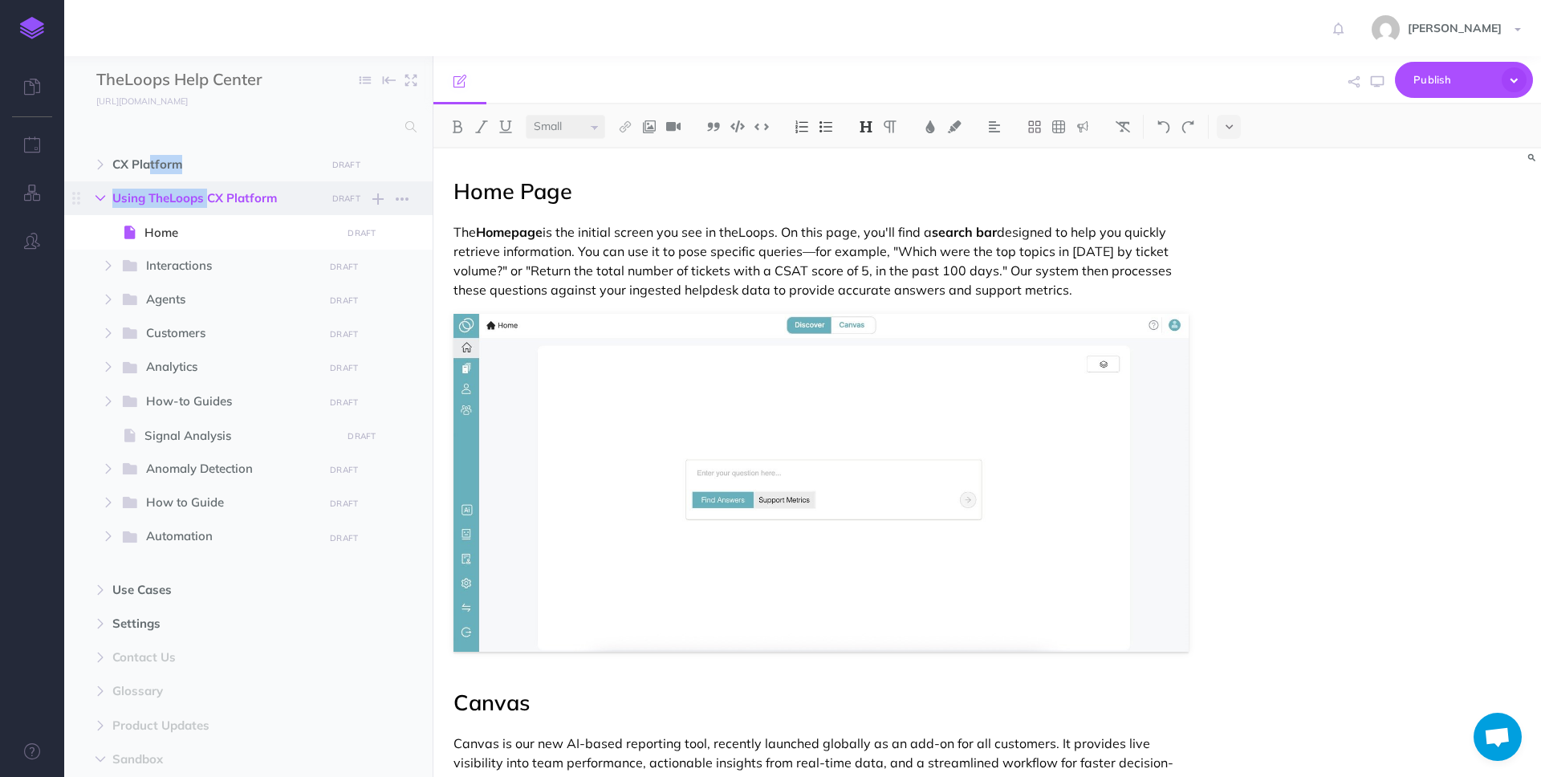
click at [104, 203] on icon "button" at bounding box center [101, 198] width 10 height 10
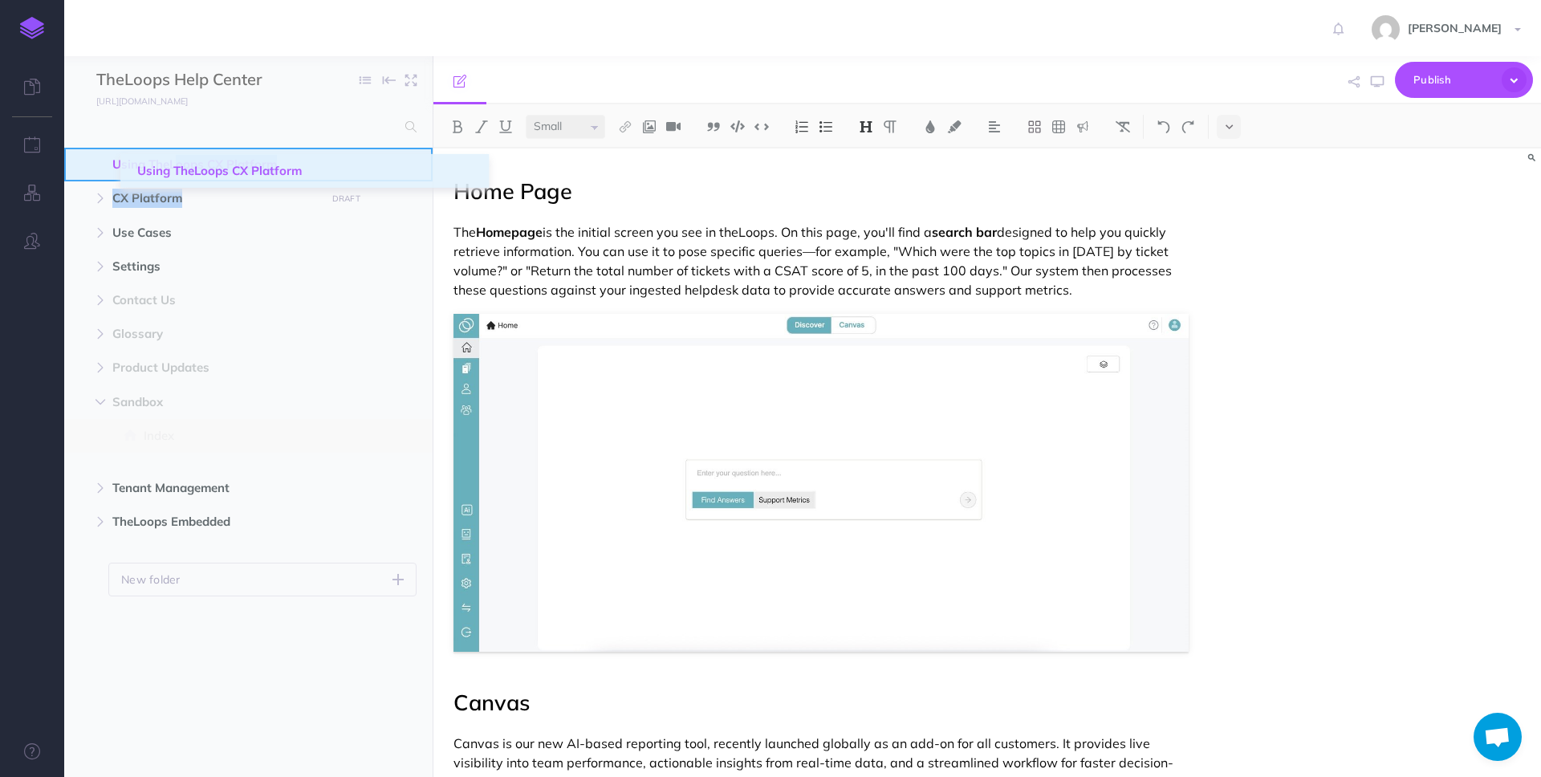
drag, startPoint x: 76, startPoint y: 199, endPoint x: 138, endPoint y: 173, distance: 67.2
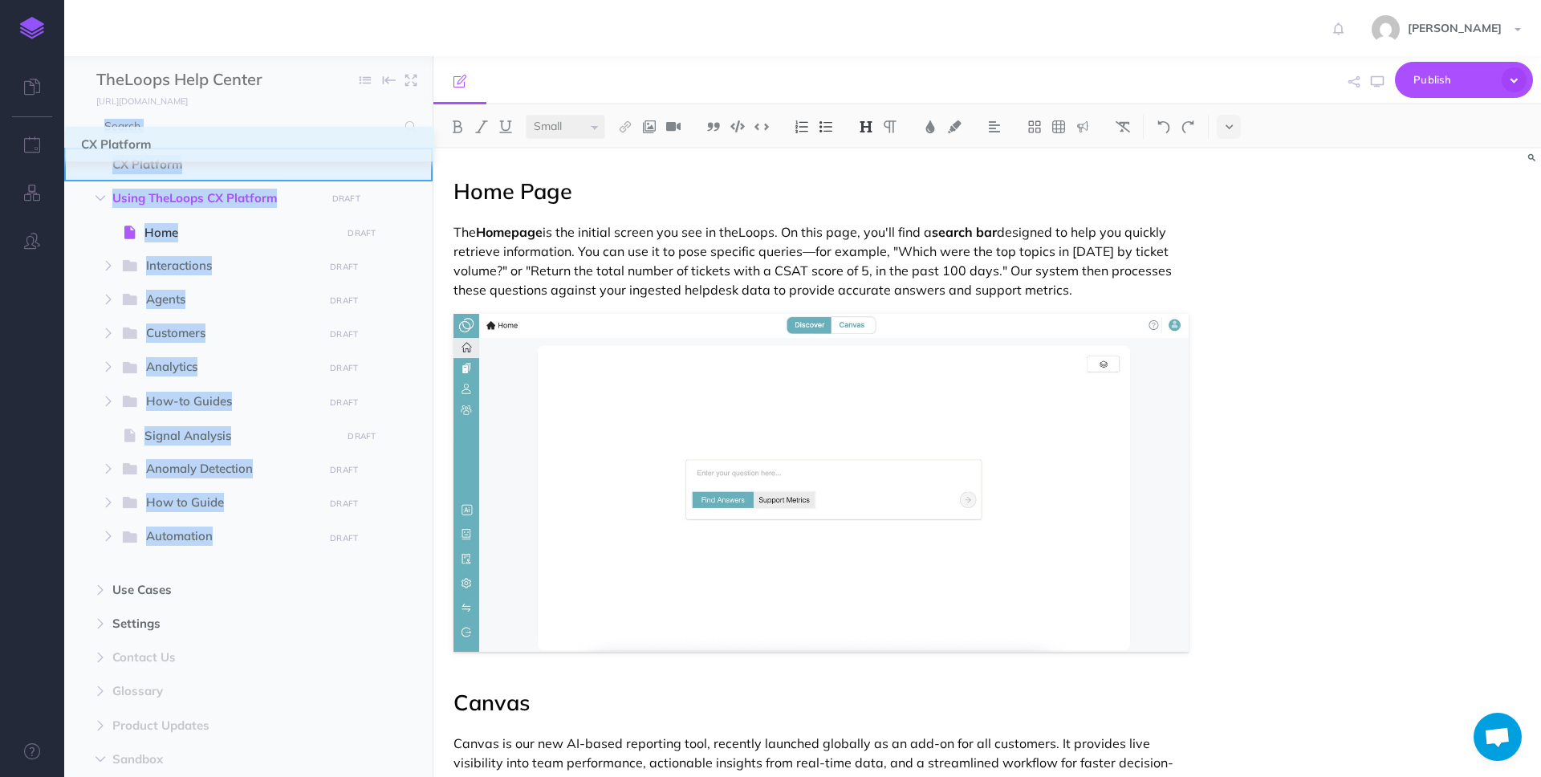
drag, startPoint x: 74, startPoint y: 551, endPoint x: 81, endPoint y: 141, distance: 409.5
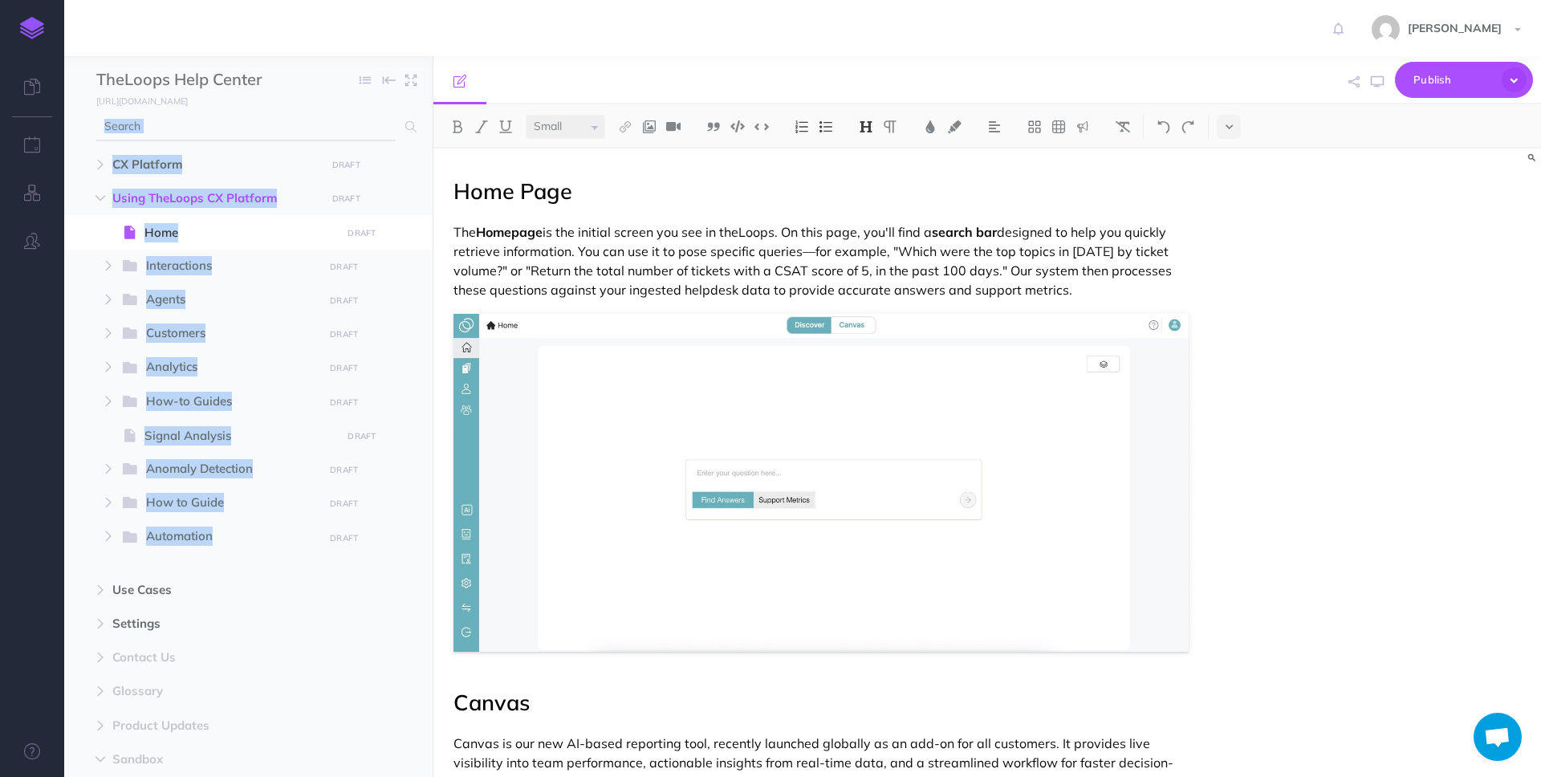
click at [199, 131] on input "text" at bounding box center [245, 126] width 299 height 29
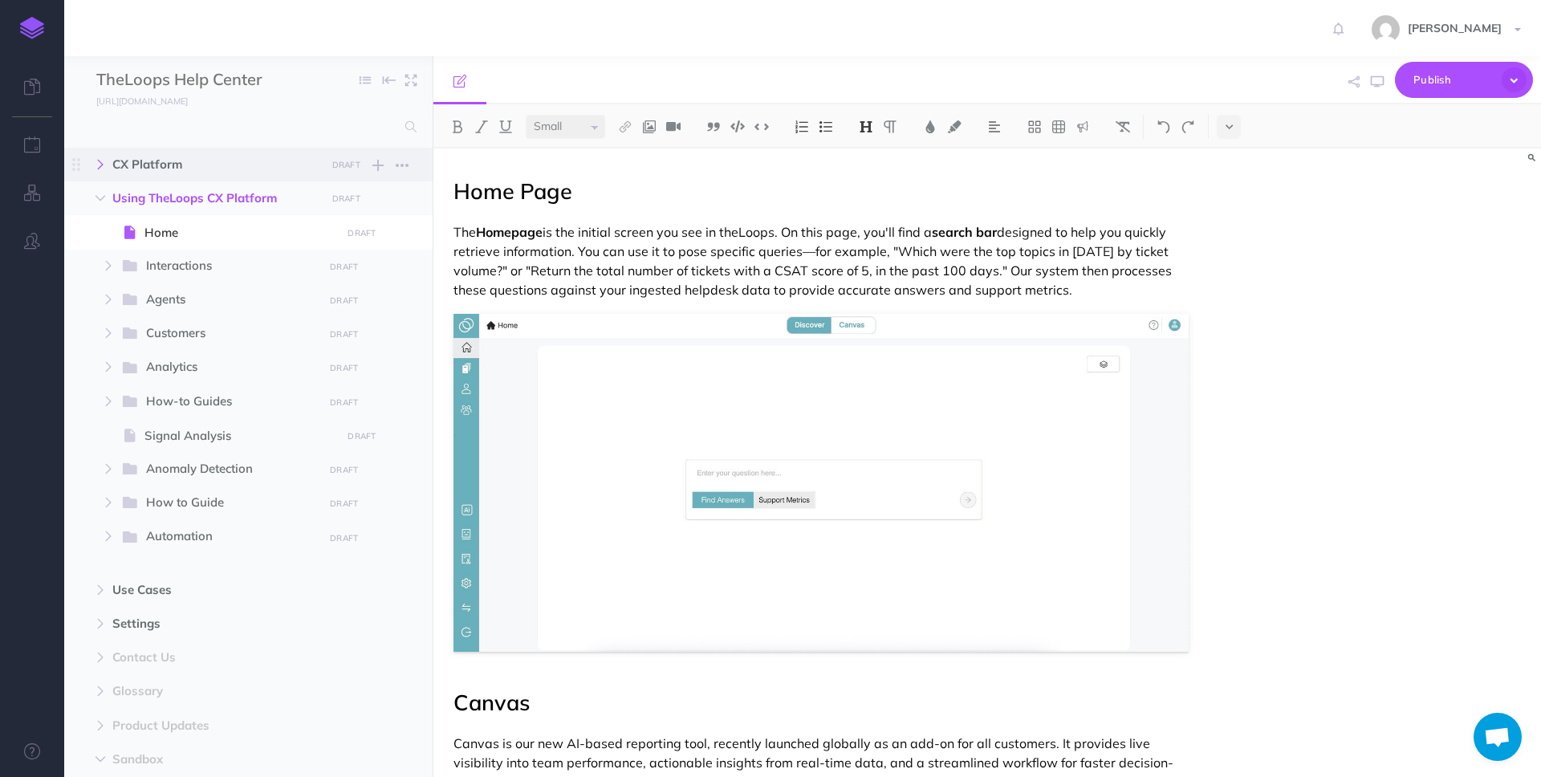
click at [102, 166] on icon "button" at bounding box center [101, 165] width 10 height 10
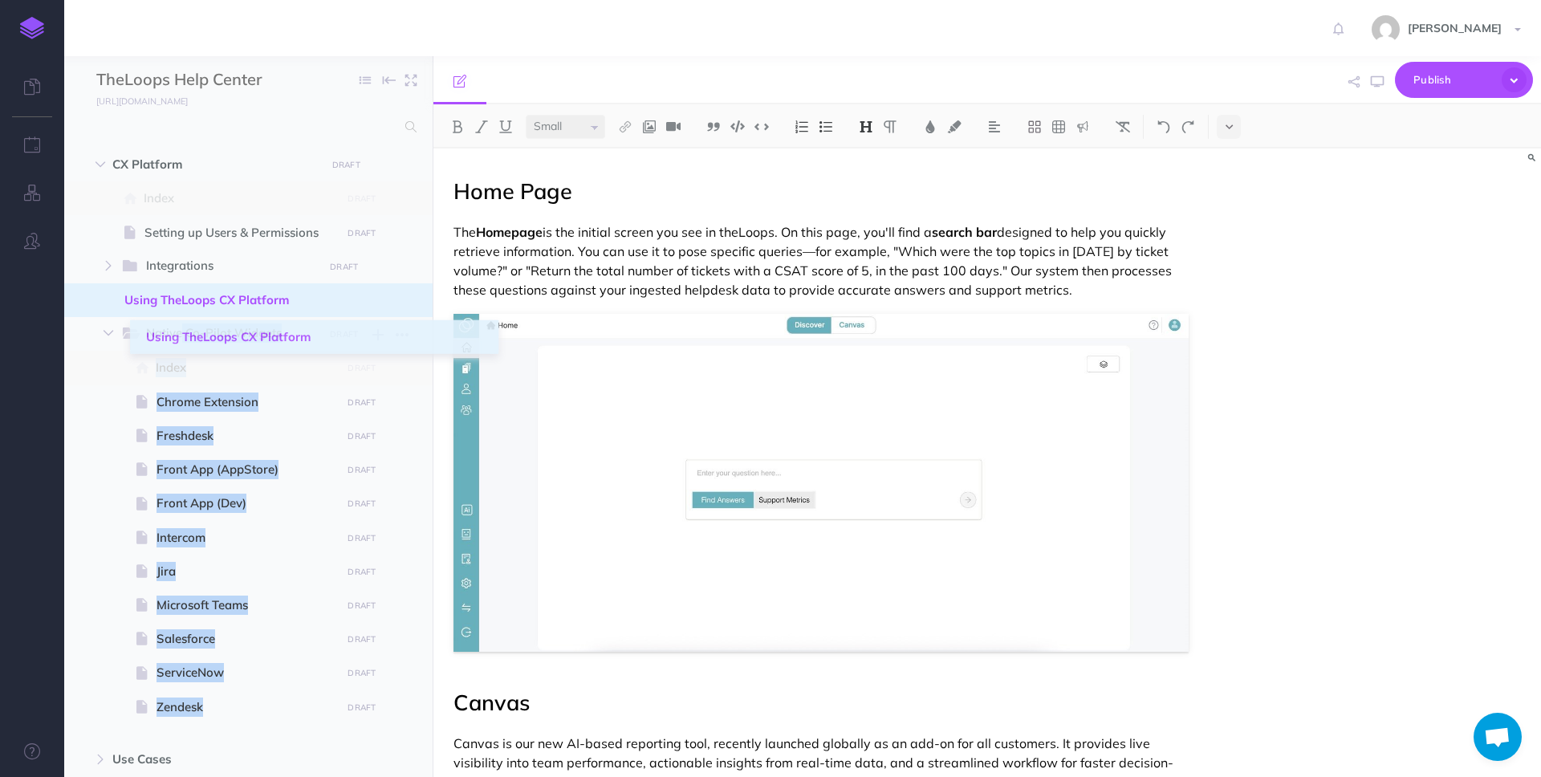
drag, startPoint x: 78, startPoint y: 352, endPoint x: 147, endPoint y: 337, distance: 70.7
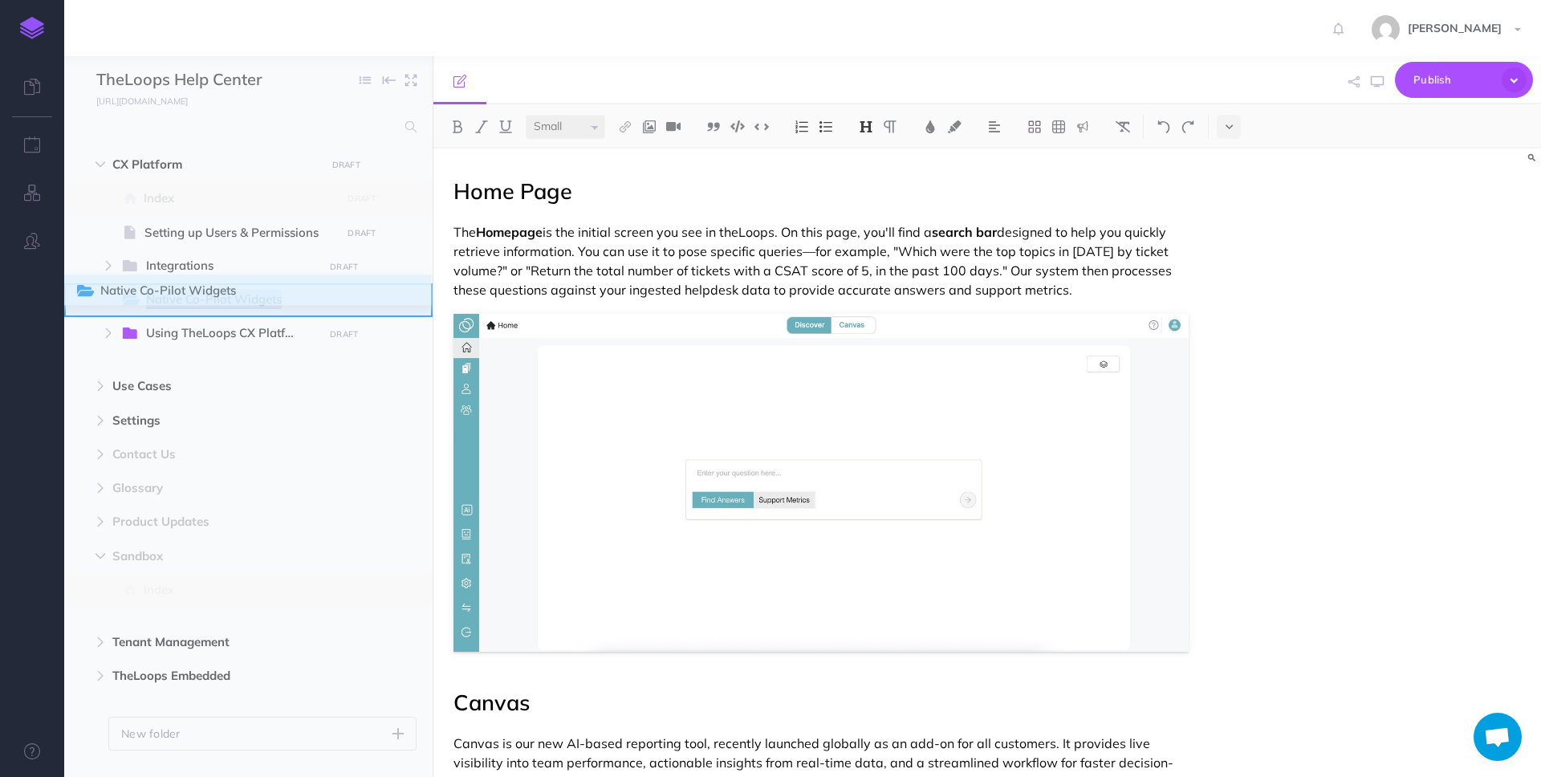
drag, startPoint x: 78, startPoint y: 335, endPoint x: 79, endPoint y: 294, distance: 41.0
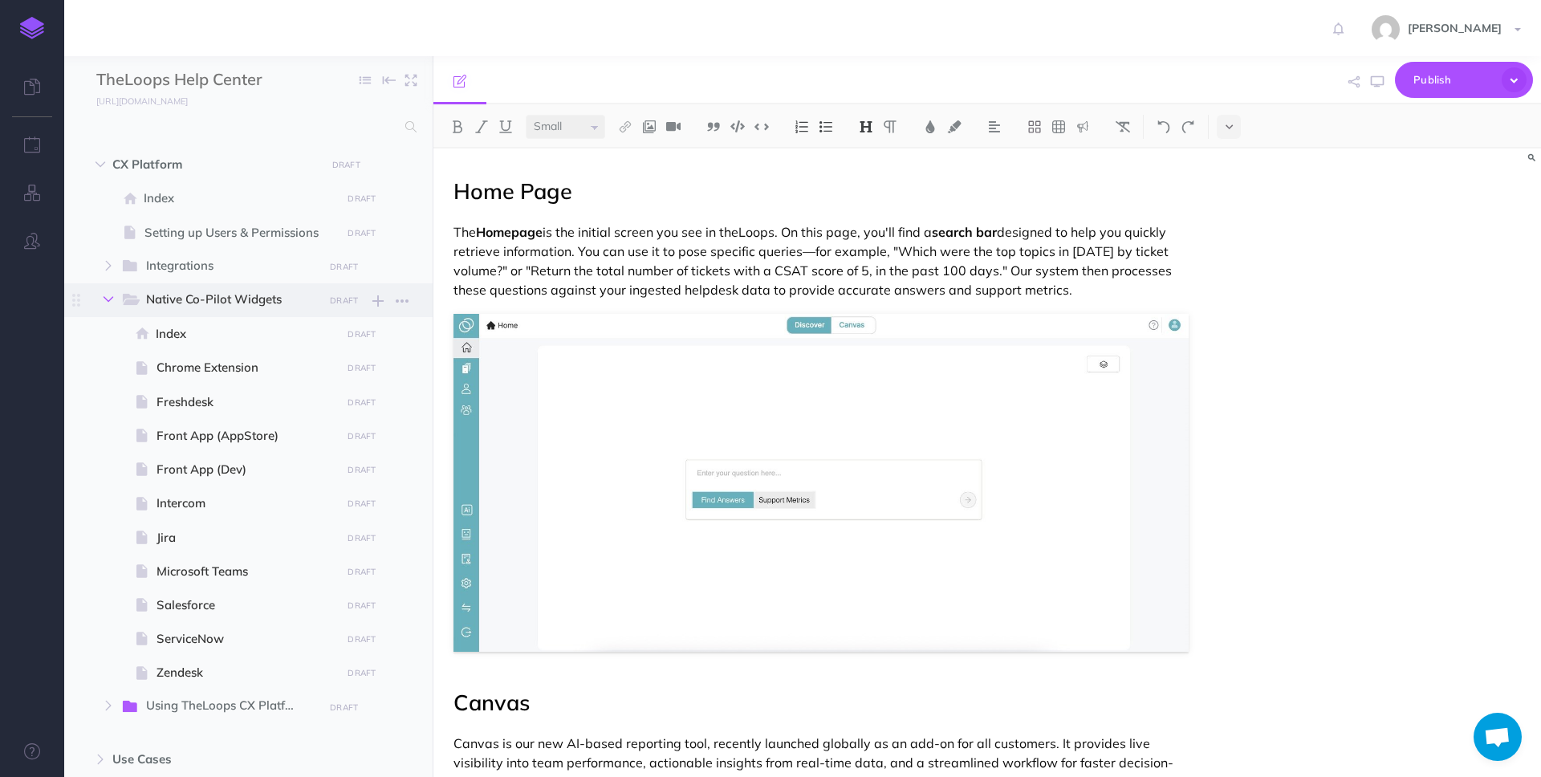
click at [109, 295] on icon "button" at bounding box center [109, 300] width 10 height 10
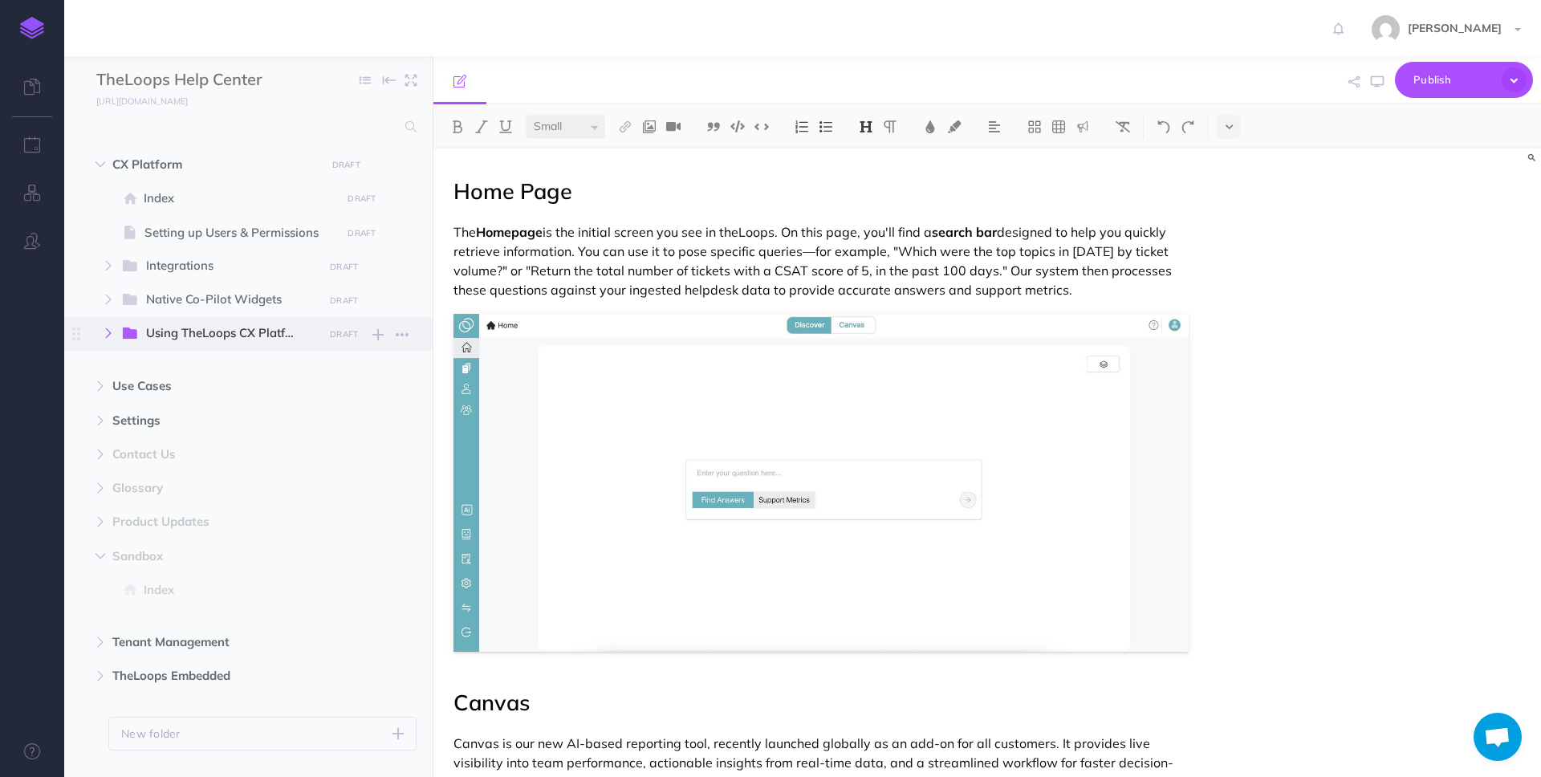
click at [112, 332] on icon "button" at bounding box center [109, 333] width 10 height 10
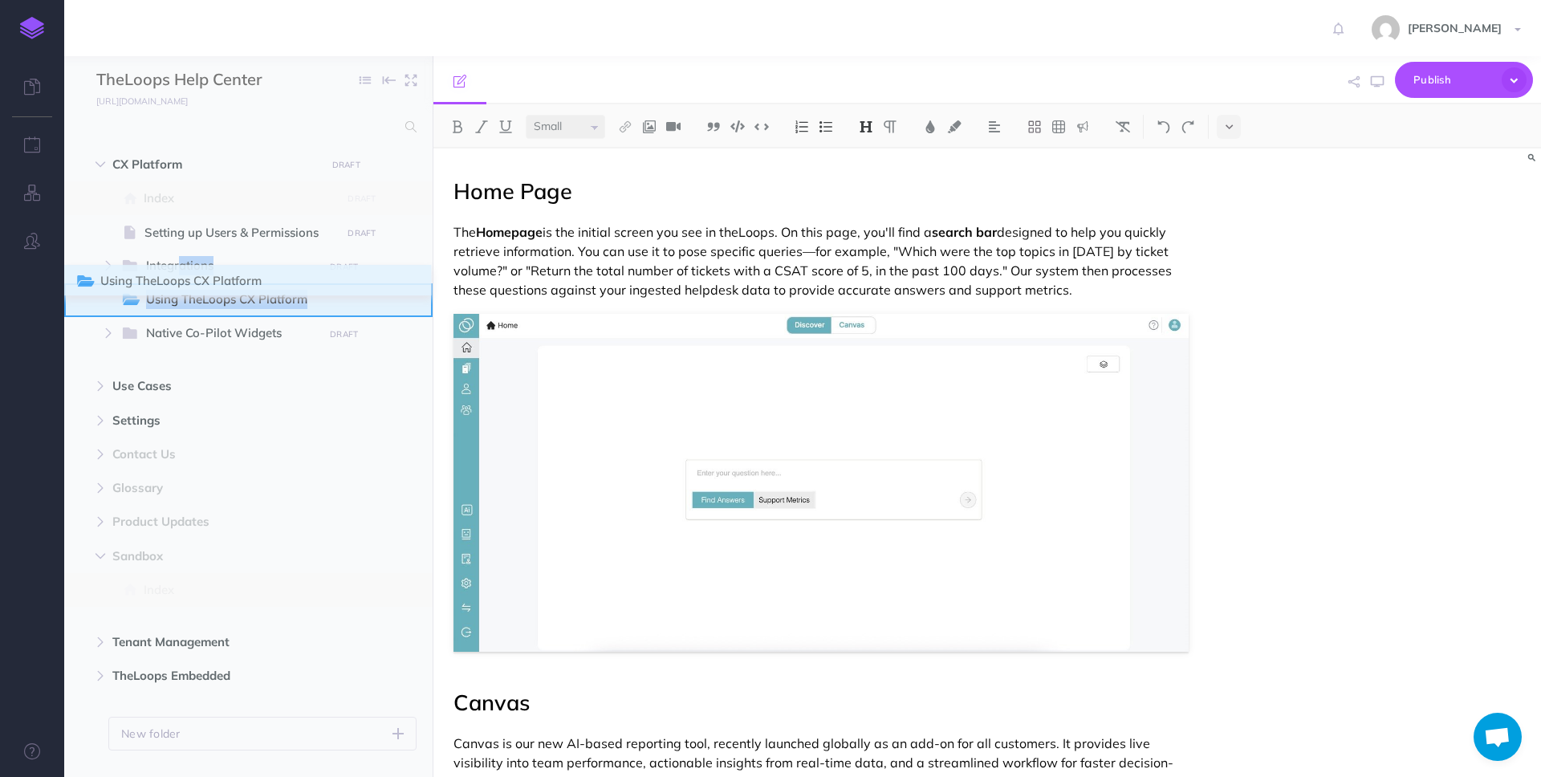
drag, startPoint x: 75, startPoint y: 334, endPoint x: 79, endPoint y: 286, distance: 48.4
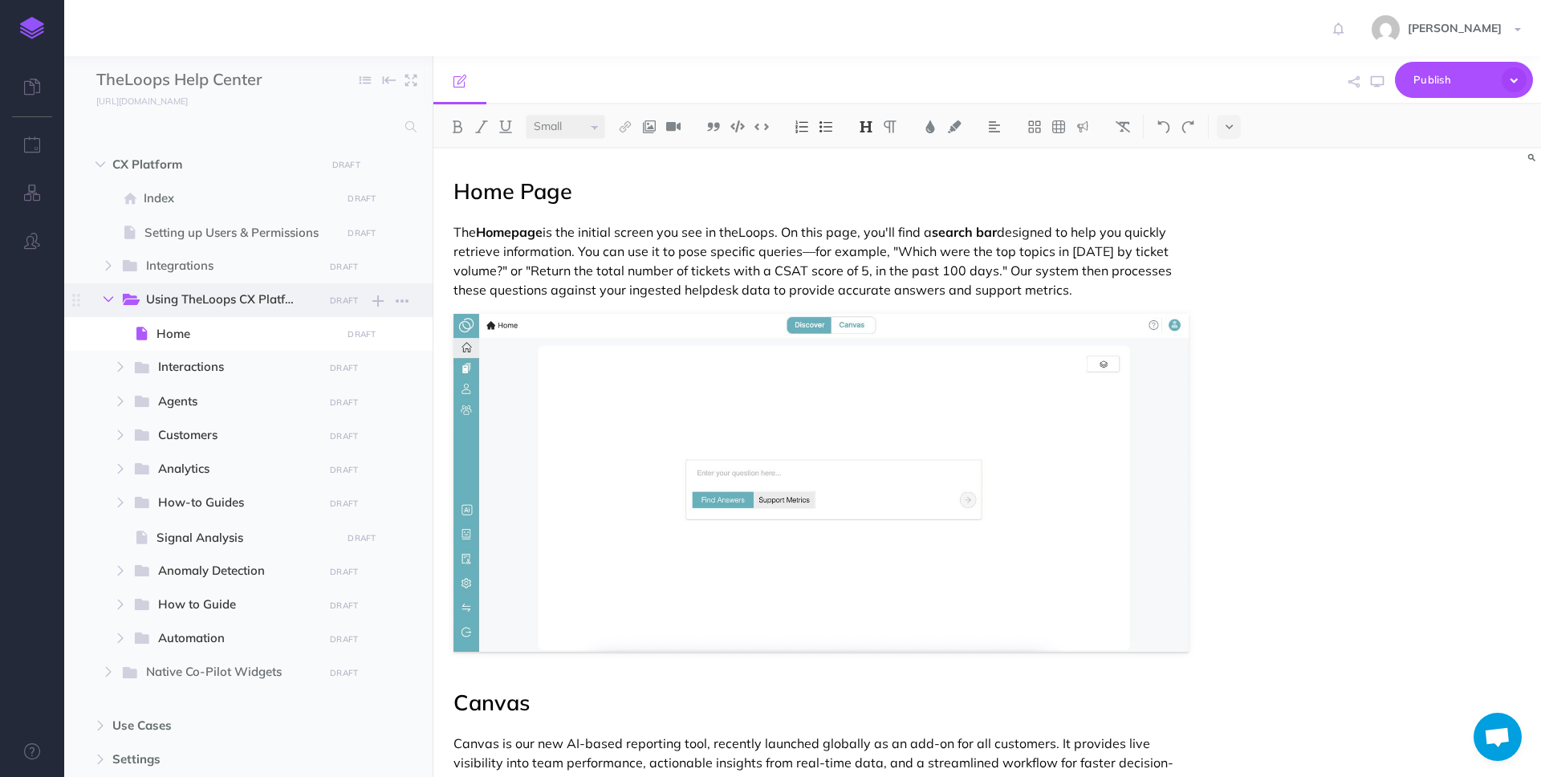
click at [110, 290] on button "button" at bounding box center [108, 299] width 29 height 19
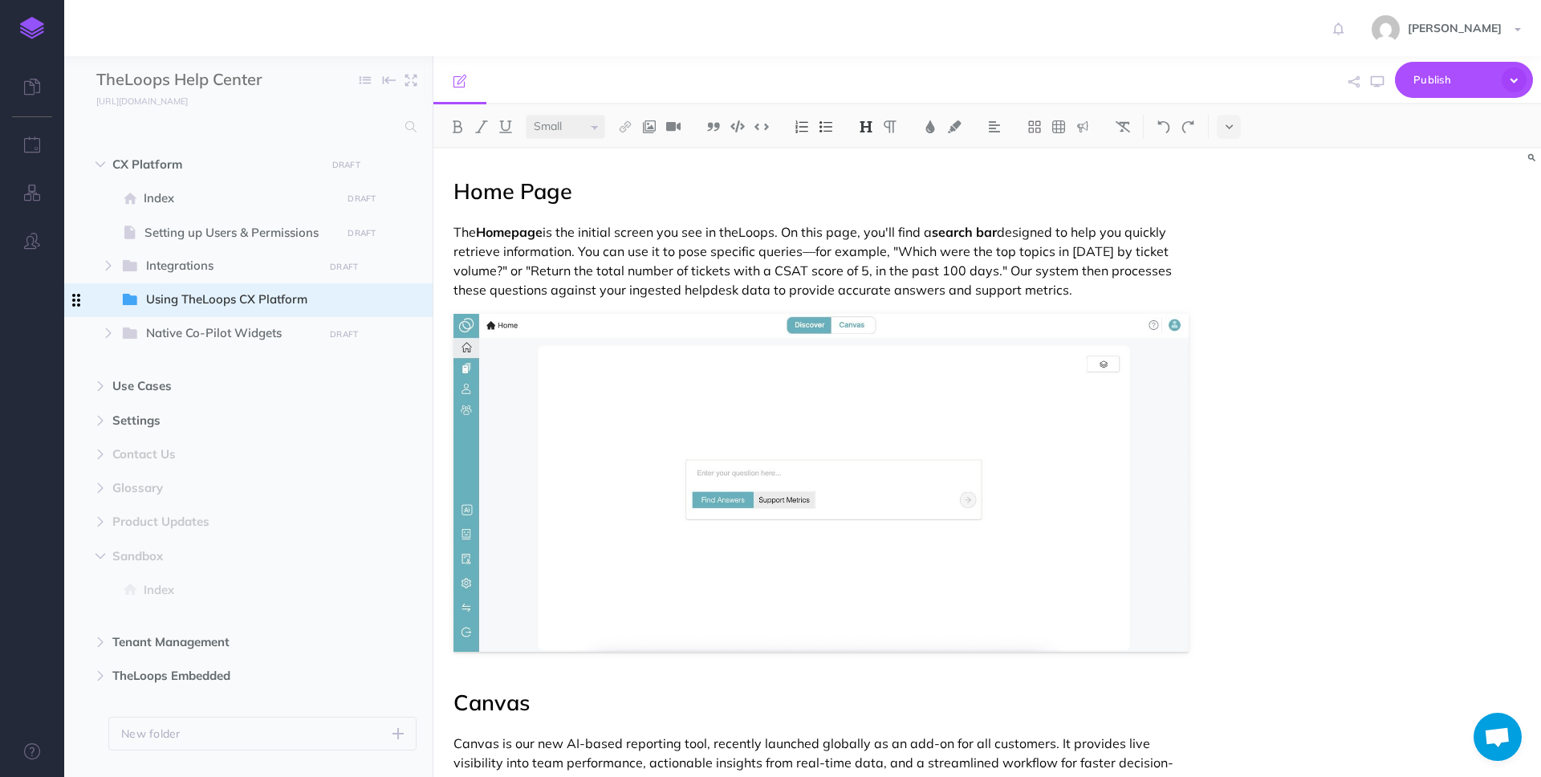
click at [79, 303] on icon at bounding box center [76, 300] width 8 height 13
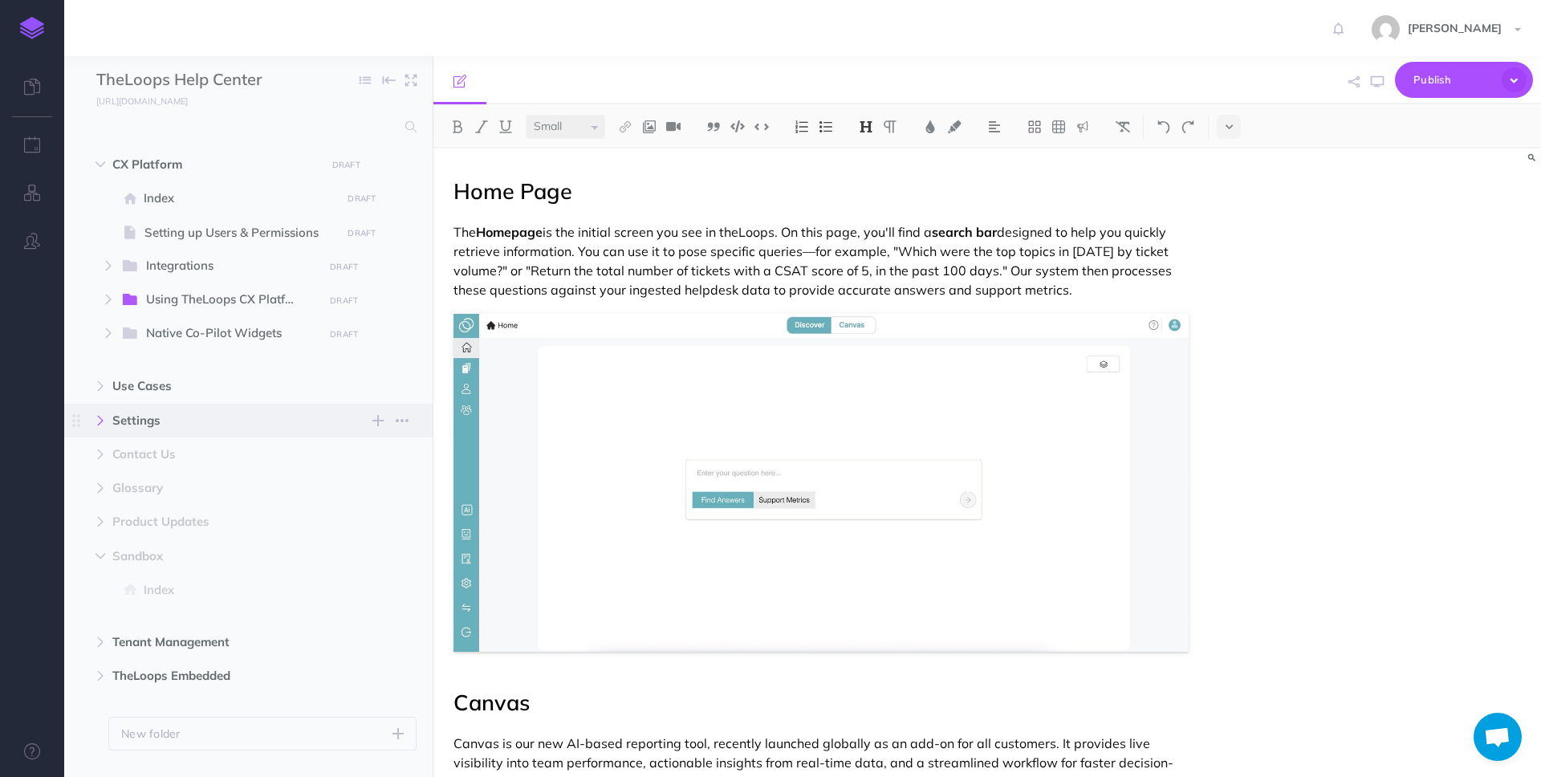
click at [102, 418] on icon "button" at bounding box center [101, 421] width 10 height 10
click at [99, 451] on icon "button" at bounding box center [101, 455] width 10 height 10
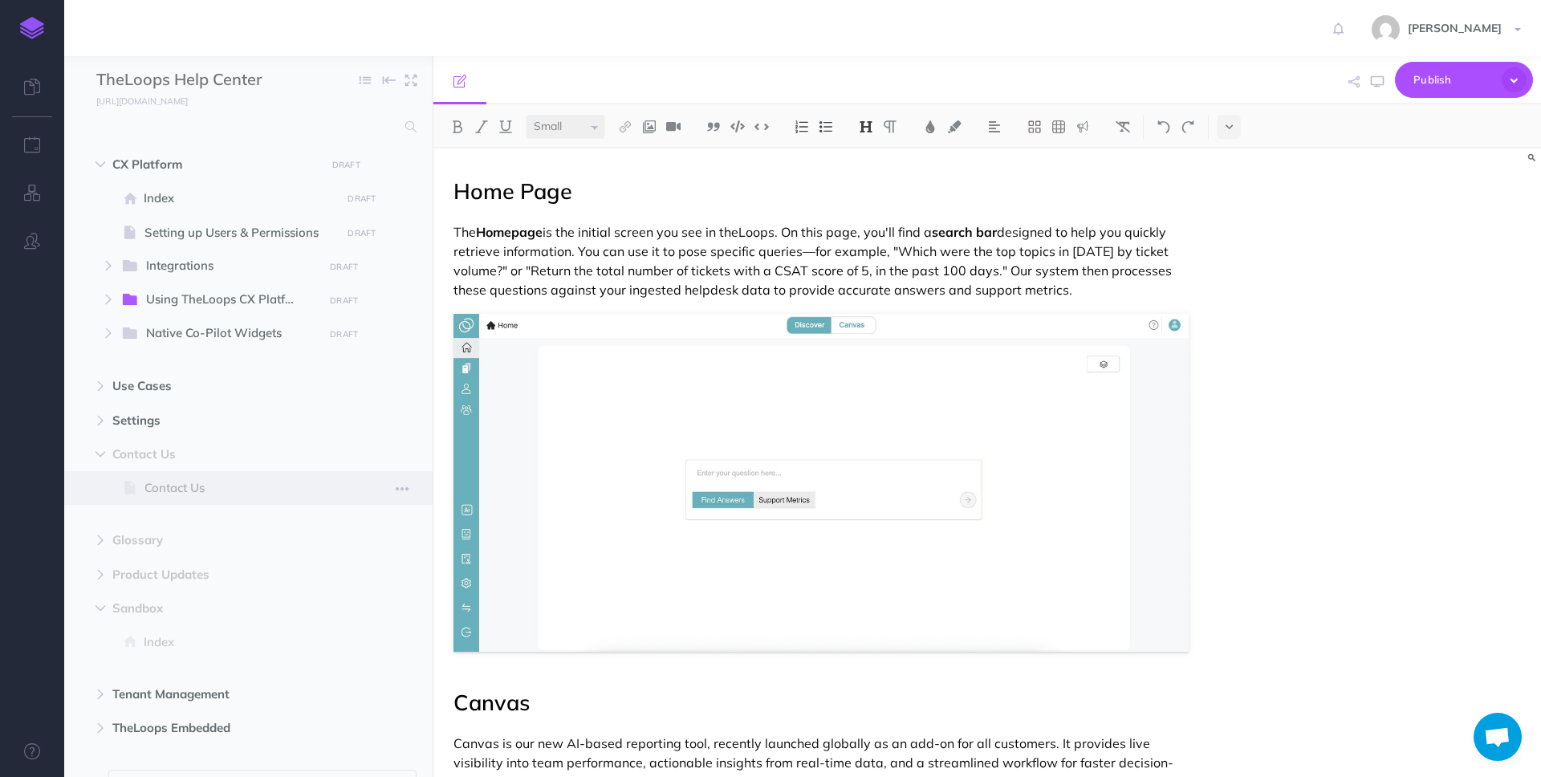
click at [151, 480] on span "Contact Us" at bounding box center [240, 487] width 192 height 19
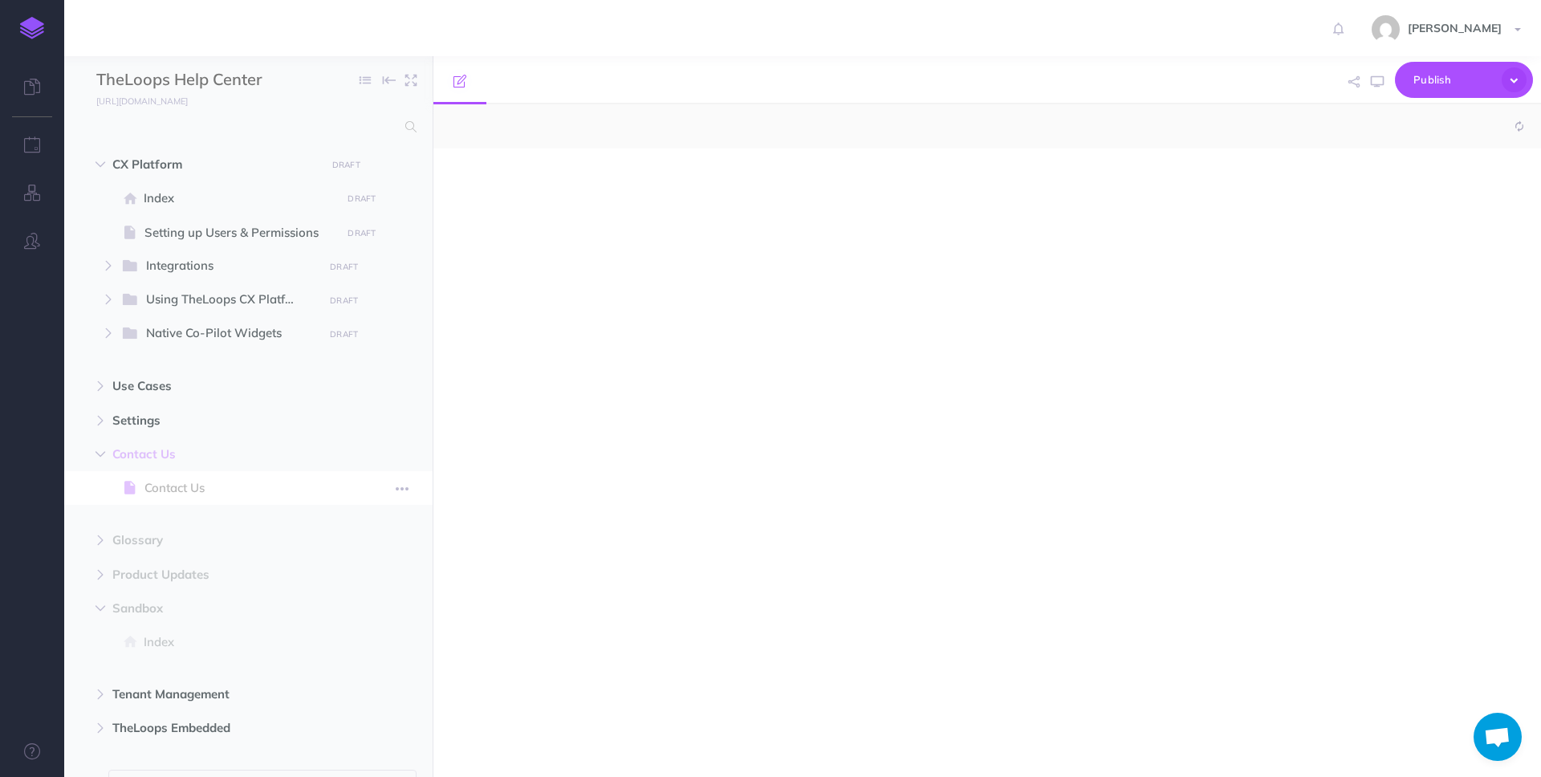
select select "null"
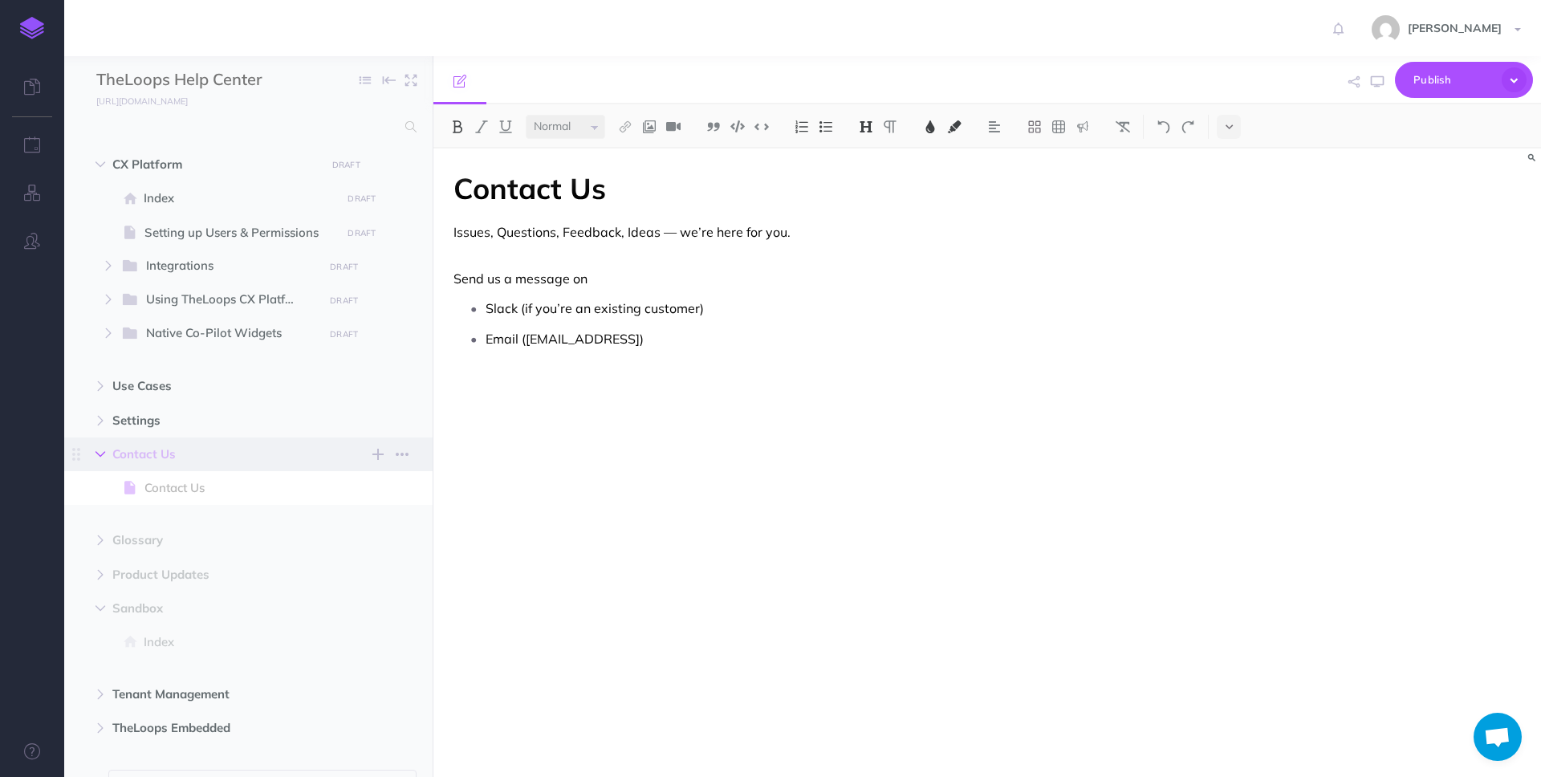
click at [100, 453] on icon "button" at bounding box center [101, 455] width 10 height 10
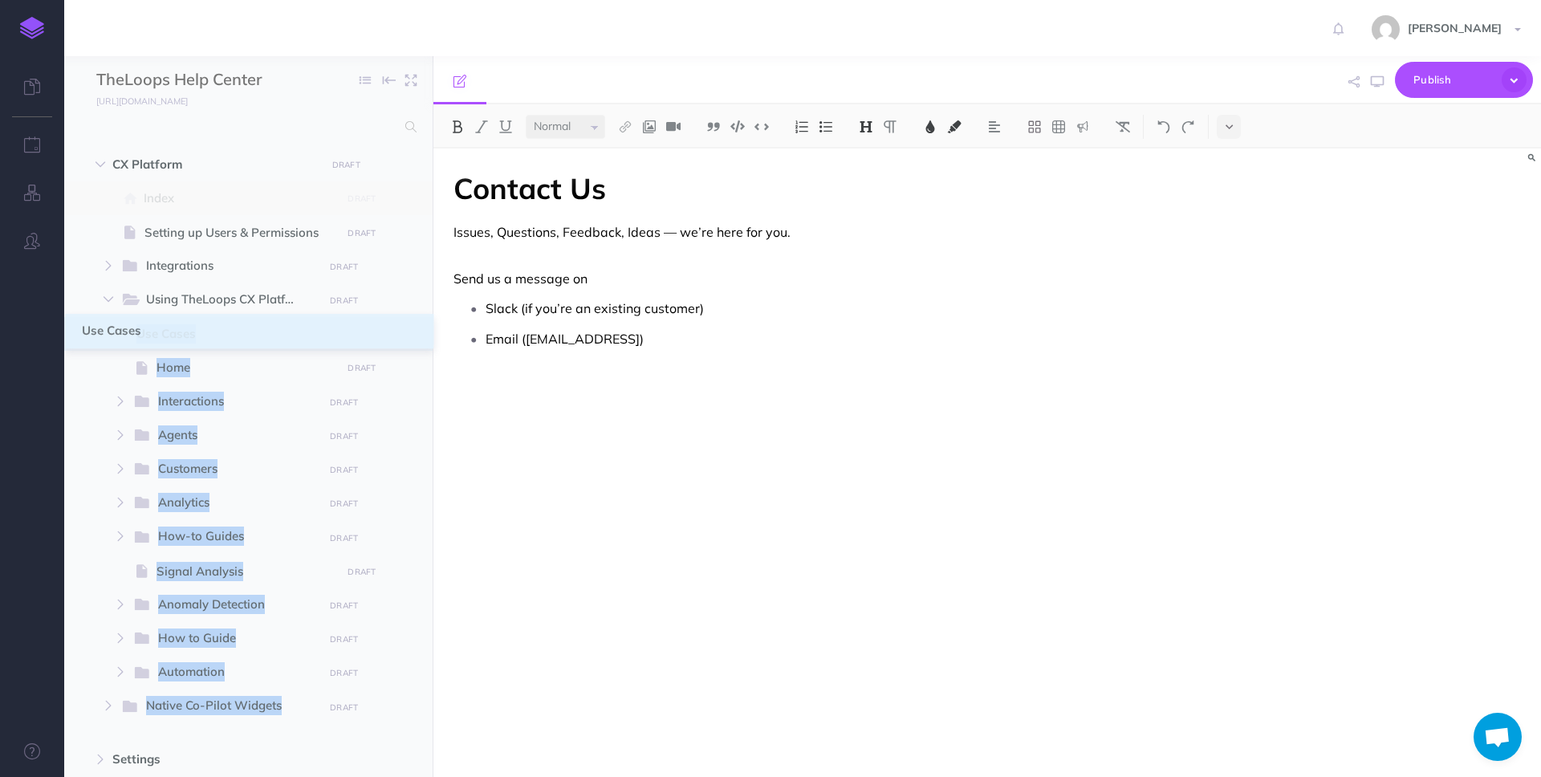
drag, startPoint x: 79, startPoint y: 388, endPoint x: 83, endPoint y: 332, distance: 55.5
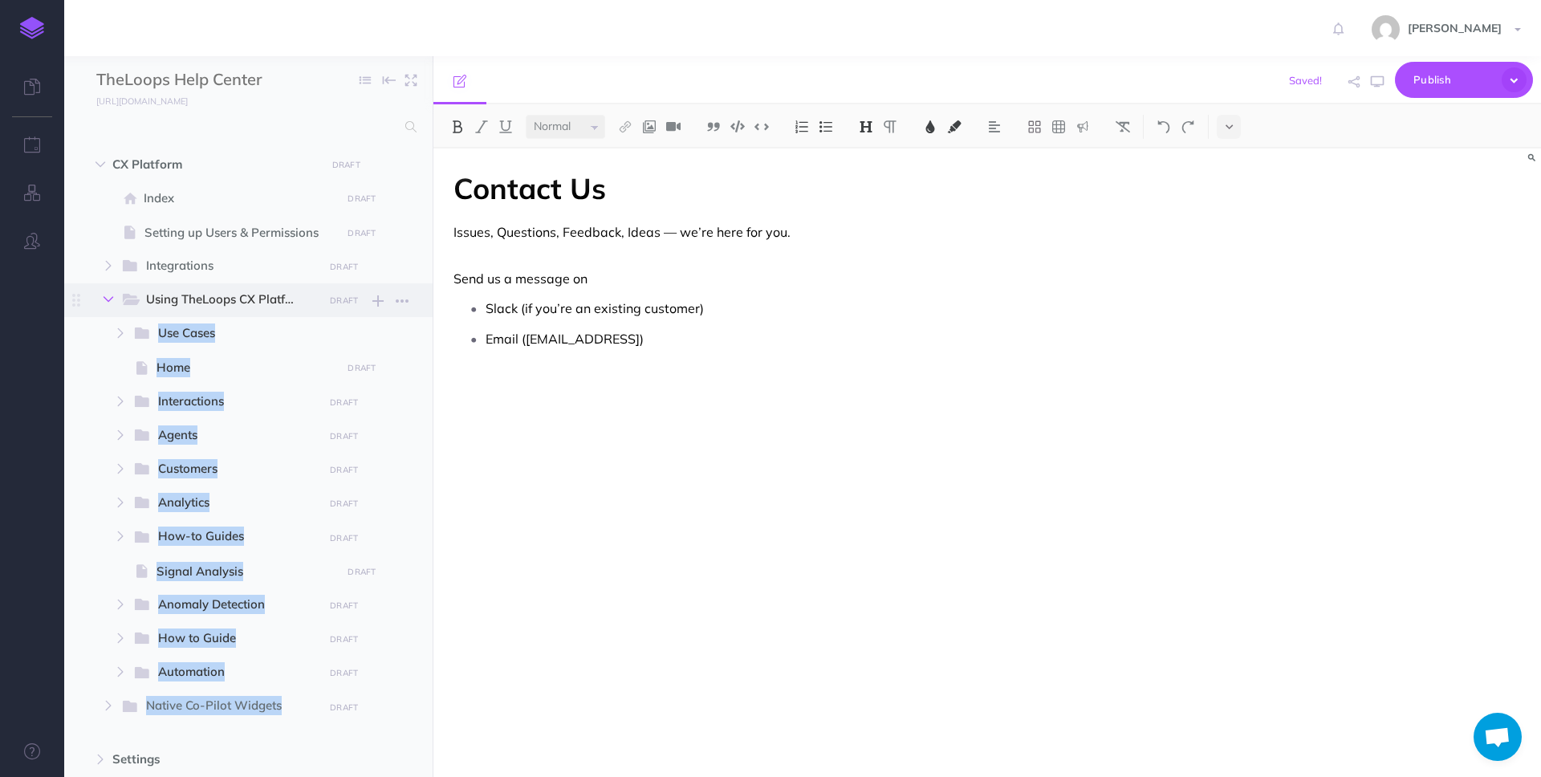
click at [108, 299] on icon "button" at bounding box center [109, 300] width 10 height 10
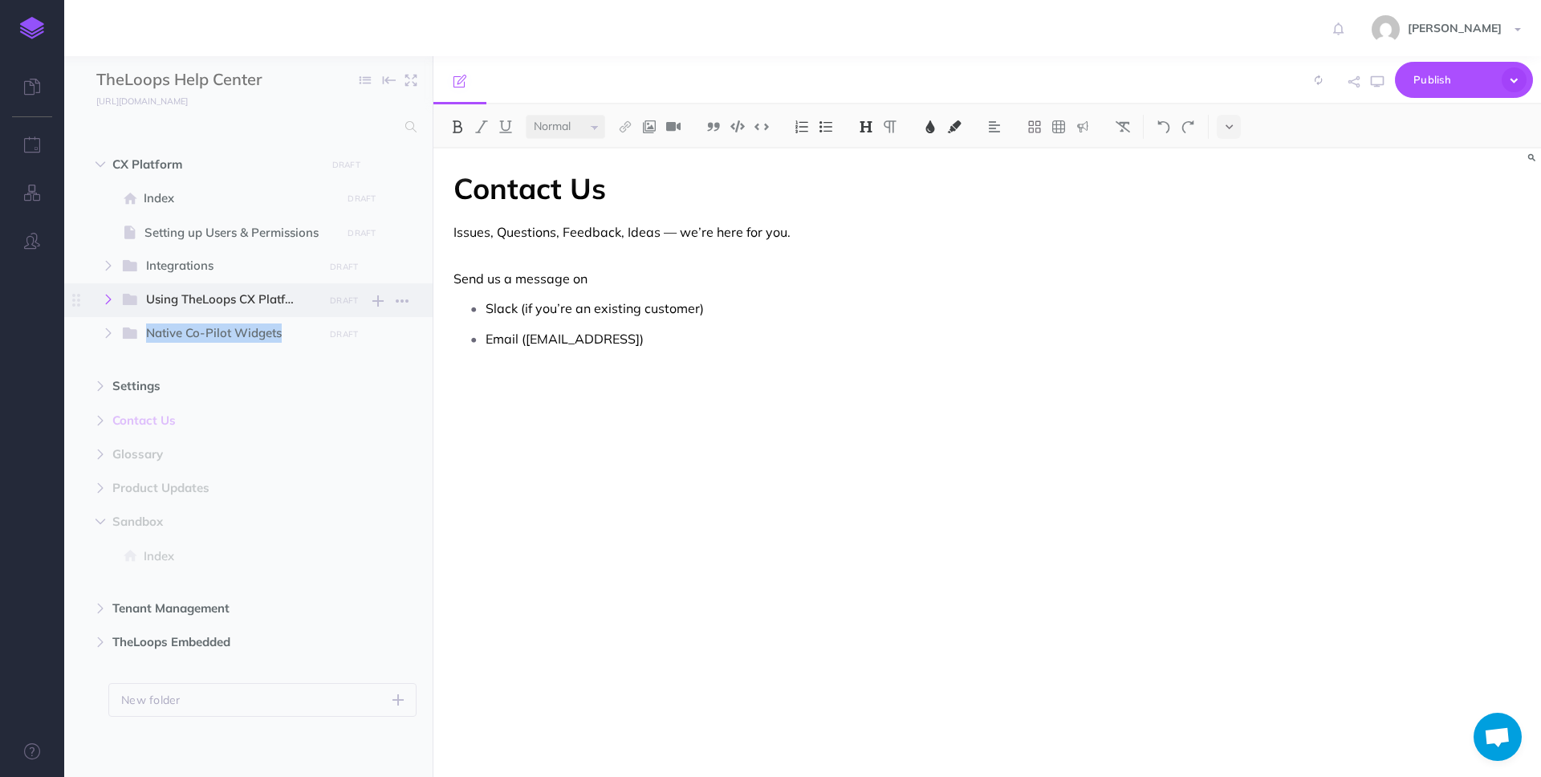
click at [107, 302] on icon "button" at bounding box center [109, 300] width 10 height 10
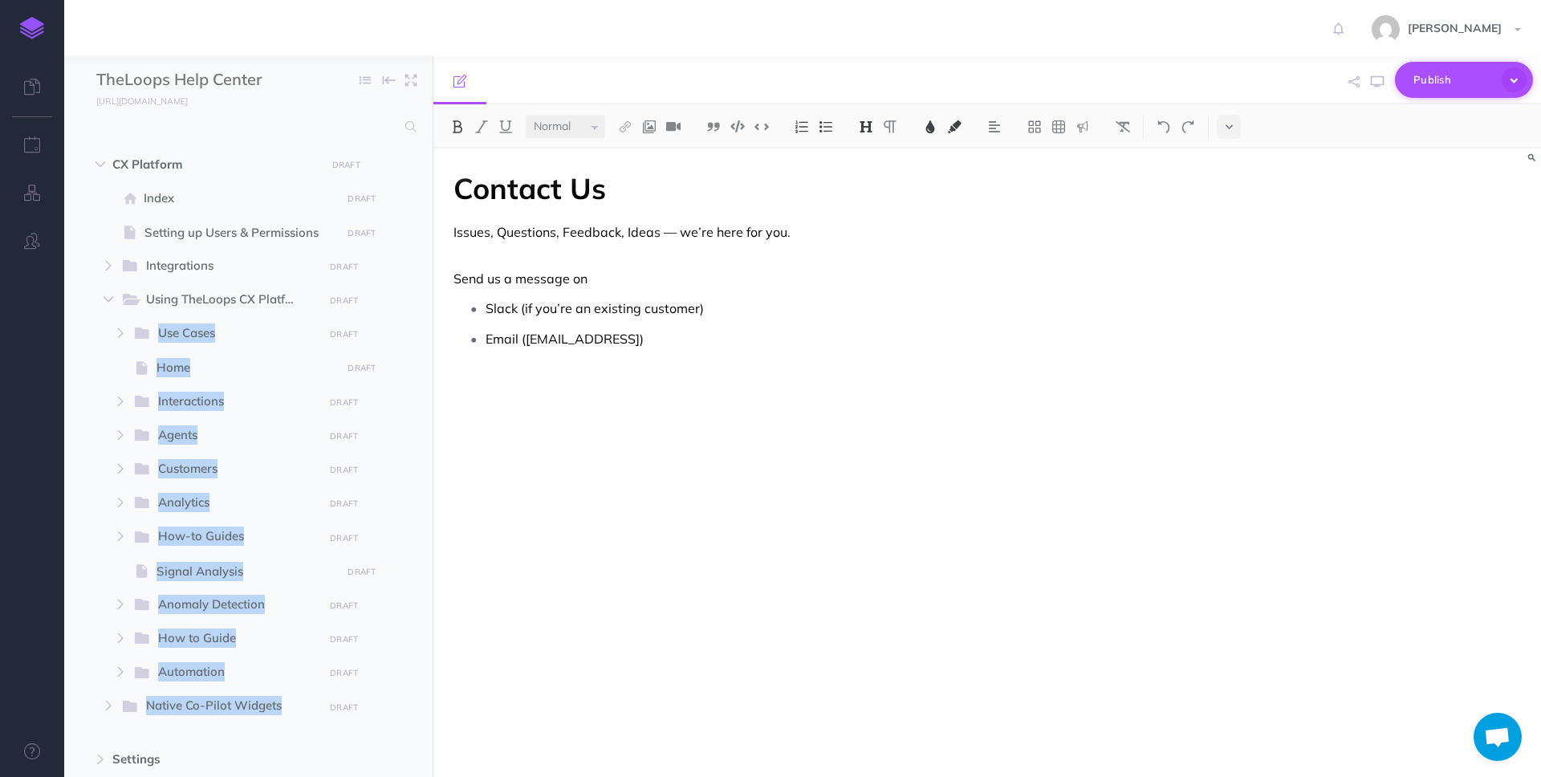
click at [1519, 75] on icon "button" at bounding box center [1514, 79] width 25 height 25
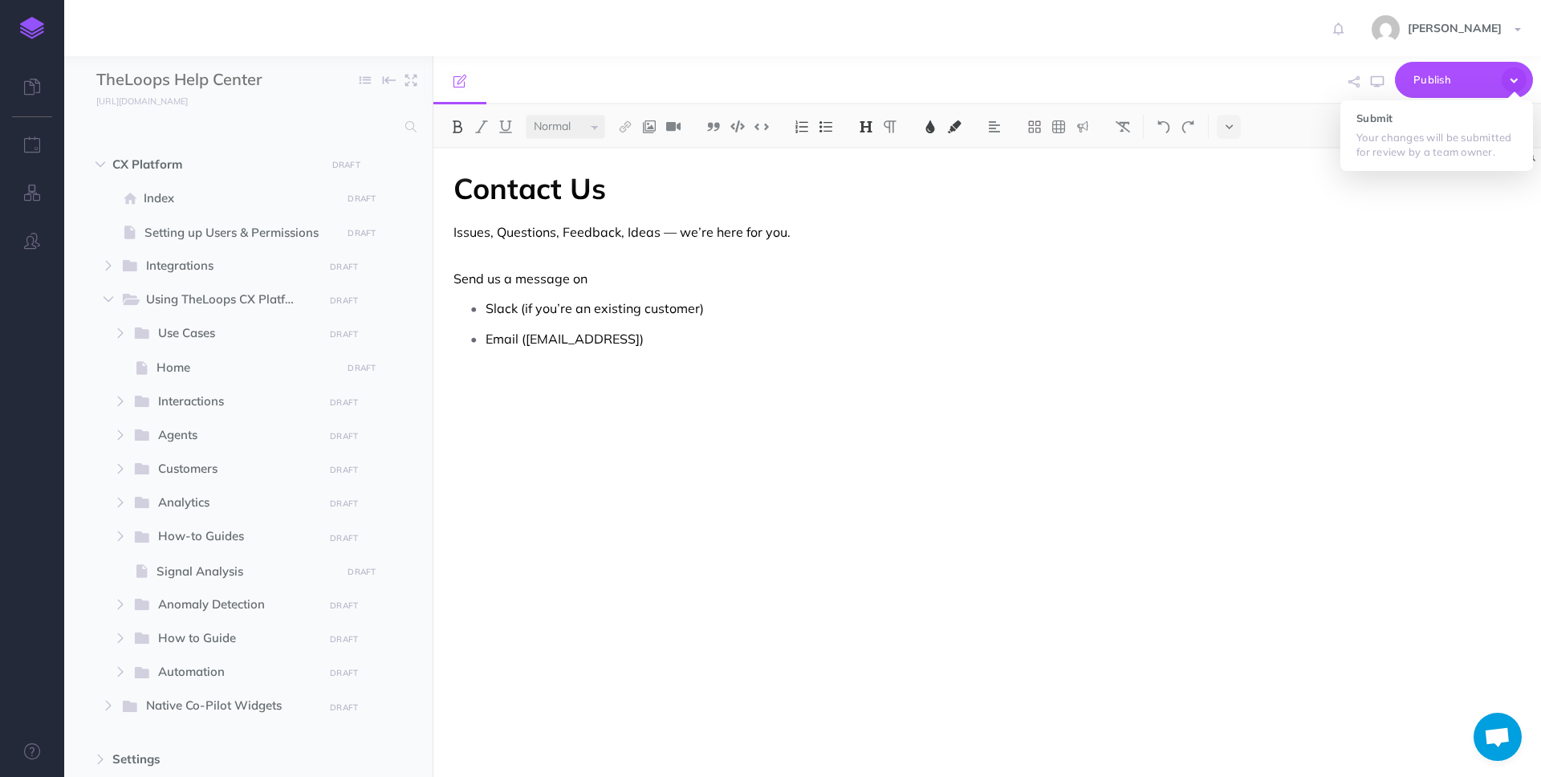
click at [1345, 346] on div "Contact Us Issues, Questions, Feedback, Ideas — we’re here for you. Send us a m…" at bounding box center [987, 463] width 1108 height 629
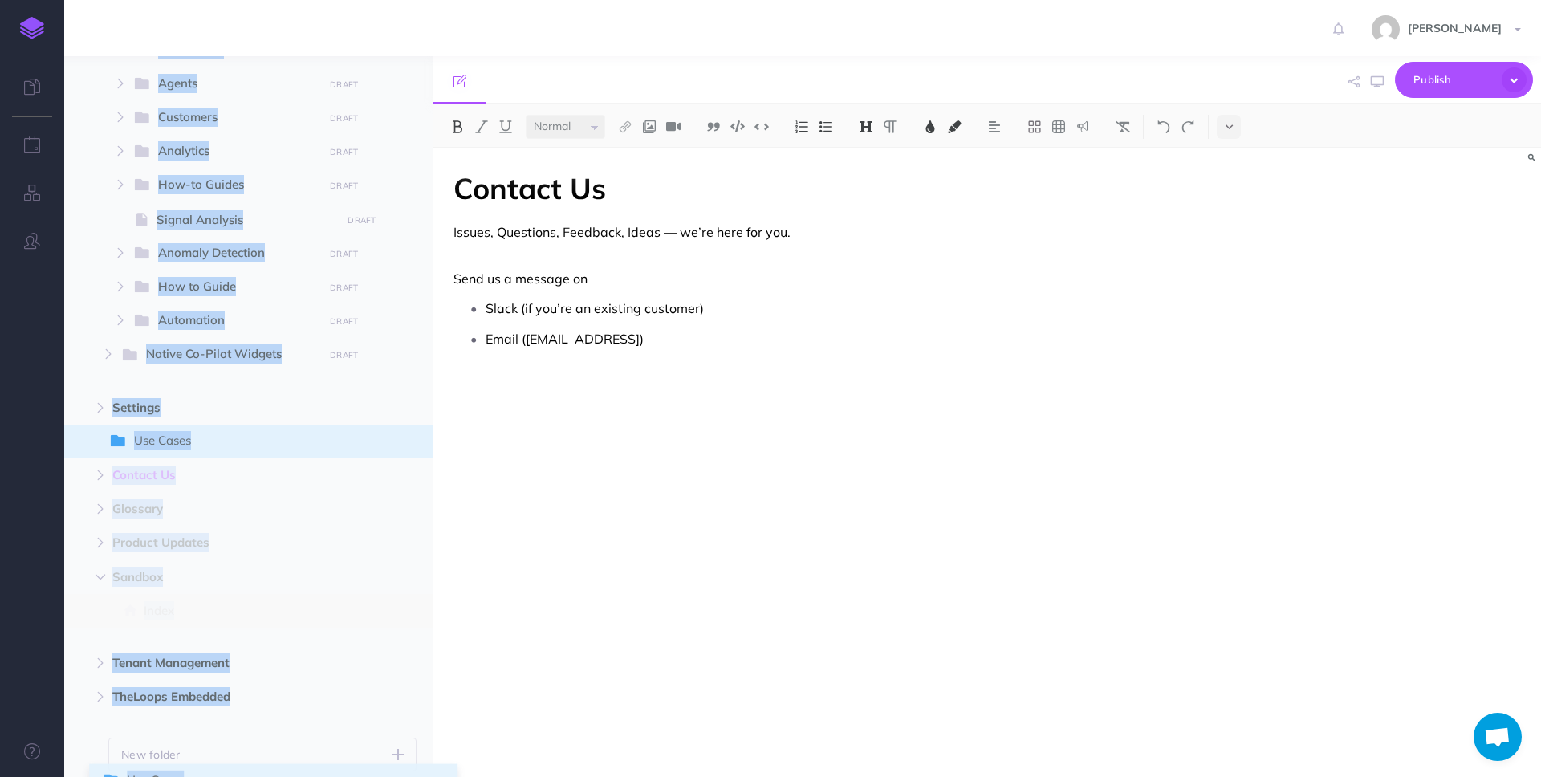
scroll to position [376, 0]
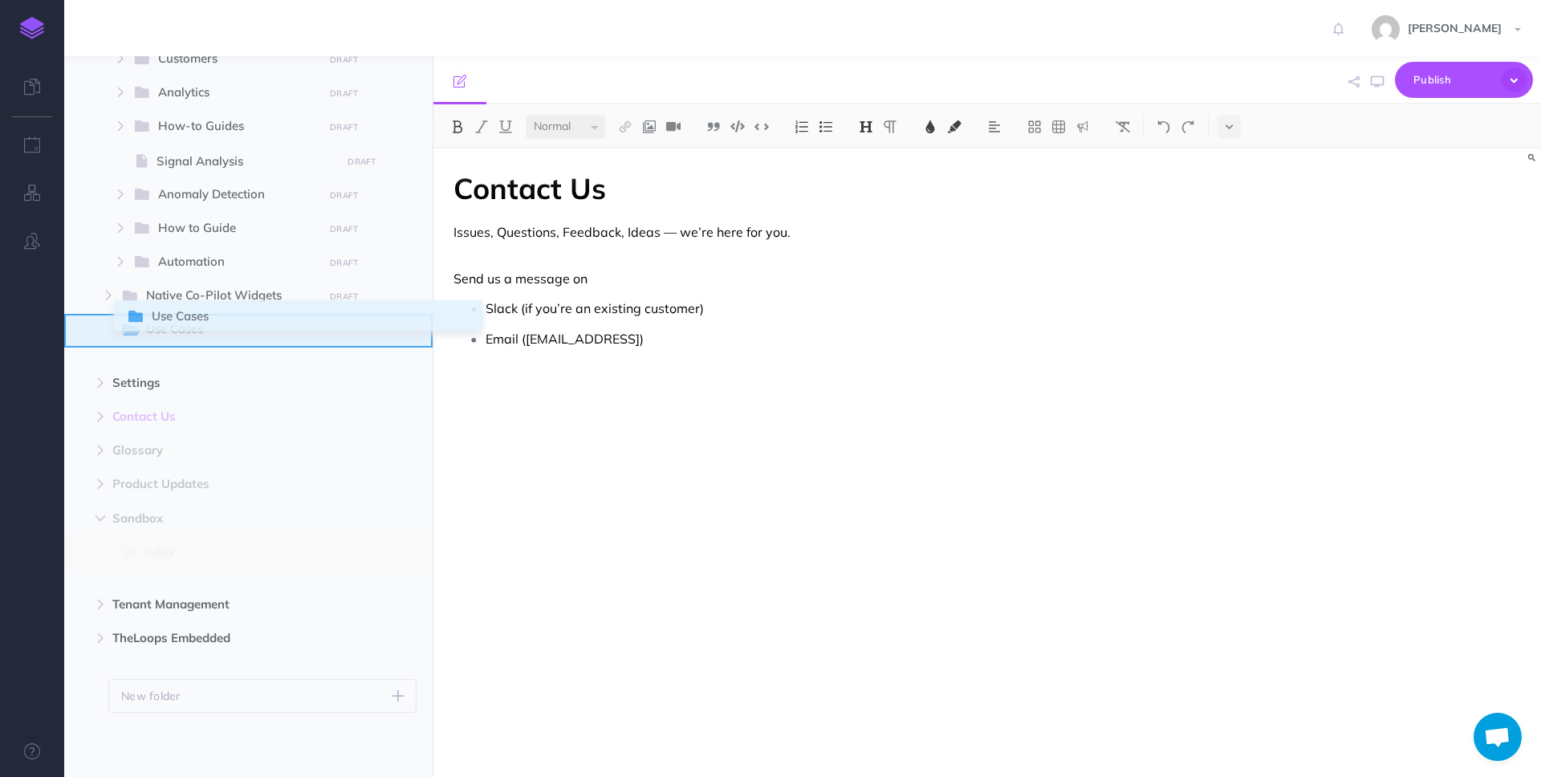
drag, startPoint x: 78, startPoint y: 334, endPoint x: 131, endPoint y: 317, distance: 55.6
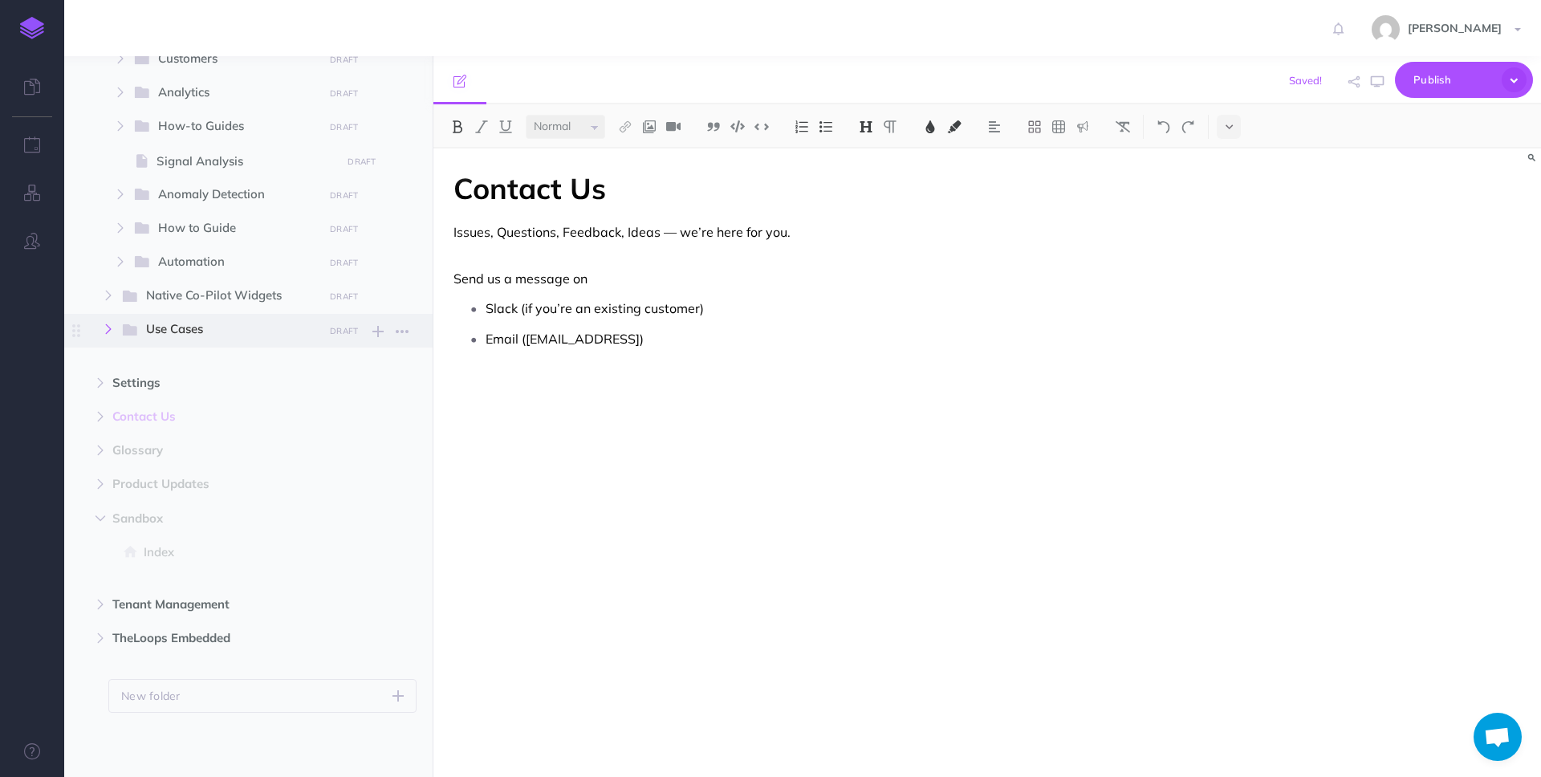
click at [106, 328] on icon "button" at bounding box center [109, 329] width 10 height 10
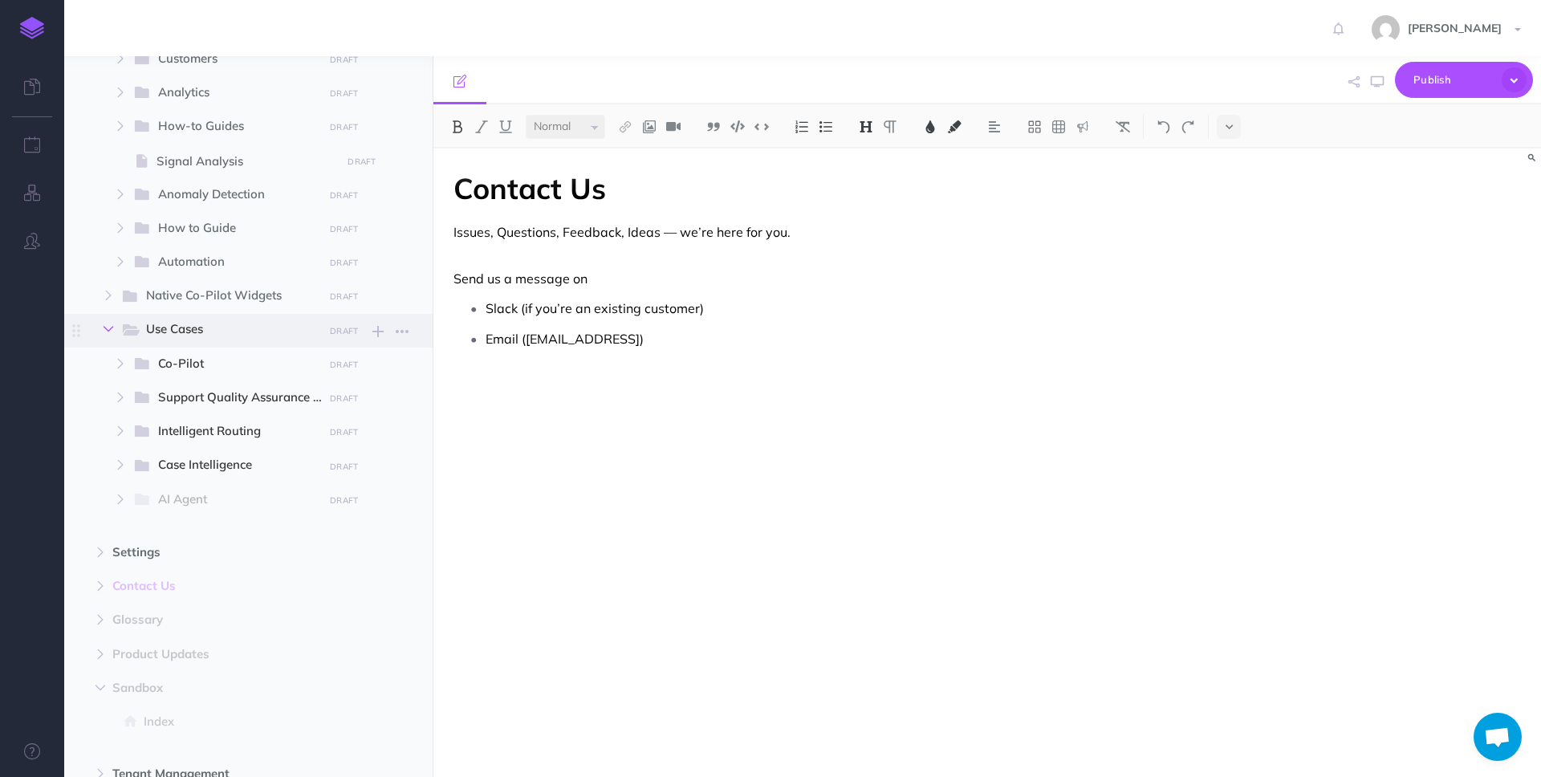
click at [106, 328] on icon "button" at bounding box center [109, 329] width 10 height 10
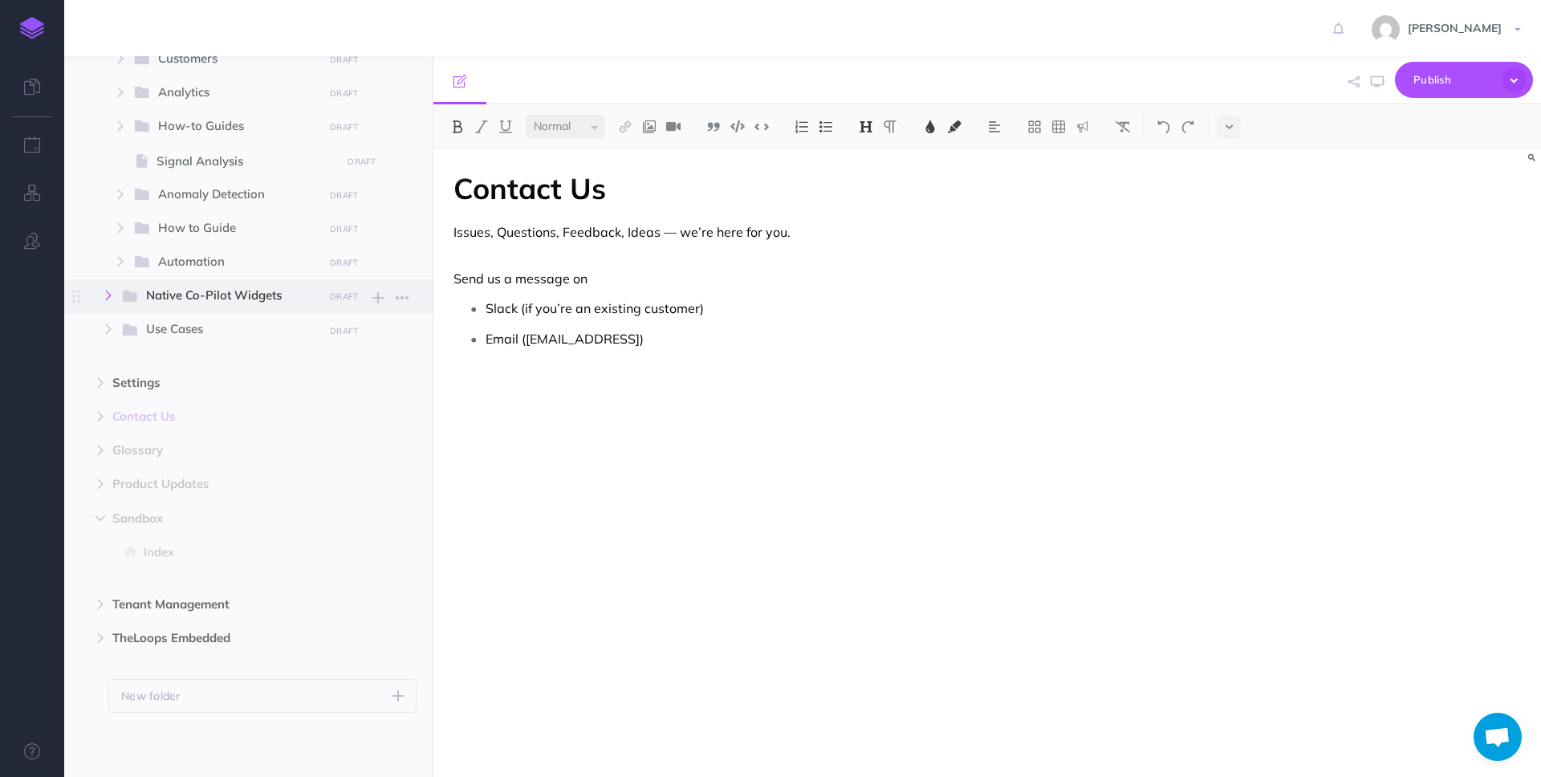
click at [108, 292] on icon "button" at bounding box center [109, 296] width 10 height 10
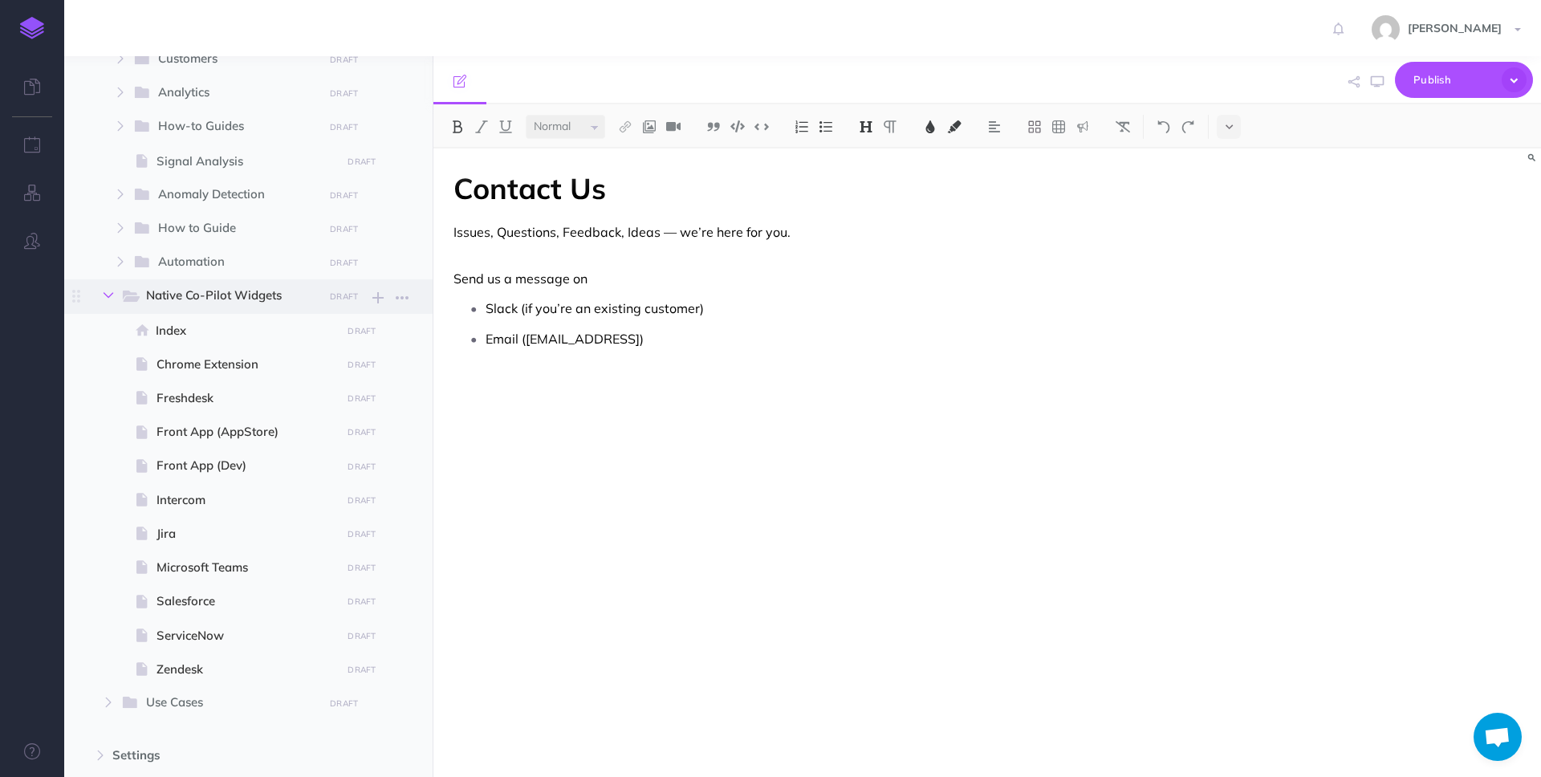
click at [108, 292] on icon "button" at bounding box center [109, 296] width 10 height 10
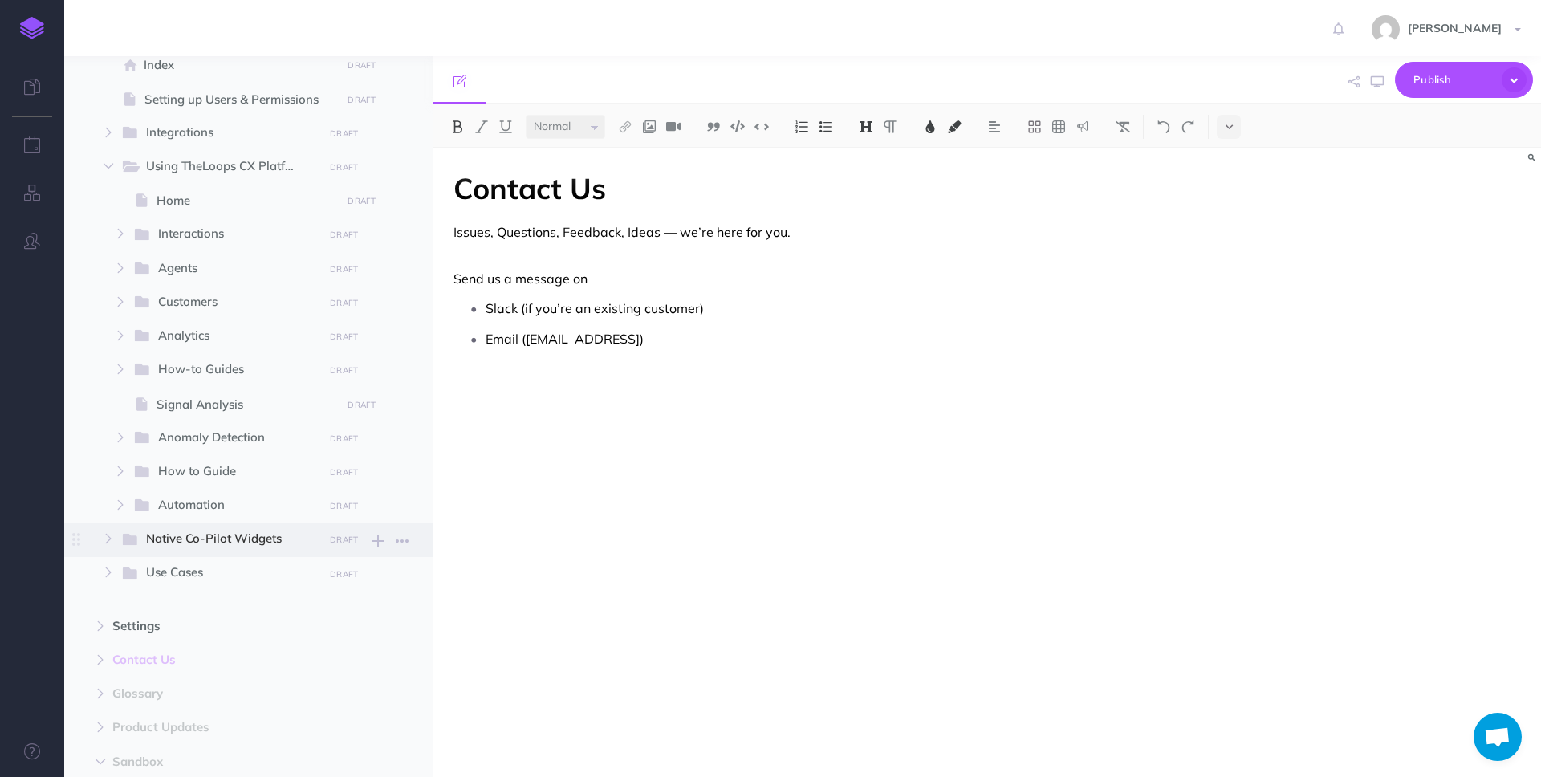
scroll to position [128, 0]
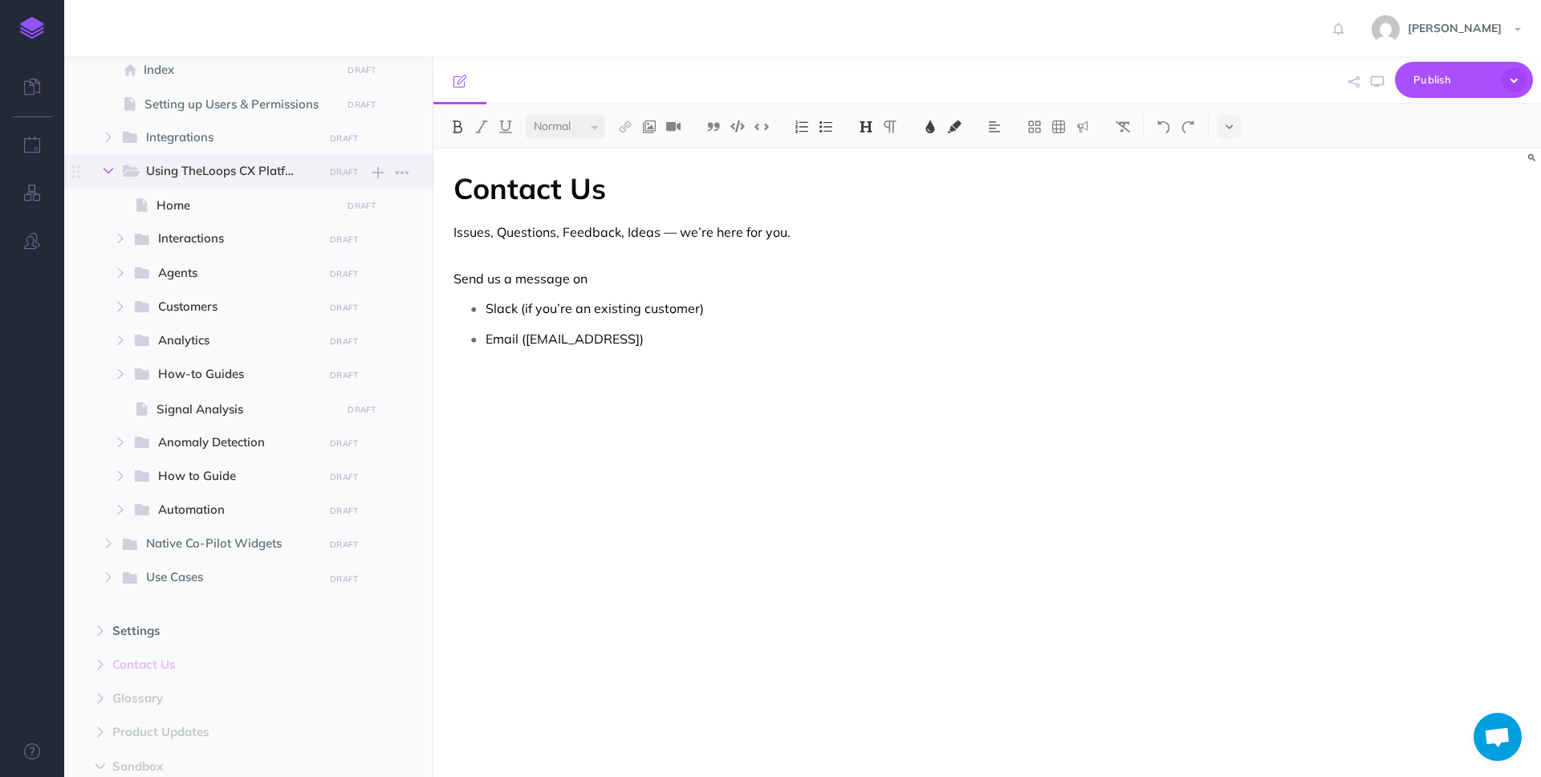
click at [105, 173] on icon "button" at bounding box center [109, 171] width 10 height 10
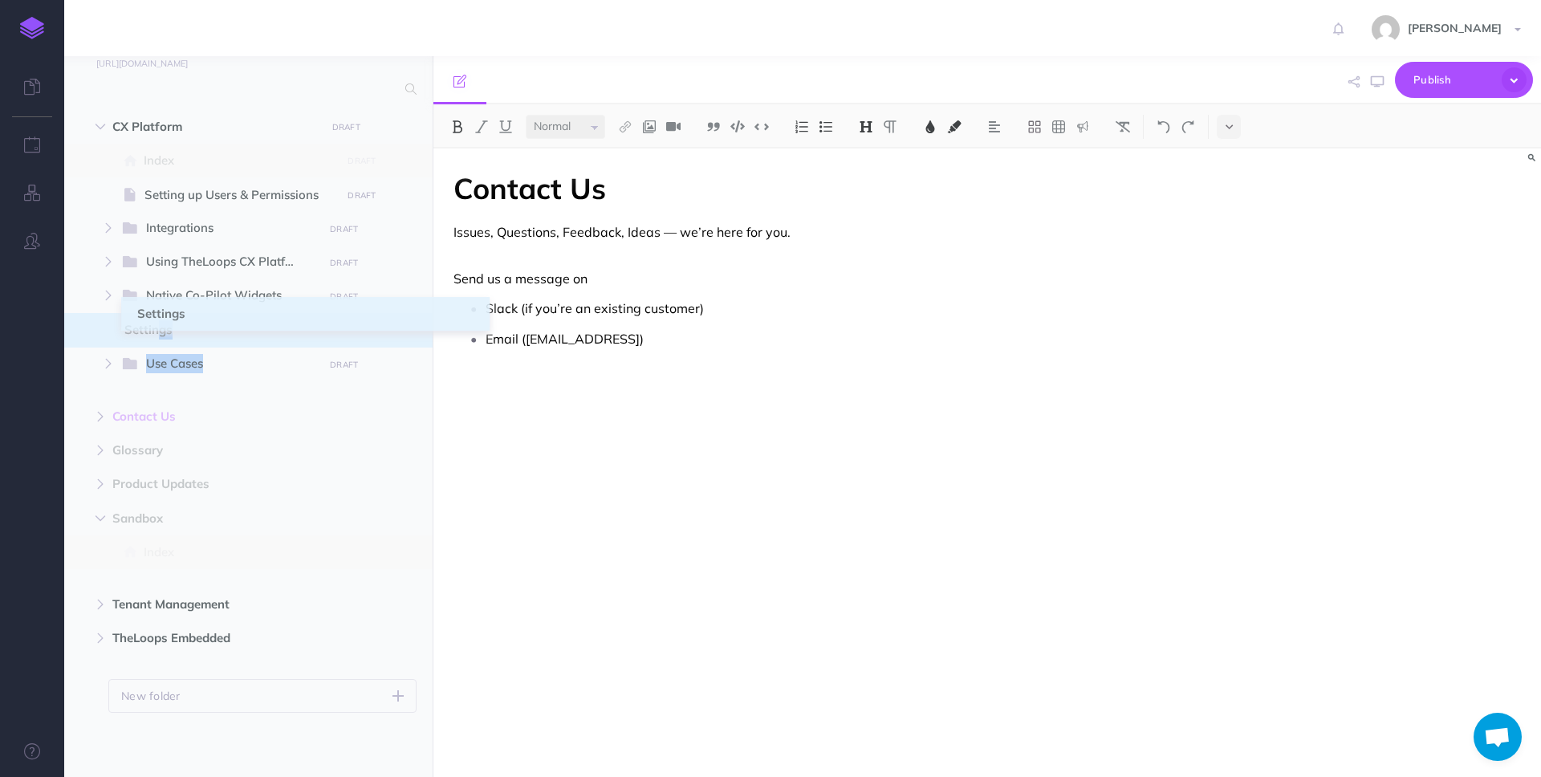
drag, startPoint x: 74, startPoint y: 386, endPoint x: 138, endPoint y: 319, distance: 93.1
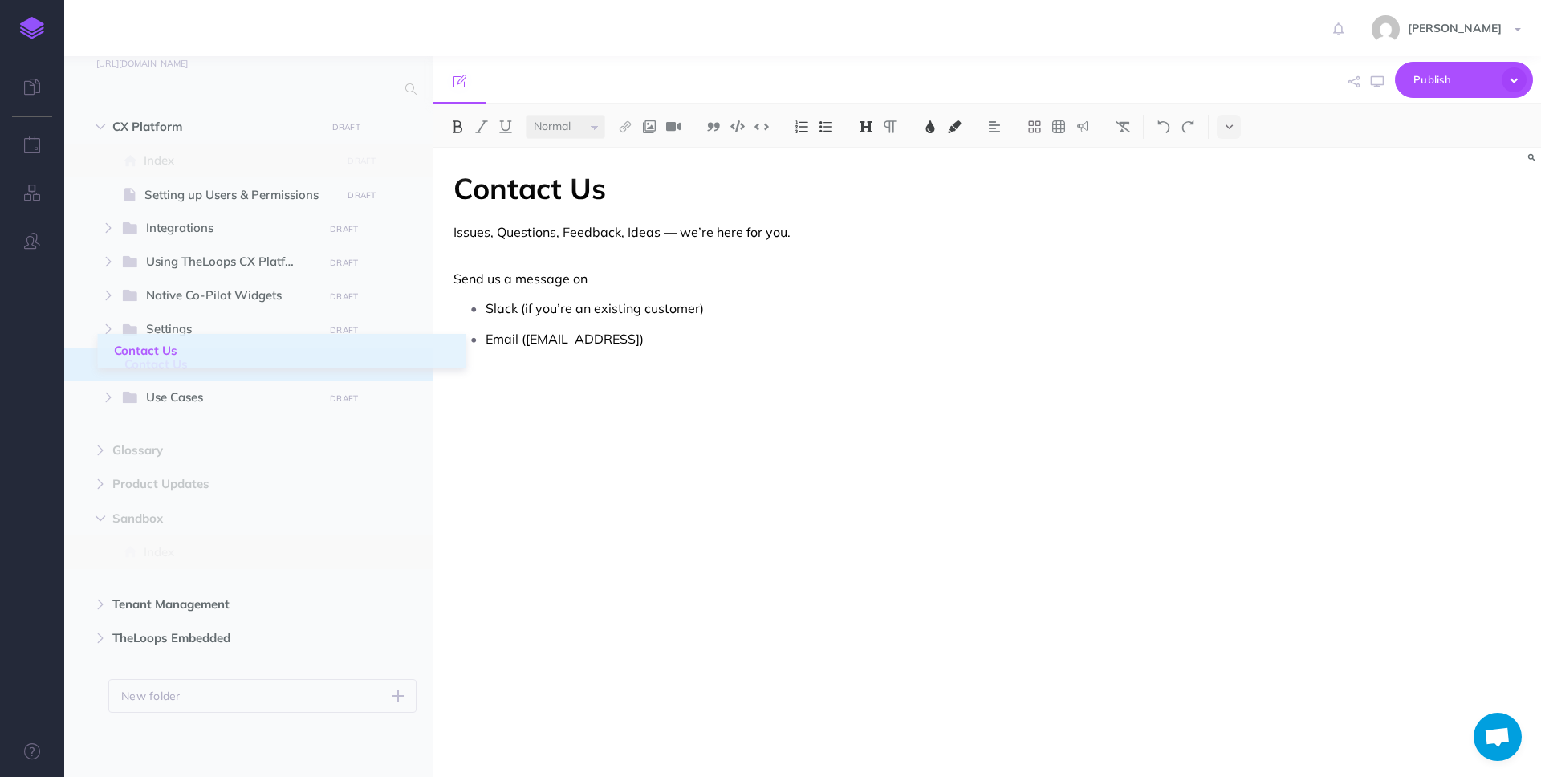
drag, startPoint x: 76, startPoint y: 417, endPoint x: 115, endPoint y: 352, distance: 76.3
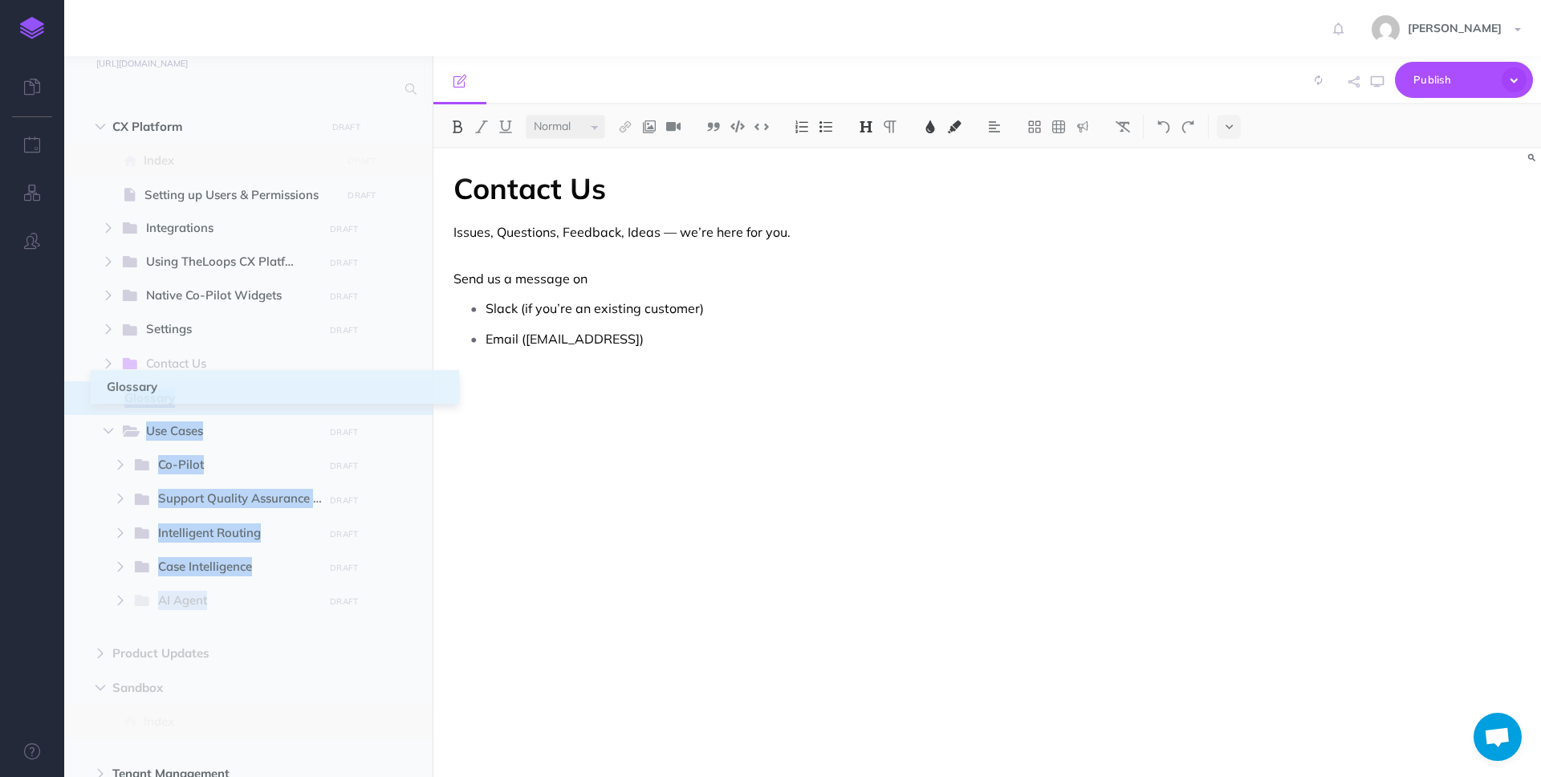
drag, startPoint x: 79, startPoint y: 454, endPoint x: 108, endPoint y: 390, distance: 69.7
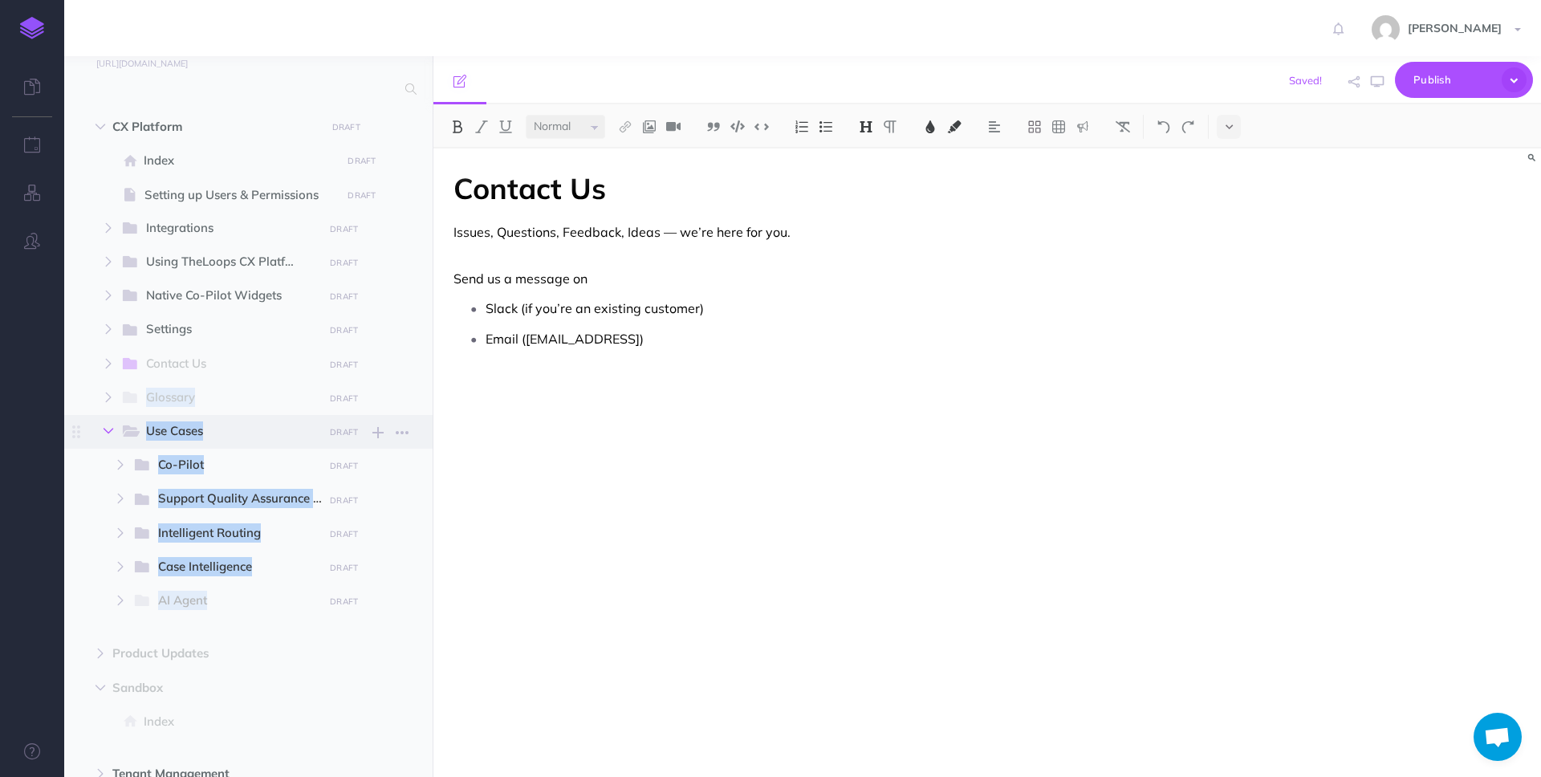
click at [107, 426] on icon "button" at bounding box center [109, 431] width 10 height 10
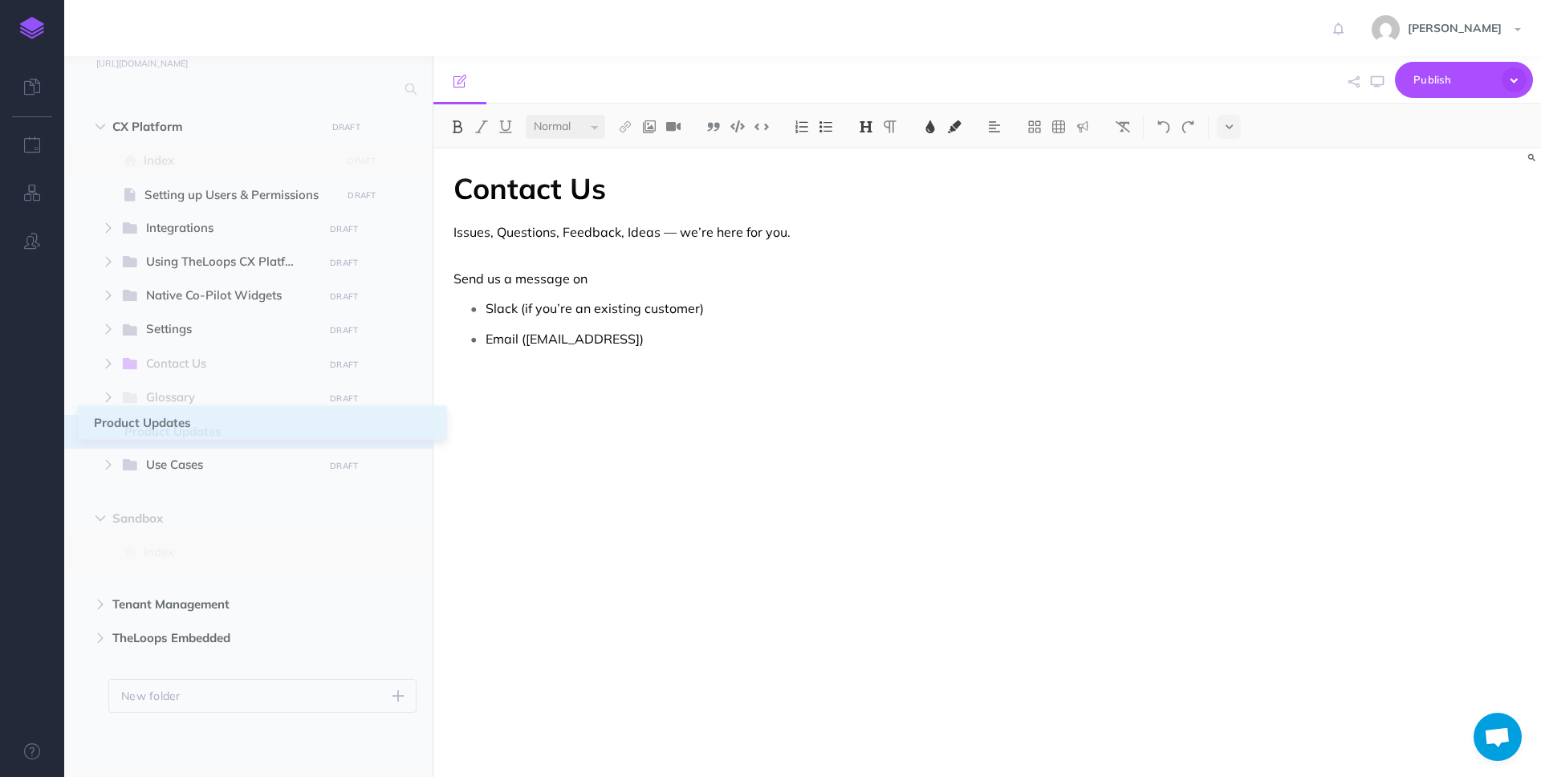
drag, startPoint x: 81, startPoint y: 486, endPoint x: 95, endPoint y: 426, distance: 61.7
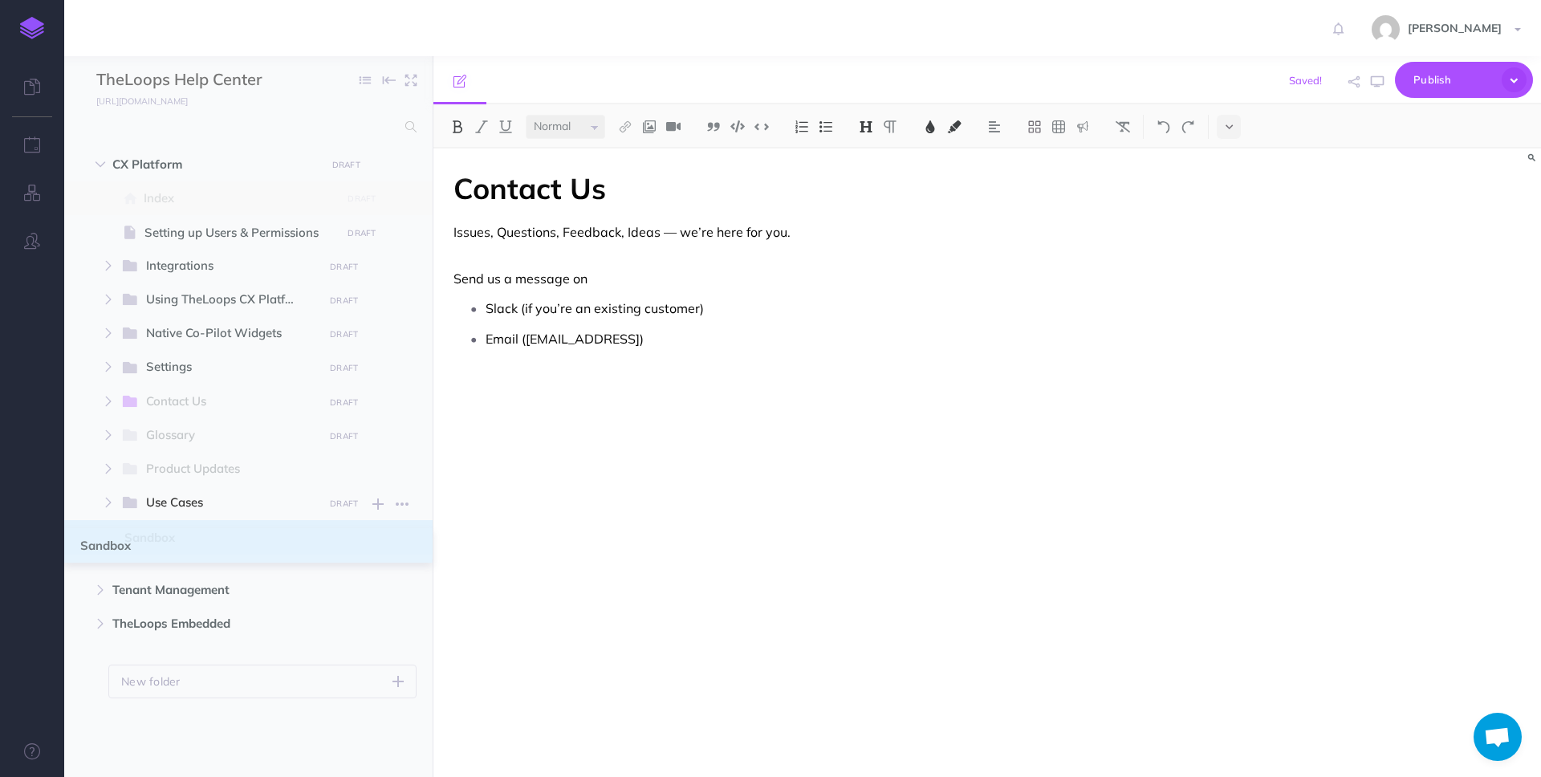
scroll to position [0, 0]
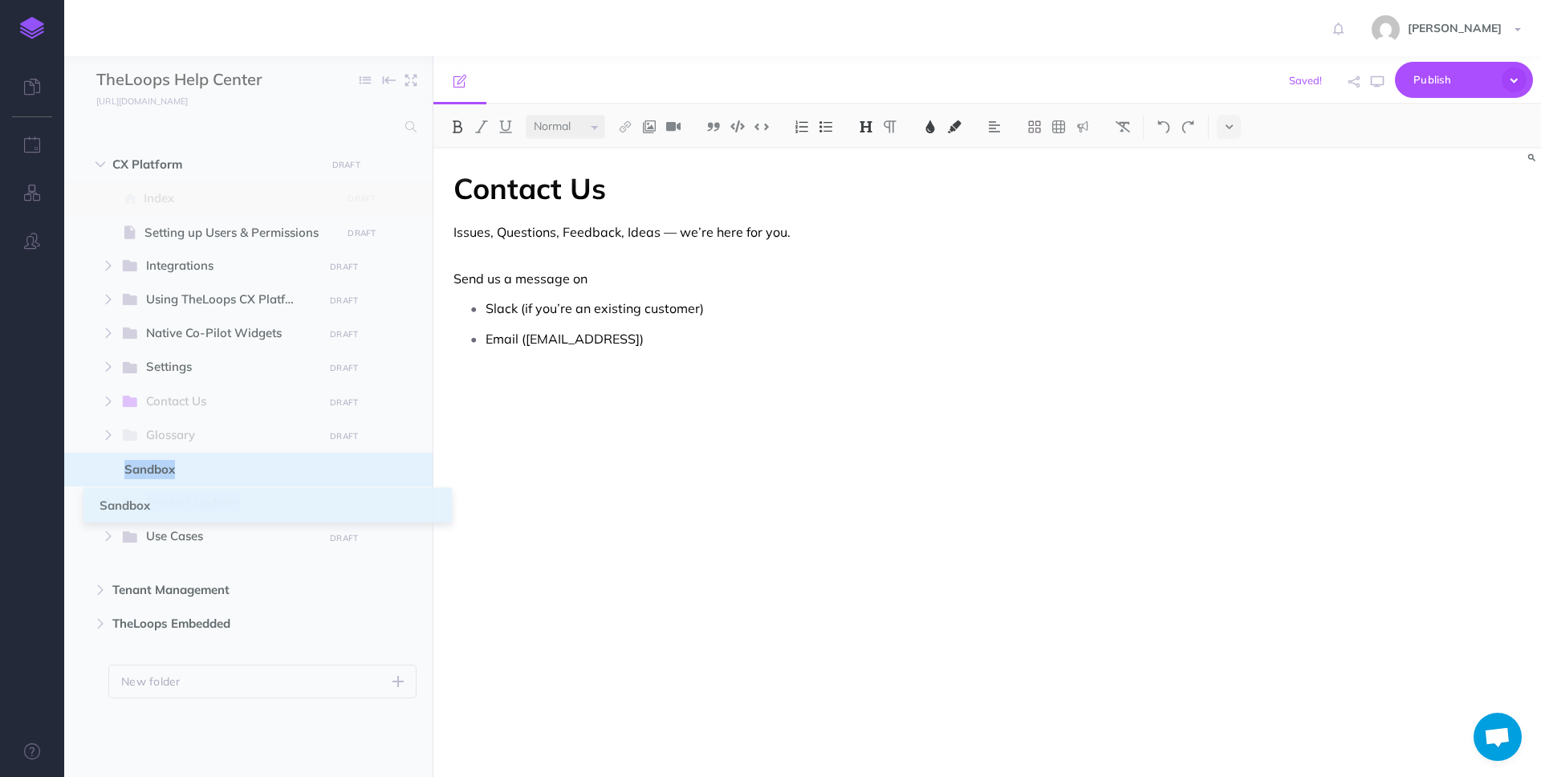
drag, startPoint x: 80, startPoint y: 518, endPoint x: 101, endPoint y: 467, distance: 54.7
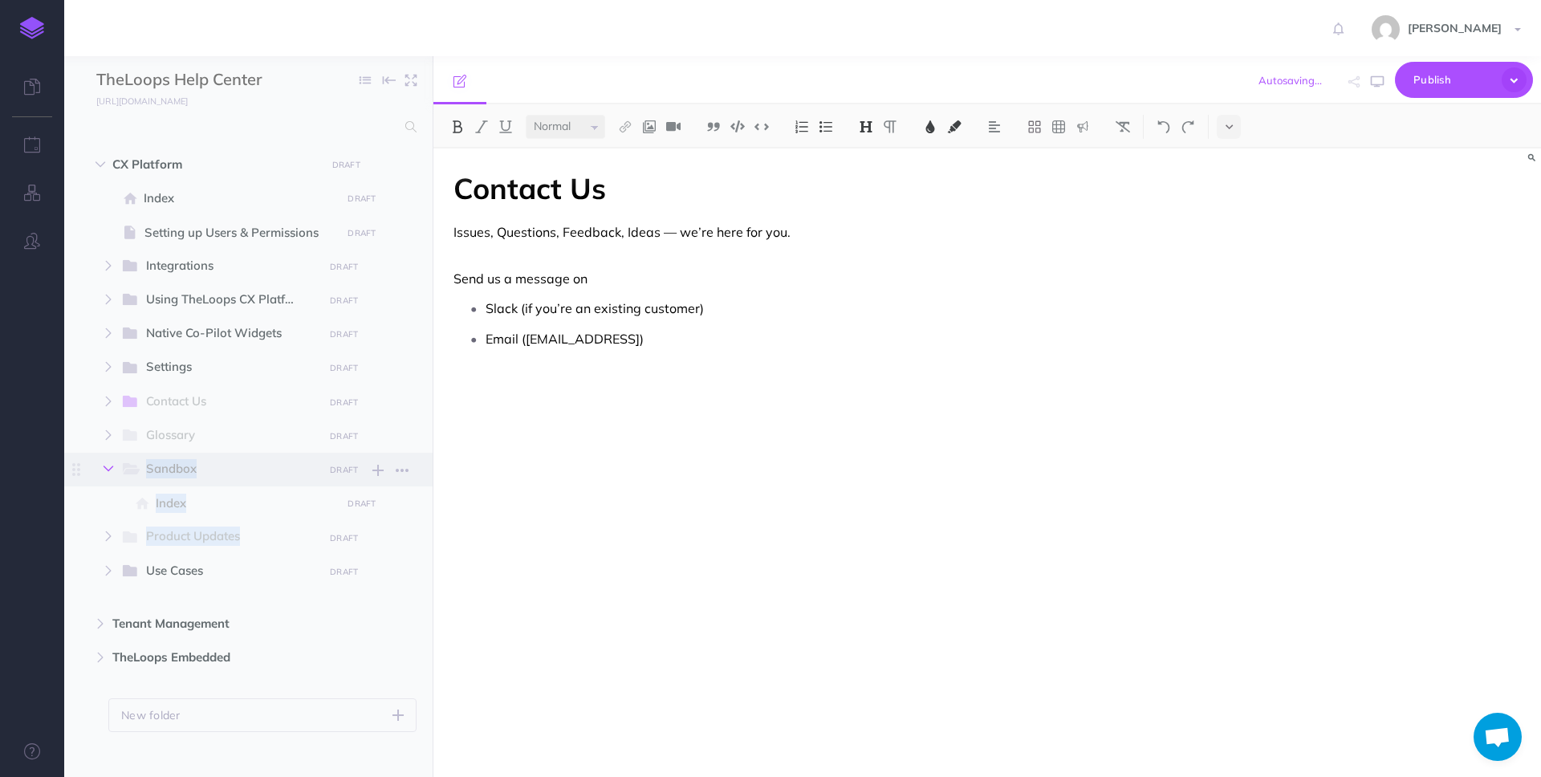
click at [112, 462] on button "button" at bounding box center [108, 468] width 29 height 19
click at [107, 555] on ul "CX Platform DRAFT Submit changes for review Nevermind Publish New folder Add a …" at bounding box center [248, 442] width 368 height 588
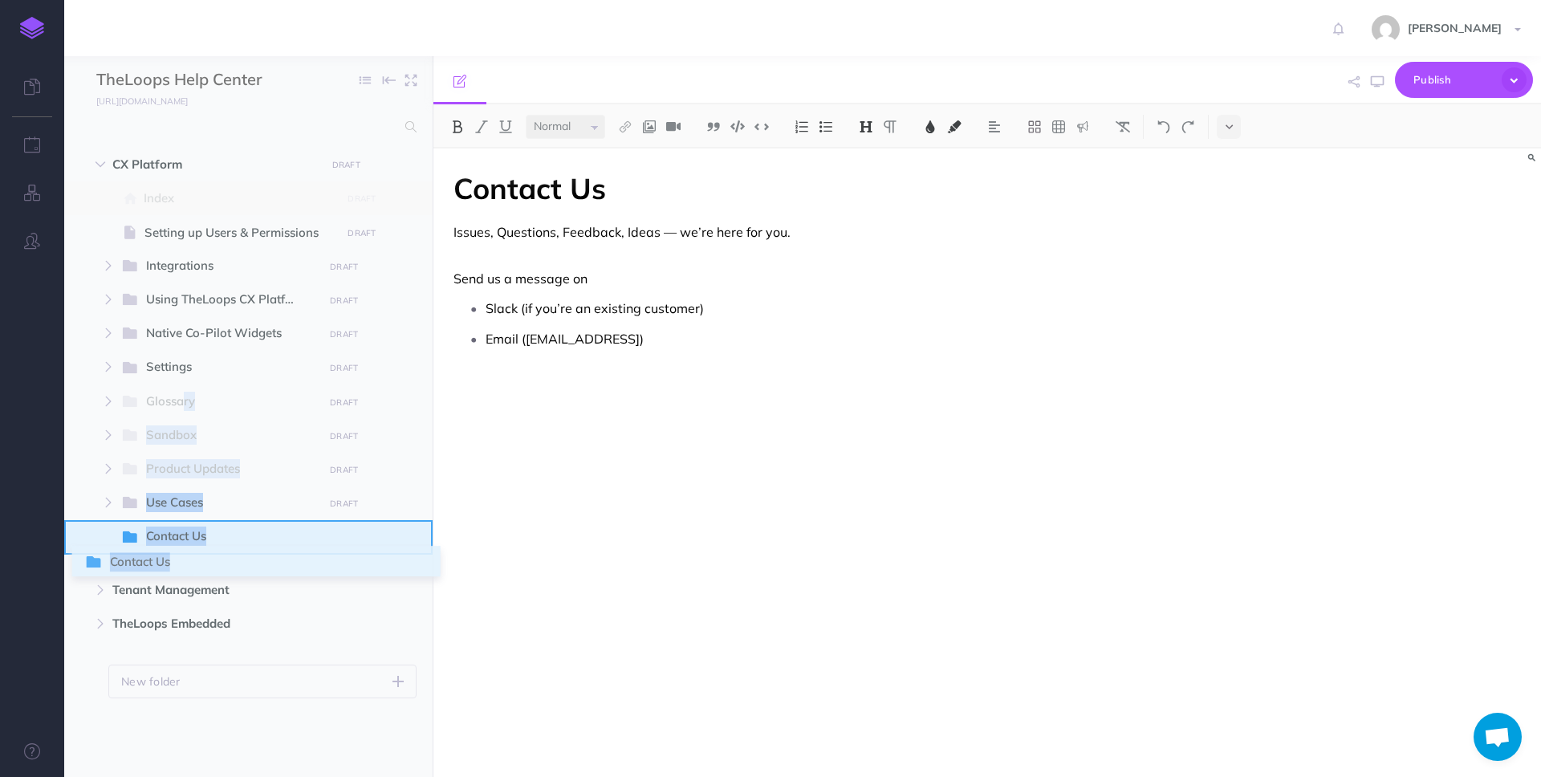
drag, startPoint x: 81, startPoint y: 405, endPoint x: 89, endPoint y: 565, distance: 160.7
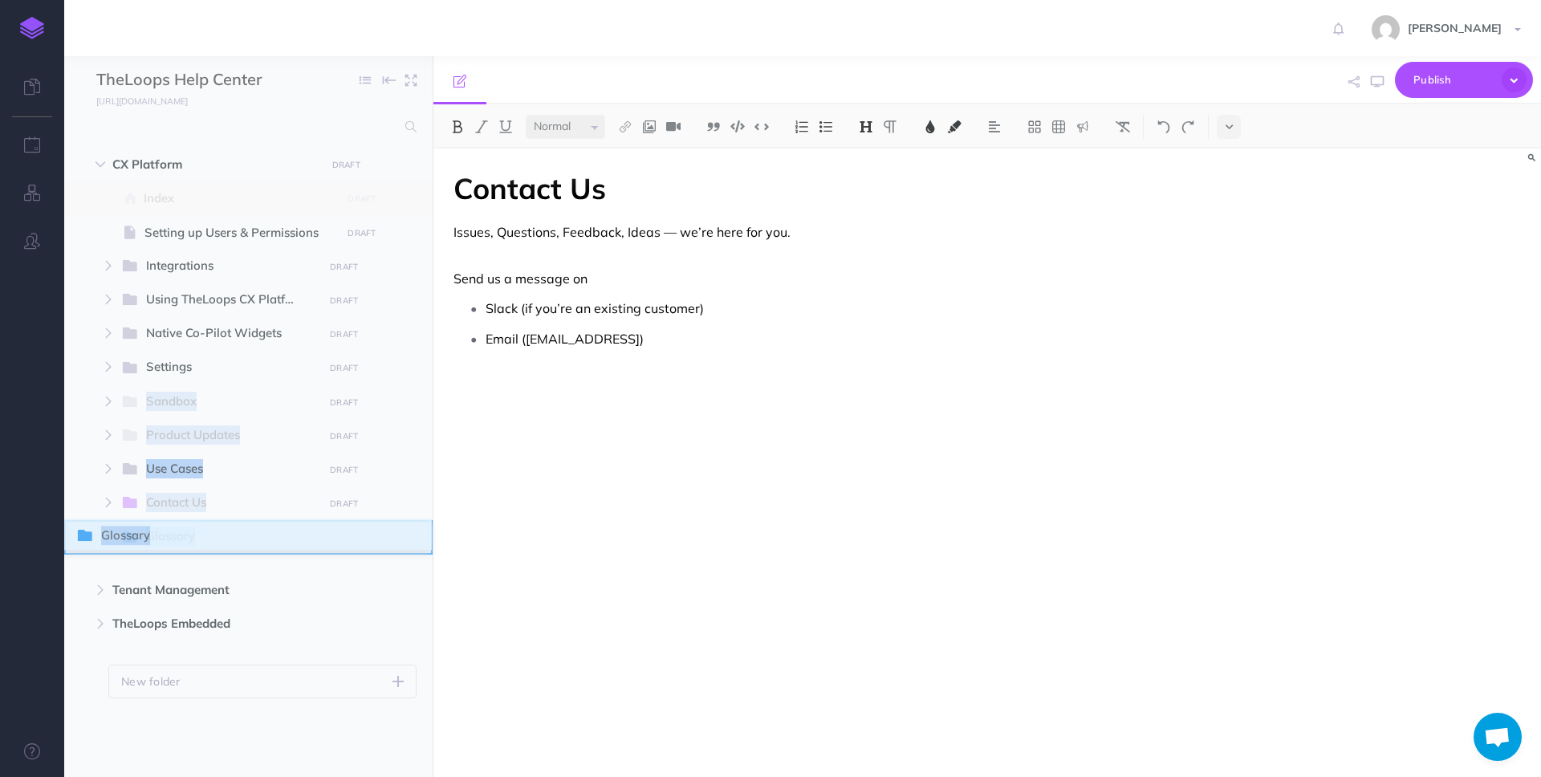
drag, startPoint x: 81, startPoint y: 402, endPoint x: 81, endPoint y: 536, distance: 134.1
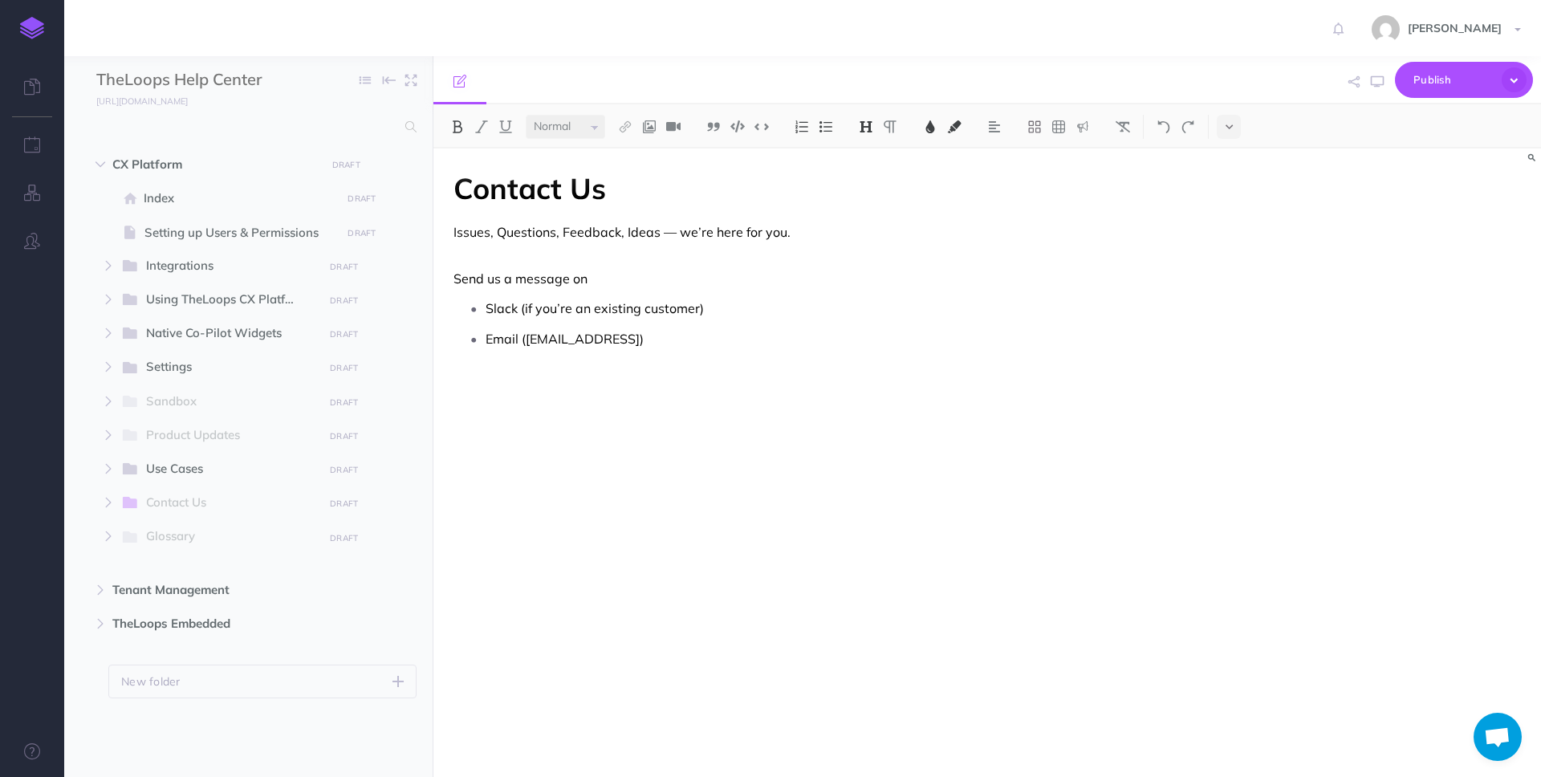
click at [203, 560] on ul "Index DRAFT Submit changes for review Nevermind Publish Page history Notes mana…" at bounding box center [262, 370] width 308 height 379
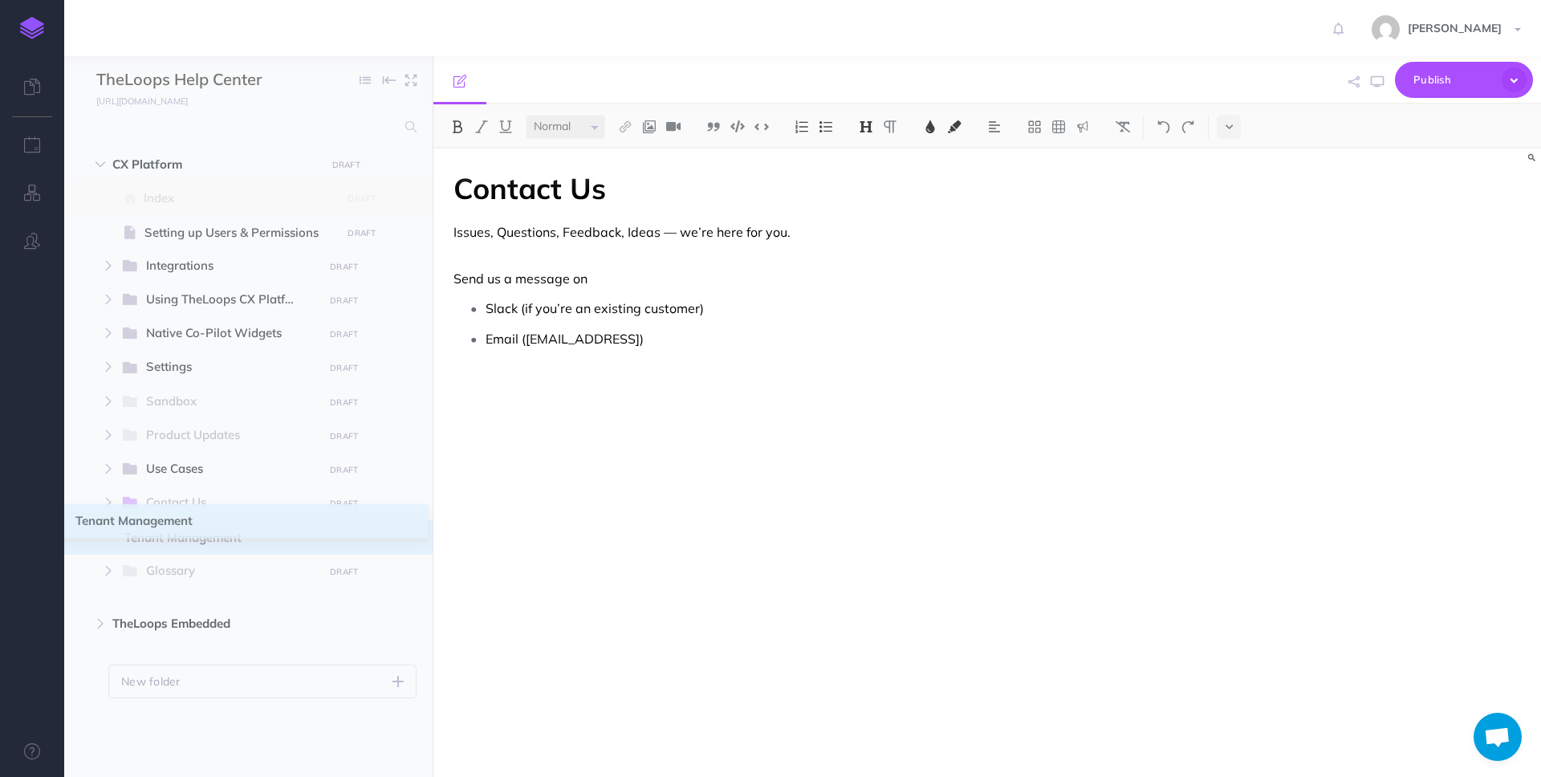
drag, startPoint x: 79, startPoint y: 596, endPoint x: 76, endPoint y: 527, distance: 68.3
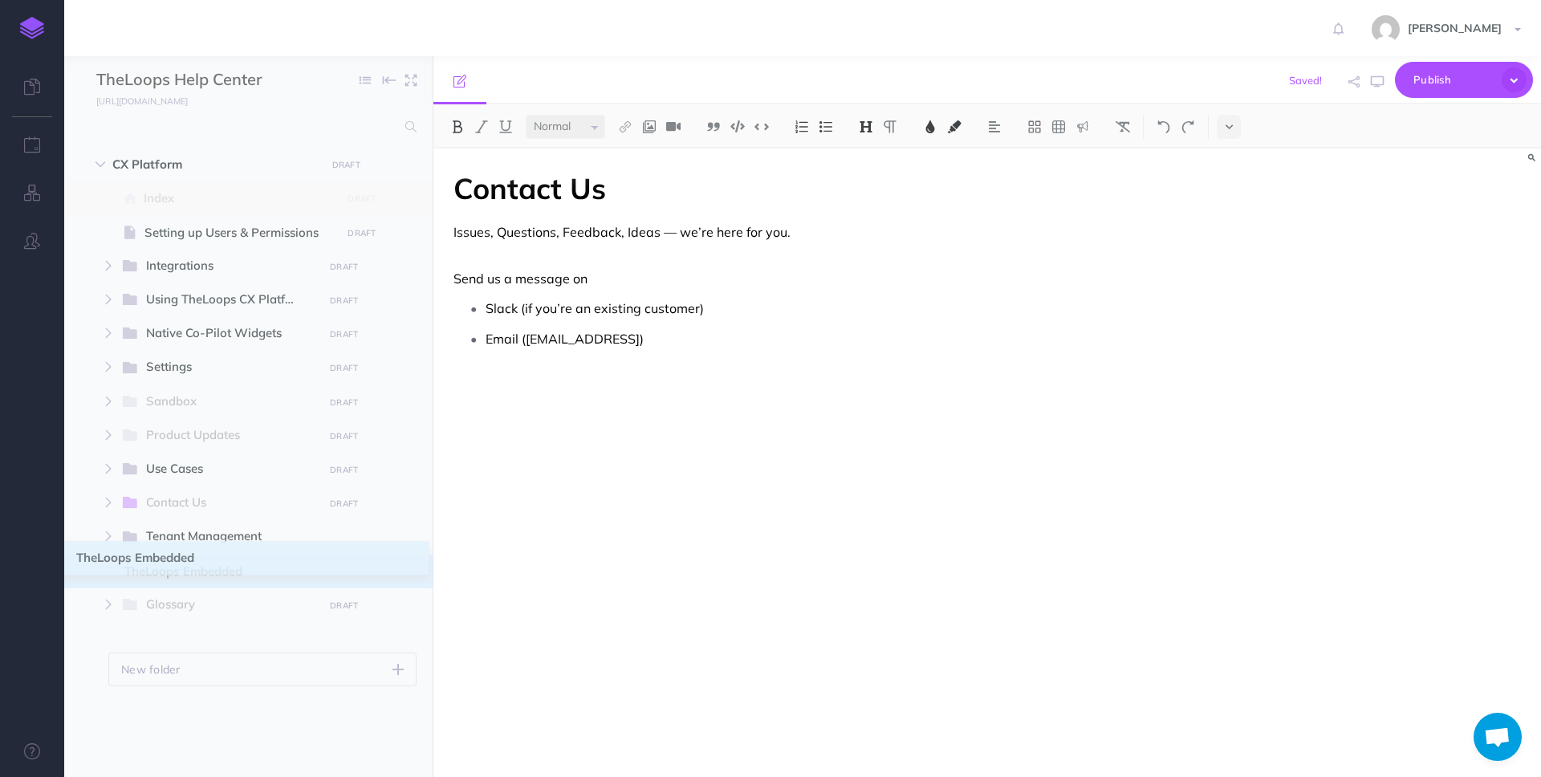
drag, startPoint x: 78, startPoint y: 627, endPoint x: 78, endPoint y: 562, distance: 65.0
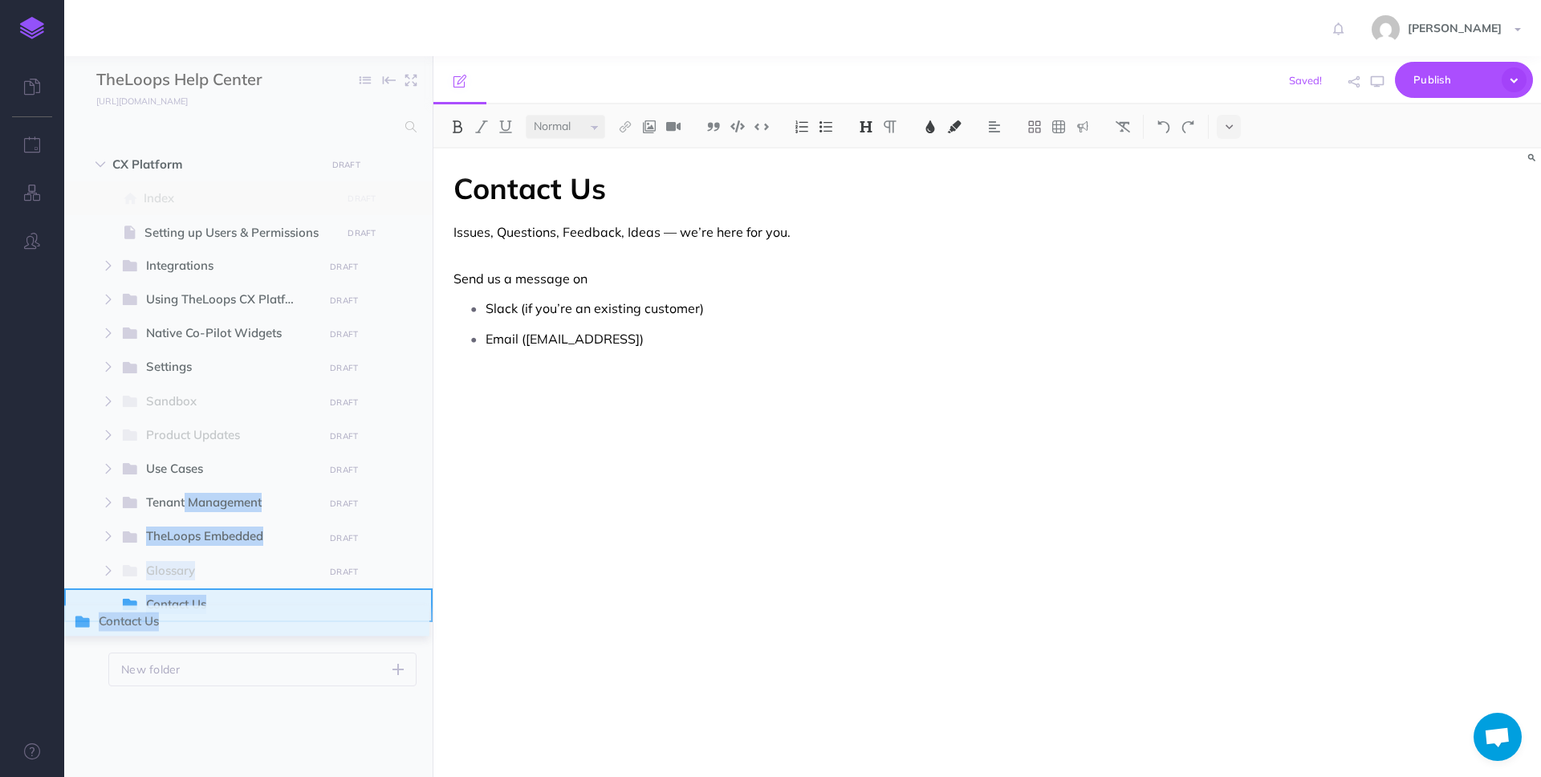
drag, startPoint x: 82, startPoint y: 512, endPoint x: 79, endPoint y: 632, distance: 119.7
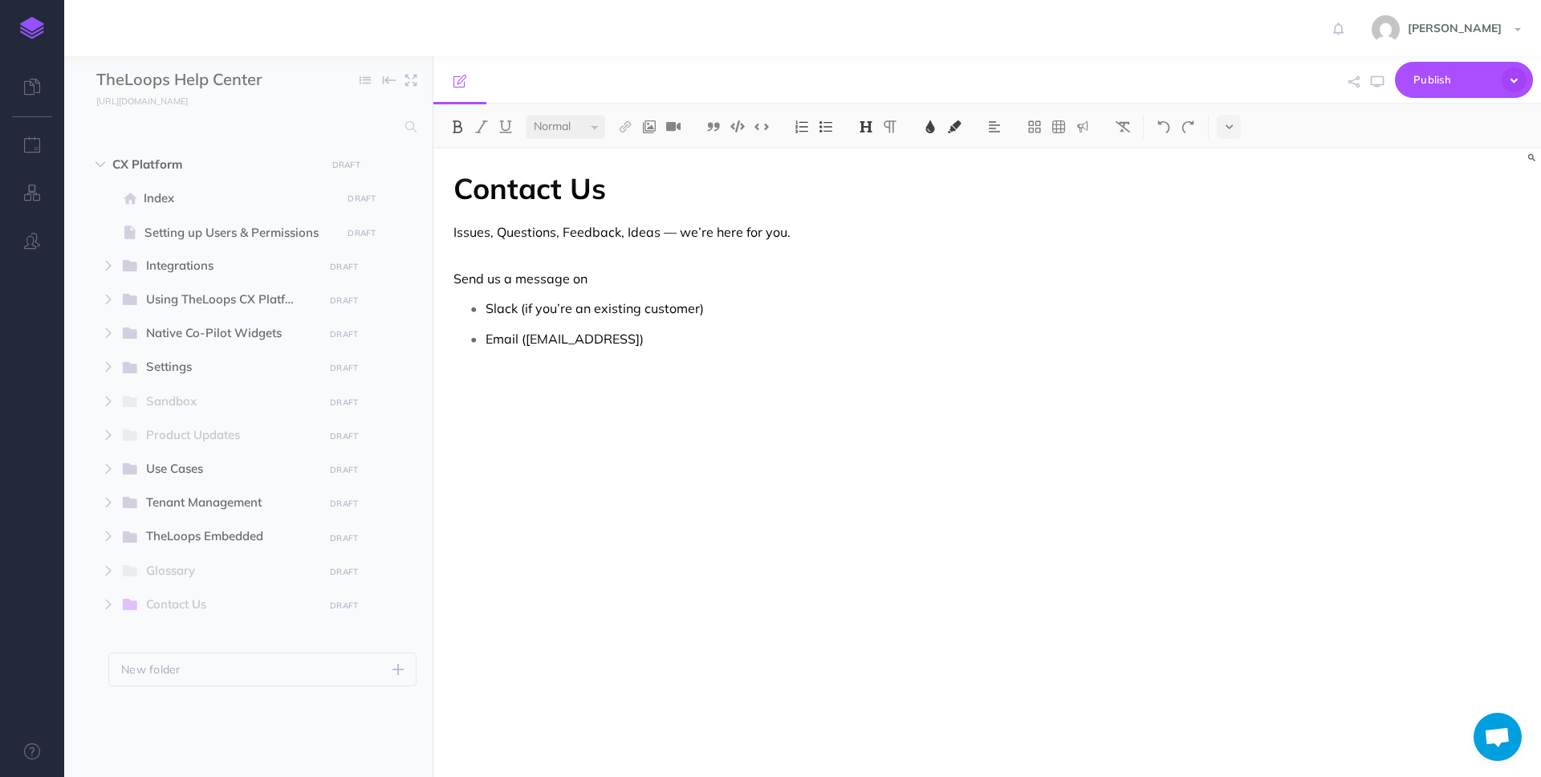
click at [564, 523] on div "Contact Us Issues, Questions, Feedback, Ideas — we’re here for you. Send us a m…" at bounding box center [820, 455] width 775 height 612
click at [108, 602] on icon "button" at bounding box center [109, 605] width 10 height 10
click at [170, 638] on span "Contact Us" at bounding box center [247, 638] width 180 height 19
click at [104, 572] on icon "button" at bounding box center [109, 571] width 10 height 10
click at [175, 605] on span "Index" at bounding box center [246, 605] width 181 height 19
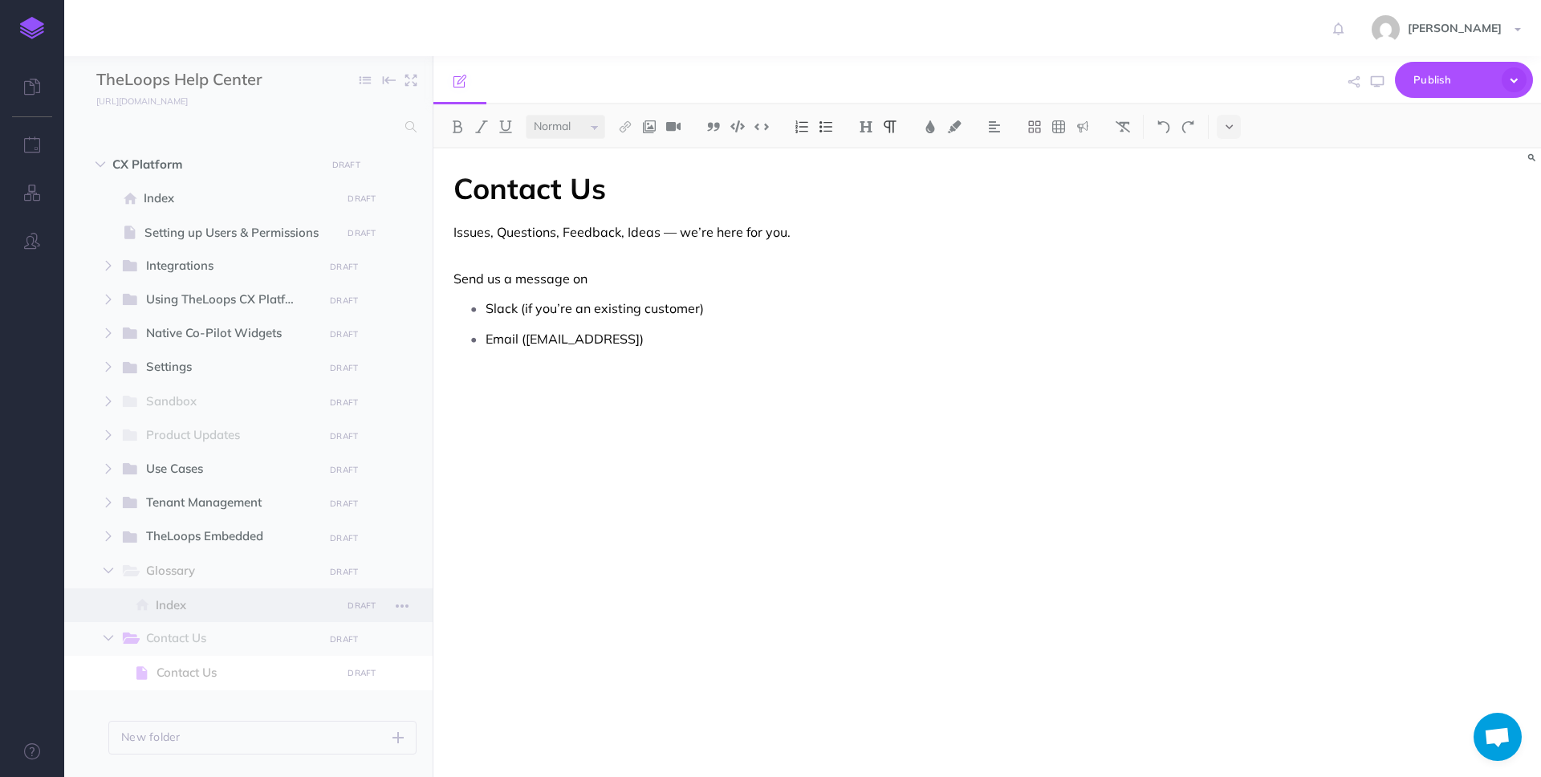
select select "null"
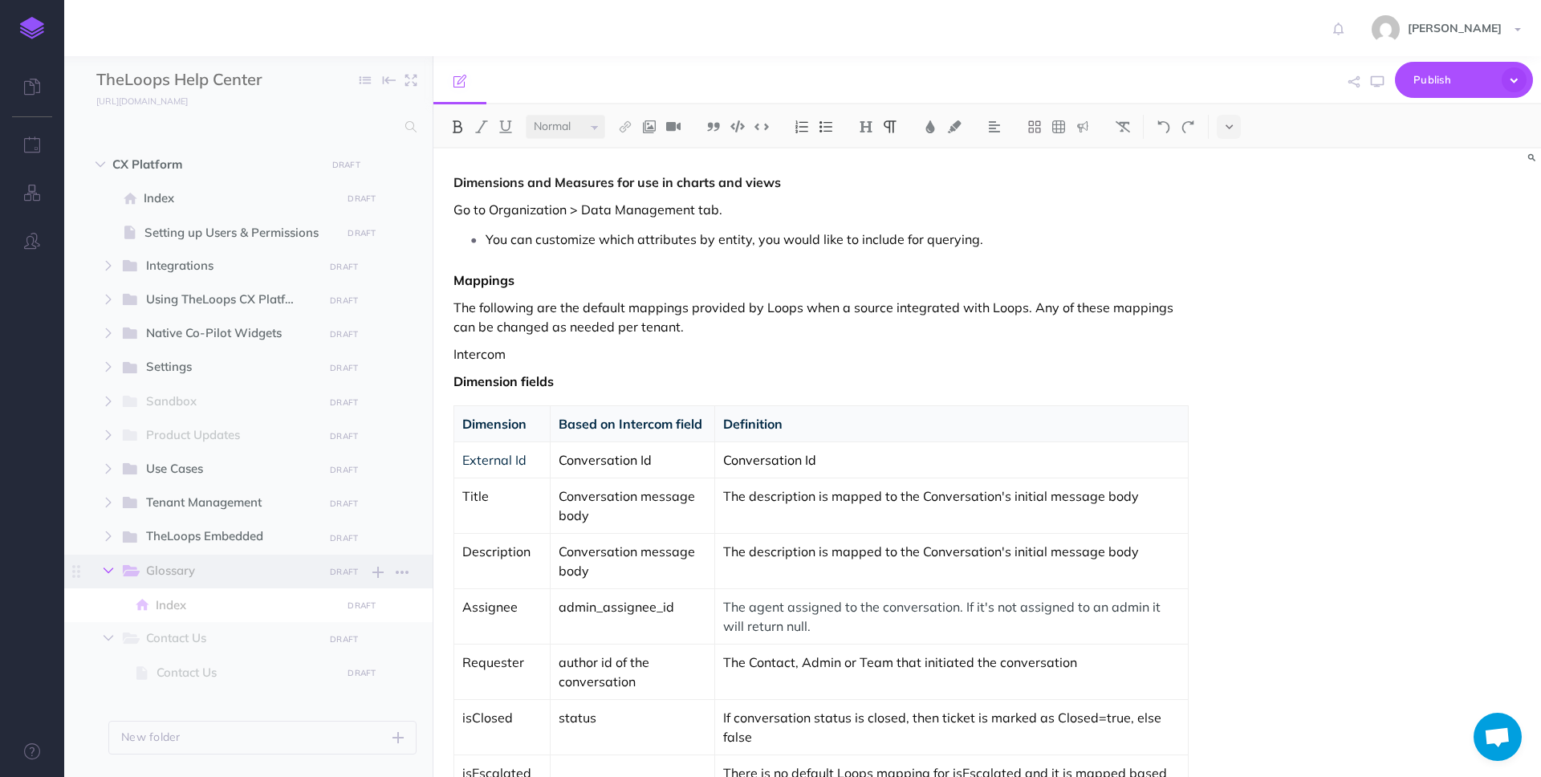
click at [111, 572] on icon "button" at bounding box center [109, 571] width 10 height 10
click at [167, 705] on p "New folder" at bounding box center [150, 703] width 59 height 18
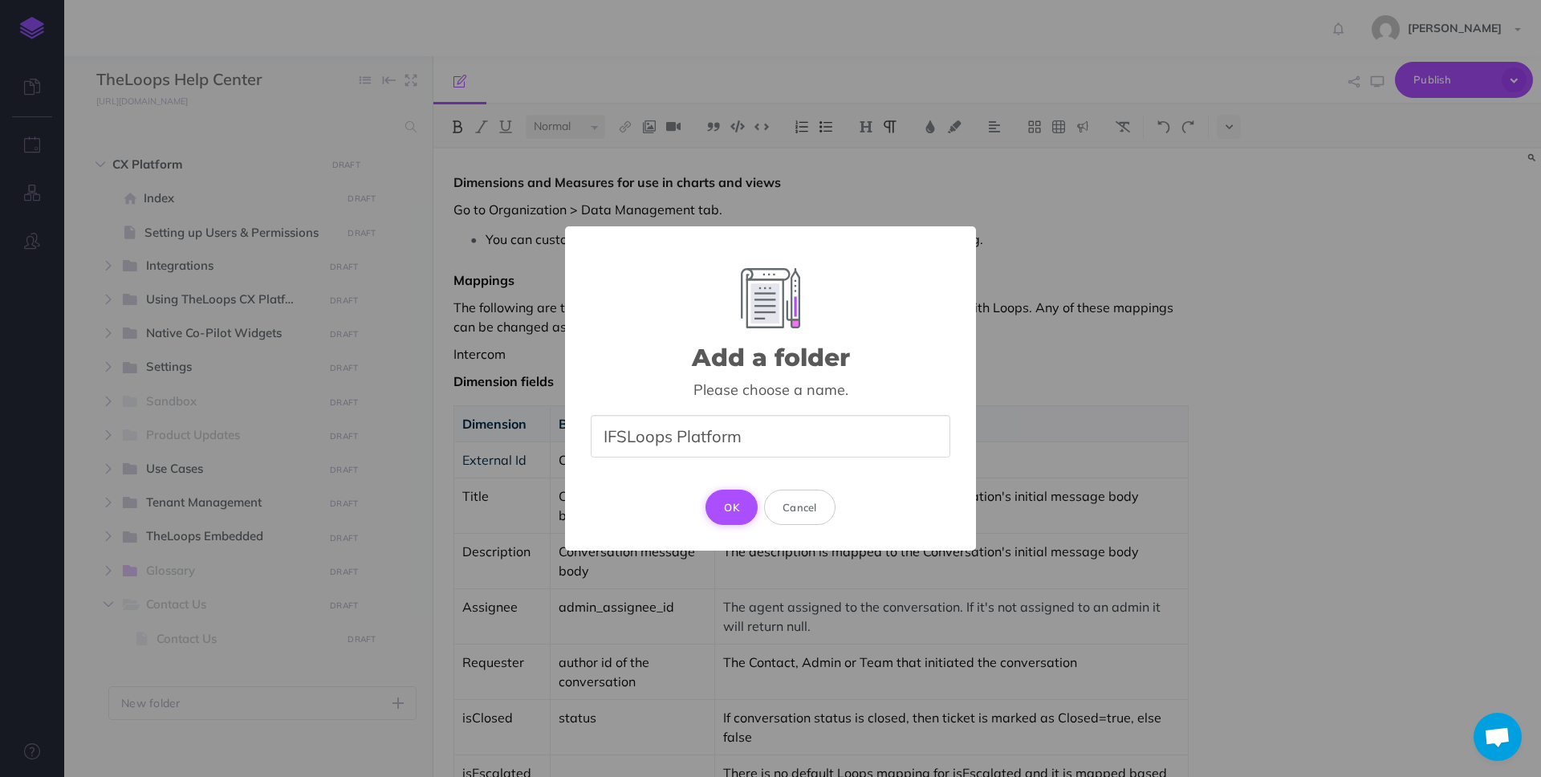
type input "IFSLoops Platform"
click at [741, 505] on button "OK" at bounding box center [732, 507] width 52 height 35
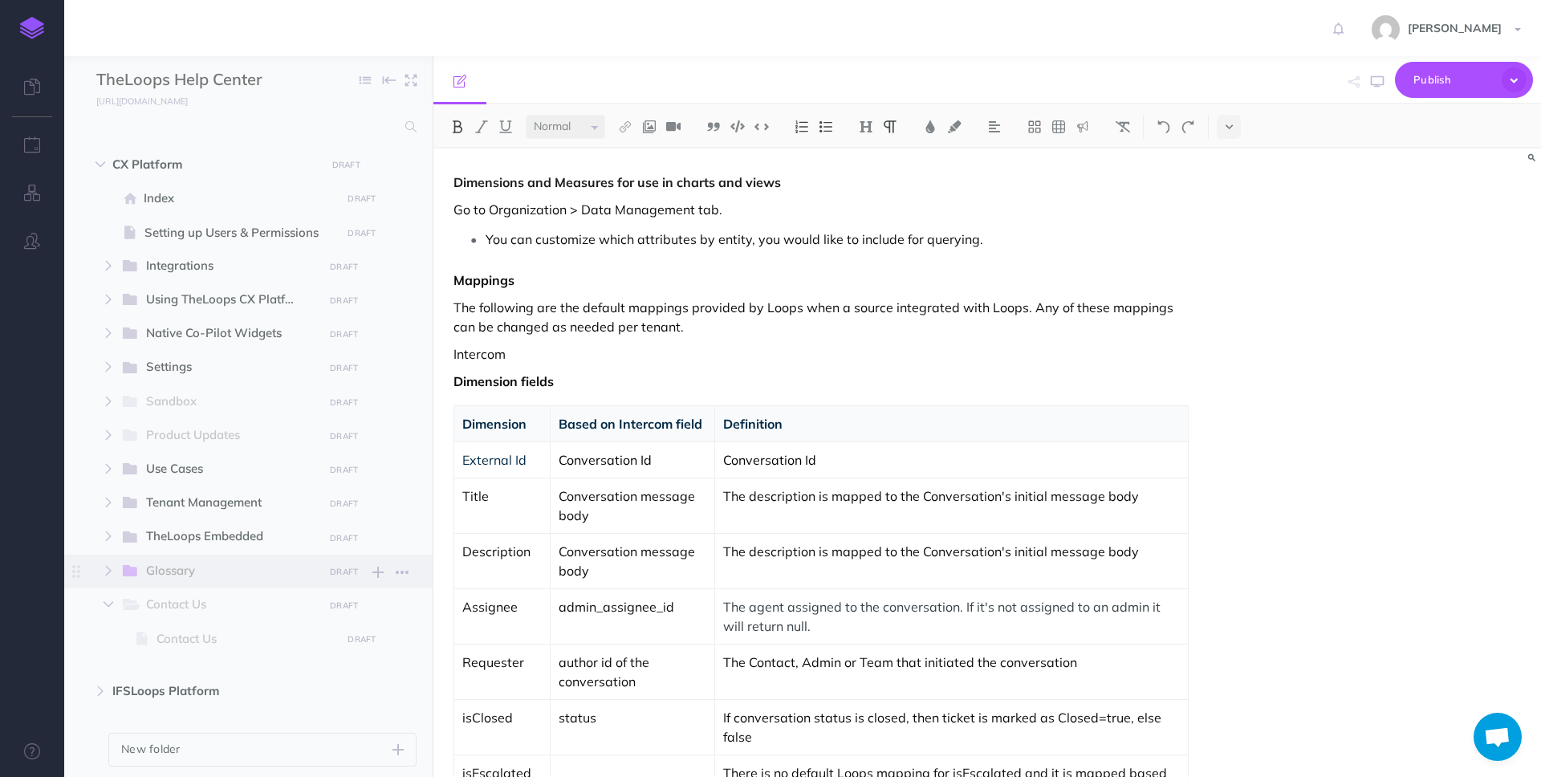
scroll to position [54, 0]
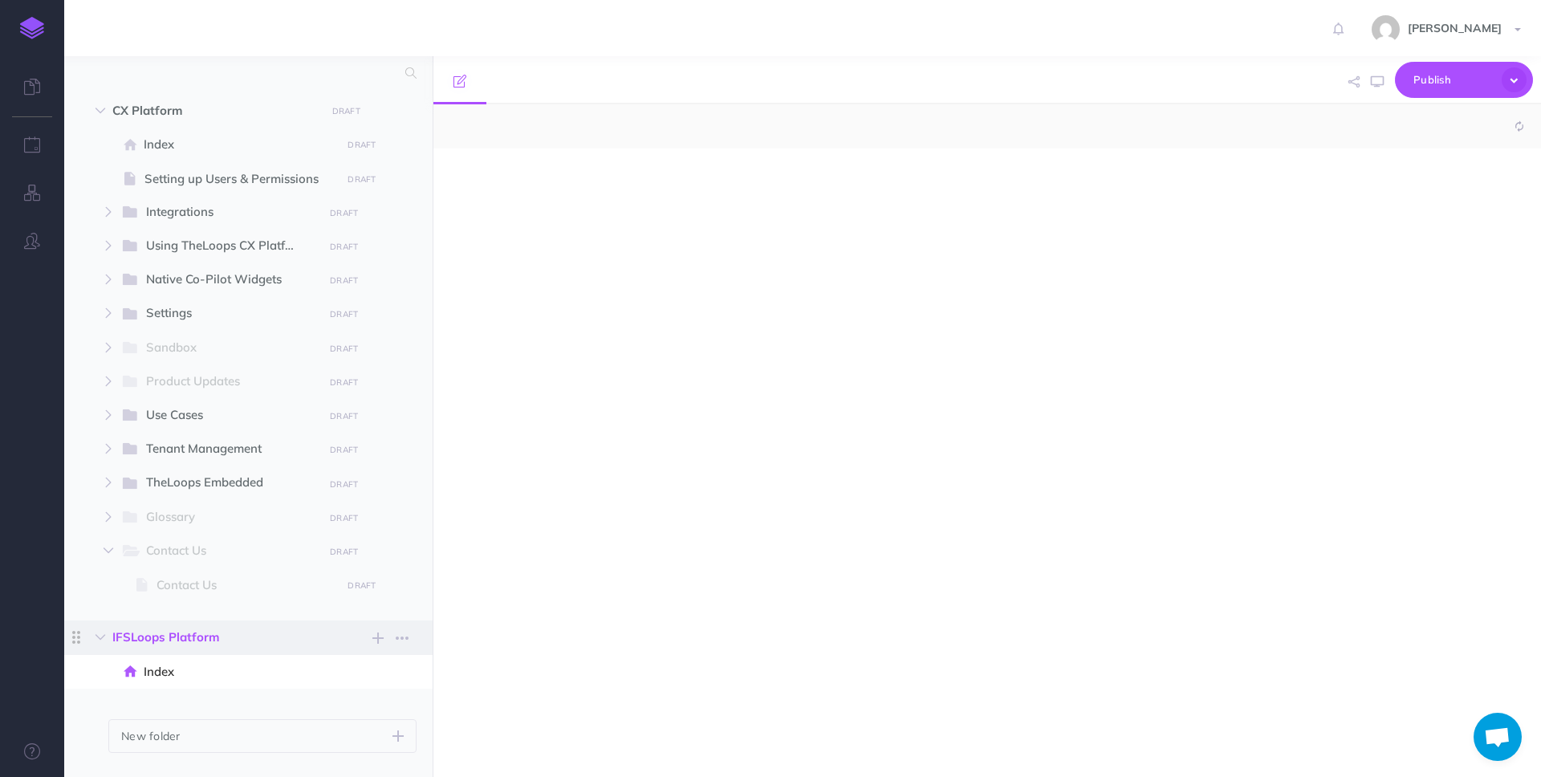
select select "null"
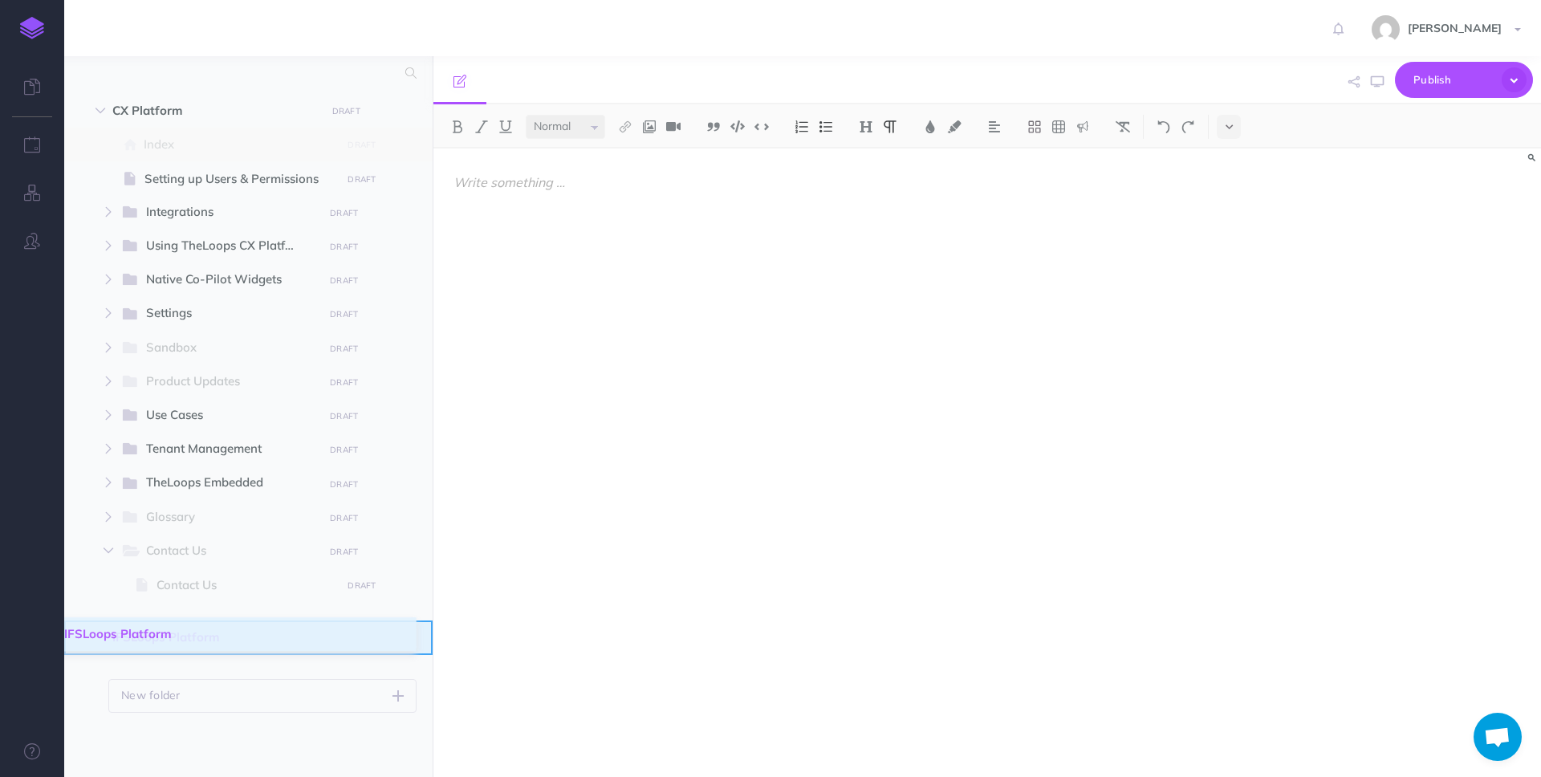
drag, startPoint x: 80, startPoint y: 638, endPoint x: 65, endPoint y: 635, distance: 15.6
click at [65, 635] on ul "CX Platform DRAFT Submit changes for review Nevermind Publish New folder Add a …" at bounding box center [248, 403] width 368 height 619
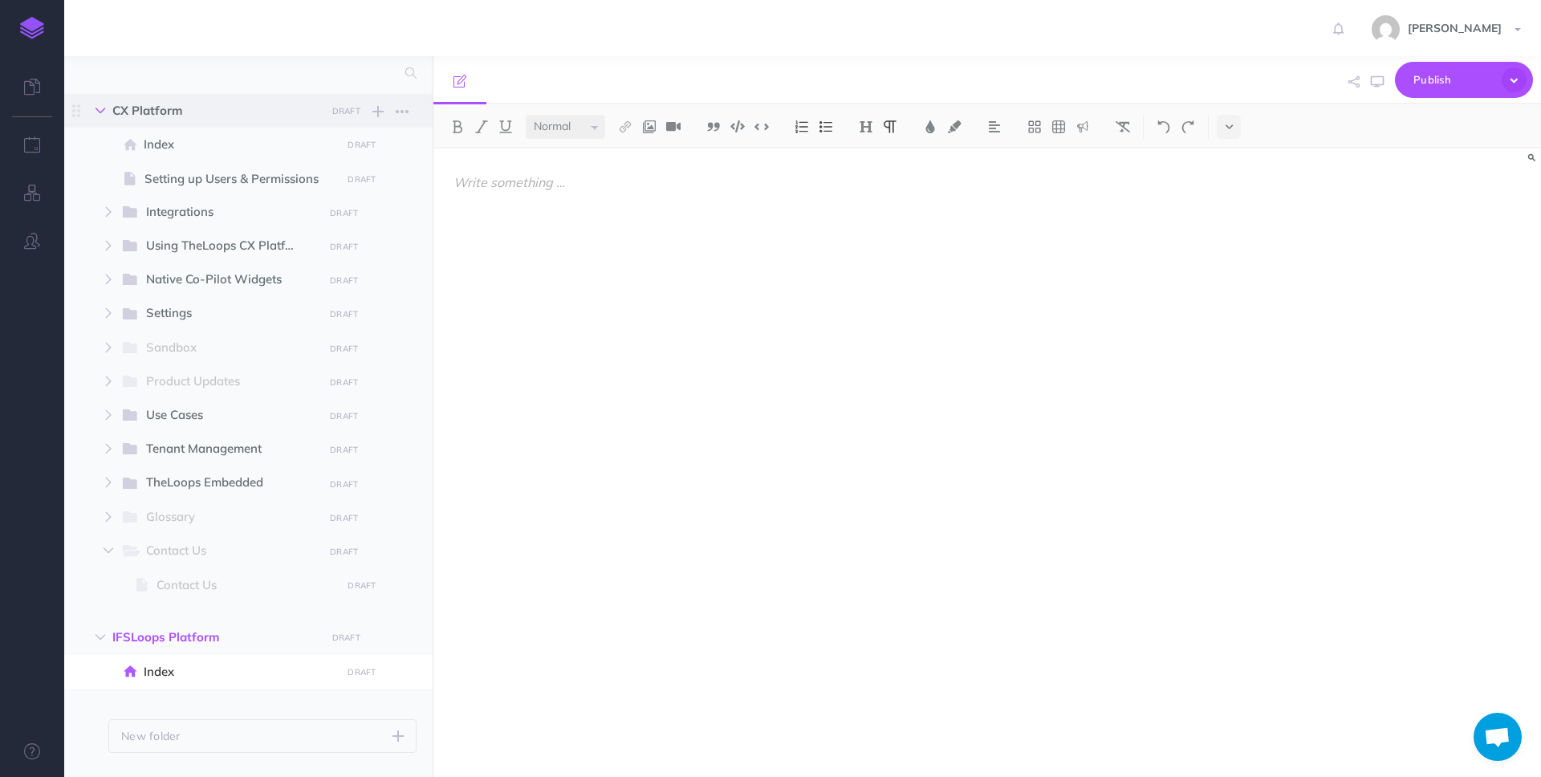
click at [104, 112] on icon "button" at bounding box center [101, 111] width 10 height 10
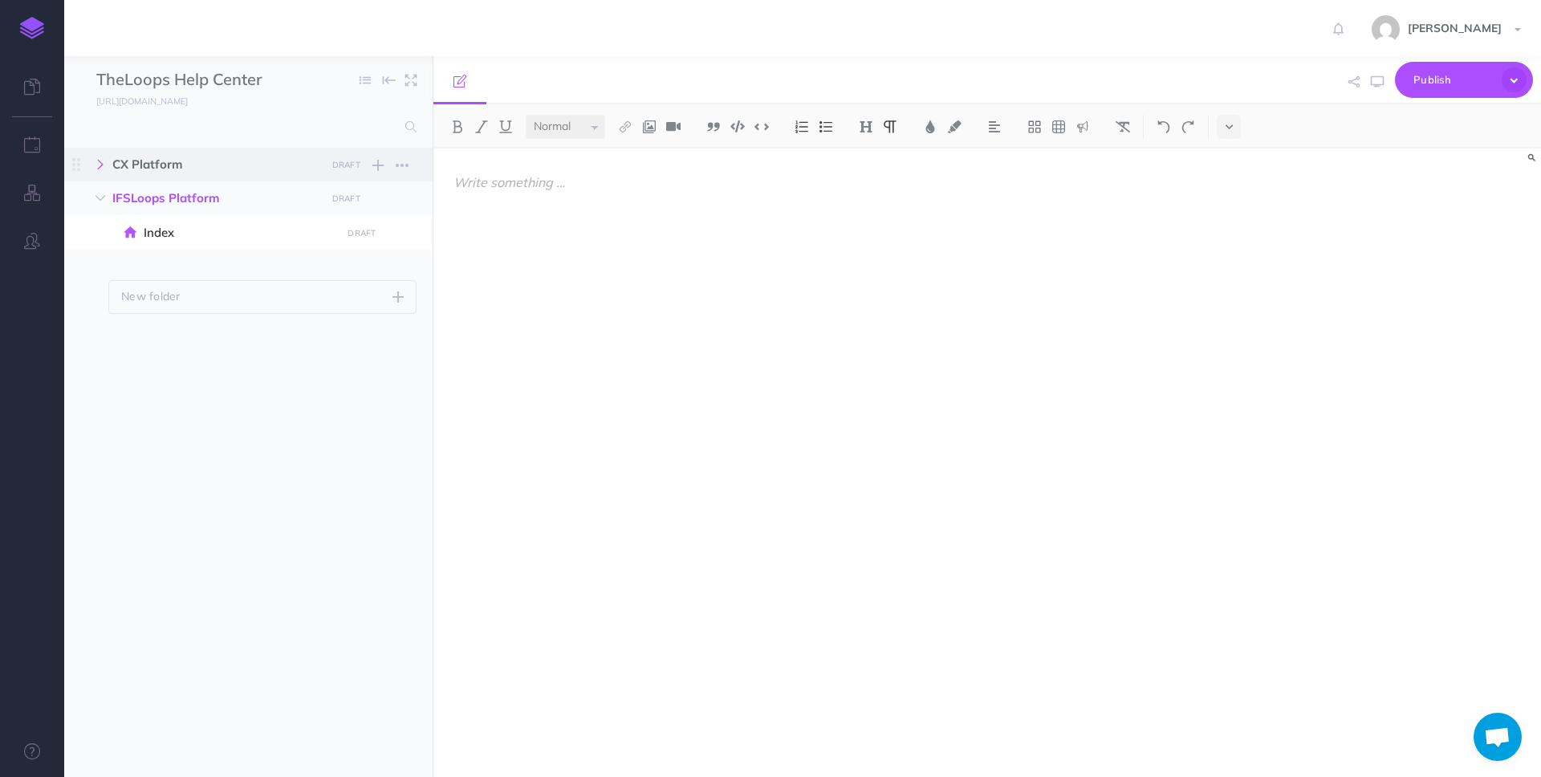
click at [104, 165] on icon "button" at bounding box center [101, 165] width 10 height 10
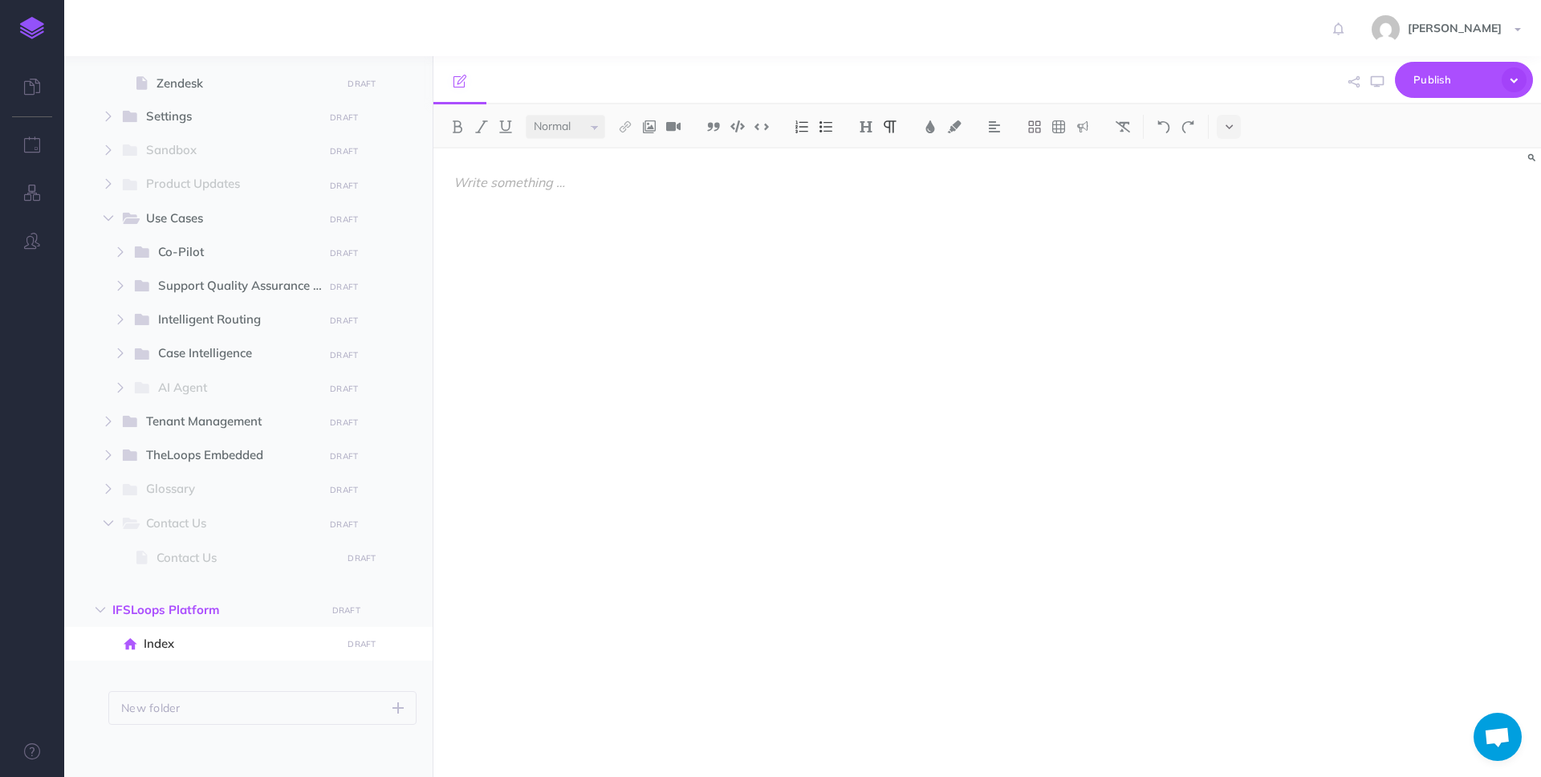
scroll to position [975, 0]
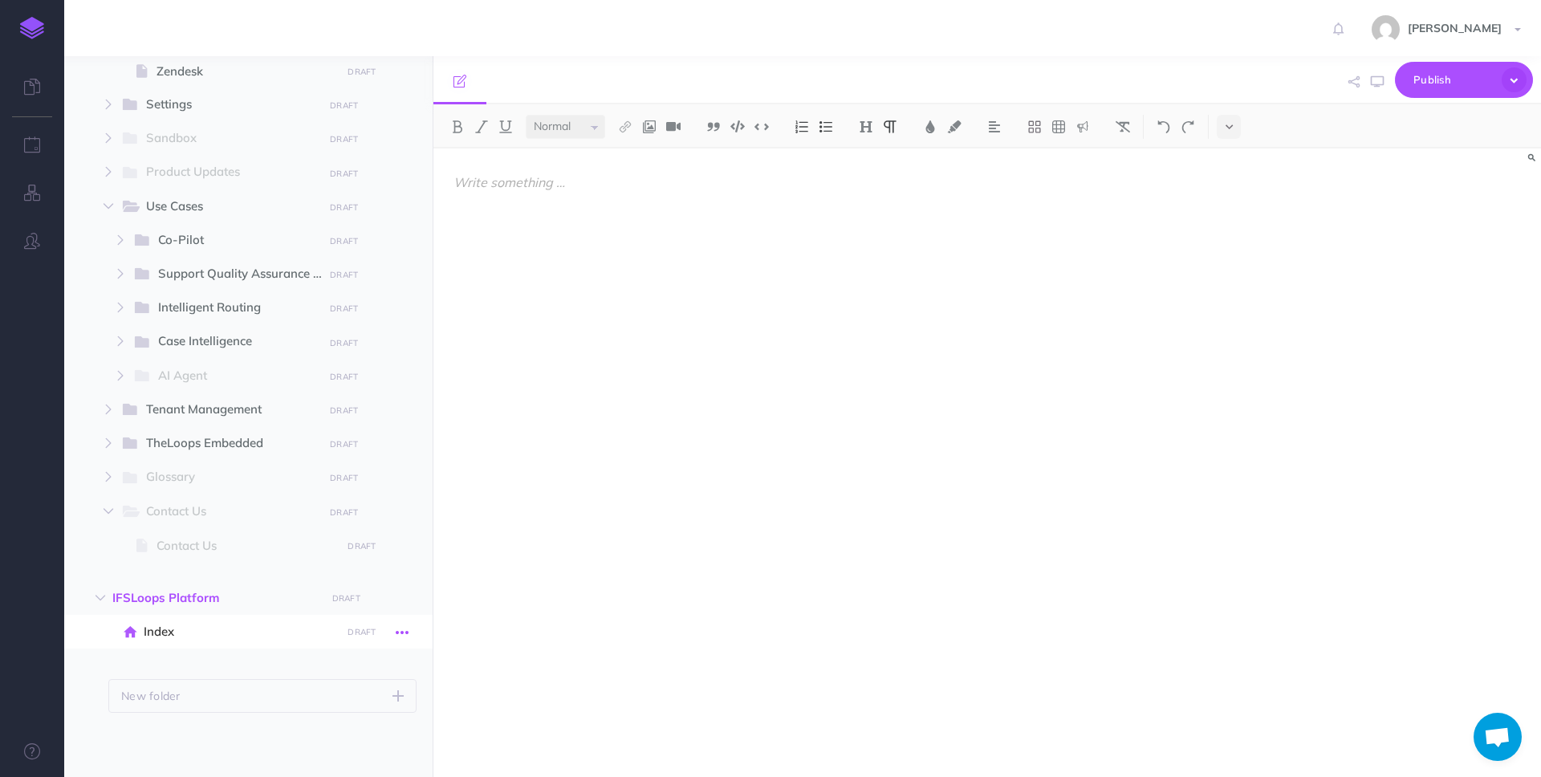
click at [402, 626] on icon "button" at bounding box center [402, 632] width 13 height 19
click at [355, 733] on link "Settings" at bounding box center [356, 740] width 120 height 26
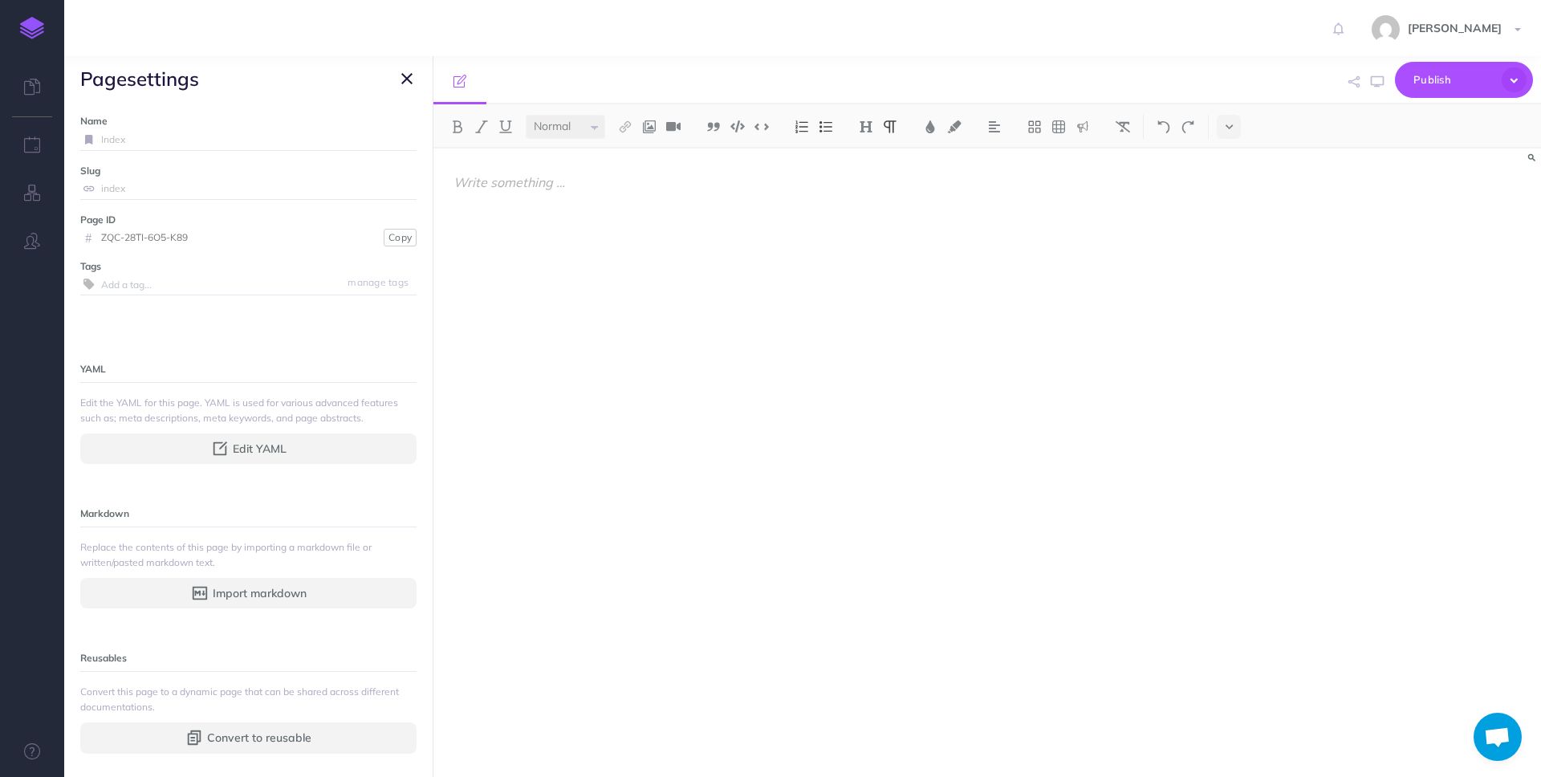
click at [189, 142] on input "Index" at bounding box center [258, 139] width 315 height 21
click at [191, 138] on input "Index" at bounding box center [258, 139] width 315 height 21
click at [168, 140] on input "Index" at bounding box center [258, 139] width 315 height 21
click at [592, 288] on div at bounding box center [820, 455] width 775 height 612
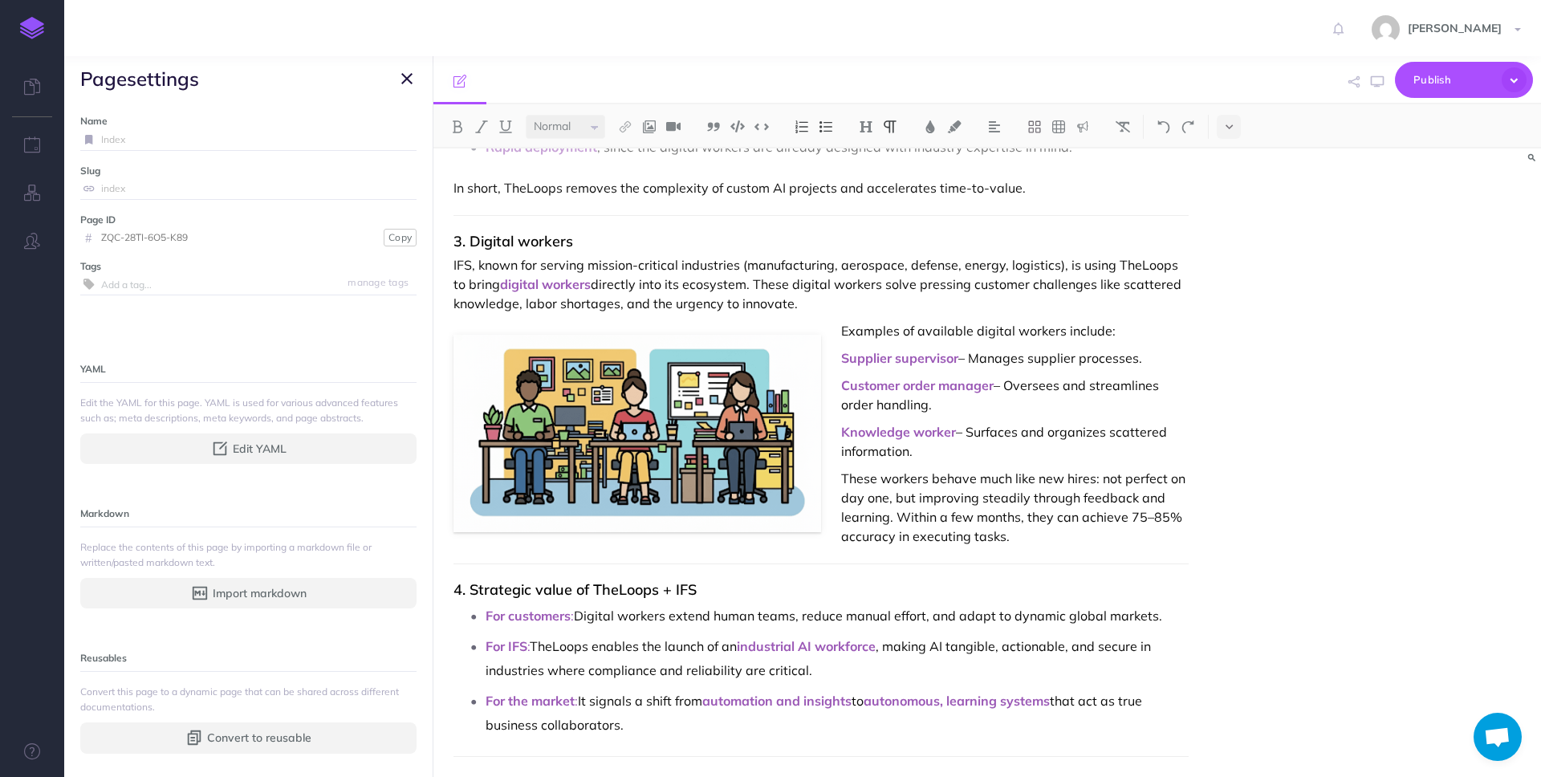
scroll to position [0, 0]
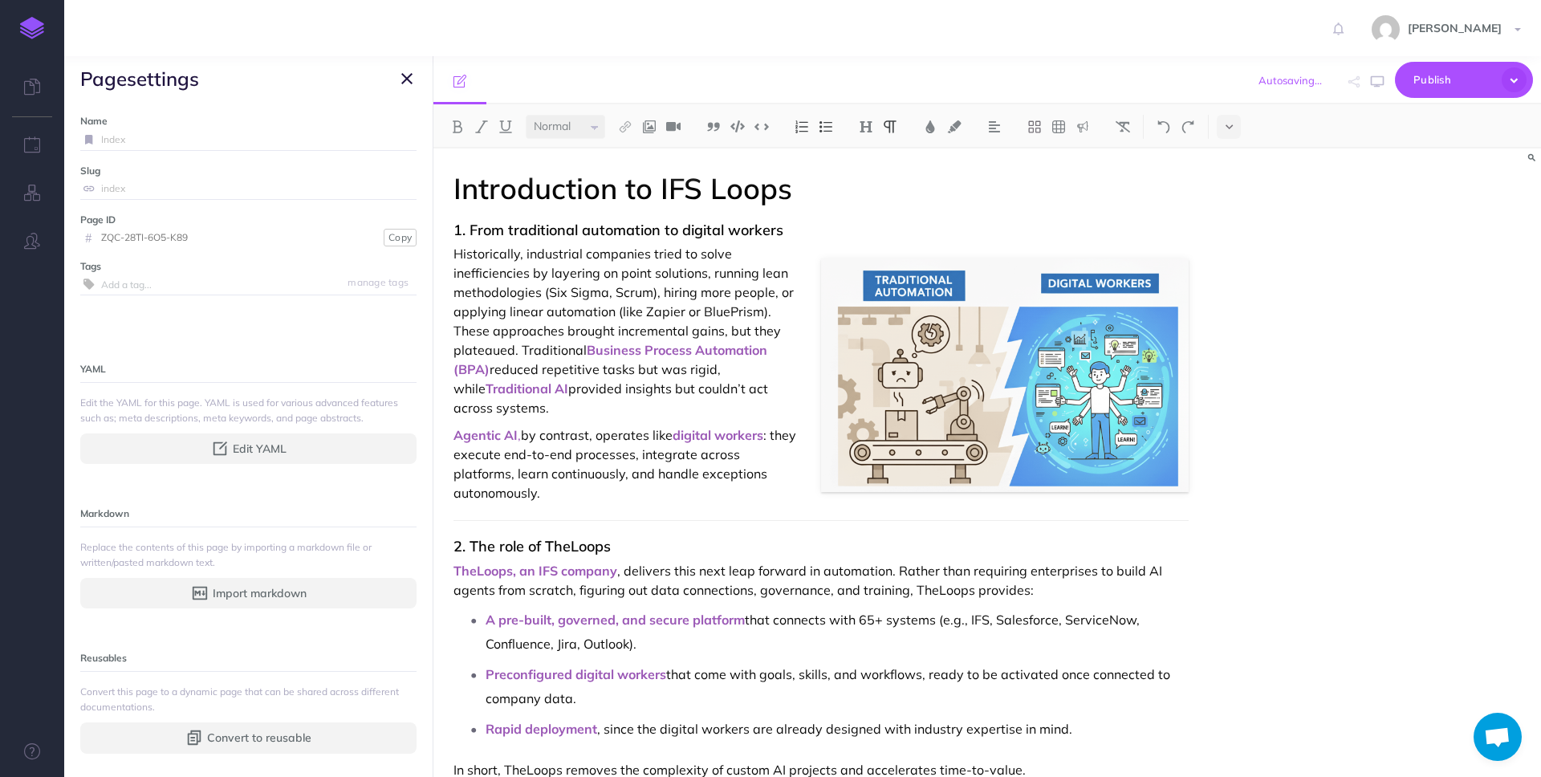
click at [217, 138] on input "Index" at bounding box center [258, 139] width 315 height 21
click at [405, 76] on icon "button" at bounding box center [406, 78] width 11 height 19
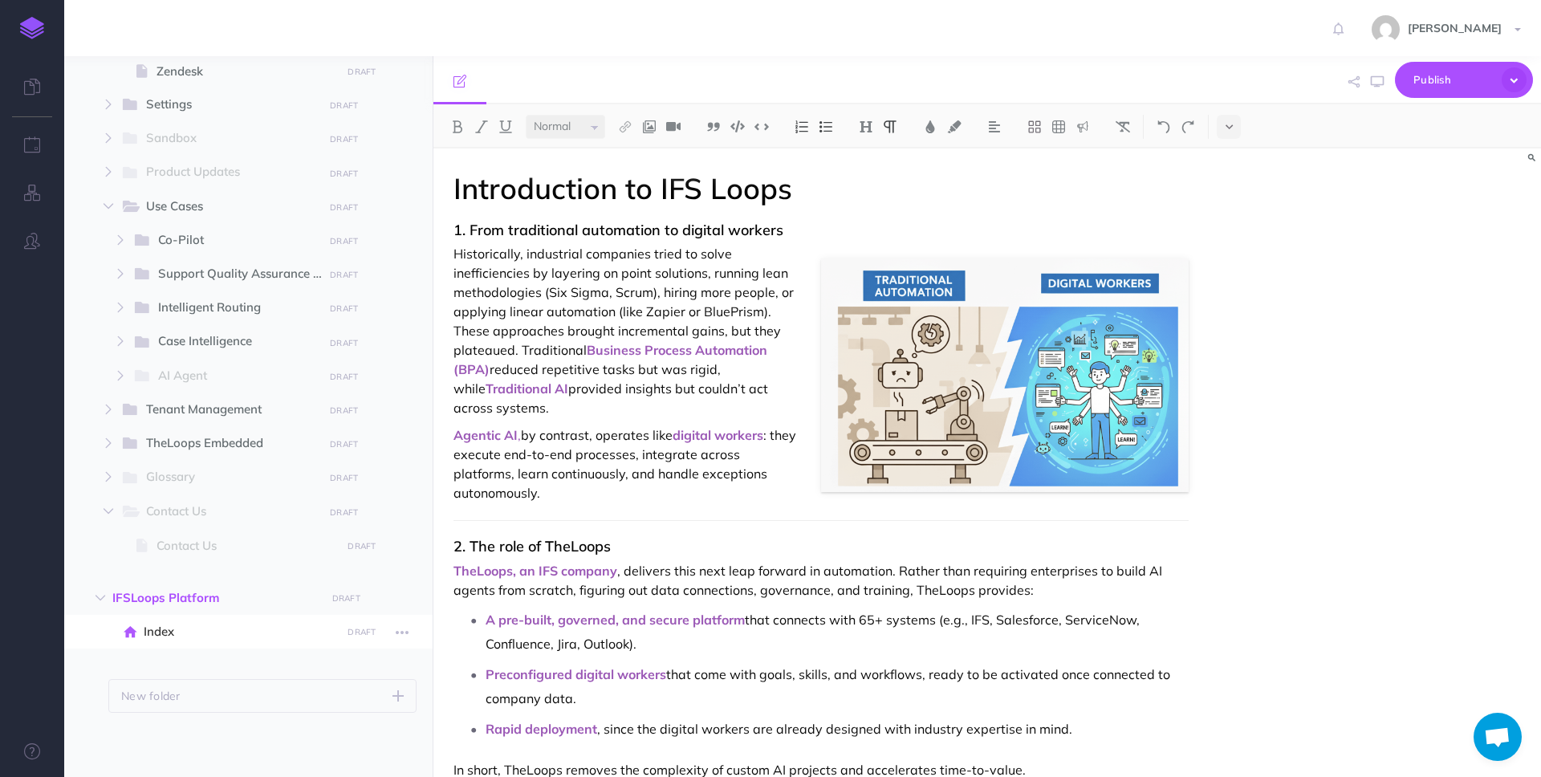
click at [168, 628] on span "Index" at bounding box center [240, 631] width 193 height 19
click at [397, 632] on icon "button" at bounding box center [402, 632] width 13 height 19
click at [353, 730] on link "Settings" at bounding box center [356, 740] width 120 height 26
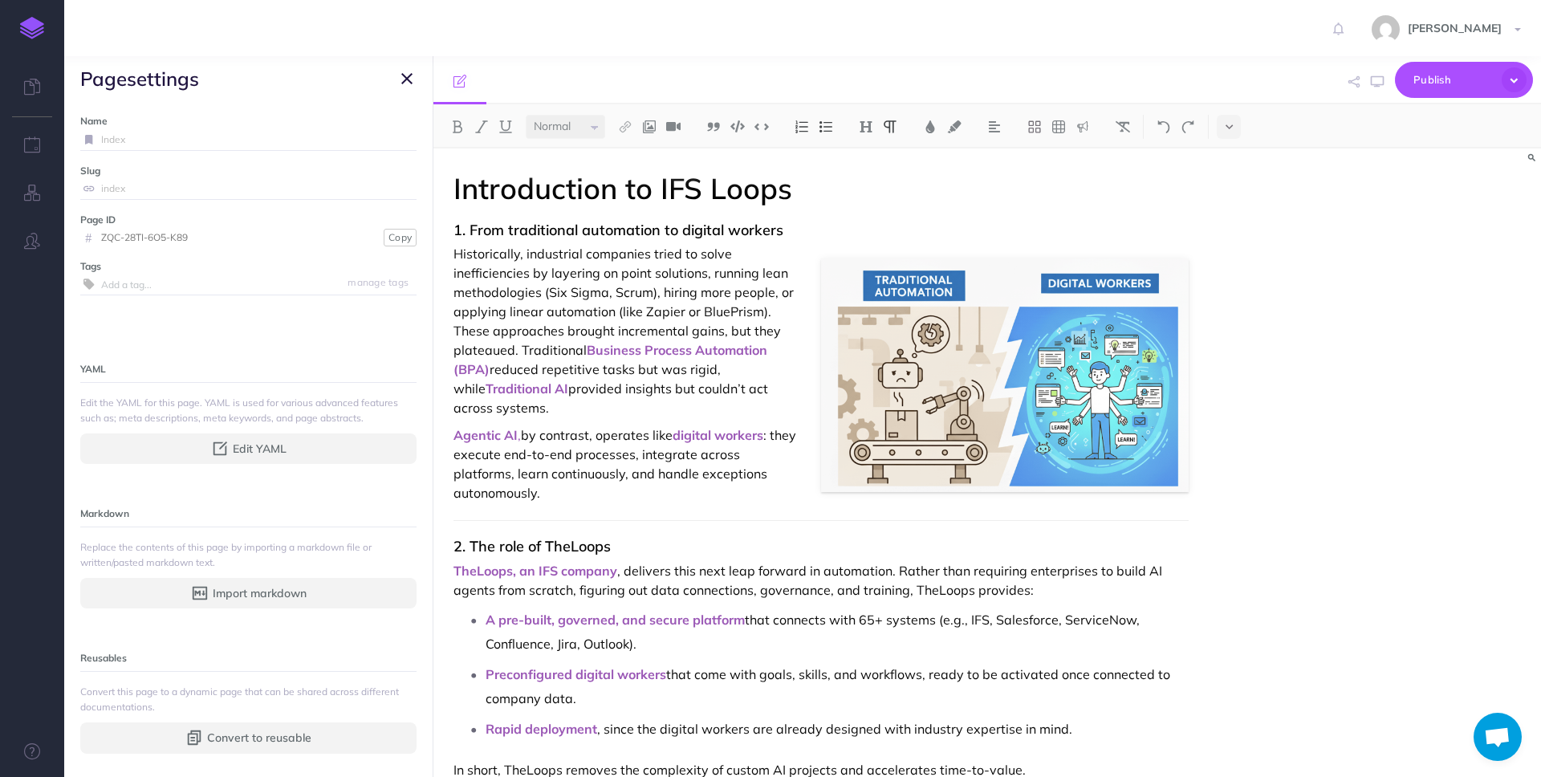
click at [149, 139] on input "Index" at bounding box center [258, 139] width 315 height 21
click at [405, 75] on icon "button" at bounding box center [406, 78] width 11 height 19
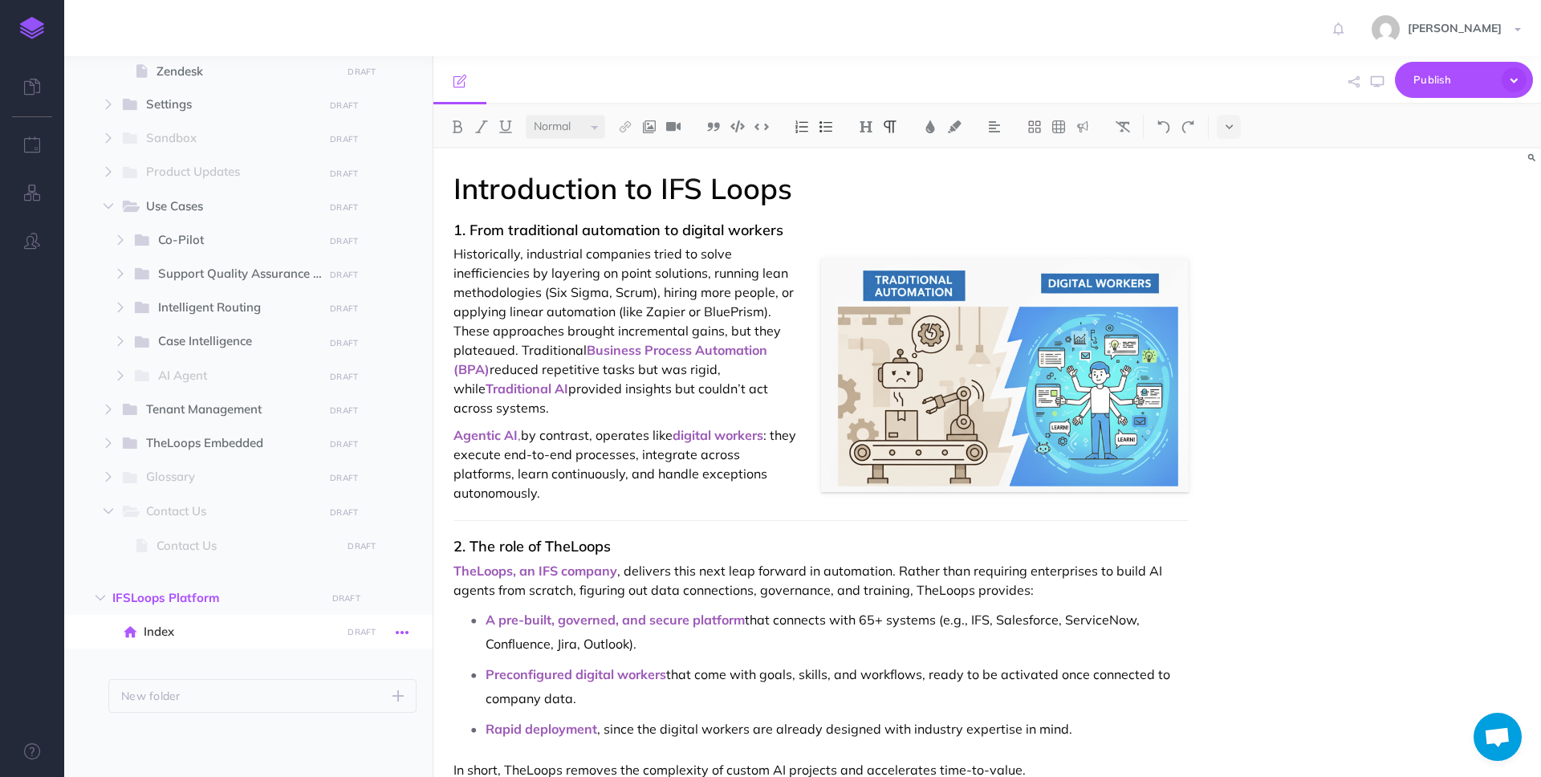
click at [400, 631] on icon "button" at bounding box center [402, 632] width 13 height 19
click at [222, 592] on span "IFSLoops Platform" at bounding box center [214, 597] width 204 height 19
click at [246, 629] on span "Index" at bounding box center [240, 631] width 193 height 19
click at [364, 746] on link "Settings" at bounding box center [356, 740] width 120 height 26
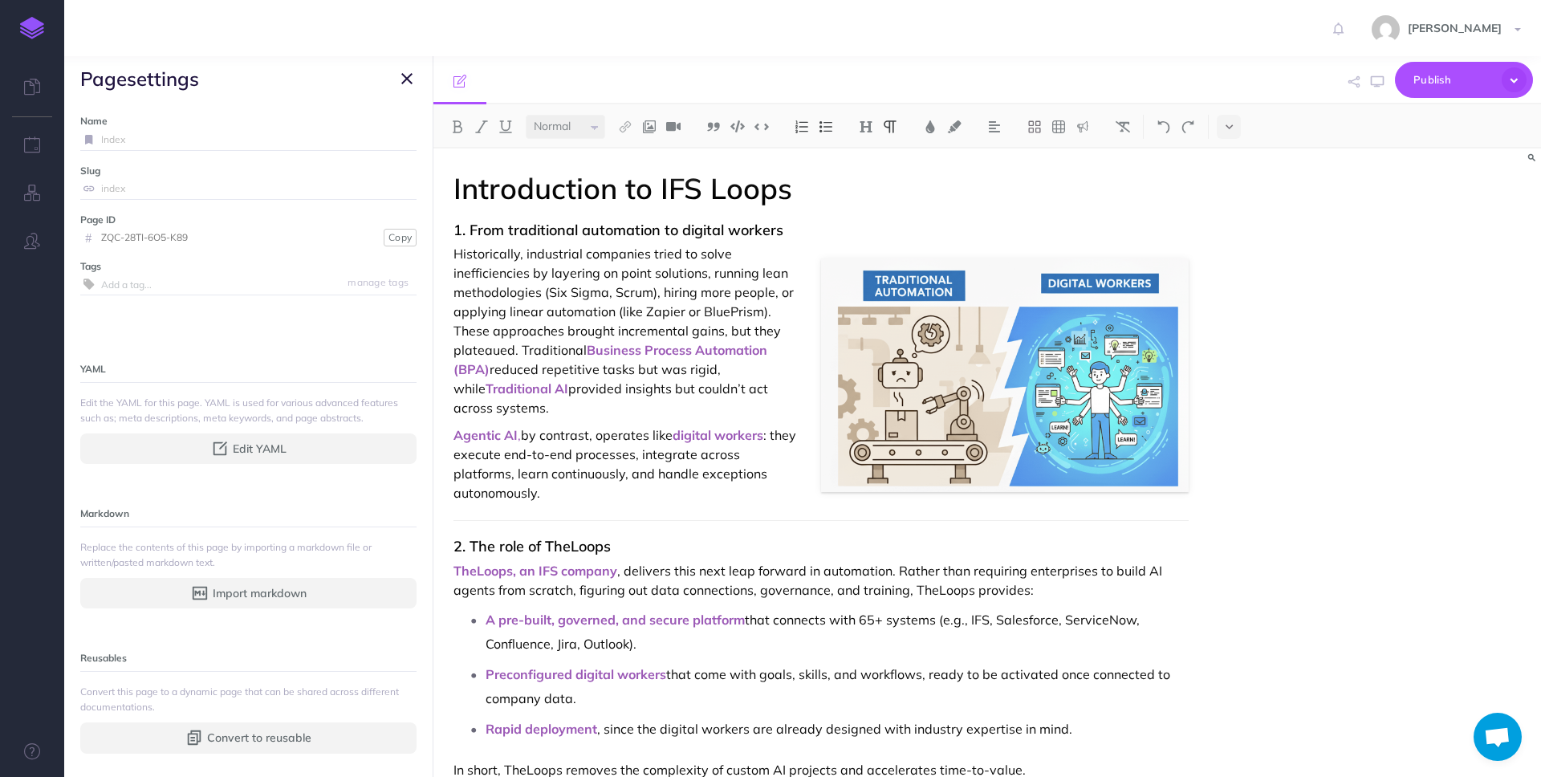
click at [146, 136] on input "Index" at bounding box center [258, 139] width 315 height 21
click at [348, 181] on input "index" at bounding box center [258, 188] width 315 height 21
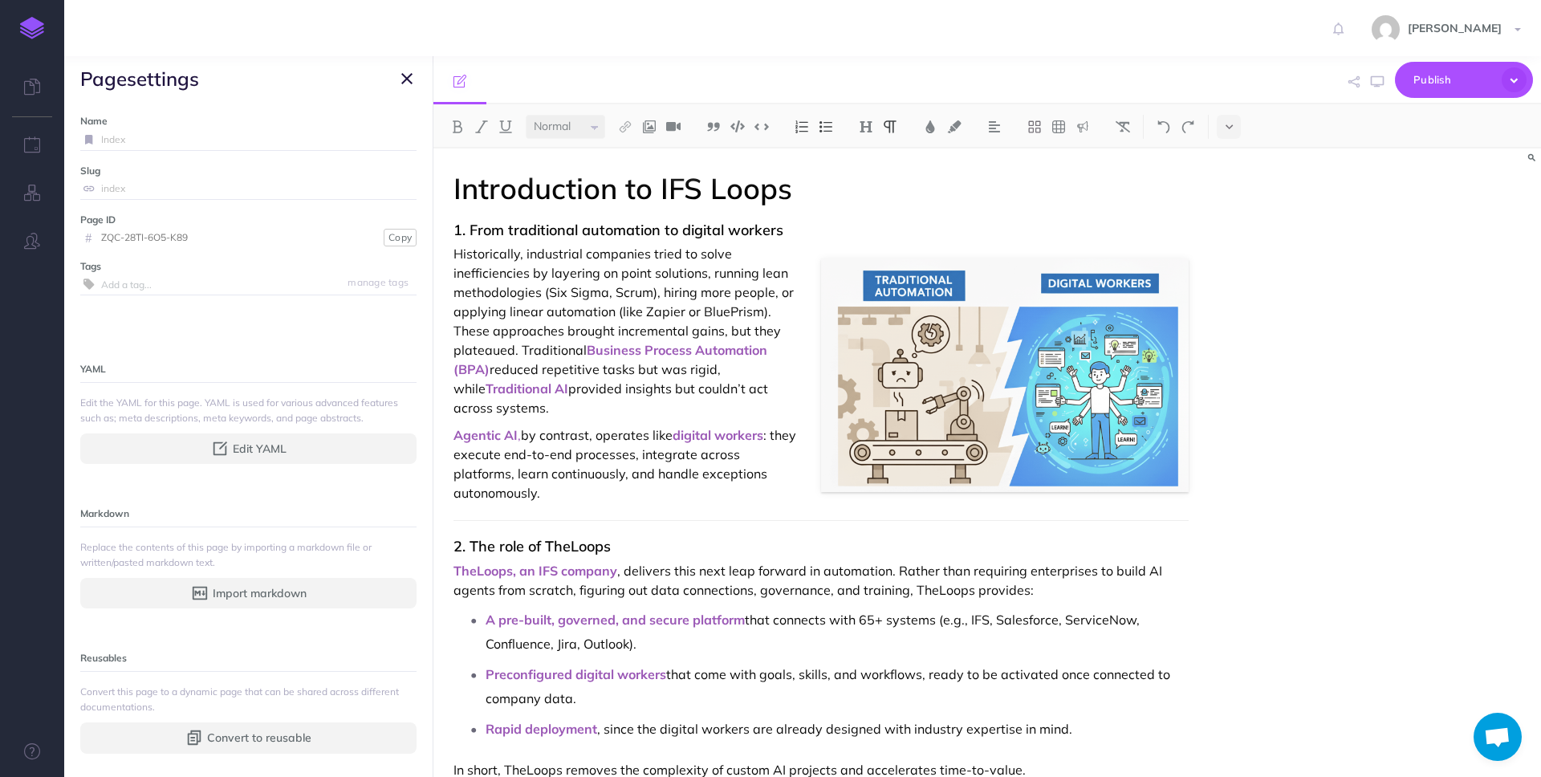
click at [409, 83] on icon "button" at bounding box center [406, 78] width 11 height 19
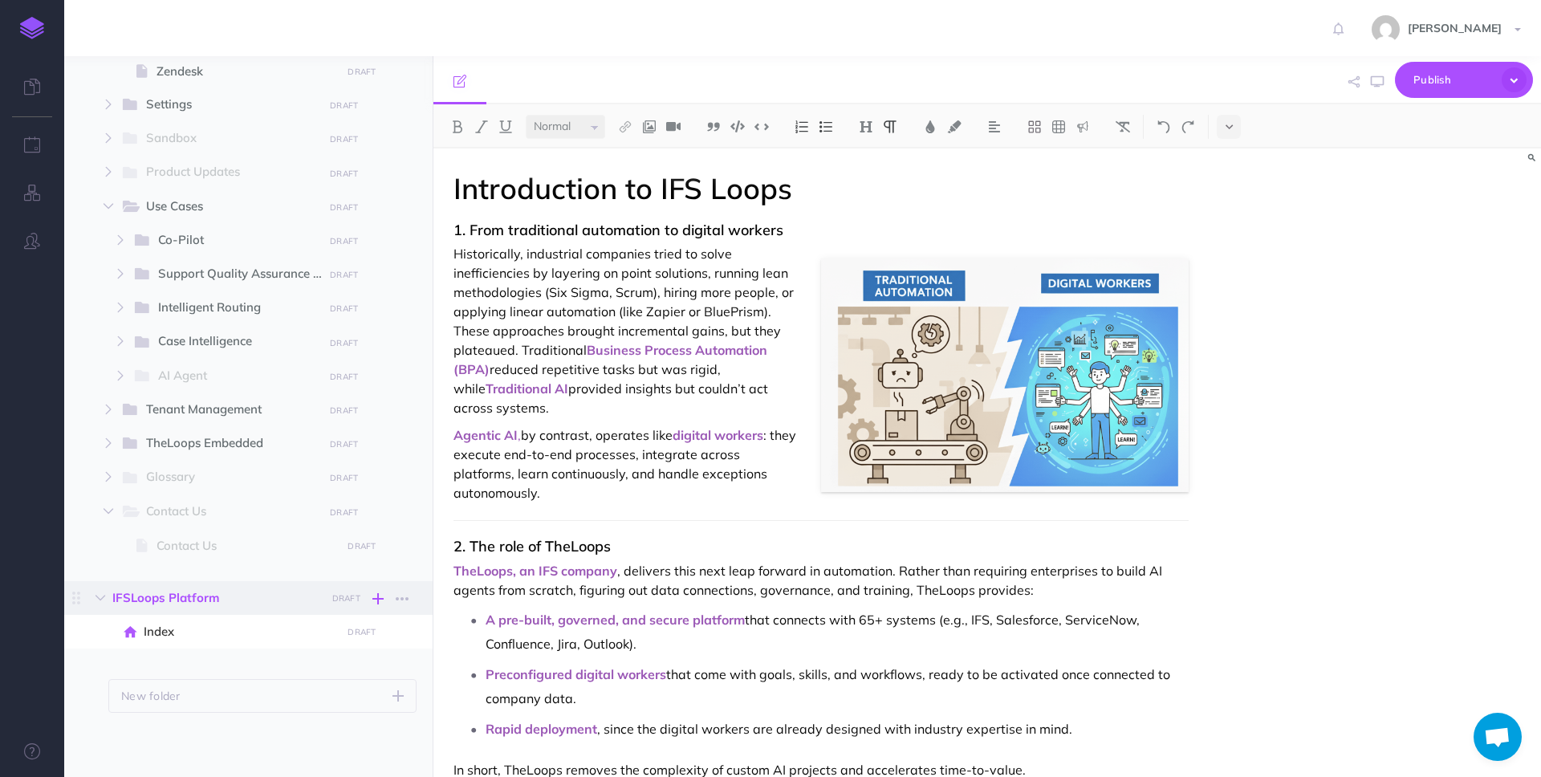
click at [379, 601] on icon "button" at bounding box center [377, 598] width 11 height 19
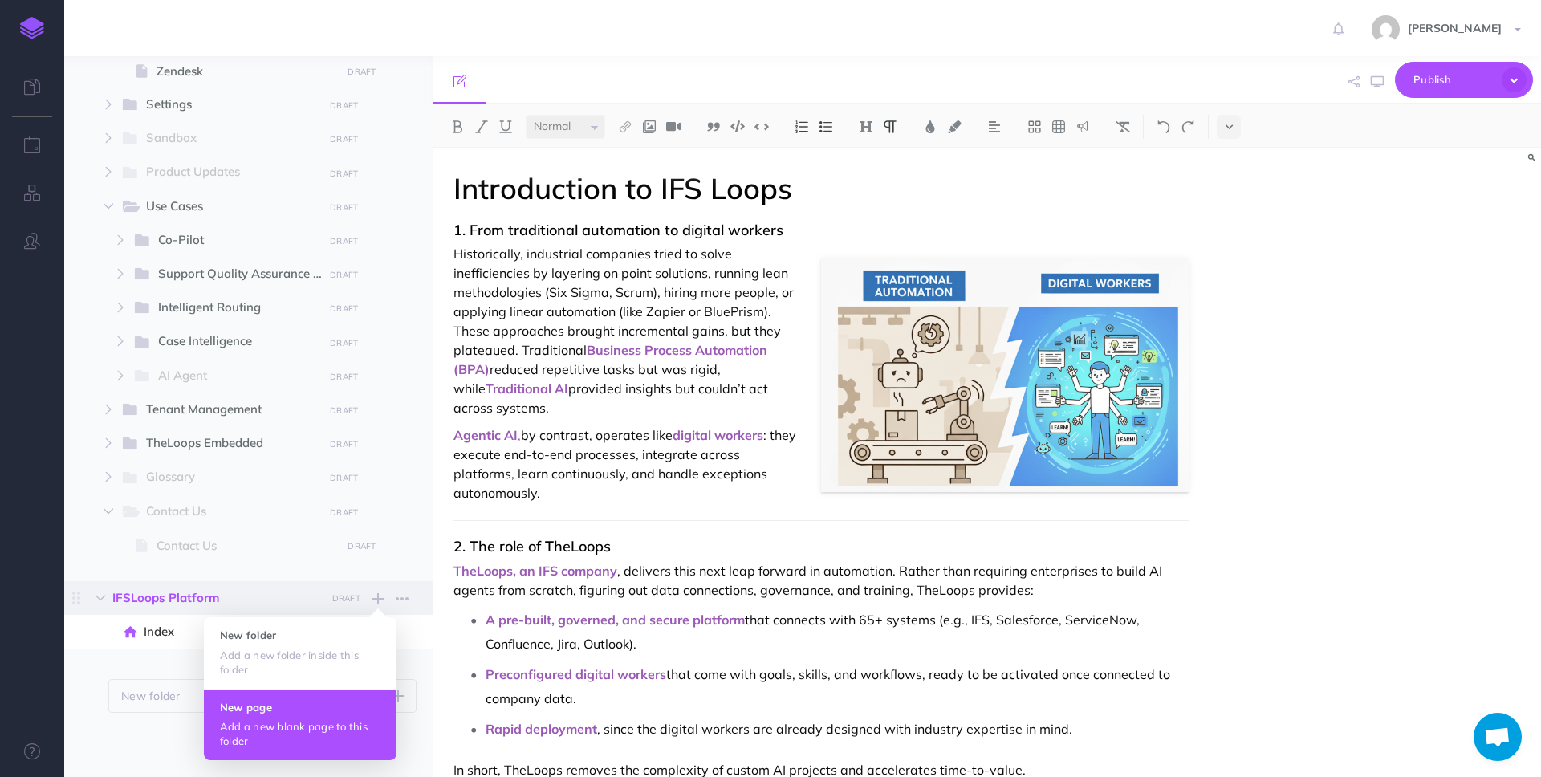
click at [306, 717] on button "New page Add a new blank page to this folder" at bounding box center [300, 724] width 193 height 71
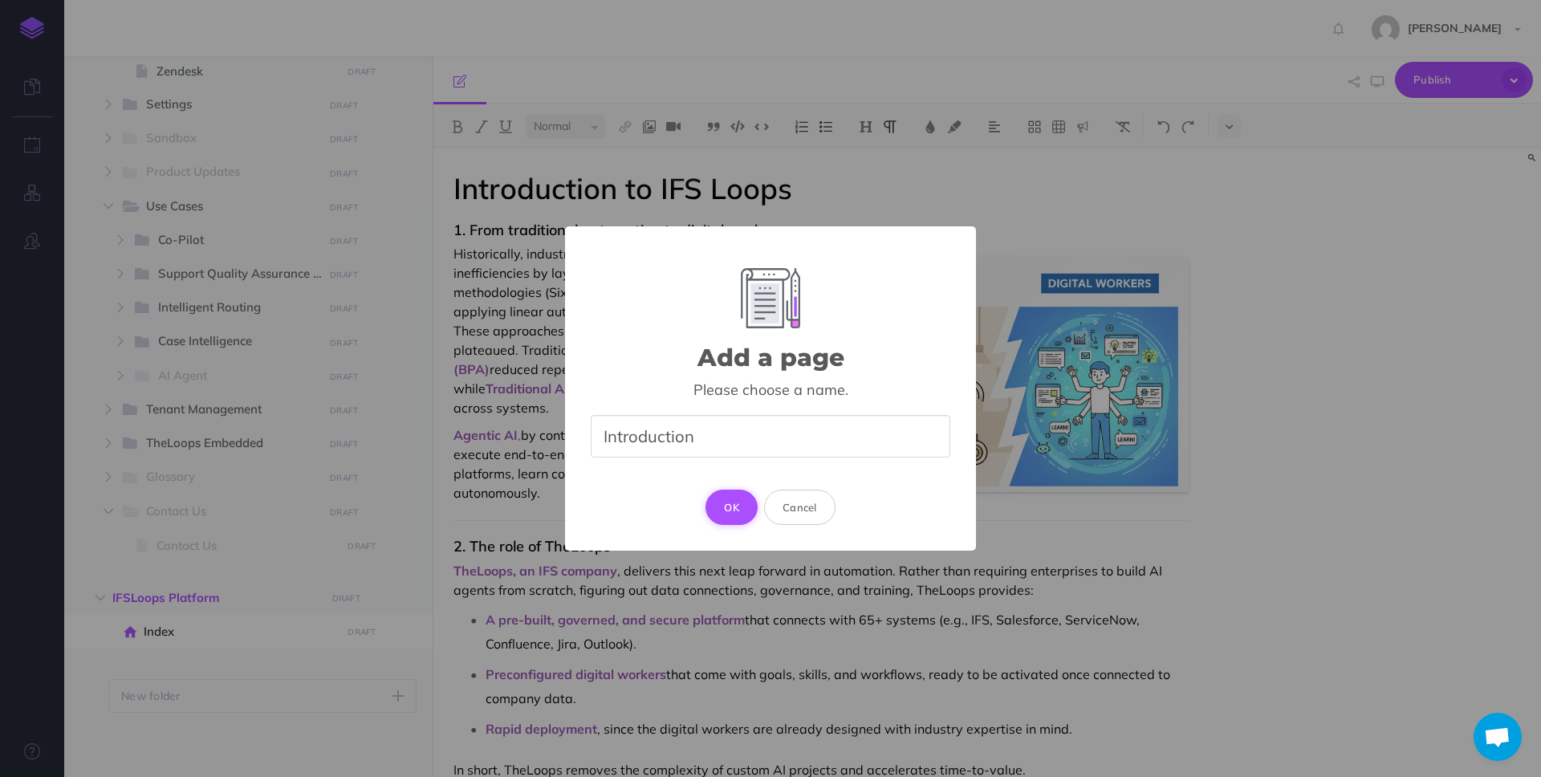
type input "Introduction"
click at [734, 511] on button "OK" at bounding box center [732, 507] width 52 height 35
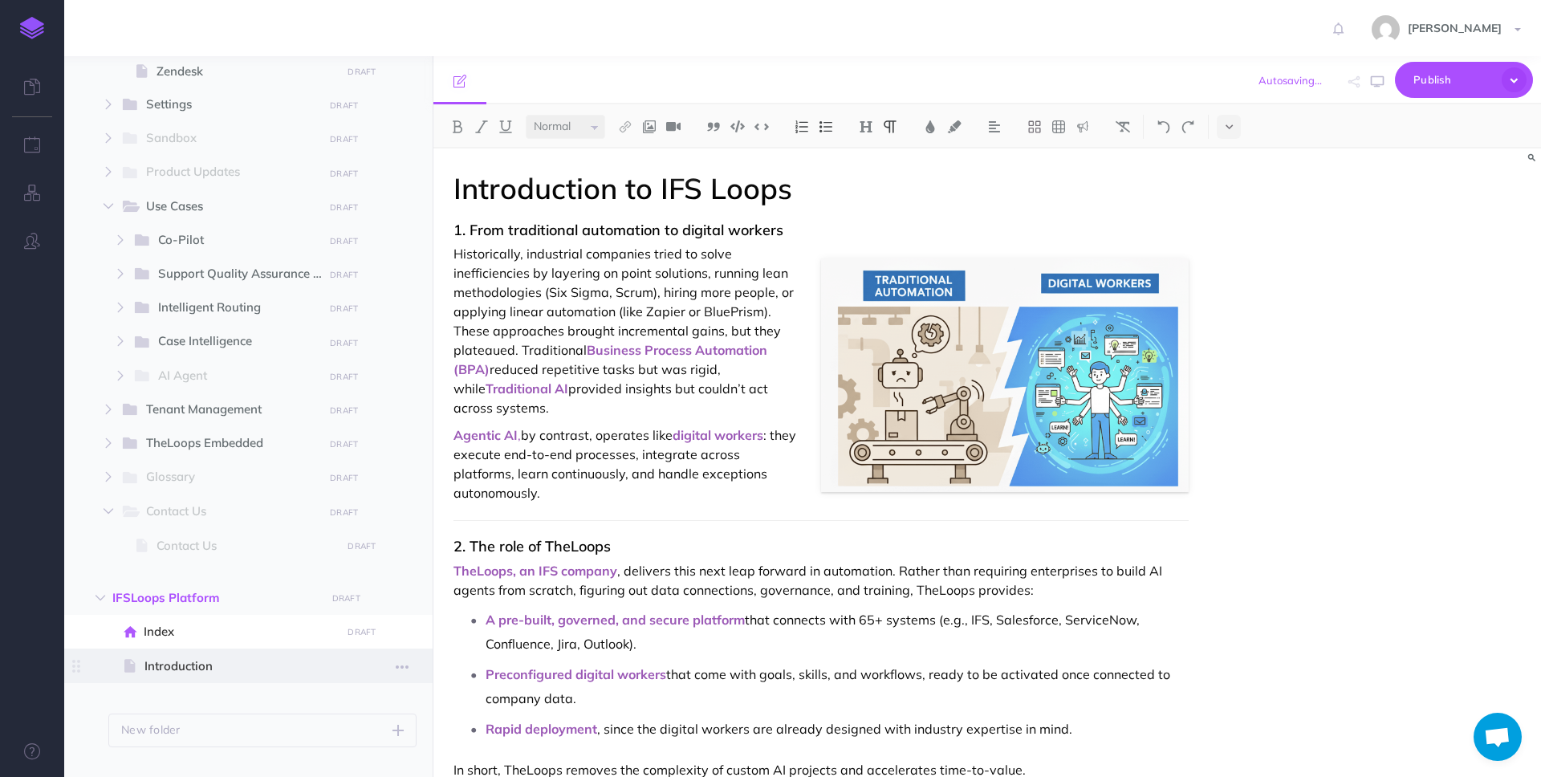
click at [255, 658] on span "Introduction" at bounding box center [240, 666] width 192 height 19
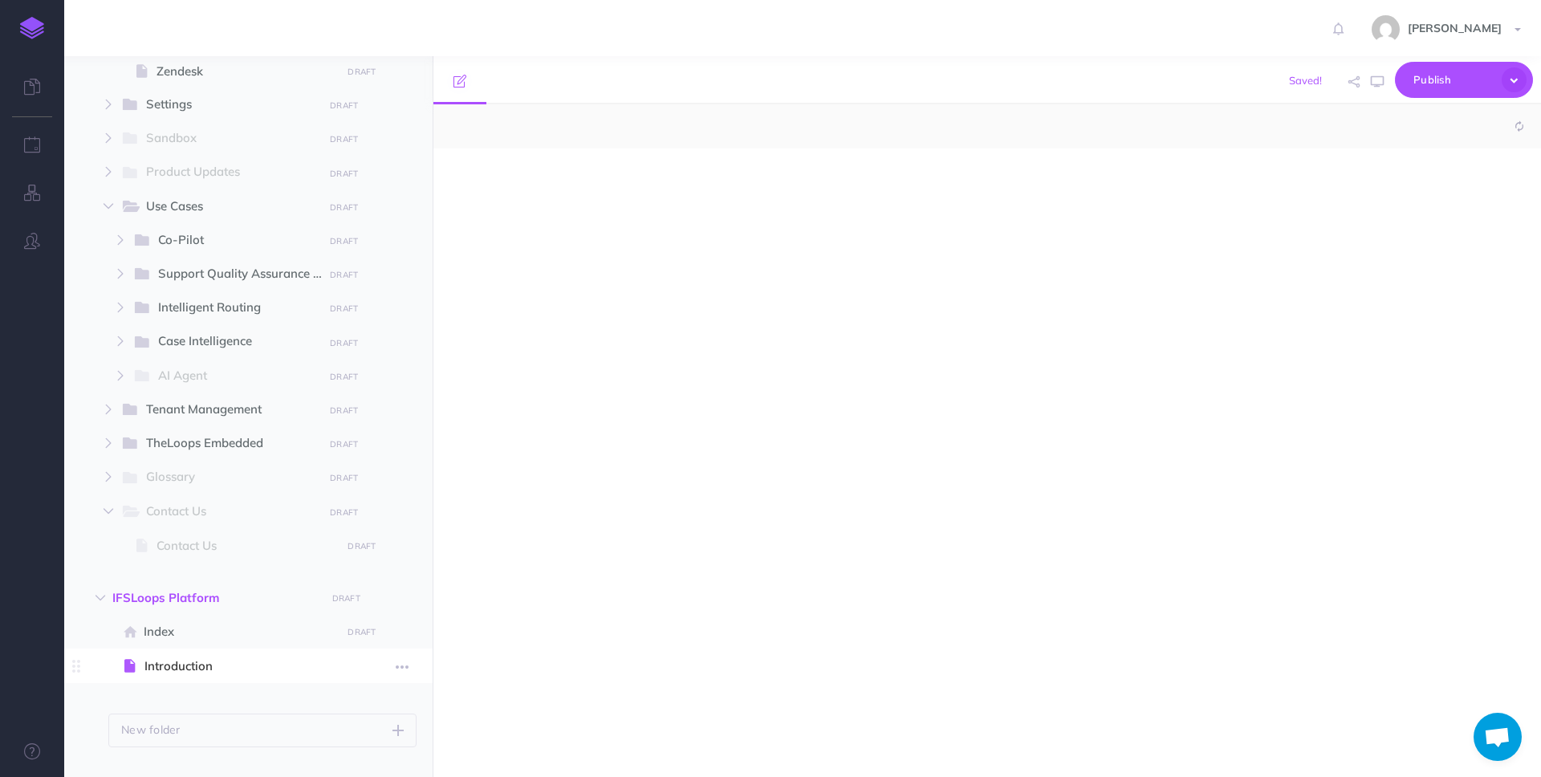
select select "null"
click at [605, 511] on div at bounding box center [820, 455] width 775 height 612
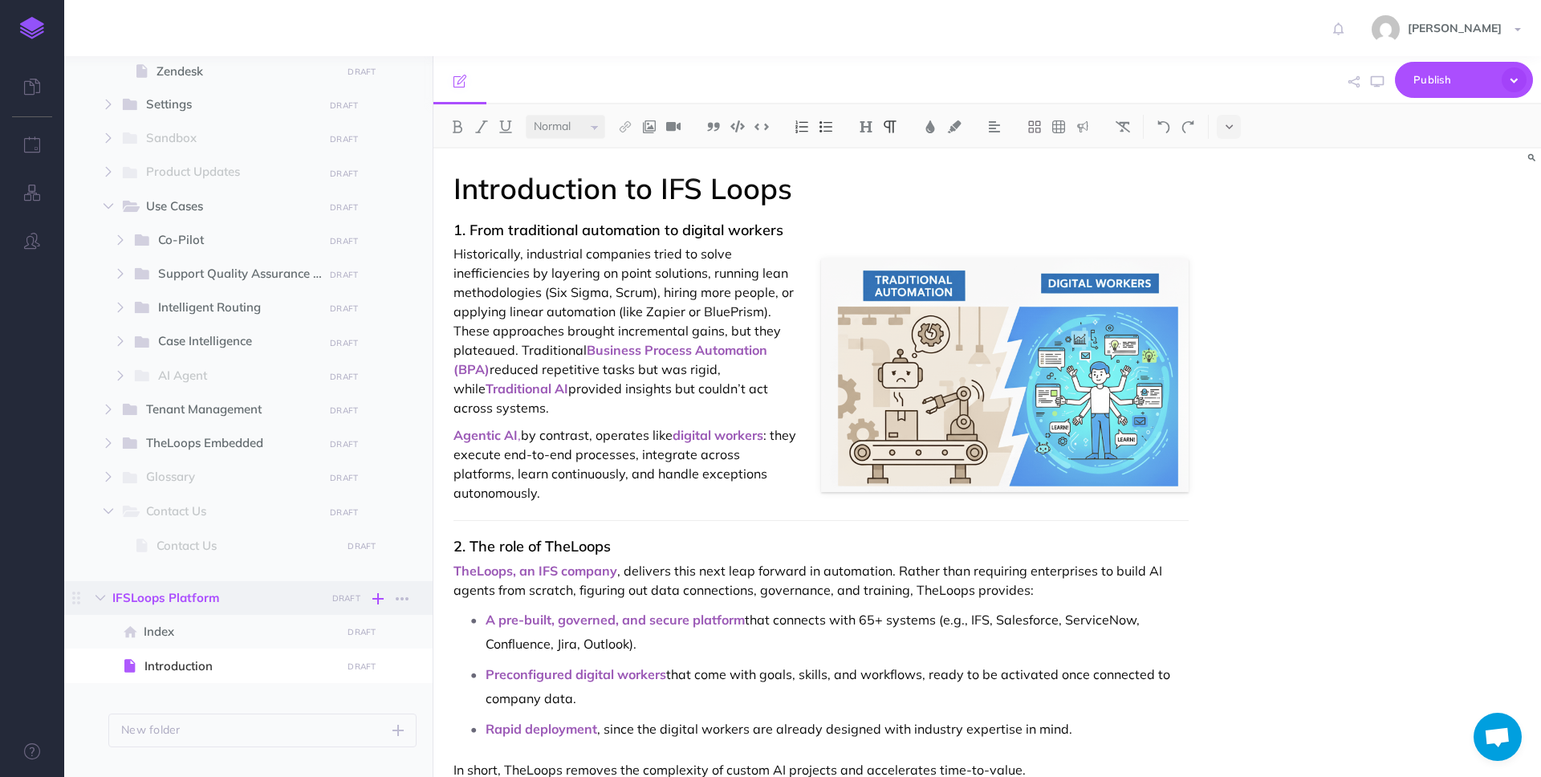
click at [380, 599] on icon "button" at bounding box center [377, 598] width 11 height 19
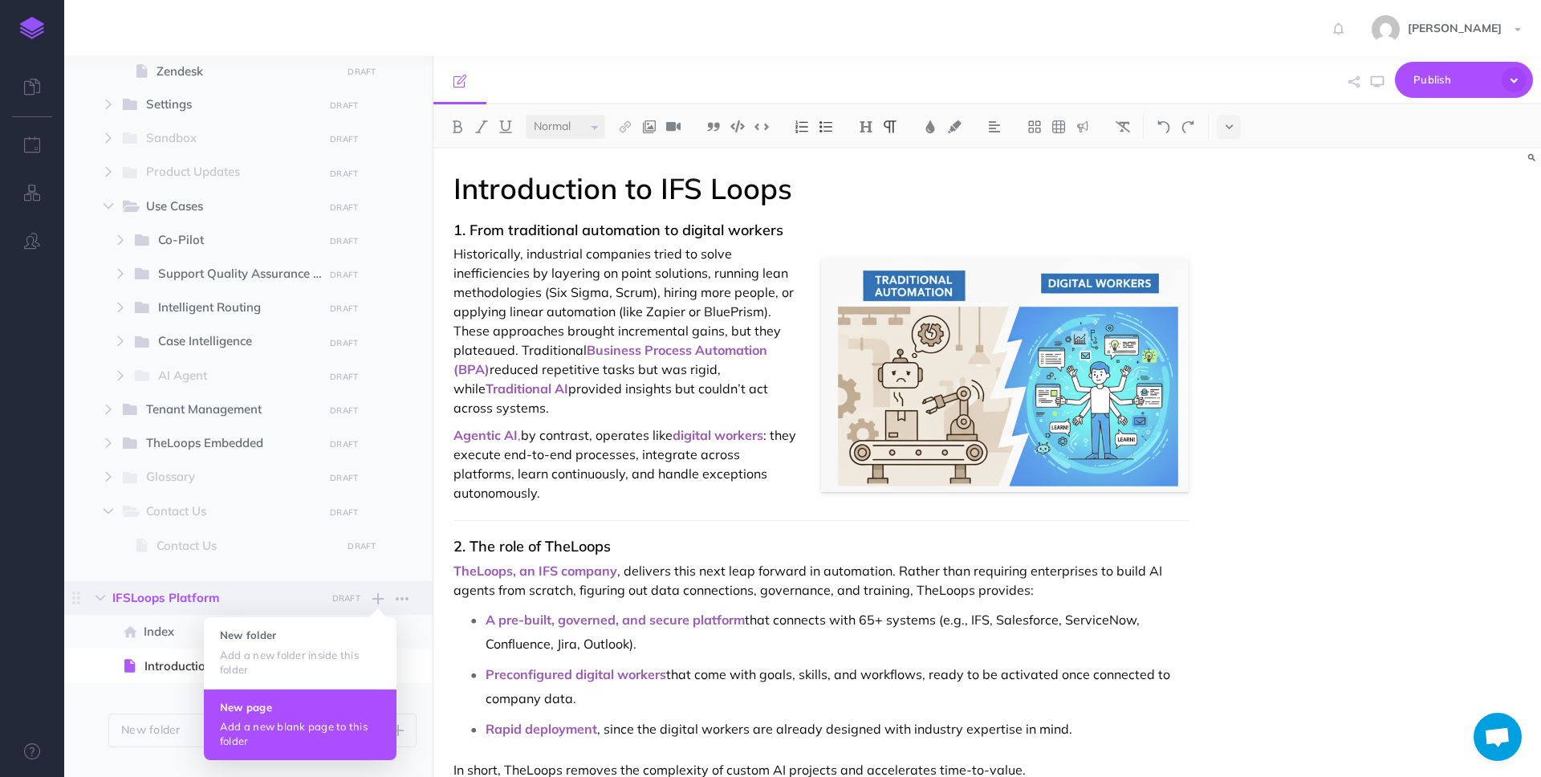
click at [292, 721] on p "Add a new blank page to this folder" at bounding box center [300, 733] width 161 height 29
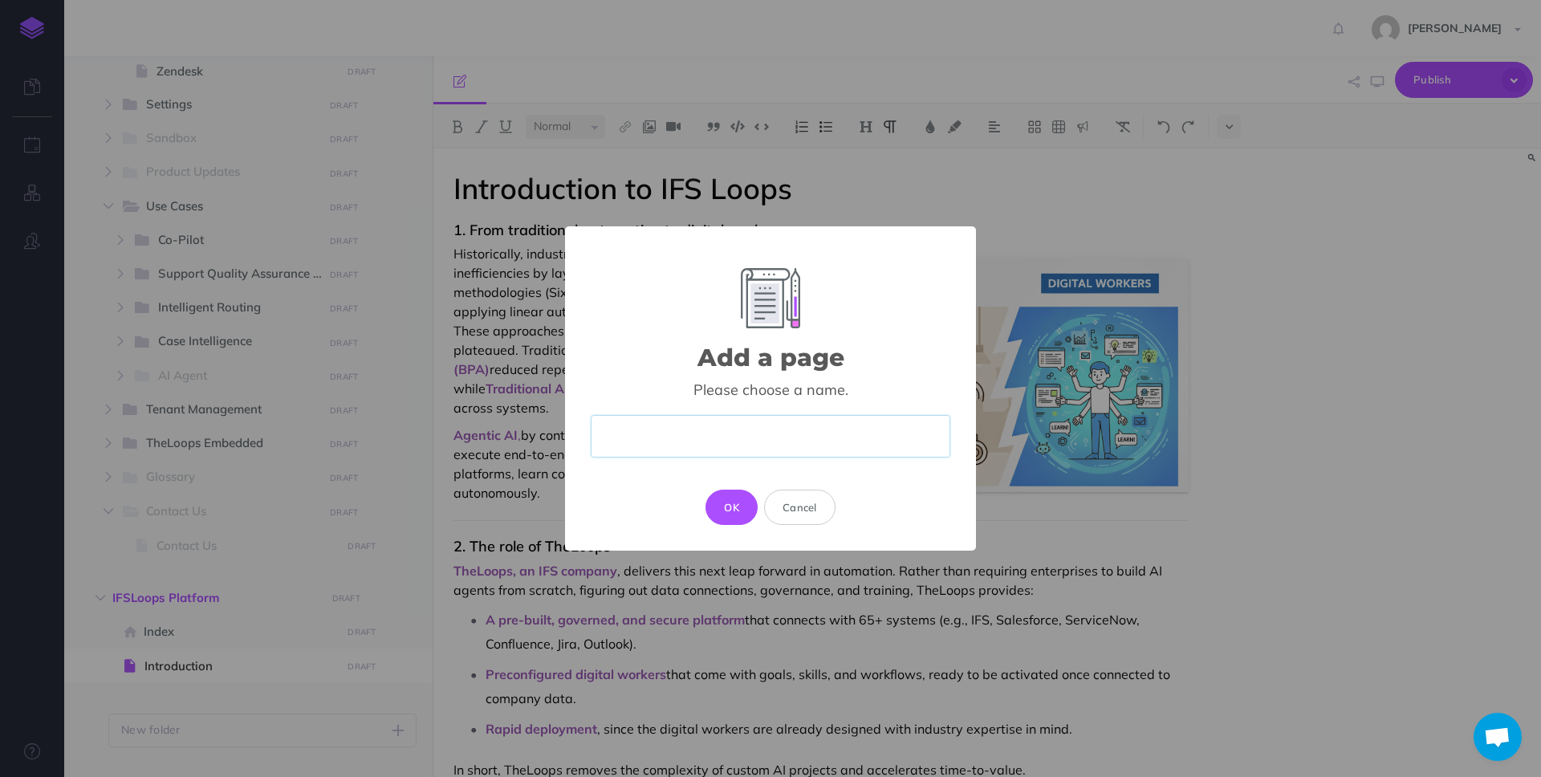
click at [709, 437] on input "text" at bounding box center [771, 436] width 360 height 43
paste input "AI Fundamentals"
type input "AI Fundamentals"
click at [739, 507] on button "OK" at bounding box center [732, 507] width 52 height 35
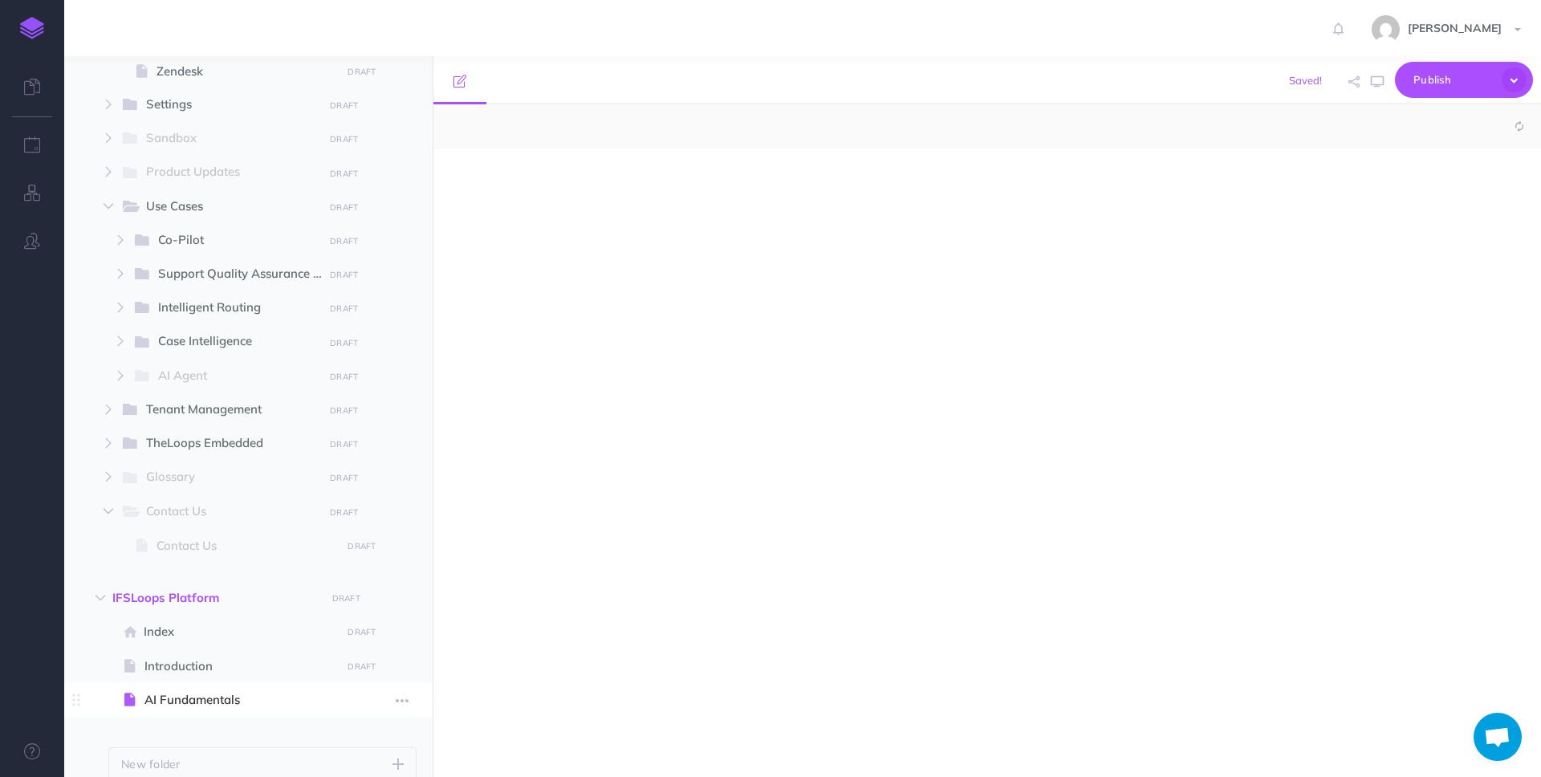
click at [238, 703] on span "AI Fundamentals" at bounding box center [240, 699] width 192 height 19
select select "null"
click at [646, 509] on div at bounding box center [820, 455] width 775 height 612
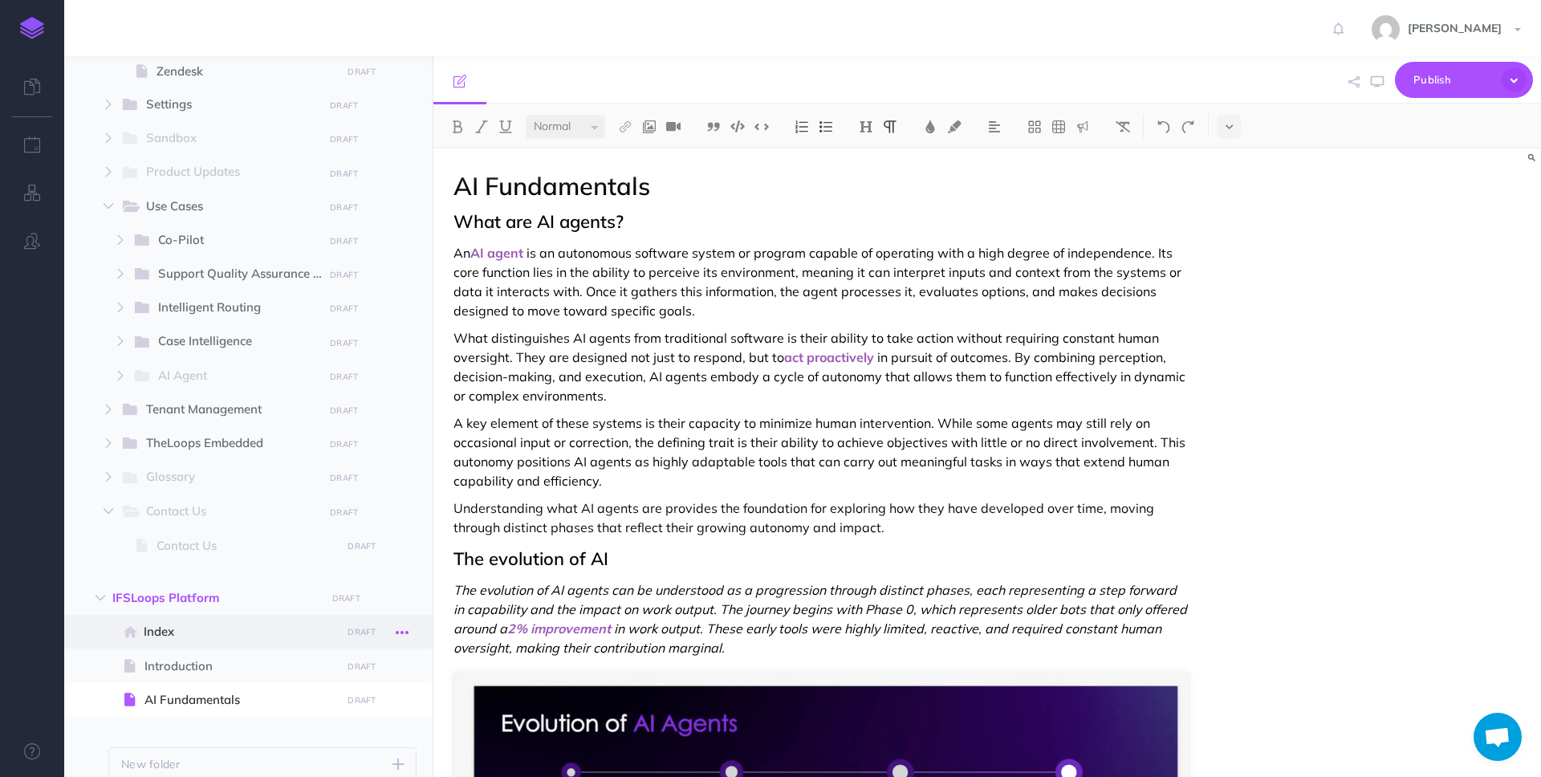
click at [407, 634] on icon "button" at bounding box center [402, 632] width 13 height 19
click at [344, 759] on link "Delete" at bounding box center [356, 767] width 120 height 26
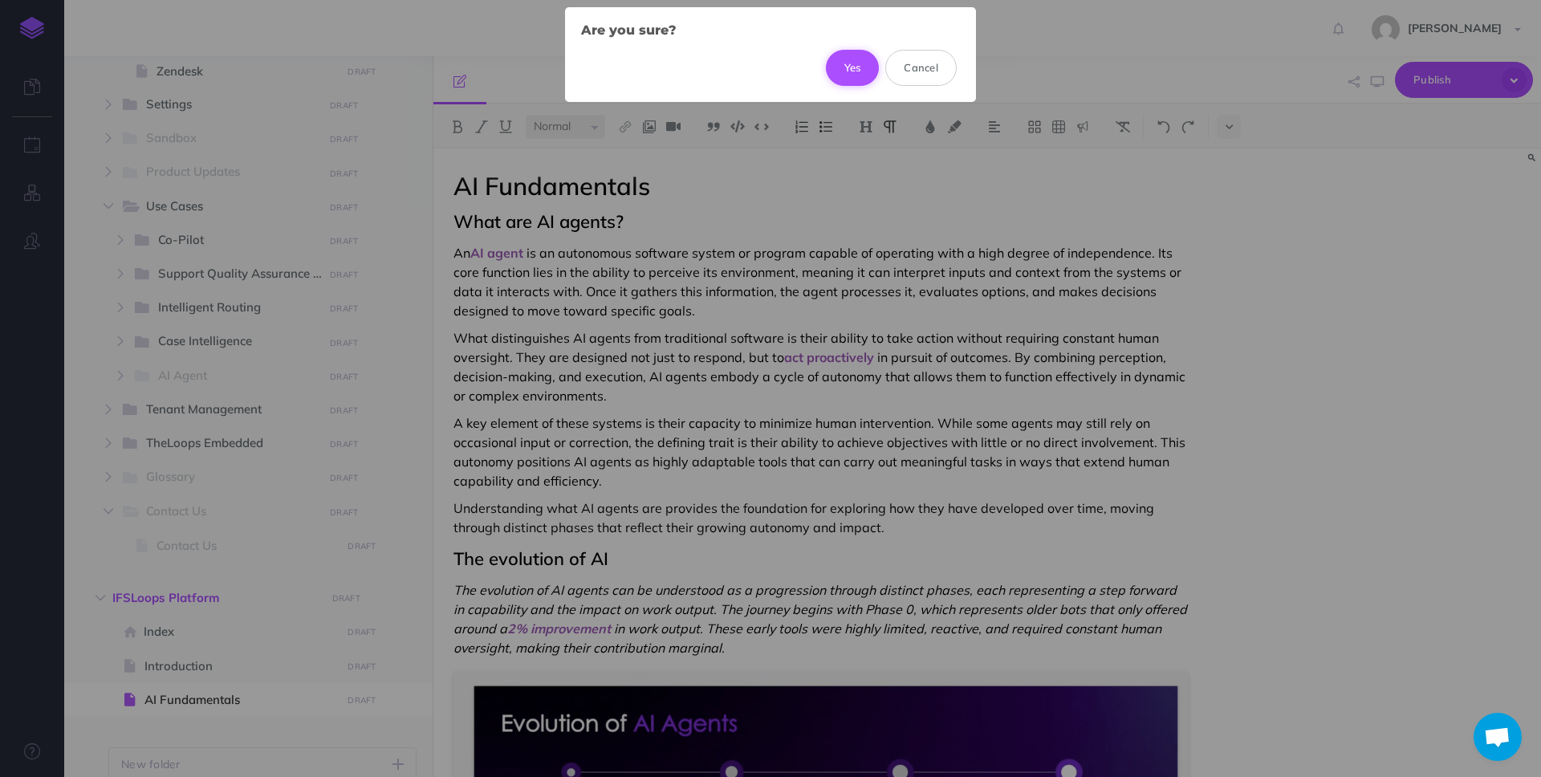
click at [853, 63] on button "Yes" at bounding box center [853, 67] width 54 height 35
select select "null"
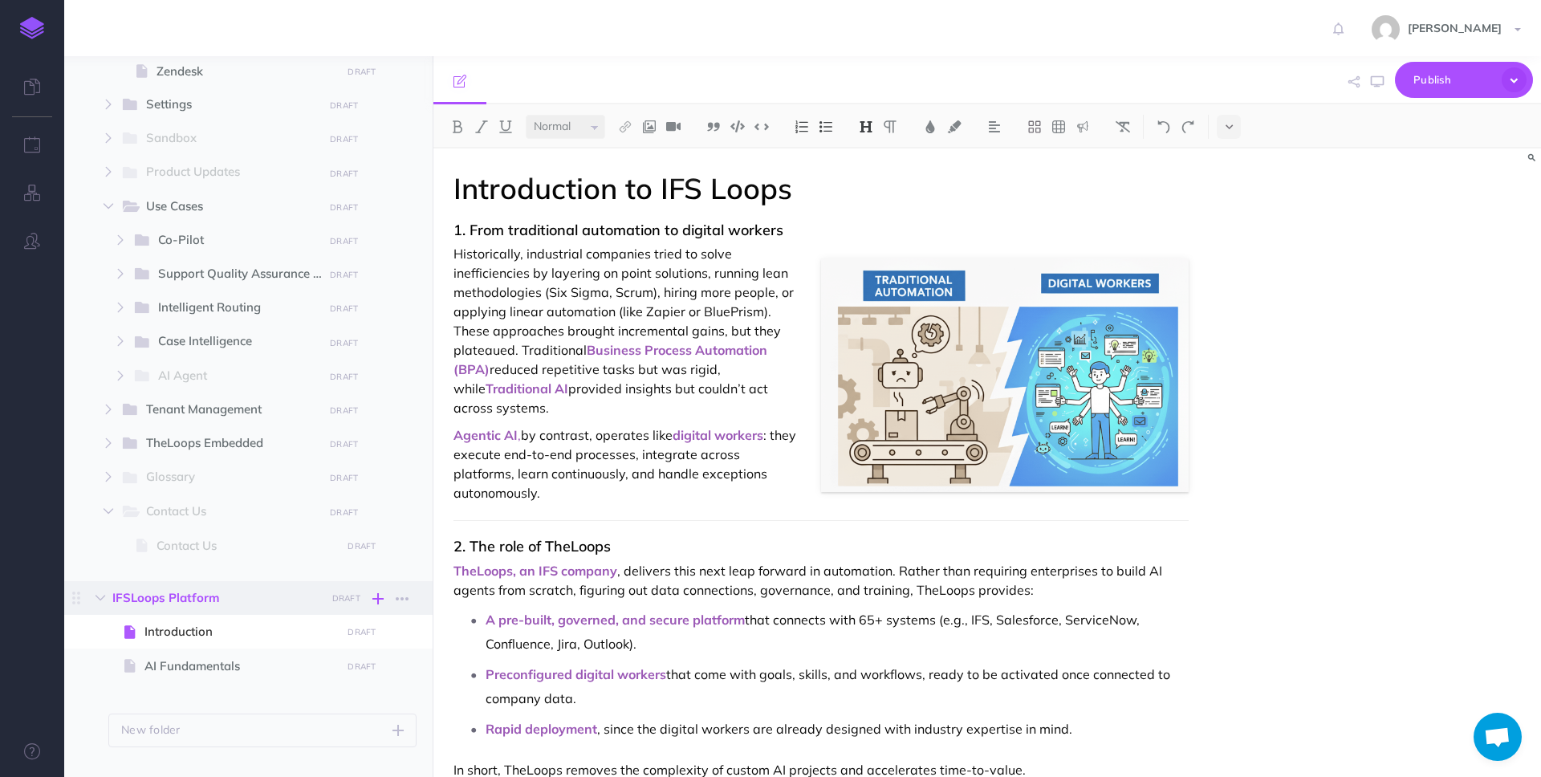
click at [376, 600] on icon "button" at bounding box center [377, 598] width 11 height 19
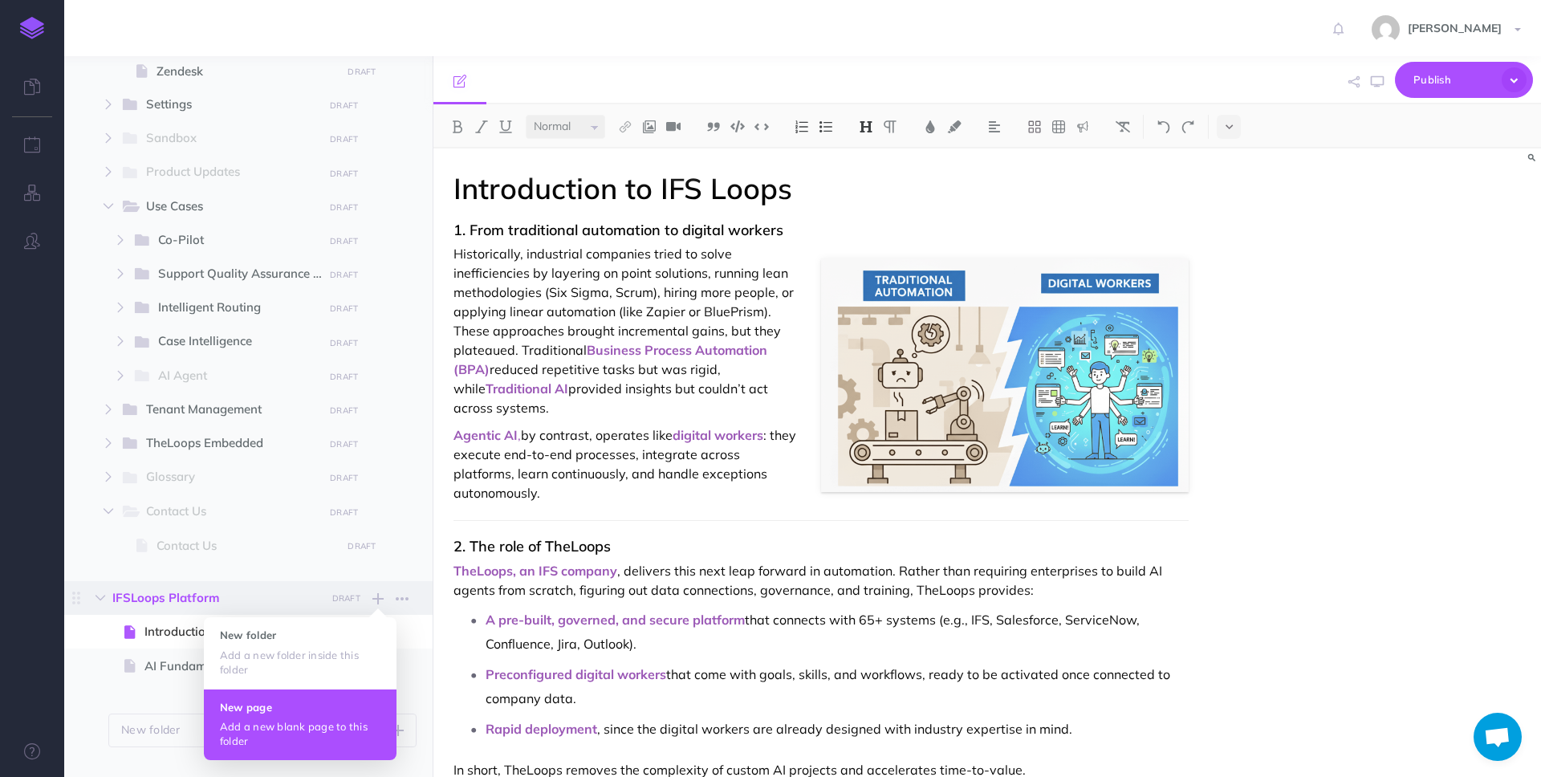
click at [299, 707] on h4 "New page" at bounding box center [300, 707] width 161 height 11
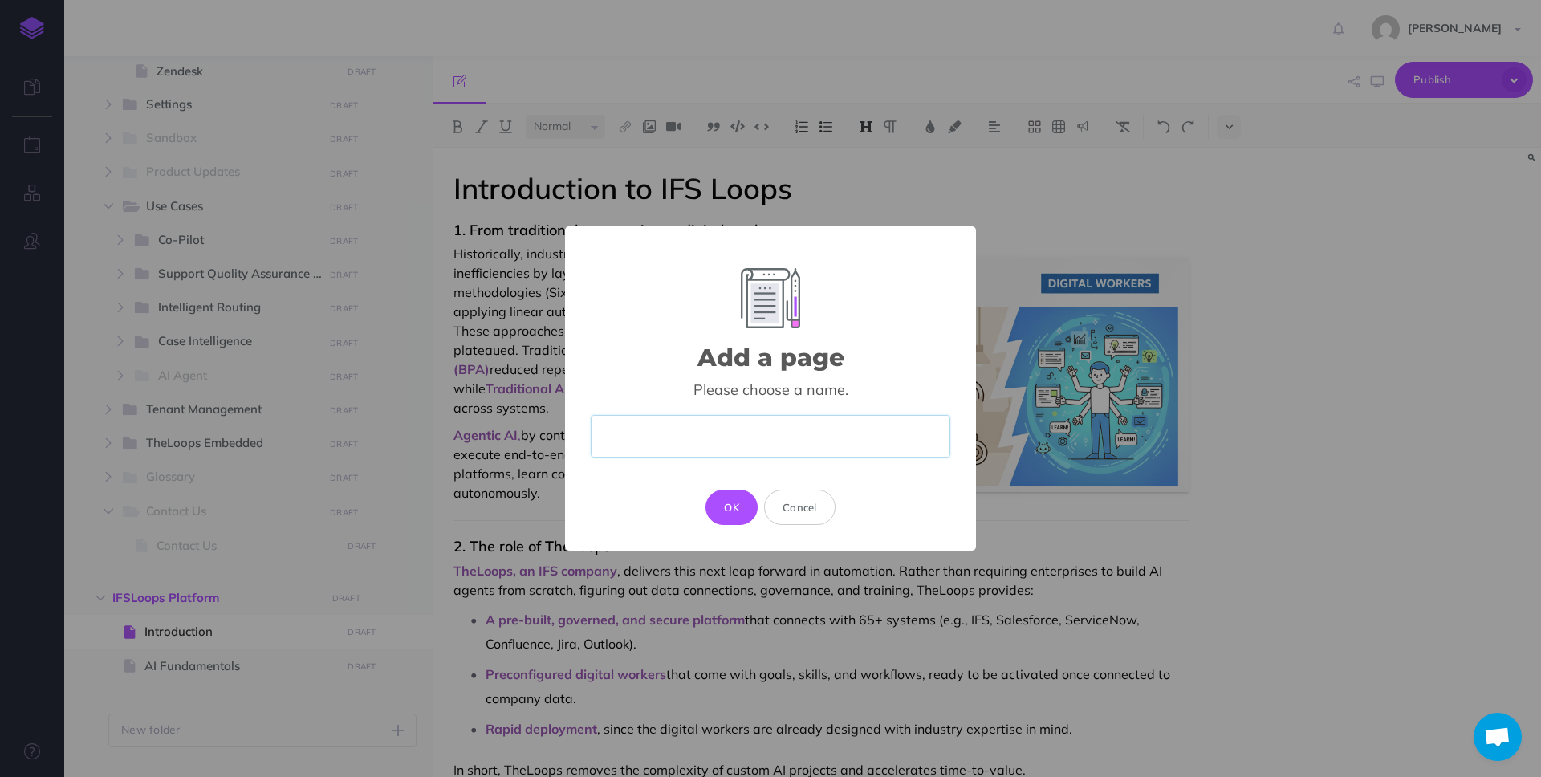
click at [706, 431] on input "text" at bounding box center [771, 436] width 360 height 43
paste input "Glossary of Terms"
type input "Glossary of Terms"
click at [726, 508] on button "OK" at bounding box center [732, 507] width 52 height 35
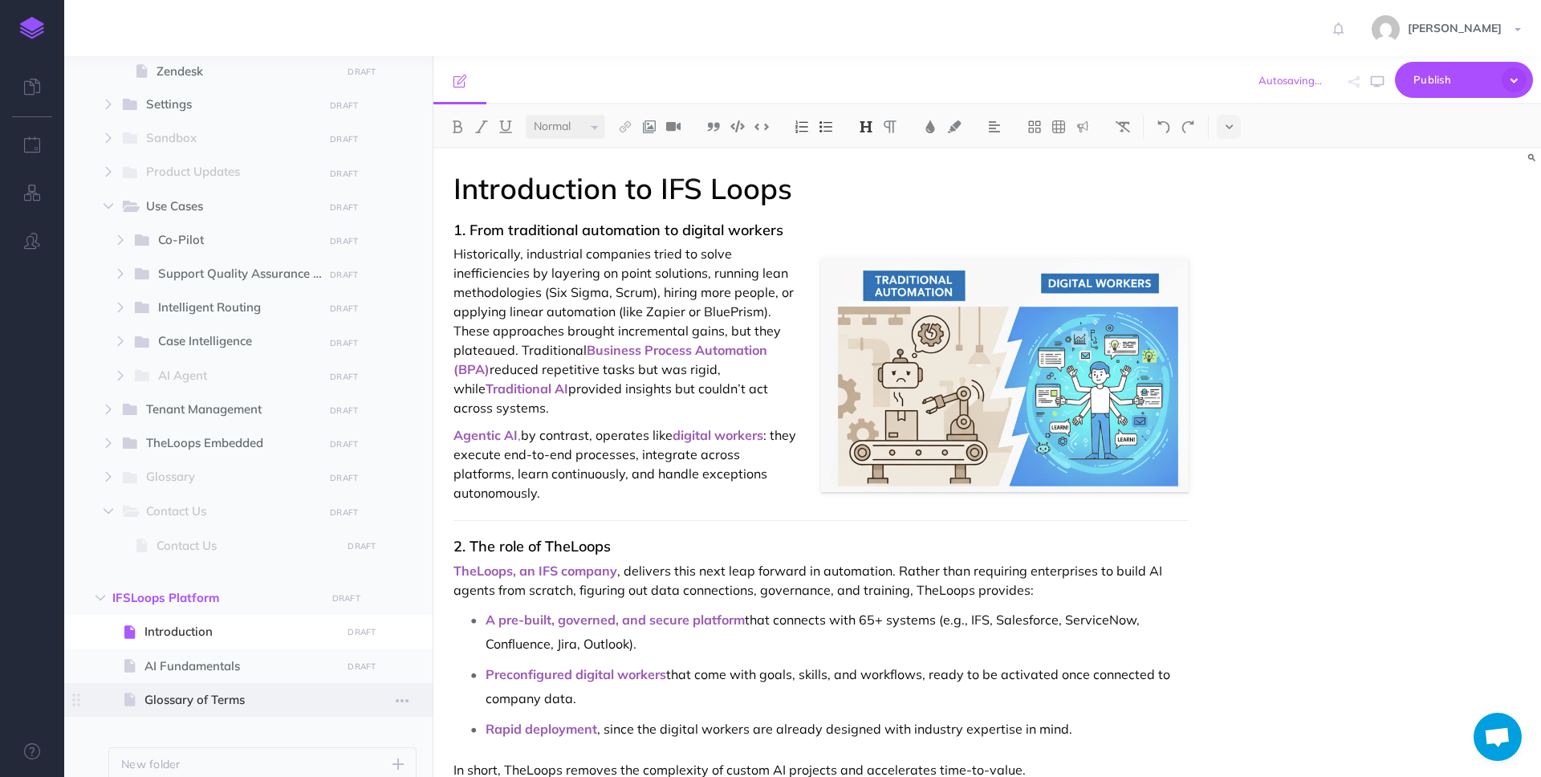
click at [241, 694] on span "Glossary of Terms" at bounding box center [240, 699] width 192 height 19
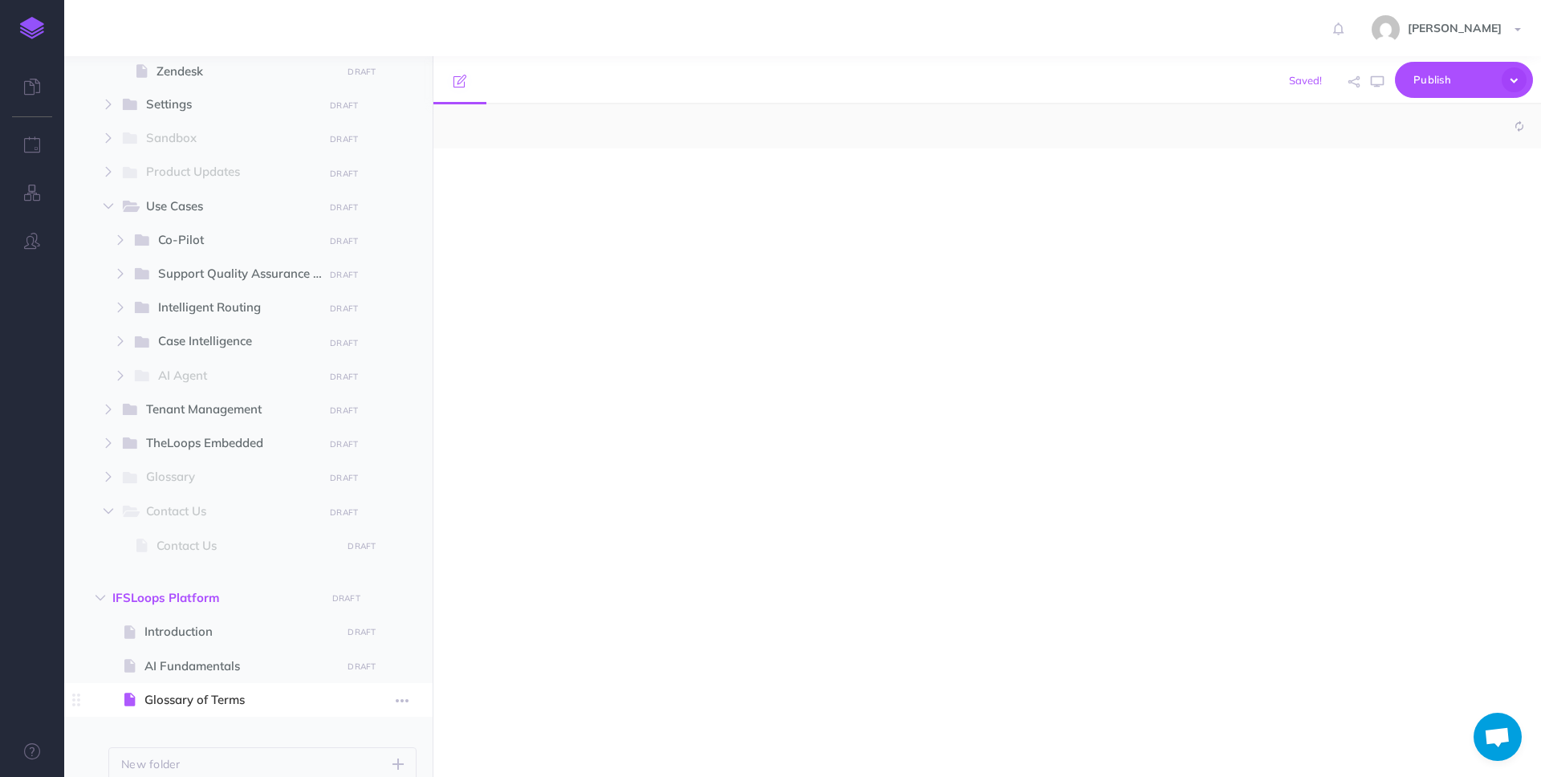
select select "null"
click at [588, 458] on div at bounding box center [820, 455] width 775 height 612
click at [646, 429] on div at bounding box center [820, 455] width 775 height 612
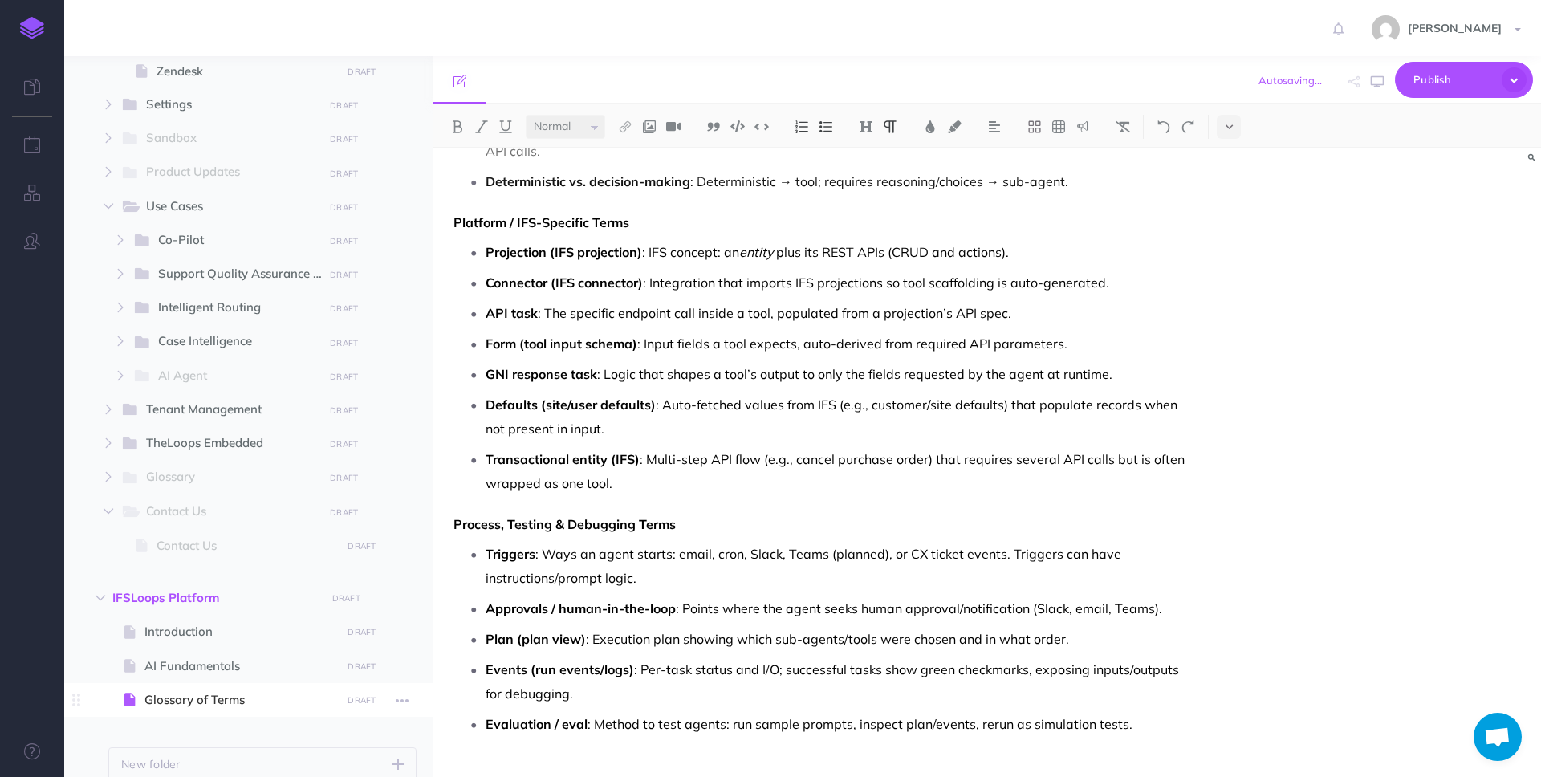
scroll to position [1043, 0]
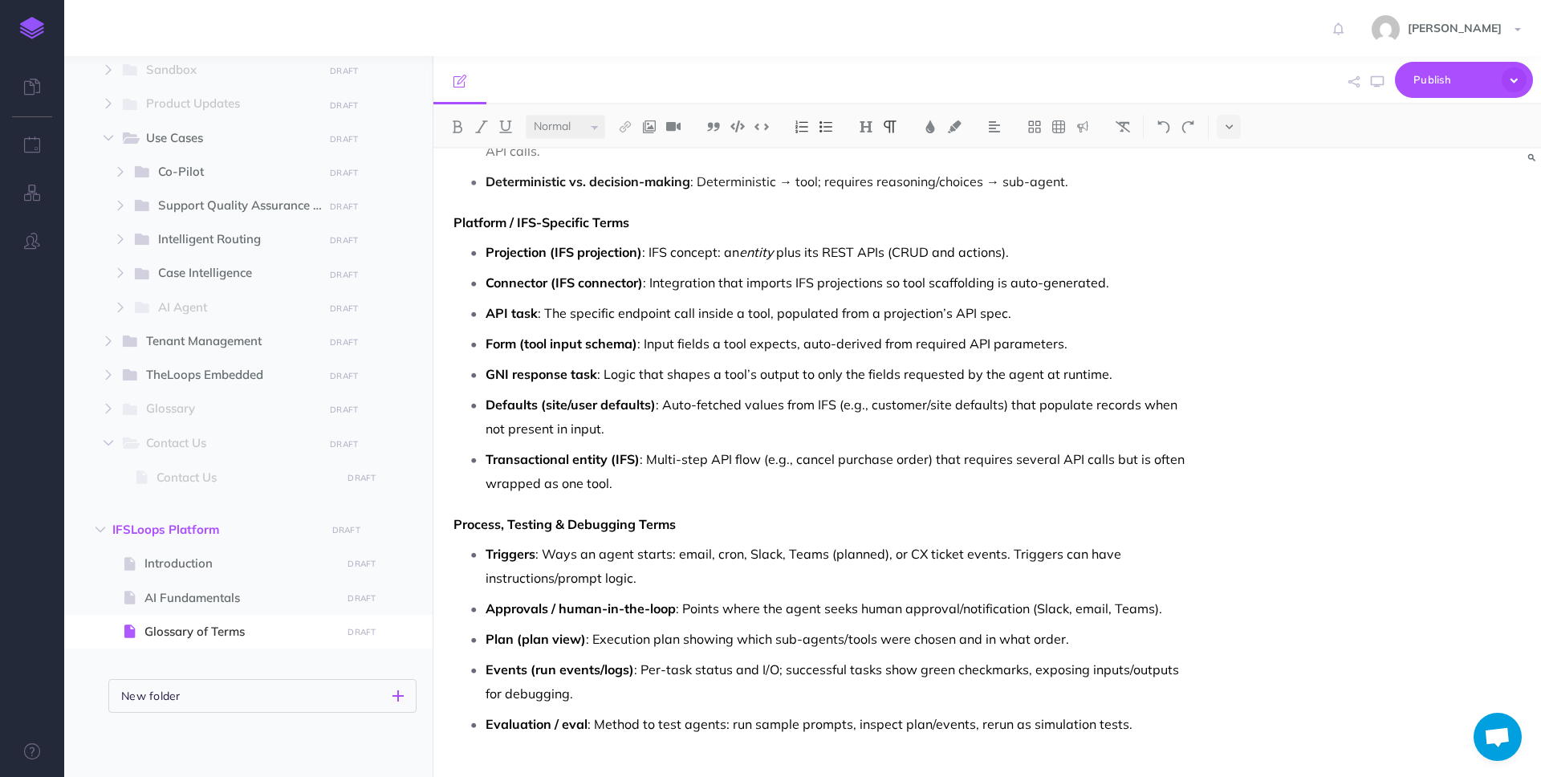
click at [395, 696] on icon "button" at bounding box center [398, 695] width 11 height 19
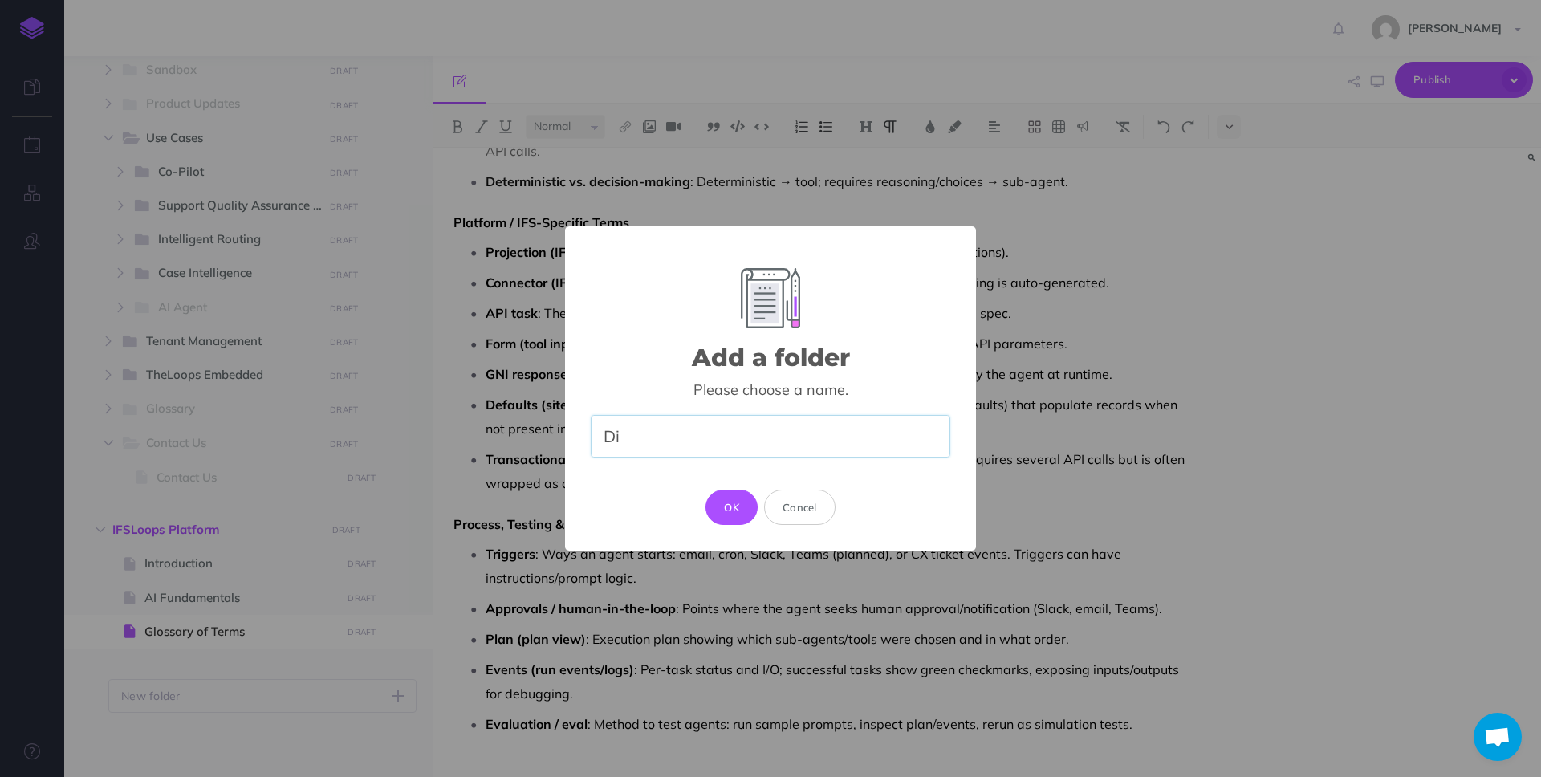
type input "D"
type input "AI Studio"
click at [724, 499] on button "OK" at bounding box center [732, 507] width 52 height 35
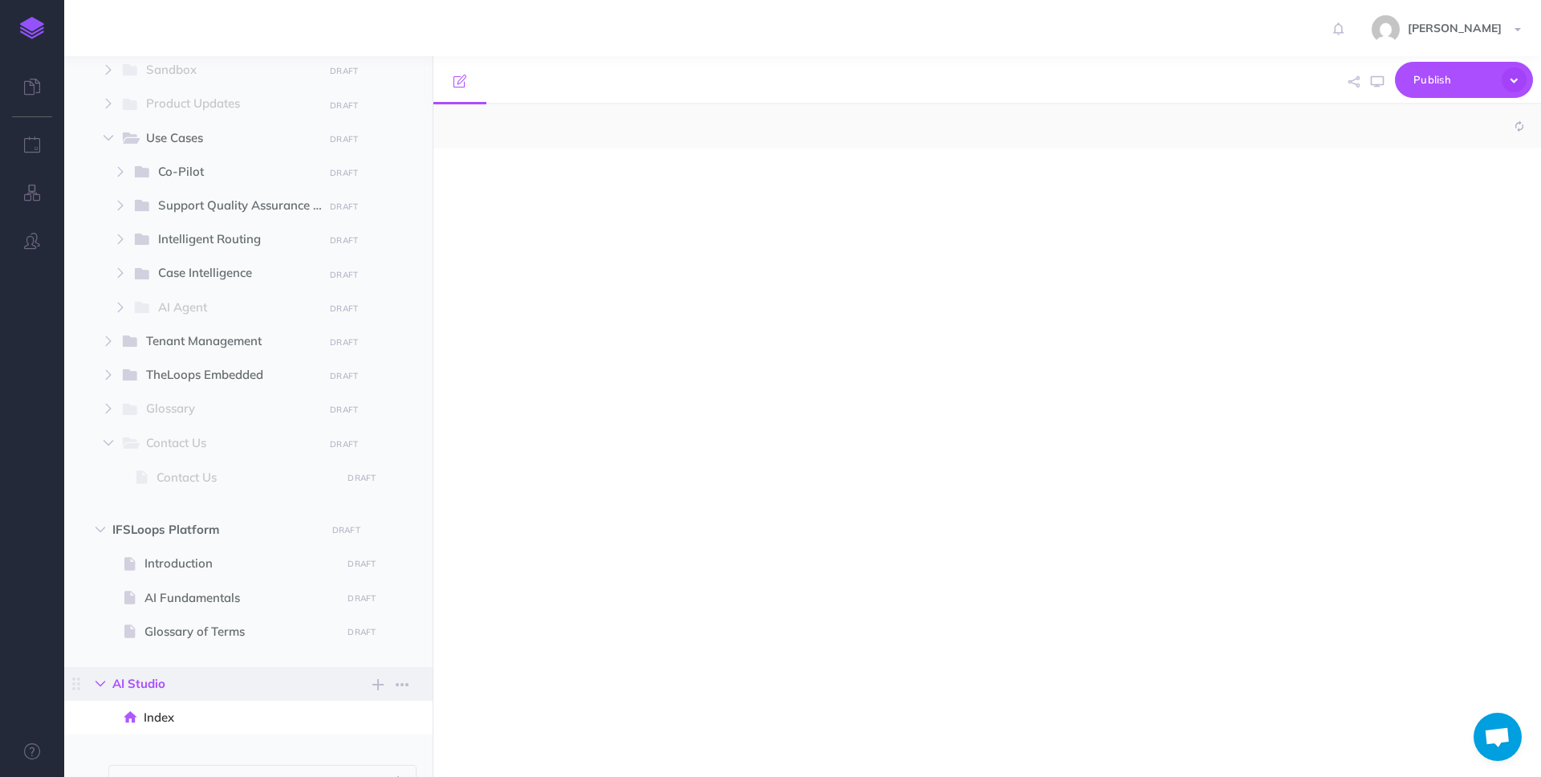
select select "null"
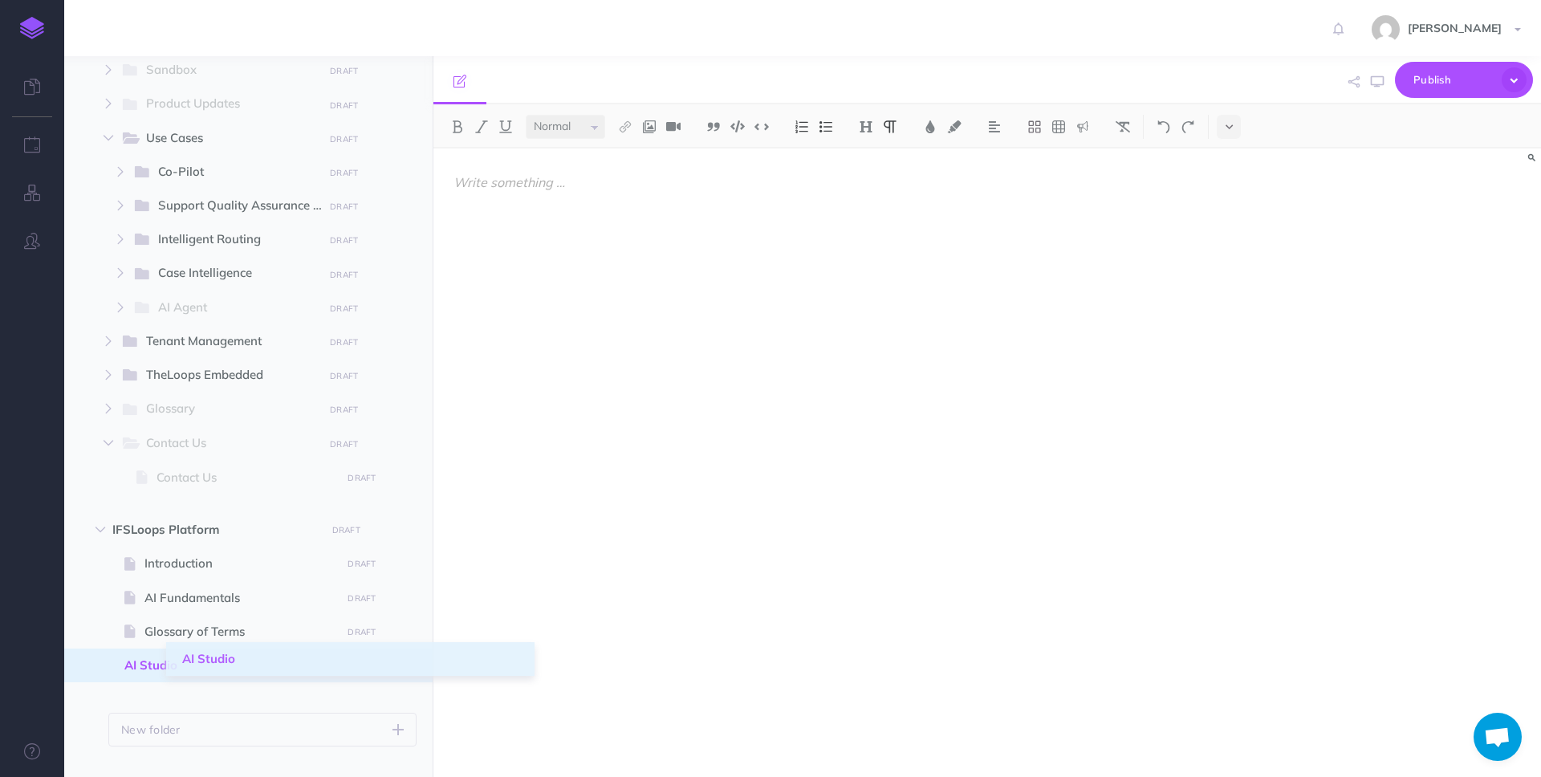
drag, startPoint x: 78, startPoint y: 685, endPoint x: 183, endPoint y: 660, distance: 108.1
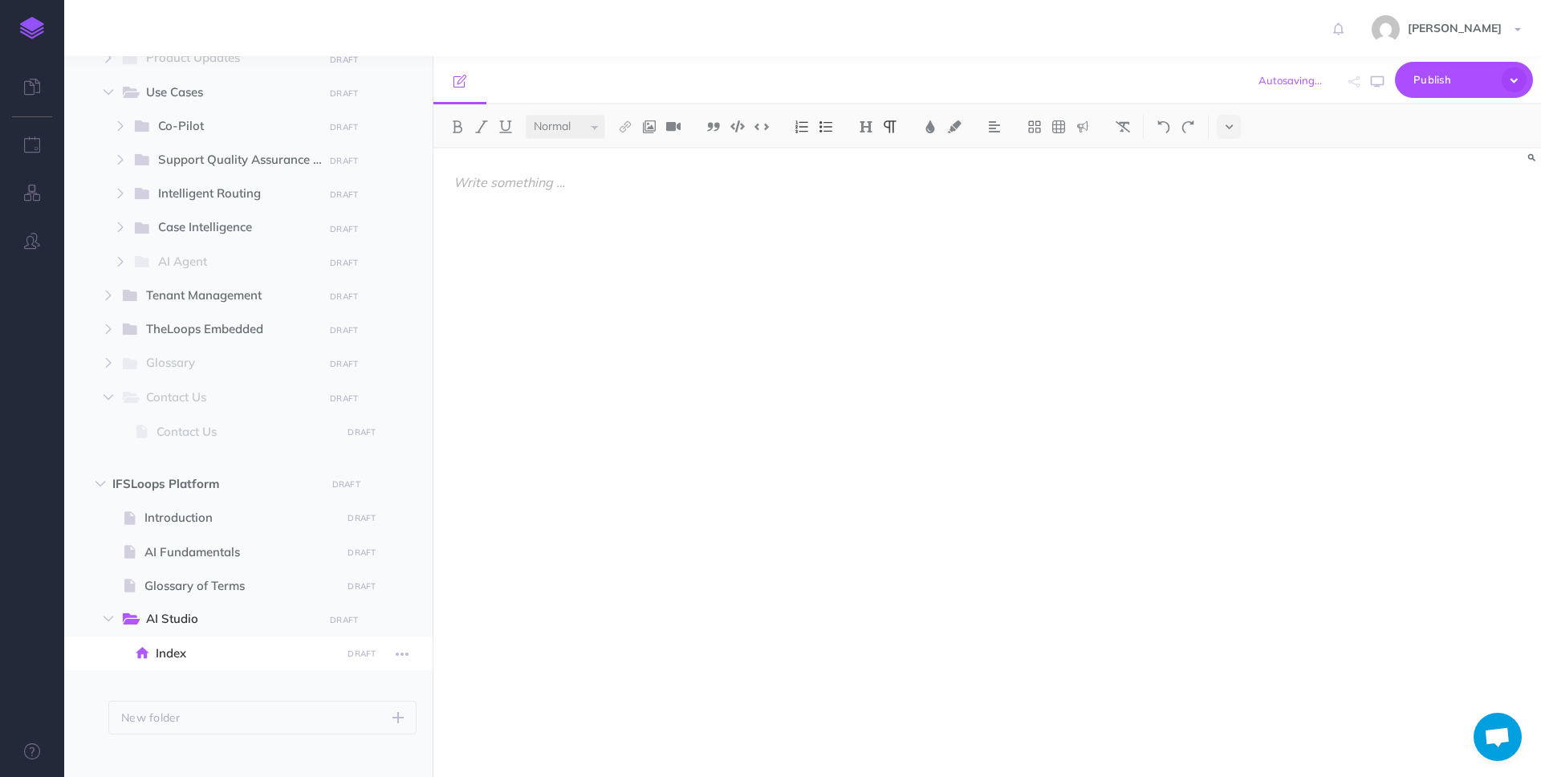
scroll to position [1101, 0]
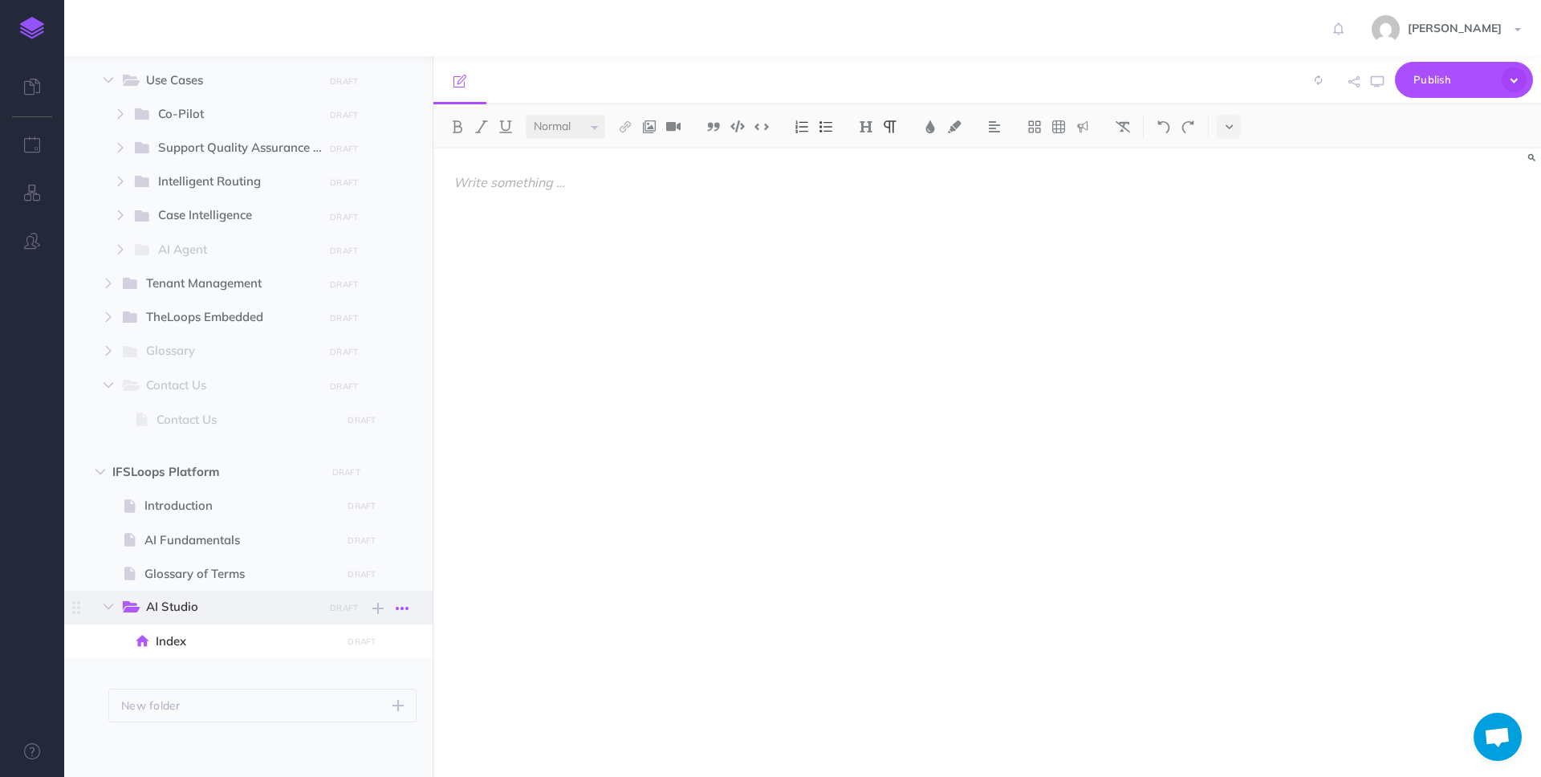
click at [405, 604] on icon "button" at bounding box center [402, 608] width 13 height 19
click at [352, 690] on link "Settings" at bounding box center [356, 690] width 120 height 26
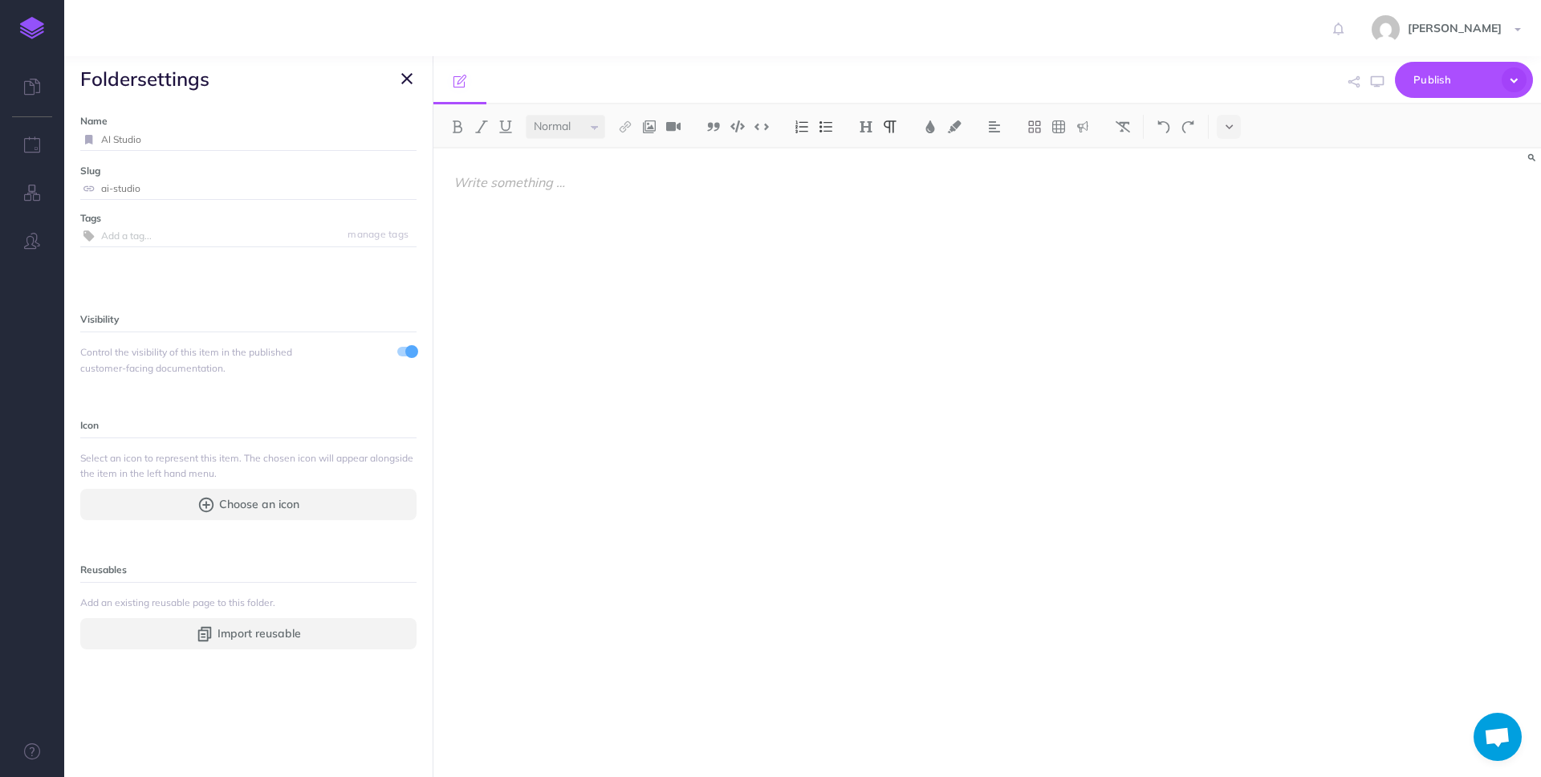
click at [101, 140] on input "AI Studio" at bounding box center [258, 139] width 315 height 21
type input "TheLoops AI Studio"
click at [532, 281] on div at bounding box center [820, 455] width 775 height 612
click at [388, 140] on small "Save" at bounding box center [397, 139] width 21 height 12
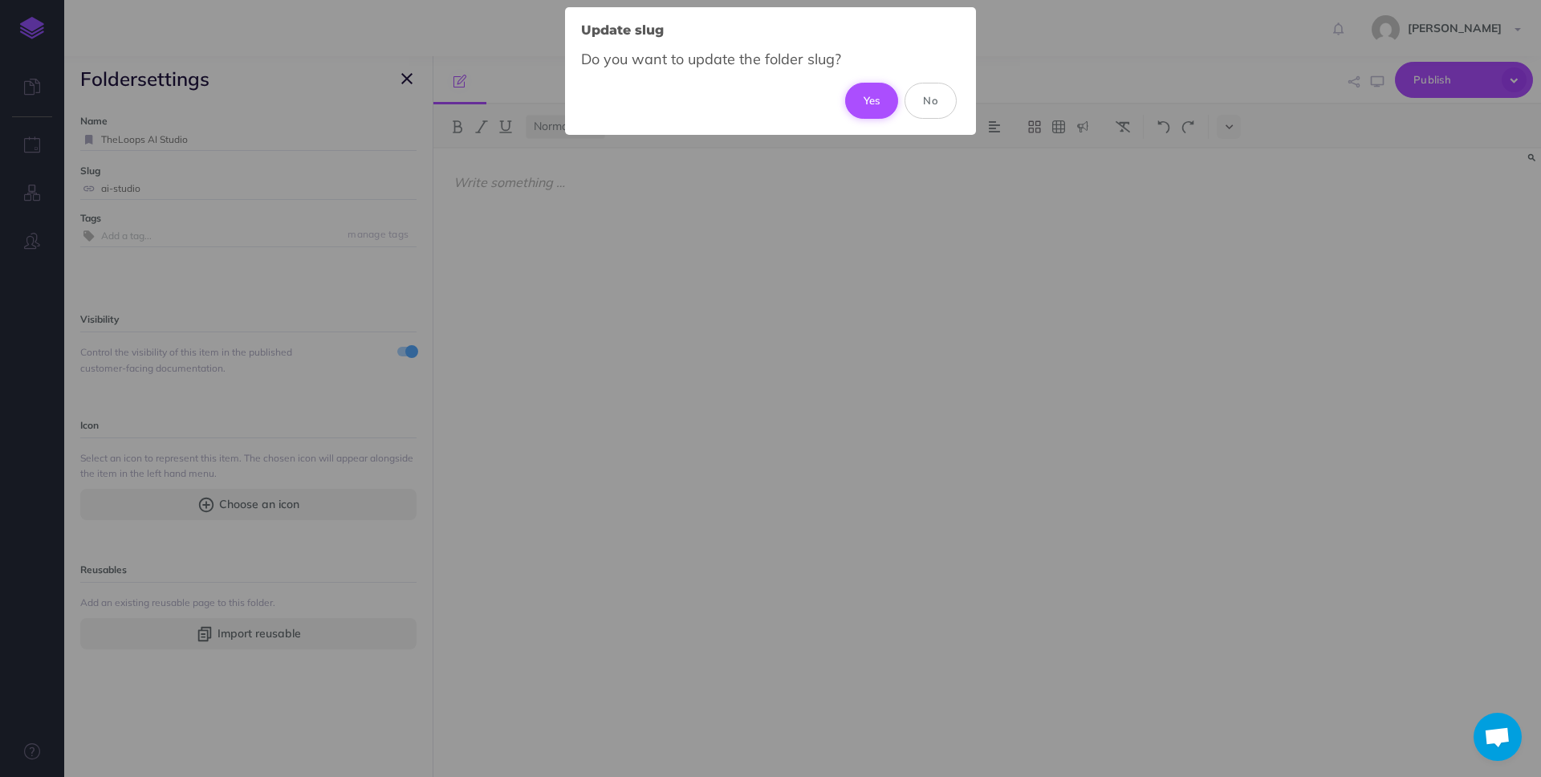
click at [885, 100] on button "Yes" at bounding box center [872, 100] width 54 height 35
type input "theloops-ai-studio"
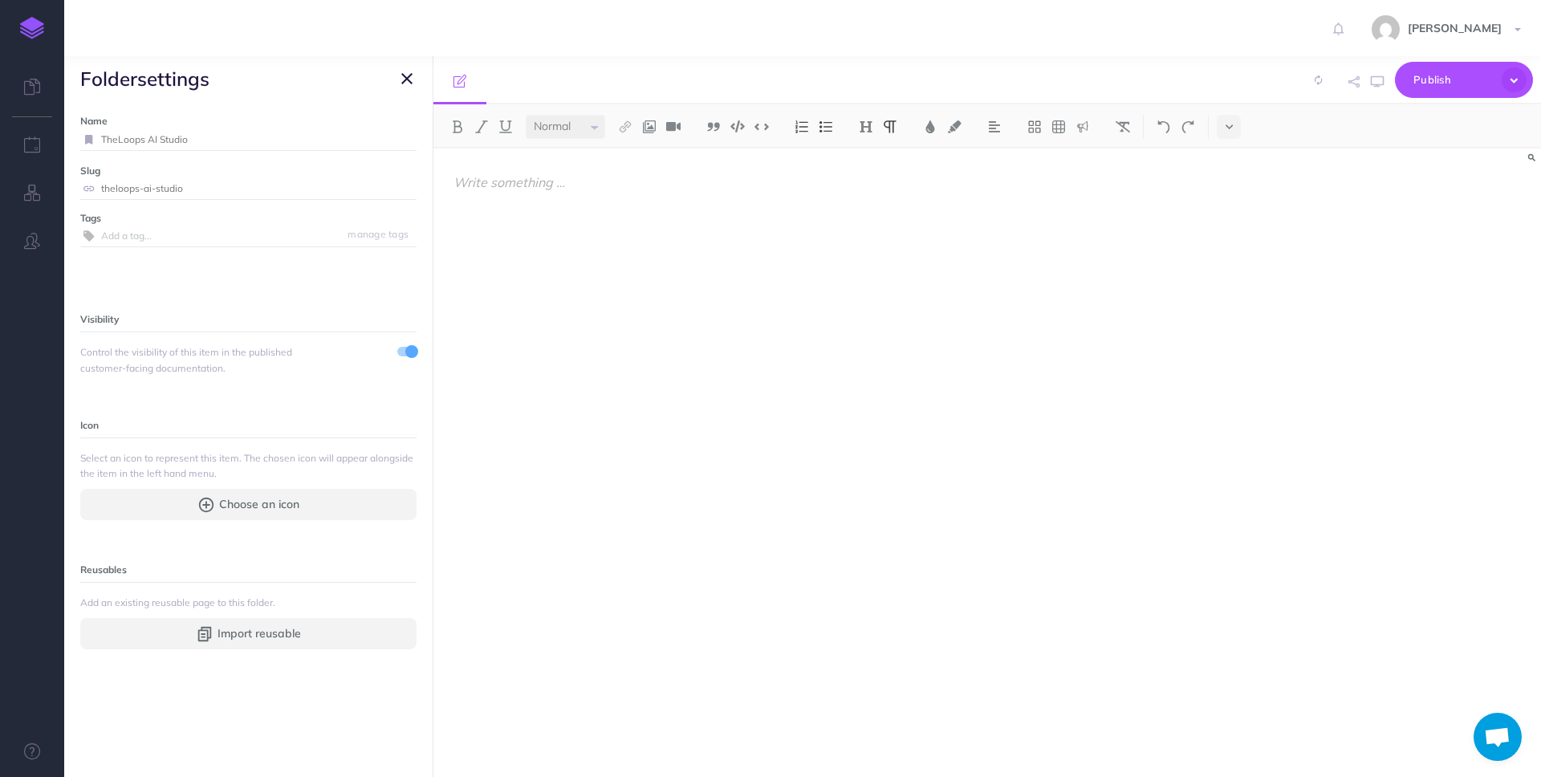
click at [409, 74] on icon "button" at bounding box center [406, 78] width 11 height 19
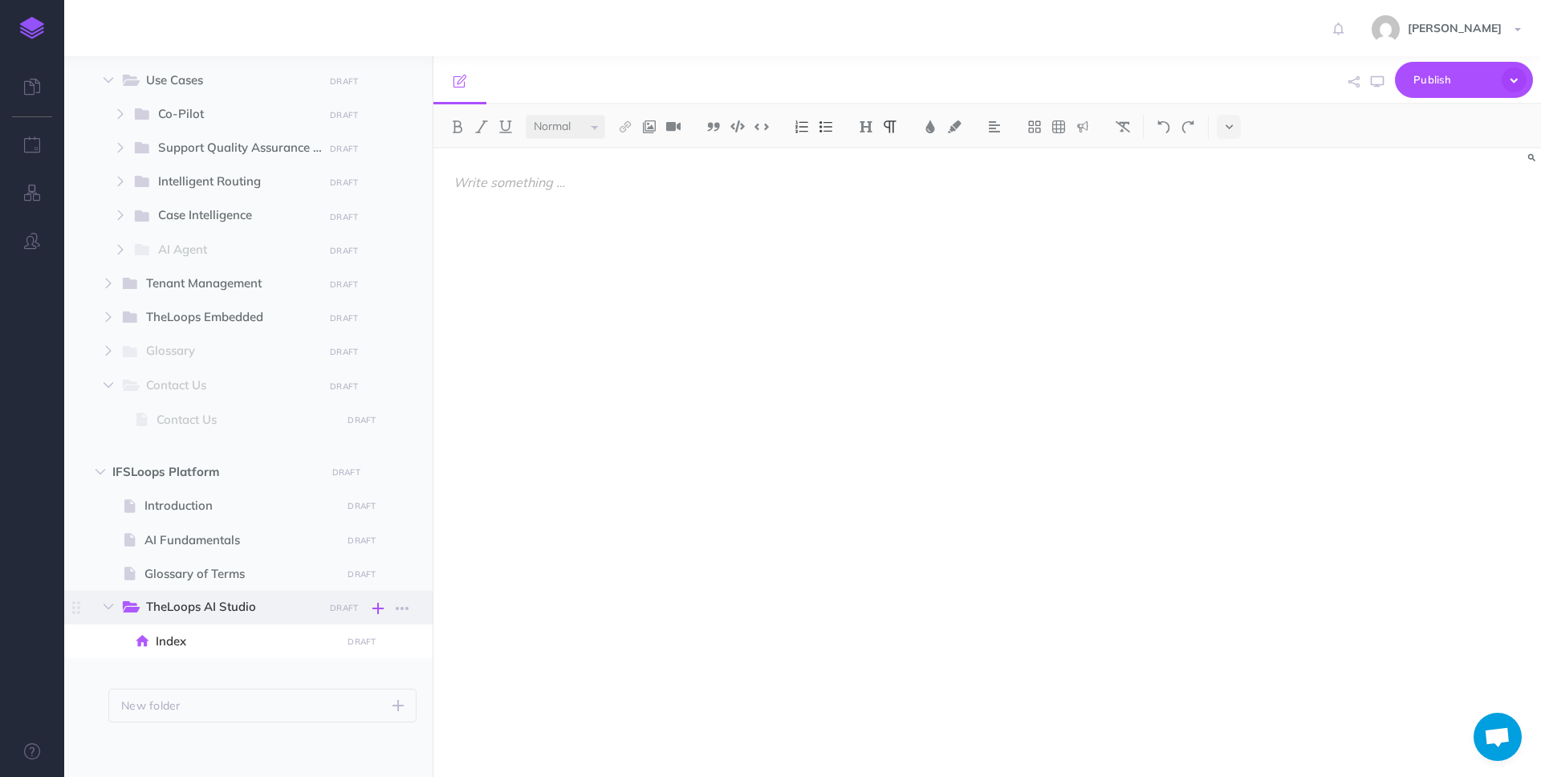
click at [380, 608] on icon "button" at bounding box center [377, 608] width 11 height 19
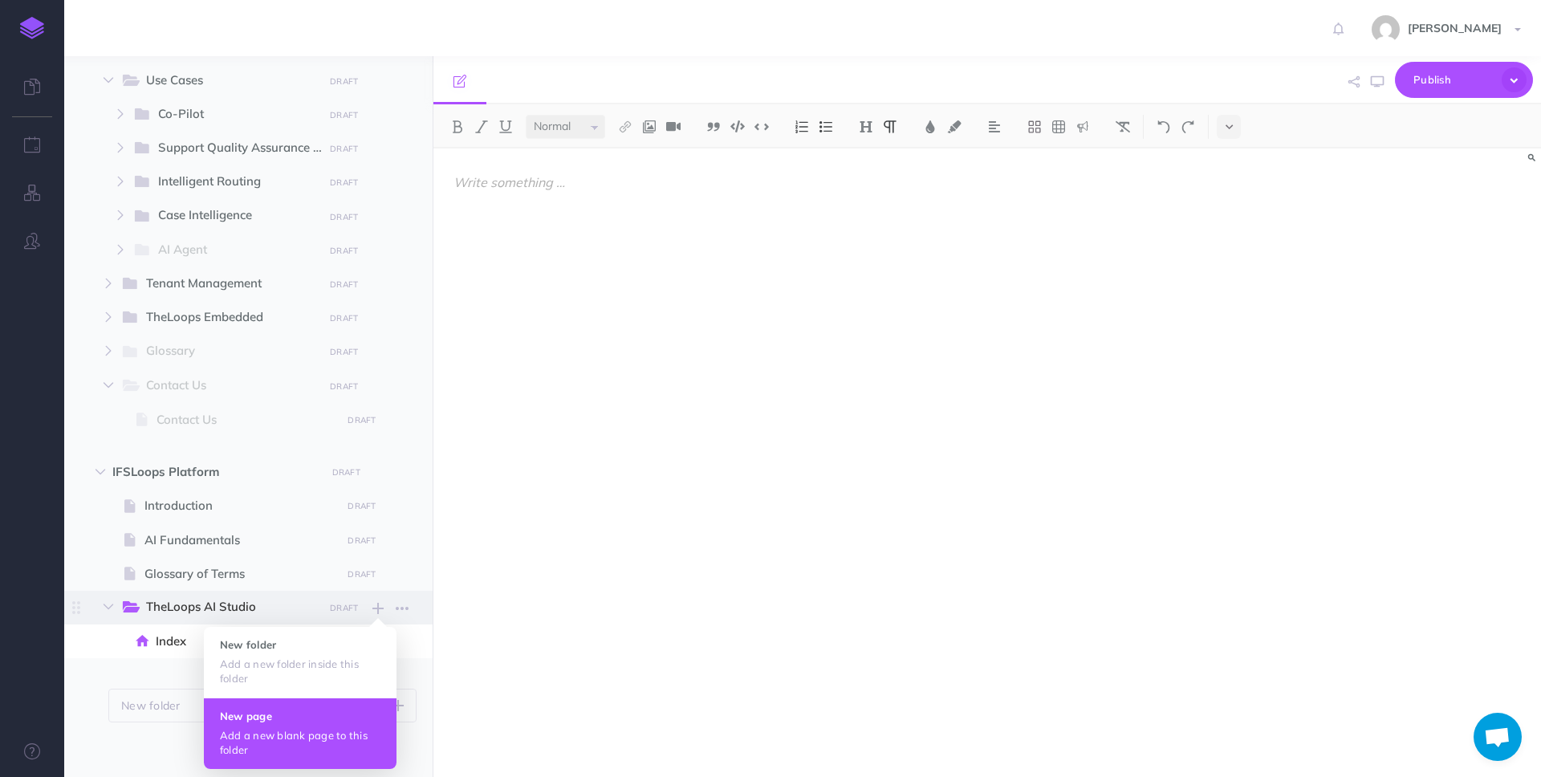
click at [322, 718] on h4 "New page" at bounding box center [300, 715] width 161 height 11
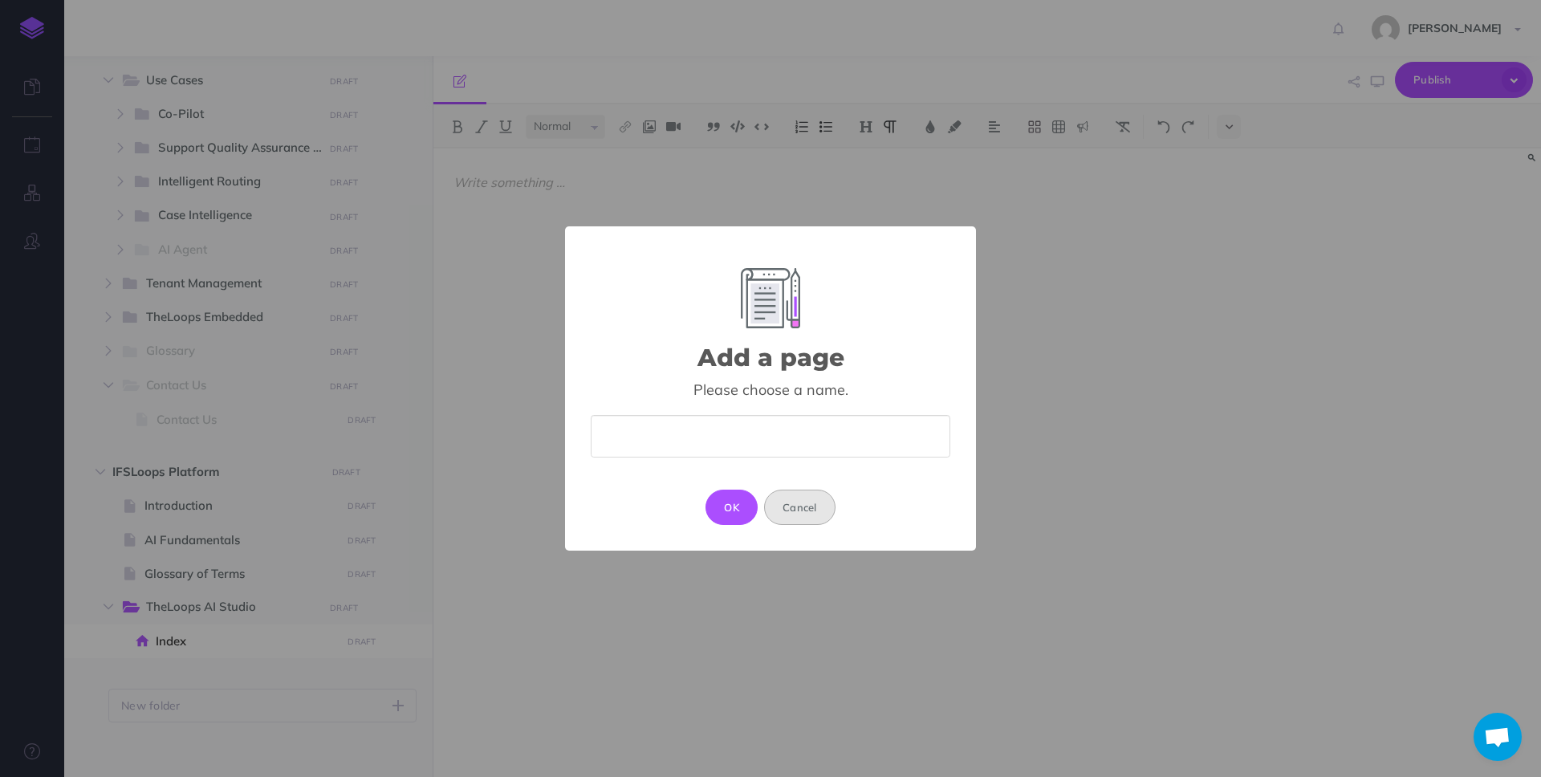
click at [787, 513] on button "Cancel" at bounding box center [799, 507] width 71 height 35
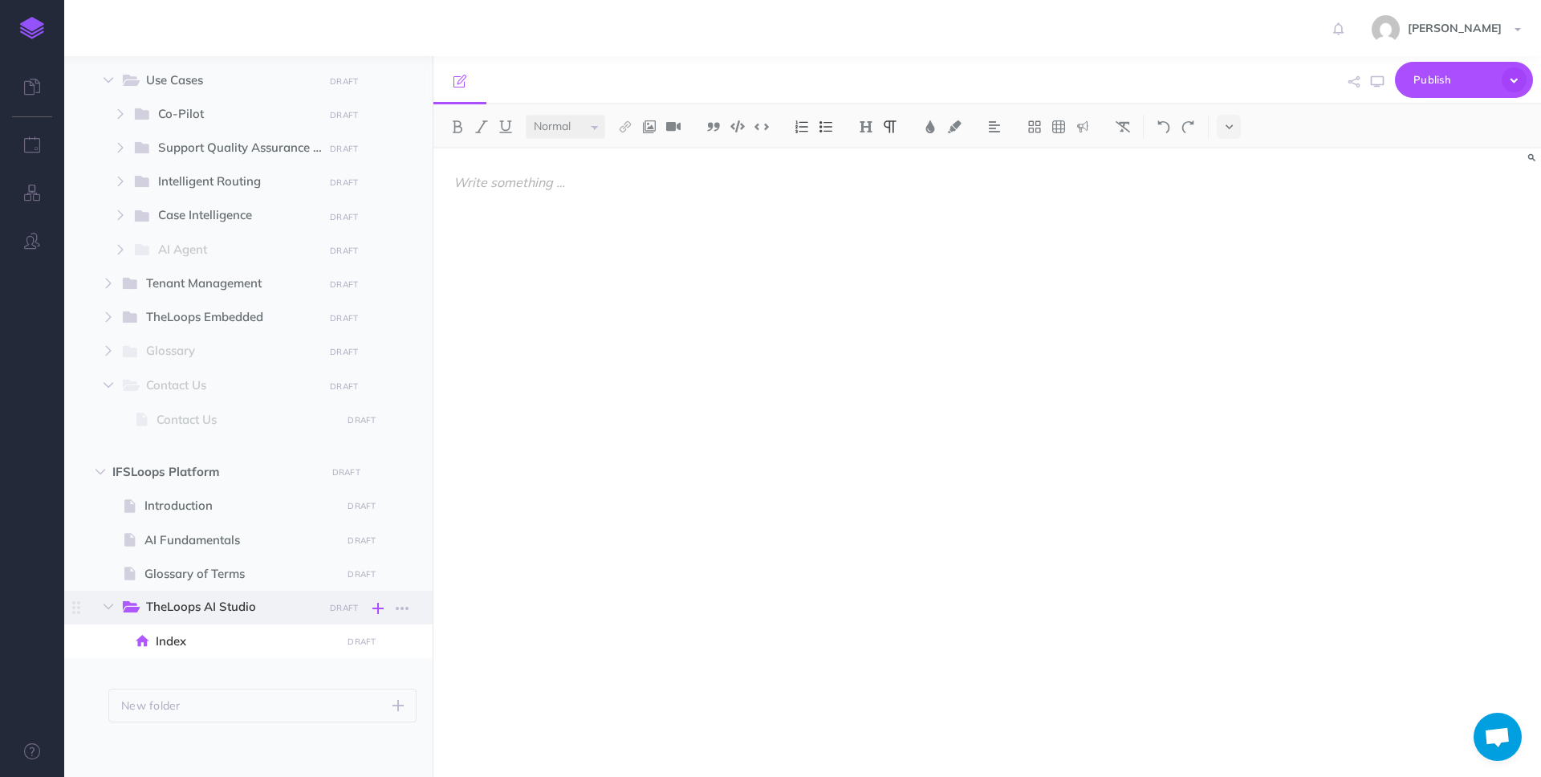
click at [378, 608] on icon "button" at bounding box center [377, 608] width 11 height 19
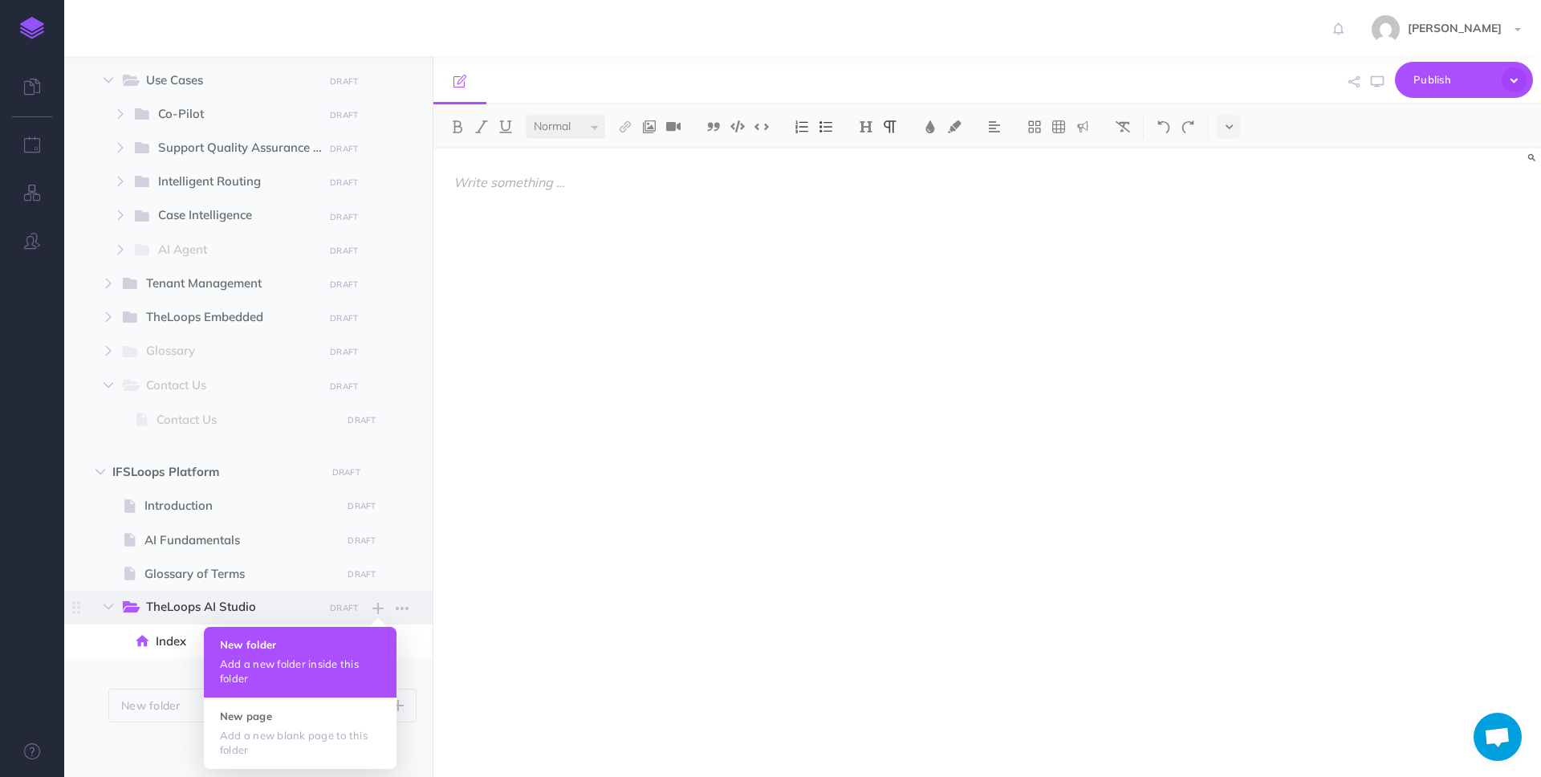
click at [305, 653] on button "New folder Add a new folder inside this folder" at bounding box center [300, 662] width 193 height 71
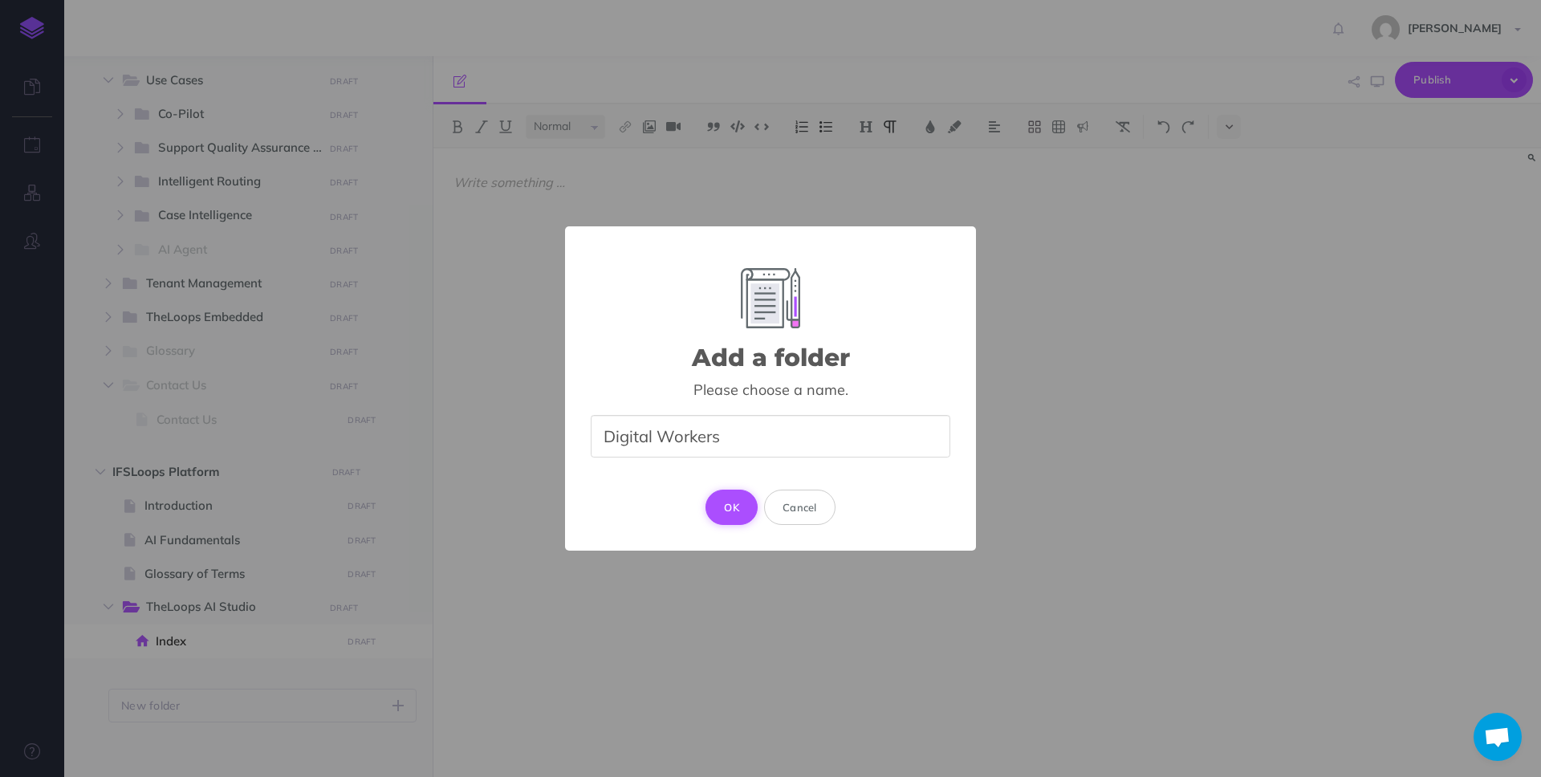
type input "Digital Workers"
click at [730, 513] on button "OK" at bounding box center [732, 507] width 52 height 35
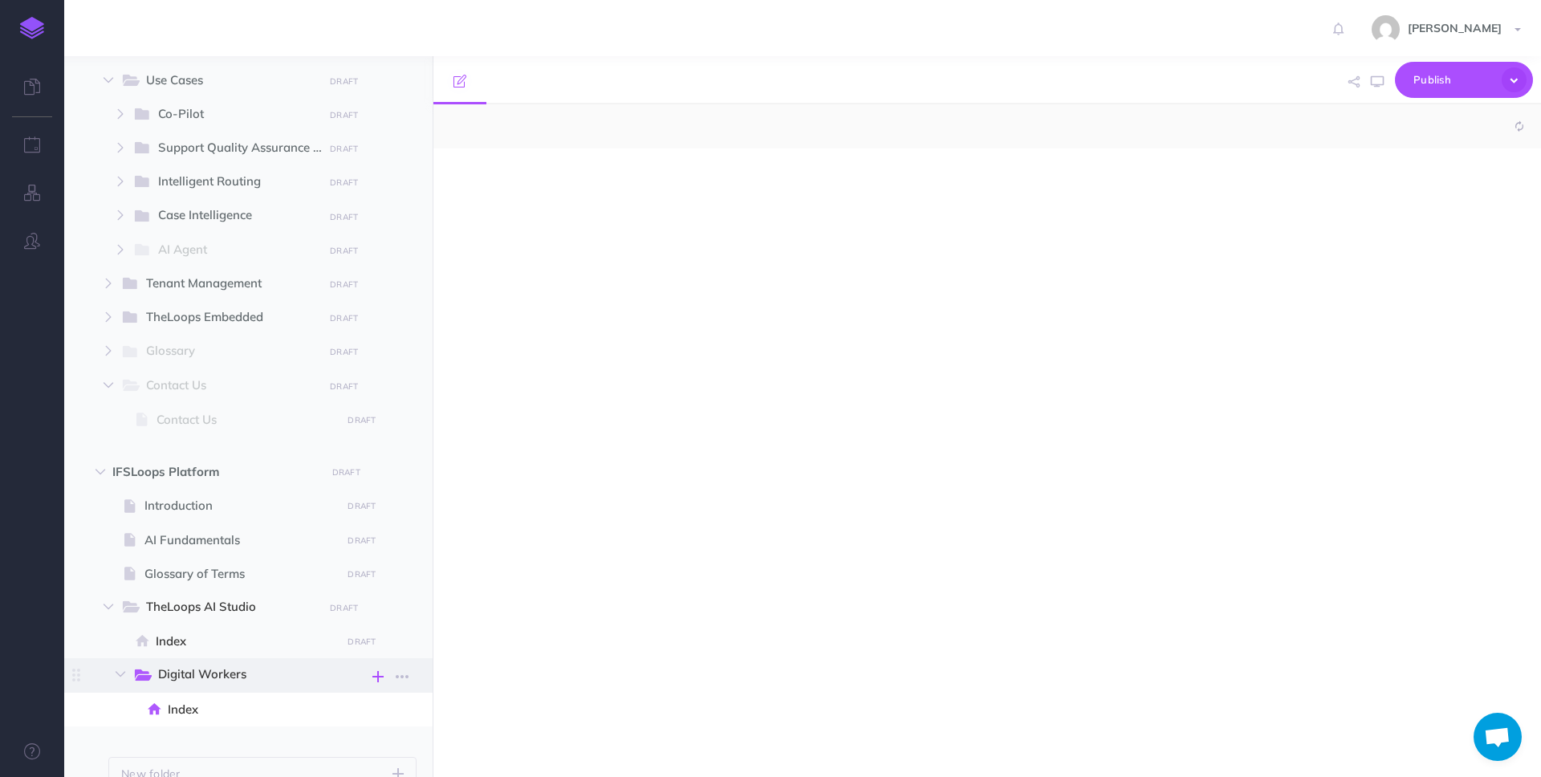
select select "null"
click at [380, 677] on icon "button" at bounding box center [377, 676] width 11 height 19
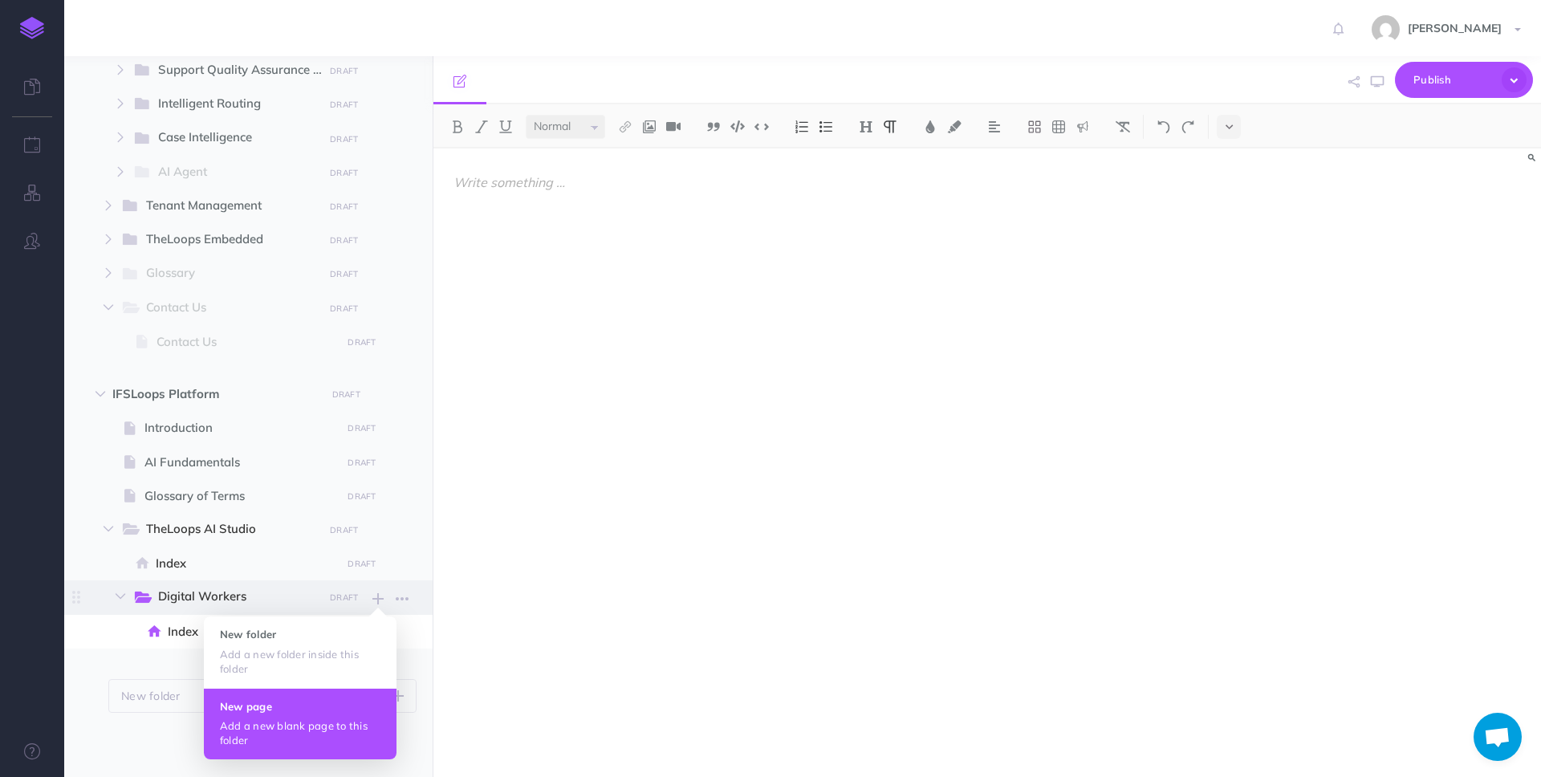
click at [328, 704] on h4 "New page" at bounding box center [300, 706] width 161 height 11
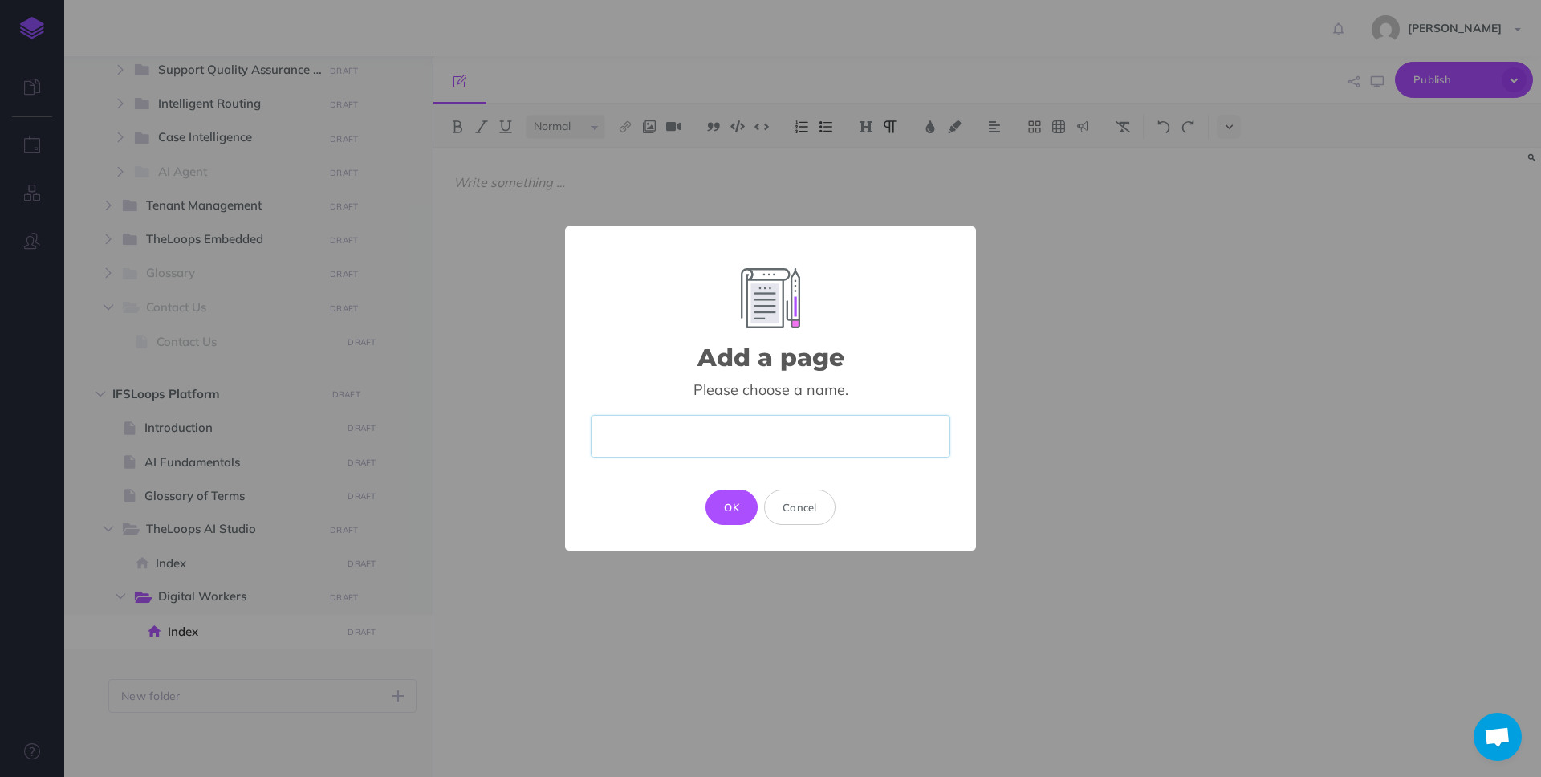
paste input "Navigating digital workers"
type input "Navigating digital workers"
click at [725, 499] on button "OK" at bounding box center [732, 507] width 52 height 35
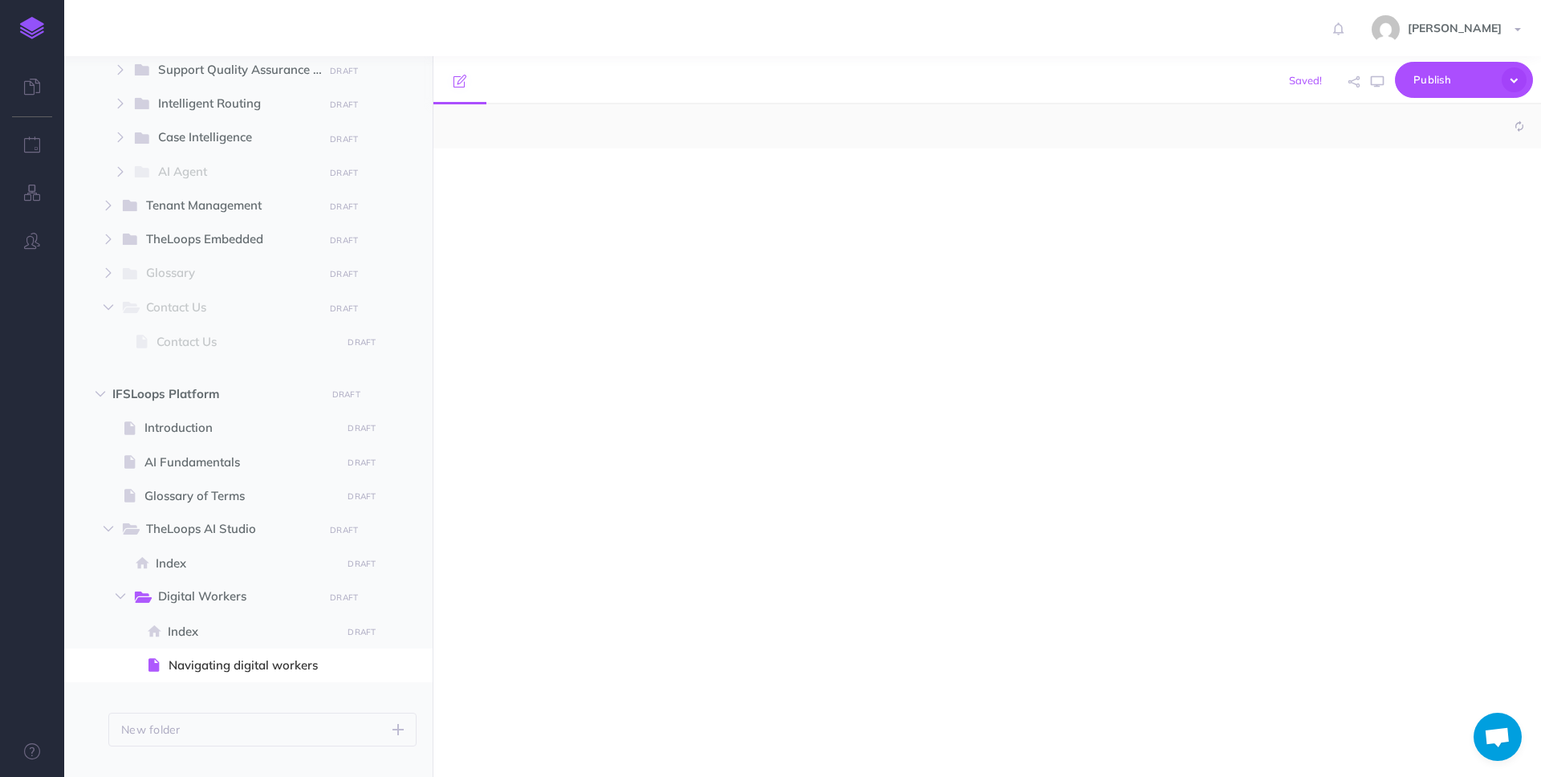
select select "null"
click at [644, 437] on div at bounding box center [820, 455] width 775 height 612
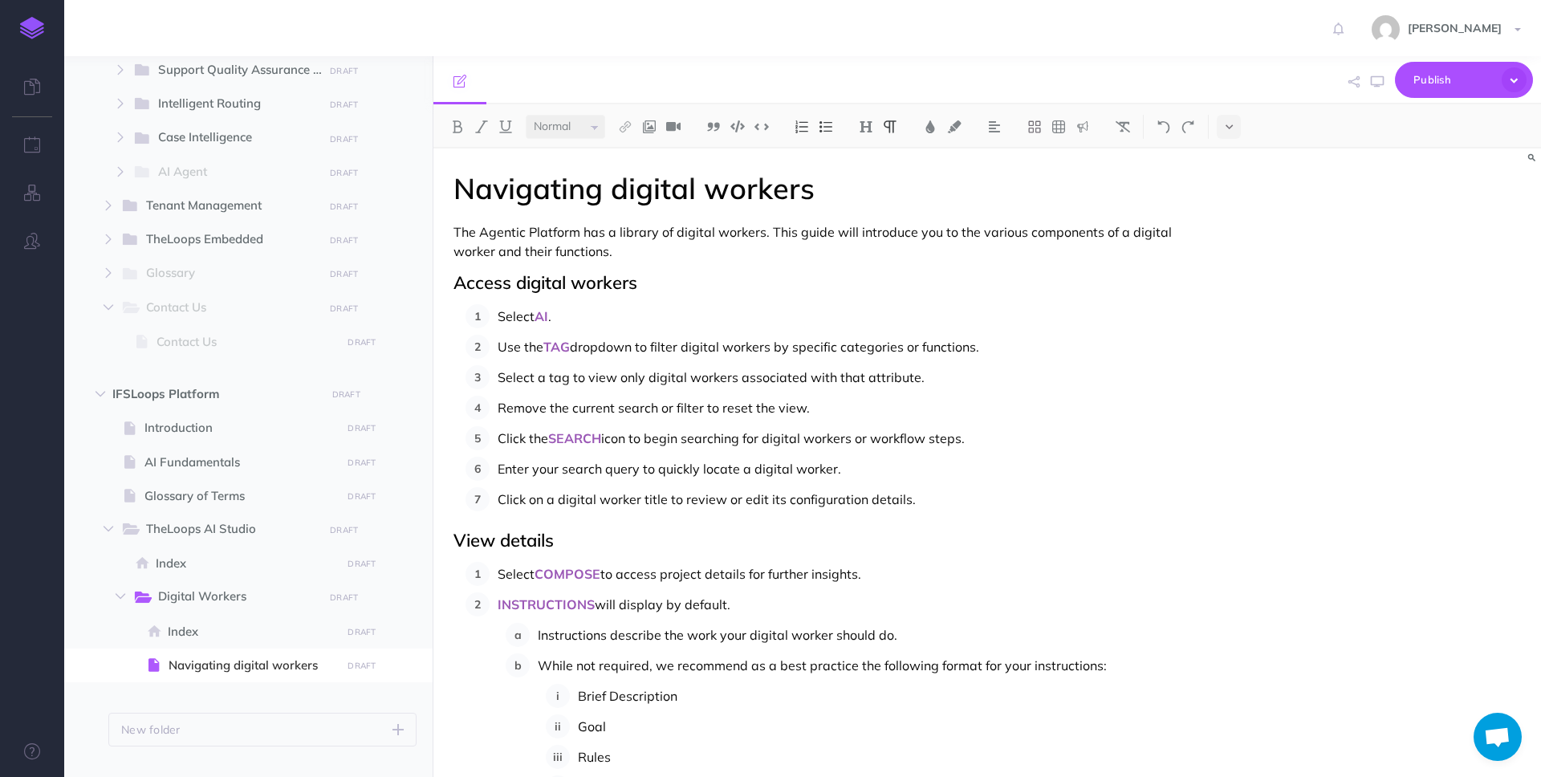
scroll to position [1408, 0]
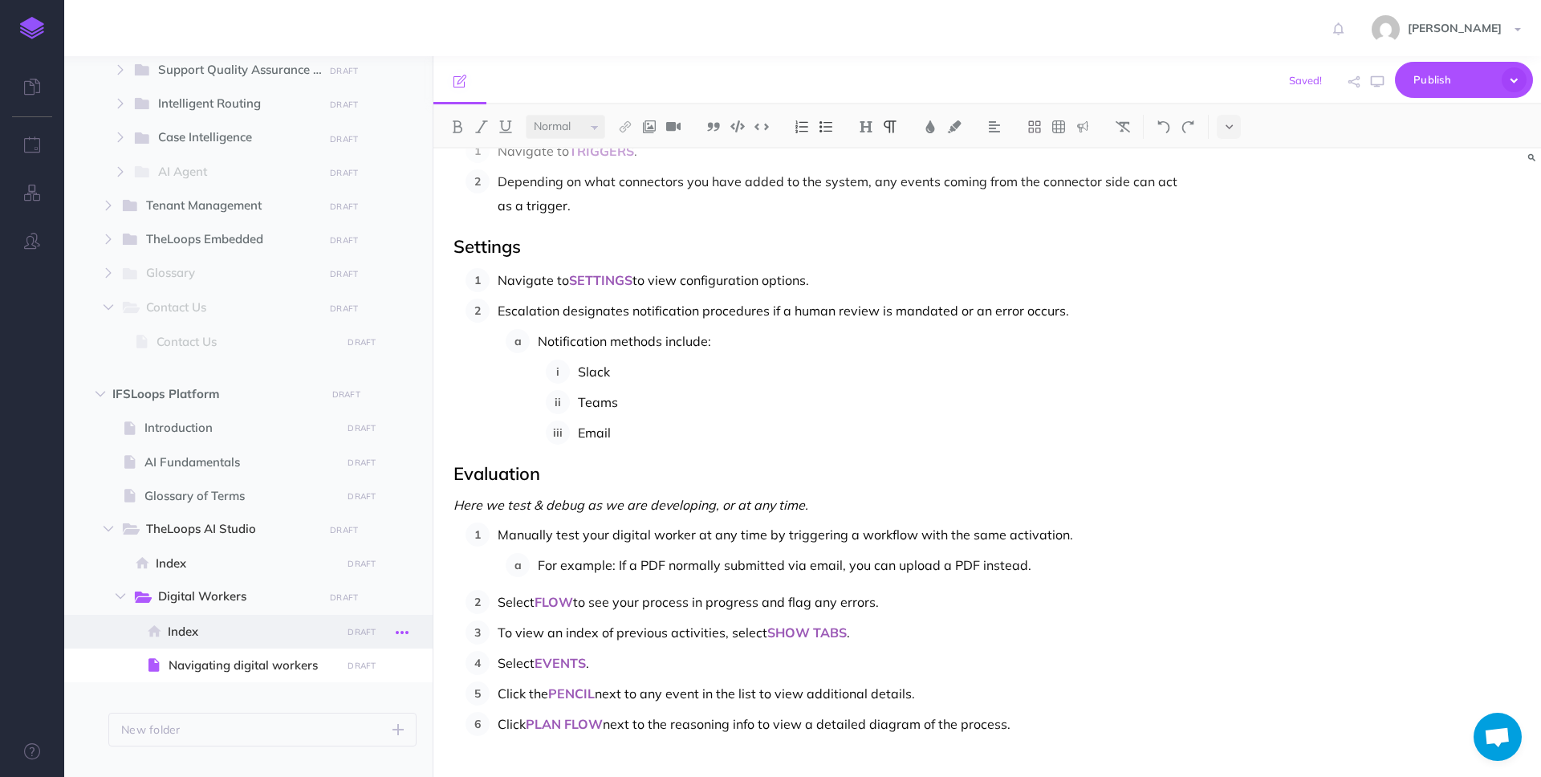
click at [404, 629] on icon "button" at bounding box center [402, 632] width 13 height 19
click at [351, 762] on link "Delete" at bounding box center [356, 766] width 120 height 26
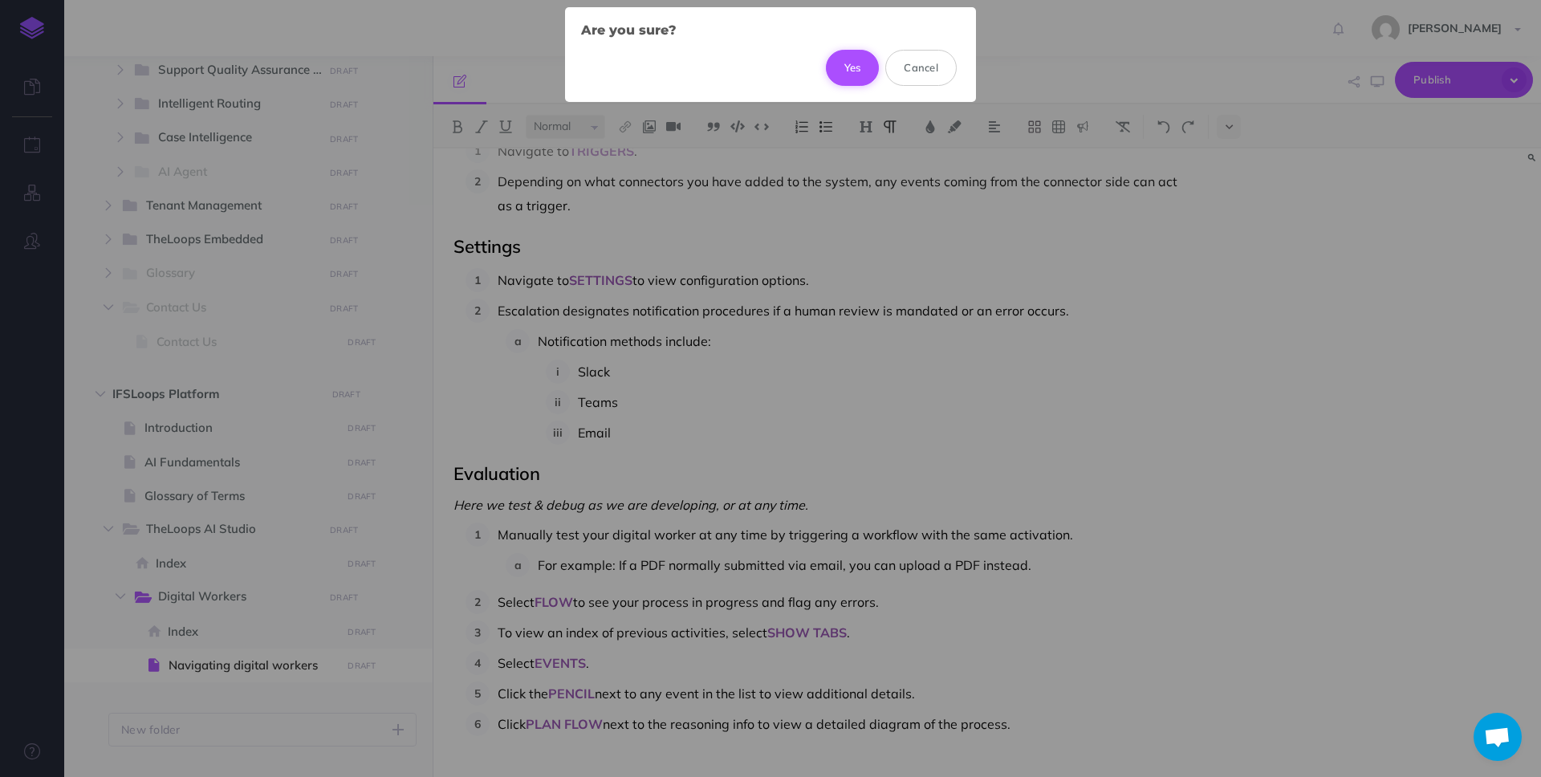
click at [838, 59] on button "Yes" at bounding box center [853, 67] width 54 height 35
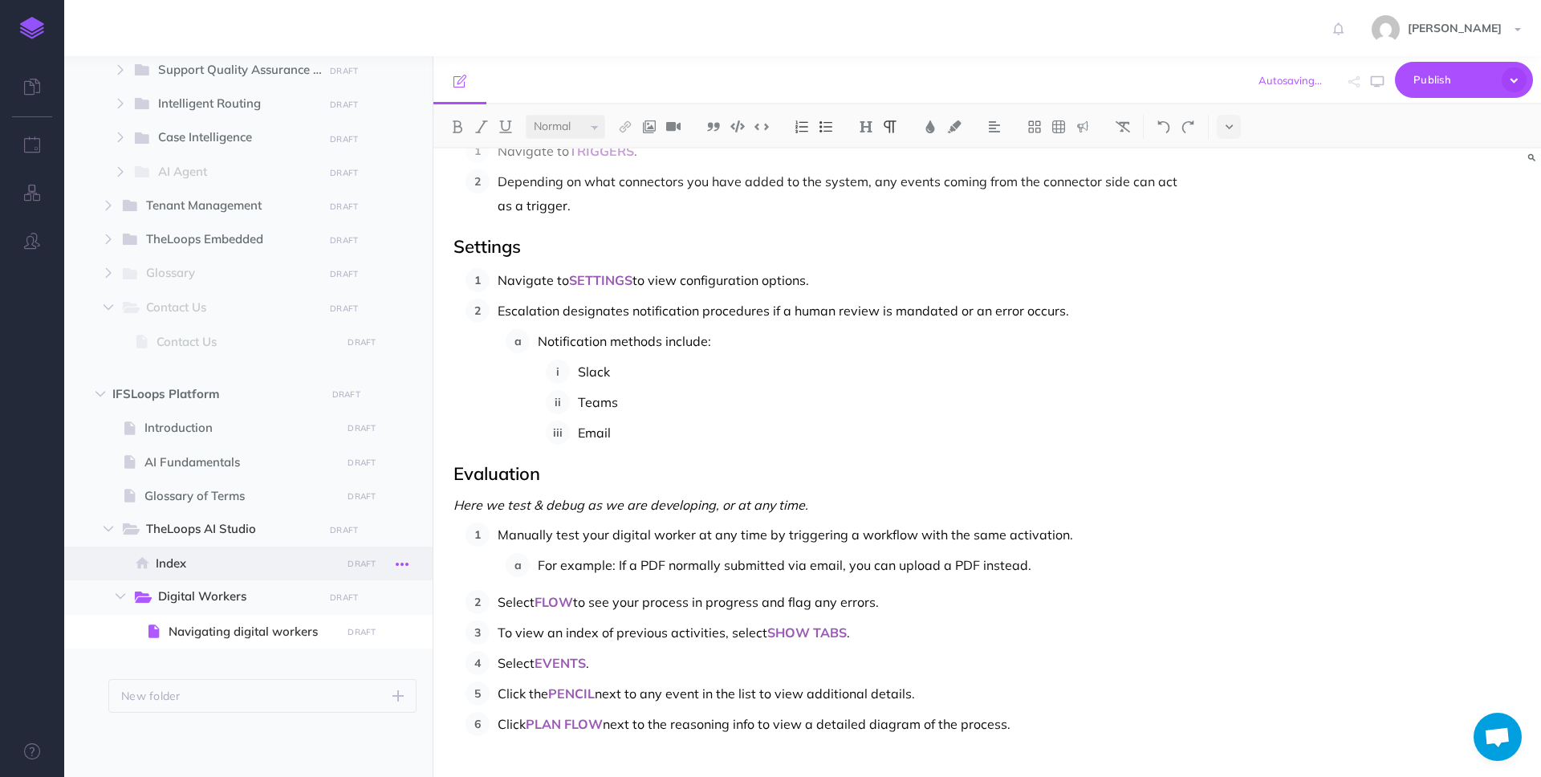
click at [400, 565] on icon "button" at bounding box center [402, 564] width 13 height 19
click at [351, 688] on link "Delete" at bounding box center [356, 699] width 120 height 26
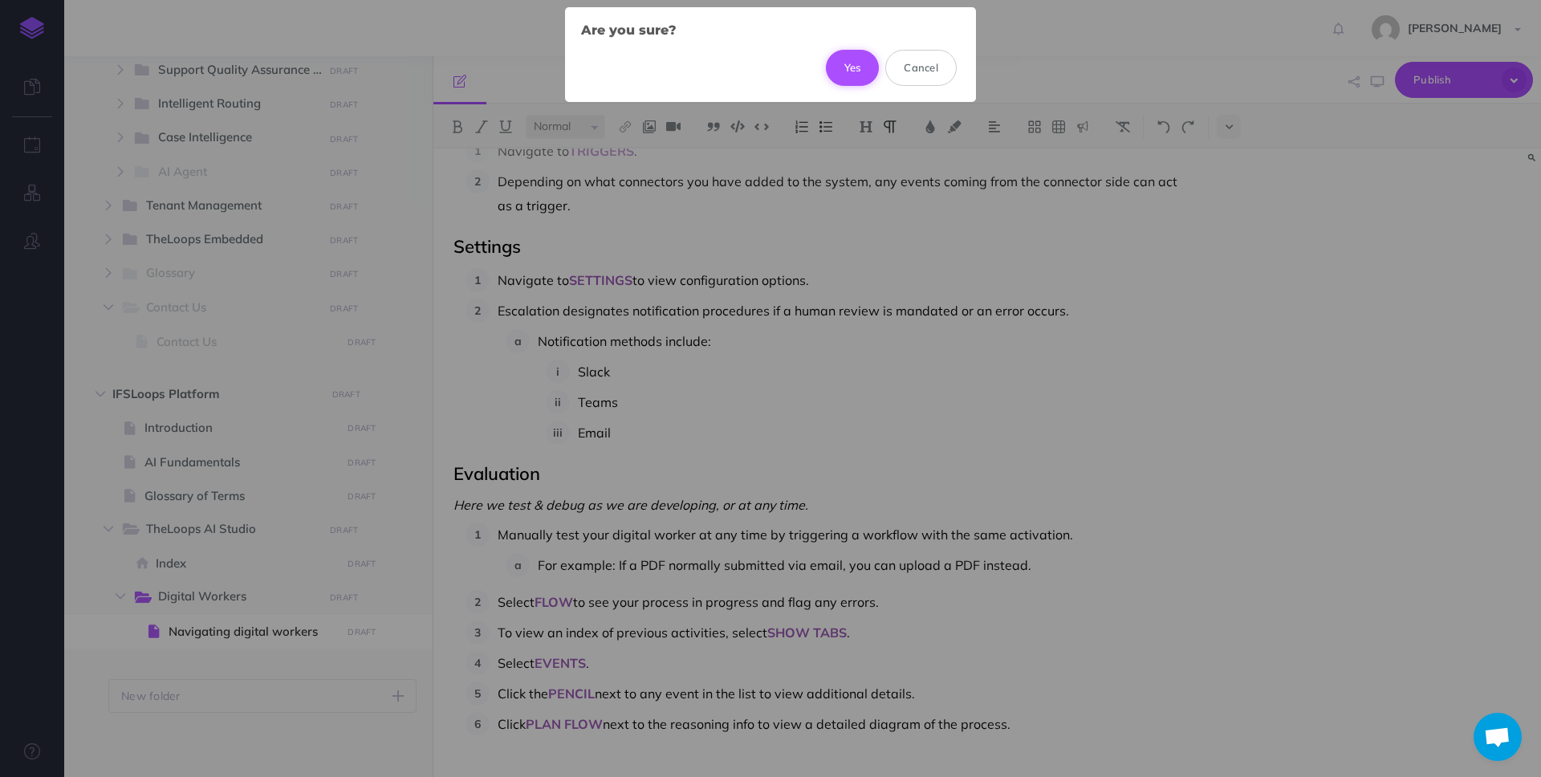
click at [837, 63] on button "Yes" at bounding box center [853, 67] width 54 height 35
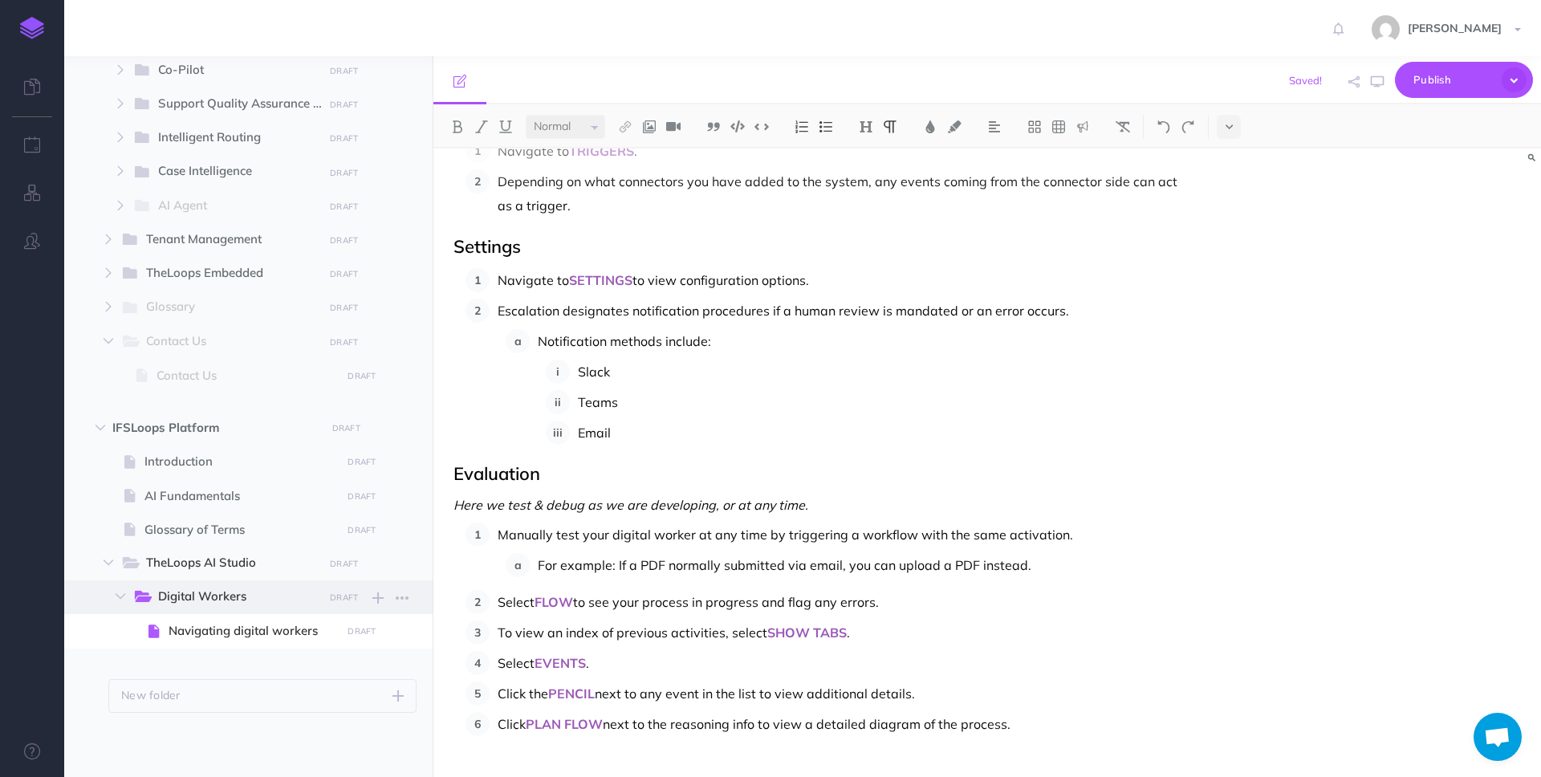
click at [224, 601] on span "Digital Workers" at bounding box center [235, 597] width 154 height 21
click at [225, 592] on span "Digital Workers" at bounding box center [235, 597] width 154 height 21
click at [235, 632] on span "Navigating digital workers" at bounding box center [253, 630] width 168 height 19
click at [214, 633] on span "Navigating digital workers" at bounding box center [253, 630] width 168 height 19
click at [380, 596] on icon "button" at bounding box center [377, 597] width 11 height 19
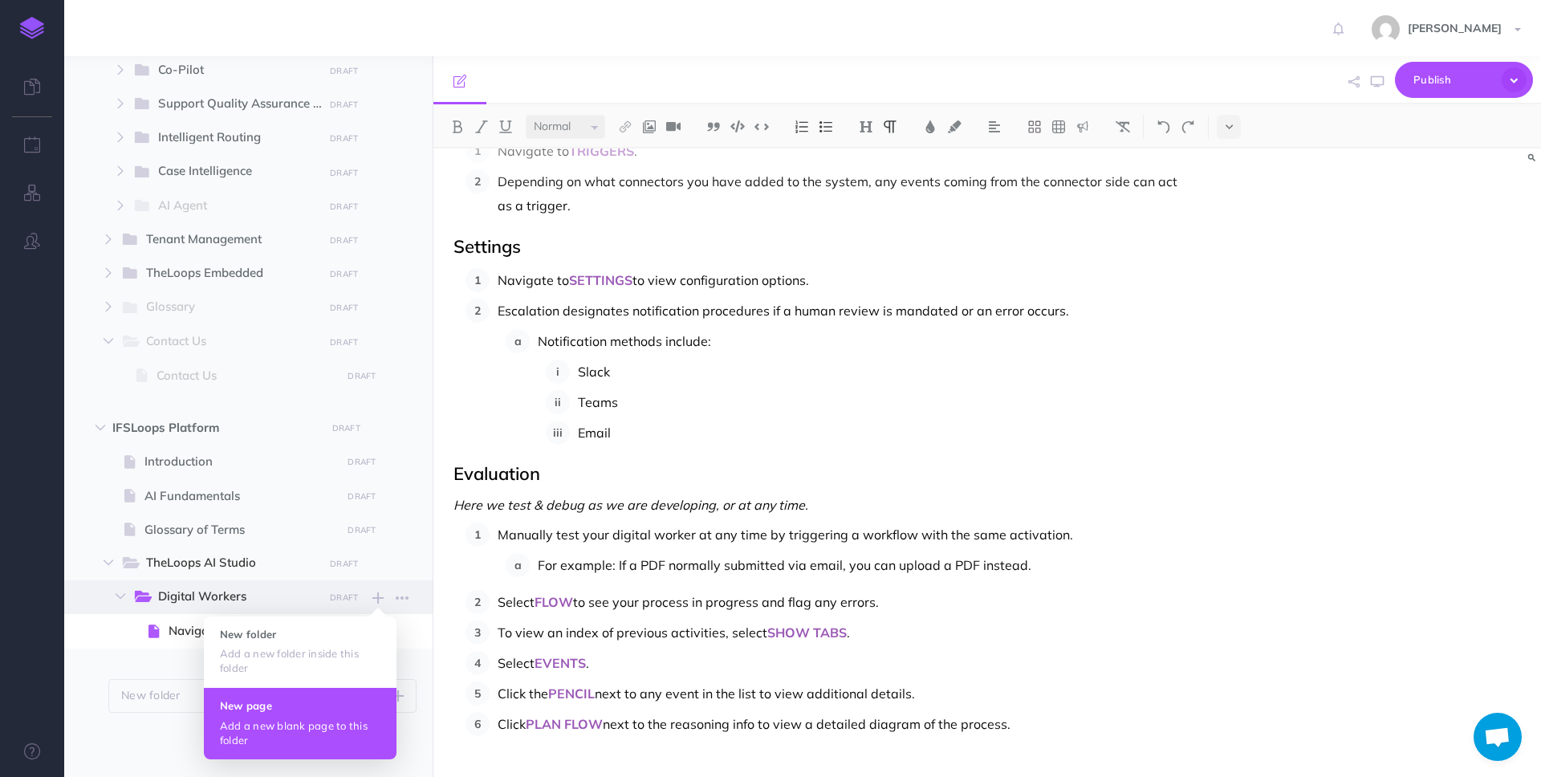
click at [309, 718] on p "Add a new blank page to this folder" at bounding box center [300, 732] width 161 height 29
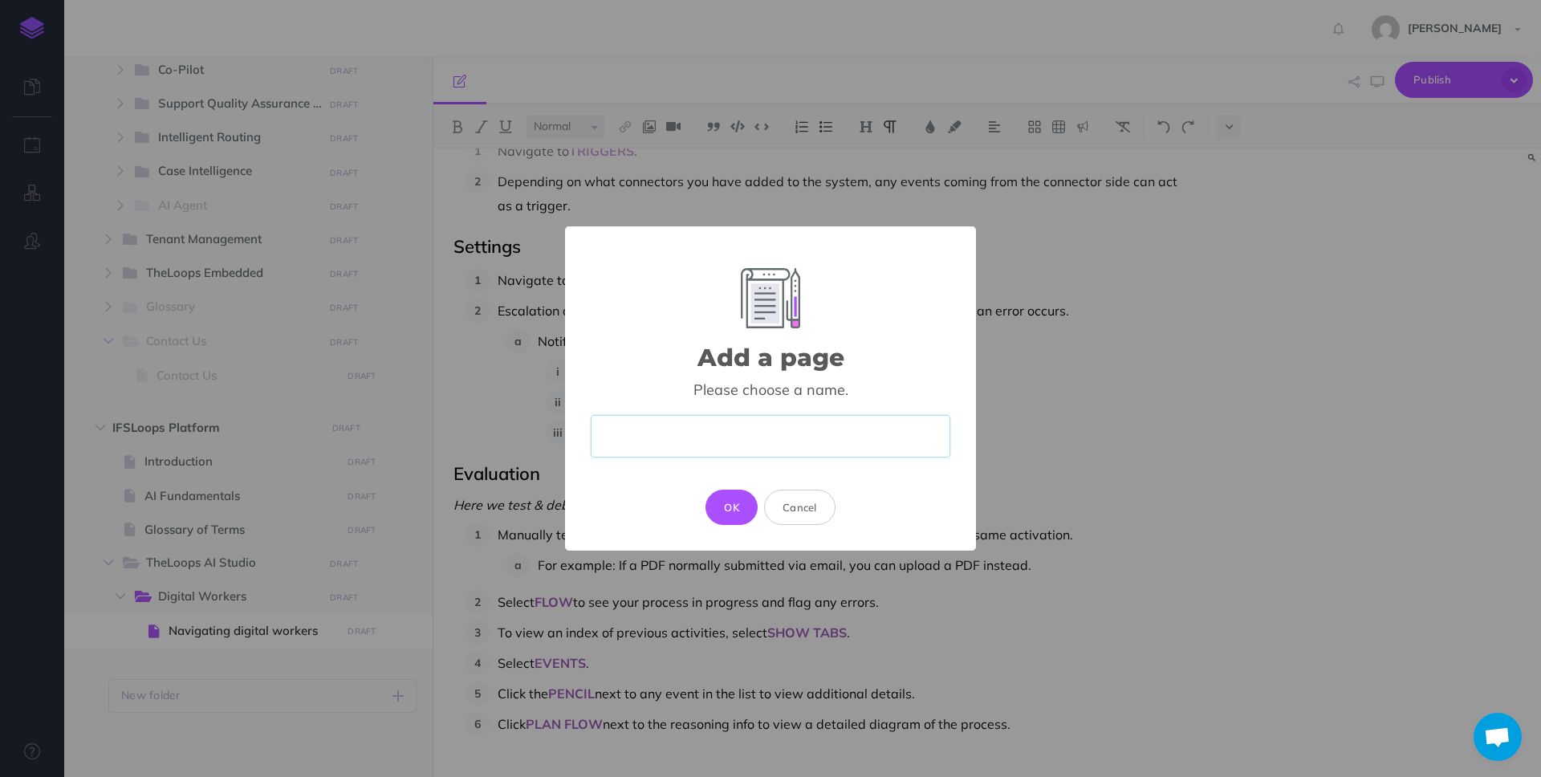
paste input "Create a digital worker"
type input "Create a digital worker"
click at [737, 503] on button "OK" at bounding box center [732, 507] width 52 height 35
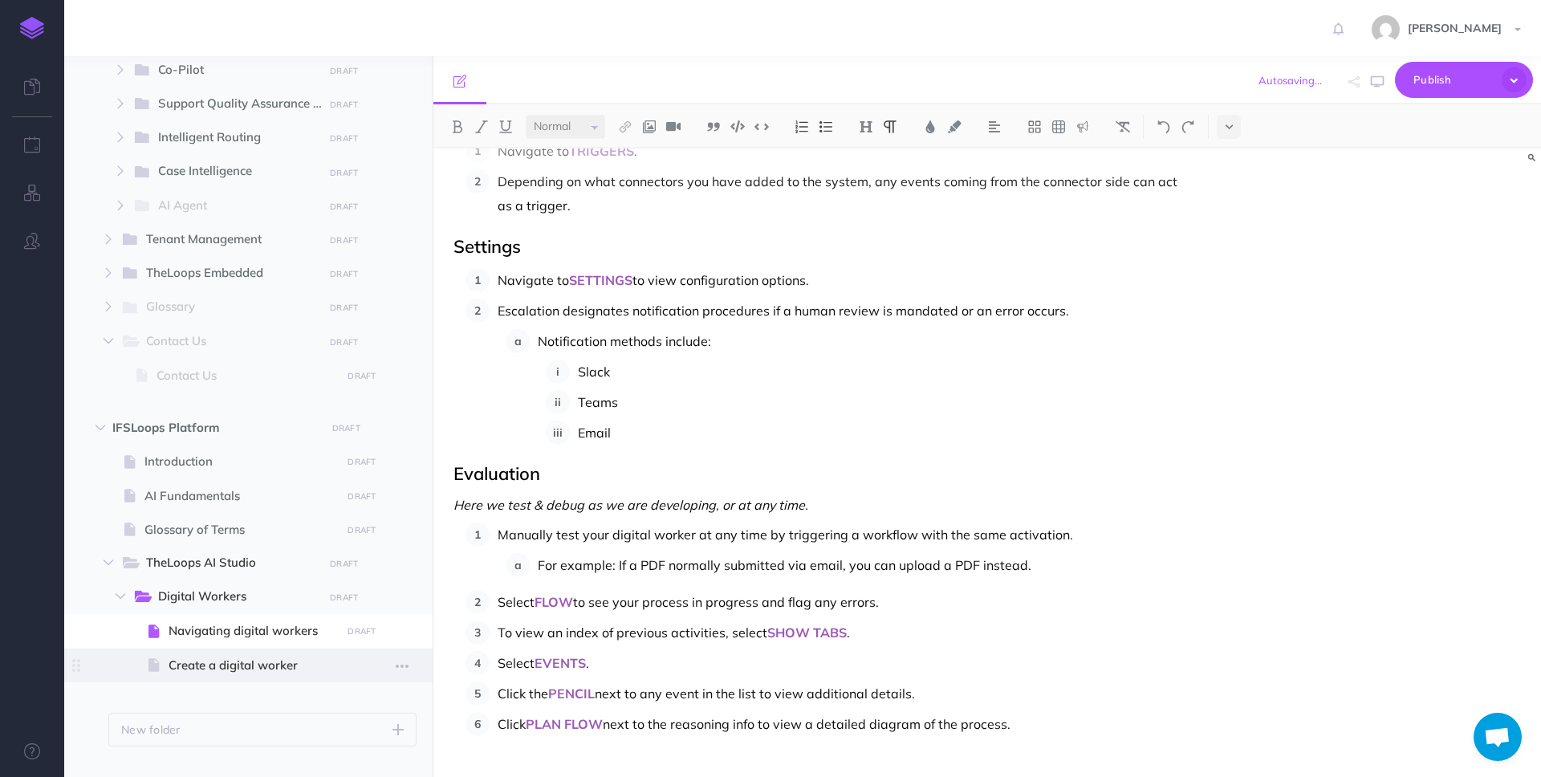
click at [287, 666] on span "Create a digital worker" at bounding box center [253, 665] width 168 height 19
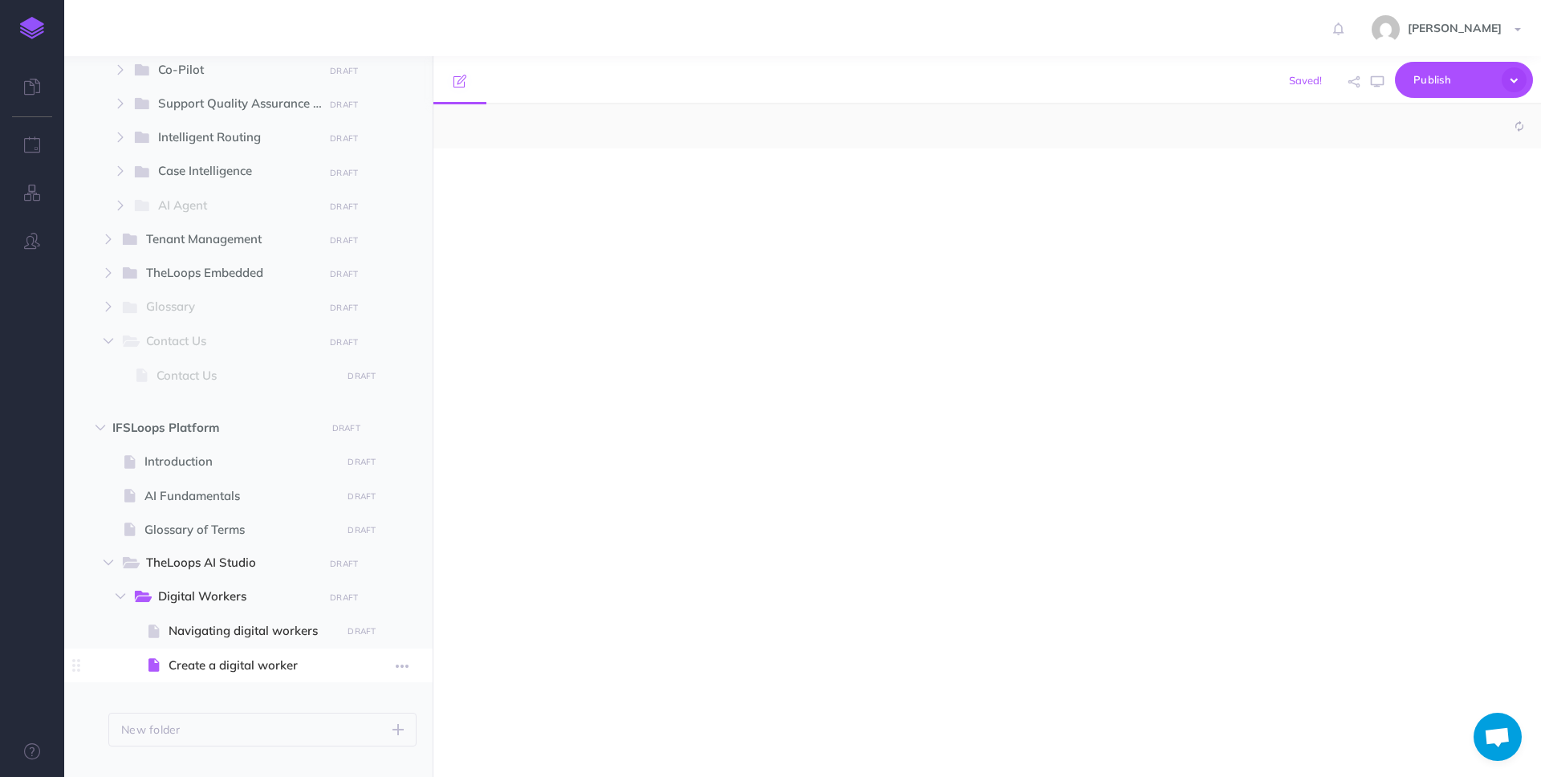
select select "null"
click at [563, 518] on div at bounding box center [820, 455] width 775 height 612
click at [667, 402] on div at bounding box center [820, 455] width 775 height 612
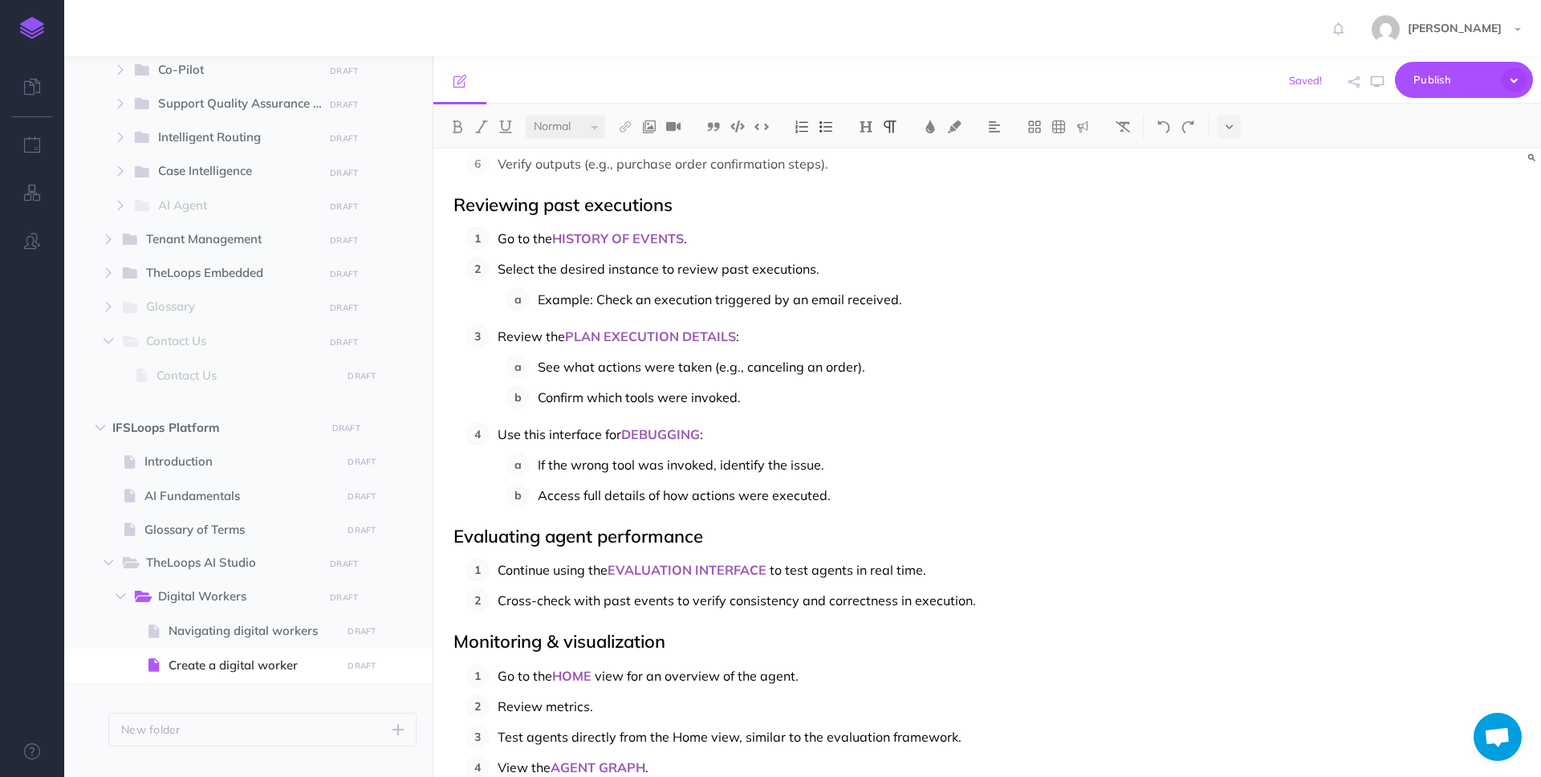
scroll to position [2940, 0]
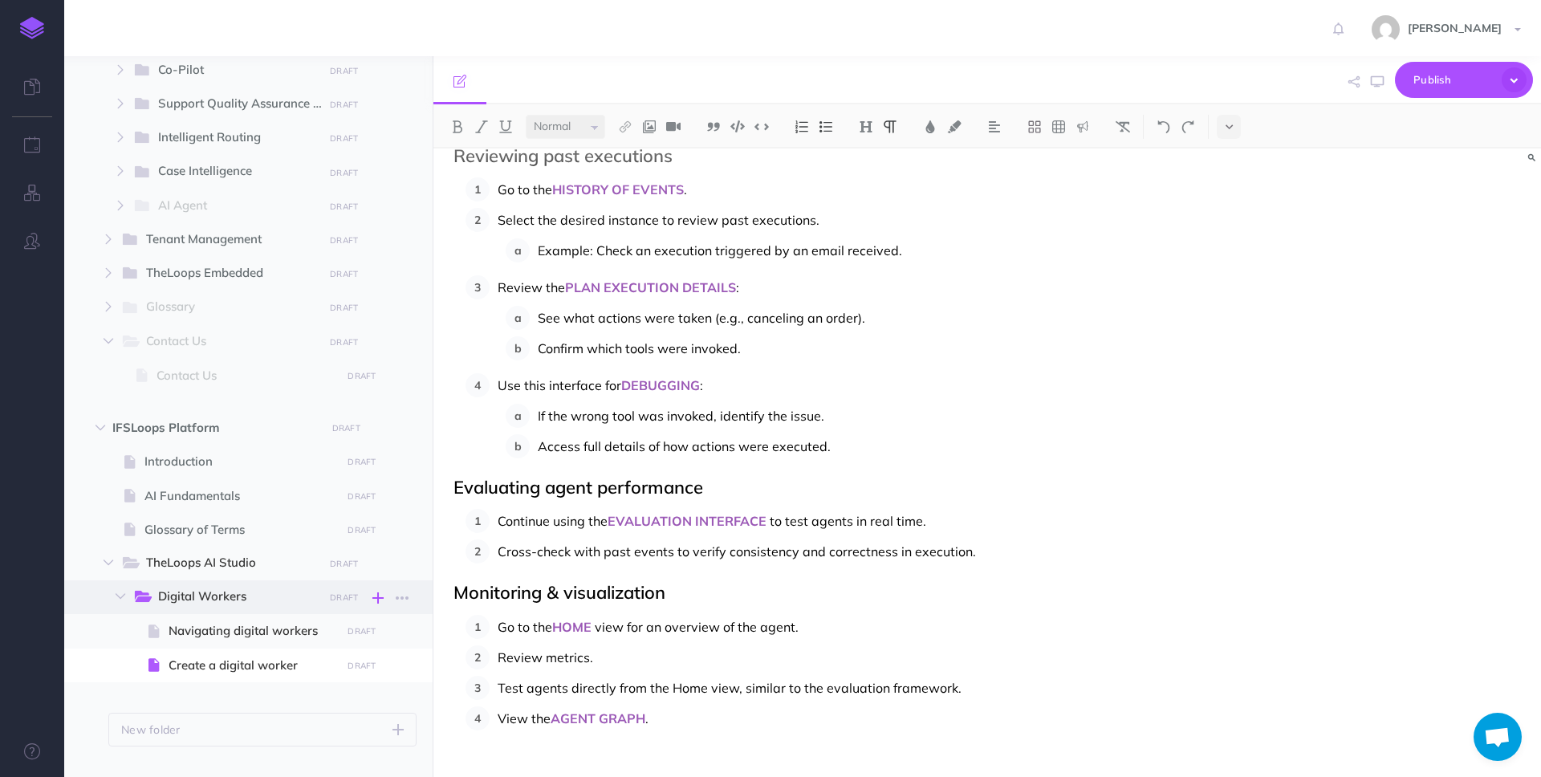
click at [377, 595] on icon "button" at bounding box center [377, 597] width 11 height 19
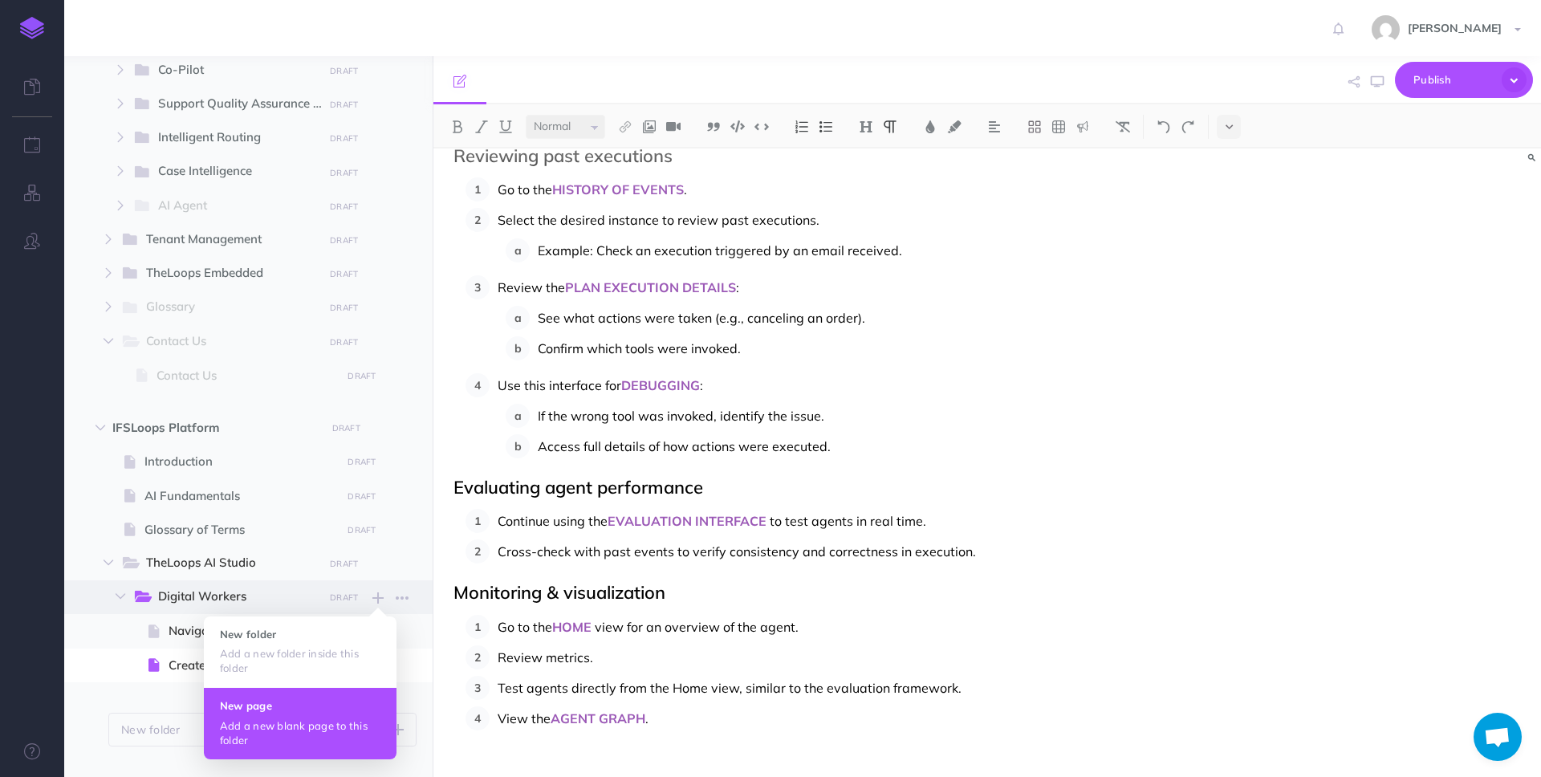
click at [323, 715] on button "New page Add a new blank page to this folder" at bounding box center [300, 722] width 193 height 71
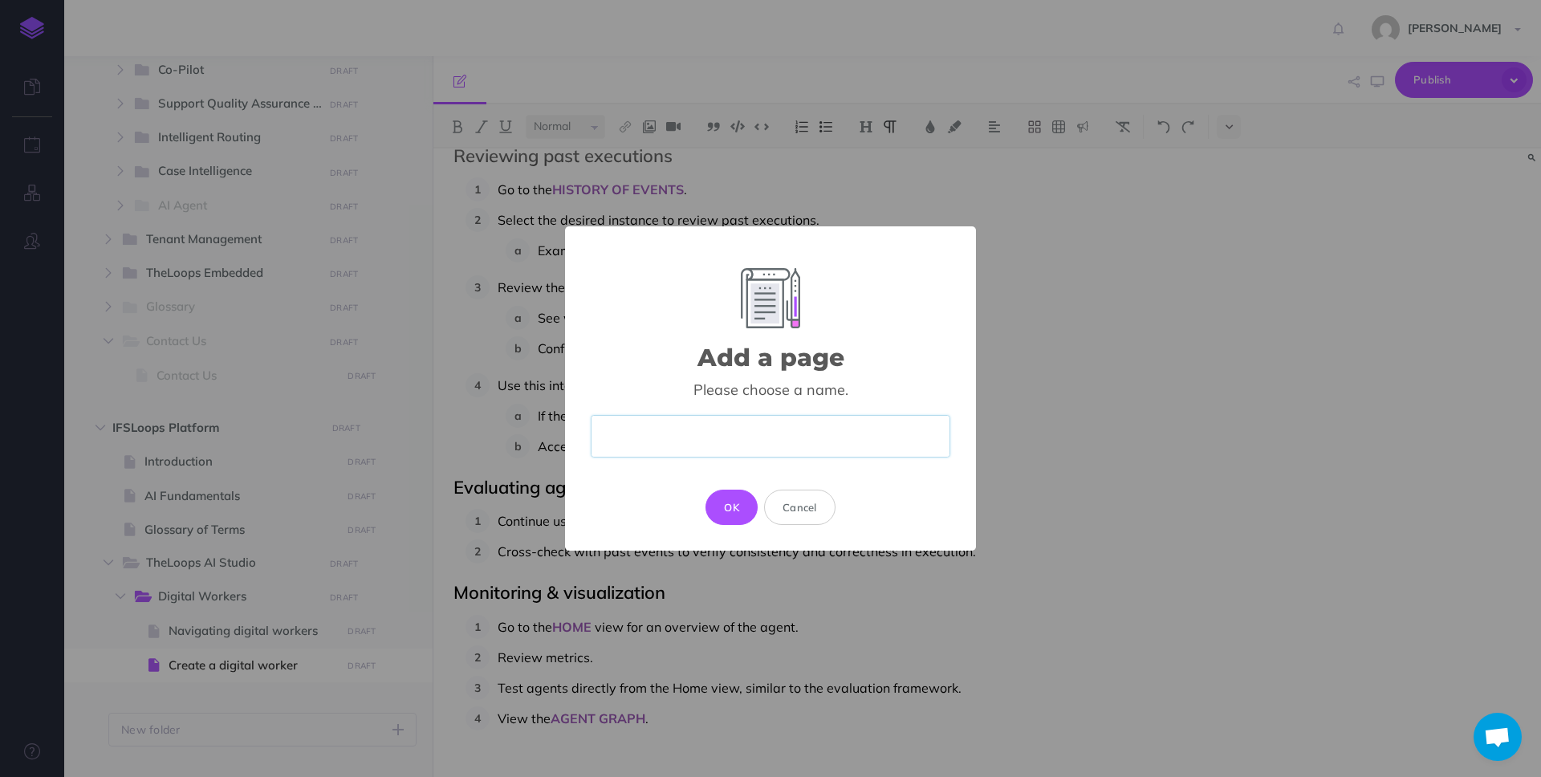
paste input "Add a tool"
type input "Add a tool"
click at [736, 504] on button "OK" at bounding box center [732, 507] width 52 height 35
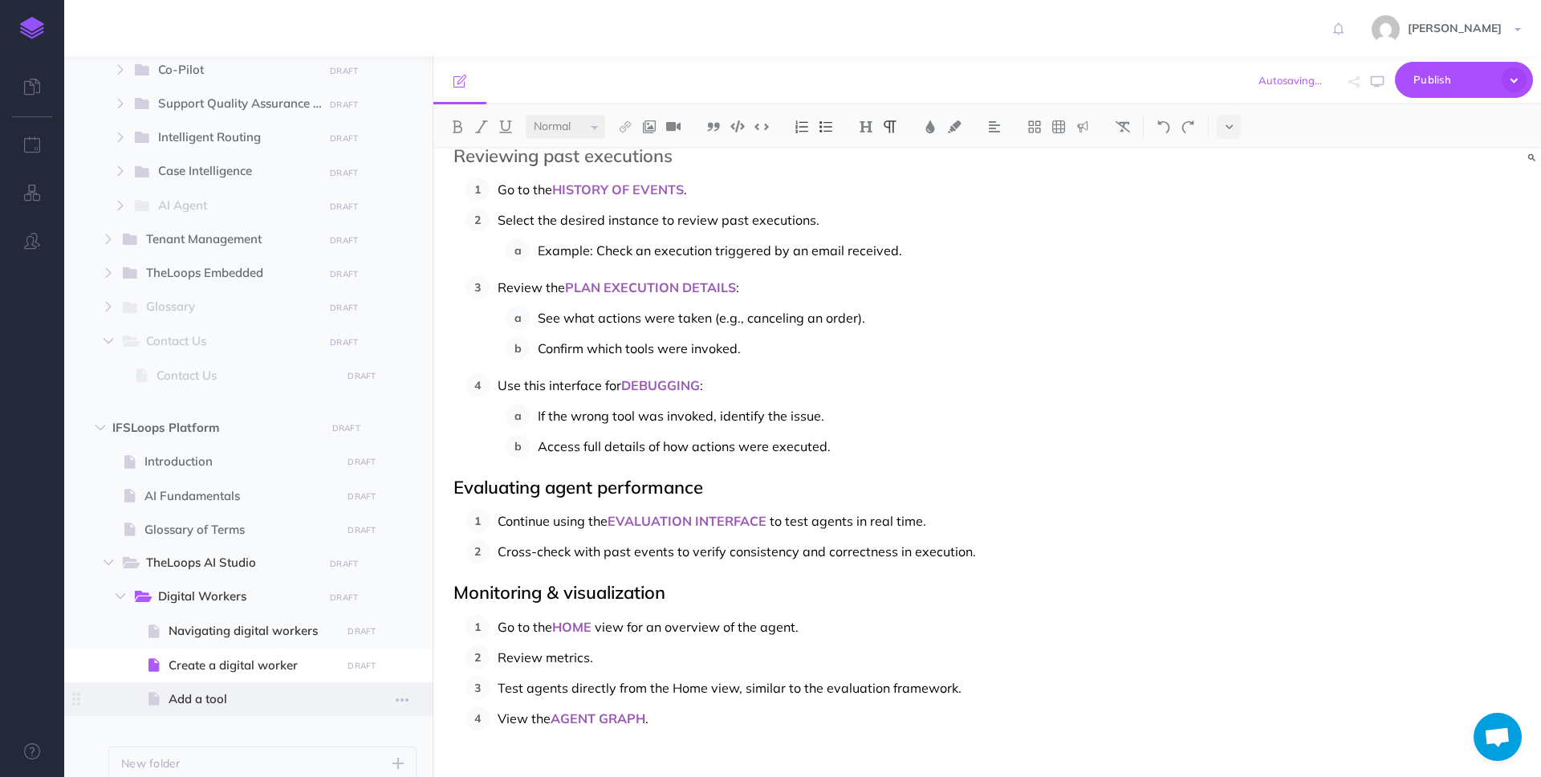
click at [210, 697] on span "Add a tool" at bounding box center [253, 699] width 168 height 19
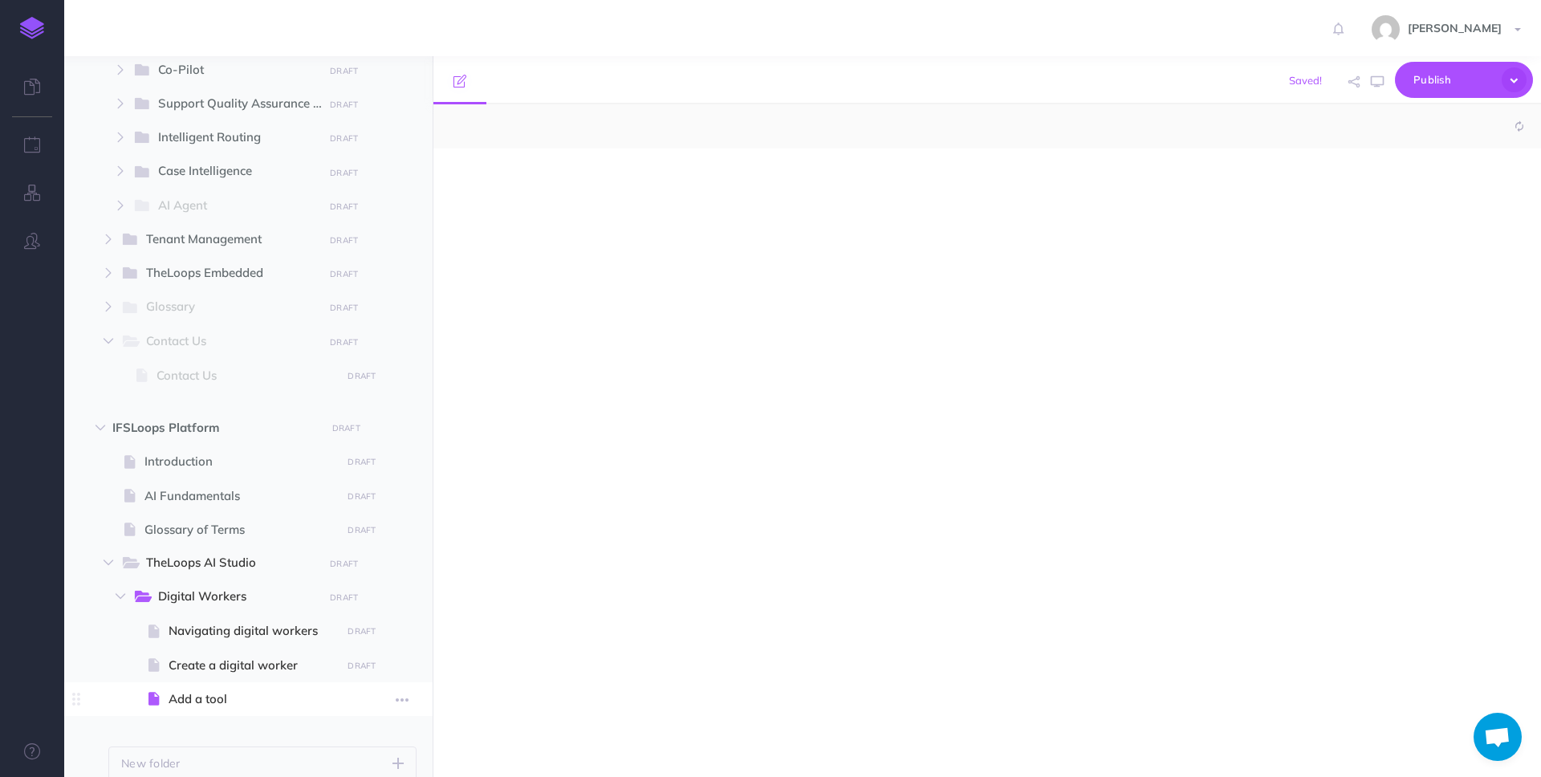
select select "null"
click at [645, 390] on div at bounding box center [820, 455] width 775 height 612
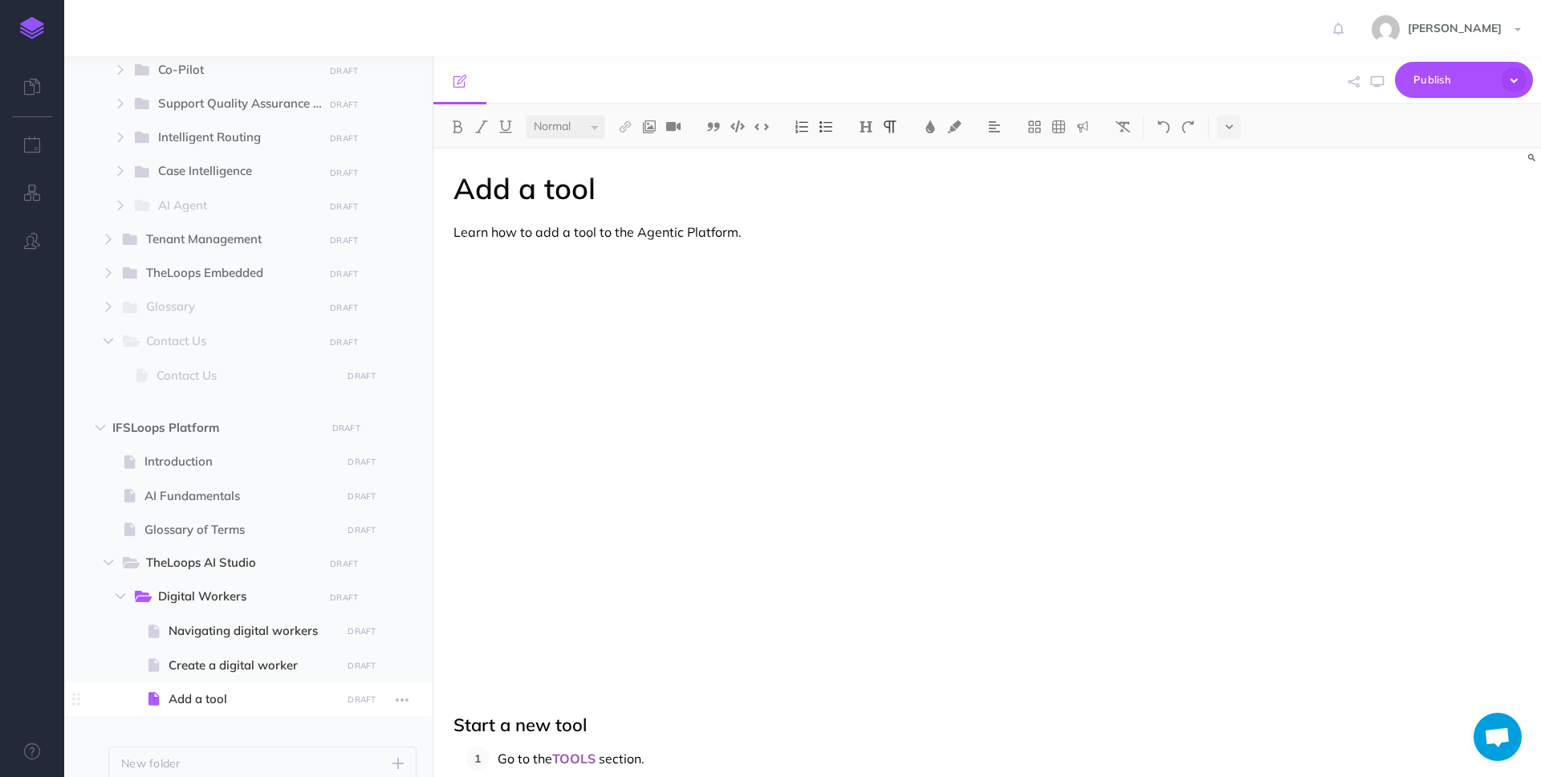
scroll to position [1212, 0]
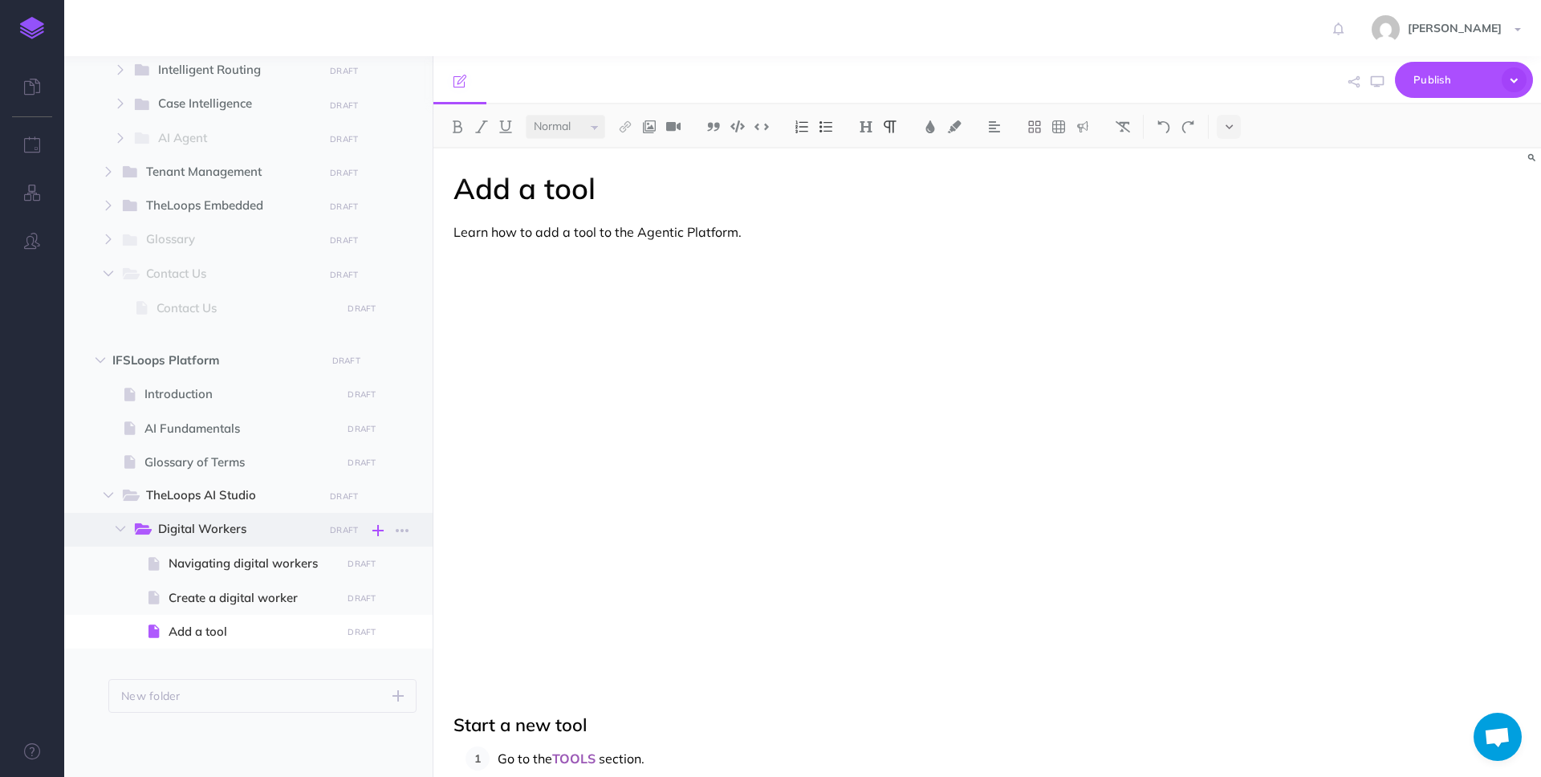
click at [372, 530] on icon "button" at bounding box center [377, 530] width 11 height 19
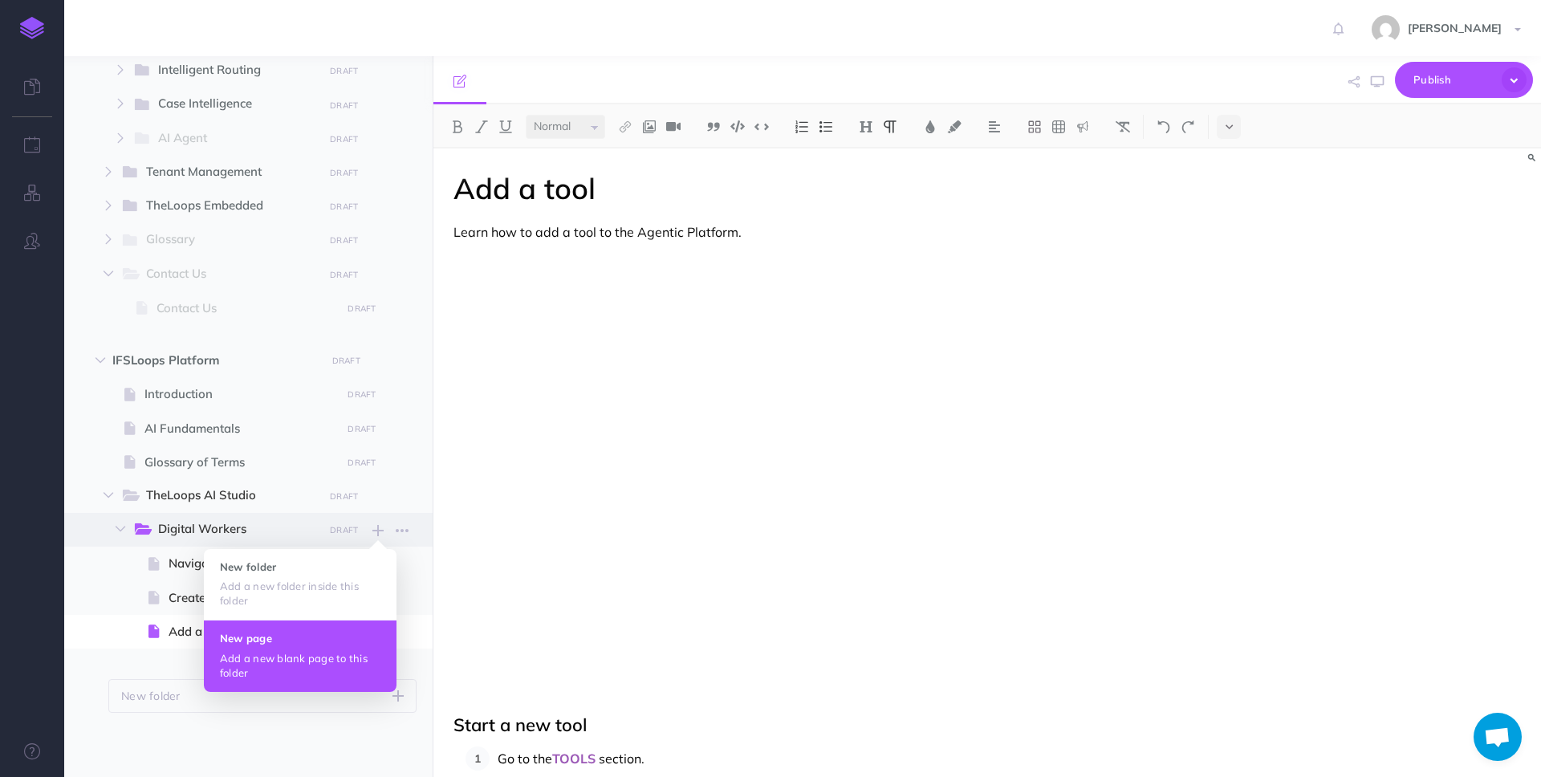
click at [312, 651] on p "Add a new blank page to this folder" at bounding box center [300, 665] width 161 height 29
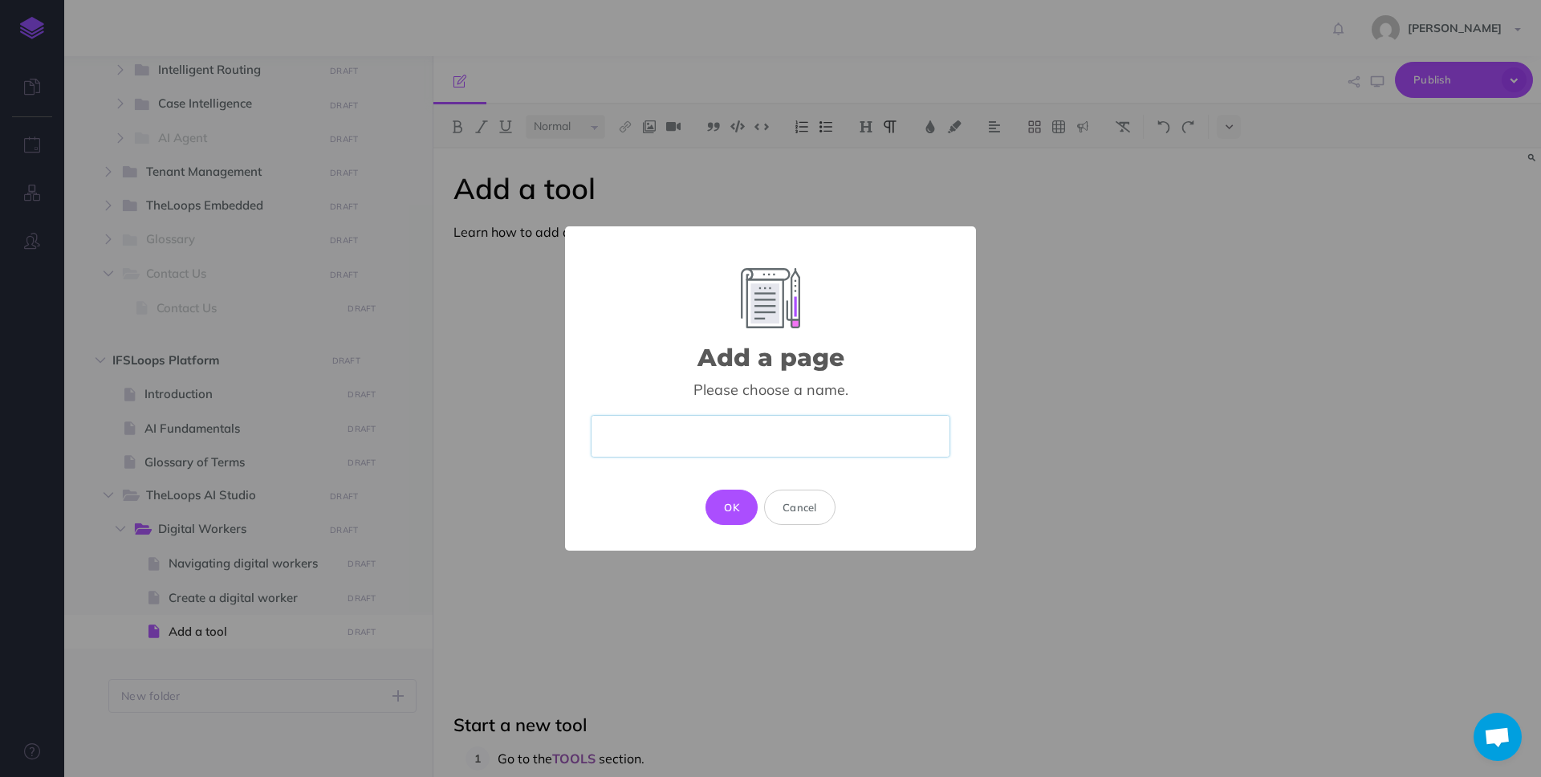
paste input "Debug a tool"
type input "Debug a tool"
click at [735, 513] on button "OK" at bounding box center [732, 507] width 52 height 35
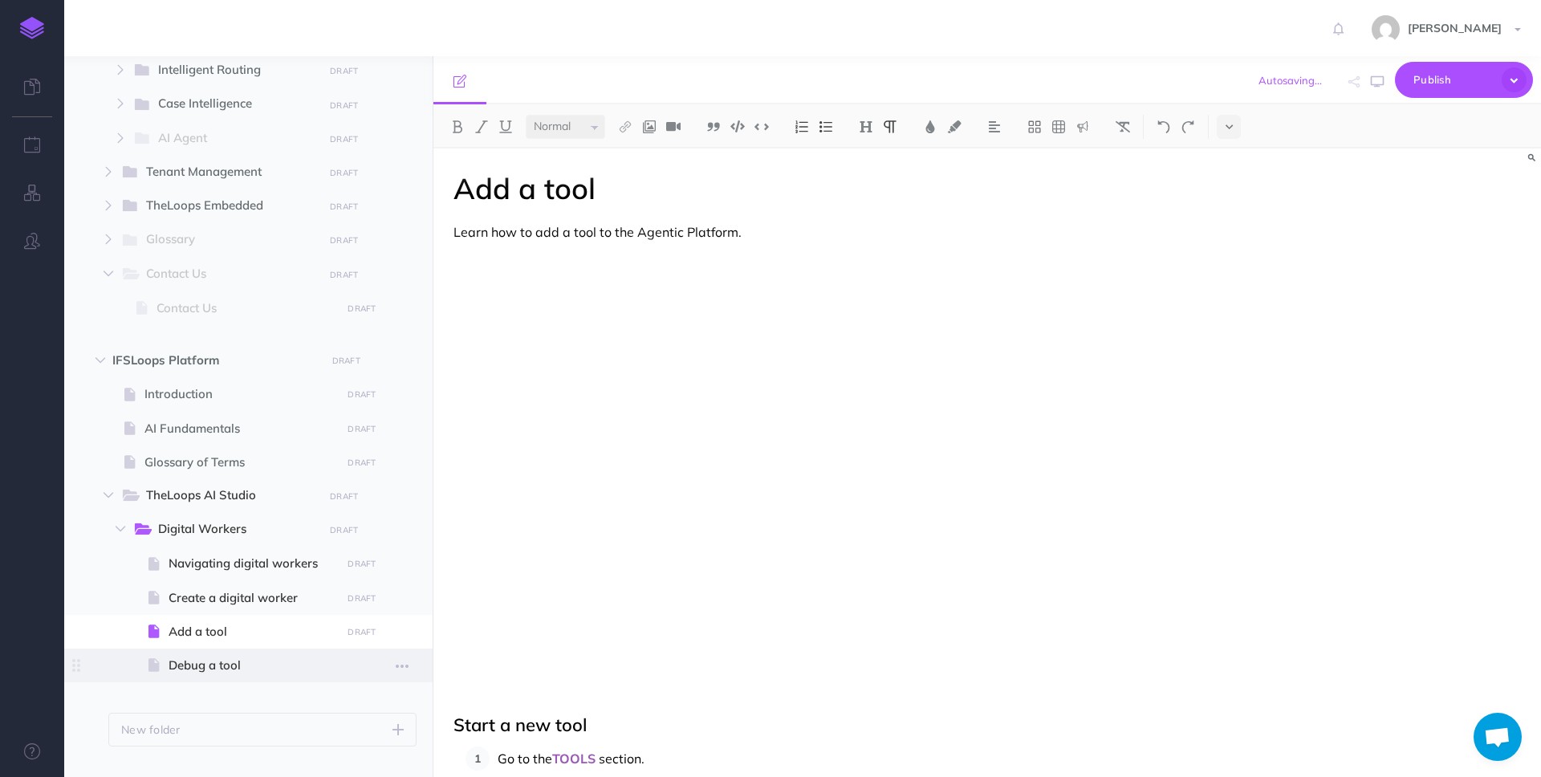
click at [251, 657] on span "Debug a tool" at bounding box center [253, 665] width 168 height 19
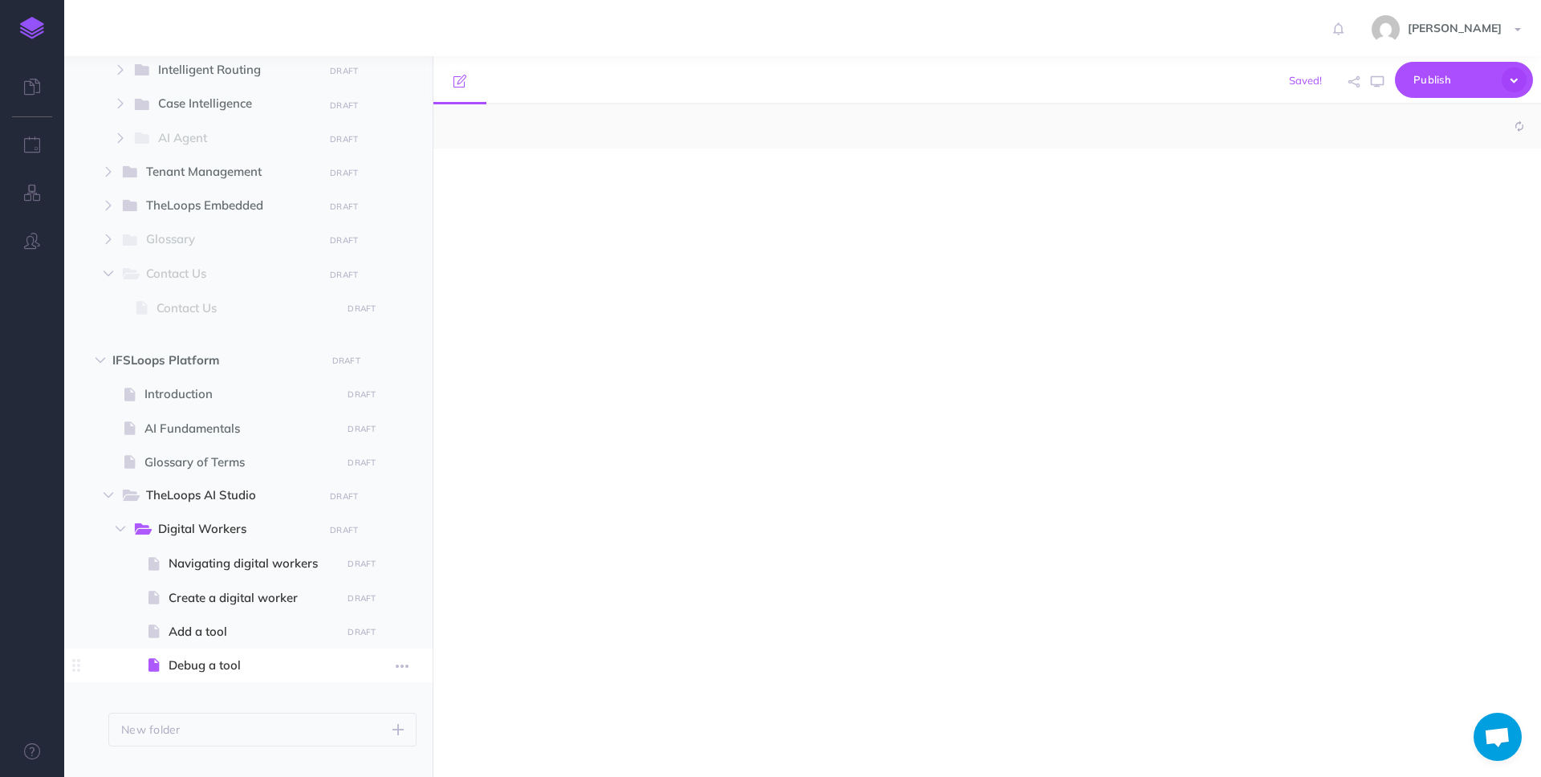
select select "null"
click at [203, 668] on span "Debug a tool" at bounding box center [253, 665] width 168 height 19
click at [665, 381] on div at bounding box center [820, 455] width 775 height 612
click at [649, 425] on div at bounding box center [820, 455] width 775 height 612
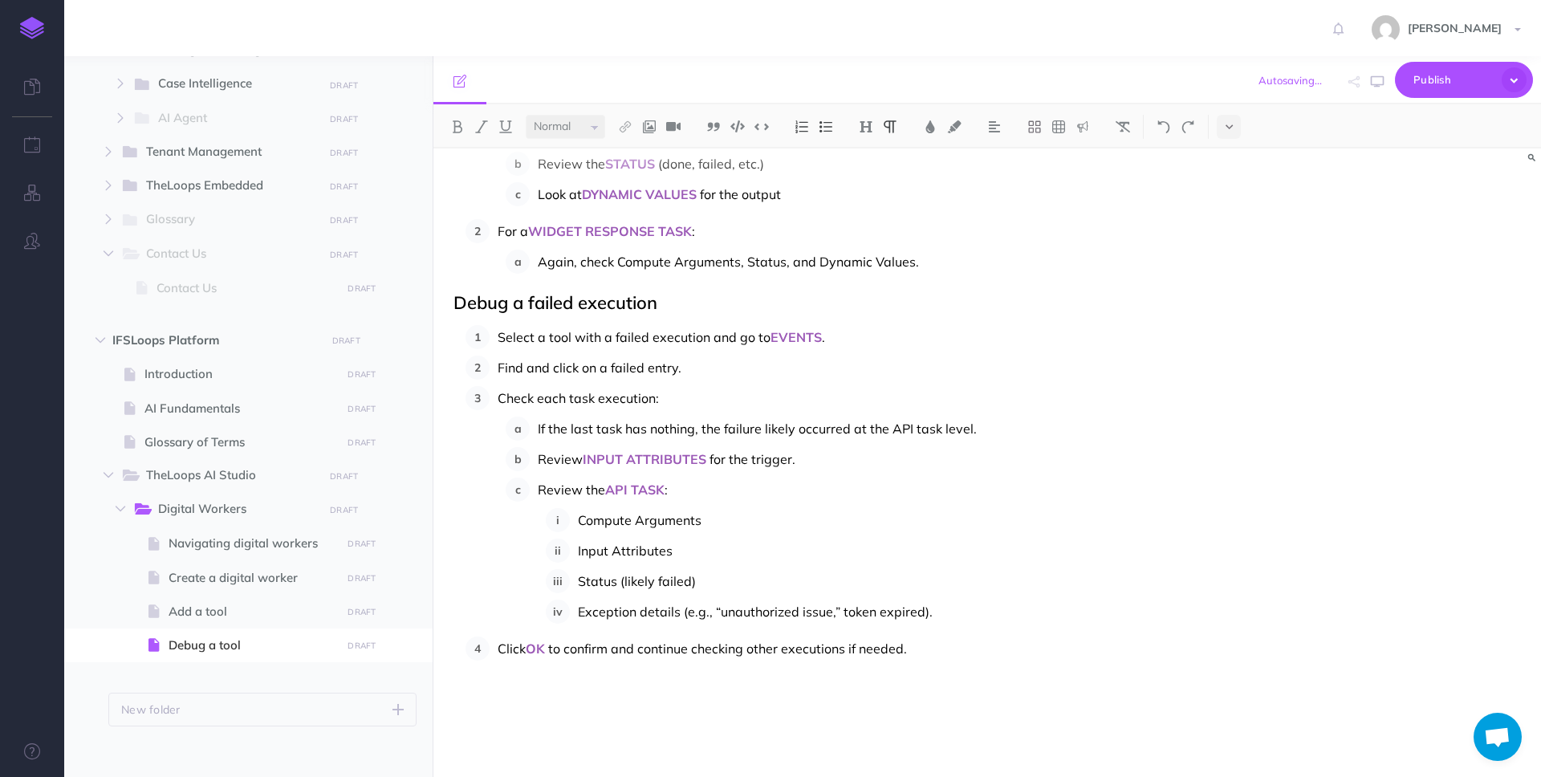
scroll to position [1243, 0]
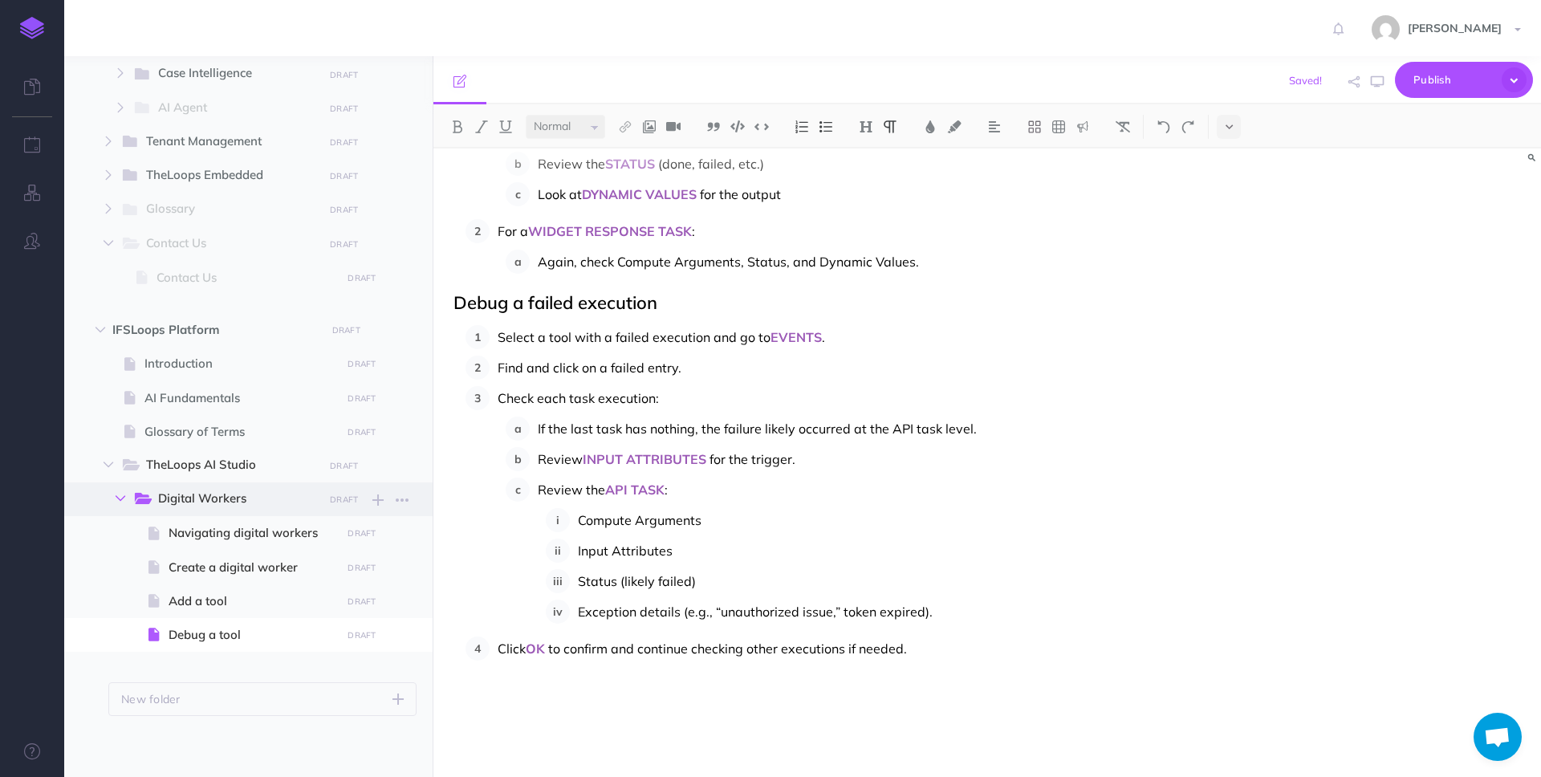
click at [118, 496] on icon "button" at bounding box center [121, 499] width 10 height 10
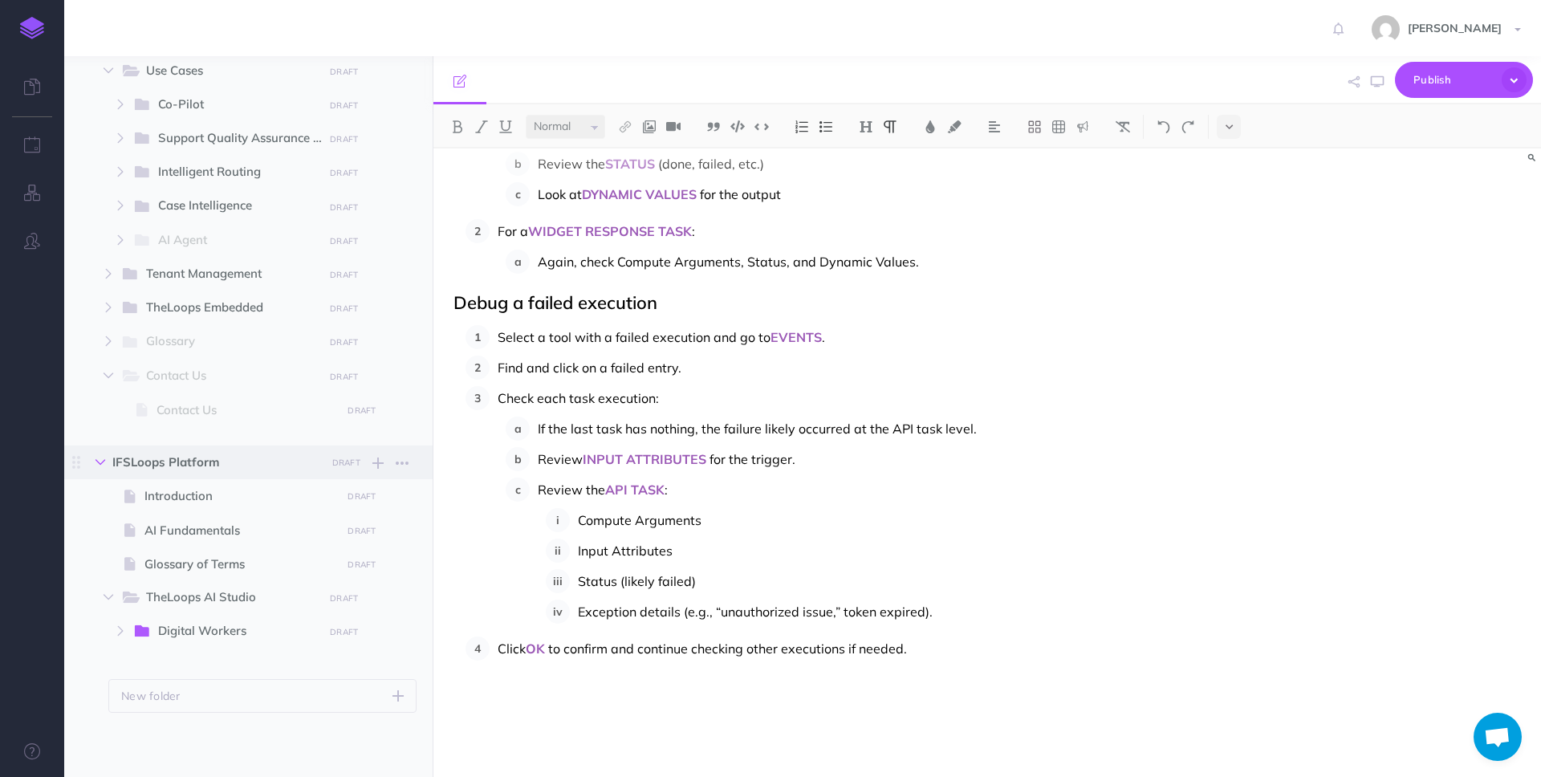
click at [102, 461] on icon "button" at bounding box center [101, 463] width 10 height 10
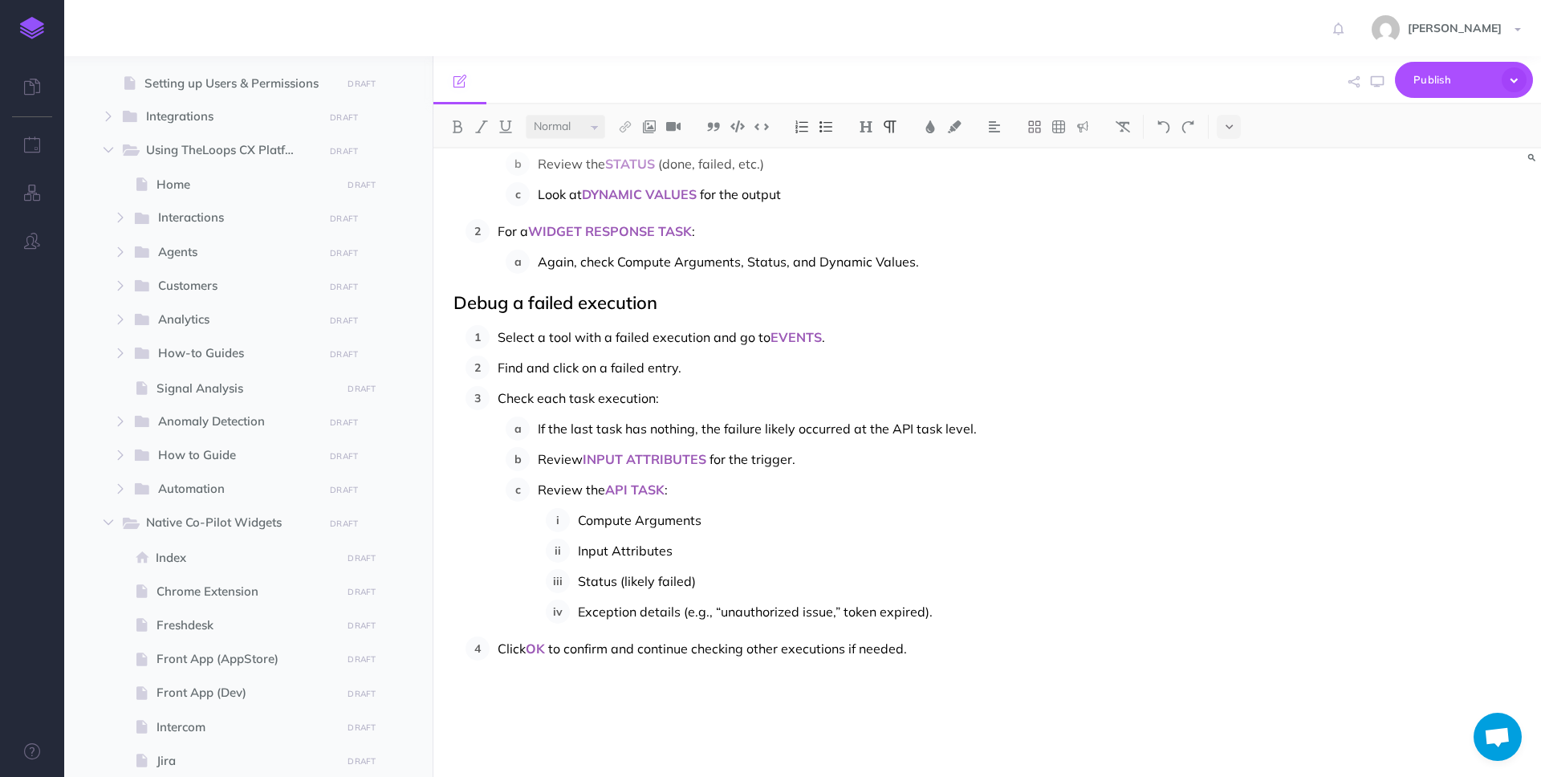
scroll to position [0, 0]
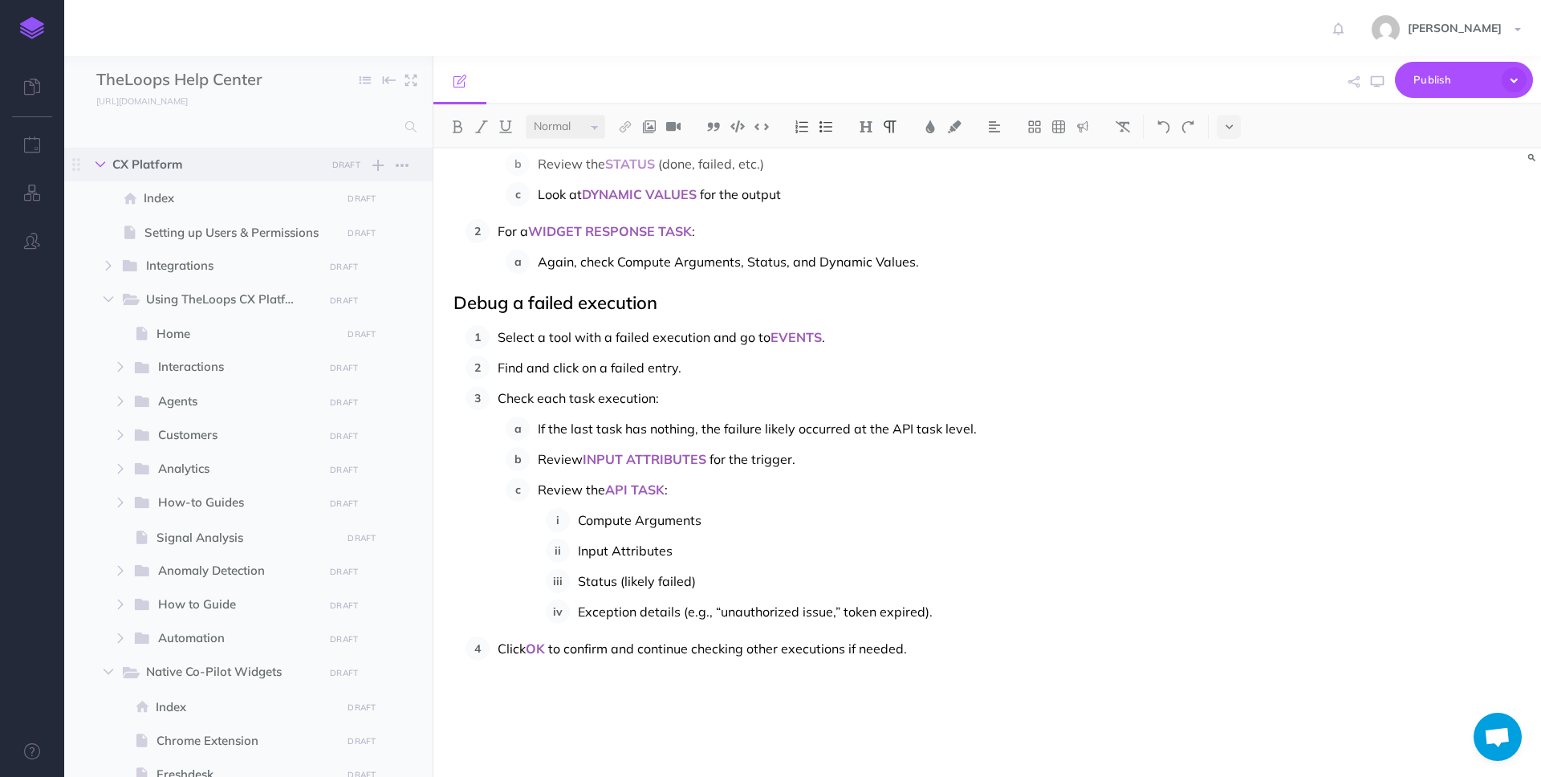
click at [99, 163] on icon "button" at bounding box center [101, 165] width 10 height 10
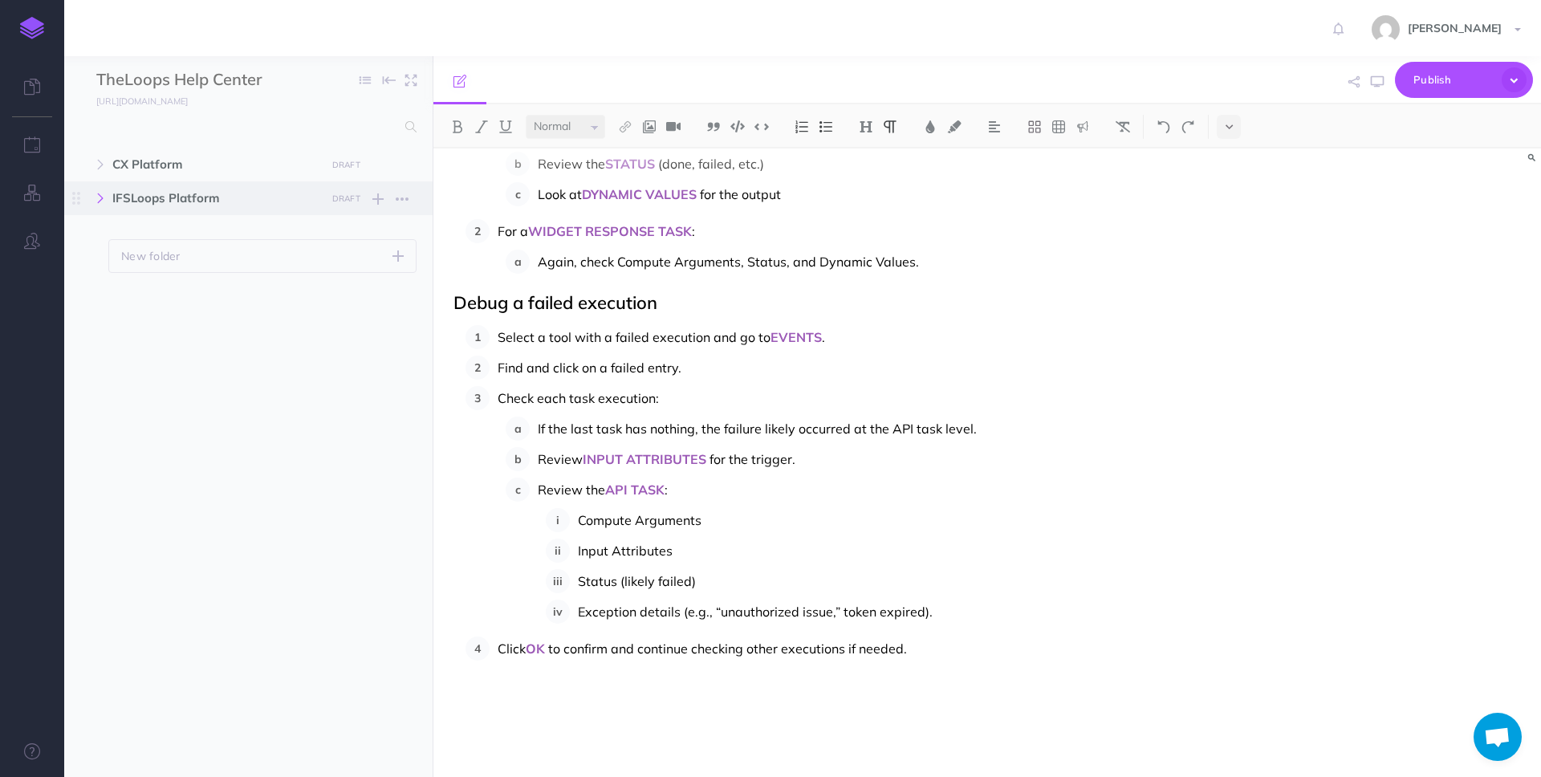
click at [99, 197] on icon "button" at bounding box center [101, 198] width 10 height 10
click at [108, 334] on icon "button" at bounding box center [109, 333] width 10 height 10
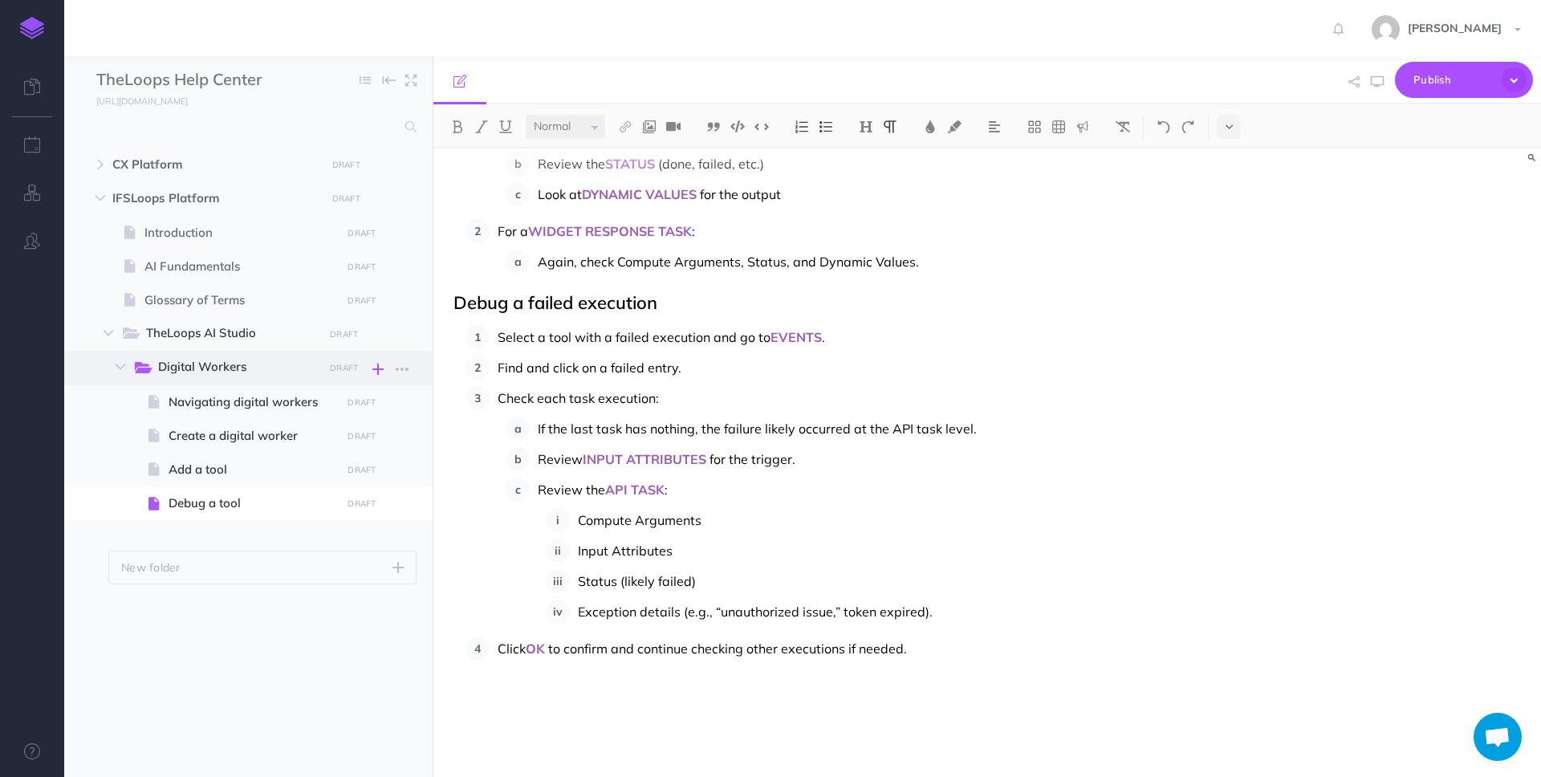
click at [376, 368] on icon "button" at bounding box center [377, 369] width 11 height 19
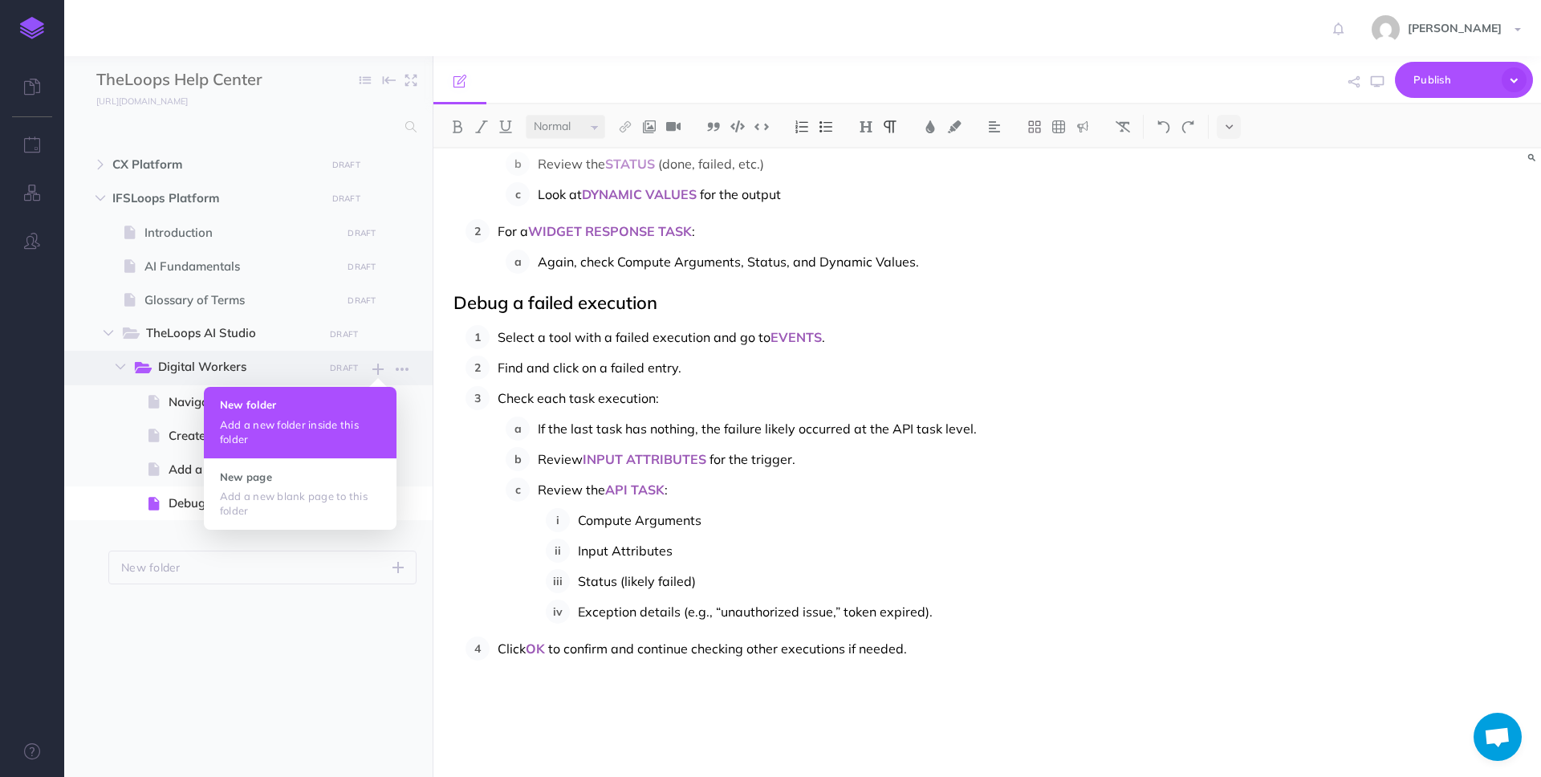
click at [291, 408] on h4 "New folder" at bounding box center [300, 404] width 161 height 11
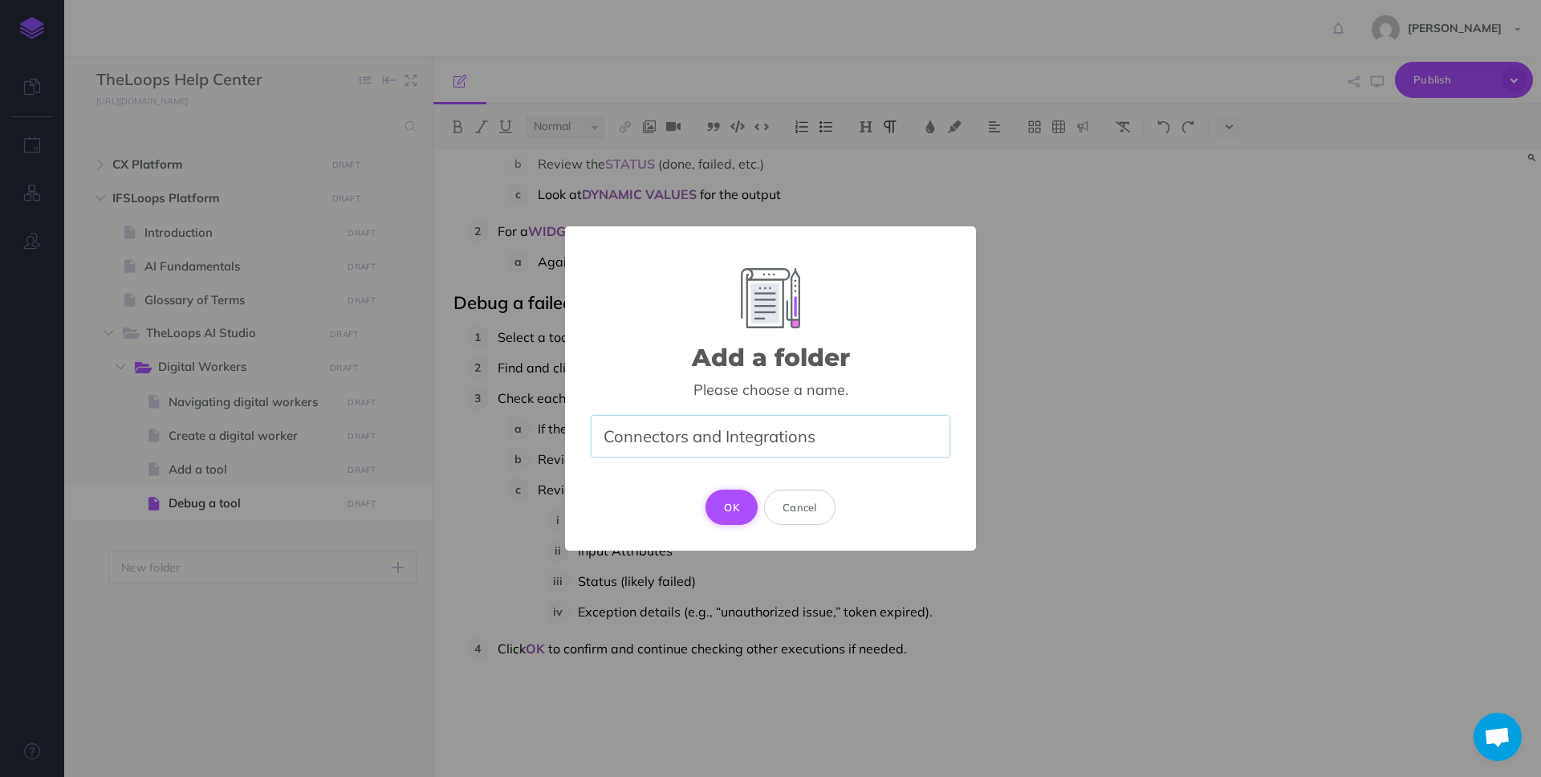
type input "Connectors and Integrations"
click at [736, 494] on button "OK" at bounding box center [732, 507] width 52 height 35
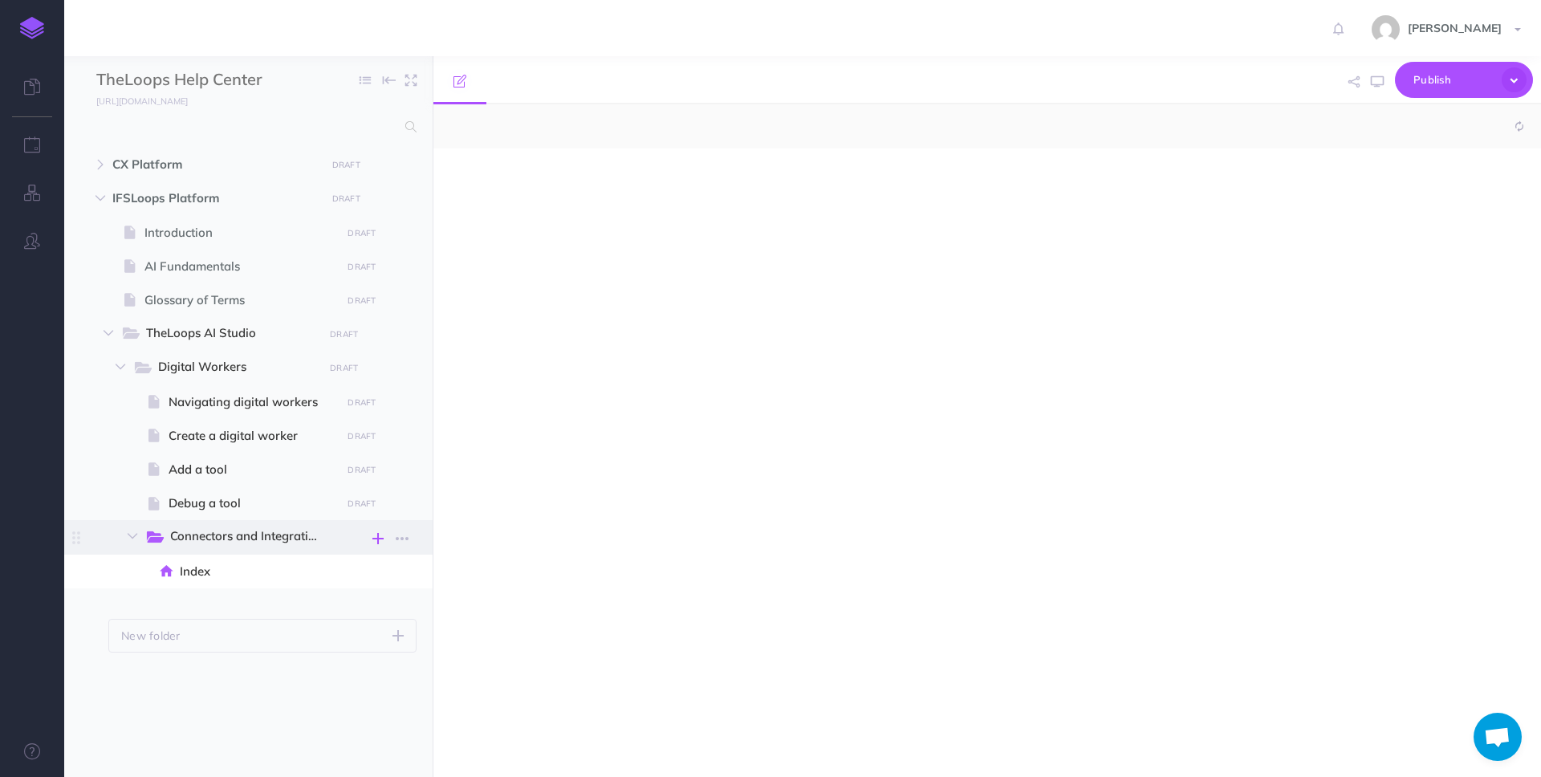
select select "null"
click at [376, 542] on icon "button" at bounding box center [377, 538] width 11 height 19
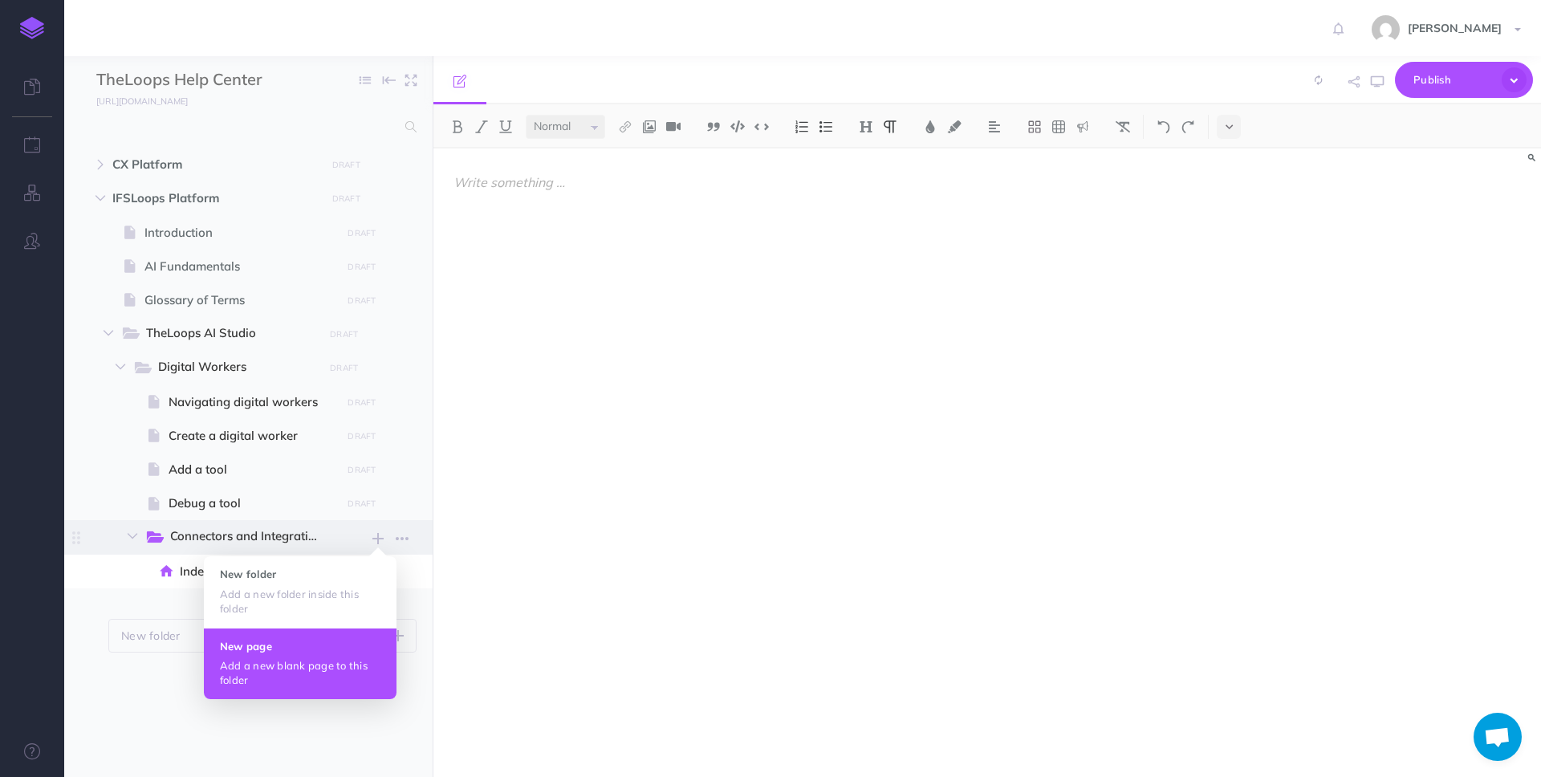
click at [332, 652] on button "New page Add a new blank page to this folder" at bounding box center [300, 663] width 193 height 71
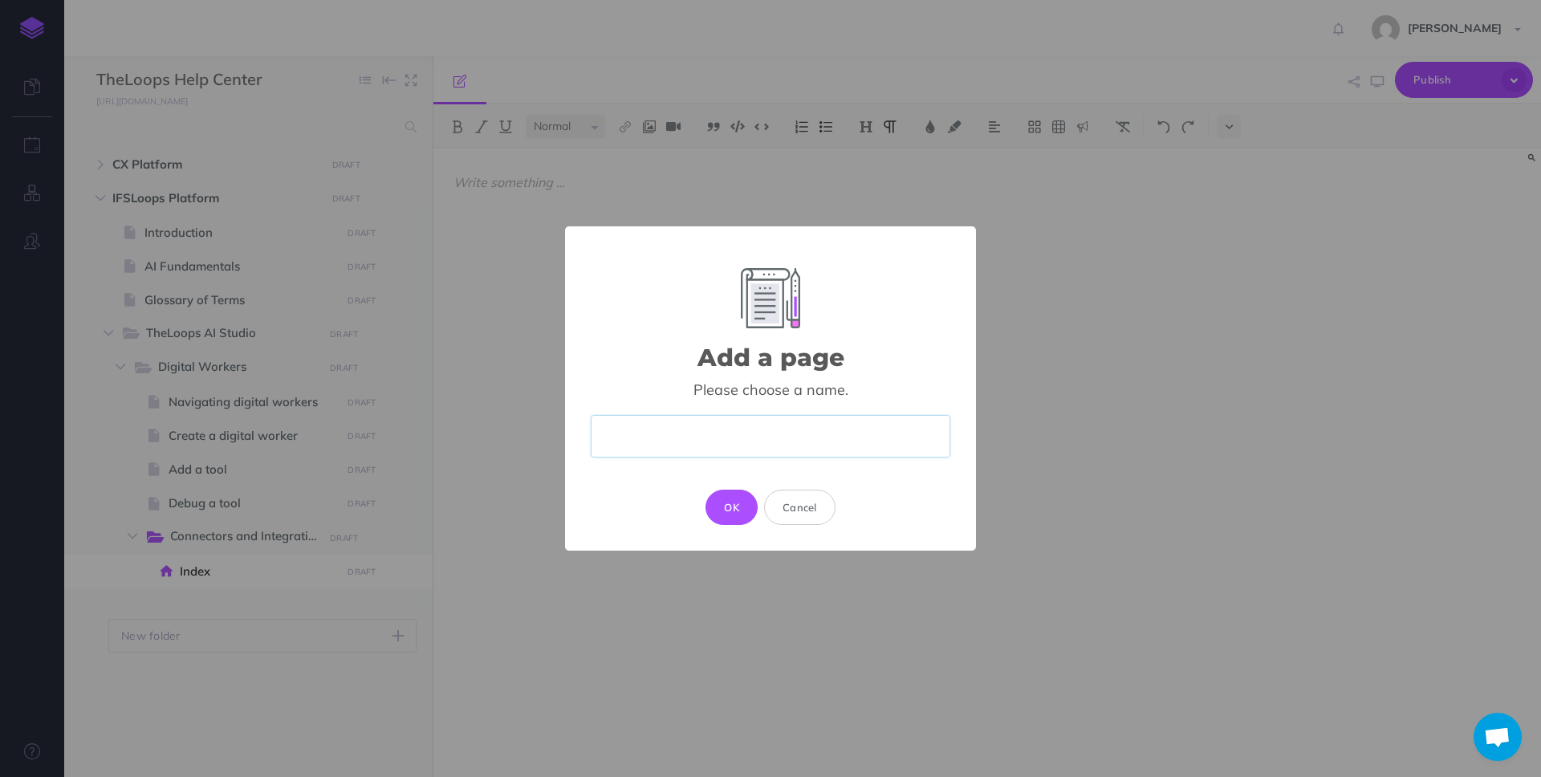
paste input "Connect IFS Cloud"
type input "Connect IFS Cloud"
click at [730, 499] on button "OK" at bounding box center [732, 507] width 52 height 35
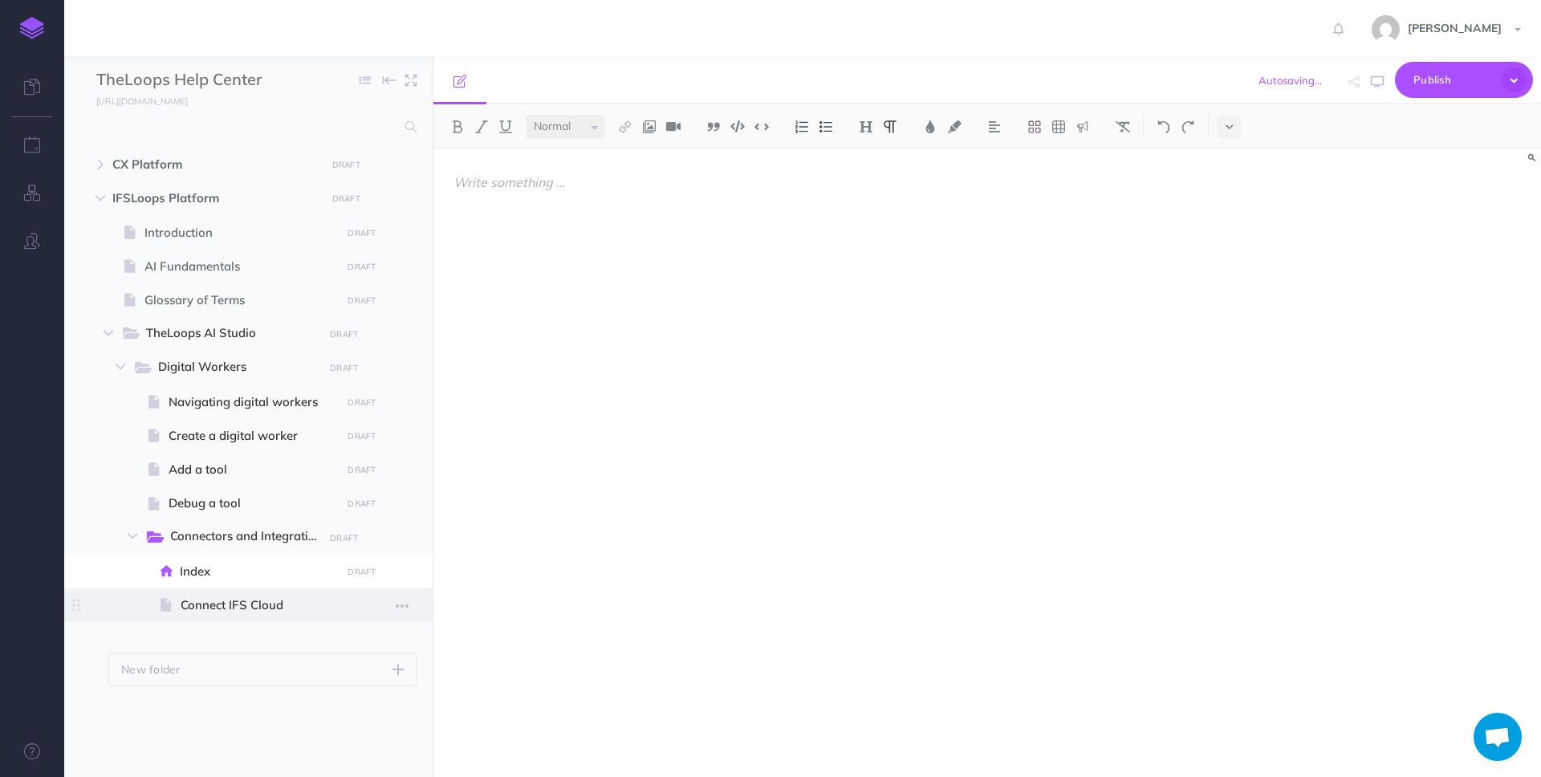
click at [244, 601] on span "Connect IFS Cloud" at bounding box center [259, 605] width 156 height 19
select select "null"
click at [663, 359] on div at bounding box center [820, 455] width 775 height 612
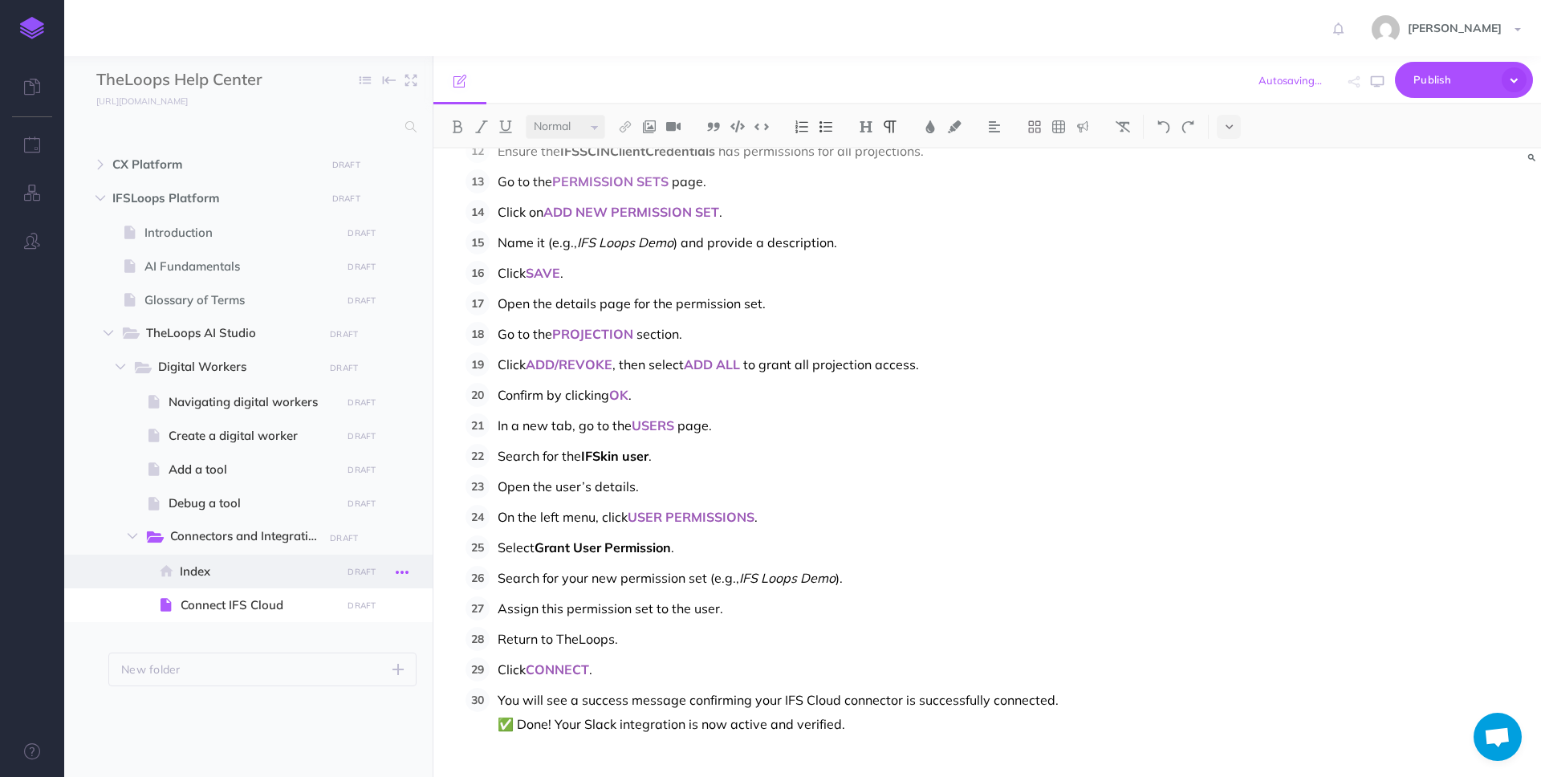
click at [401, 575] on icon "button" at bounding box center [402, 572] width 13 height 19
click at [358, 702] on link "Delete" at bounding box center [356, 706] width 120 height 26
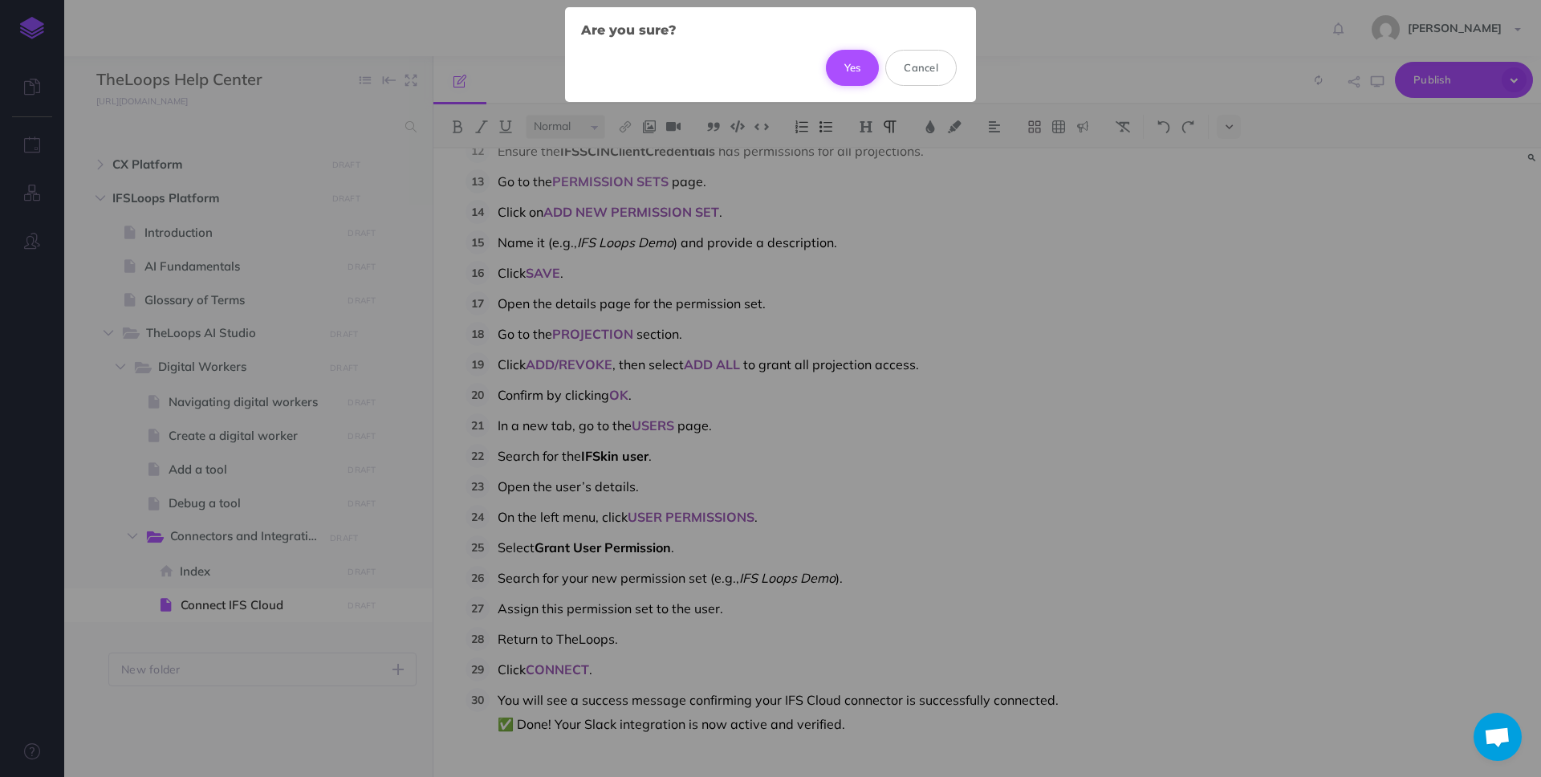
click at [847, 67] on button "Yes" at bounding box center [853, 67] width 54 height 35
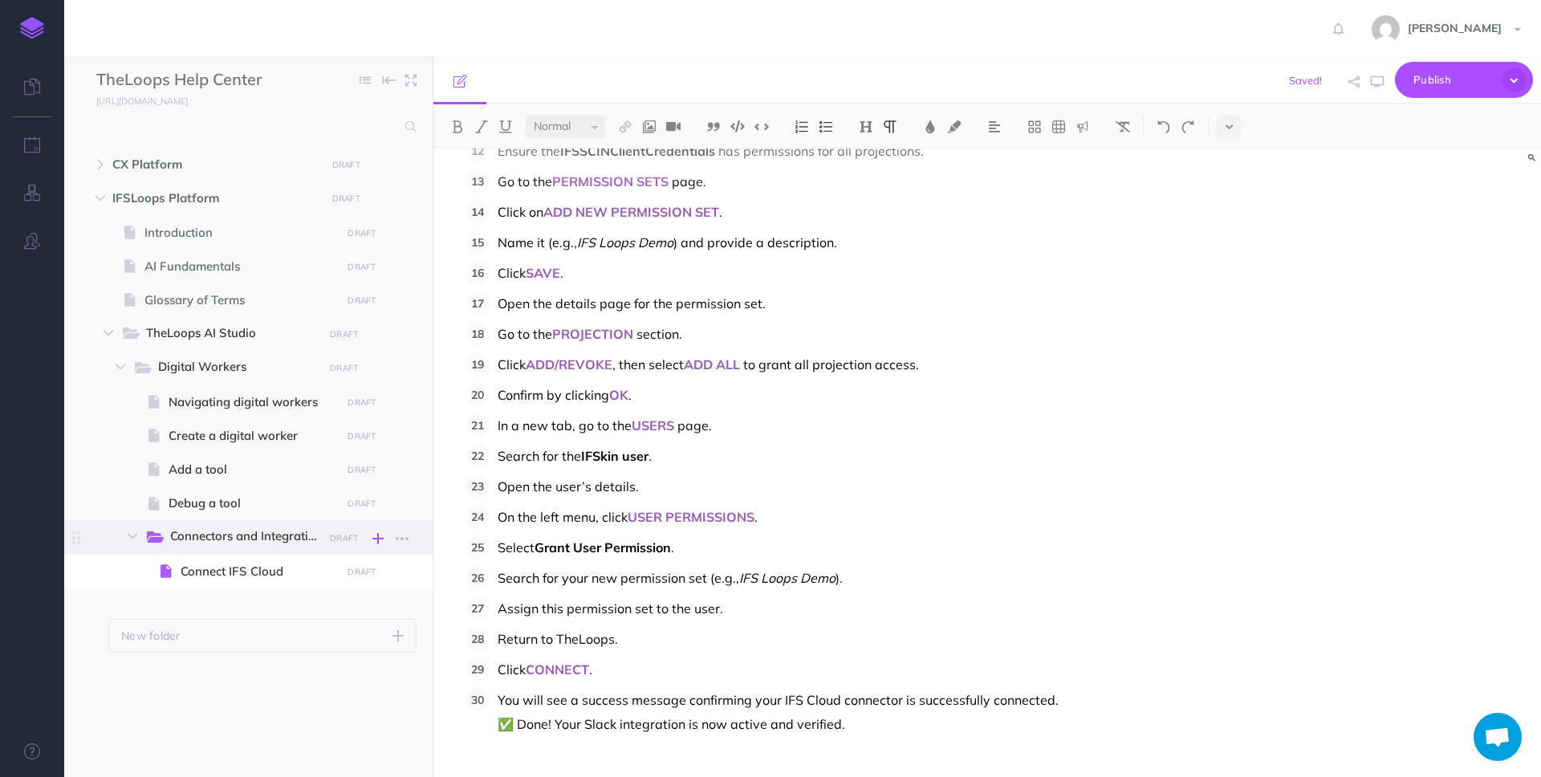
click at [373, 535] on icon "button" at bounding box center [377, 538] width 11 height 19
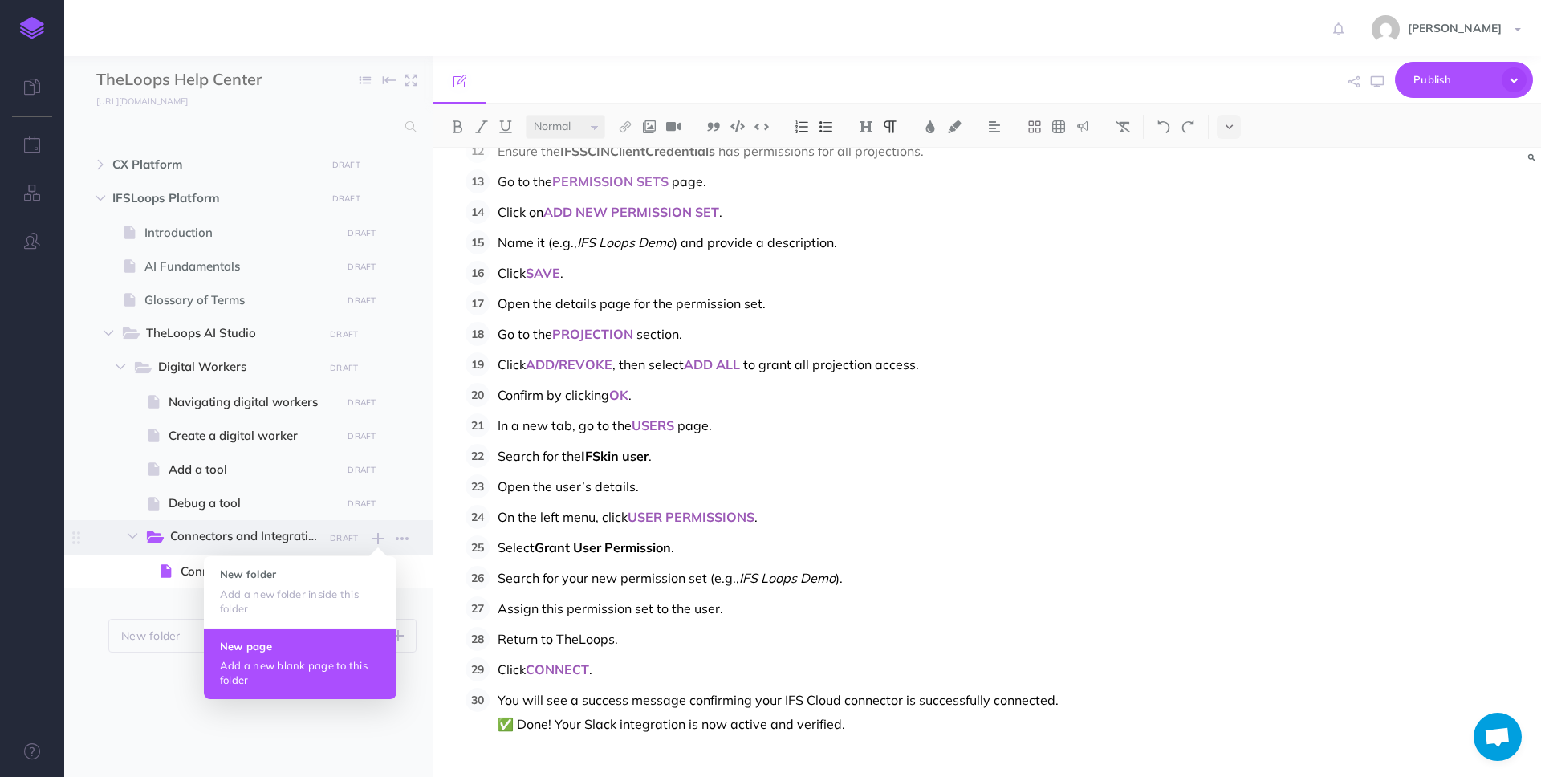
click at [344, 649] on h4 "New page" at bounding box center [300, 646] width 161 height 11
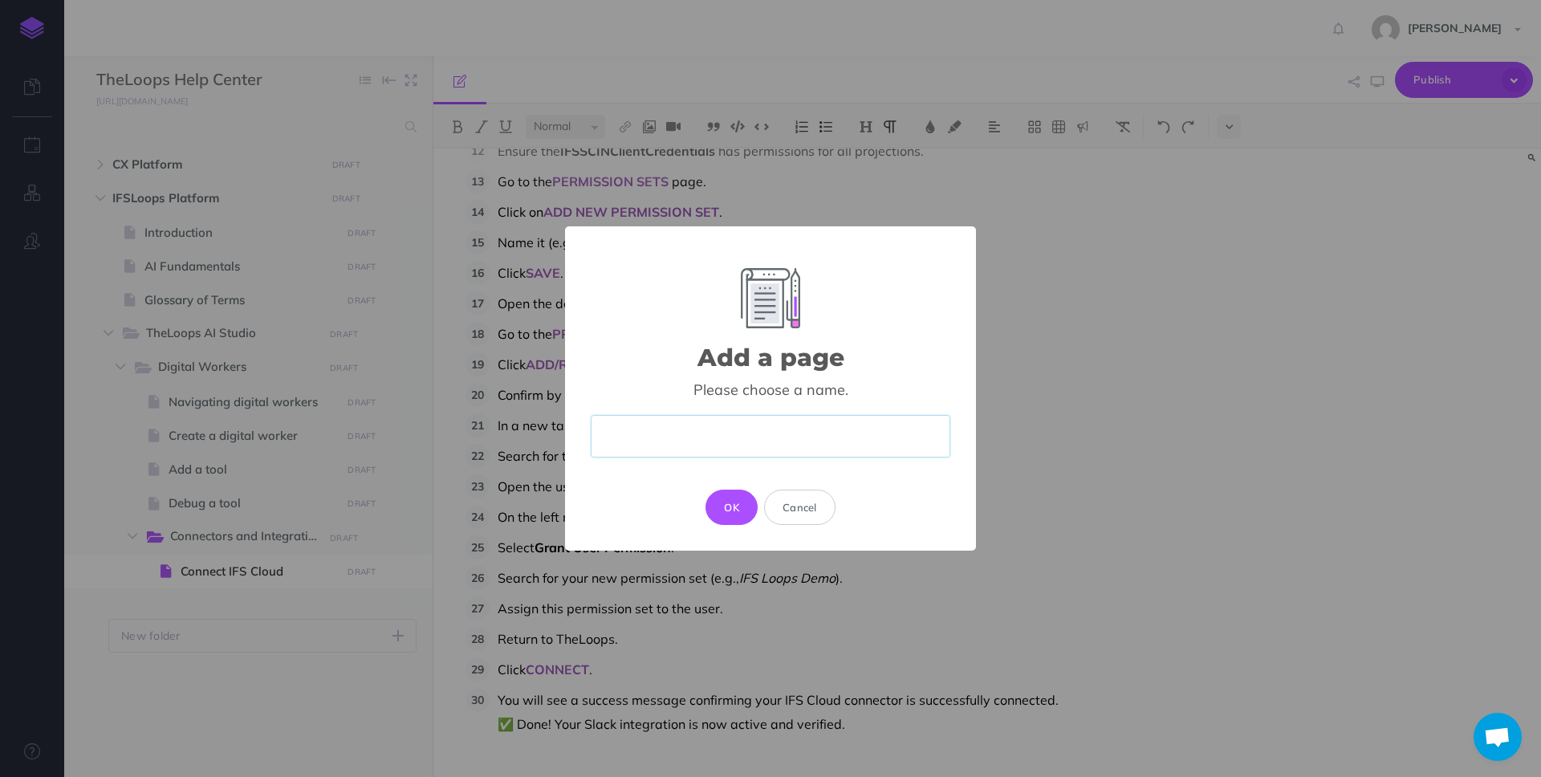
paste input "Connect an API integration"
type input "Connect an API integration"
click at [731, 501] on button "OK" at bounding box center [732, 507] width 52 height 35
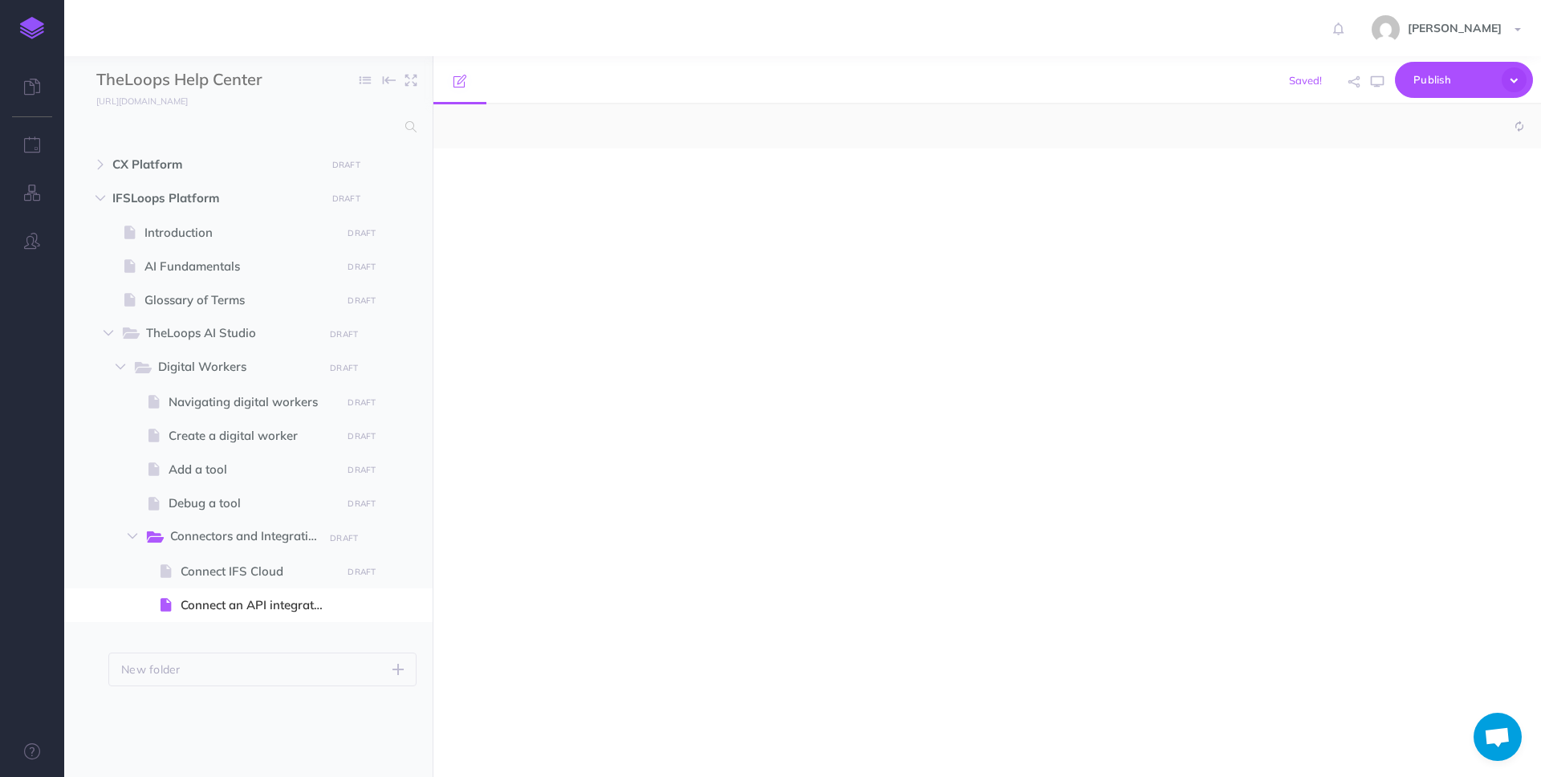
select select "null"
click at [624, 363] on div at bounding box center [820, 455] width 775 height 612
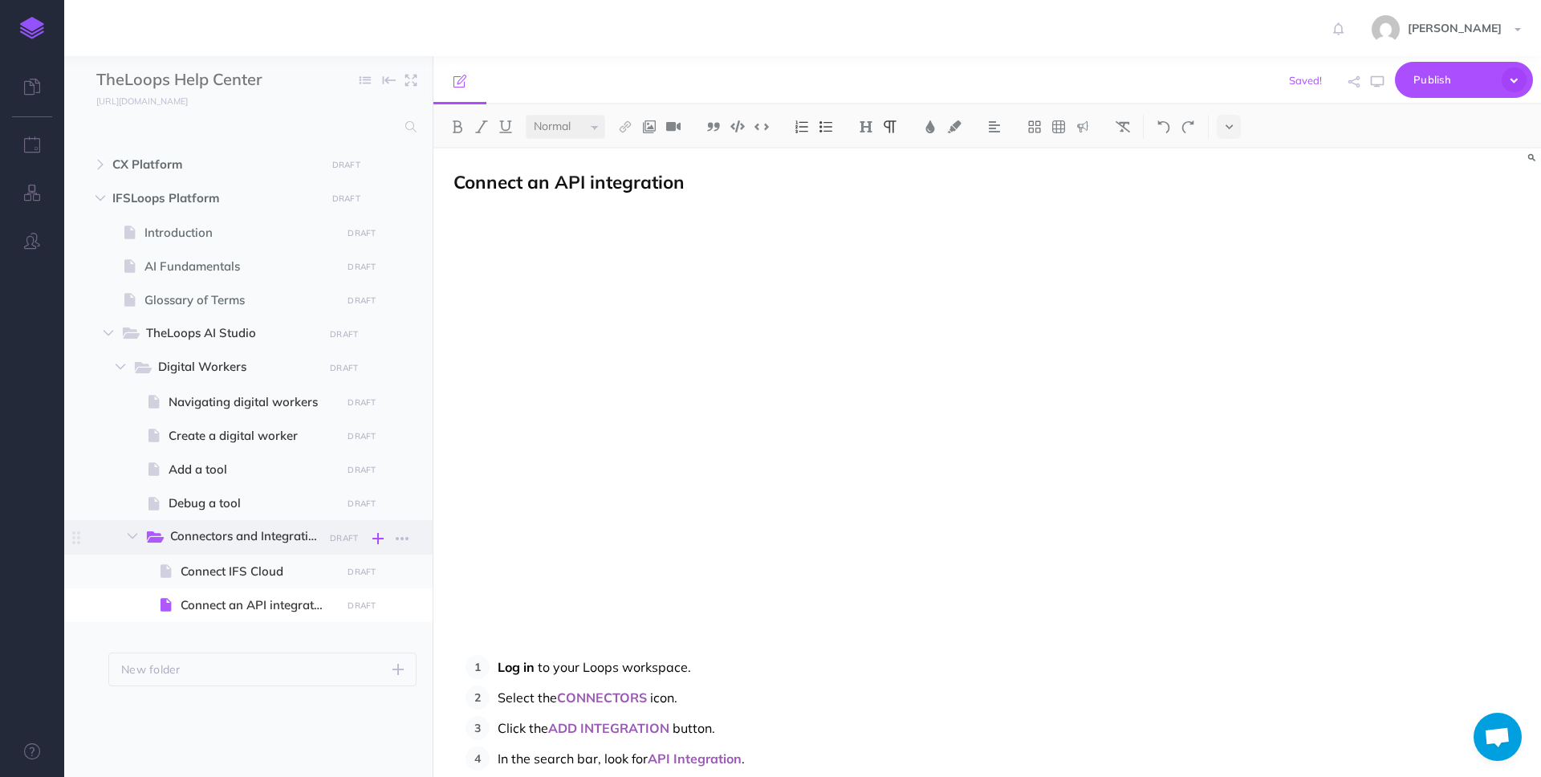
click at [376, 535] on icon "button" at bounding box center [377, 538] width 11 height 19
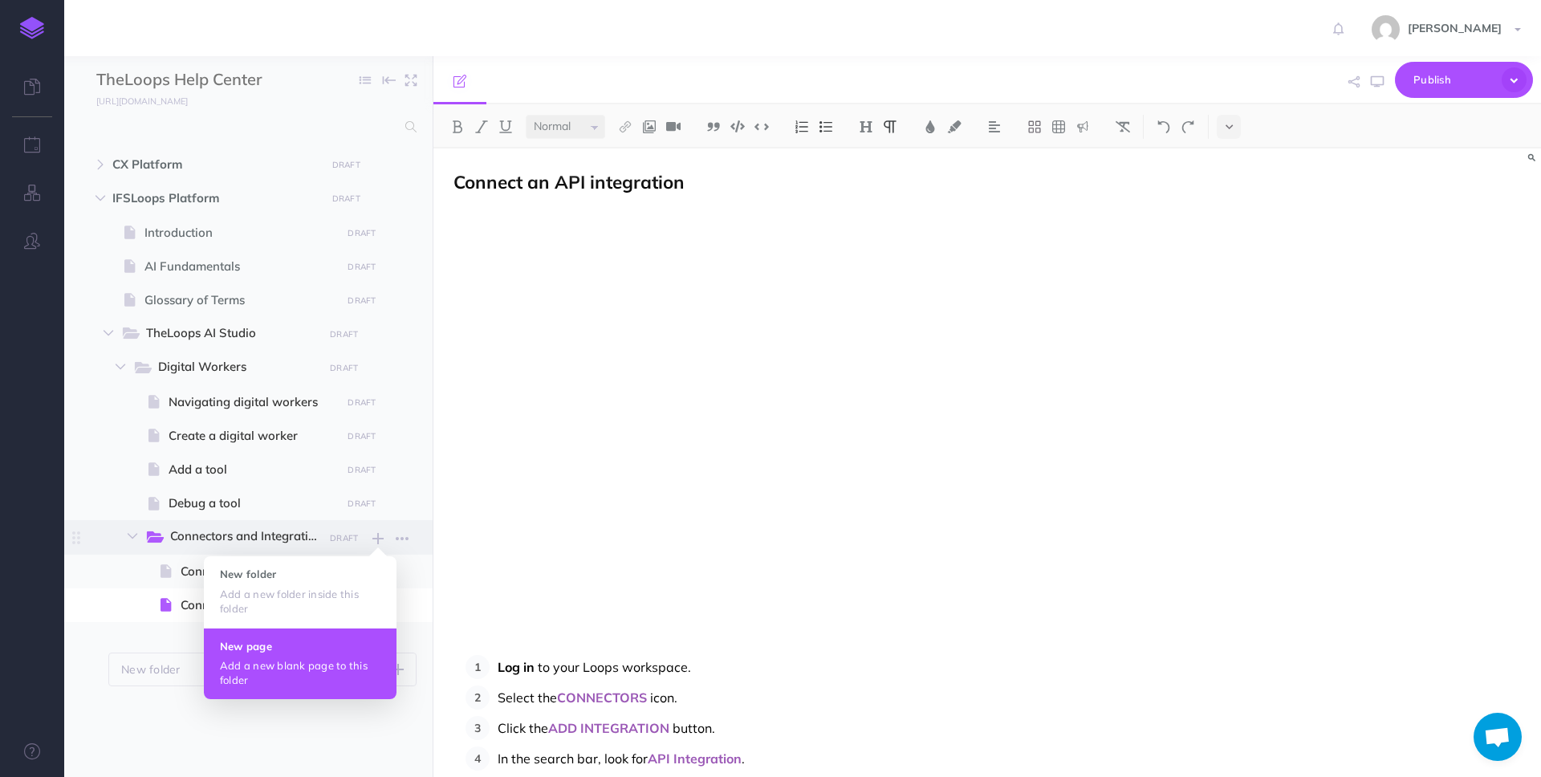
click at [329, 647] on h4 "New page" at bounding box center [300, 646] width 161 height 11
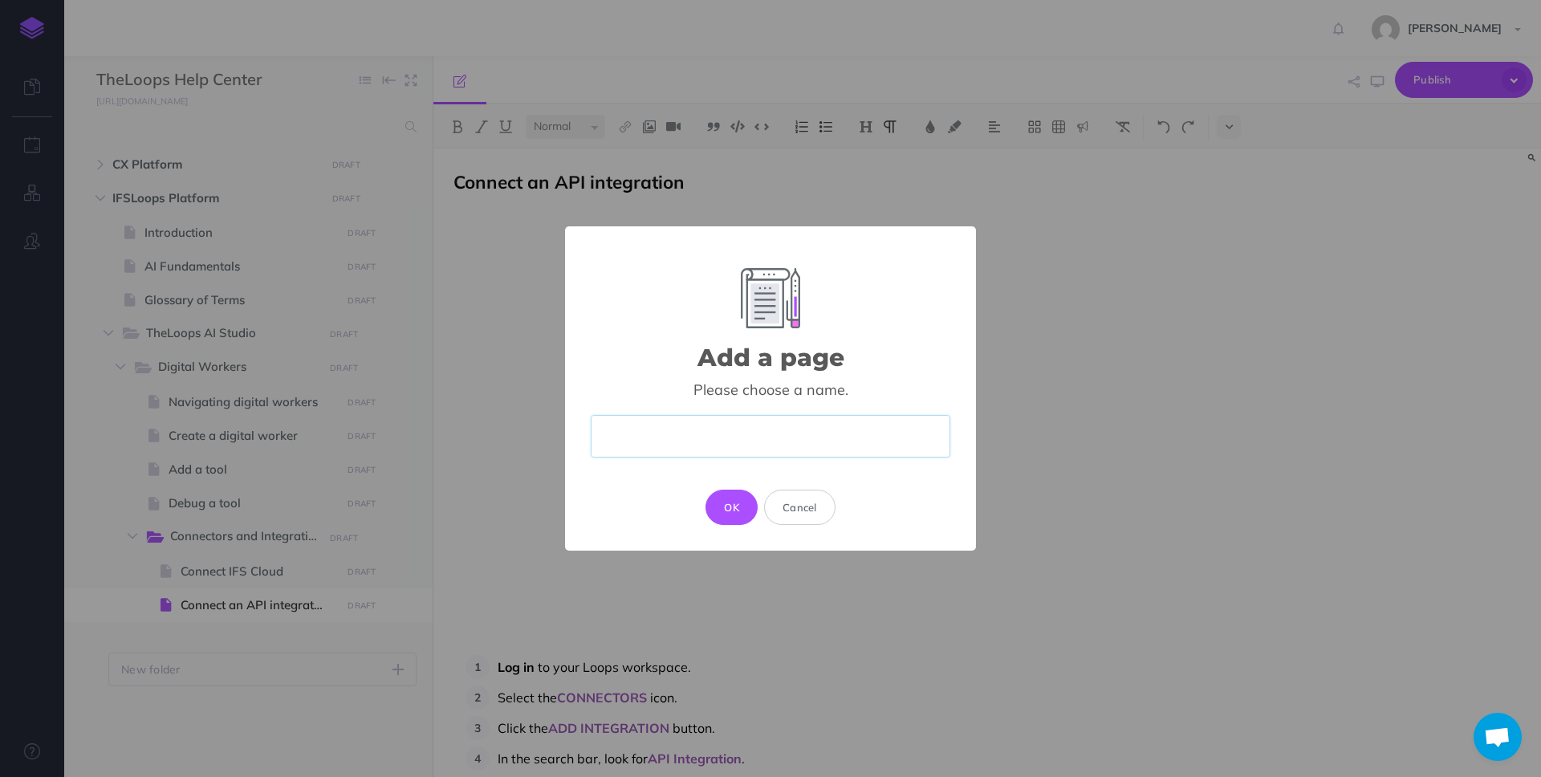
click at [753, 445] on input "text" at bounding box center [771, 436] width 360 height 43
paste input "Connect Slack"
type input "Connect Slack"
click at [730, 507] on button "OK" at bounding box center [732, 507] width 52 height 35
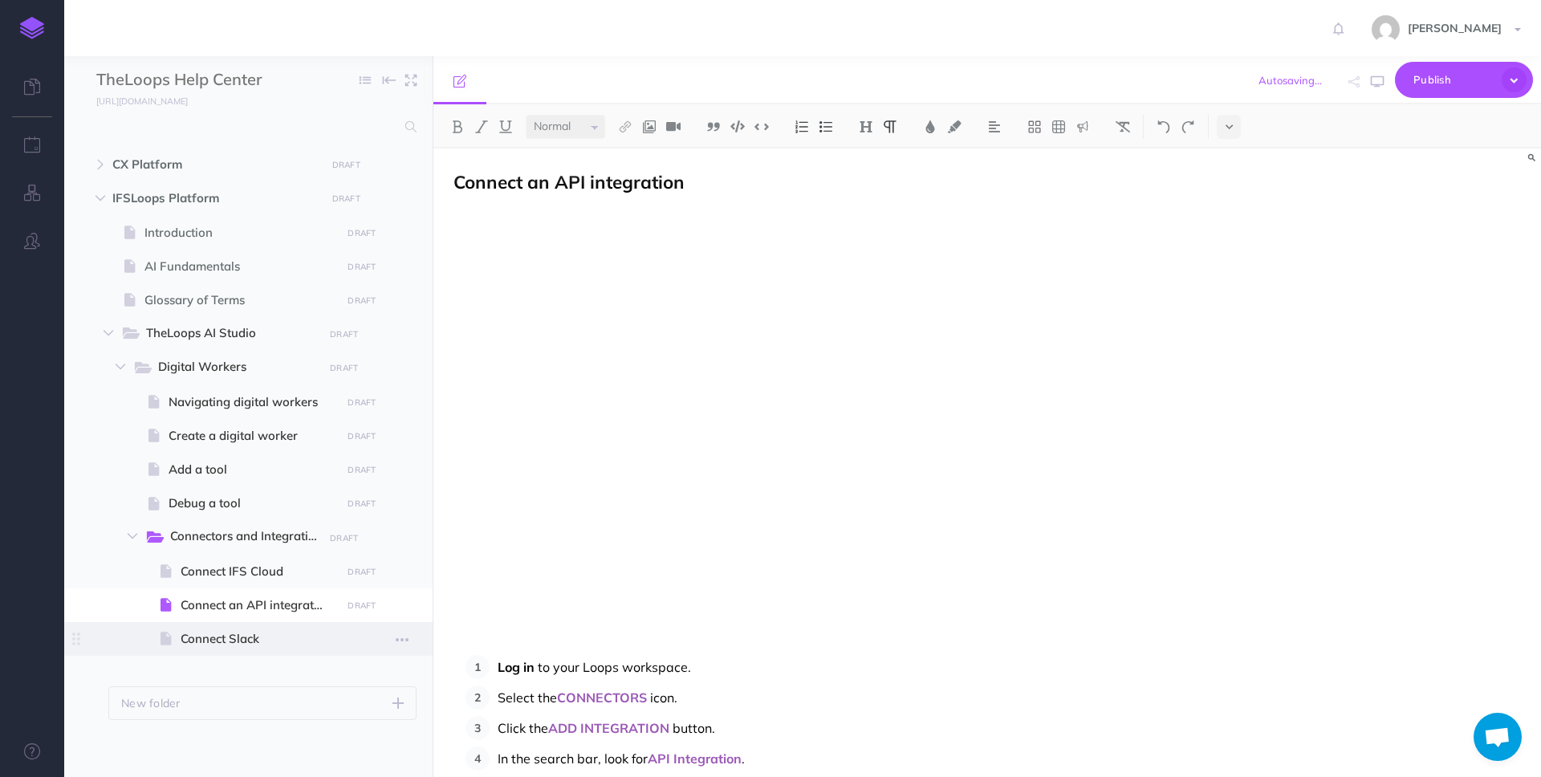
click at [286, 629] on span "Connect Slack" at bounding box center [259, 638] width 156 height 19
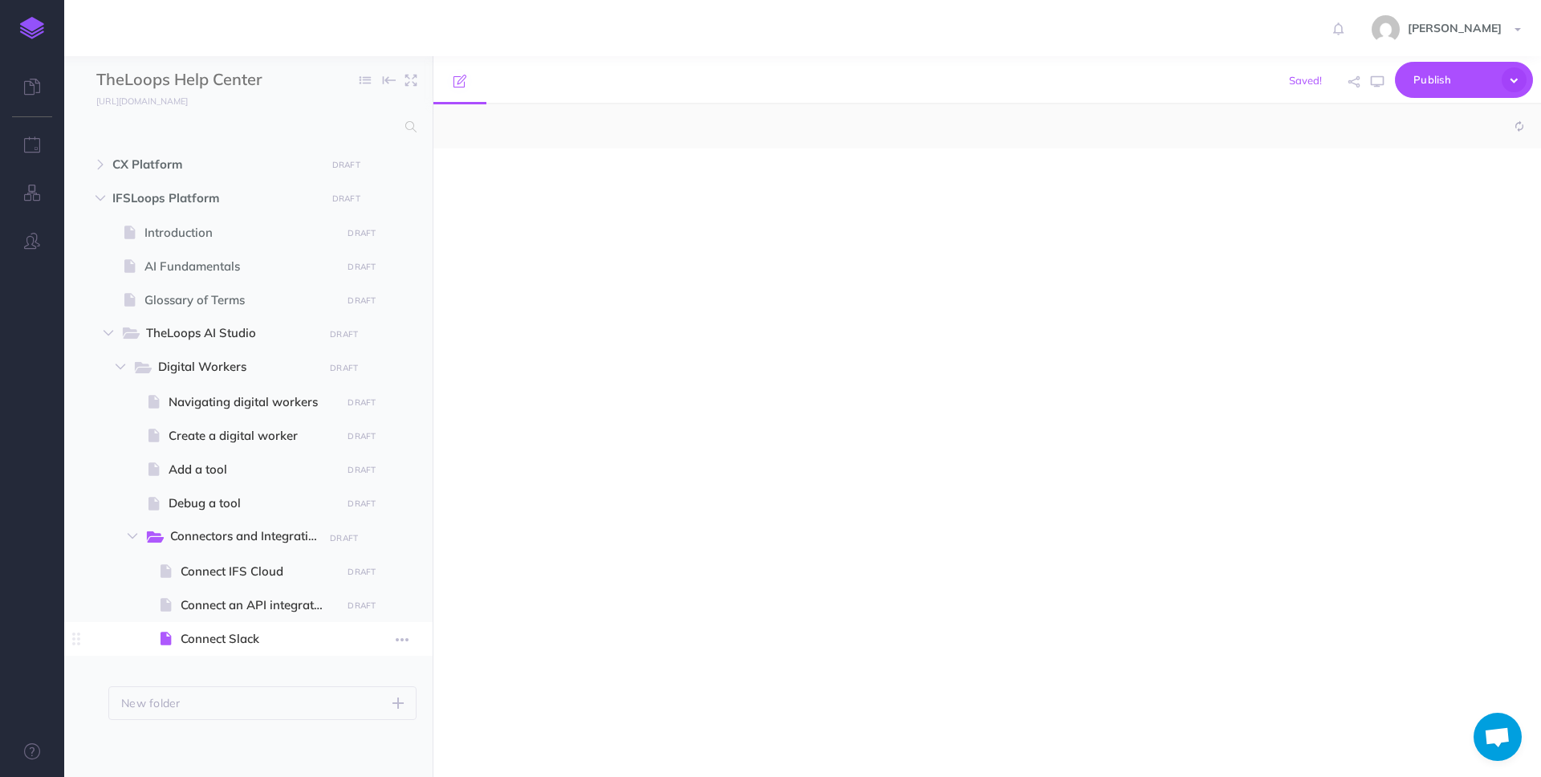
select select "null"
click at [592, 485] on div at bounding box center [820, 455] width 775 height 612
click at [637, 348] on div at bounding box center [820, 455] width 775 height 612
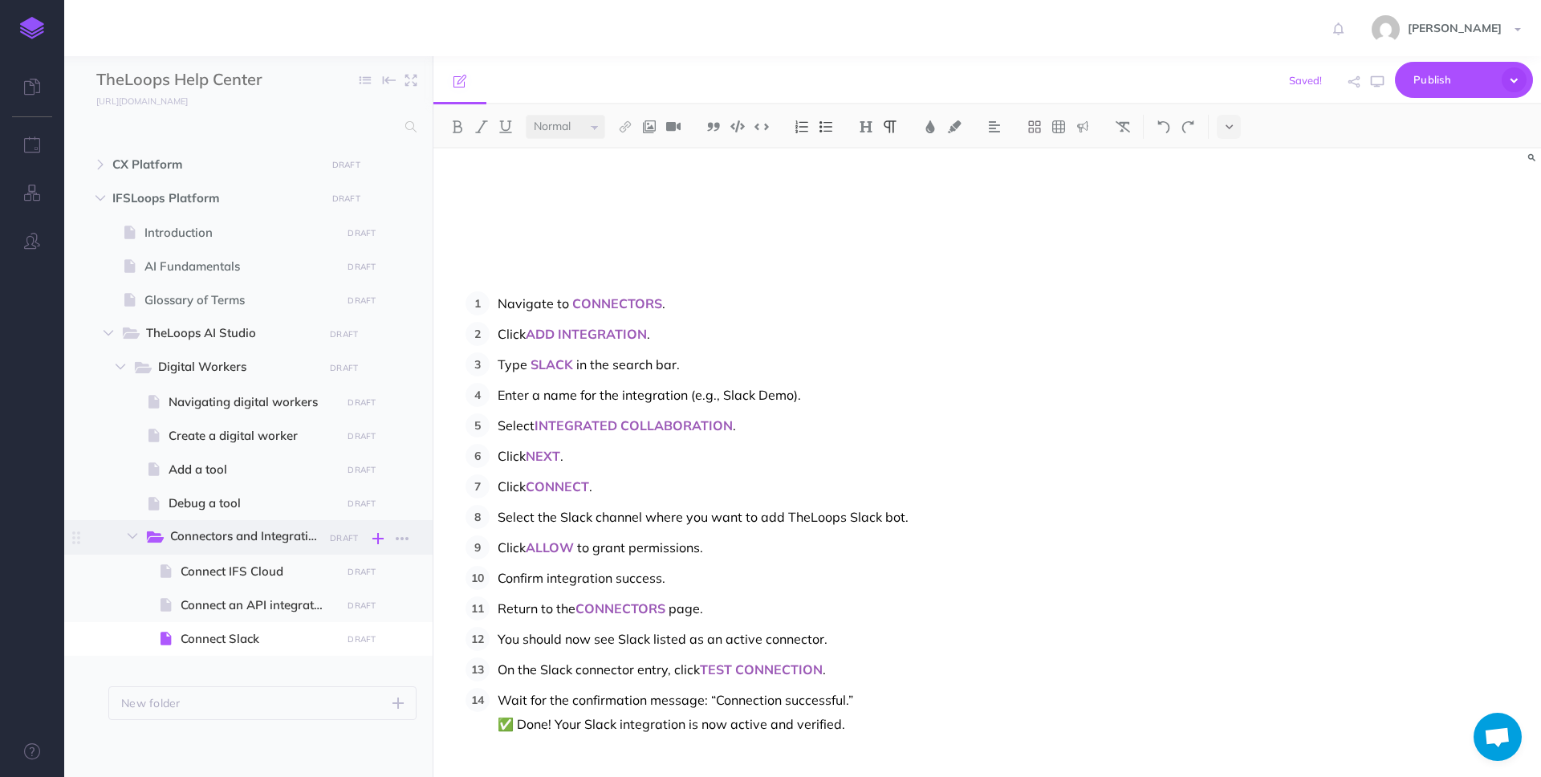
click at [375, 534] on icon "button" at bounding box center [377, 538] width 11 height 19
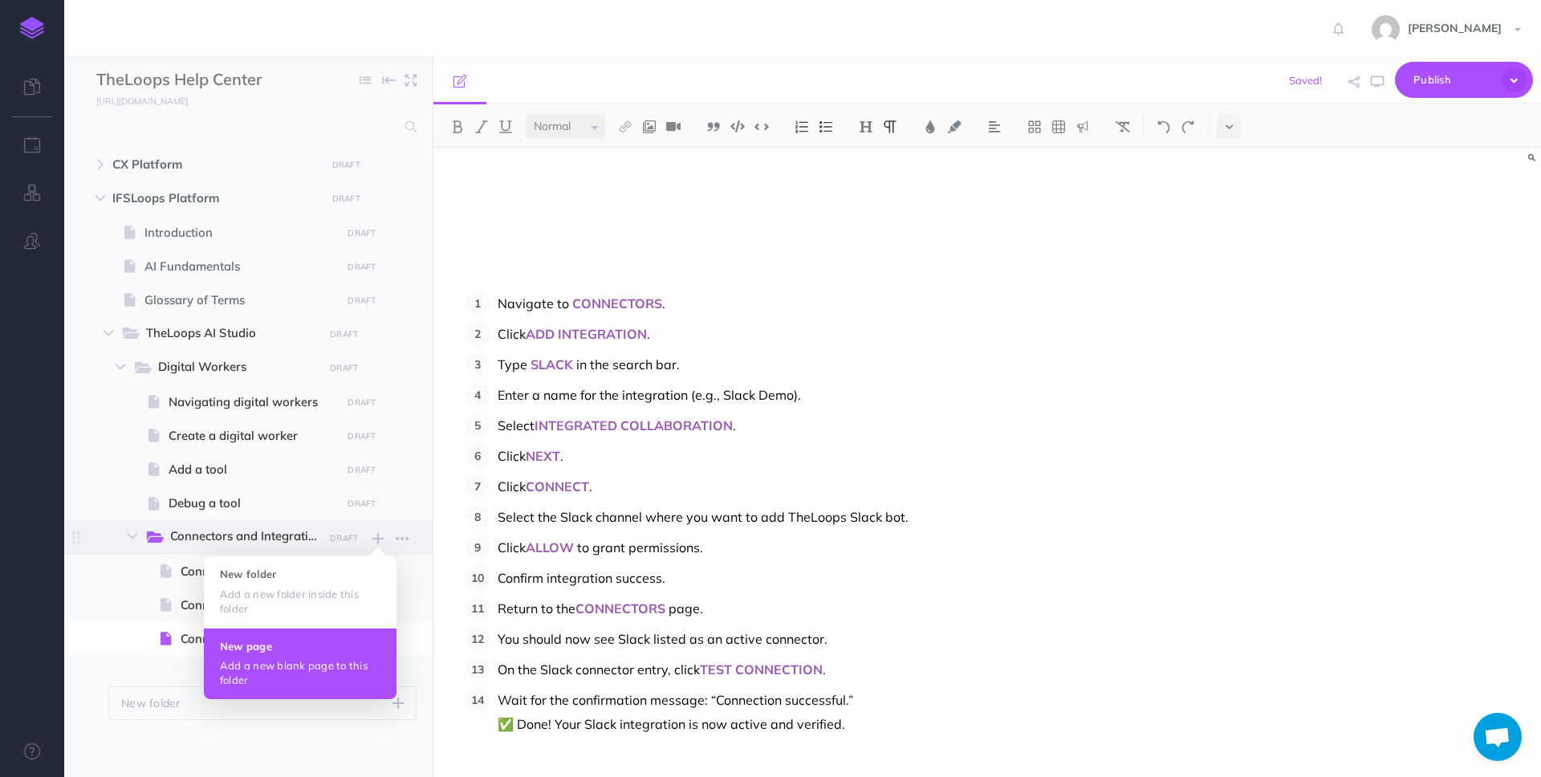
click at [279, 672] on p "Add a new blank page to this folder" at bounding box center [300, 672] width 161 height 29
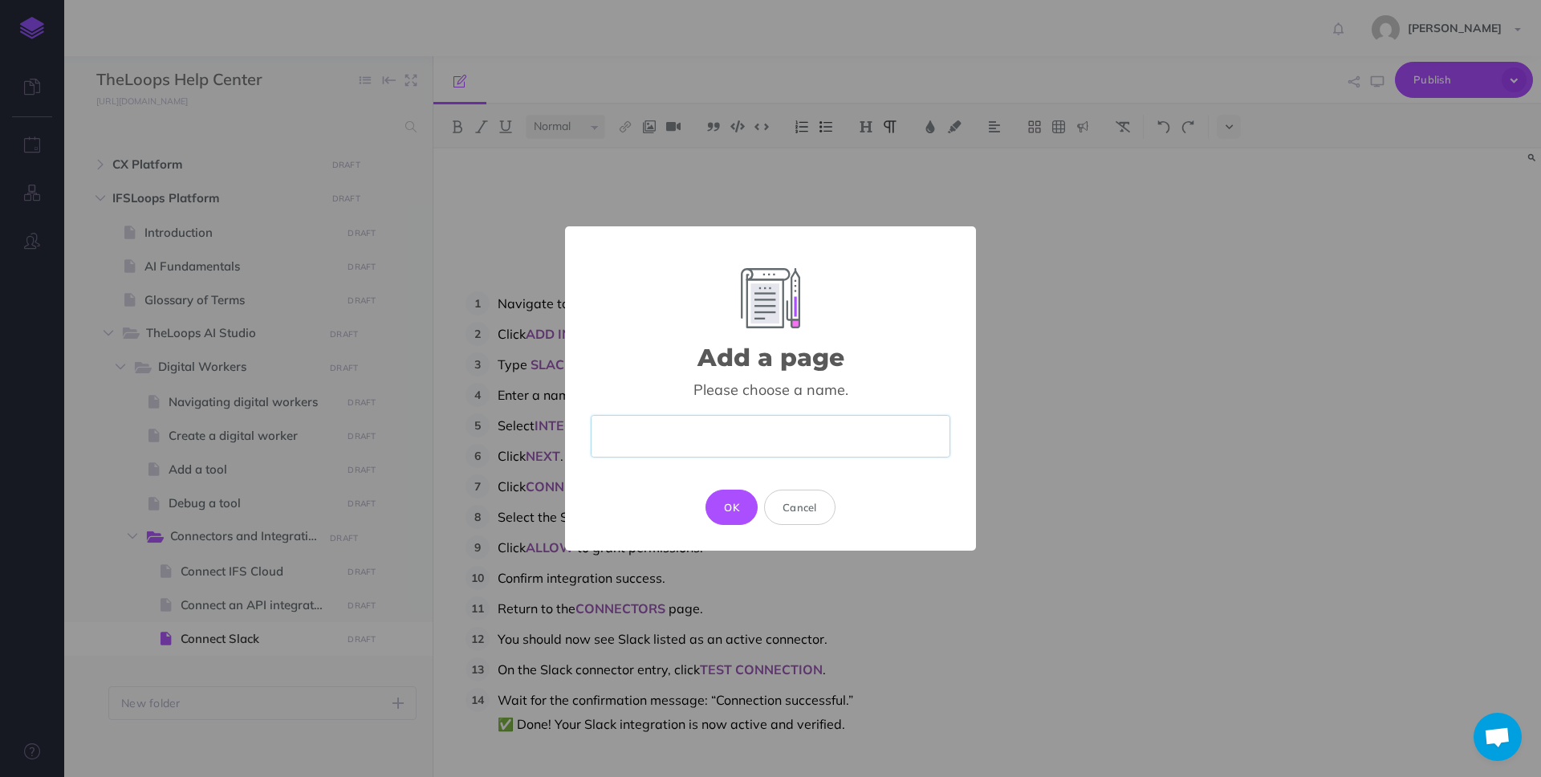
paste input "Connect Microsoft Teams"
type input "Connect Microsoft Teams"
click at [733, 506] on button "OK" at bounding box center [732, 507] width 52 height 35
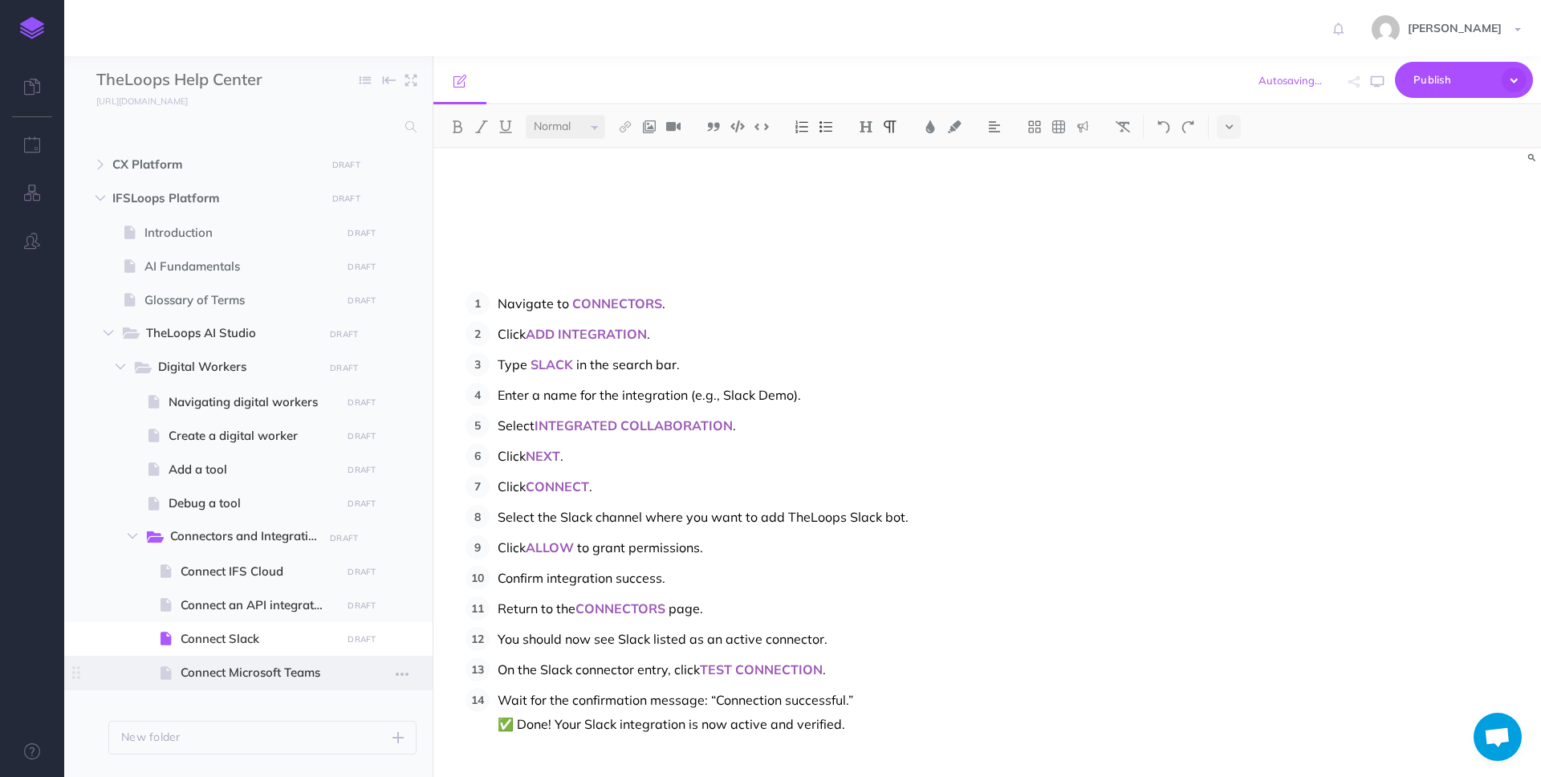
click at [262, 671] on span "Connect Microsoft Teams" at bounding box center [259, 672] width 156 height 19
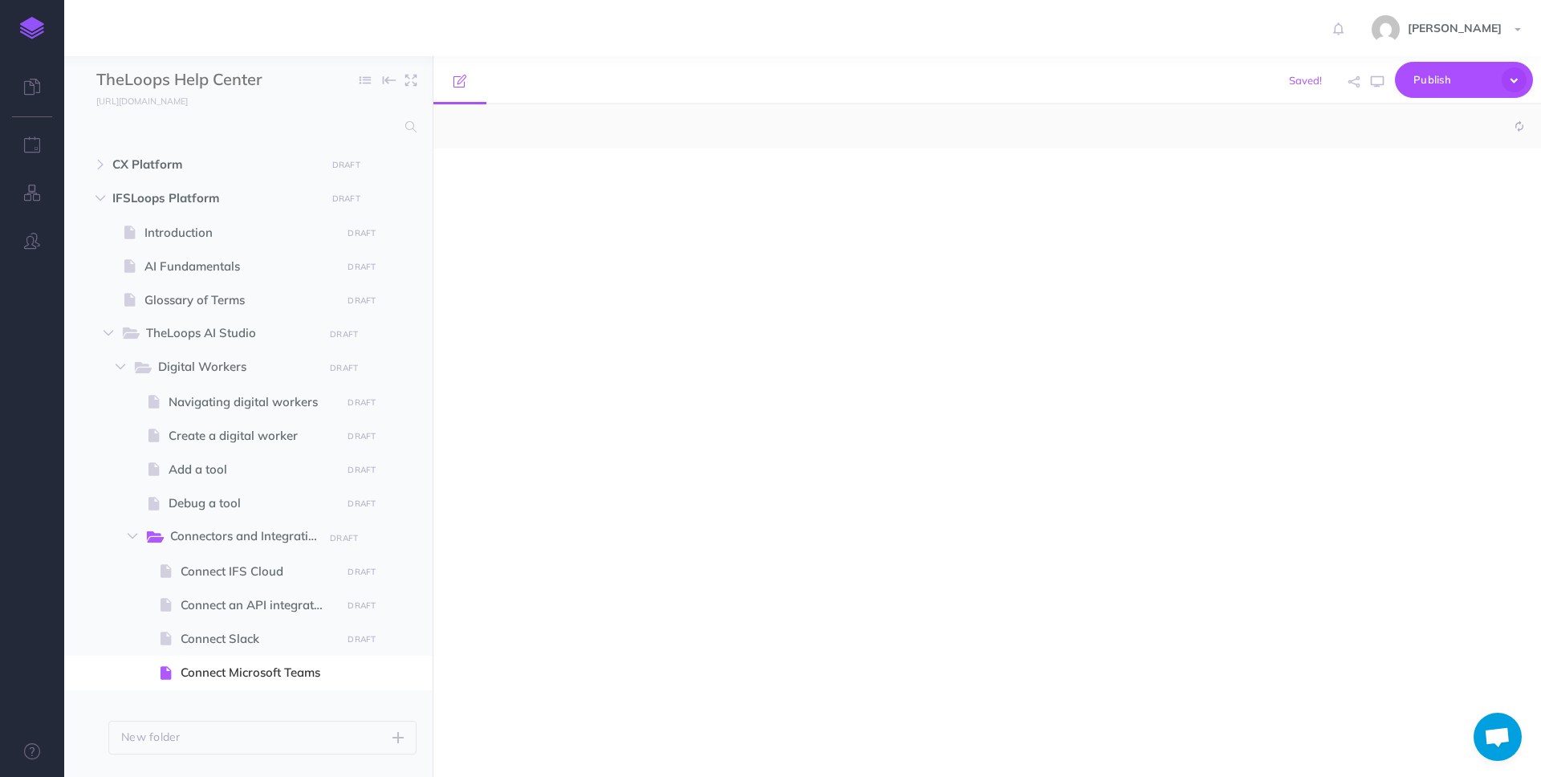
select select "null"
click at [613, 463] on div at bounding box center [820, 455] width 775 height 612
click at [657, 353] on div at bounding box center [820, 455] width 775 height 612
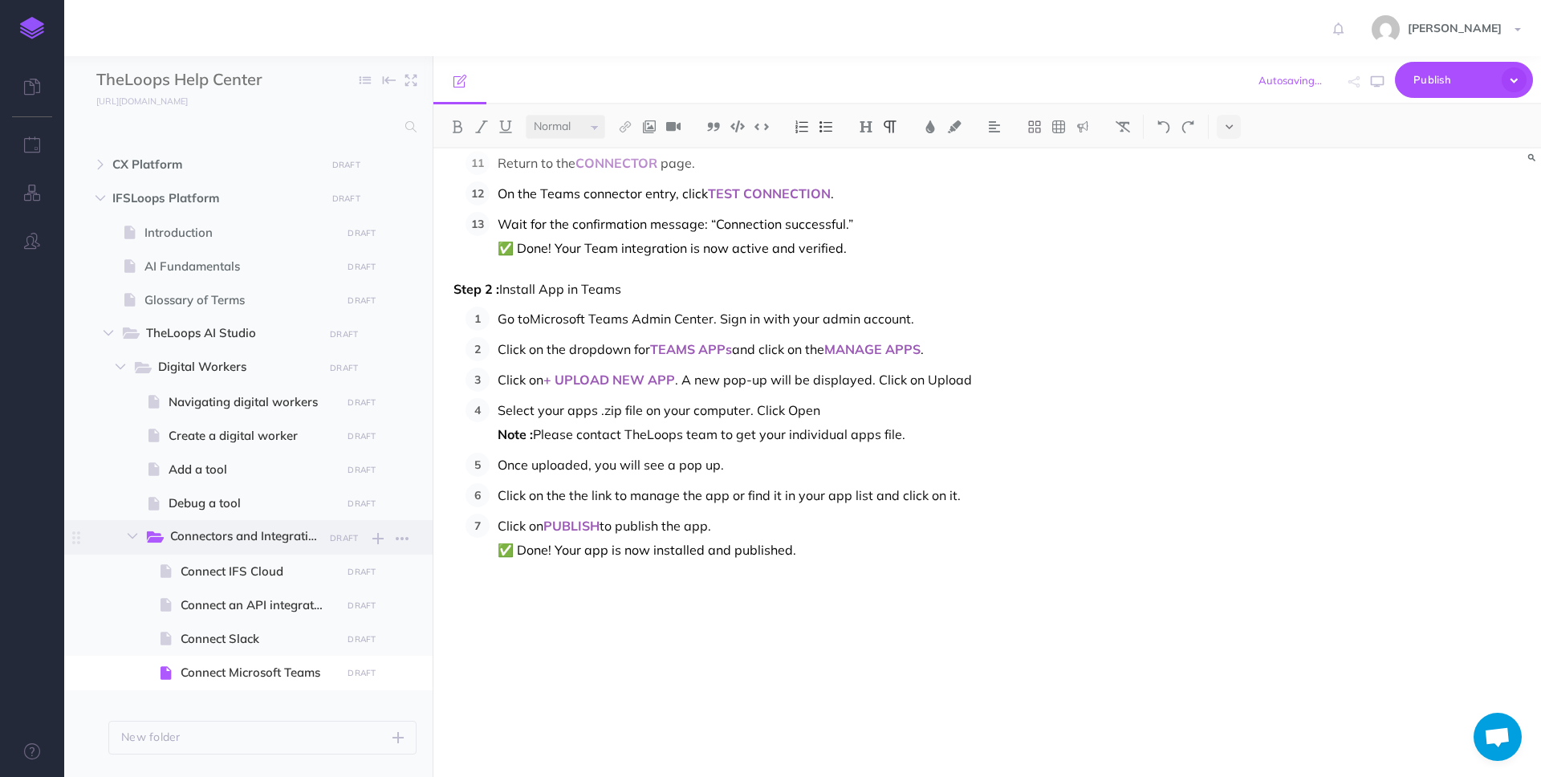
scroll to position [42, 0]
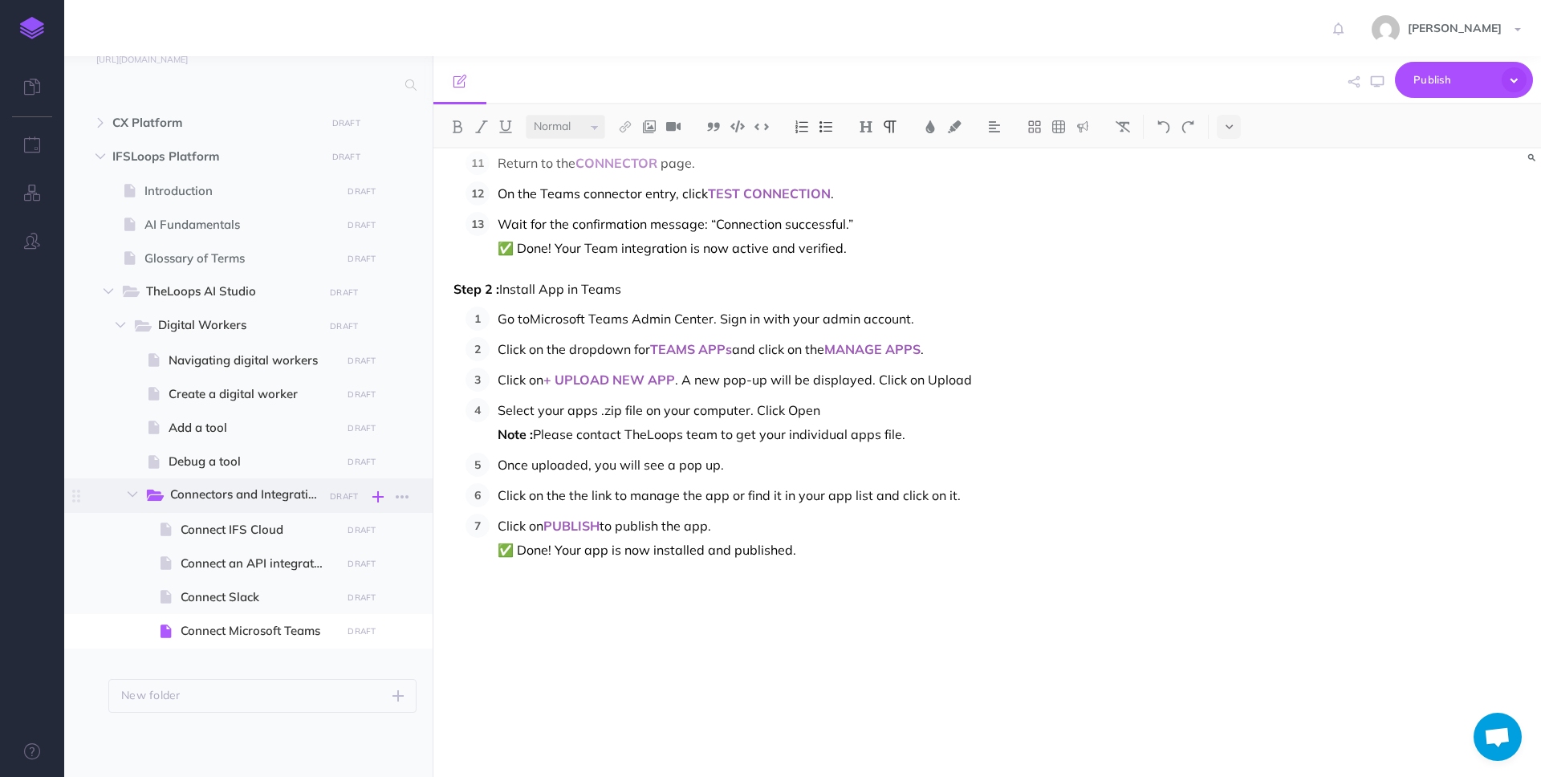
click at [379, 494] on icon "button" at bounding box center [377, 496] width 11 height 19
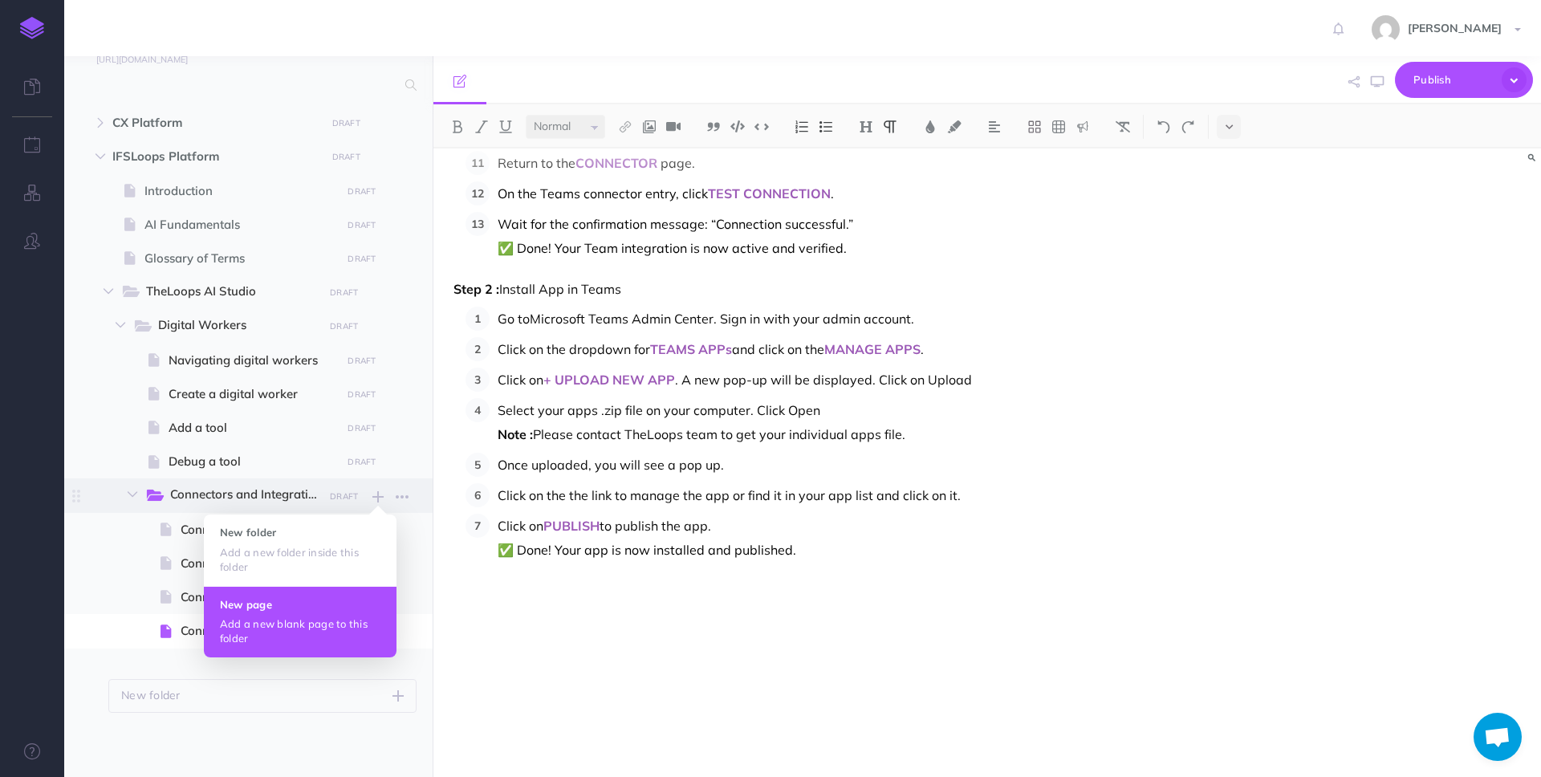
click at [309, 605] on h4 "New page" at bounding box center [300, 604] width 161 height 11
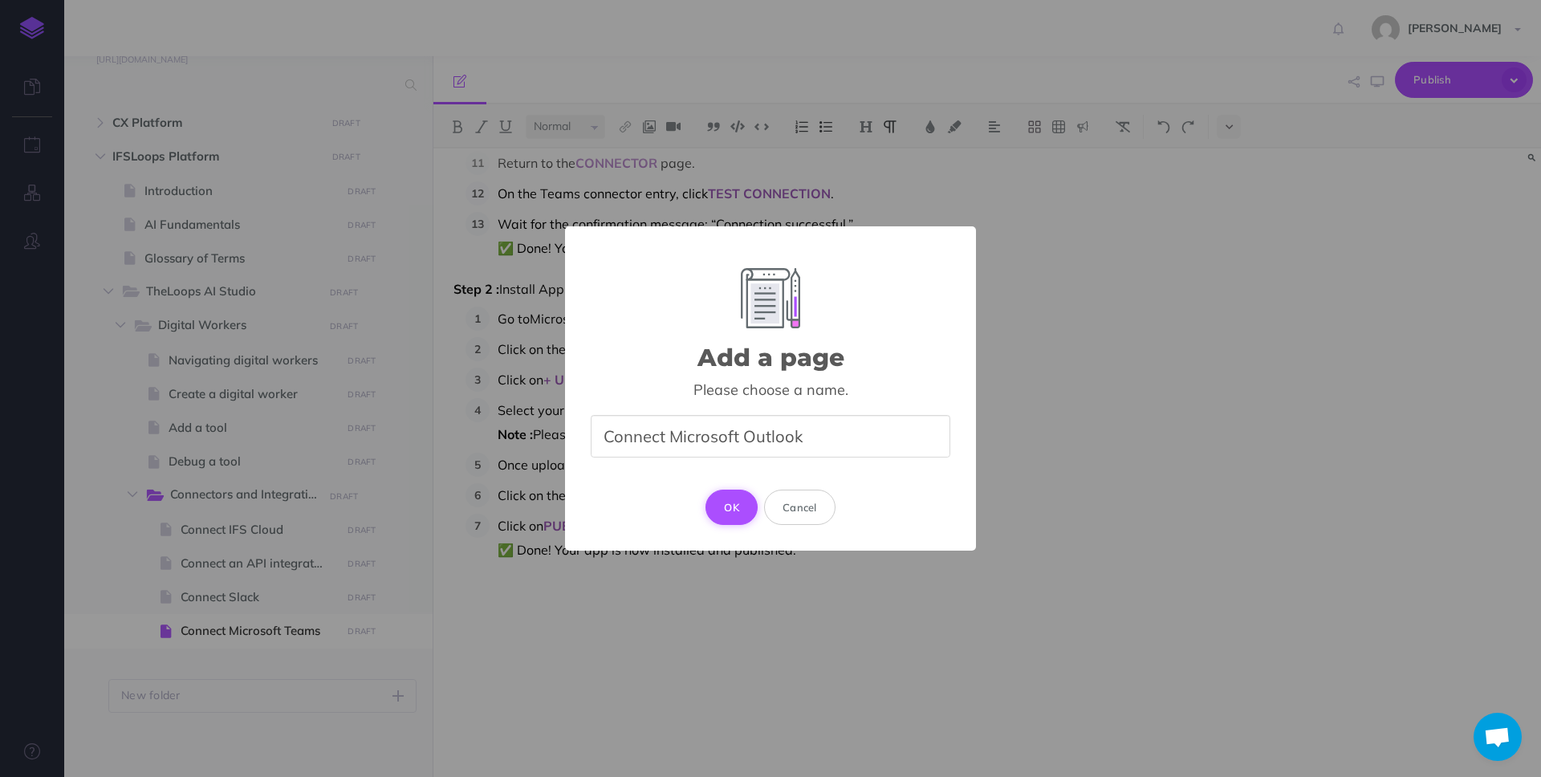
type input "Connect Microsoft Outlook"
click at [732, 499] on button "OK" at bounding box center [732, 507] width 52 height 35
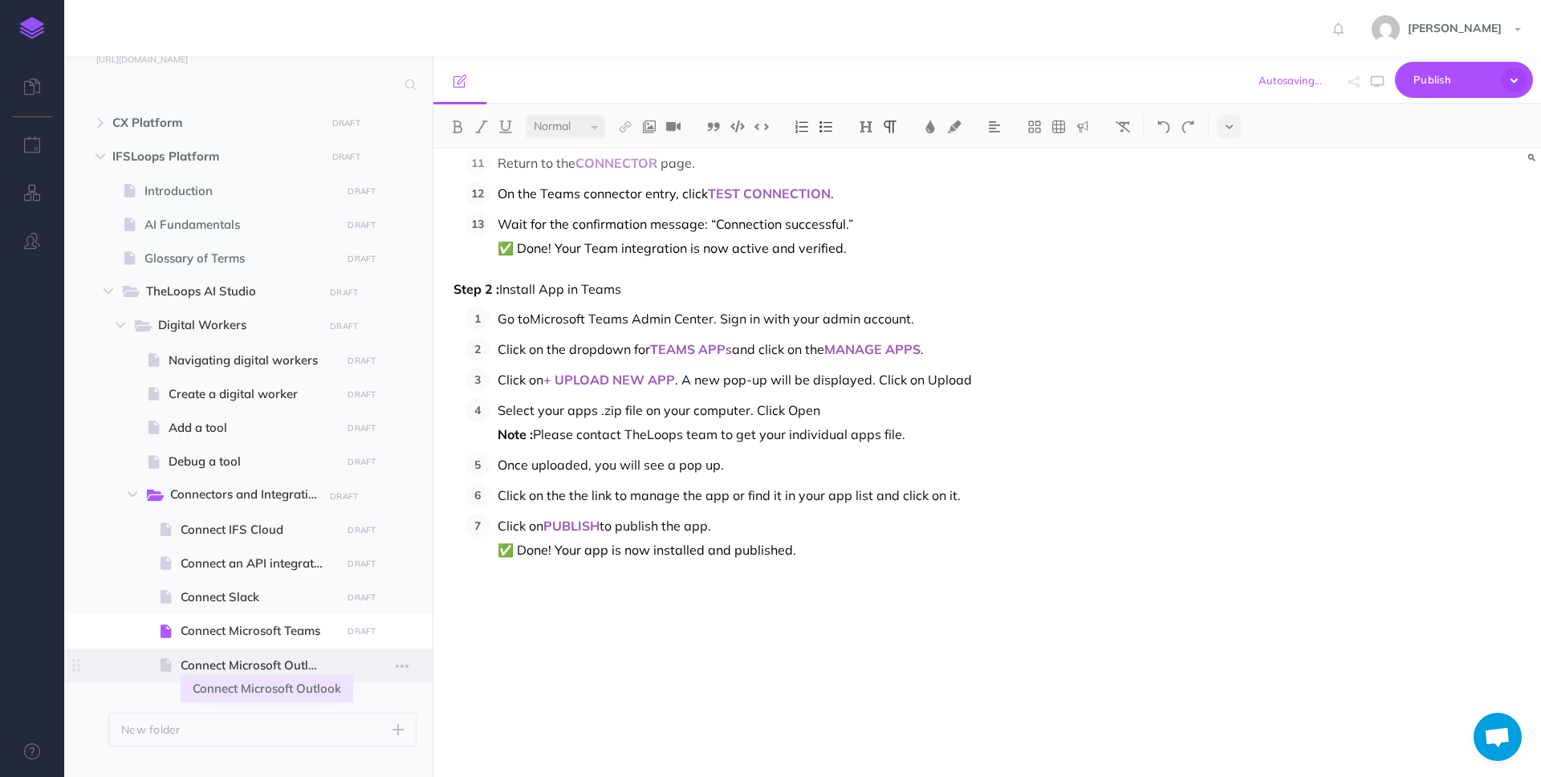
click at [246, 663] on span "Connect Microsoft Outlook" at bounding box center [259, 665] width 156 height 19
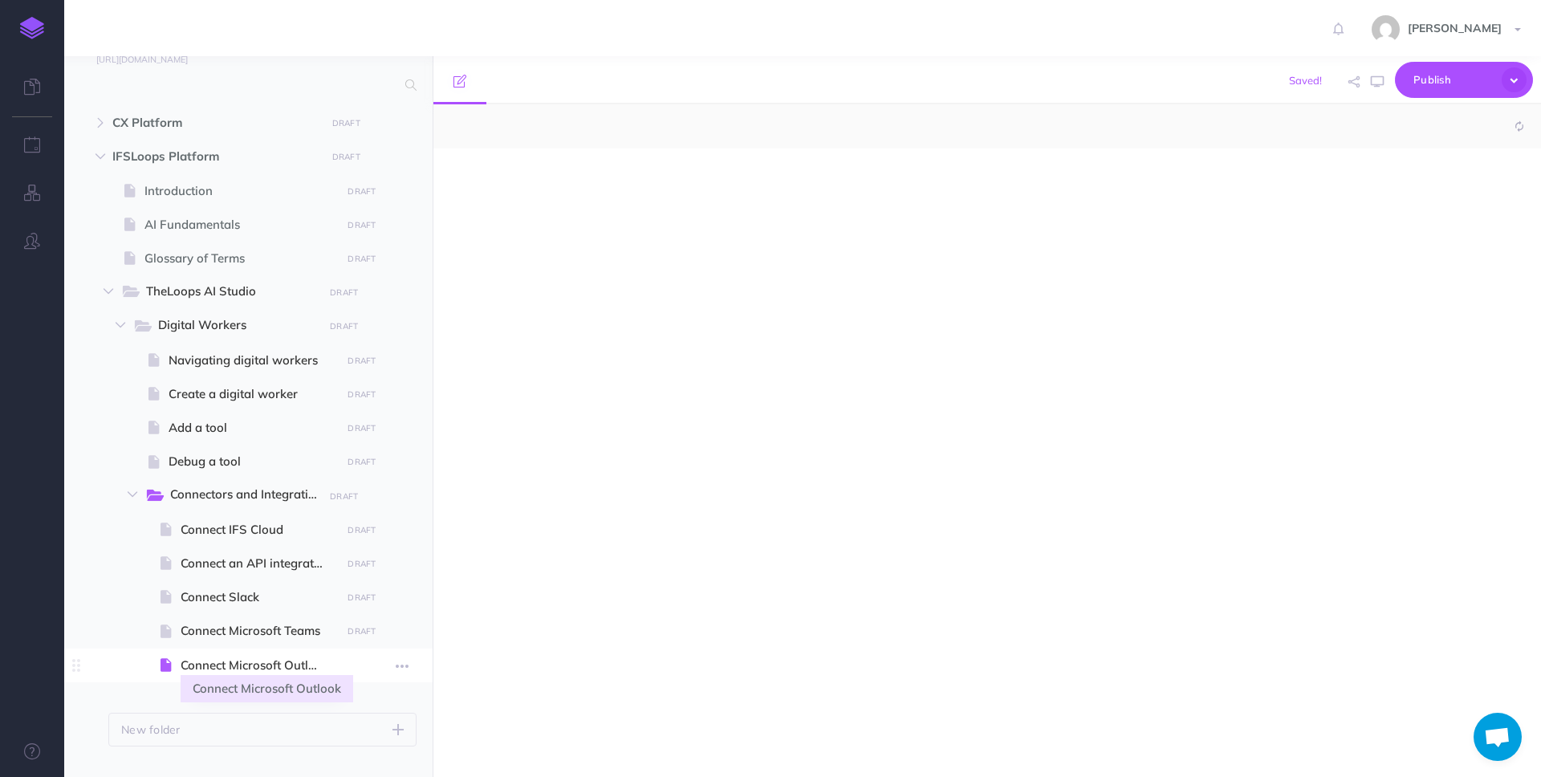
select select "null"
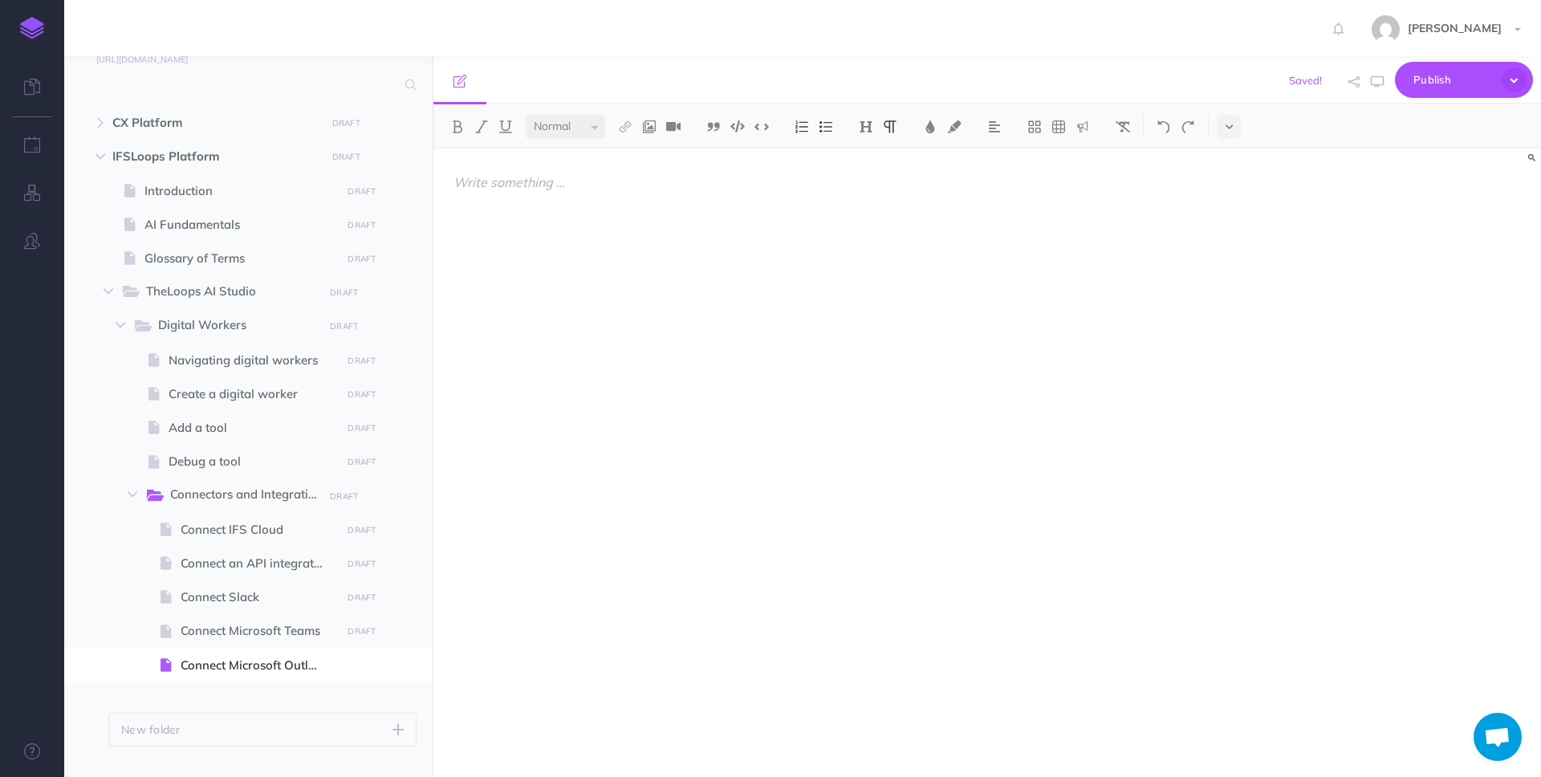
click at [556, 467] on div at bounding box center [820, 455] width 775 height 612
click at [749, 377] on div at bounding box center [820, 455] width 775 height 612
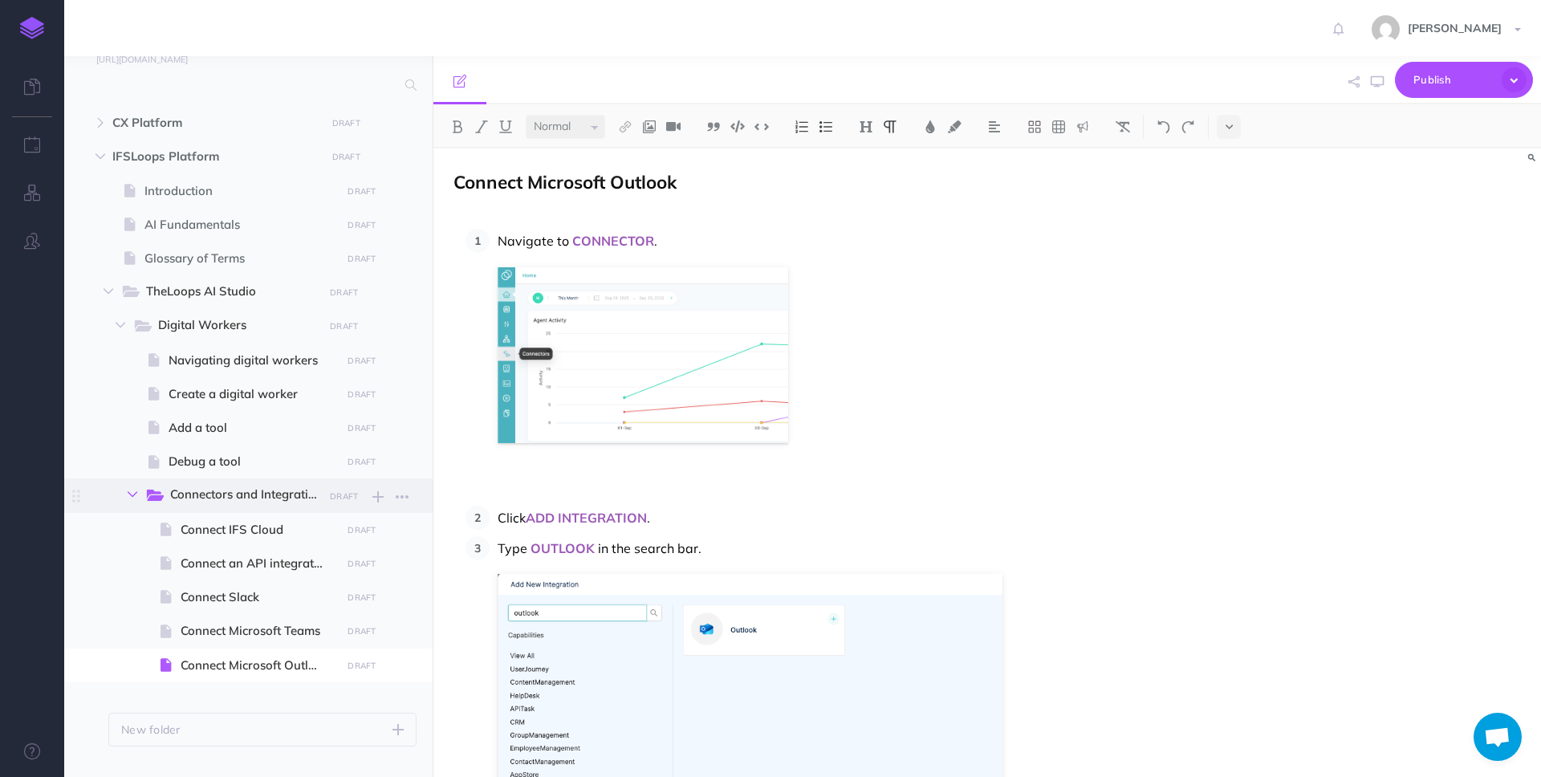
click at [134, 494] on icon "button" at bounding box center [133, 495] width 10 height 10
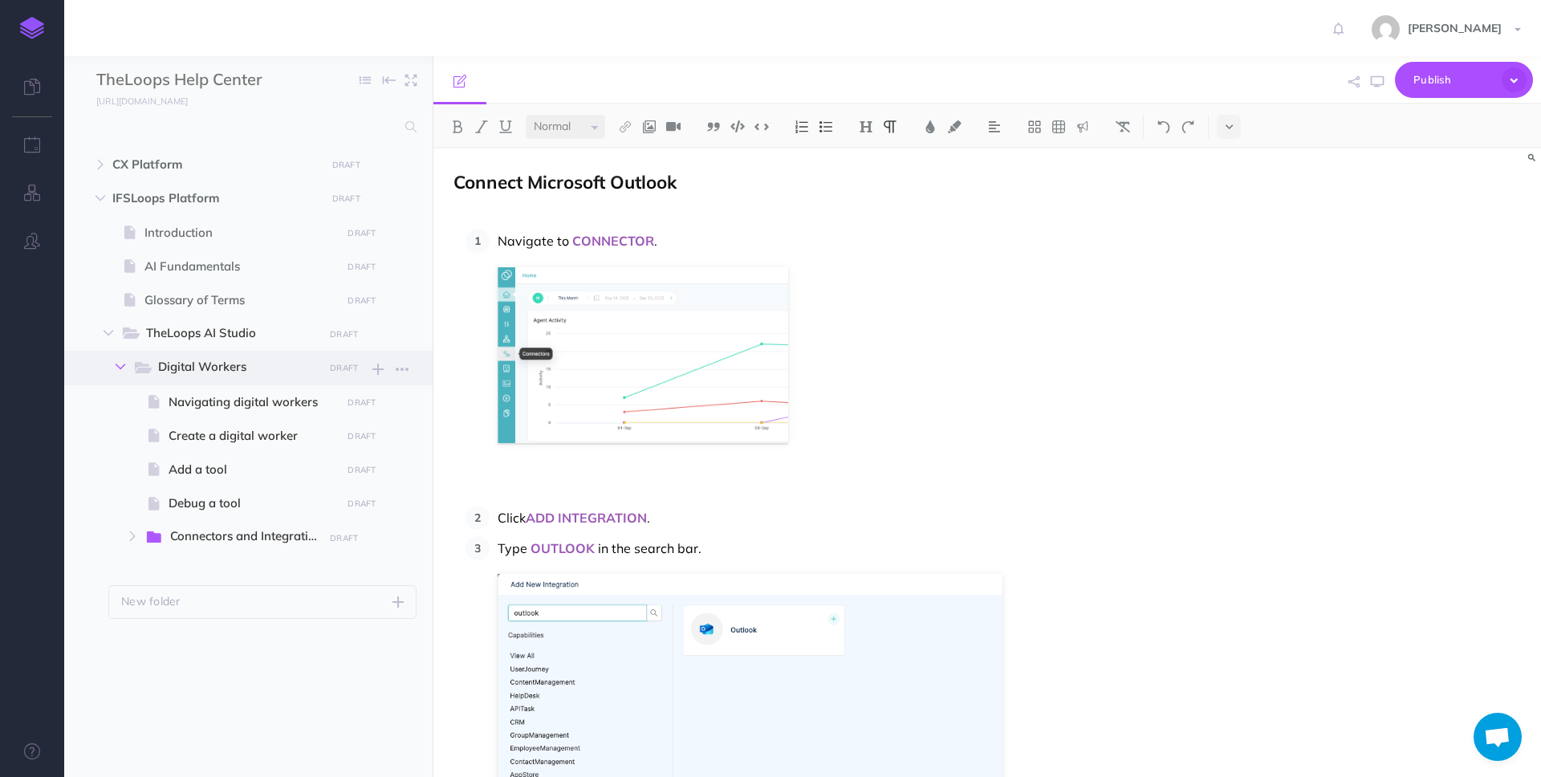
click at [122, 362] on icon "button" at bounding box center [121, 367] width 10 height 10
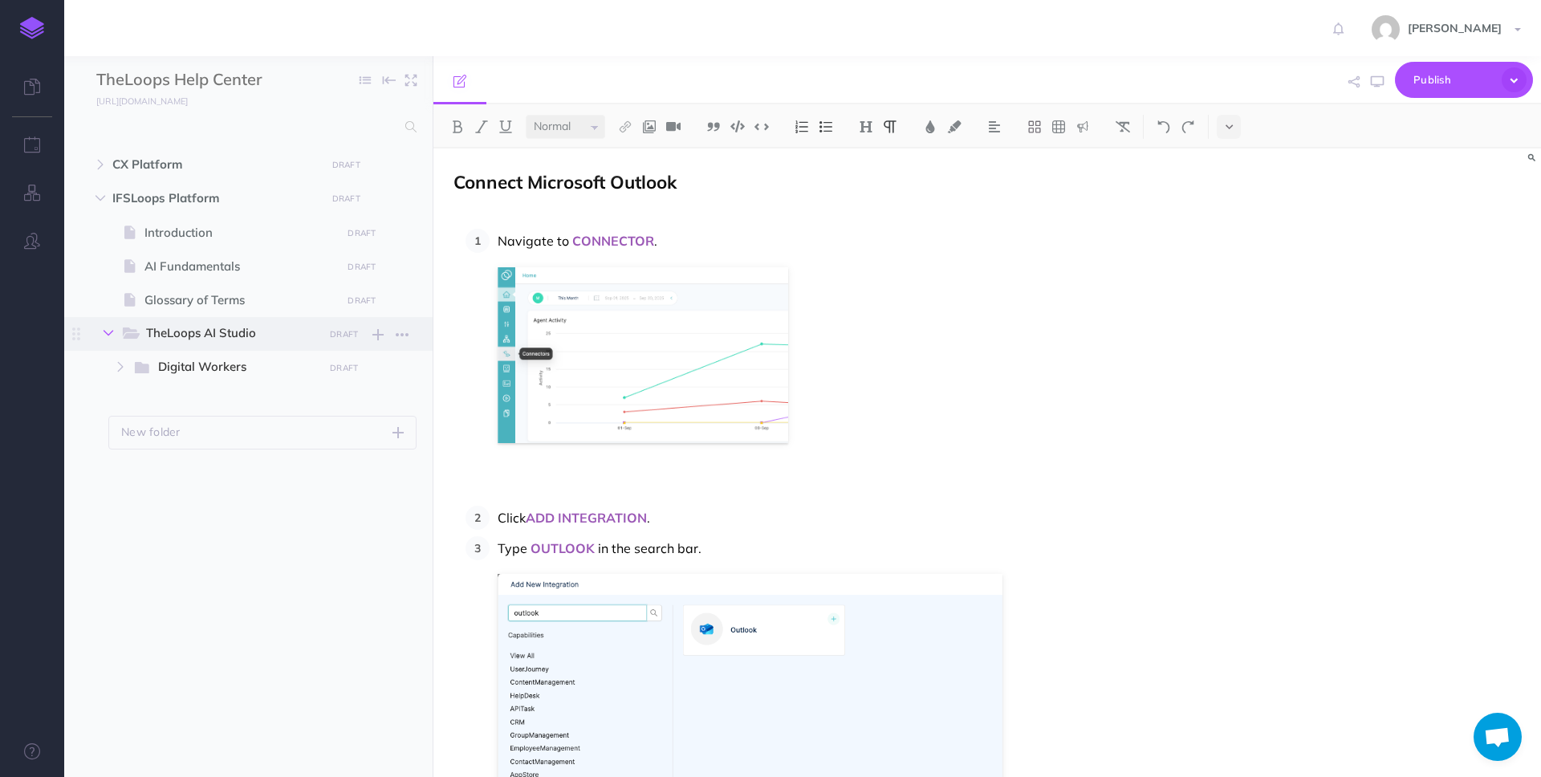
click at [108, 332] on icon "button" at bounding box center [109, 333] width 10 height 10
click at [97, 196] on icon "button" at bounding box center [101, 198] width 10 height 10
click at [103, 162] on icon "button" at bounding box center [101, 165] width 10 height 10
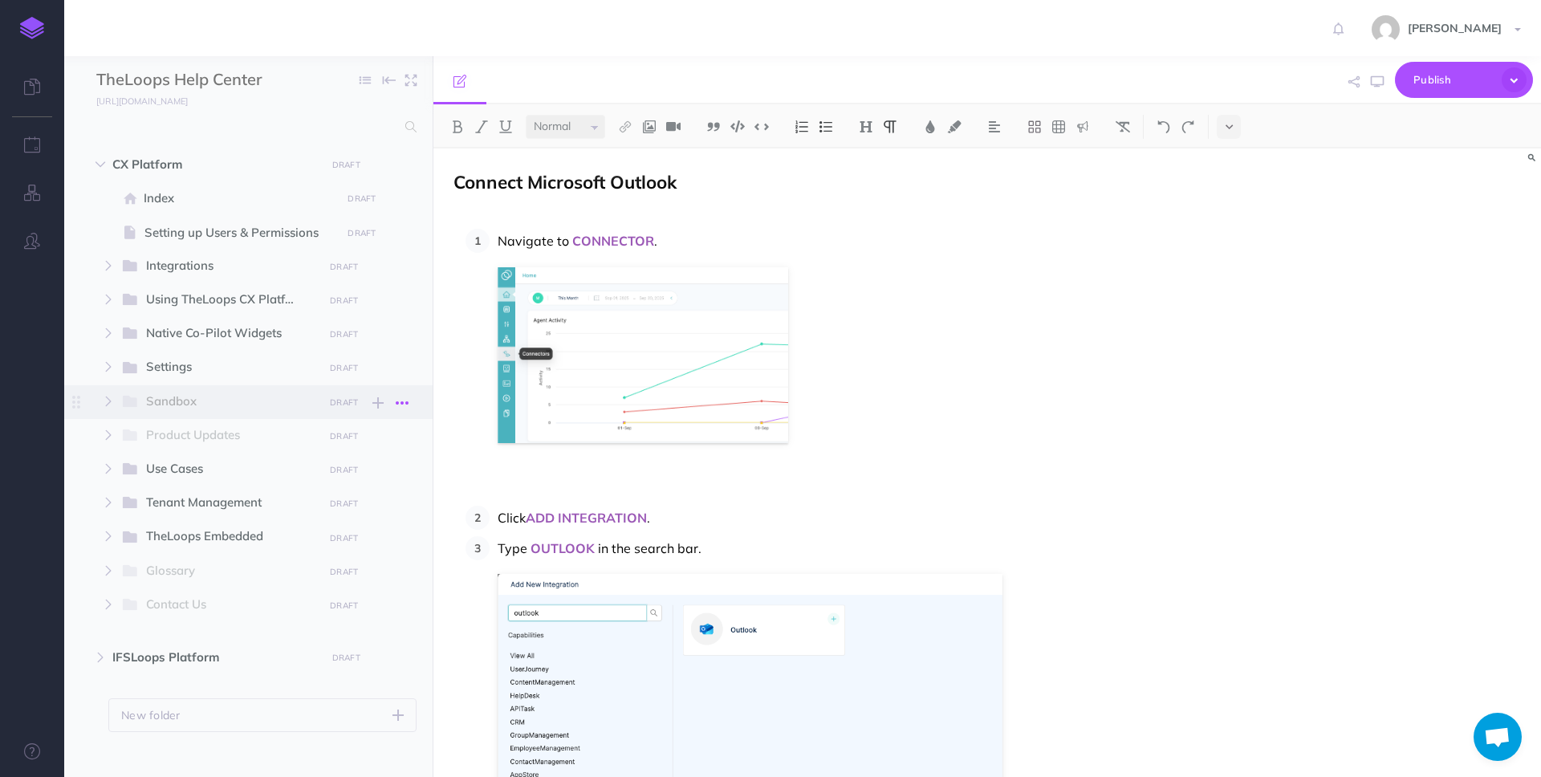
click at [405, 403] on icon "button" at bounding box center [402, 402] width 13 height 19
click at [357, 478] on link "Settings" at bounding box center [356, 484] width 120 height 26
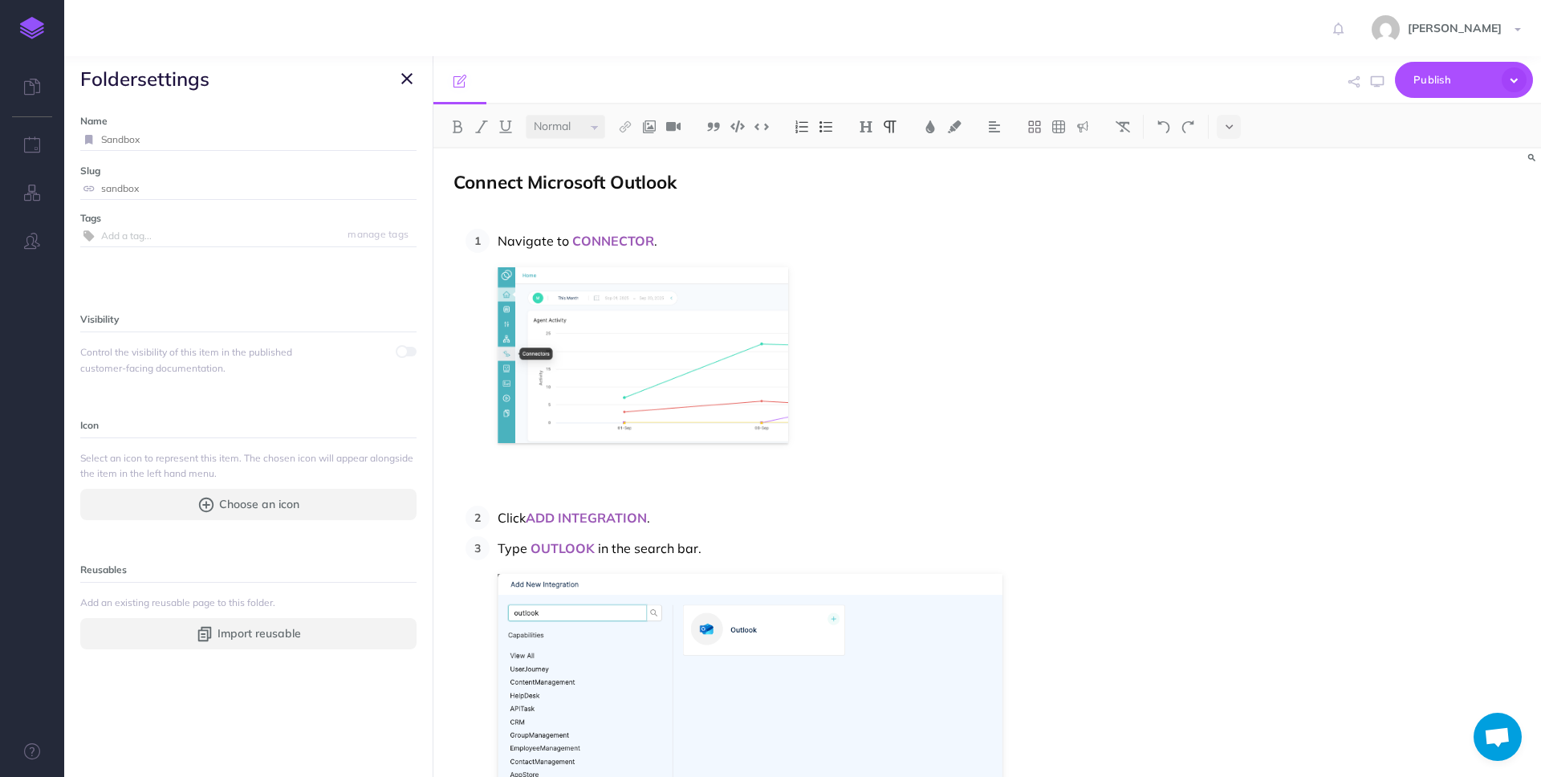
click at [412, 75] on icon "button" at bounding box center [406, 78] width 11 height 19
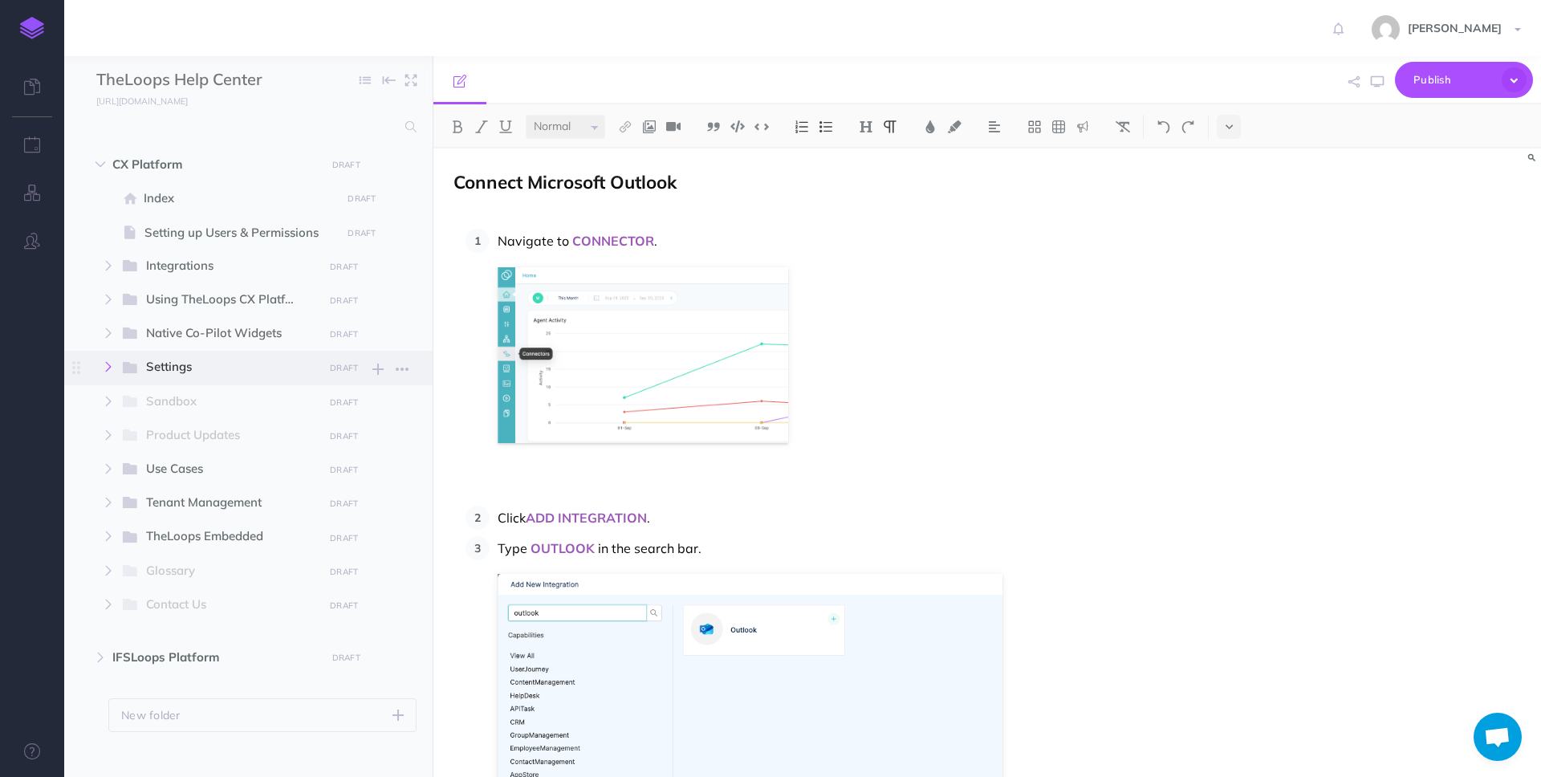
click at [104, 369] on icon "button" at bounding box center [109, 367] width 10 height 10
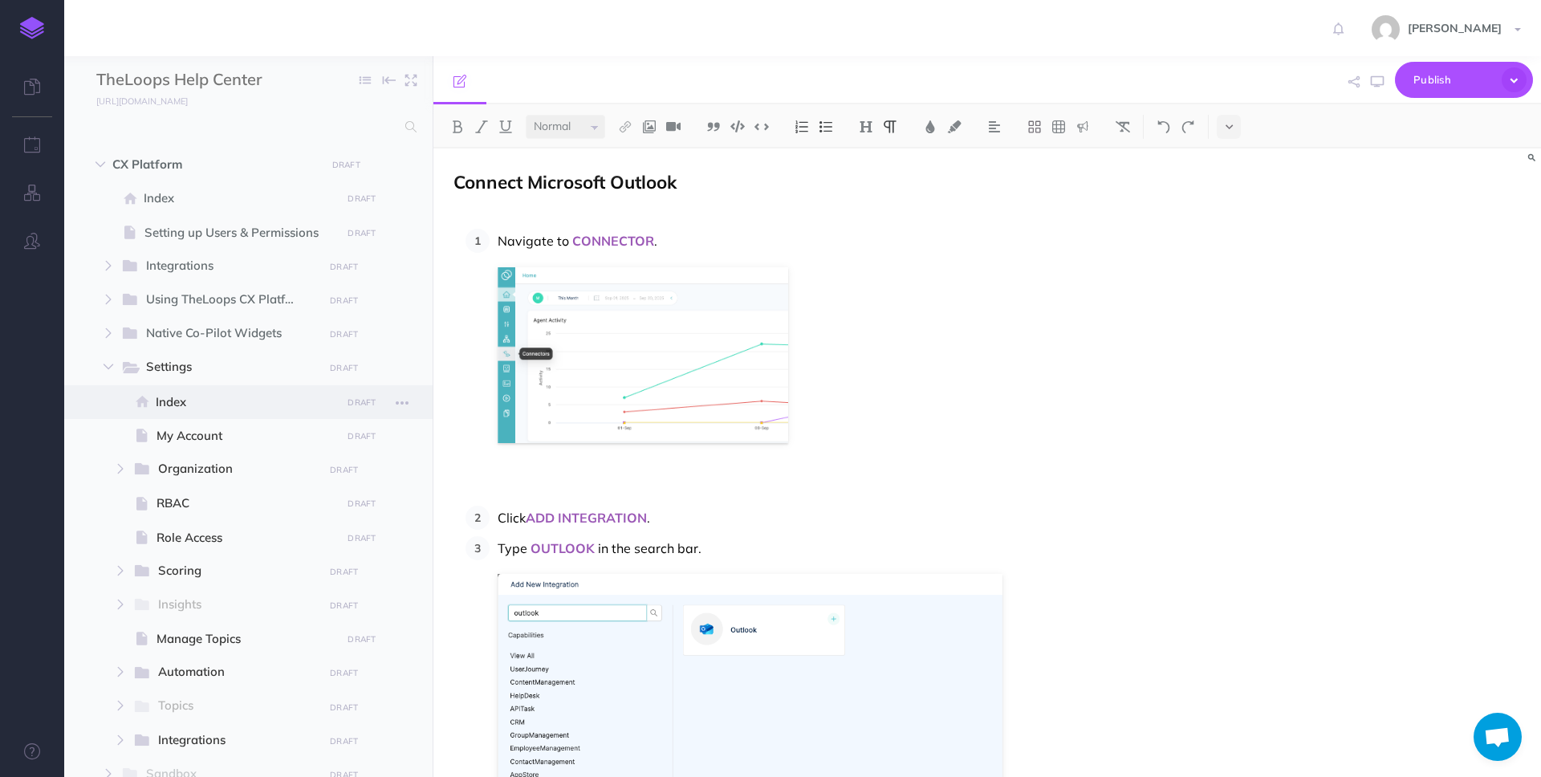
click at [271, 401] on span "Index" at bounding box center [246, 402] width 181 height 19
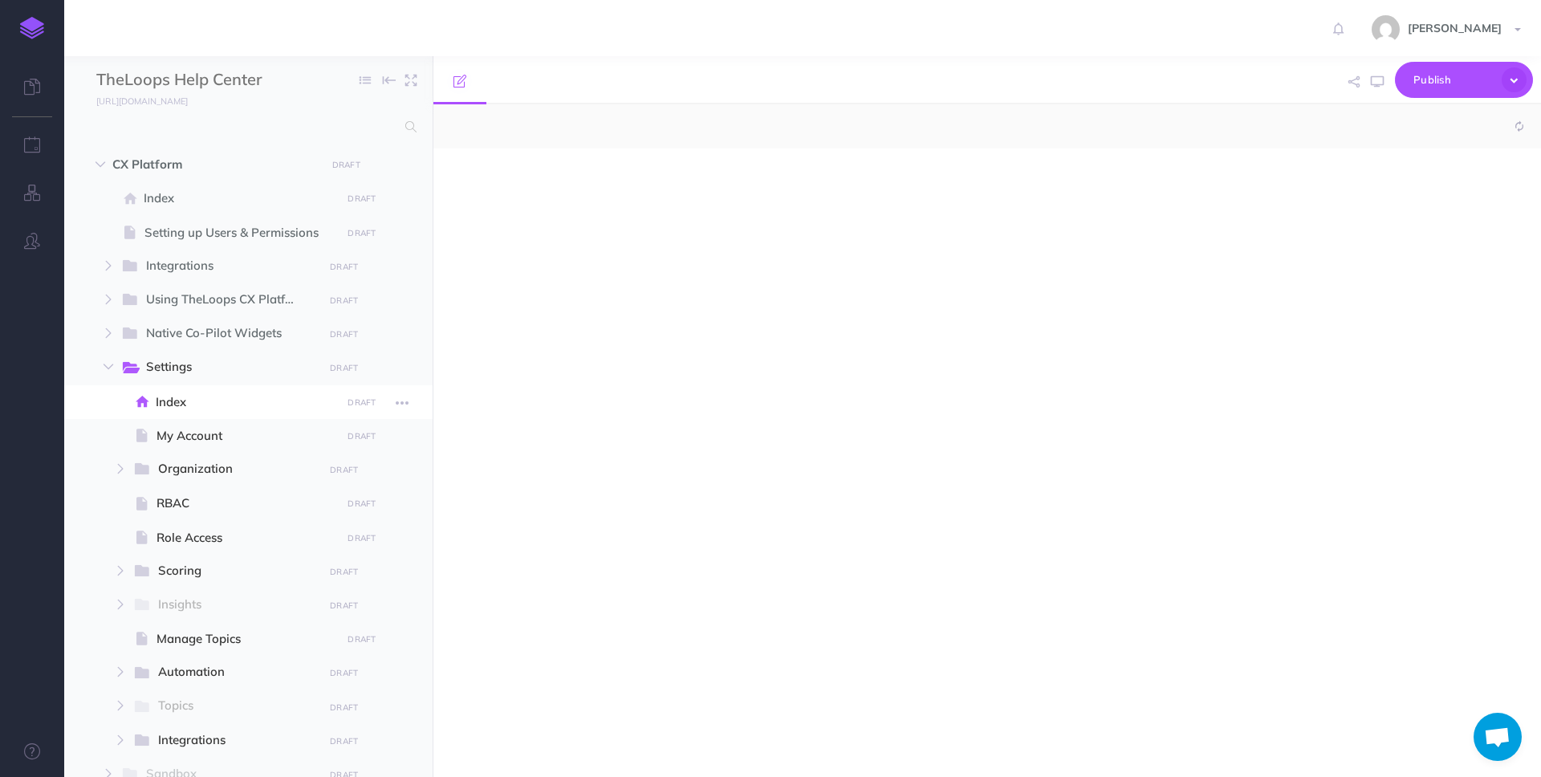
select select "null"
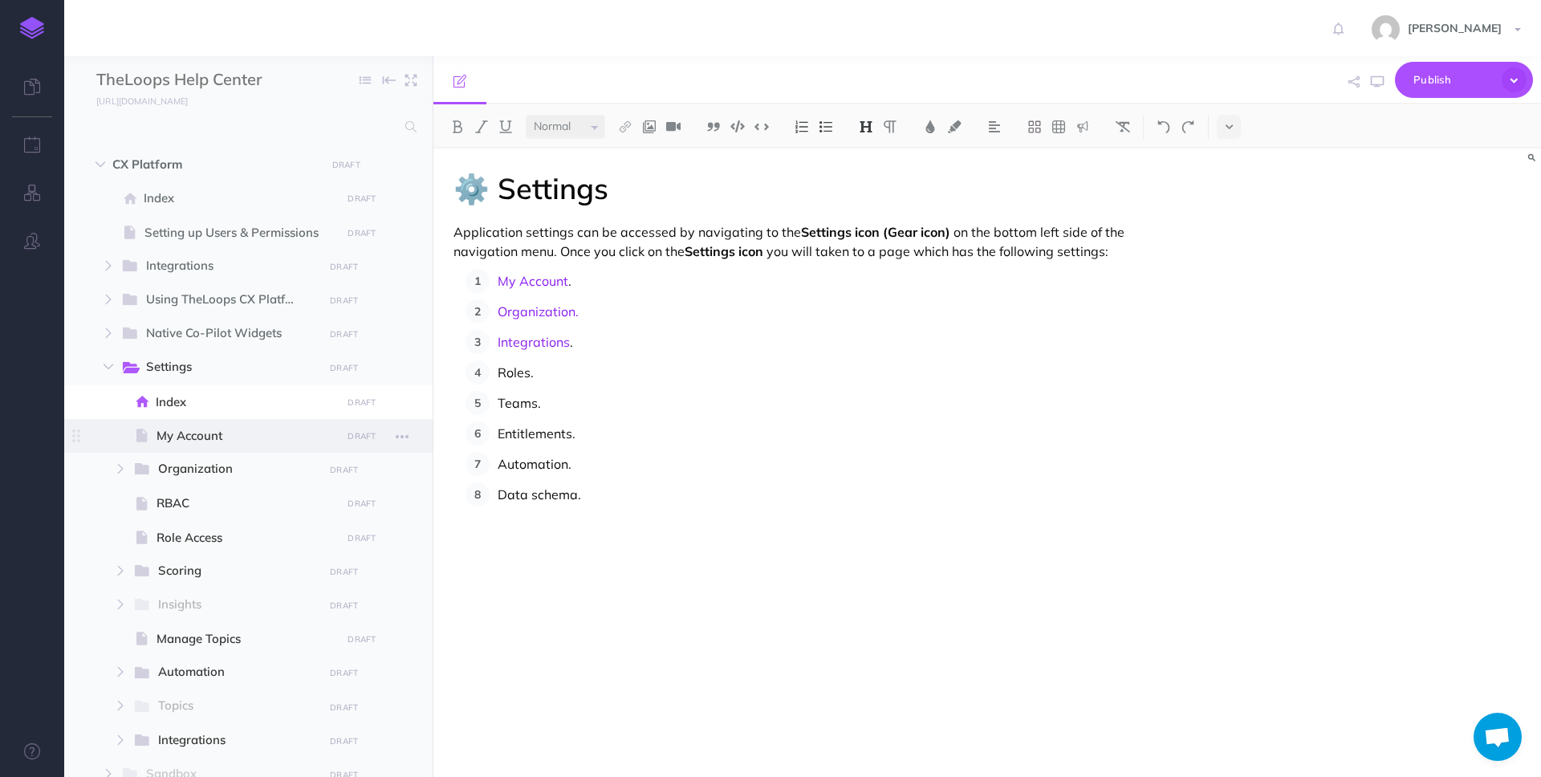
click at [253, 432] on span "My Account" at bounding box center [247, 435] width 180 height 19
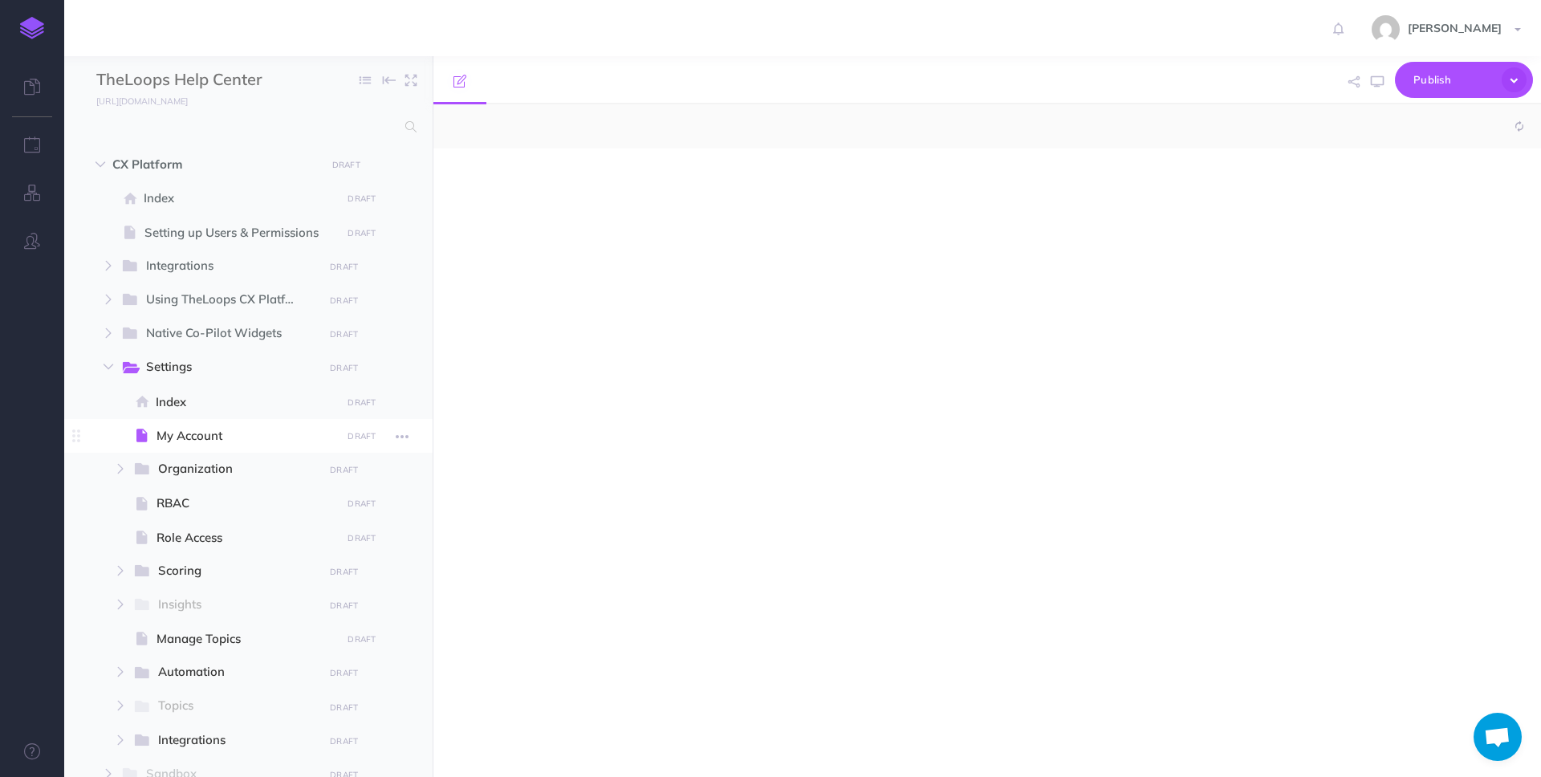
select select "null"
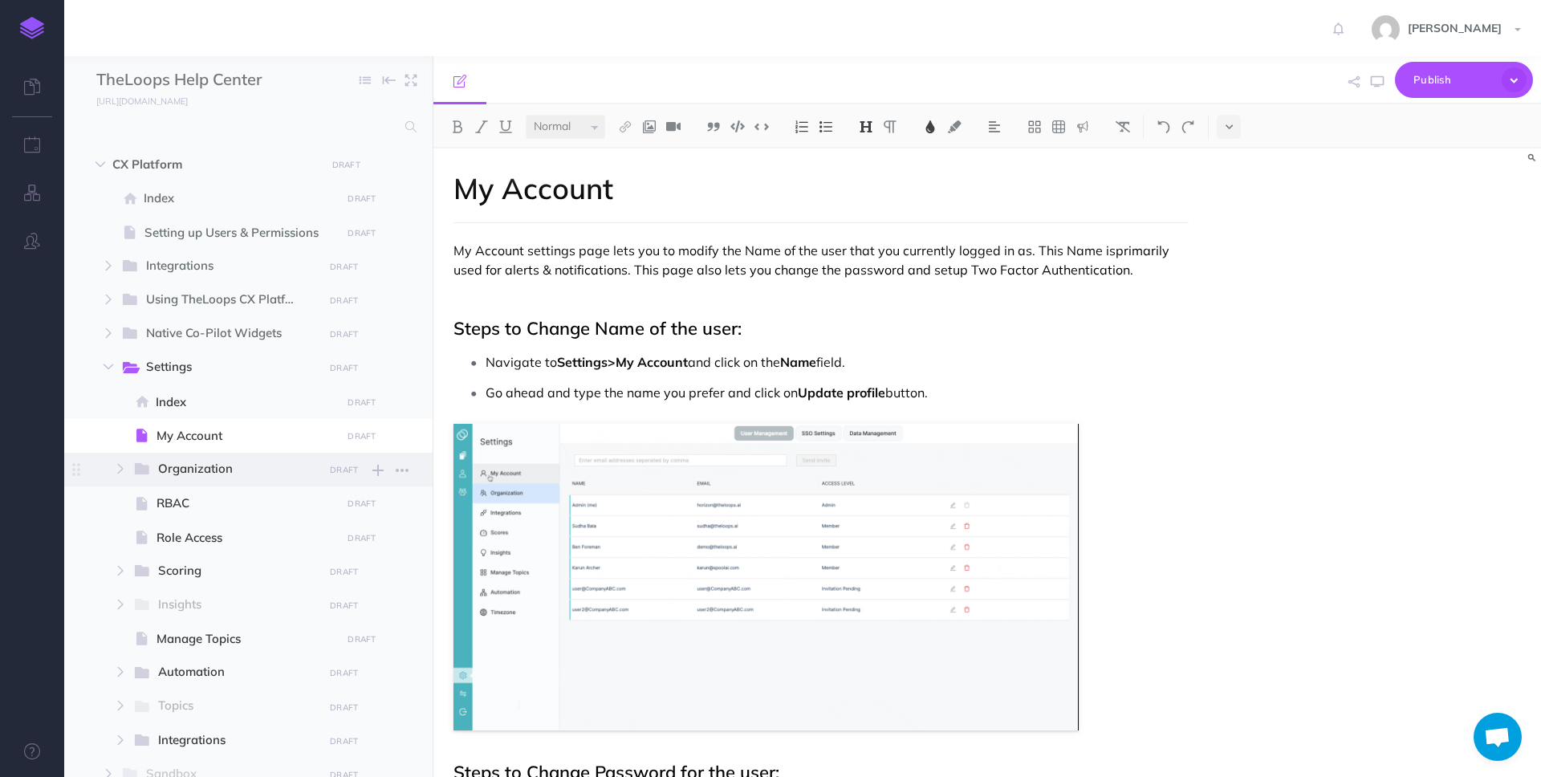
click at [251, 466] on span "Organization" at bounding box center [235, 469] width 154 height 21
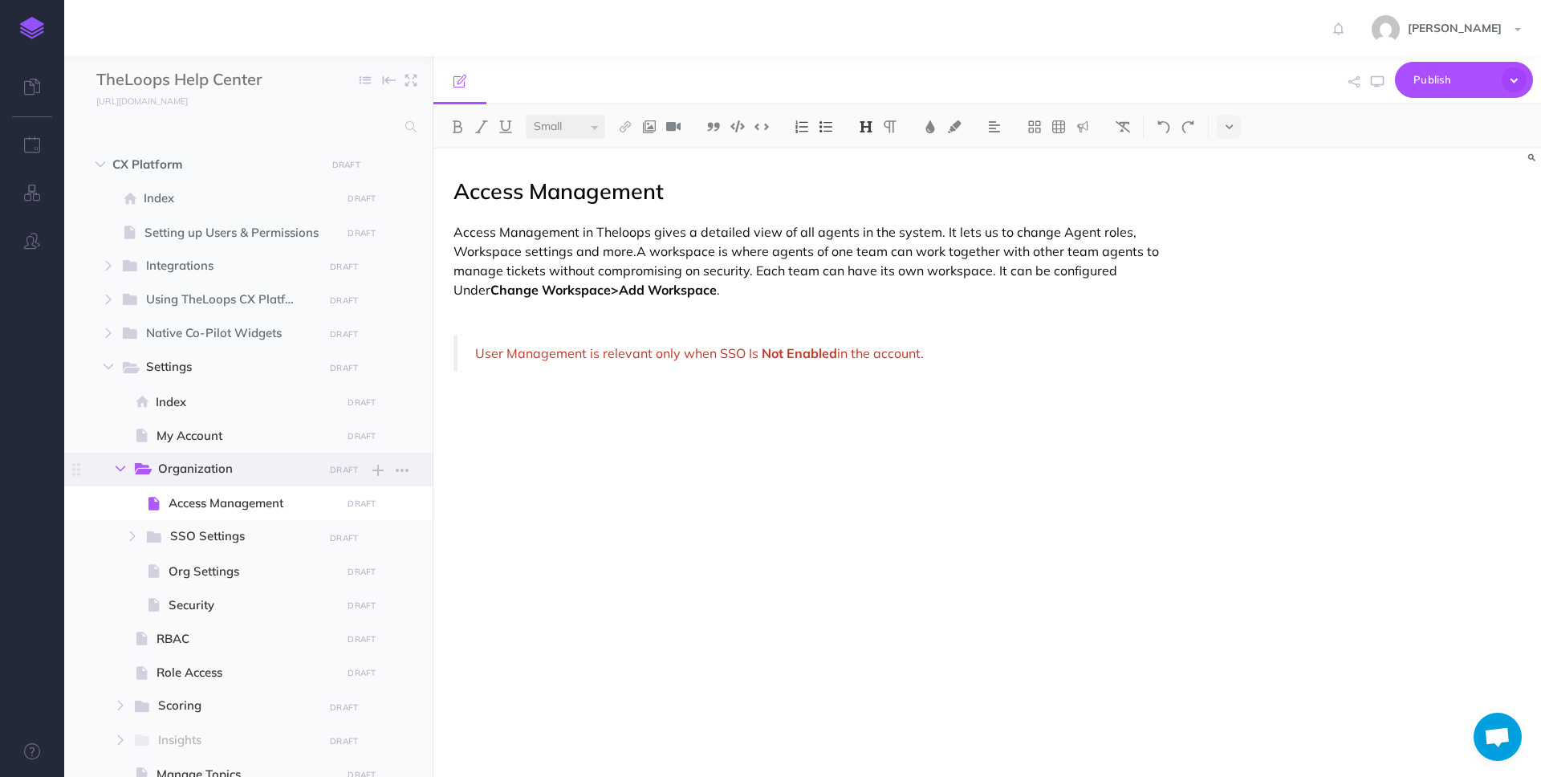
click at [124, 466] on icon "button" at bounding box center [121, 469] width 10 height 10
click at [108, 368] on icon "button" at bounding box center [109, 367] width 10 height 10
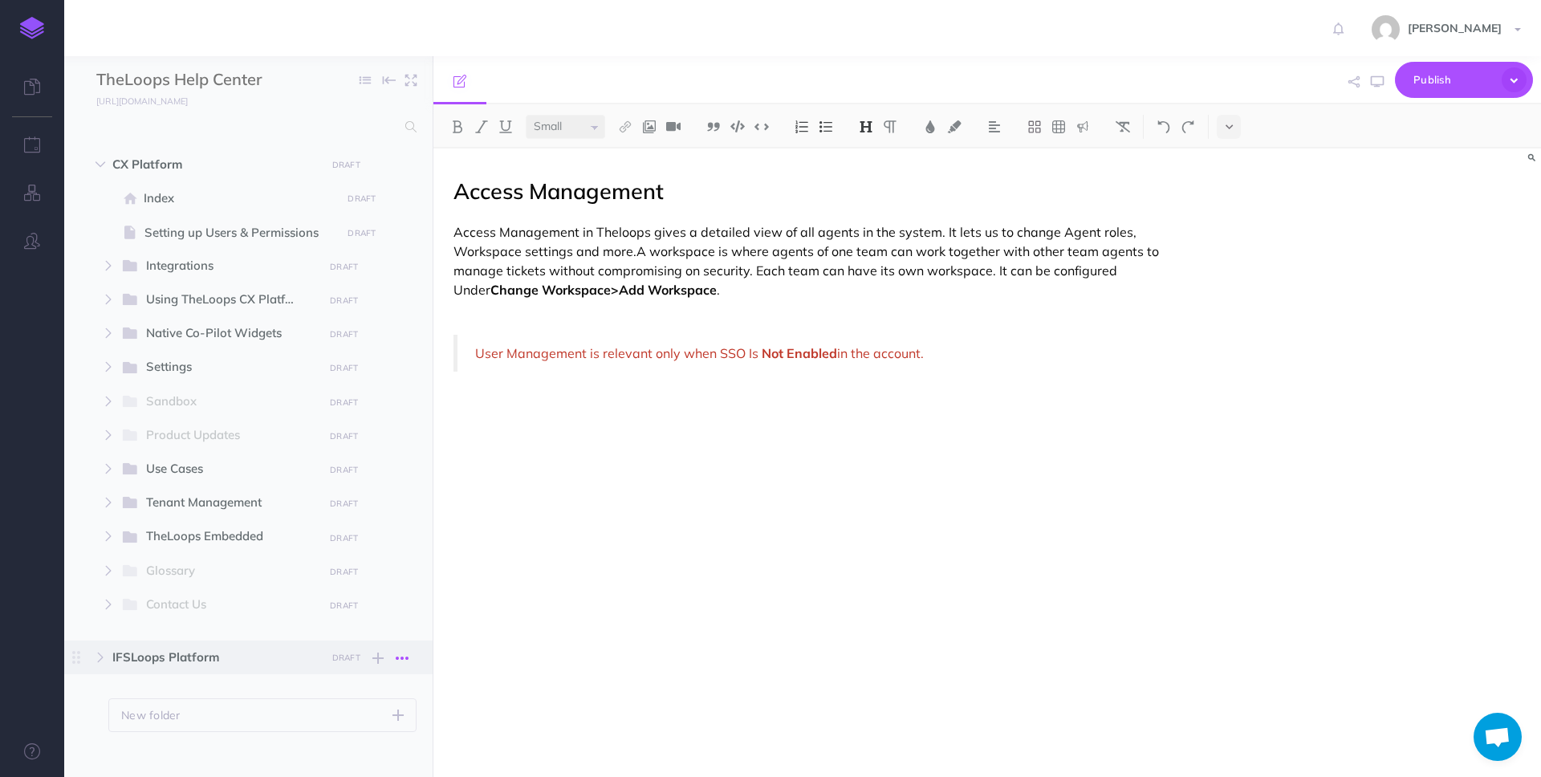
click at [406, 657] on icon "button" at bounding box center [402, 658] width 13 height 19
select select "null"
click at [531, 579] on div "Access Management Access Management in Theloops gives a detailed view of all ag…" at bounding box center [820, 455] width 775 height 612
